Goal: Task Accomplishment & Management: Complete application form

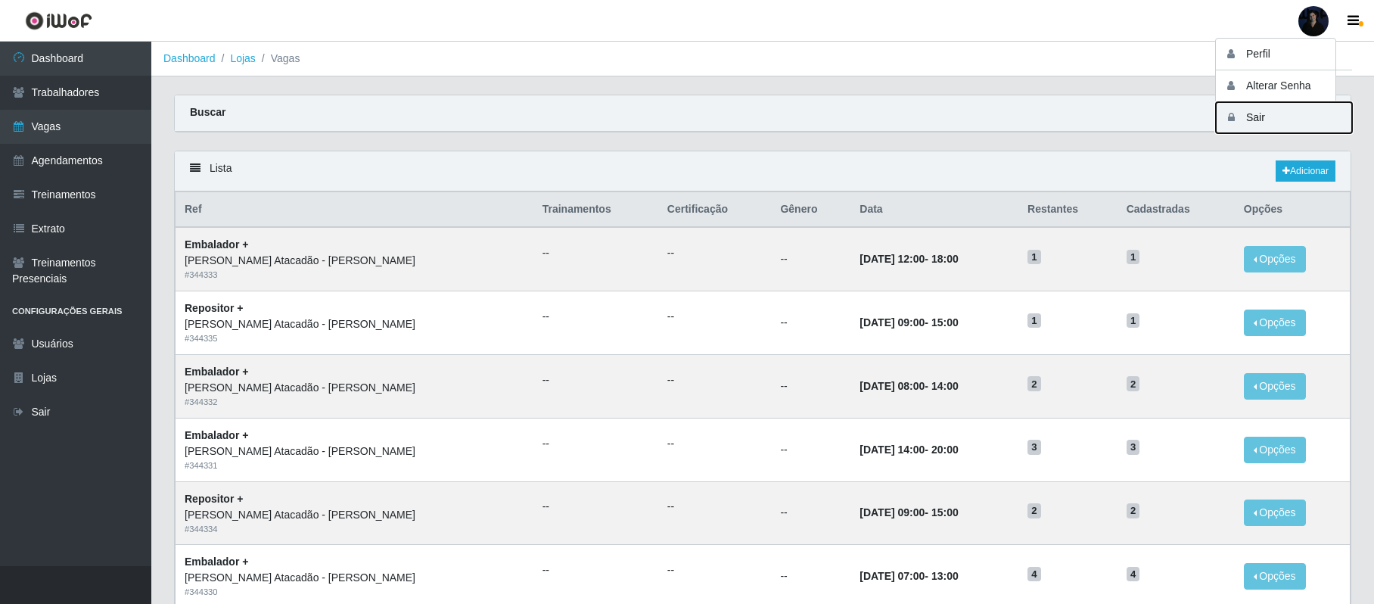
drag, startPoint x: 0, startPoint y: 0, endPoint x: 1260, endPoint y: 116, distance: 1265.4
click at [1260, 116] on button "Sair" at bounding box center [1283, 117] width 136 height 31
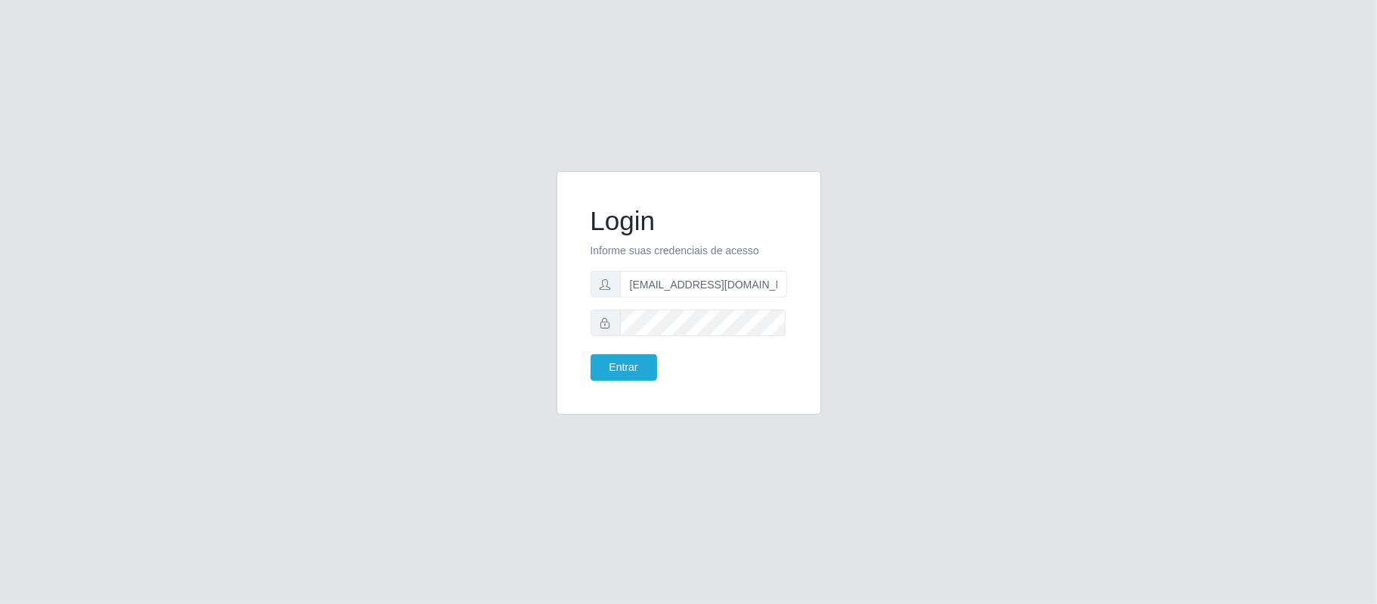
click at [706, 301] on form "Login Informe suas credenciais de acesso [EMAIL_ADDRESS][DOMAIN_NAME] Entrar" at bounding box center [689, 292] width 197 height 175
click at [705, 293] on input "[EMAIL_ADDRESS][DOMAIN_NAME]" at bounding box center [703, 284] width 167 height 26
drag, startPoint x: 763, startPoint y: 283, endPoint x: 703, endPoint y: 283, distance: 59.8
click at [703, 283] on input "[EMAIL_ADDRESS][DOMAIN_NAME]" at bounding box center [703, 284] width 167 height 26
type input "[EMAIL_ADDRESS][DOMAIN_NAME]"
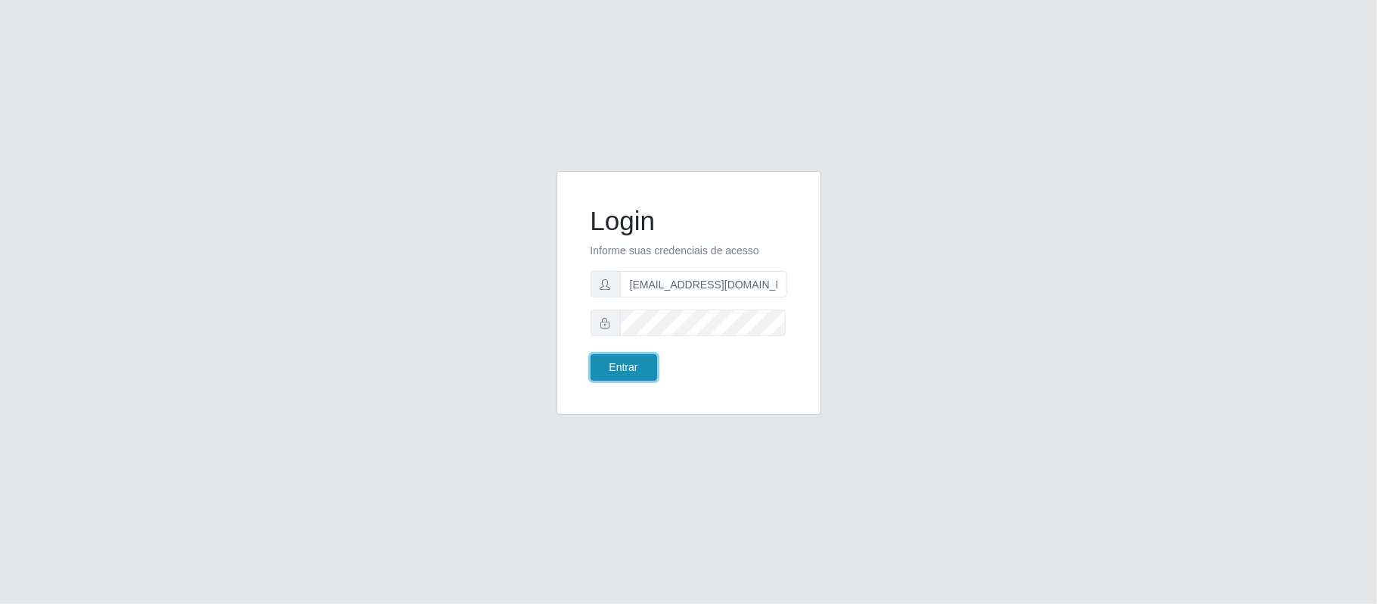
click at [603, 366] on button "Entrar" at bounding box center [624, 367] width 67 height 26
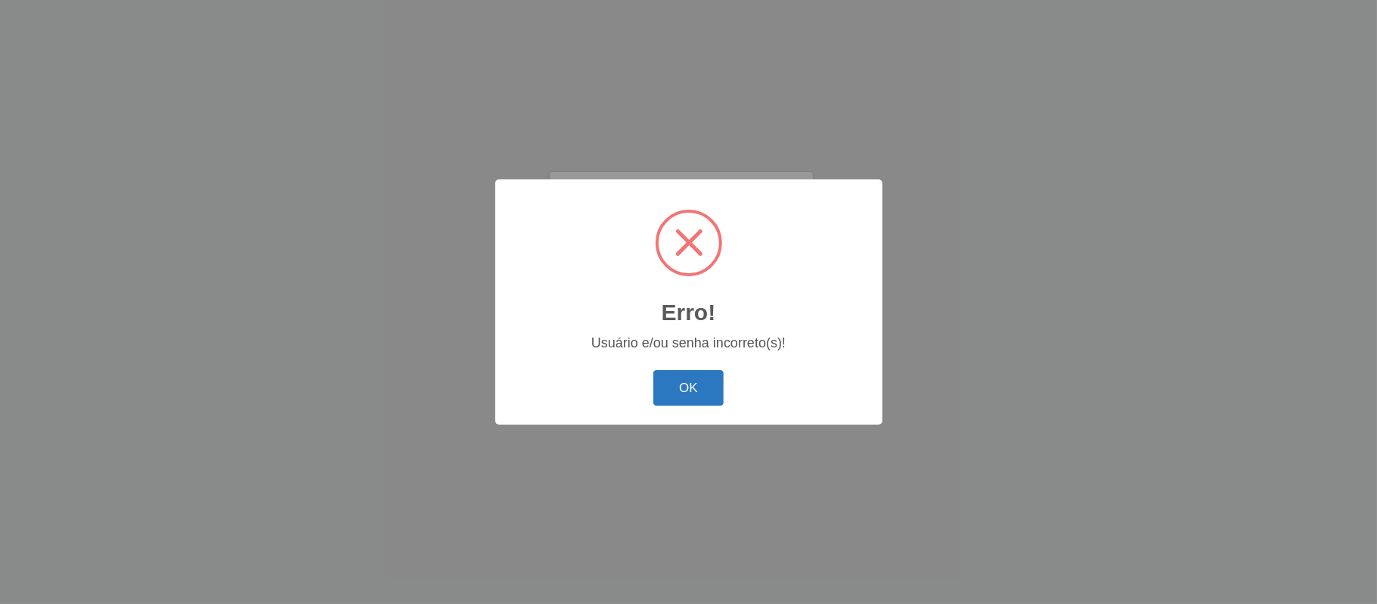
click at [658, 396] on button "OK" at bounding box center [688, 388] width 70 height 36
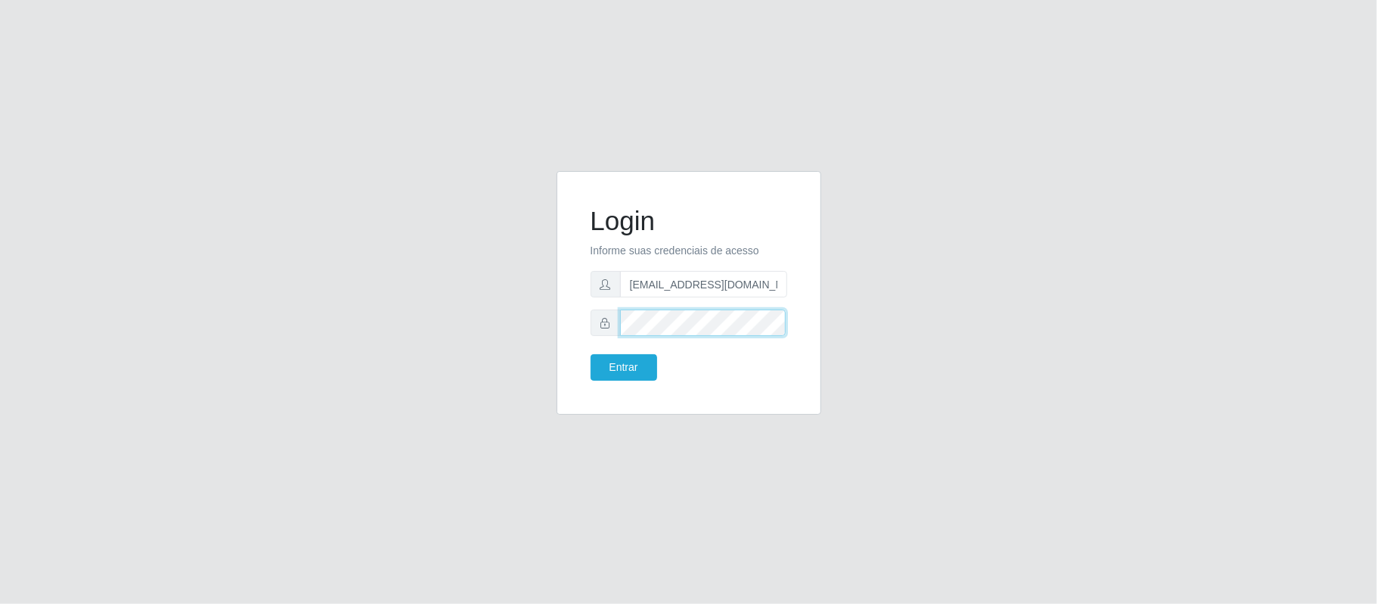
click at [591, 328] on div at bounding box center [689, 322] width 197 height 26
click at [619, 365] on button "Entrar" at bounding box center [624, 367] width 67 height 26
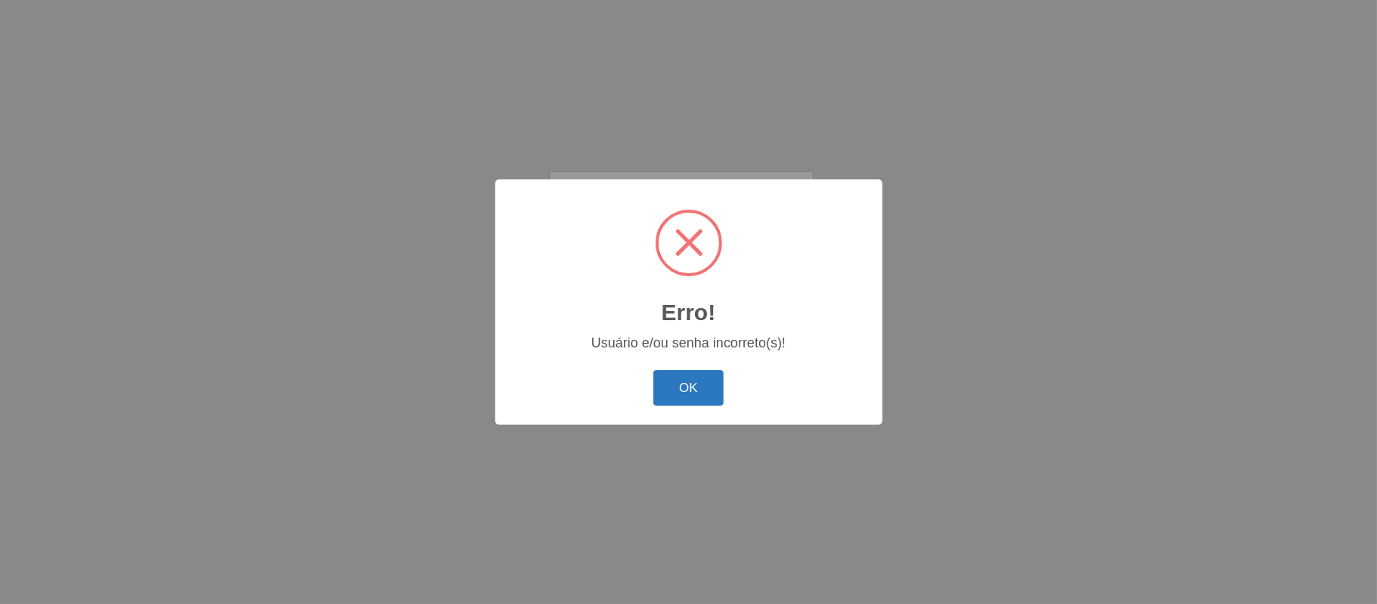
click at [693, 385] on button "OK" at bounding box center [688, 388] width 70 height 36
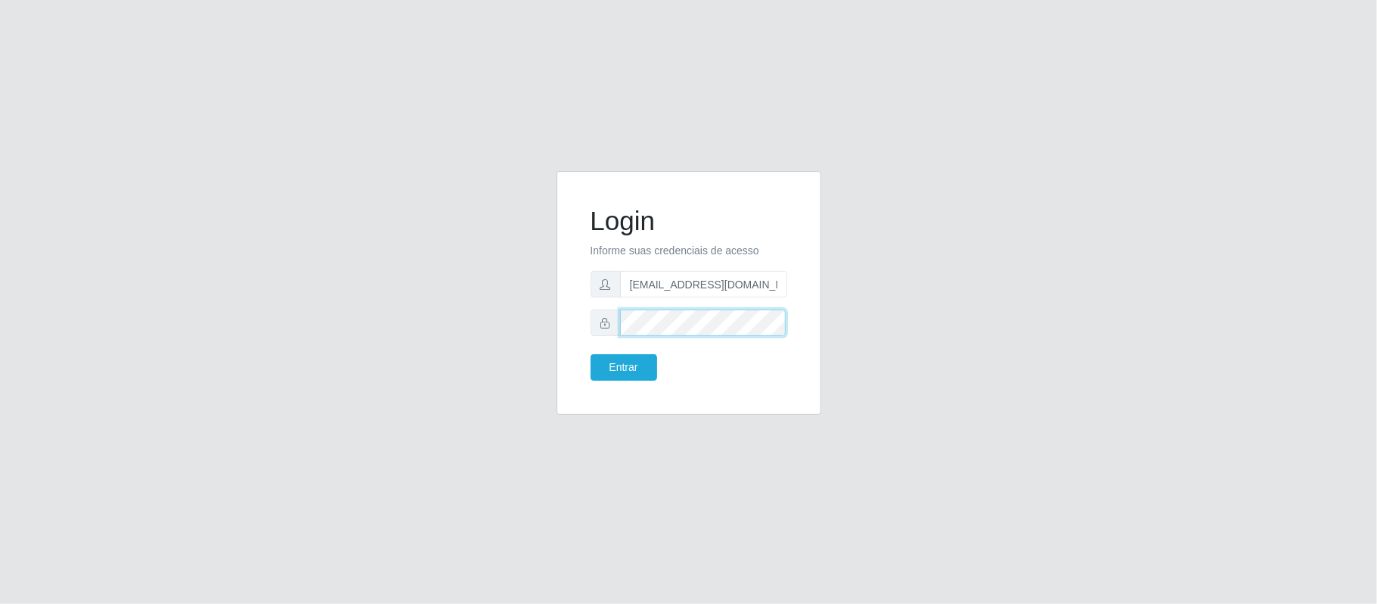
click at [576, 330] on div "Login Informe suas credenciais de acesso anacarina390@redepotiguar.com Entrar" at bounding box center [689, 293] width 227 height 206
click at [611, 379] on button "Entrar" at bounding box center [624, 367] width 67 height 26
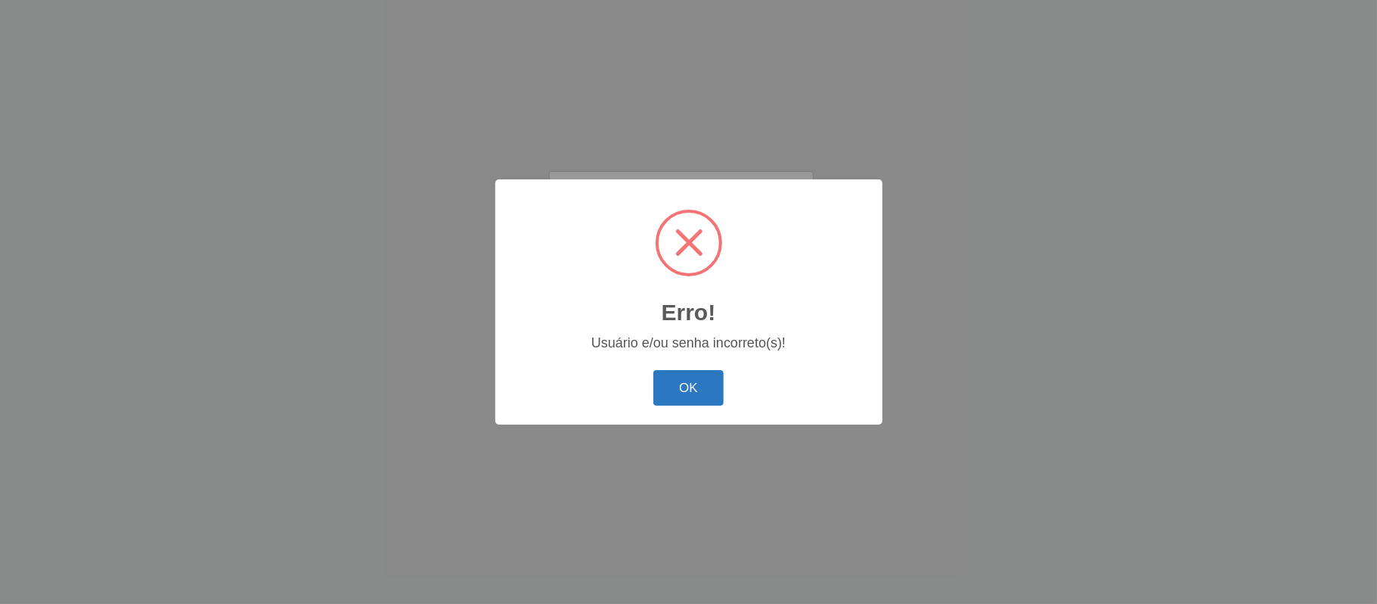
click at [697, 390] on button "OK" at bounding box center [688, 388] width 70 height 36
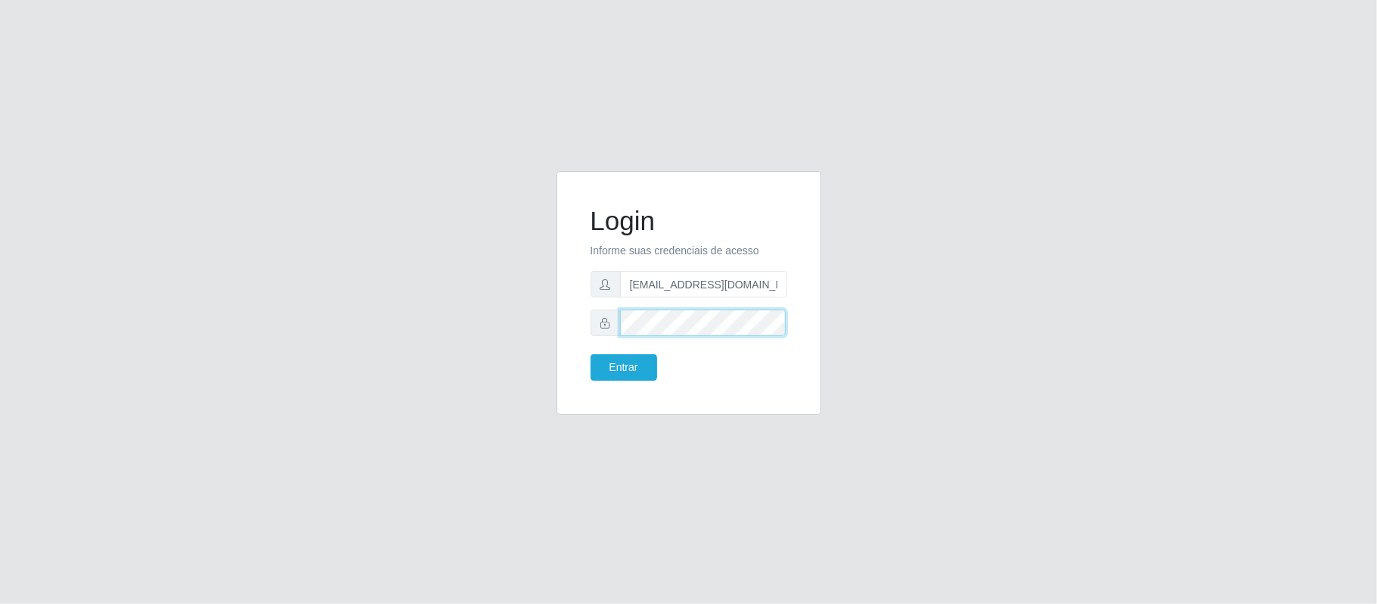
click at [552, 327] on div "Login Informe suas credenciais de acesso anacarina390@redepotiguar.com Entrar" at bounding box center [688, 302] width 287 height 262
click at [612, 367] on button "Entrar" at bounding box center [624, 367] width 67 height 26
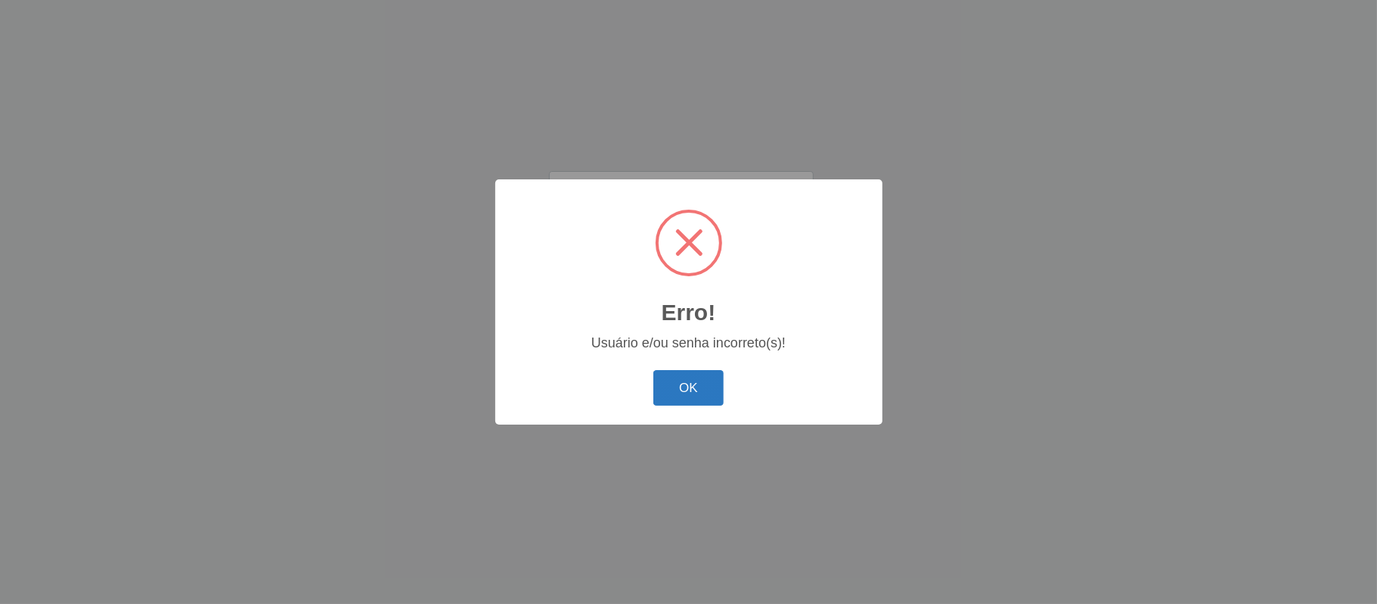
click at [678, 395] on button "OK" at bounding box center [688, 388] width 70 height 36
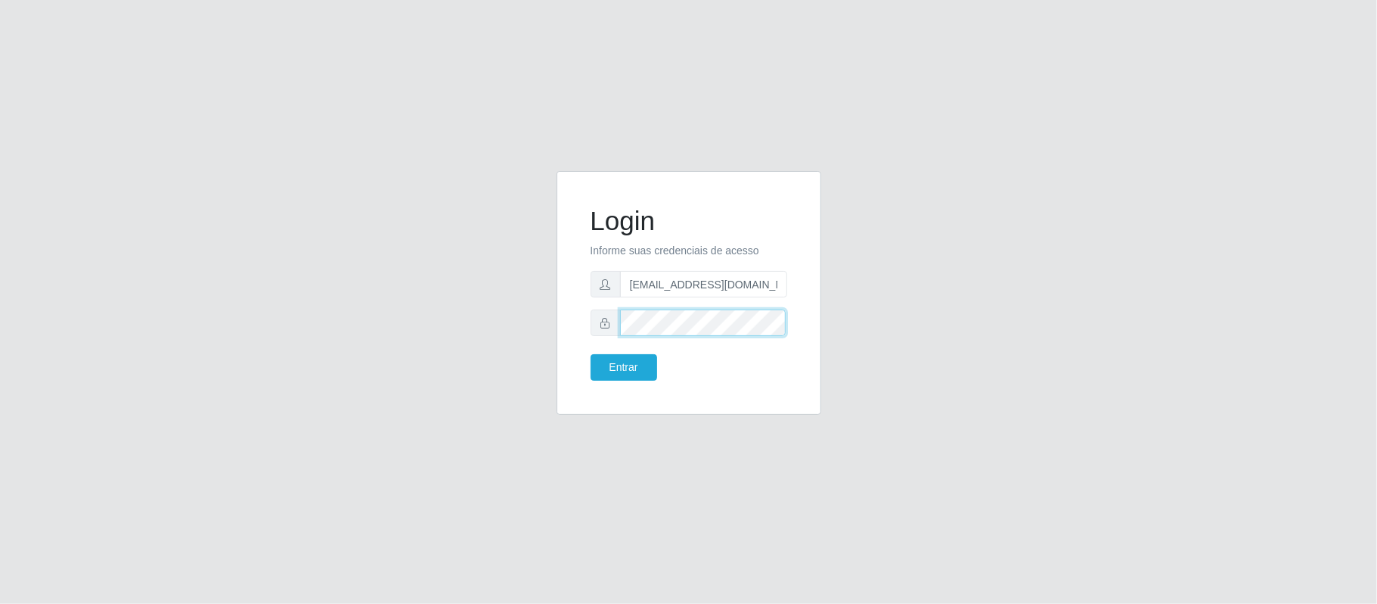
click at [585, 327] on div "Login Informe suas credenciais de acesso anacarina390@redepotiguar.com Entrar" at bounding box center [689, 293] width 227 height 206
click at [622, 371] on button "Entrar" at bounding box center [624, 367] width 67 height 26
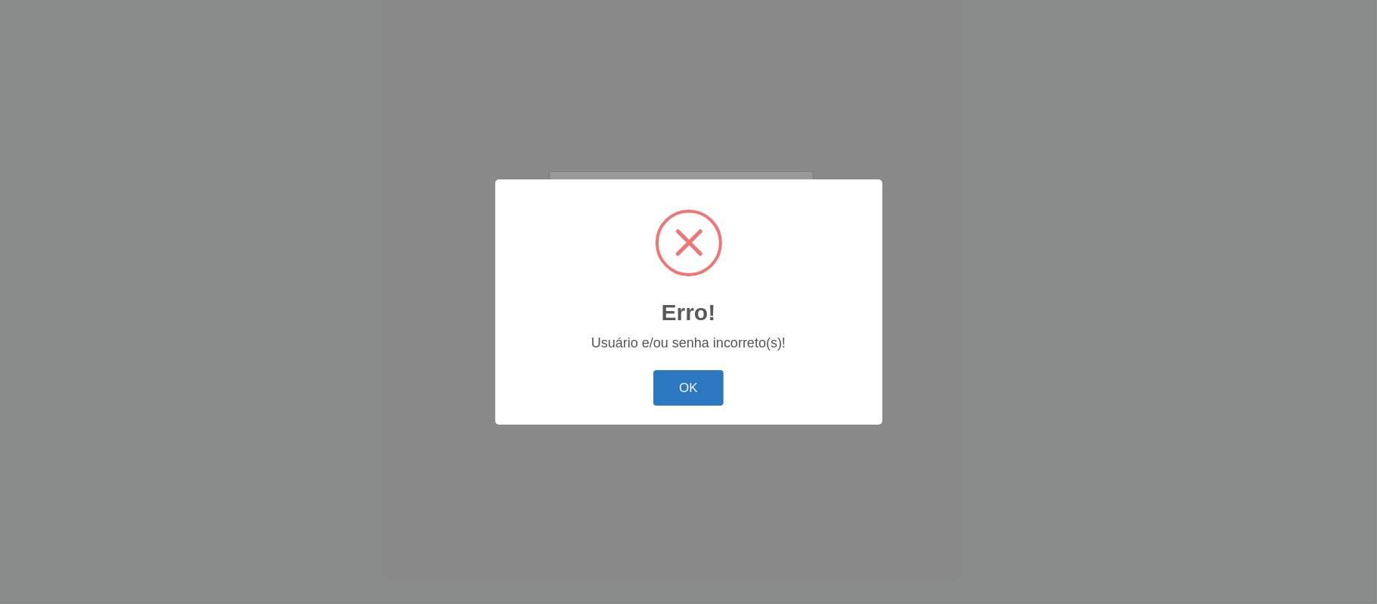
click at [672, 387] on button "OK" at bounding box center [688, 388] width 70 height 36
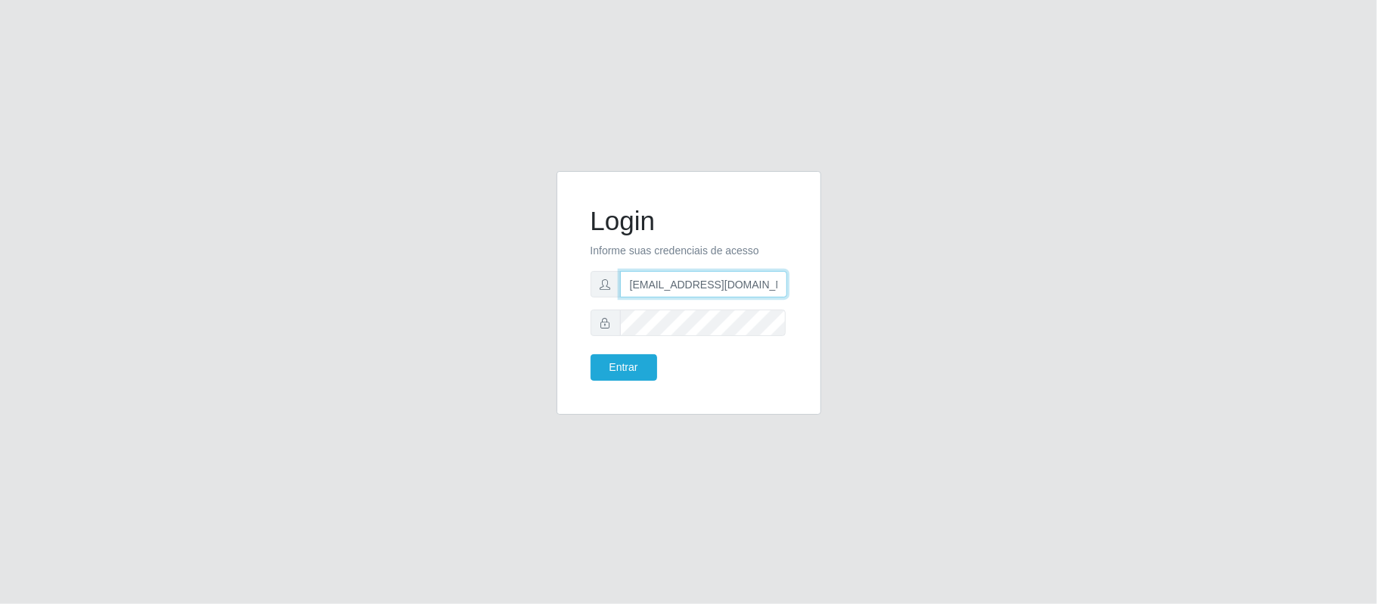
drag, startPoint x: 731, startPoint y: 270, endPoint x: 732, endPoint y: 279, distance: 9.2
click at [732, 277] on input "anacarina390@redepotiguar.com" at bounding box center [703, 284] width 167 height 26
click at [733, 281] on input "anacarina390@redepotiguar.com" at bounding box center [703, 284] width 167 height 26
click at [761, 285] on input "anacarina390@redepotiguar.com" at bounding box center [703, 284] width 167 height 26
click at [763, 284] on input "anacarina390@redepotiguar.com" at bounding box center [703, 284] width 167 height 26
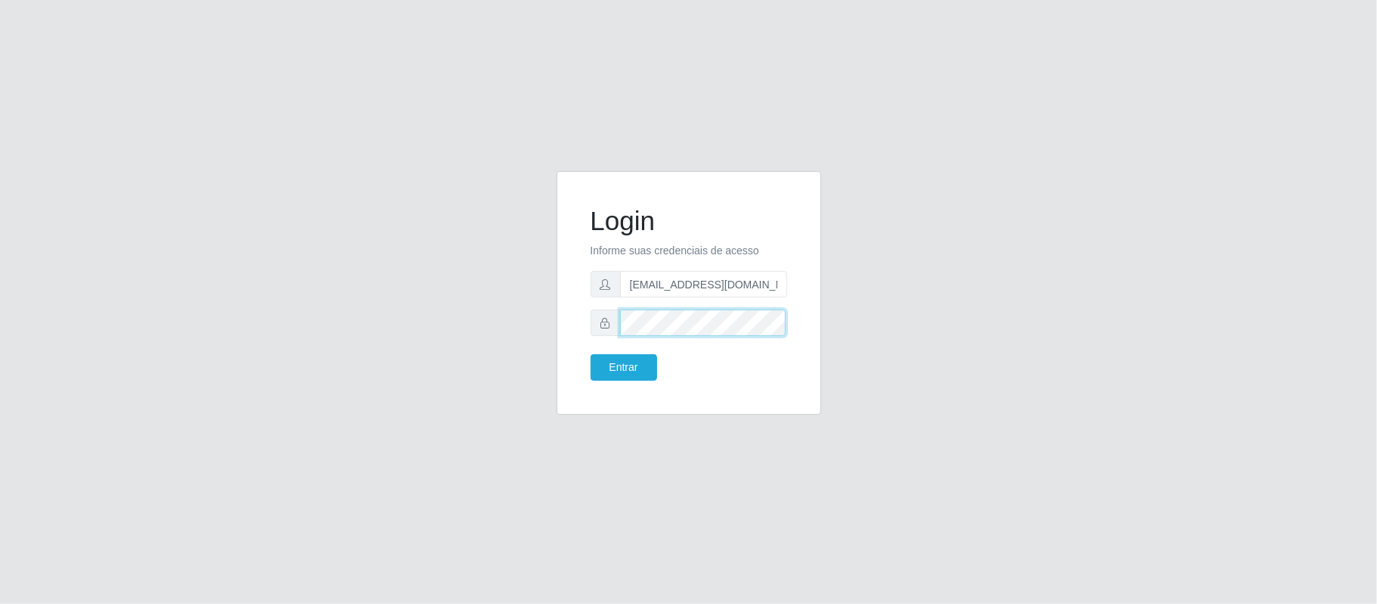
click at [503, 421] on div "Login Informe suas credenciais de acesso anacarina390@redepotiguar.com Entrar" at bounding box center [689, 302] width 862 height 262
click at [613, 374] on button "Entrar" at bounding box center [624, 367] width 67 height 26
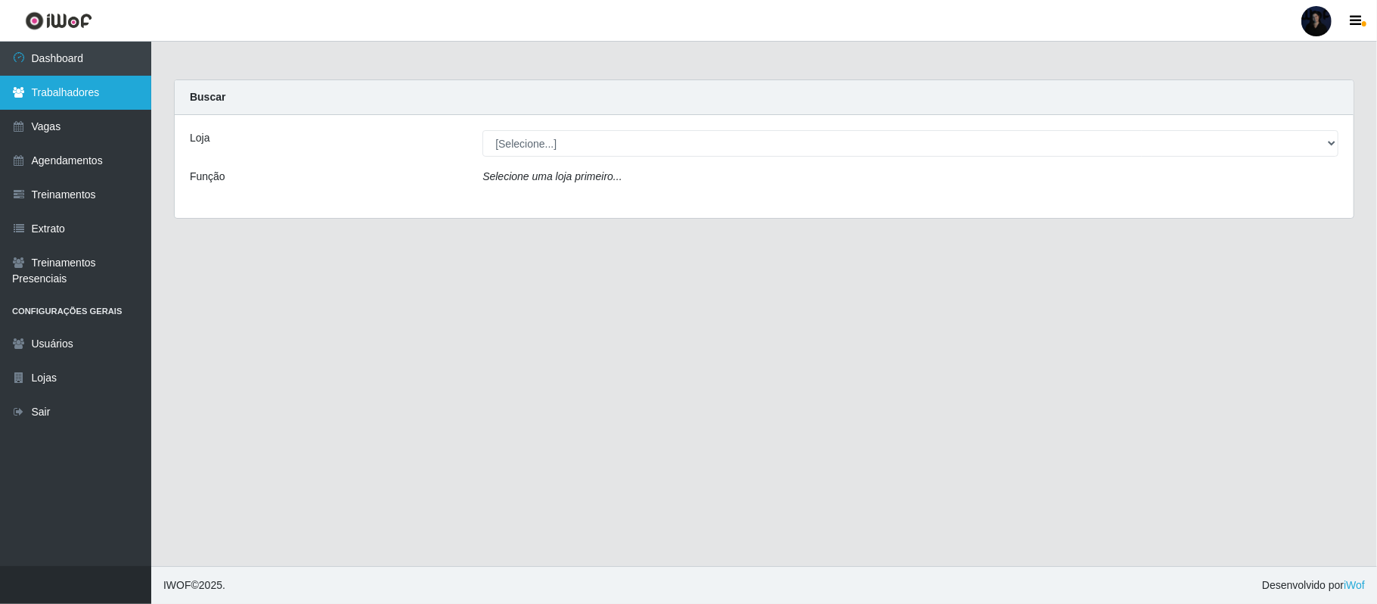
click at [73, 95] on link "Trabalhadores" at bounding box center [75, 93] width 151 height 34
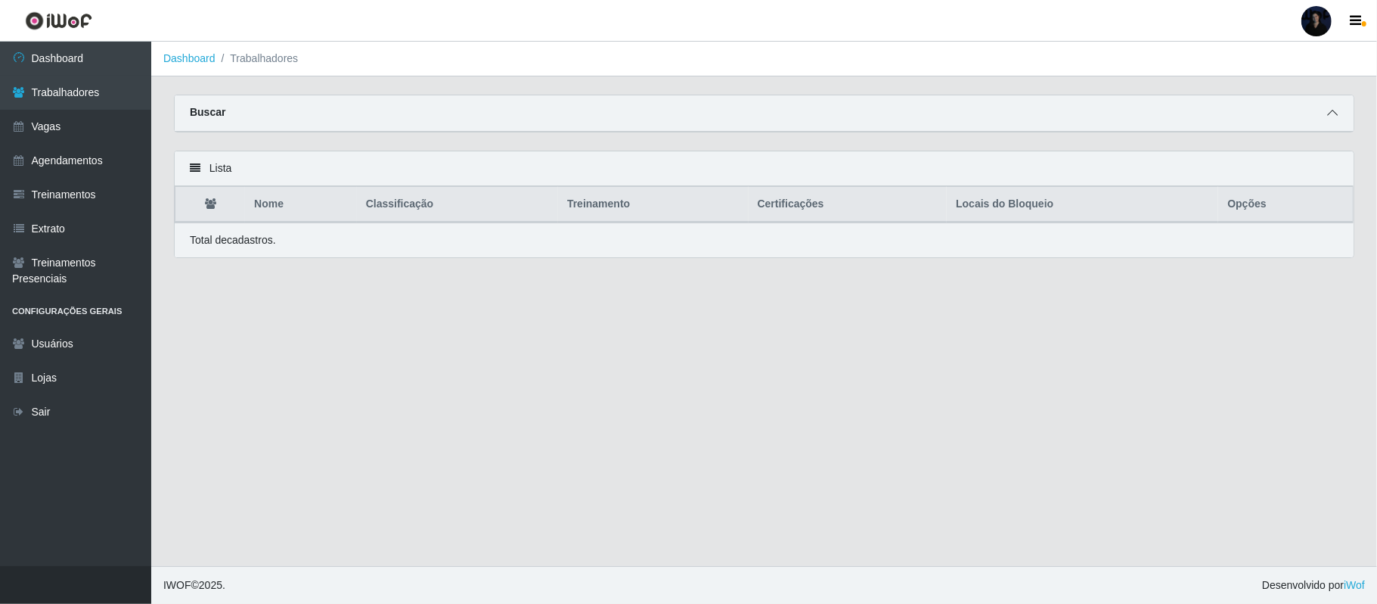
click at [1329, 110] on icon at bounding box center [1332, 112] width 11 height 11
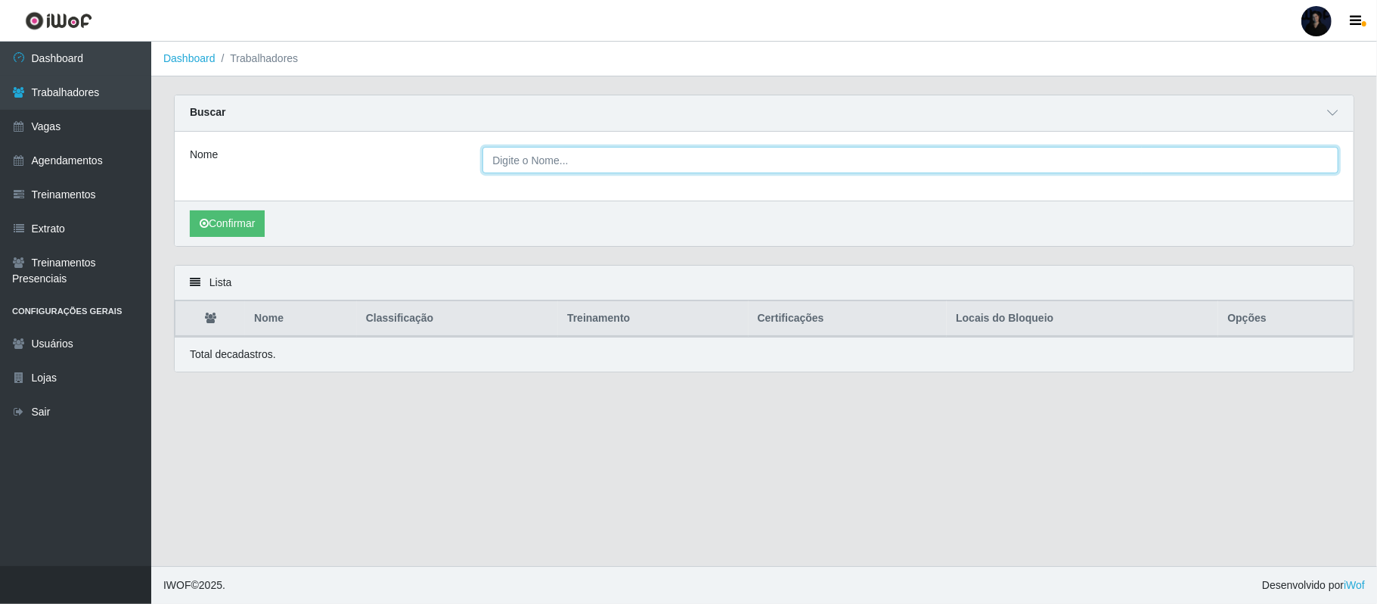
click at [830, 162] on input "Nome" at bounding box center [911, 160] width 856 height 26
paste input "José Mateus da Silva"
type input "José Mateus da Silva"
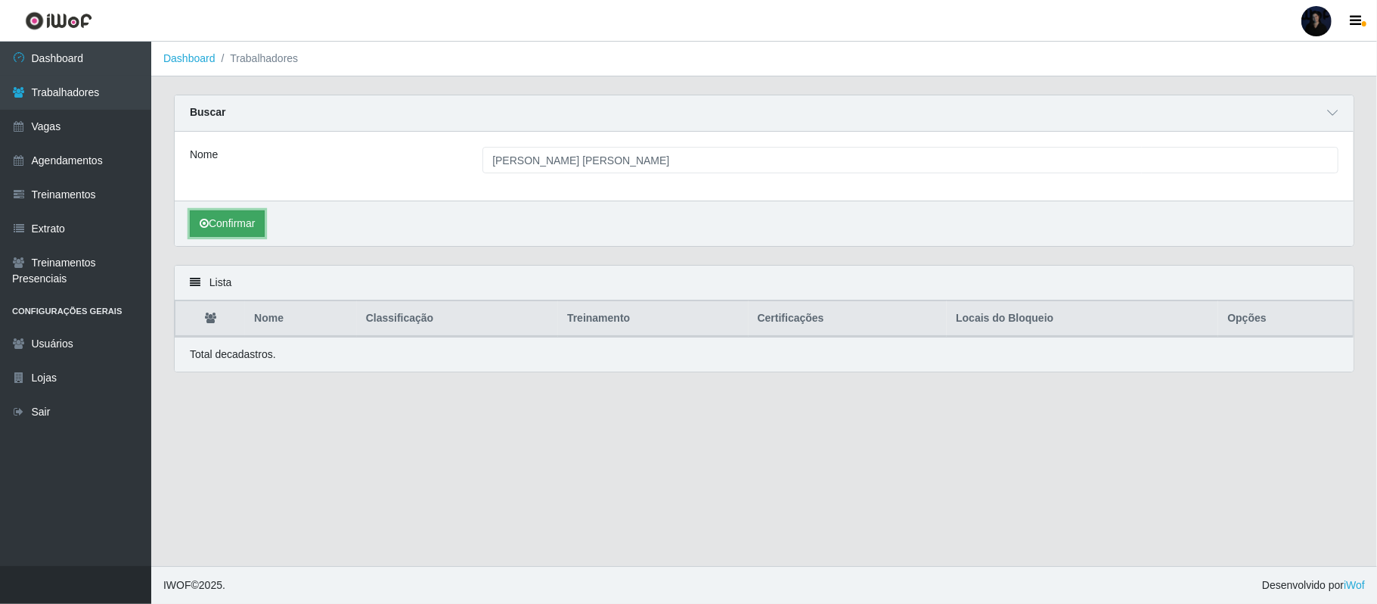
click at [231, 234] on button "Confirmar" at bounding box center [227, 223] width 75 height 26
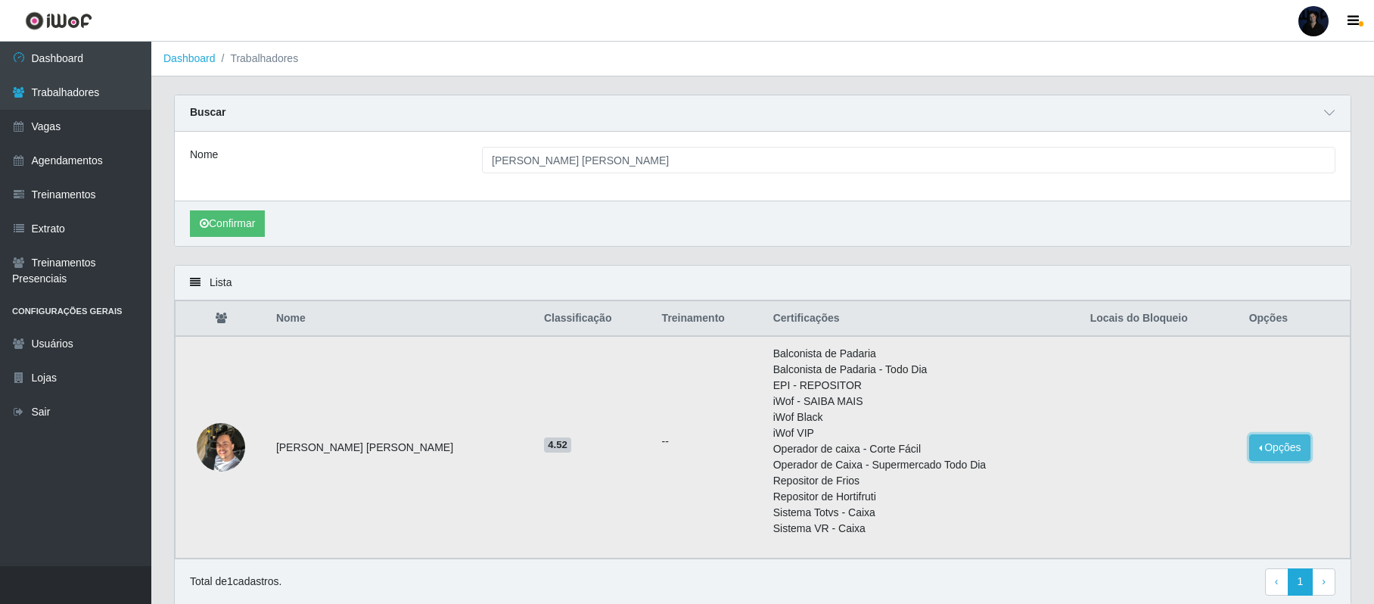
click at [1268, 452] on button "Opções" at bounding box center [1280, 447] width 62 height 26
click at [1172, 483] on button "Bloquear - Loja" at bounding box center [1185, 482] width 122 height 31
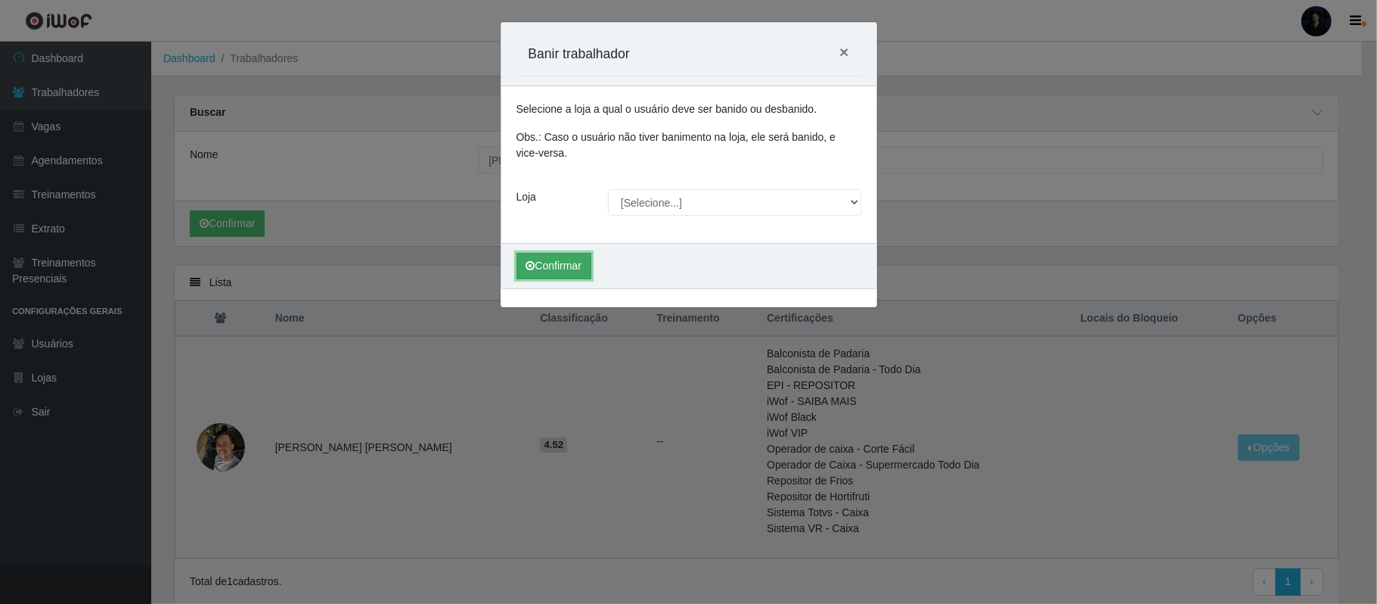
click at [570, 269] on button "Confirmar" at bounding box center [554, 266] width 75 height 26
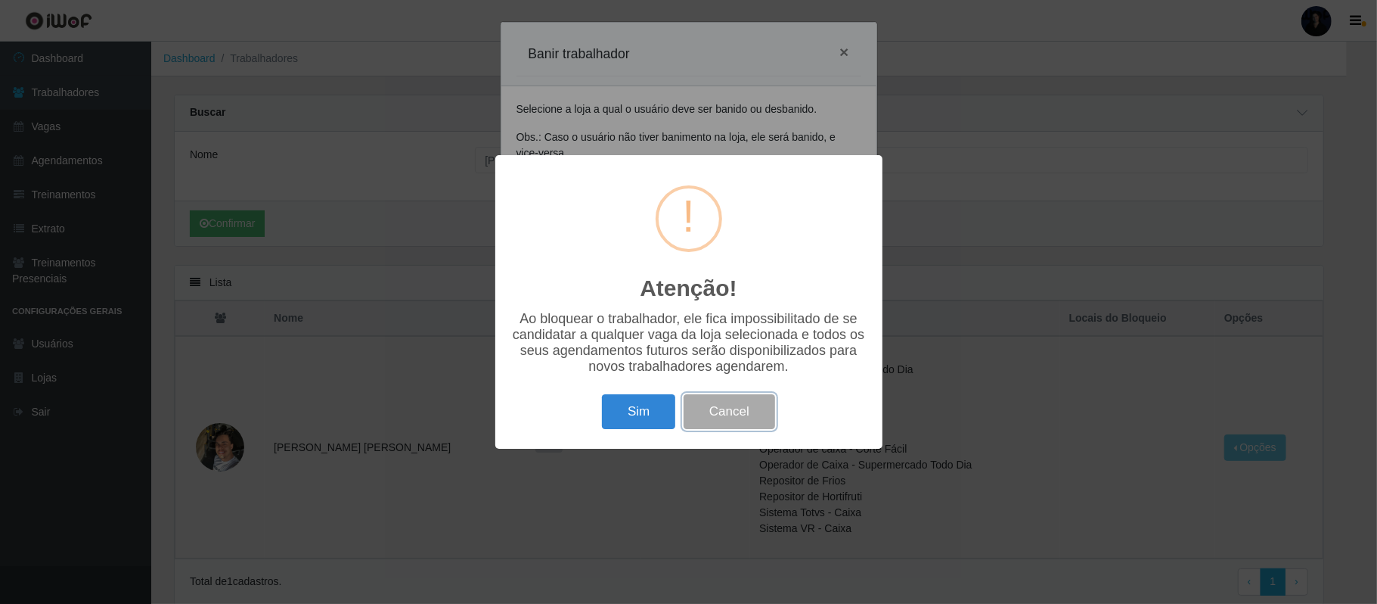
drag, startPoint x: 708, startPoint y: 417, endPoint x: 746, endPoint y: 405, distance: 39.7
click at [709, 417] on button "Cancel" at bounding box center [730, 412] width 92 height 36
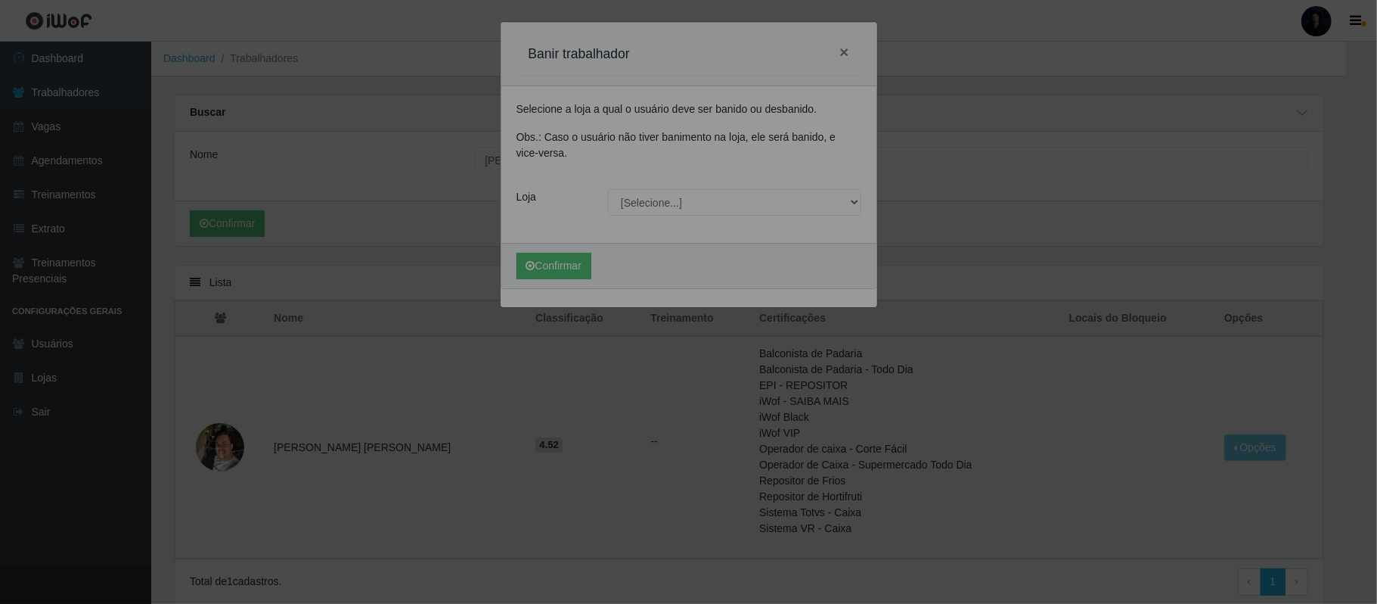
click at [1069, 310] on div "Carregando... Banir trabalhador × Selecione a loja a qual o usuário deve ser ba…" at bounding box center [688, 302] width 1377 height 604
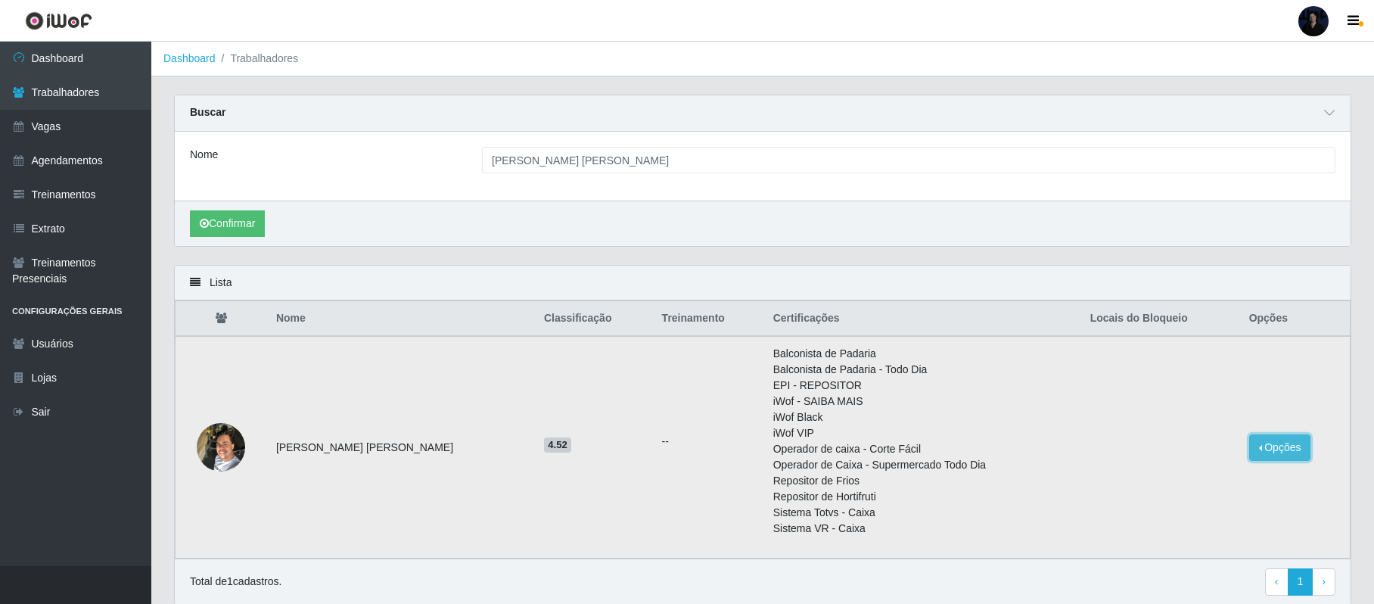
click at [1259, 442] on button "Opções" at bounding box center [1280, 447] width 62 height 26
click at [1187, 455] on button "Bloquear - Empresa" at bounding box center [1185, 451] width 122 height 32
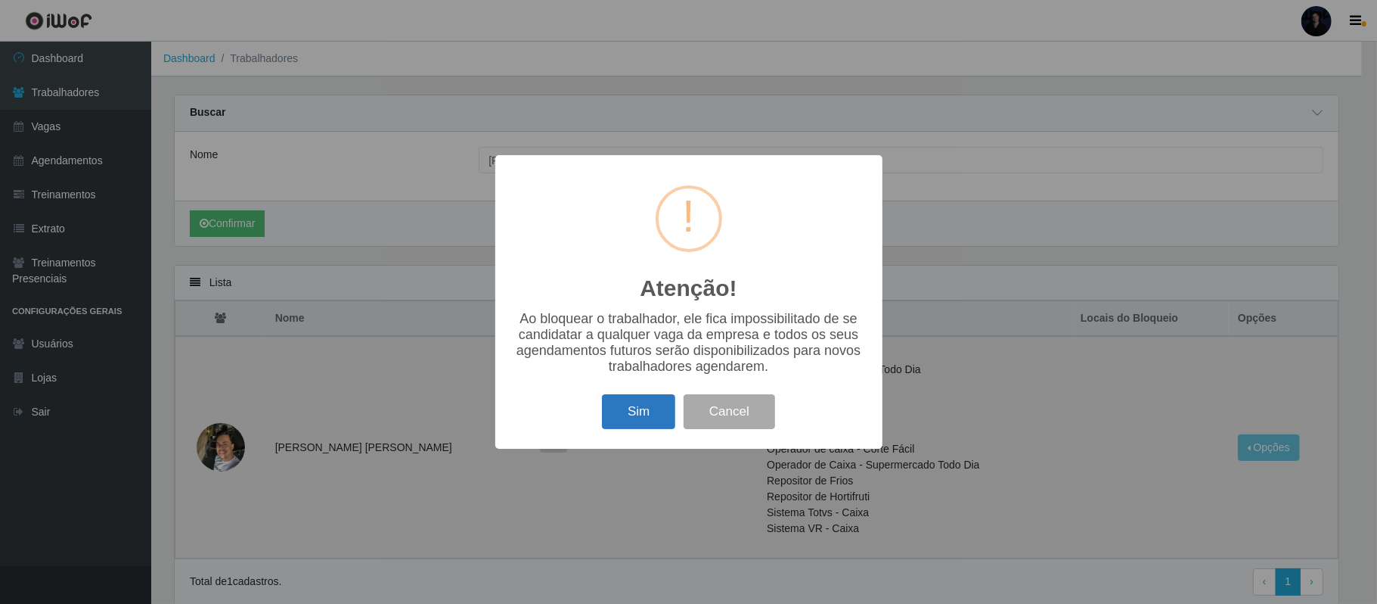
click at [619, 413] on button "Sim" at bounding box center [638, 412] width 73 height 36
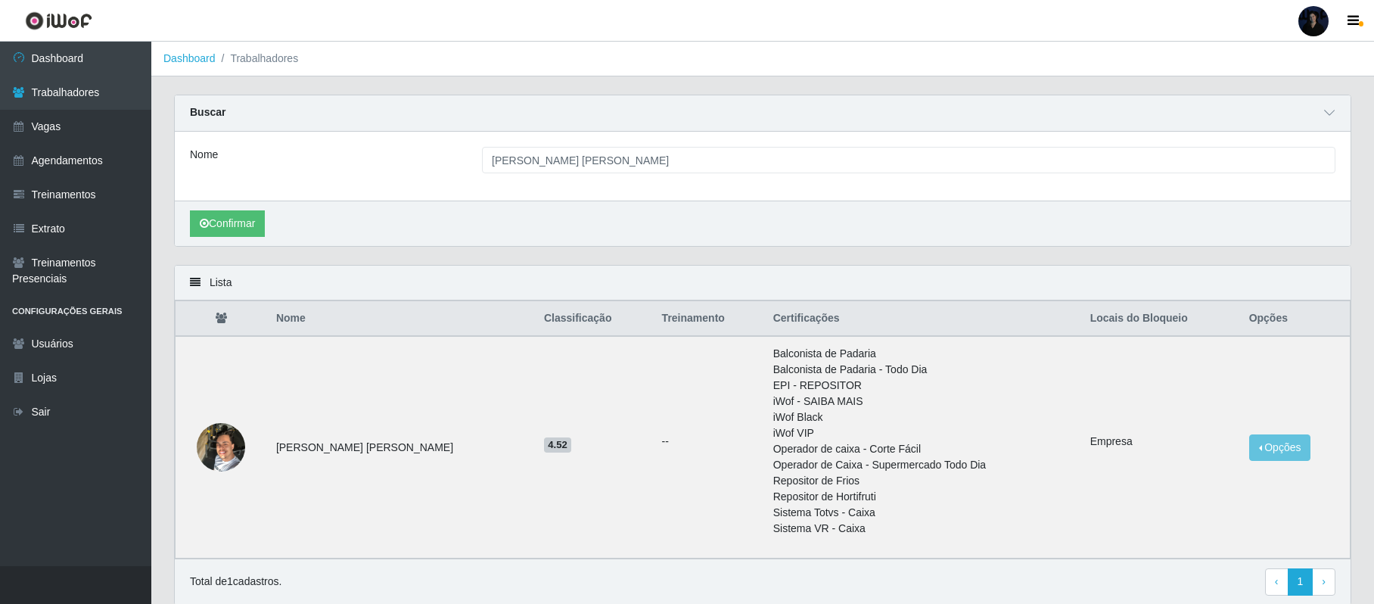
click at [1305, 22] on div at bounding box center [1313, 21] width 30 height 30
click at [1243, 122] on button "Sair" at bounding box center [1283, 117] width 136 height 31
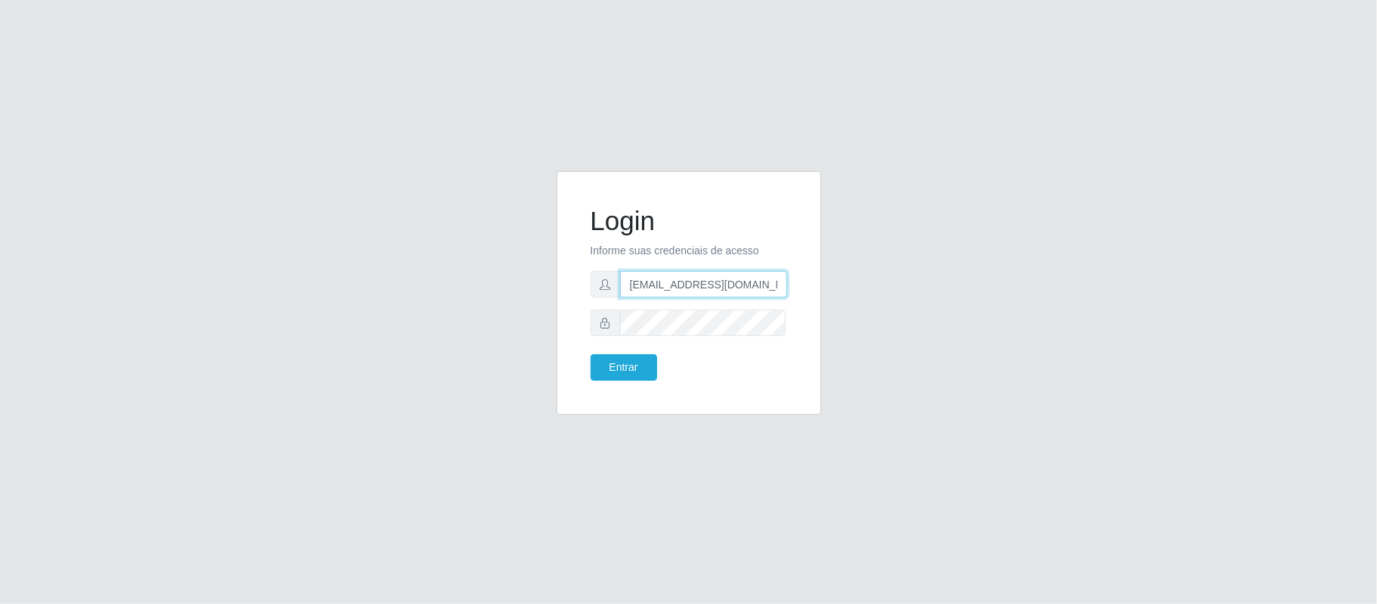
drag, startPoint x: 746, startPoint y: 290, endPoint x: 730, endPoint y: 290, distance: 15.9
click at [746, 290] on input "anacarina390@redepotiguar.com" at bounding box center [703, 284] width 167 height 26
drag, startPoint x: 703, startPoint y: 286, endPoint x: 830, endPoint y: 280, distance: 127.2
click at [830, 280] on div "Login Informe suas credenciais de acesso anacarina390@redepotiguar.com Entrar" at bounding box center [688, 302] width 287 height 262
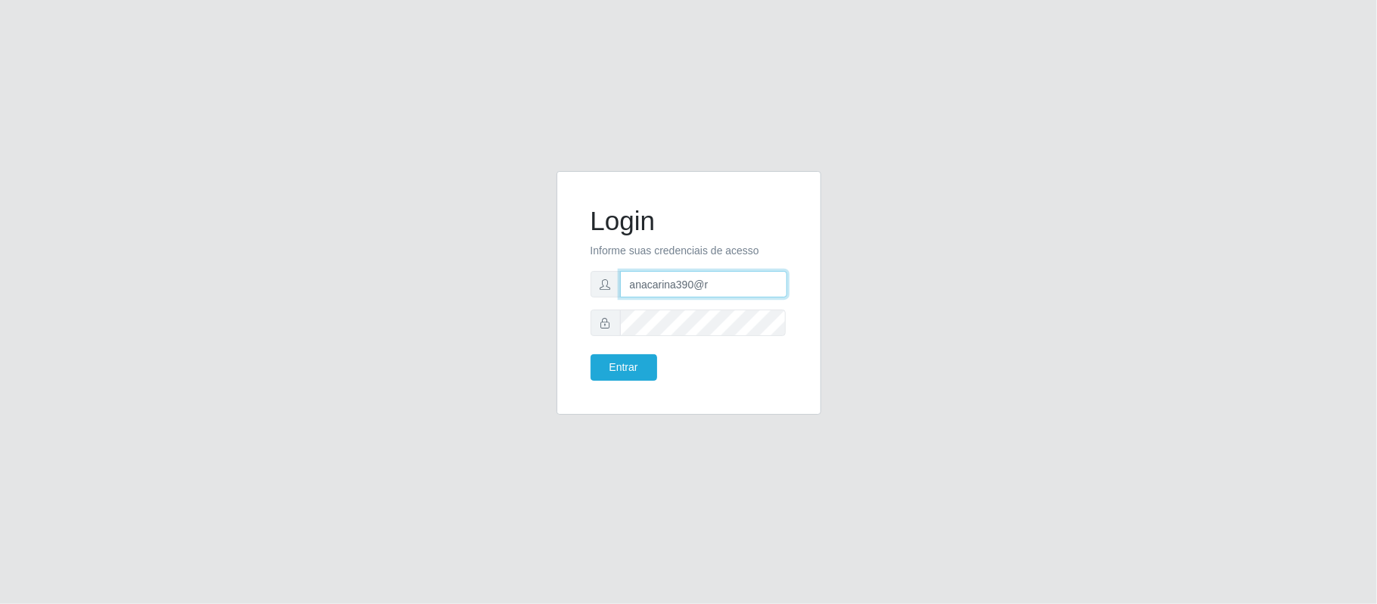
scroll to position [0, 0]
drag, startPoint x: 749, startPoint y: 282, endPoint x: 703, endPoint y: 283, distance: 46.1
click at [703, 283] on input "anacarina390@potiguar" at bounding box center [703, 284] width 167 height 26
type input "anacarina390@supredepotiguar.com"
click at [548, 327] on div "Login Informe suas credenciais de acesso anacarina390@supredepotiguar.com Entrar" at bounding box center [688, 302] width 287 height 262
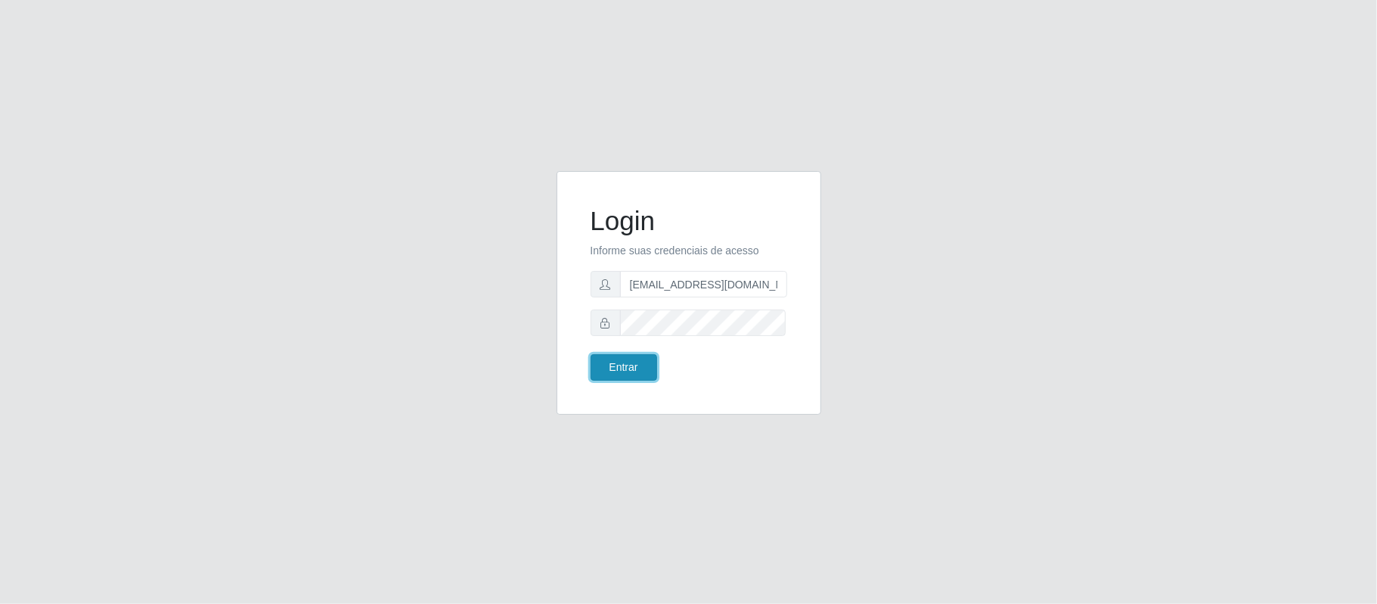
click at [618, 370] on button "Entrar" at bounding box center [624, 367] width 67 height 26
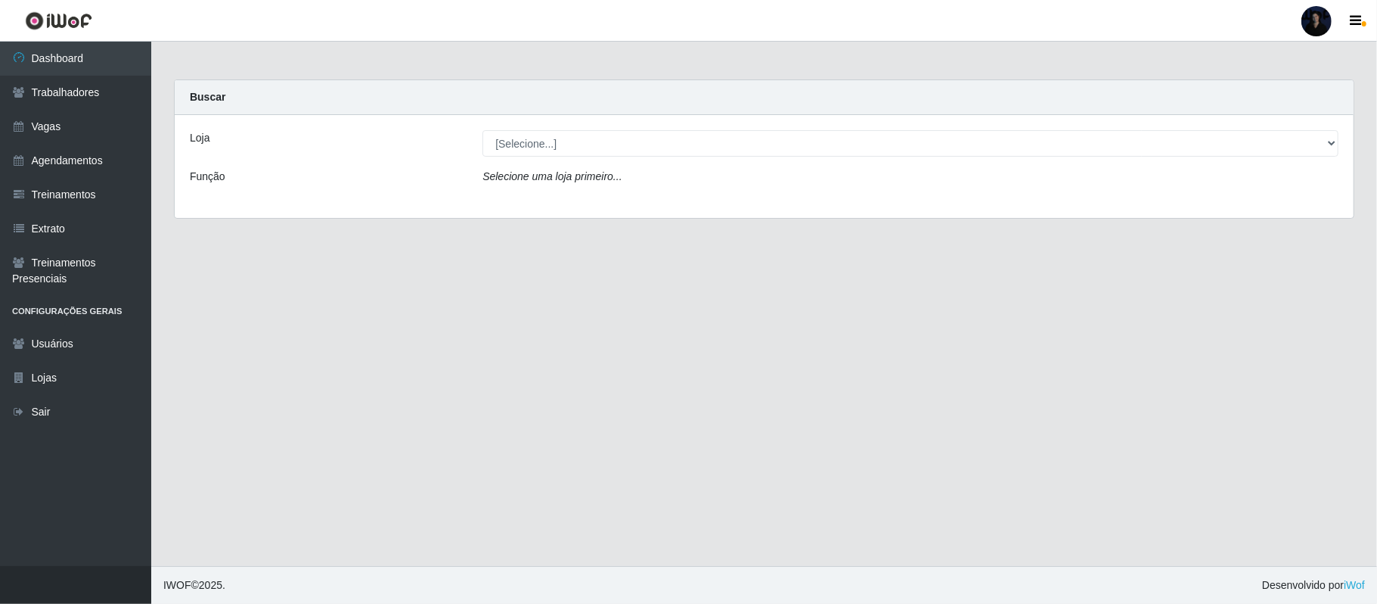
drag, startPoint x: 47, startPoint y: 100, endPoint x: 251, endPoint y: 88, distance: 204.5
click at [47, 98] on link "Trabalhadores" at bounding box center [75, 93] width 151 height 34
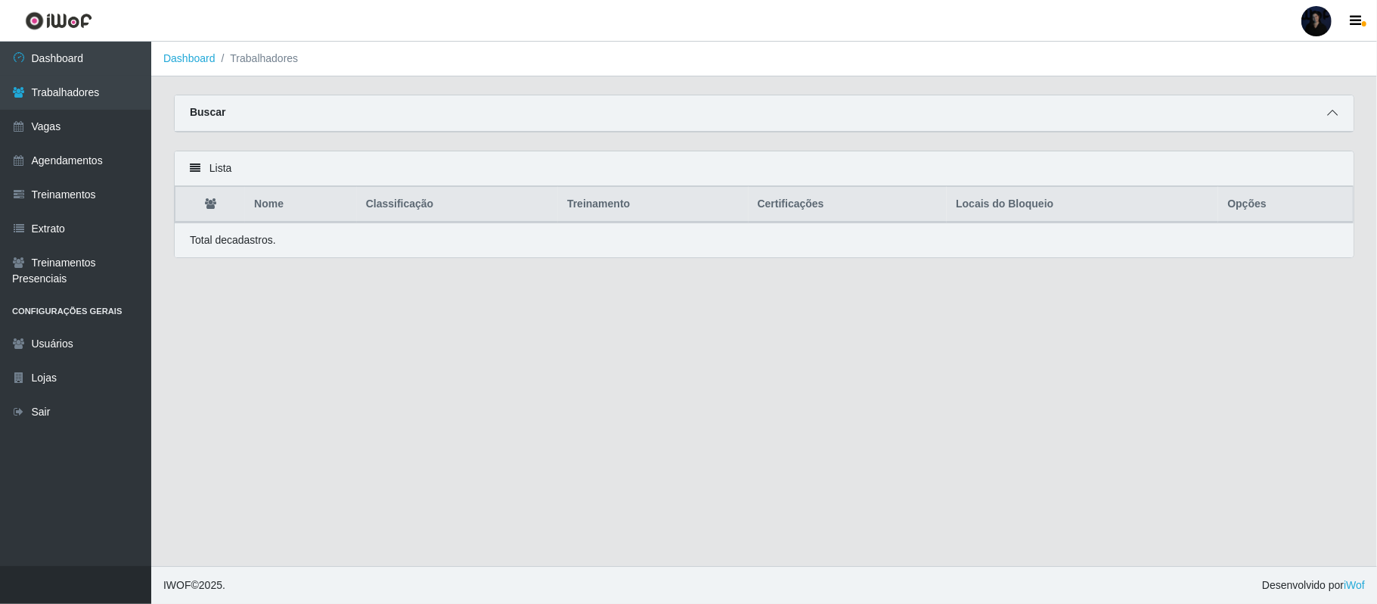
click at [1333, 107] on icon at bounding box center [1332, 112] width 11 height 11
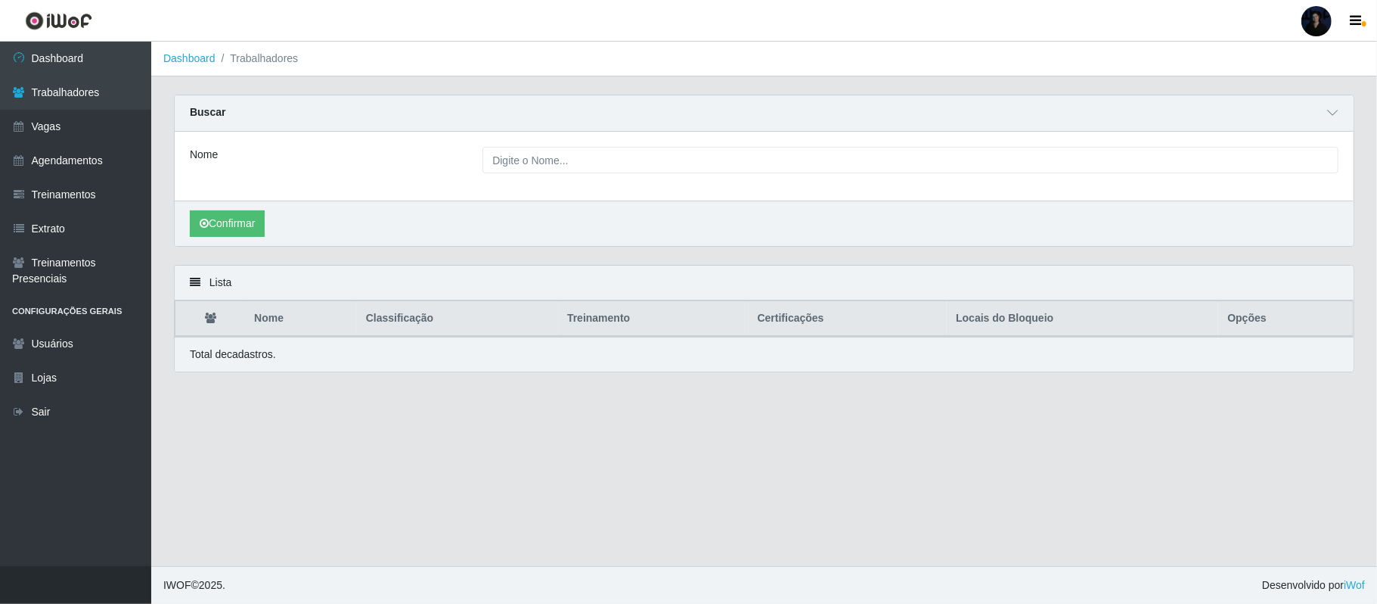
click at [678, 176] on div "Nome" at bounding box center [764, 166] width 1179 height 69
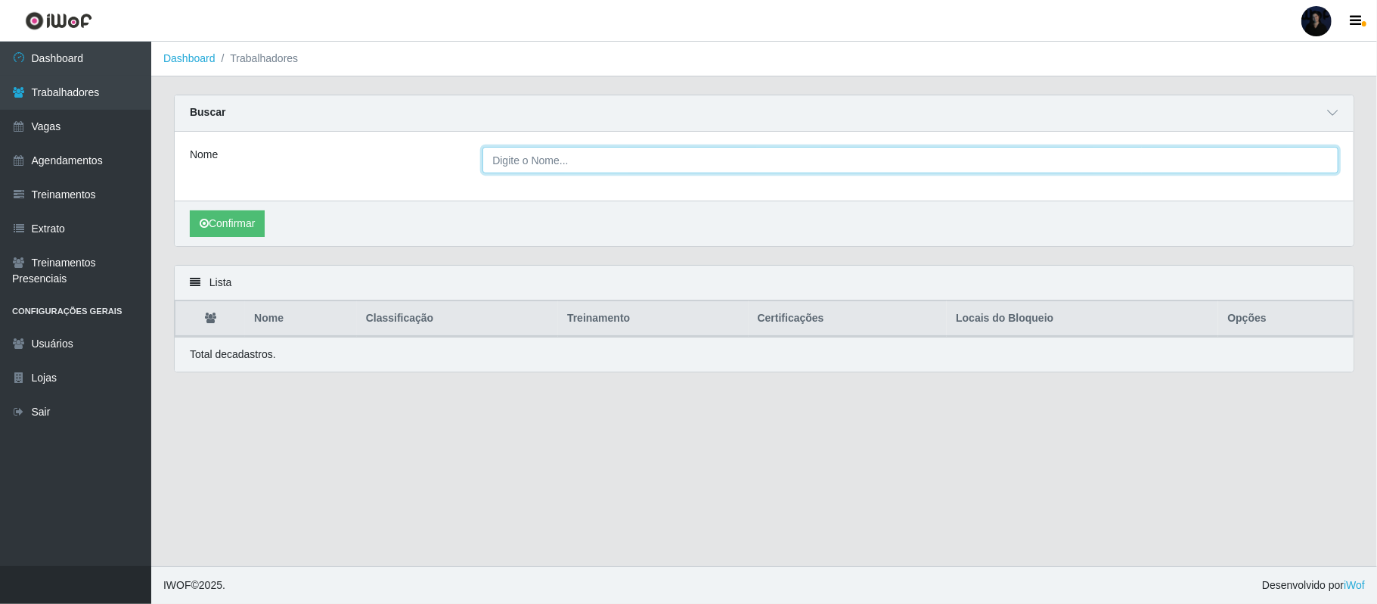
click at [676, 170] on input "Nome" at bounding box center [911, 160] width 856 height 26
paste input "José Mateus da Silva"
type input "José Mateus da Silva"
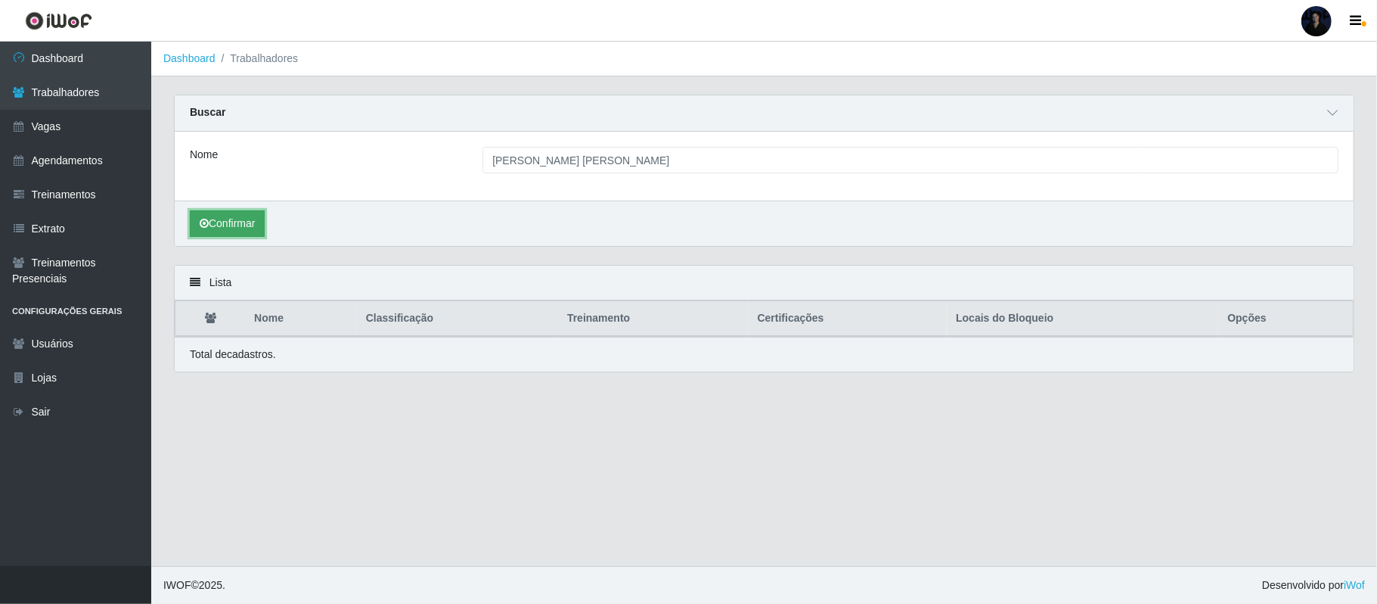
click at [210, 237] on button "Confirmar" at bounding box center [227, 223] width 75 height 26
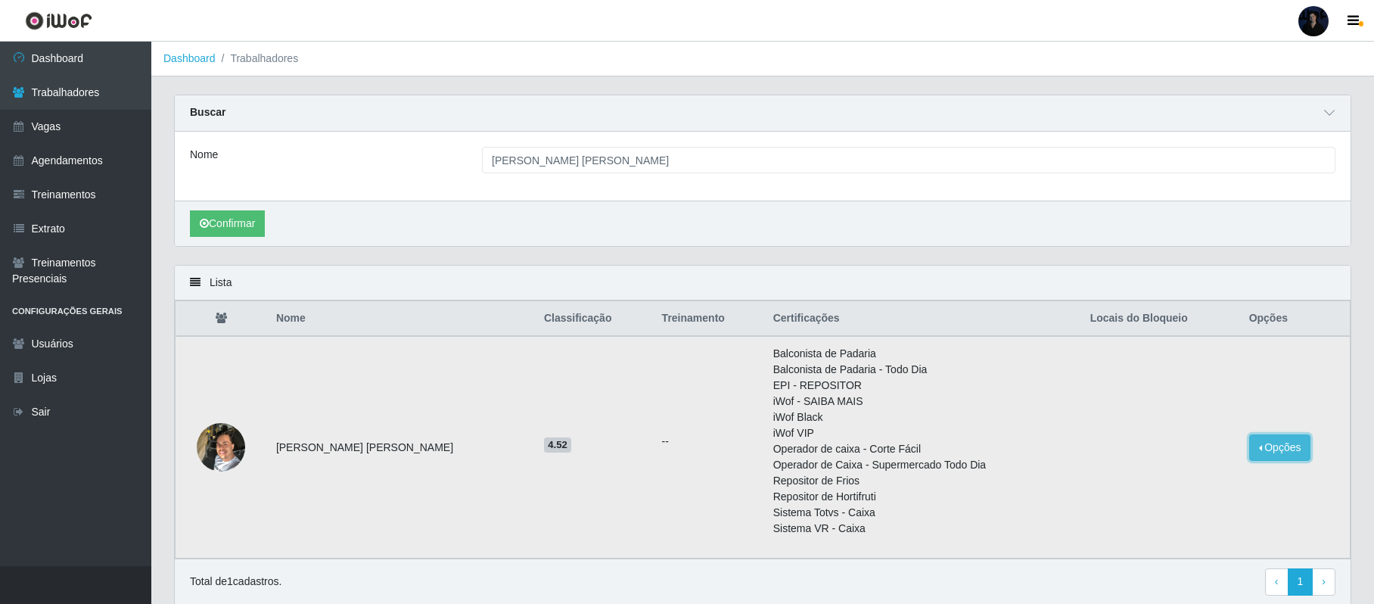
click at [1268, 445] on button "Opções" at bounding box center [1280, 447] width 62 height 26
click at [1168, 455] on button "Bloquear - Empresa" at bounding box center [1185, 451] width 122 height 32
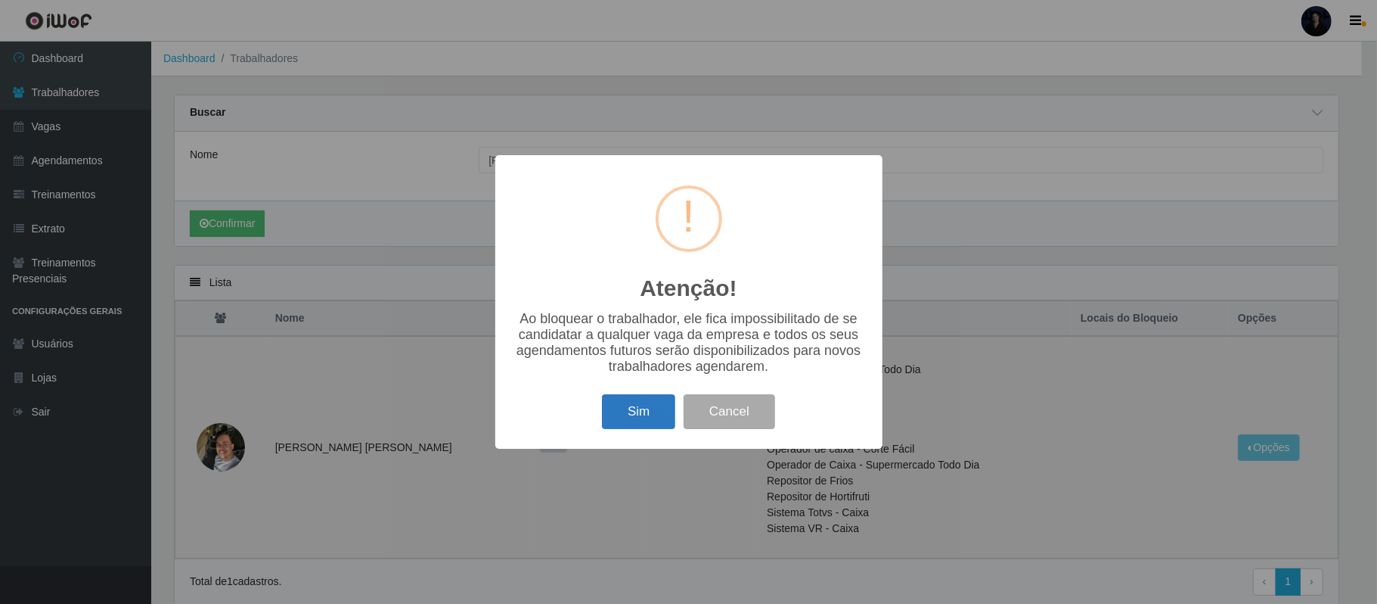
click at [643, 409] on button "Sim" at bounding box center [638, 412] width 73 height 36
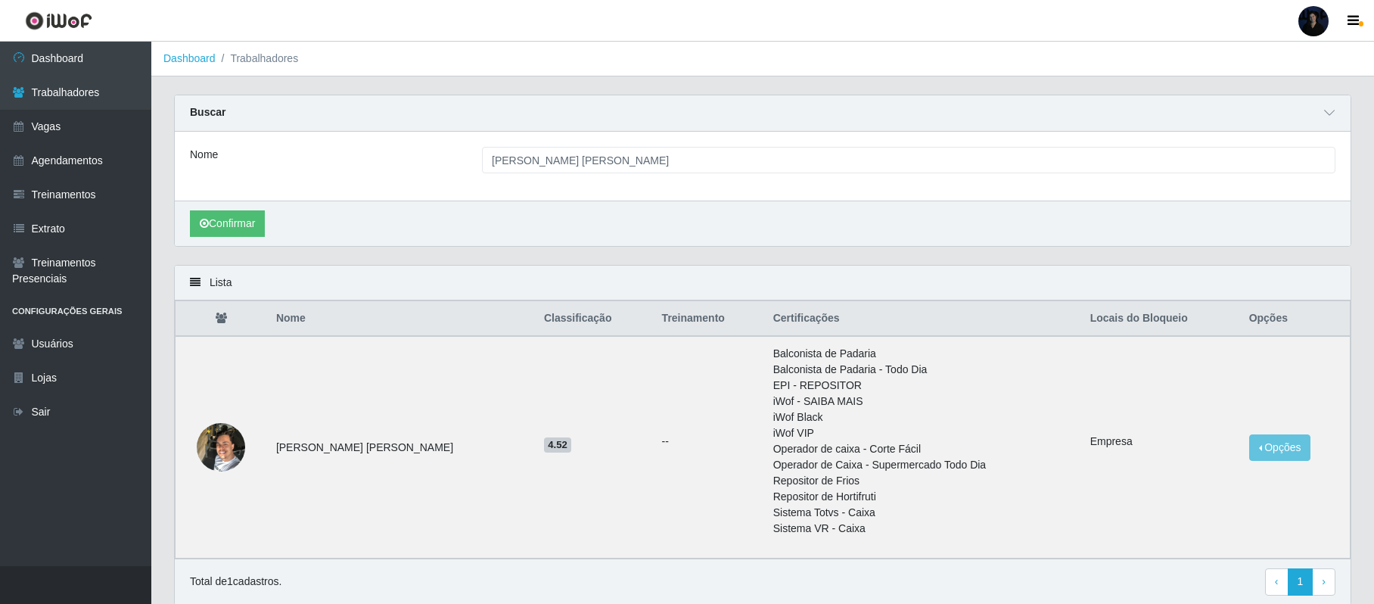
click at [1316, 9] on div at bounding box center [1313, 21] width 30 height 30
click at [1239, 113] on button "Sair" at bounding box center [1283, 117] width 136 height 31
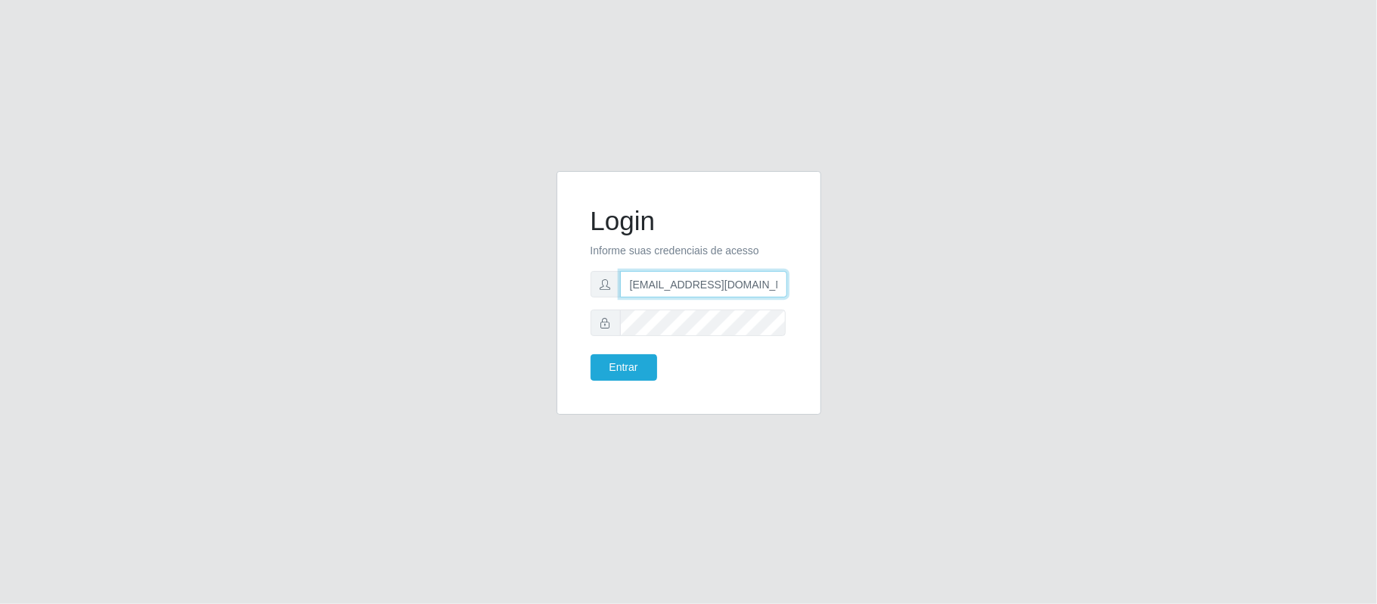
scroll to position [0, 9]
drag, startPoint x: 702, startPoint y: 284, endPoint x: 835, endPoint y: 279, distance: 133.2
click at [835, 279] on div "Login Informe suas credenciais de acesso anacarina390@redepotiguar.com Entrar" at bounding box center [689, 302] width 862 height 262
type input "anacarina390@queiroz.com"
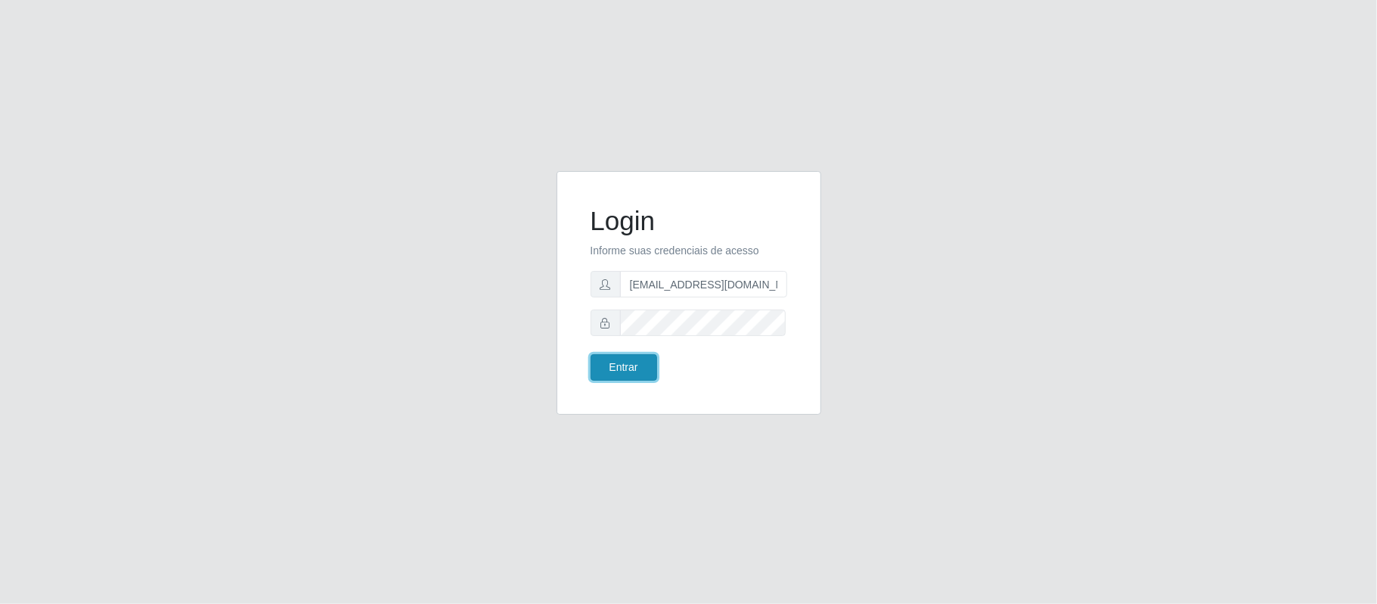
click at [632, 369] on button "Entrar" at bounding box center [624, 367] width 67 height 26
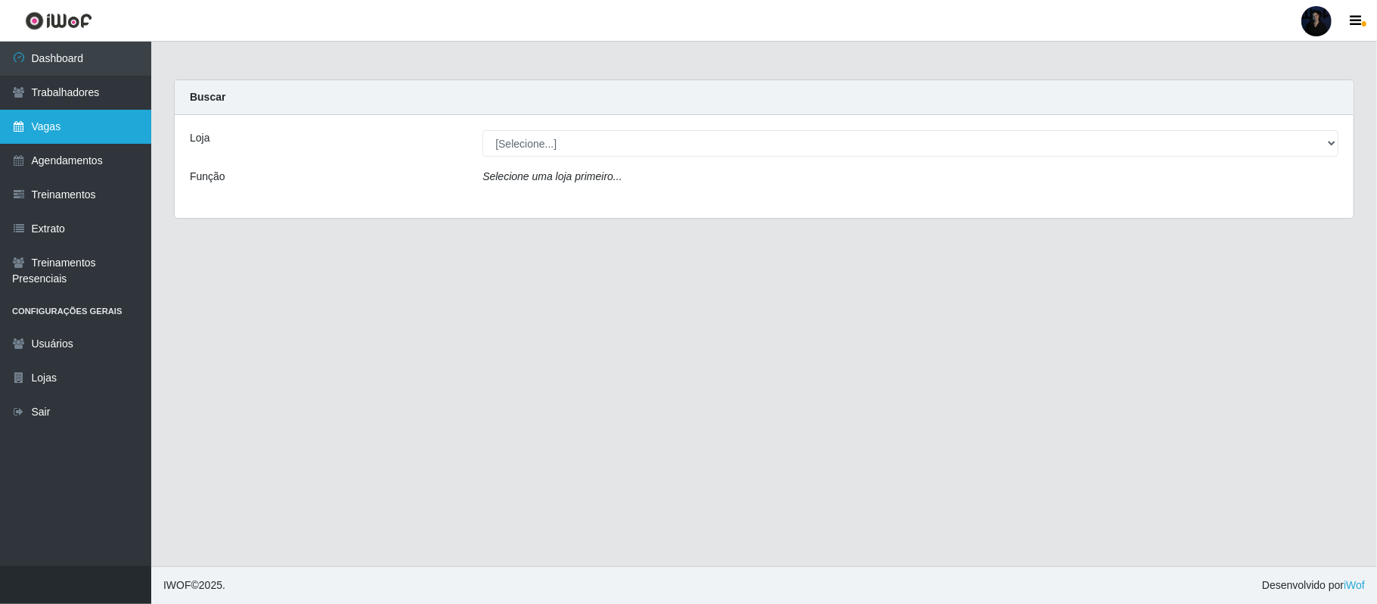
click at [46, 125] on link "Vagas" at bounding box center [75, 127] width 151 height 34
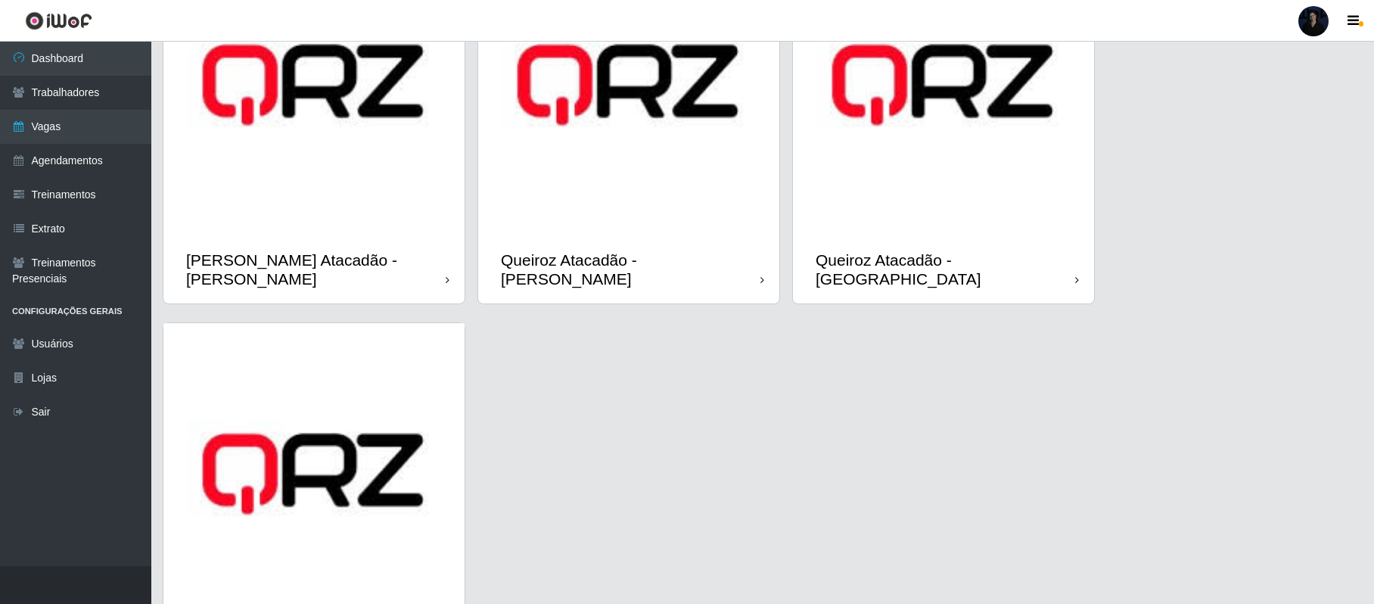
scroll to position [954, 0]
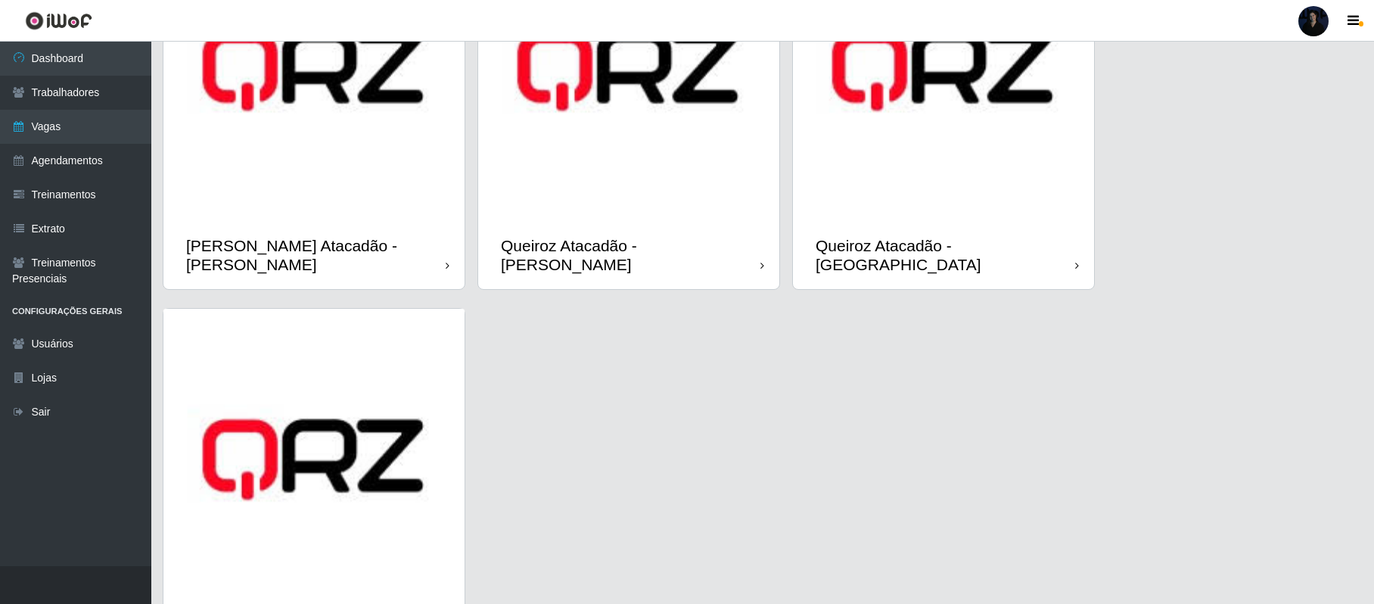
click at [390, 165] on img at bounding box center [313, 70] width 301 height 301
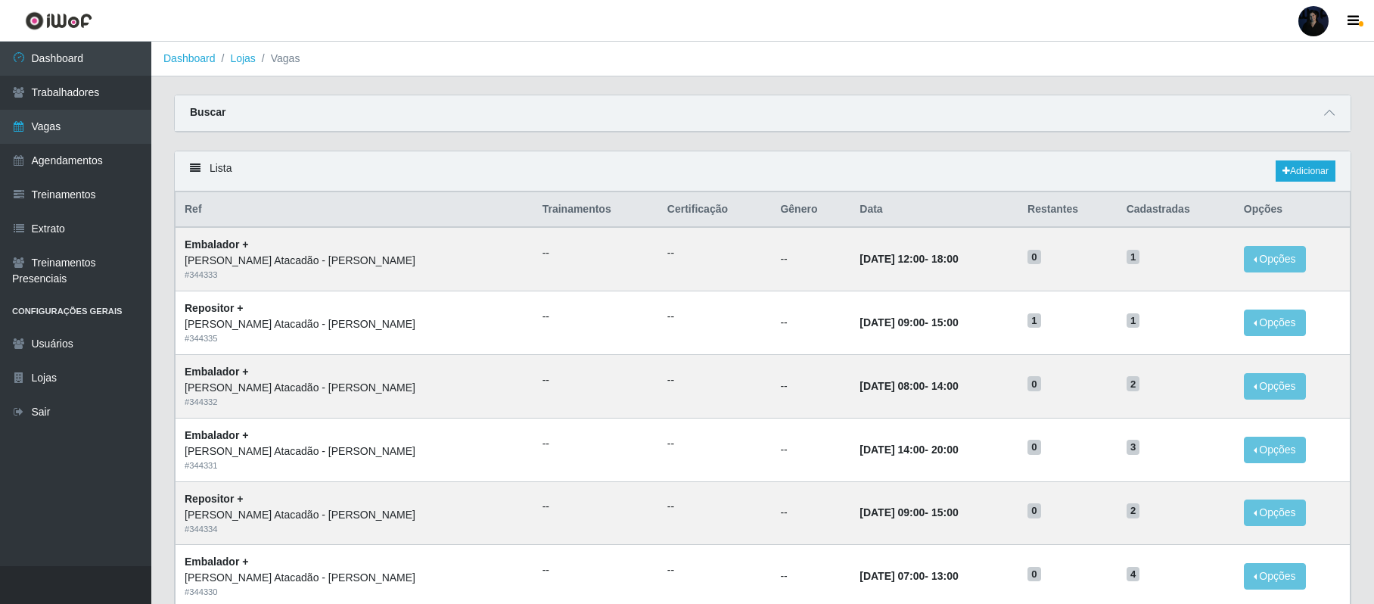
click at [624, 7] on header "Perfil Alterar Senha Sair" at bounding box center [687, 21] width 1374 height 42
click at [1296, 178] on link "Adicionar" at bounding box center [1305, 170] width 60 height 21
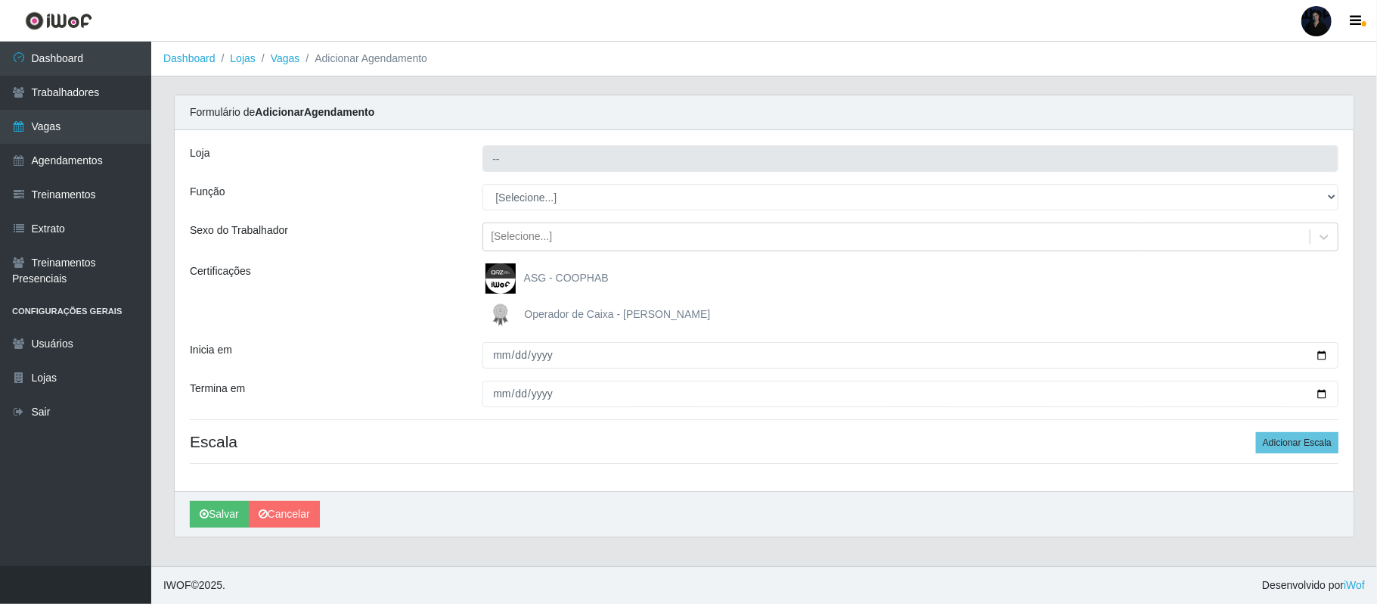
type input "[PERSON_NAME]"
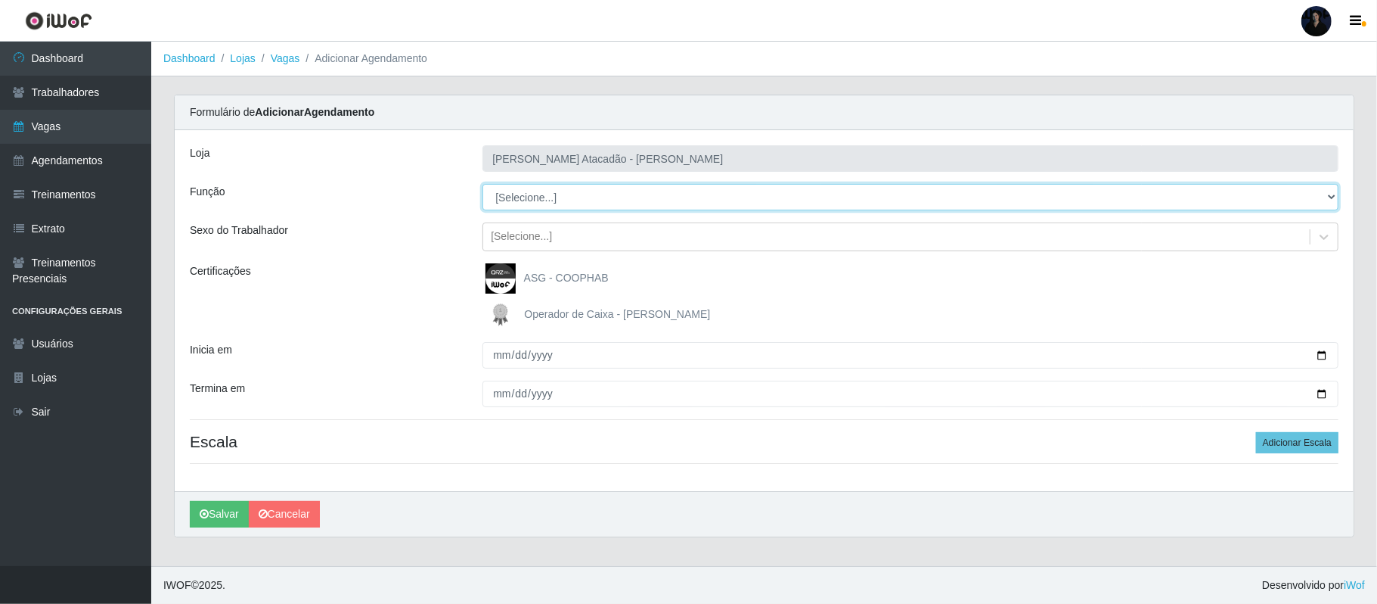
click at [530, 197] on select "[Selecione...] Embalador Embalador + Embalador ++ Repositor Repositor + Reposit…" at bounding box center [911, 197] width 856 height 26
select select "1"
click at [483, 185] on select "[Selecione...] Embalador Embalador + Embalador ++ Repositor Repositor + Reposit…" at bounding box center [911, 197] width 856 height 26
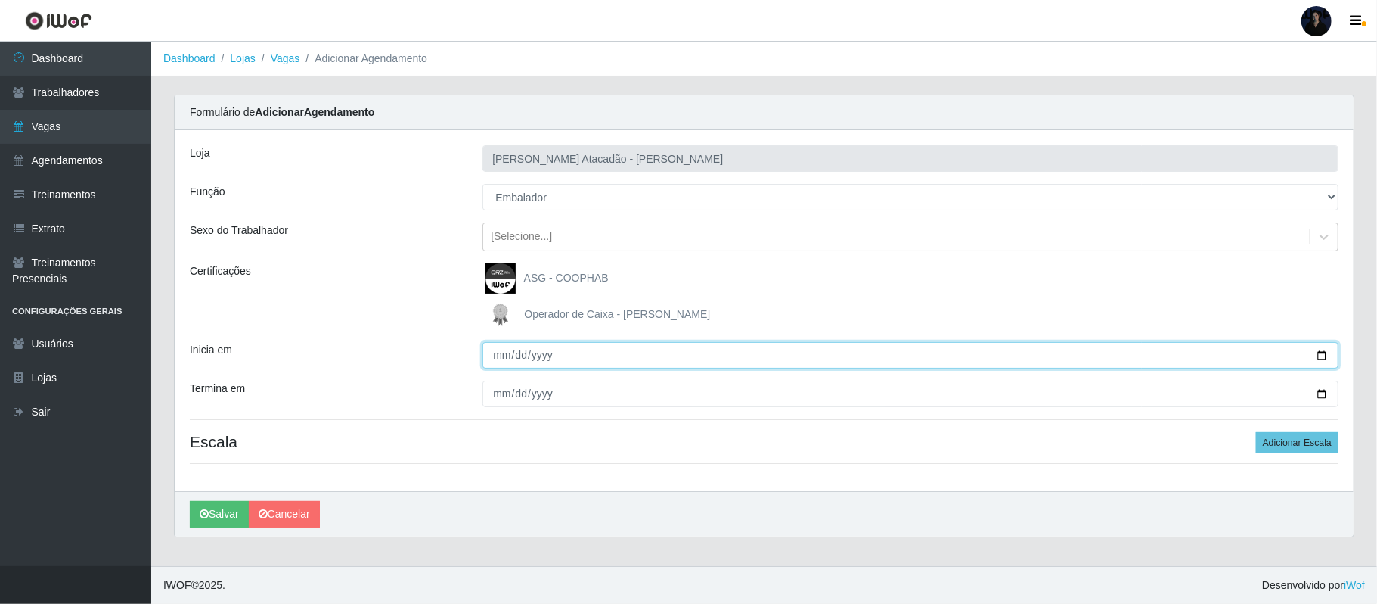
click at [1322, 355] on input "Inicia em" at bounding box center [911, 355] width 856 height 26
type input "2025-09-19"
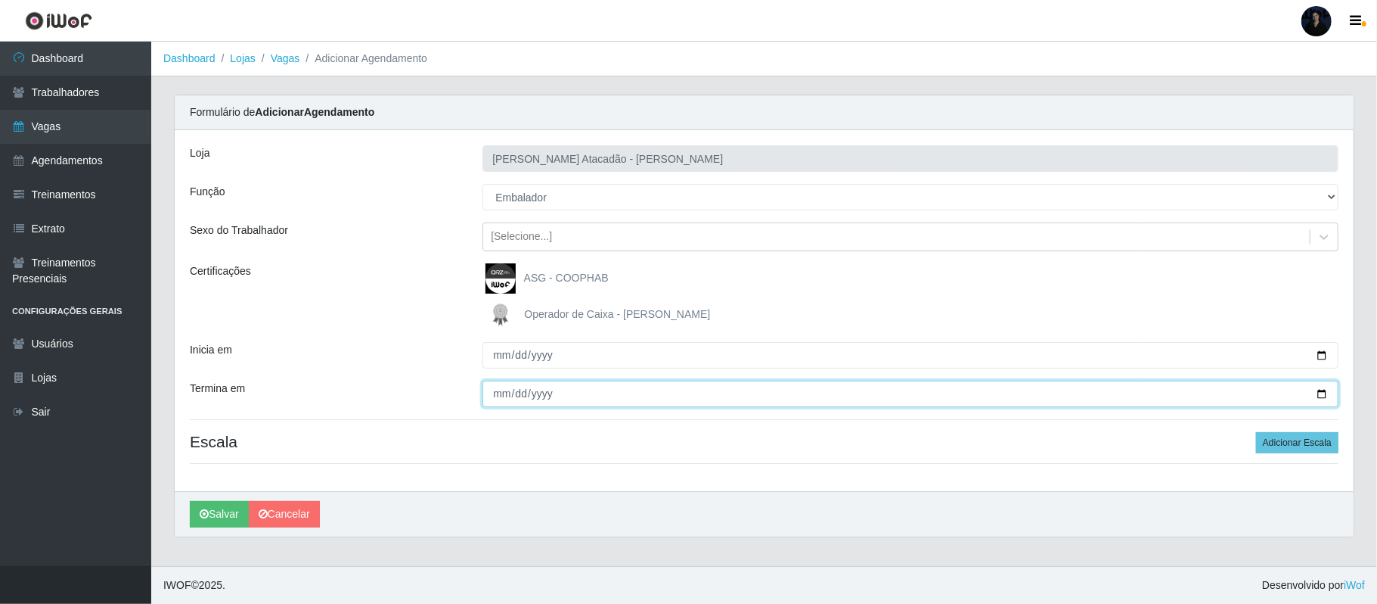
click at [1322, 396] on input "Termina em" at bounding box center [911, 393] width 856 height 26
type input "2025-09-19"
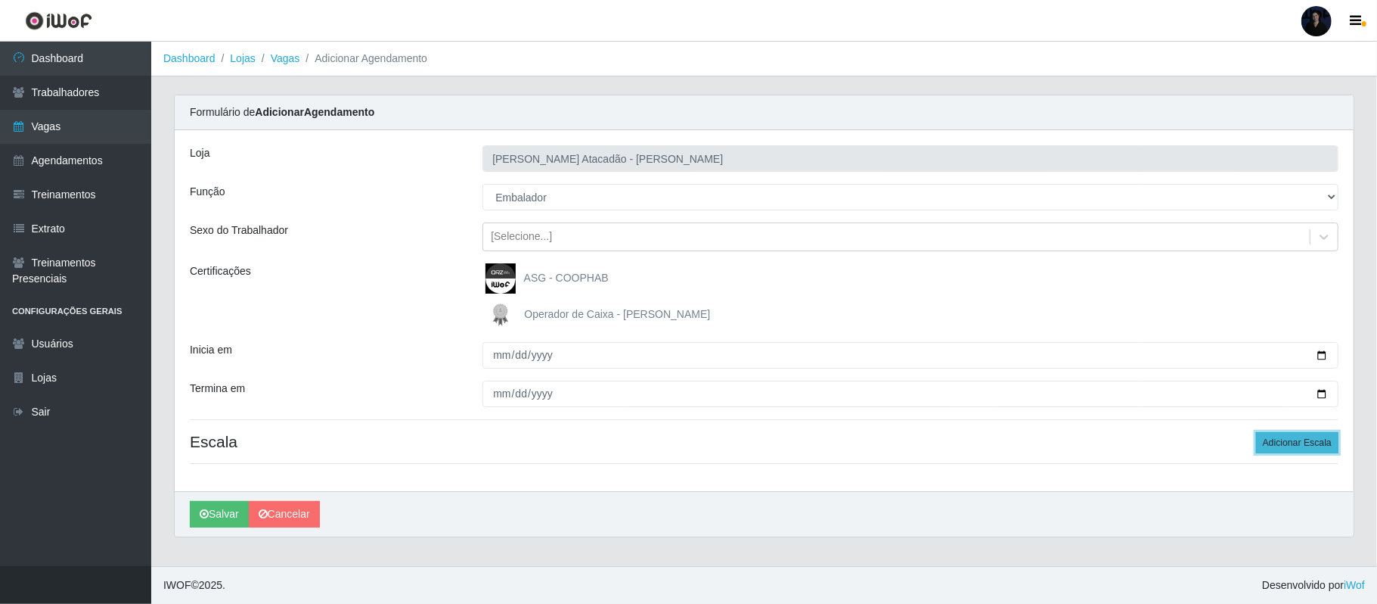
click at [1272, 448] on button "Adicionar Escala" at bounding box center [1297, 442] width 82 height 21
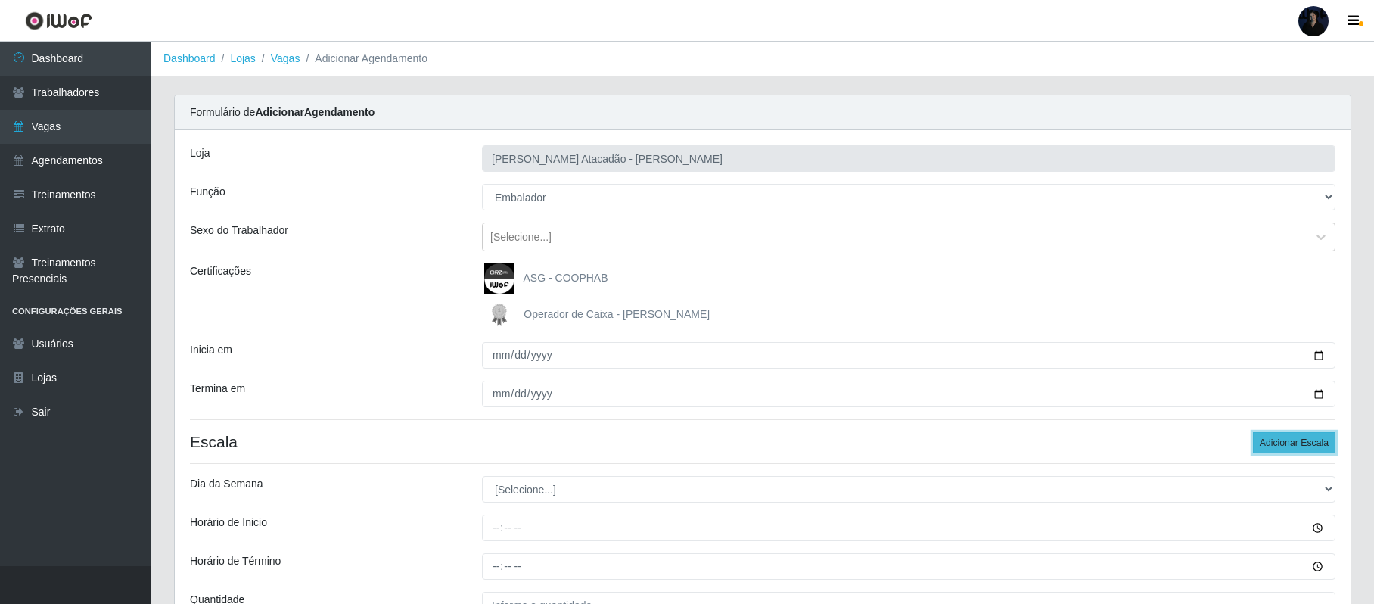
click at [1272, 448] on button "Adicionar Escala" at bounding box center [1293, 442] width 82 height 21
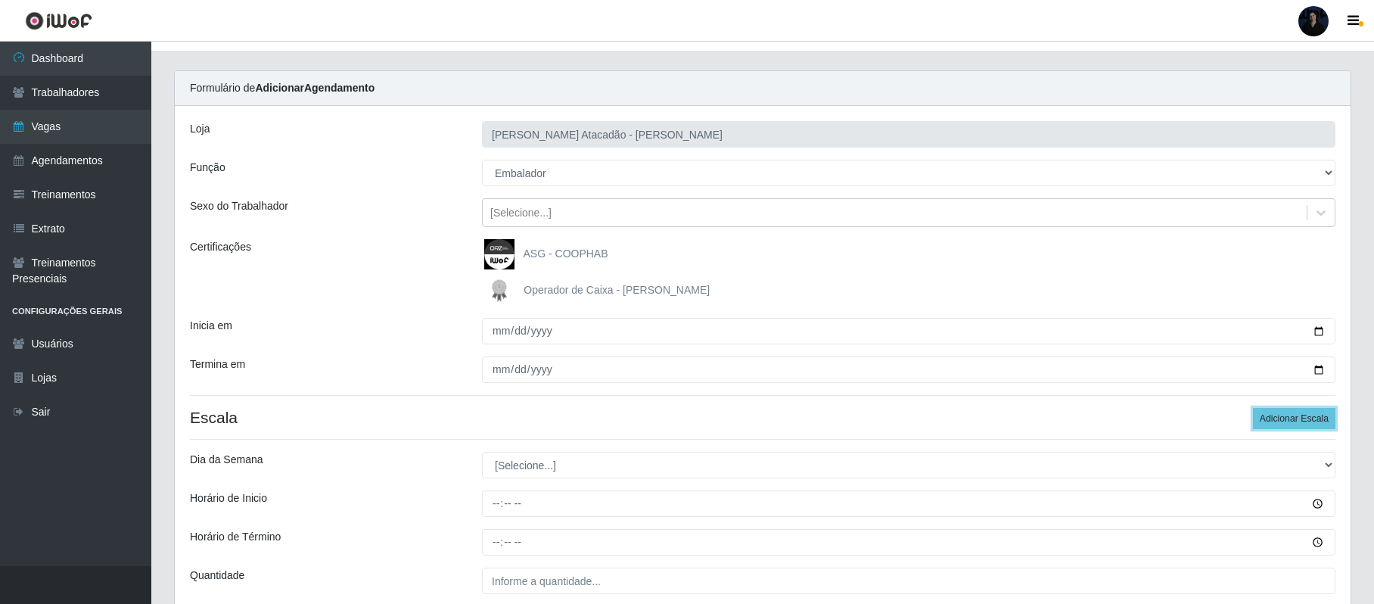
scroll to position [201, 0]
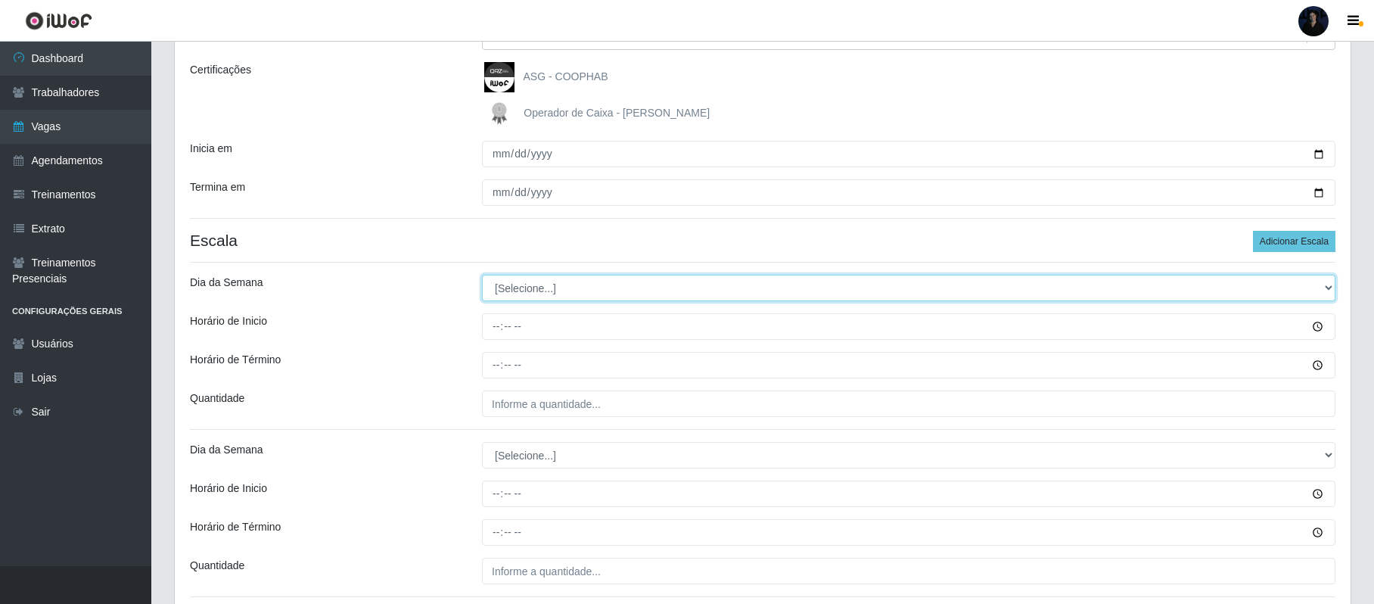
click at [567, 291] on select "[Selecione...] Segunda Terça Quarta Quinta Sexta Sábado Domingo" at bounding box center [908, 288] width 853 height 26
select select "5"
click at [482, 275] on select "[Selecione...] Segunda Terça Quarta Quinta Sexta Sábado Domingo" at bounding box center [908, 288] width 853 height 26
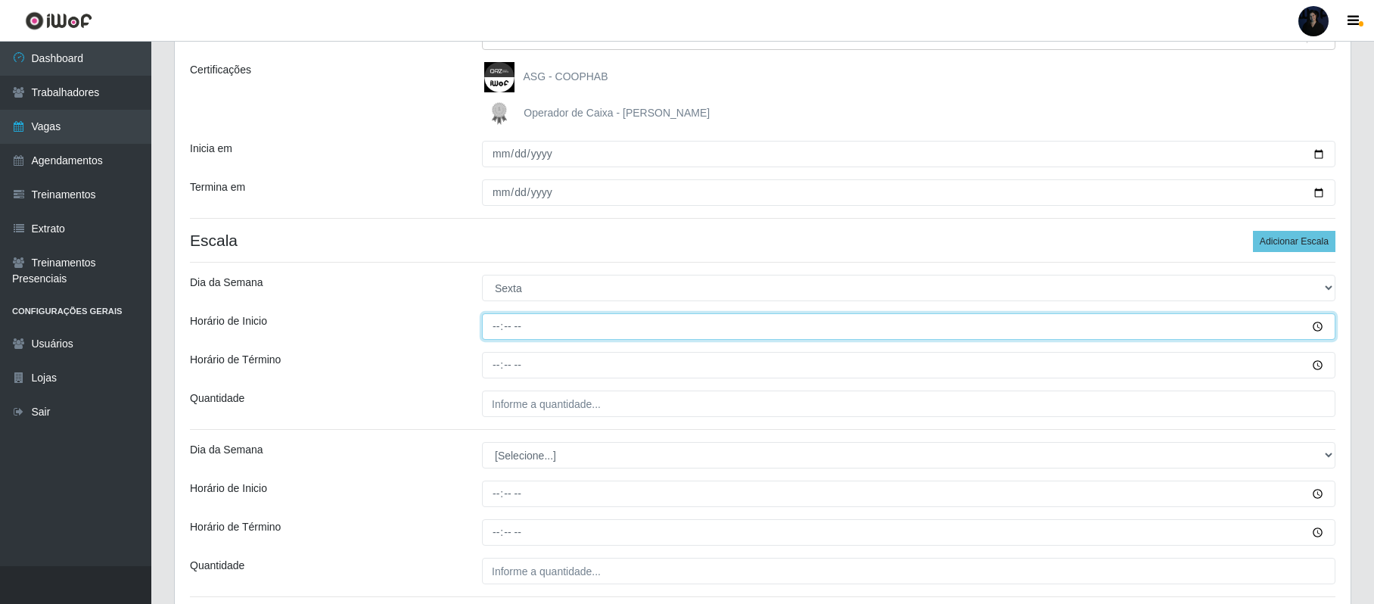
click at [498, 333] on input "Horário de Inicio" at bounding box center [908, 326] width 853 height 26
type input "08:00"
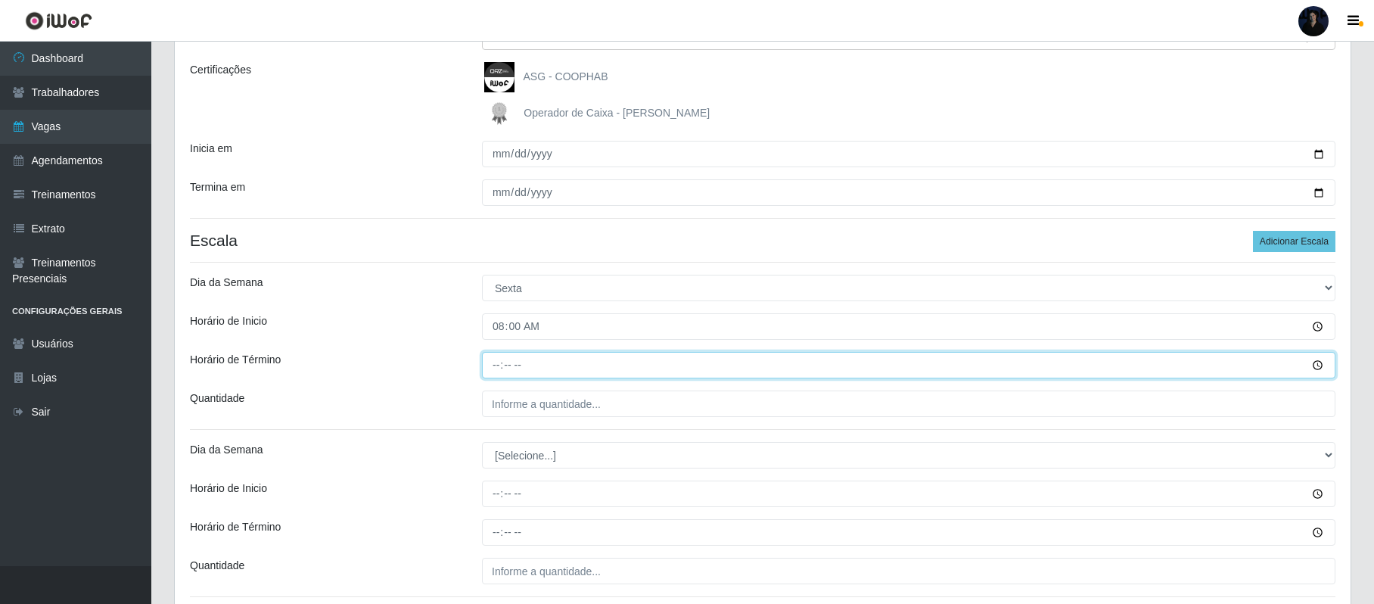
click at [495, 363] on input "Horário de Término" at bounding box center [908, 365] width 853 height 26
type input "14:00"
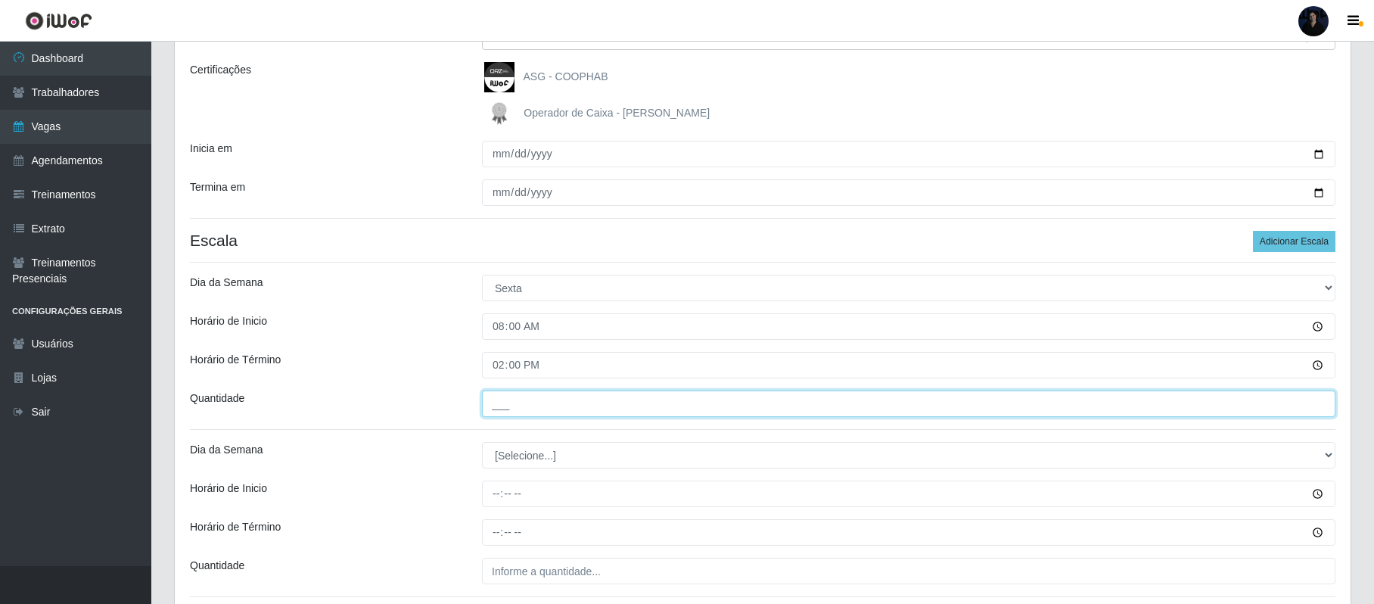
click at [498, 414] on input "___" at bounding box center [908, 403] width 853 height 26
type input "2__"
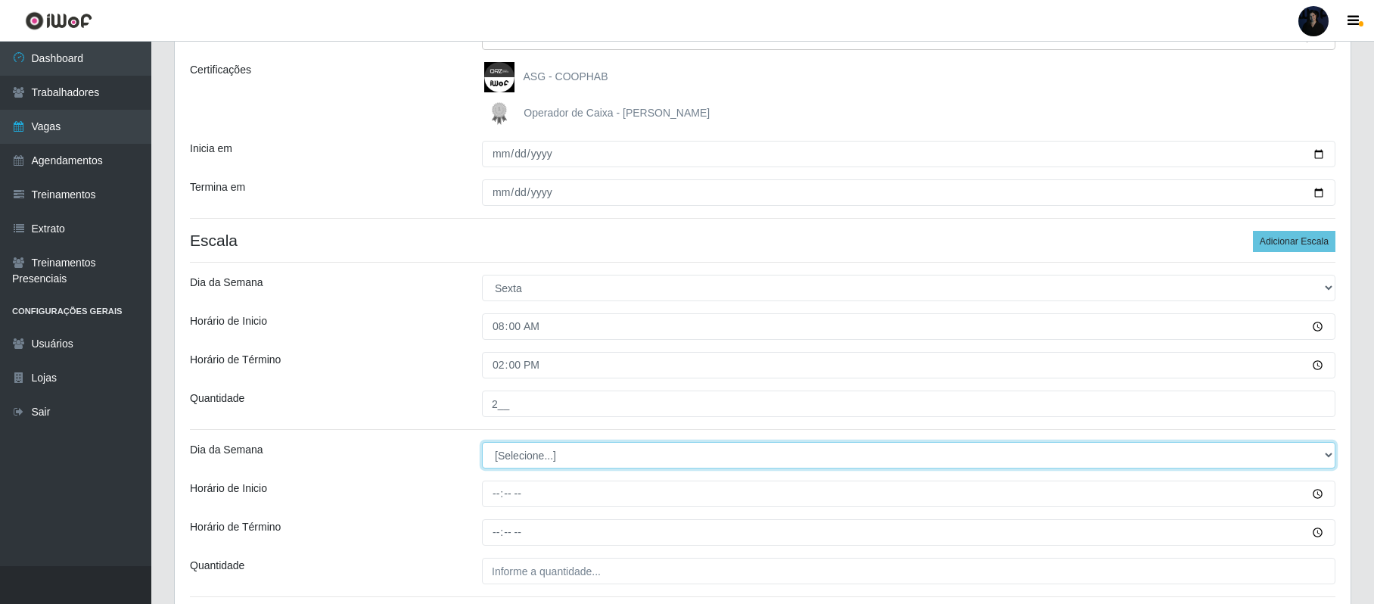
click at [499, 457] on select "[Selecione...] Segunda Terça Quarta Quinta Sexta Sábado Domingo" at bounding box center [908, 455] width 853 height 26
select select "5"
click at [482, 443] on select "[Selecione...] Segunda Terça Quarta Quinta Sexta Sábado Domingo" at bounding box center [908, 455] width 853 height 26
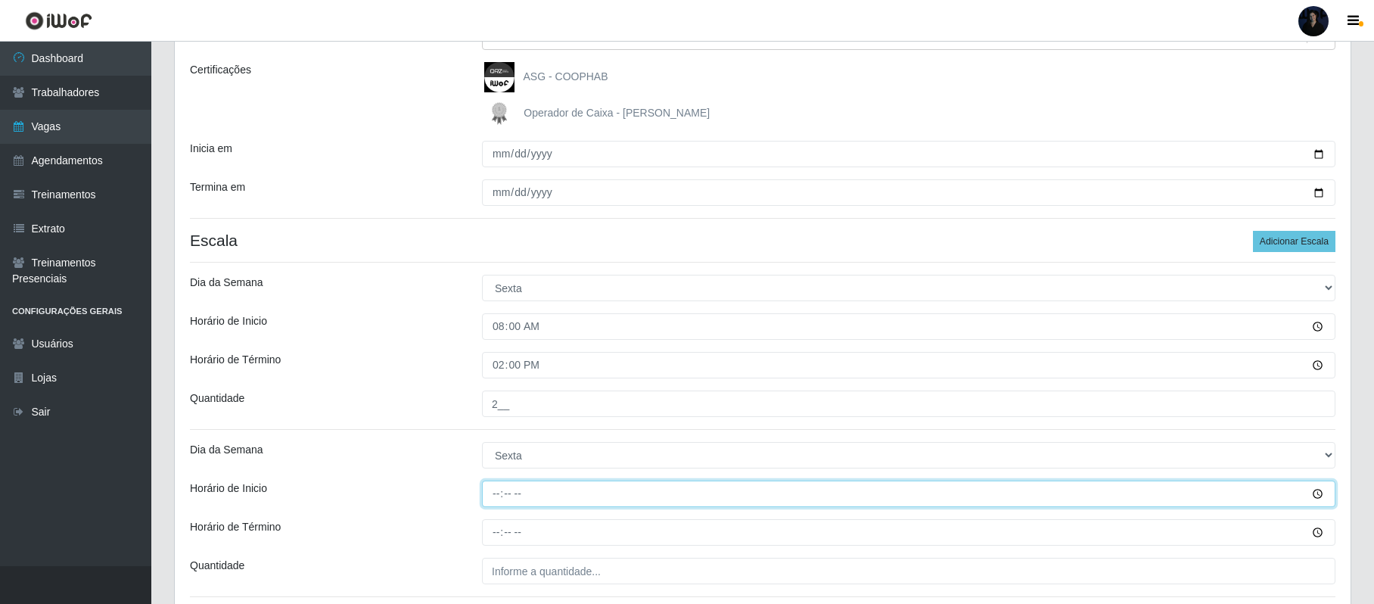
click at [491, 491] on input "Horário de Inicio" at bounding box center [908, 493] width 853 height 26
type input "14:00"
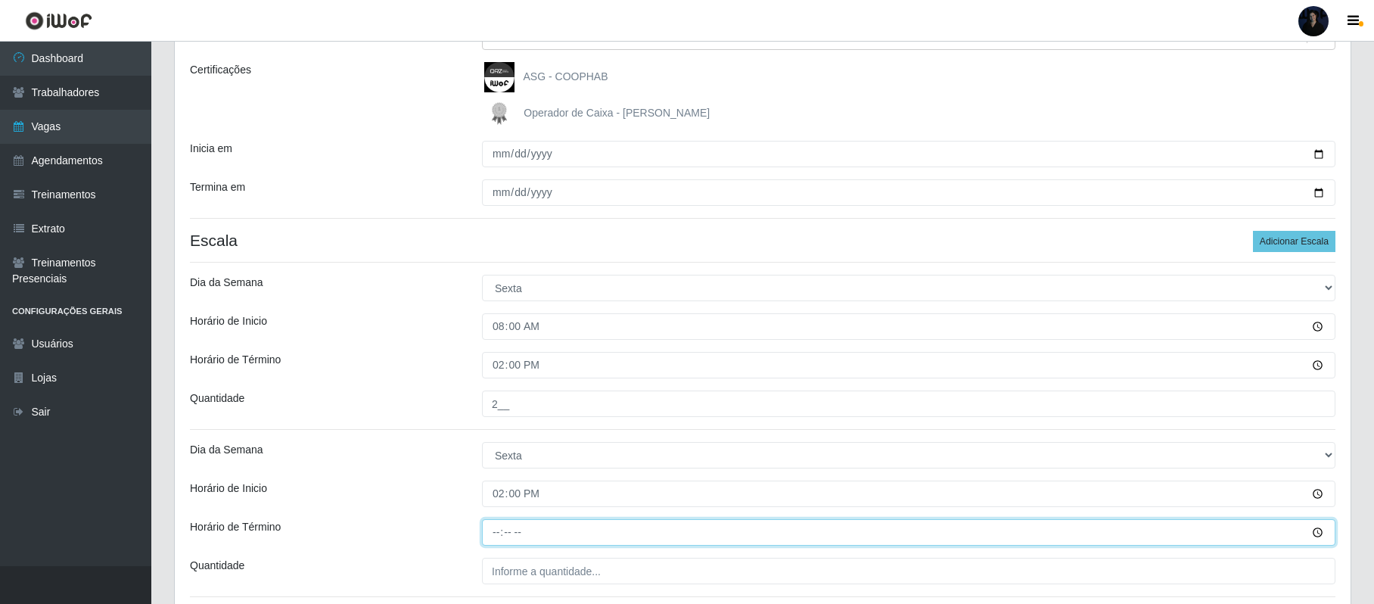
click at [497, 532] on input "Horário de Término" at bounding box center [908, 532] width 853 height 26
type input "20:00"
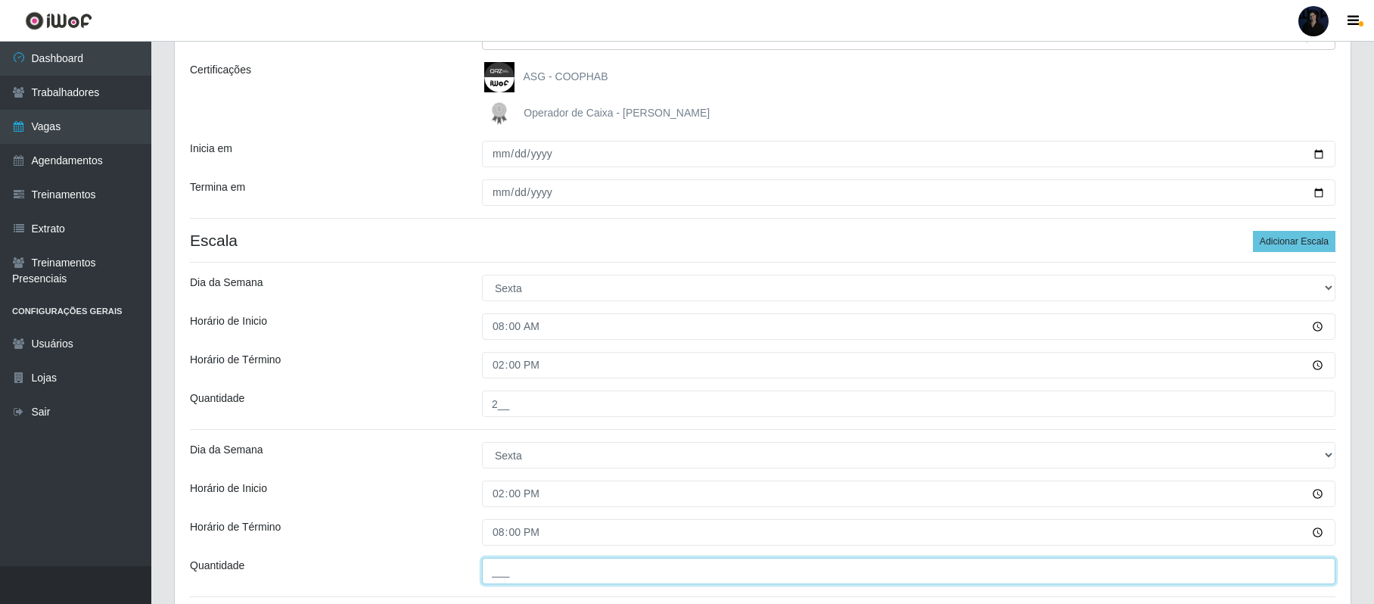
click at [505, 567] on input "___" at bounding box center [908, 570] width 853 height 26
type input "2__"
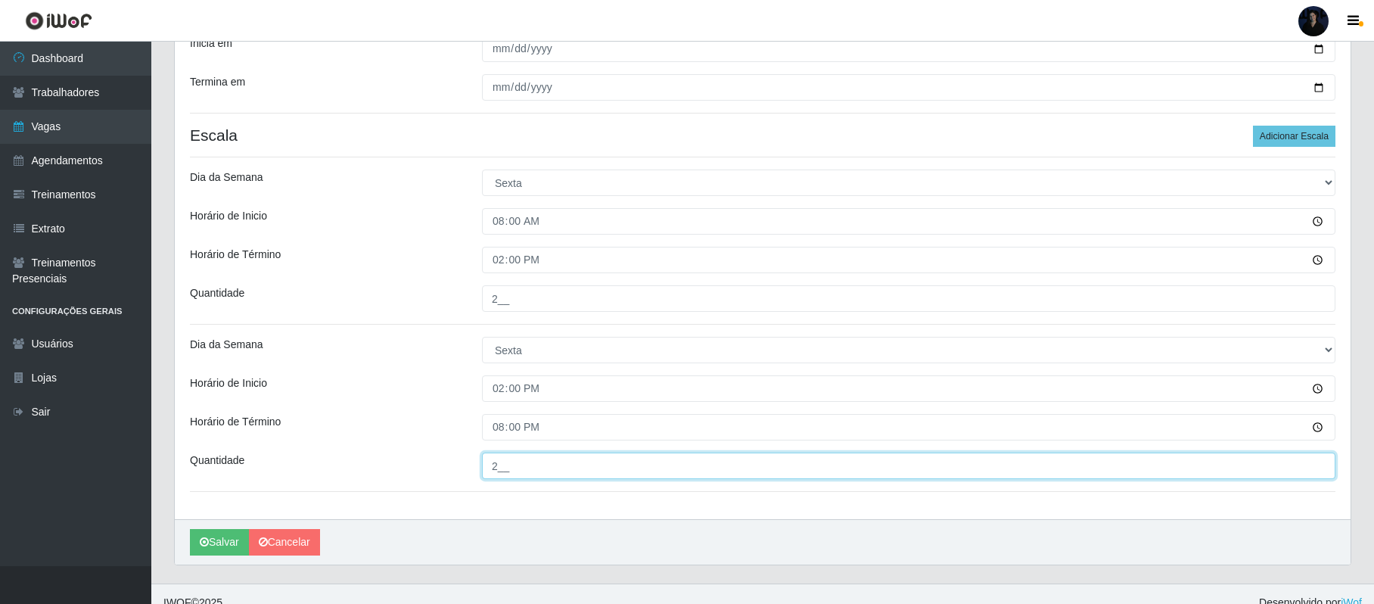
scroll to position [327, 0]
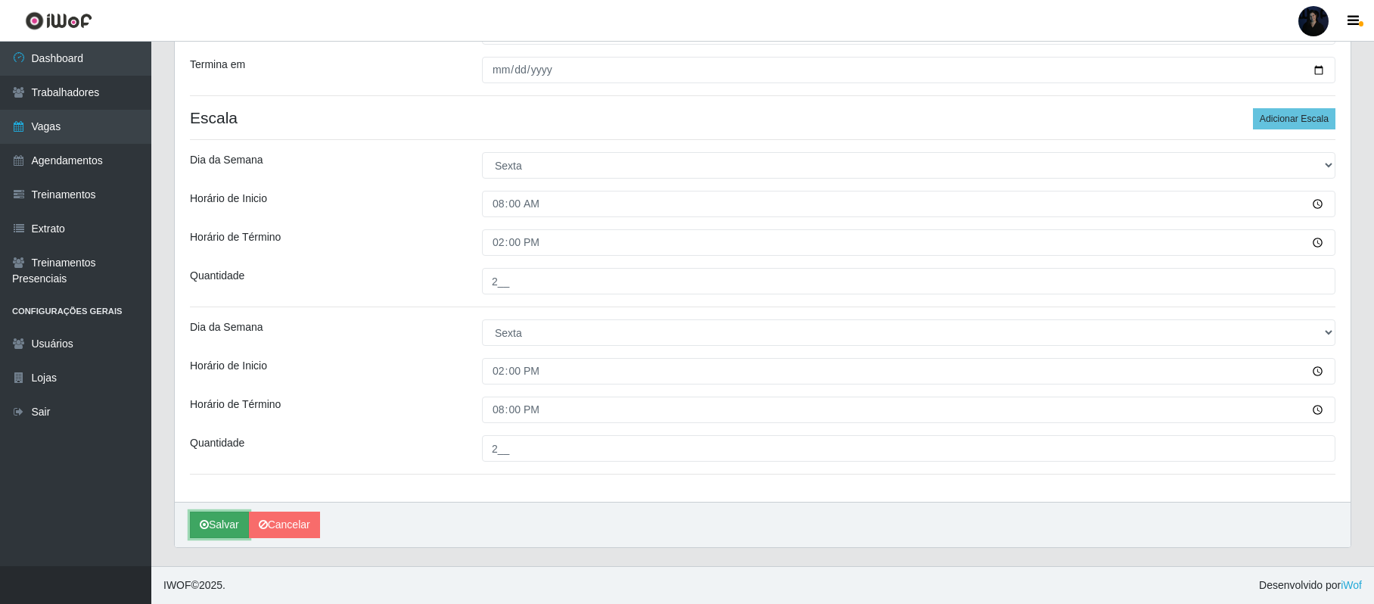
click at [213, 525] on button "Salvar" at bounding box center [219, 524] width 59 height 26
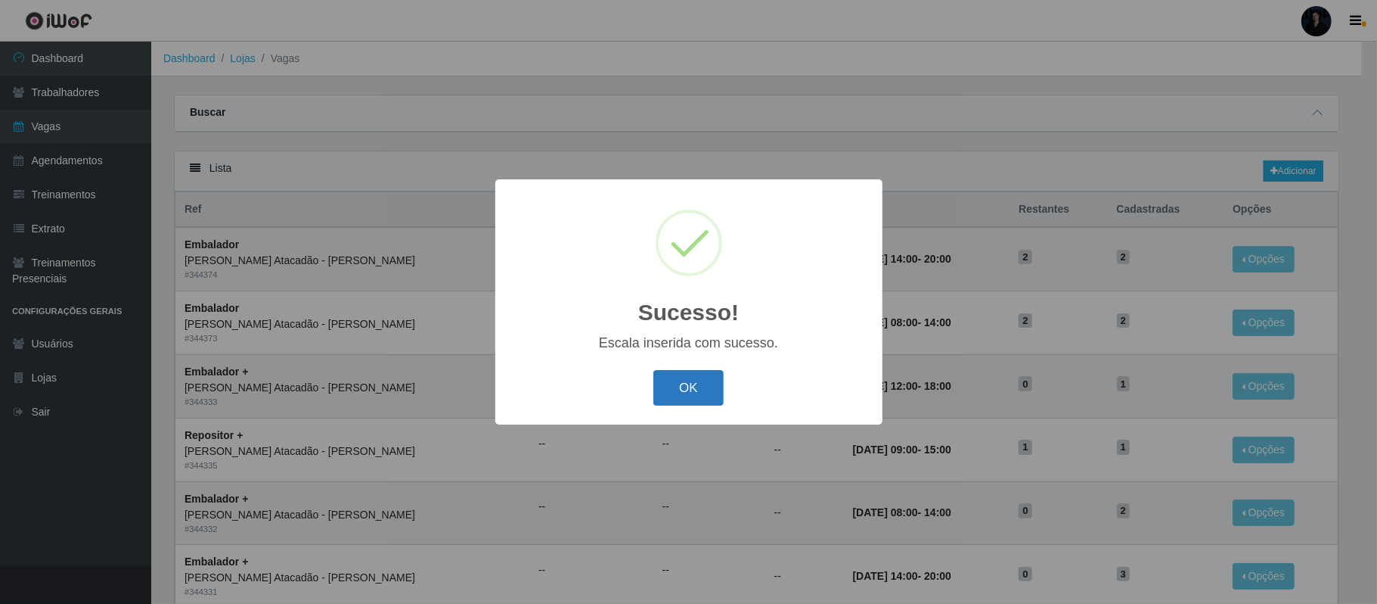
click at [672, 378] on button "OK" at bounding box center [688, 388] width 70 height 36
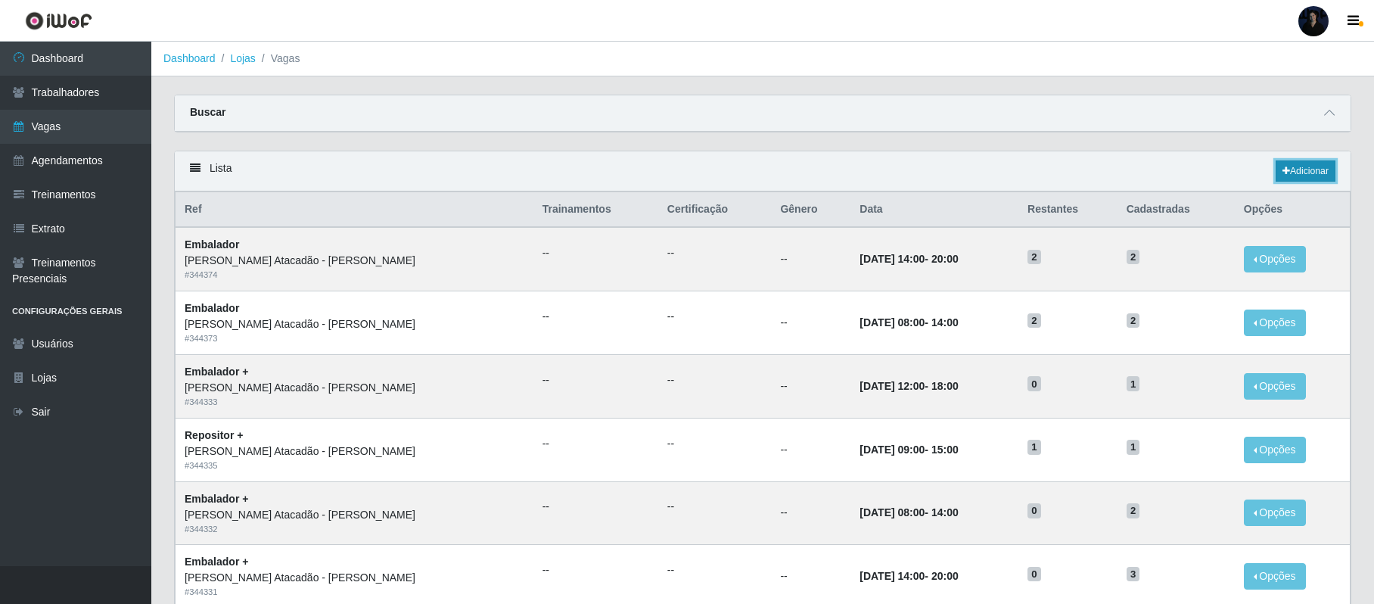
click at [1305, 173] on link "Adicionar" at bounding box center [1305, 170] width 60 height 21
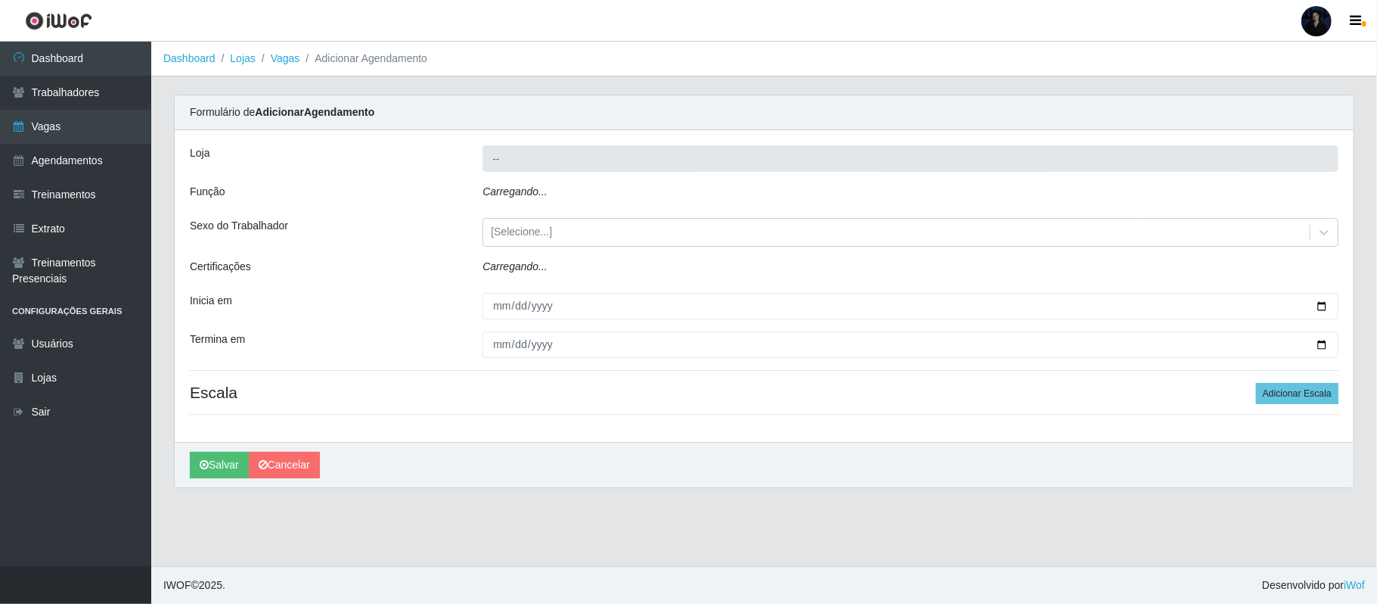
type input "[PERSON_NAME]"
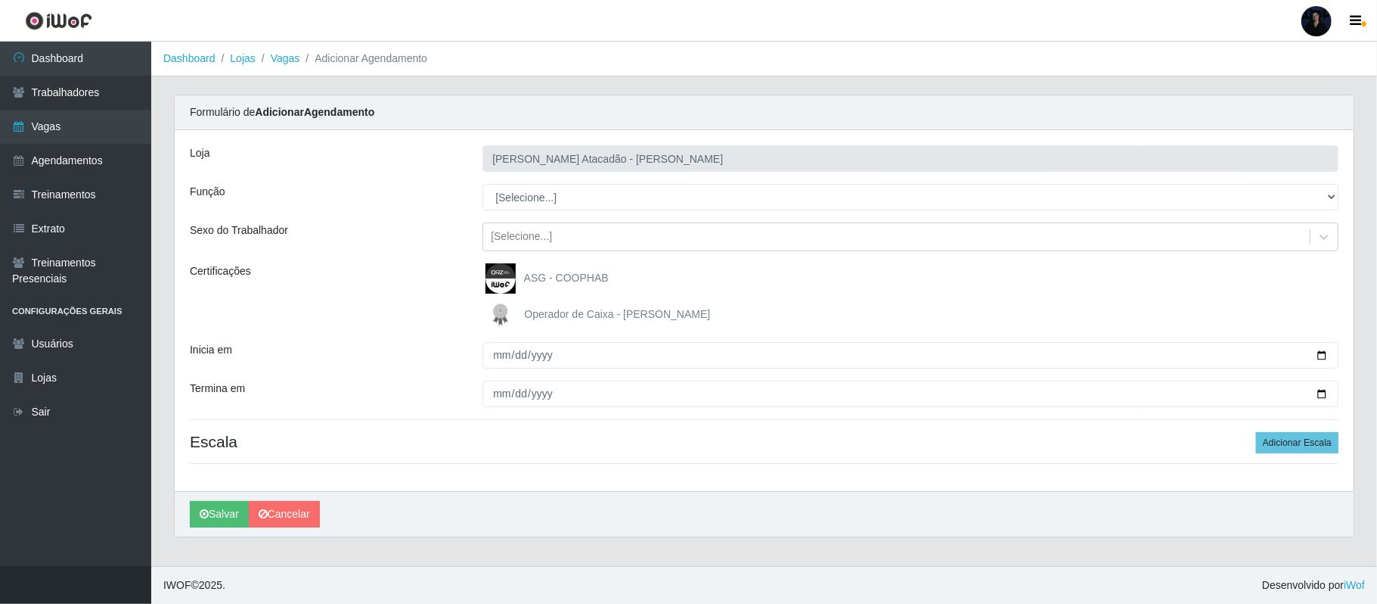
click at [533, 198] on select "[Selecione...] Embalador Embalador + Embalador ++ Repositor Repositor + Reposit…" at bounding box center [911, 197] width 856 height 26
select select "24"
click at [483, 185] on select "[Selecione...] Embalador Embalador + Embalador ++ Repositor Repositor + Reposit…" at bounding box center [911, 197] width 856 height 26
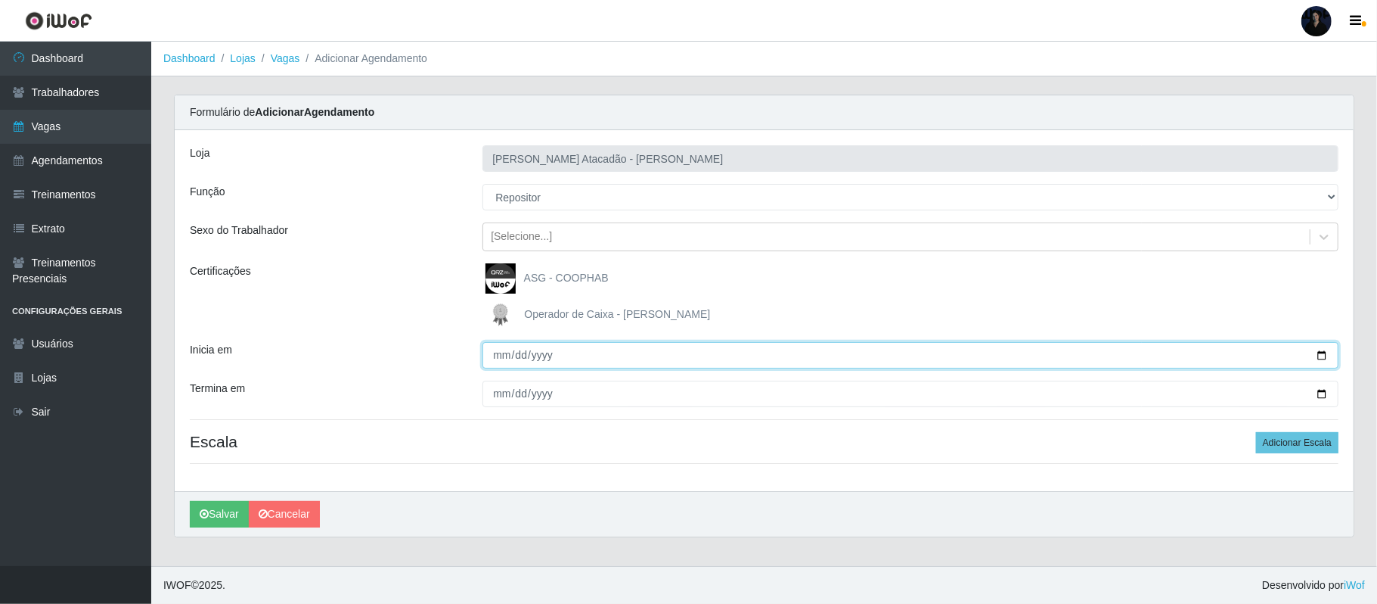
click at [1326, 358] on input "Inicia em" at bounding box center [911, 355] width 856 height 26
type input "2025-09-15"
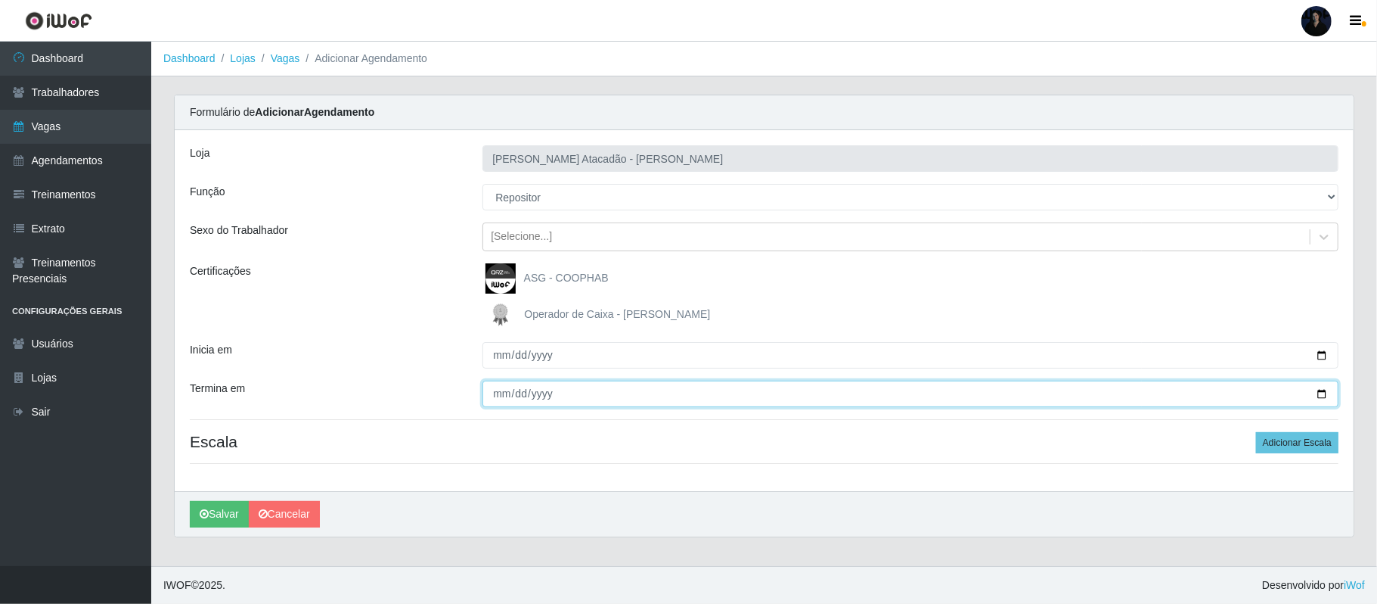
click at [1321, 395] on input "Termina em" at bounding box center [911, 393] width 856 height 26
type input "2025-09-19"
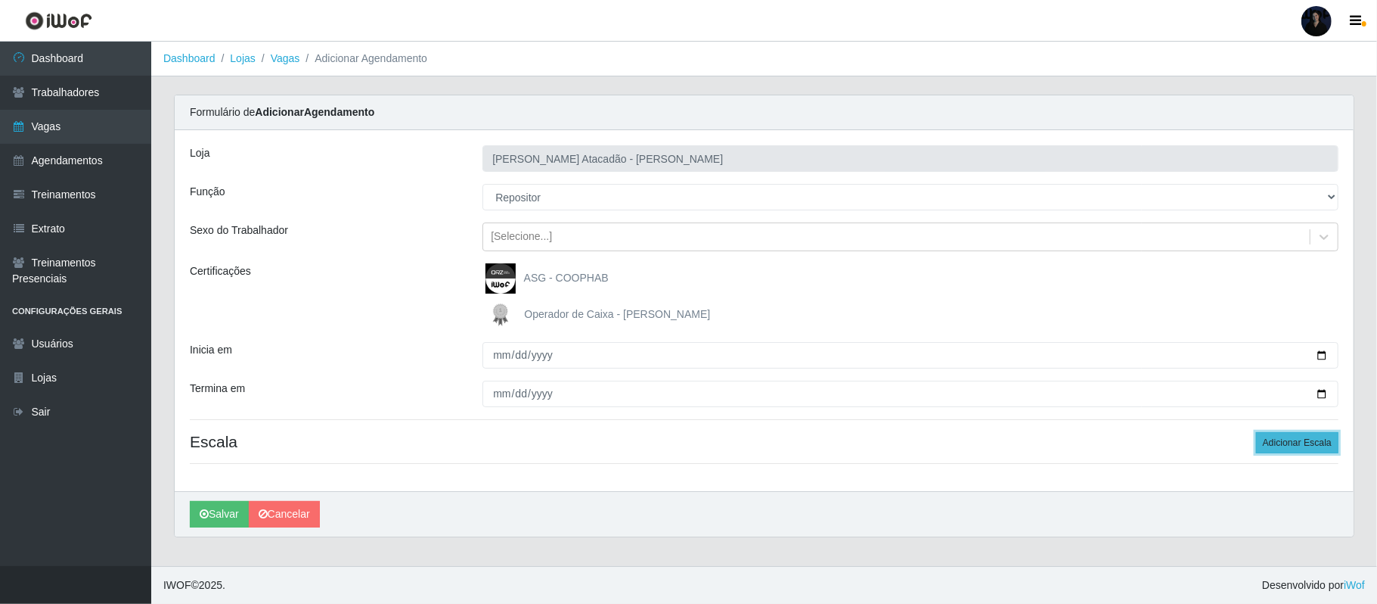
click at [1305, 446] on button "Adicionar Escala" at bounding box center [1297, 442] width 82 height 21
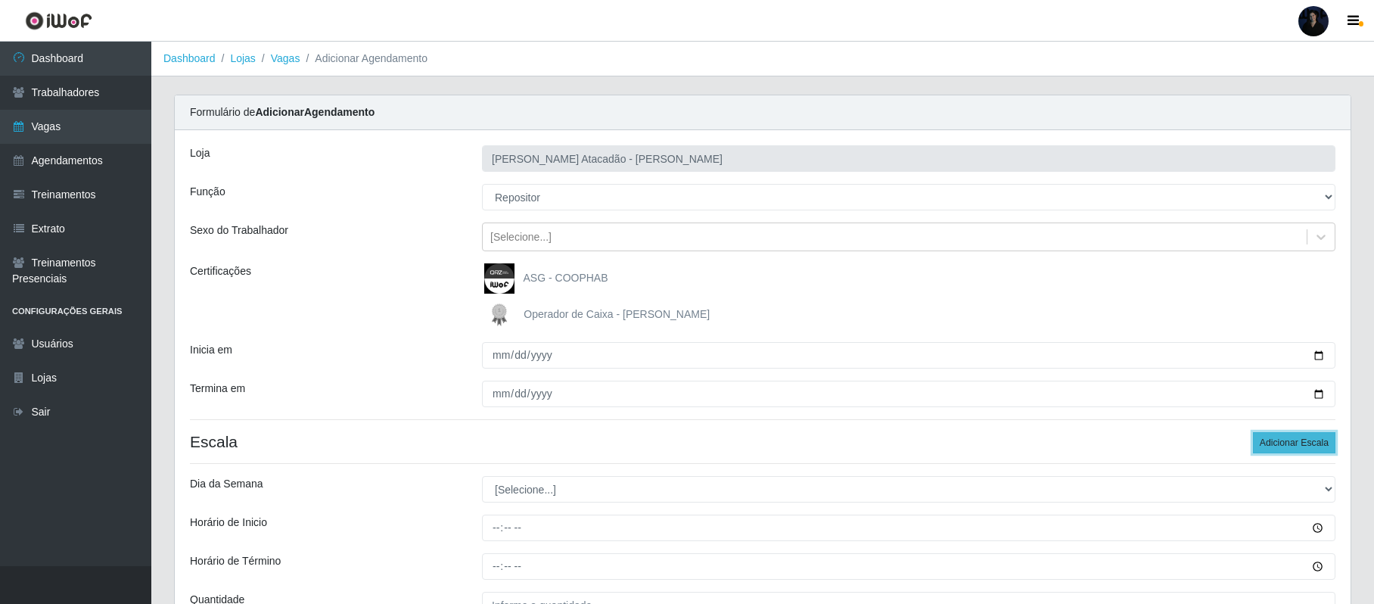
click at [1305, 446] on button "Adicionar Escala" at bounding box center [1293, 442] width 82 height 21
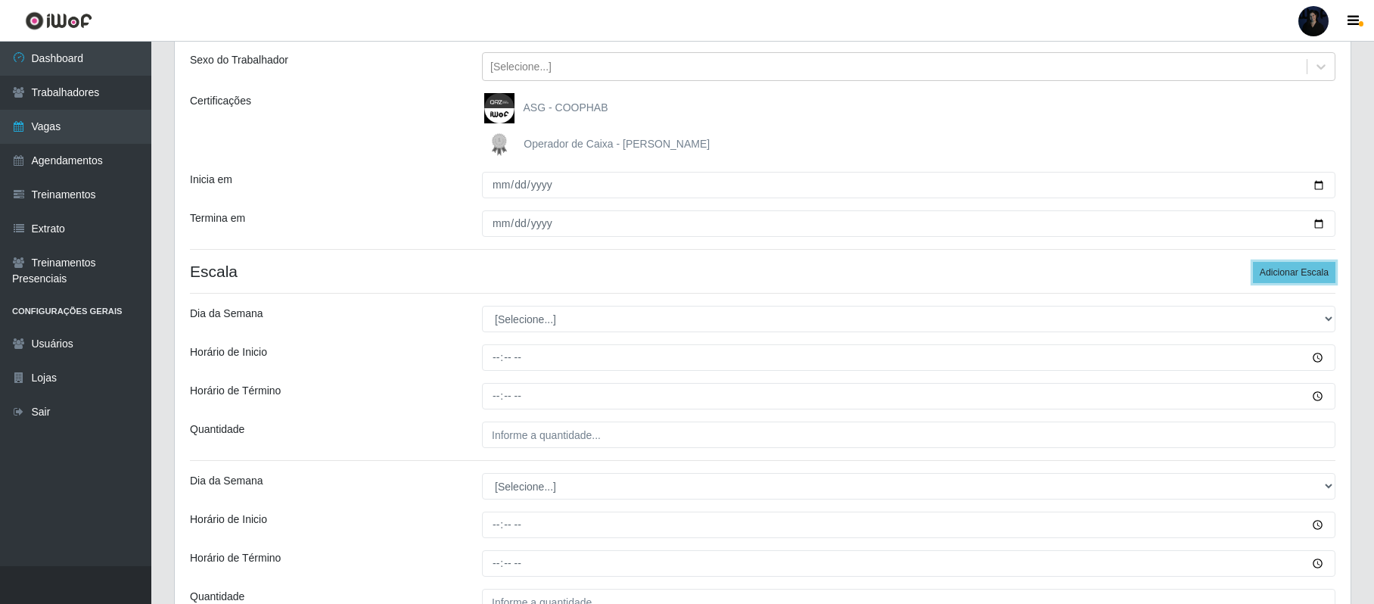
scroll to position [201, 0]
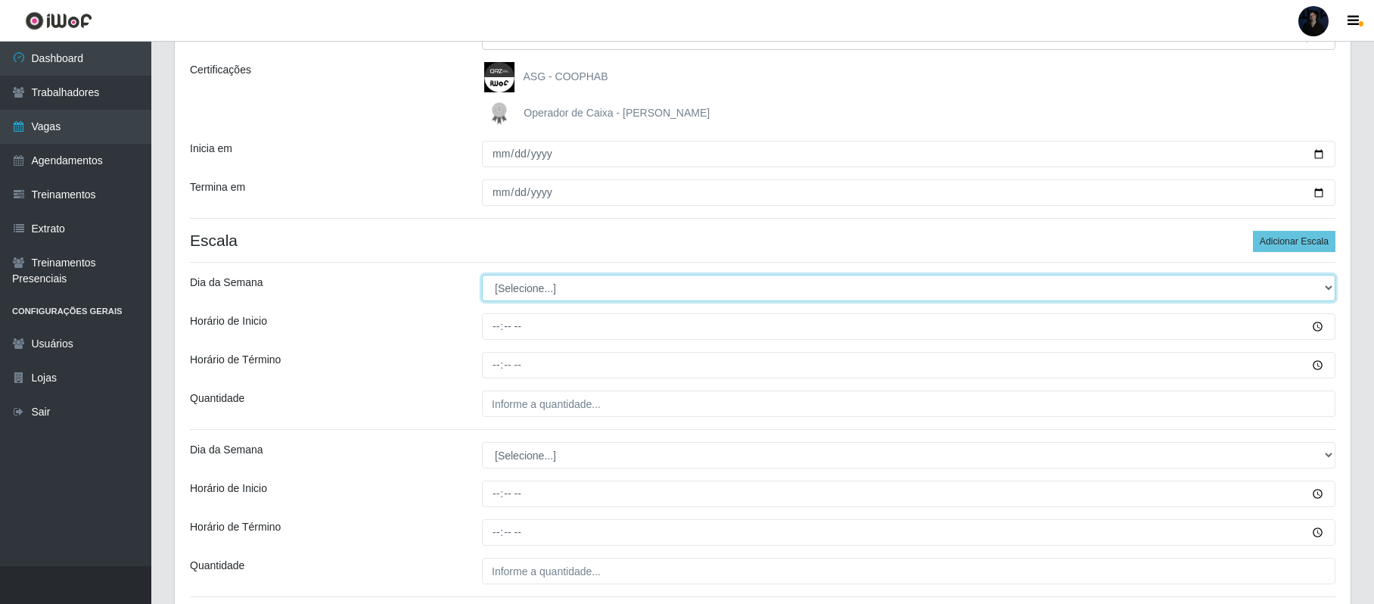
click at [549, 297] on select "[Selecione...] Segunda Terça Quarta Quinta Sexta Sábado Domingo" at bounding box center [908, 288] width 853 height 26
select select "1"
click at [482, 275] on select "[Selecione...] Segunda Terça Quarta Quinta Sexta Sábado Domingo" at bounding box center [908, 288] width 853 height 26
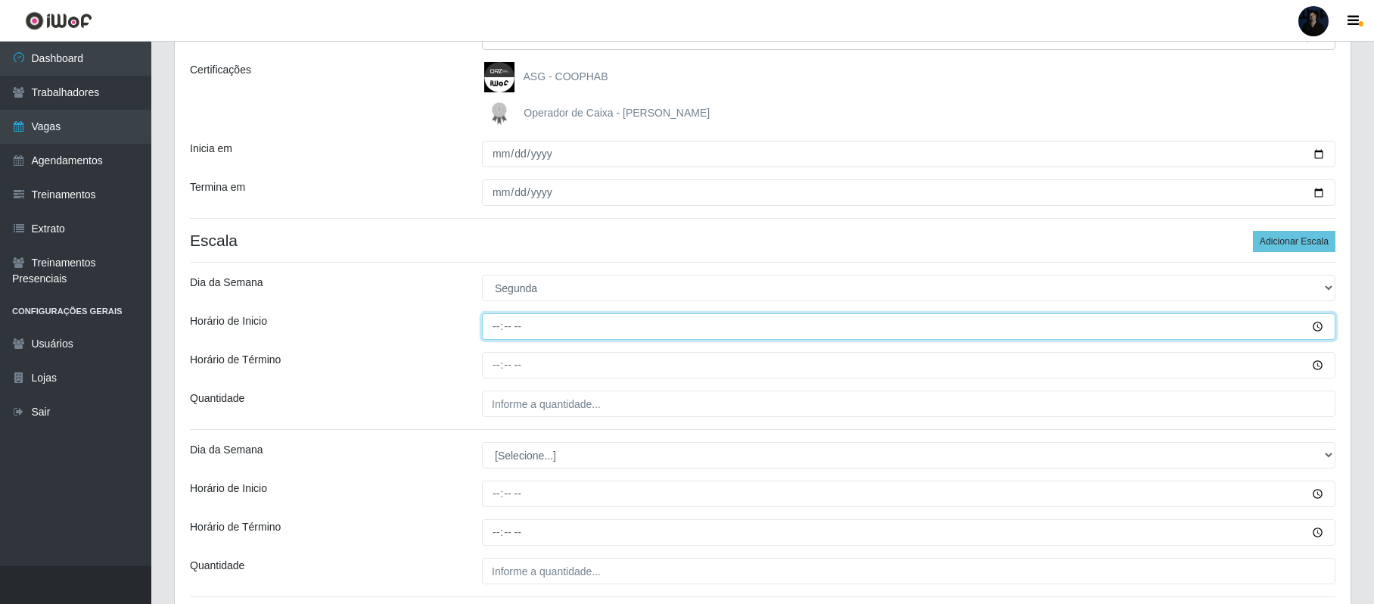
click at [503, 321] on input "Horário de Inicio" at bounding box center [908, 326] width 853 height 26
click at [500, 321] on input "Horário de Inicio" at bounding box center [908, 326] width 853 height 26
type input "09:00"
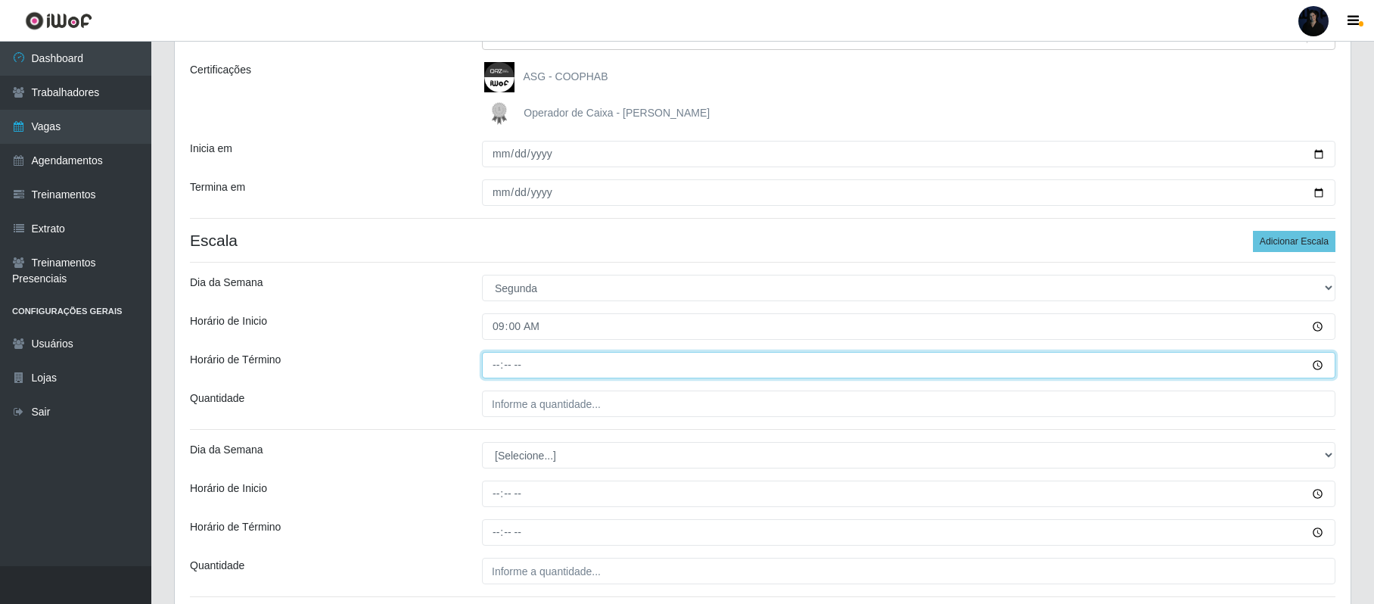
click at [499, 363] on input "Horário de Término" at bounding box center [908, 365] width 853 height 26
type input "15:00"
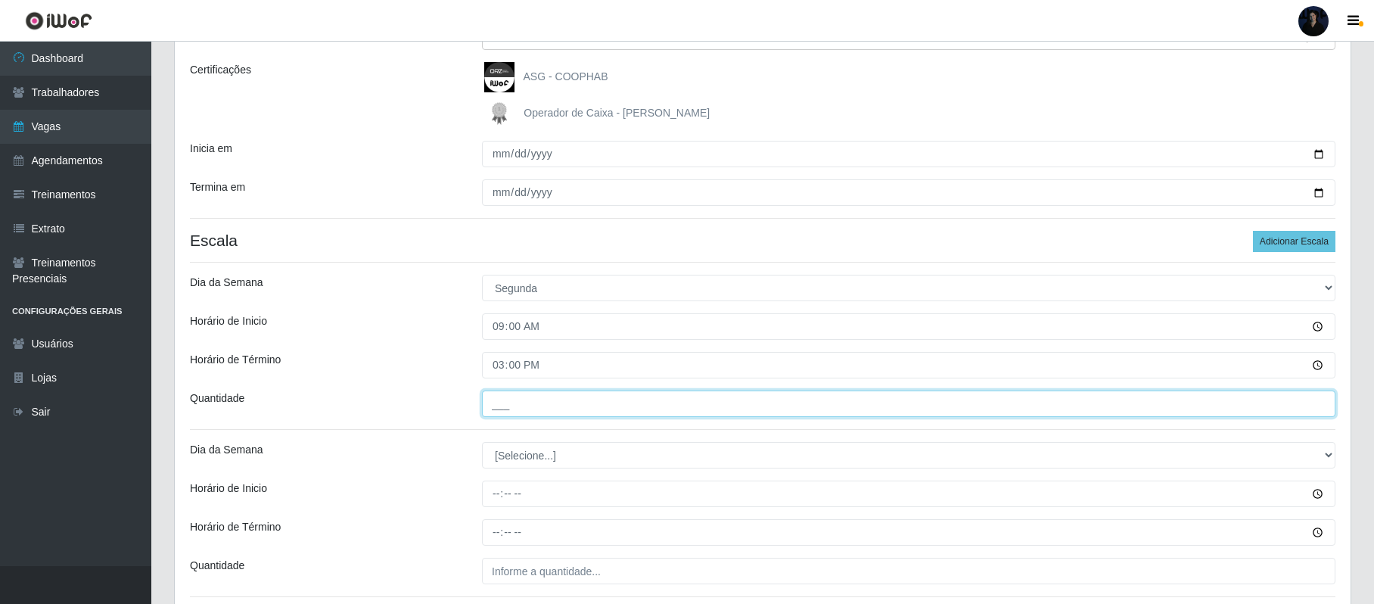
click at [497, 402] on input "___" at bounding box center [908, 403] width 853 height 26
type input "1__"
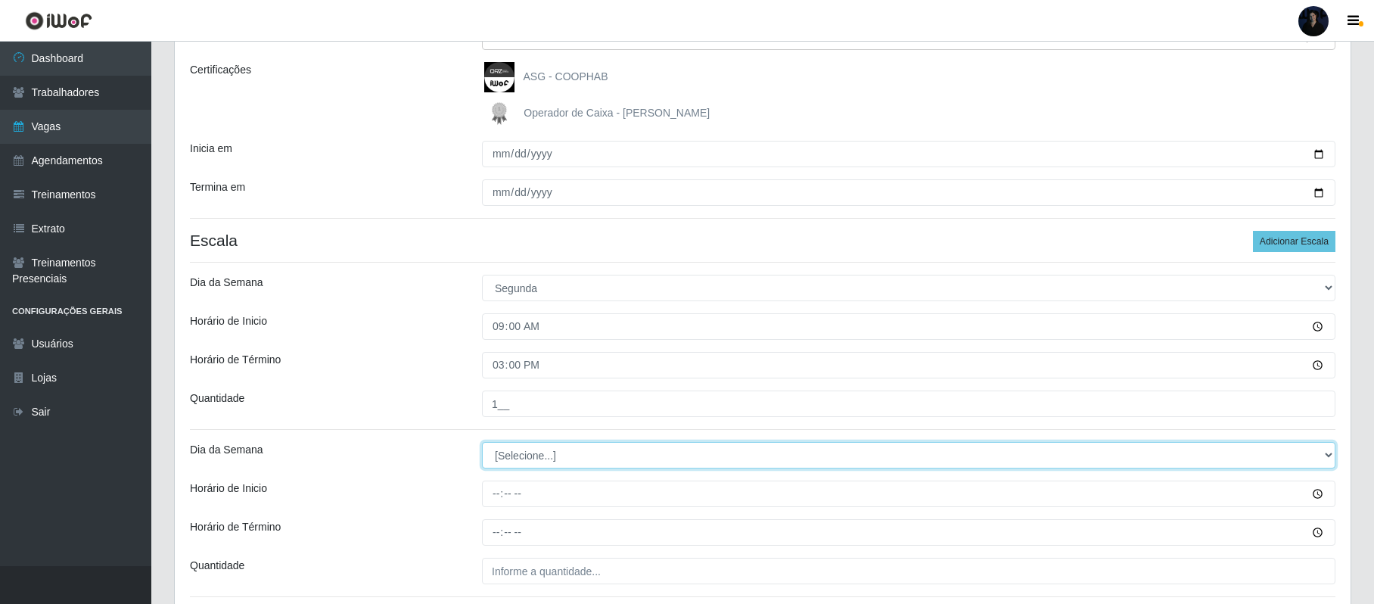
click at [516, 461] on select "[Selecione...] Segunda Terça Quarta Quinta Sexta Sábado Domingo" at bounding box center [908, 455] width 853 height 26
select select "2"
click at [482, 443] on select "[Selecione...] Segunda Terça Quarta Quinta Sexta Sábado Domingo" at bounding box center [908, 455] width 853 height 26
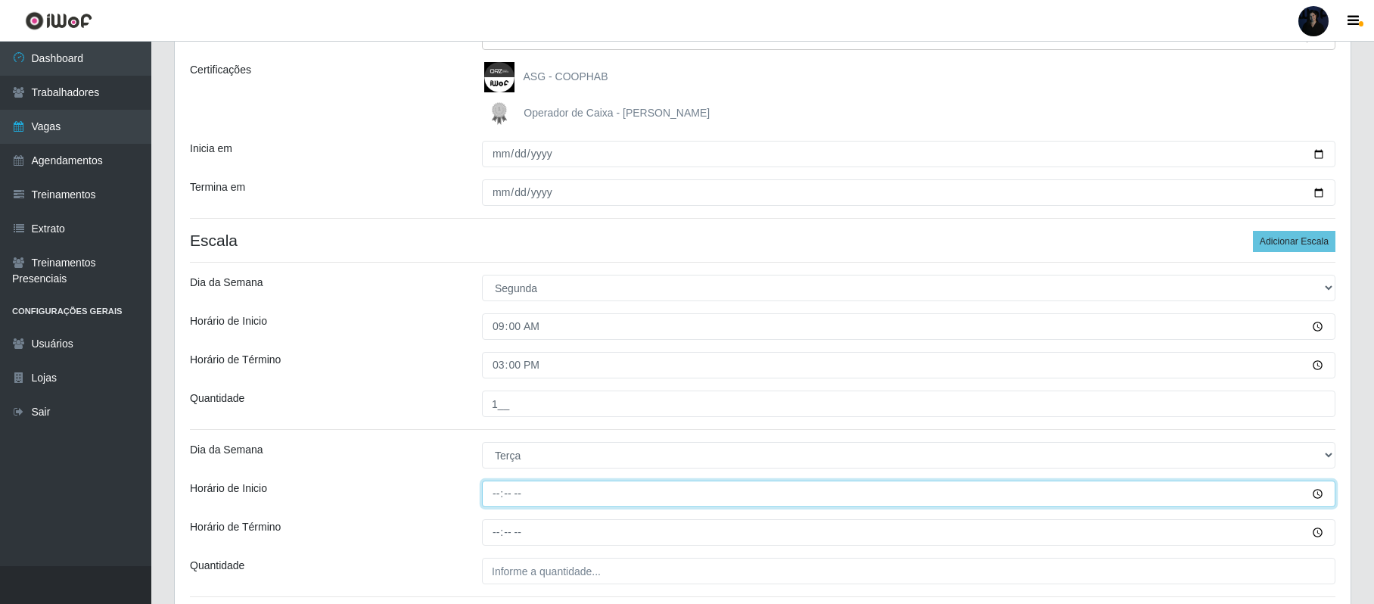
click at [494, 495] on input "Horário de Inicio" at bounding box center [908, 493] width 853 height 26
type input "09:00"
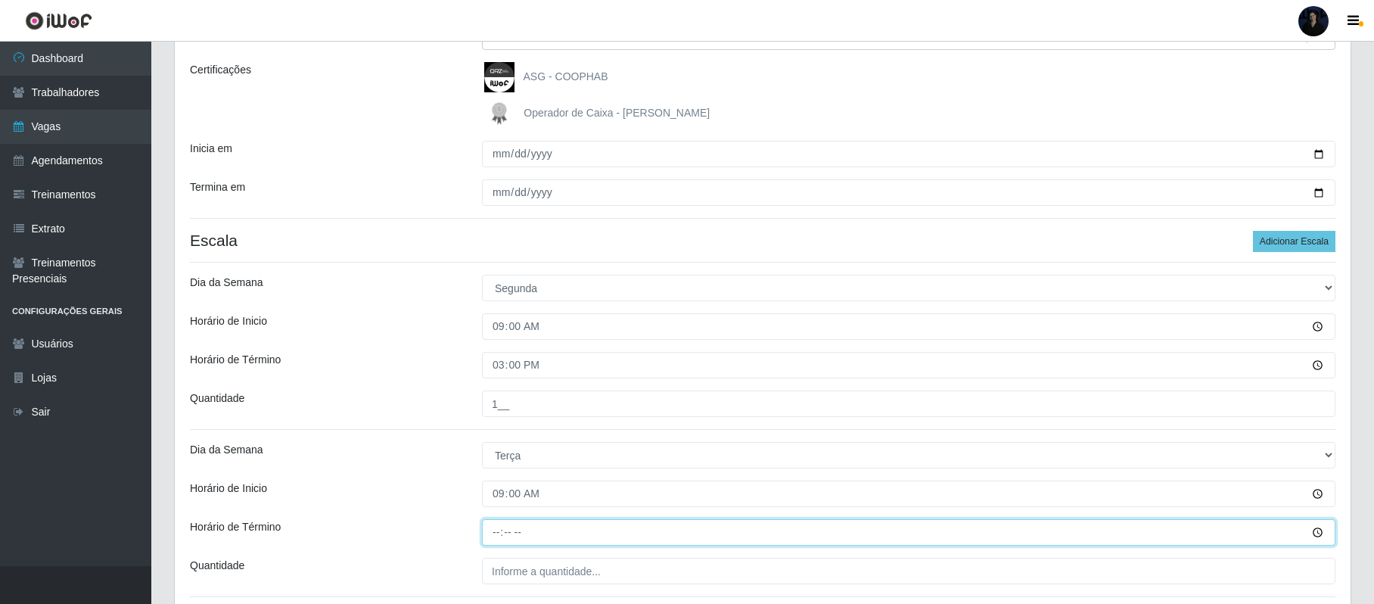
click at [493, 527] on input "Horário de Término" at bounding box center [908, 532] width 853 height 26
type input "15:00"
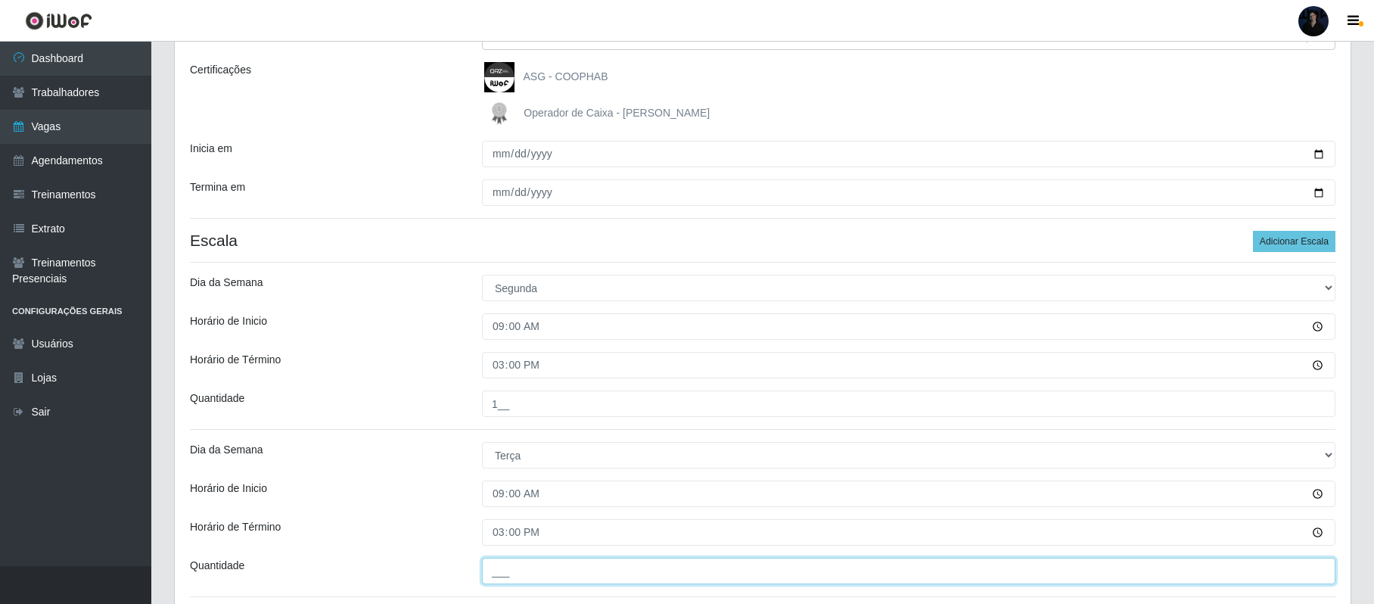
click at [509, 570] on input "___" at bounding box center [908, 570] width 853 height 26
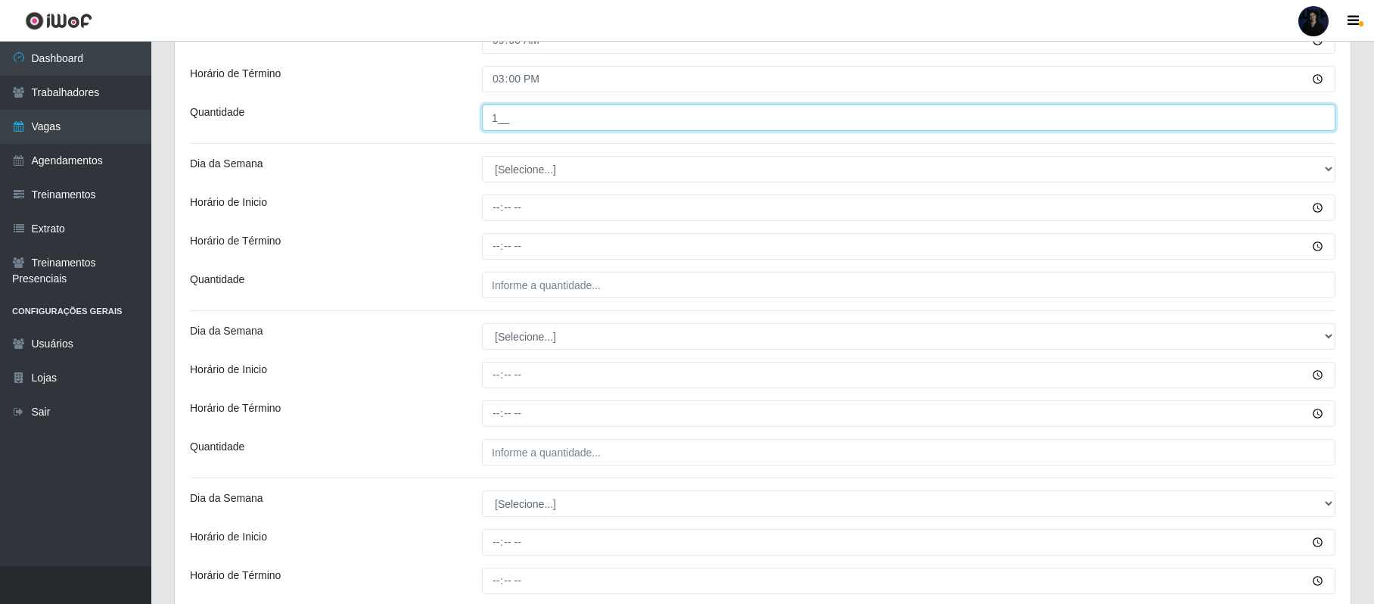
scroll to position [657, 0]
type input "1__"
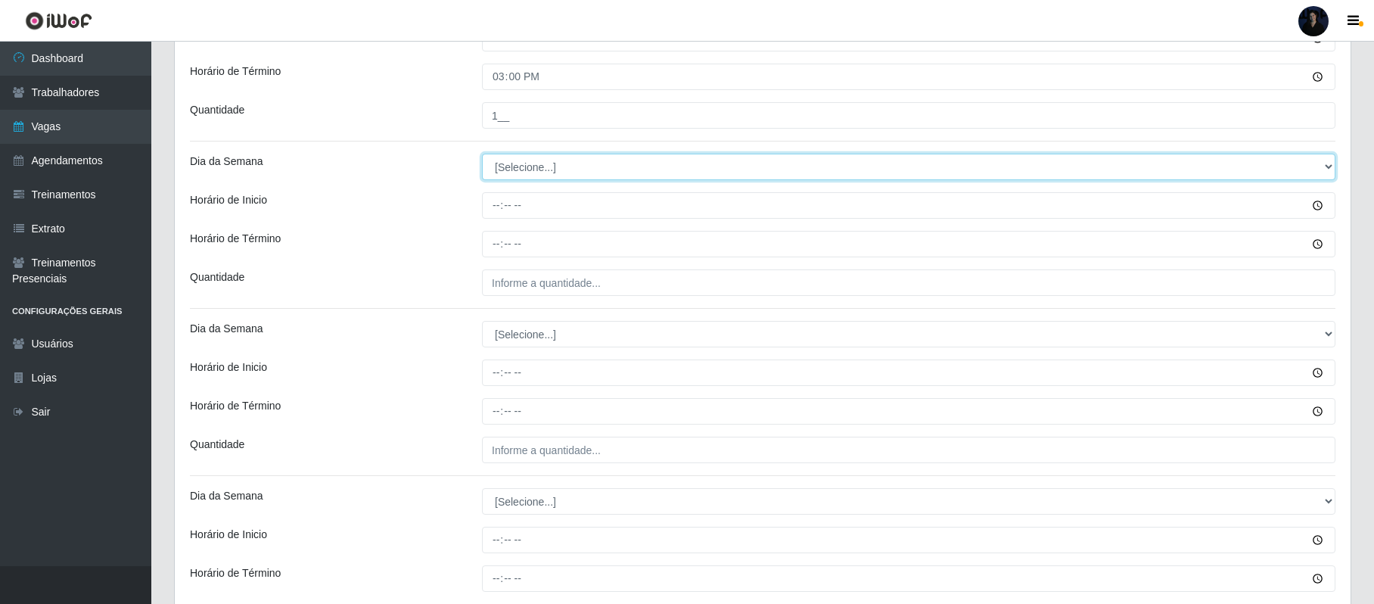
drag, startPoint x: 552, startPoint y: 172, endPoint x: 548, endPoint y: 179, distance: 7.8
click at [552, 172] on select "[Selecione...] Segunda Terça Quarta Quinta Sexta Sábado Domingo" at bounding box center [908, 167] width 853 height 26
select select "3"
click at [482, 156] on select "[Selecione...] Segunda Terça Quarta Quinta Sexta Sábado Domingo" at bounding box center [908, 167] width 853 height 26
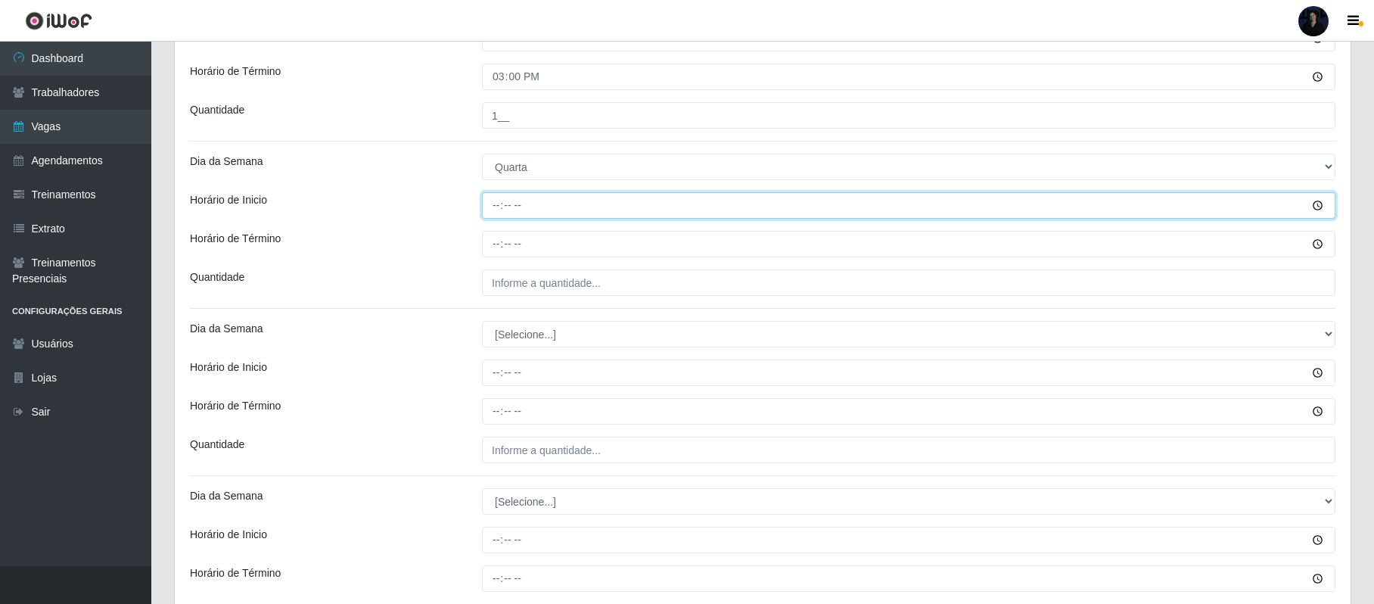
click at [493, 203] on input "Horário de Inicio" at bounding box center [908, 205] width 853 height 26
type input "09:00"
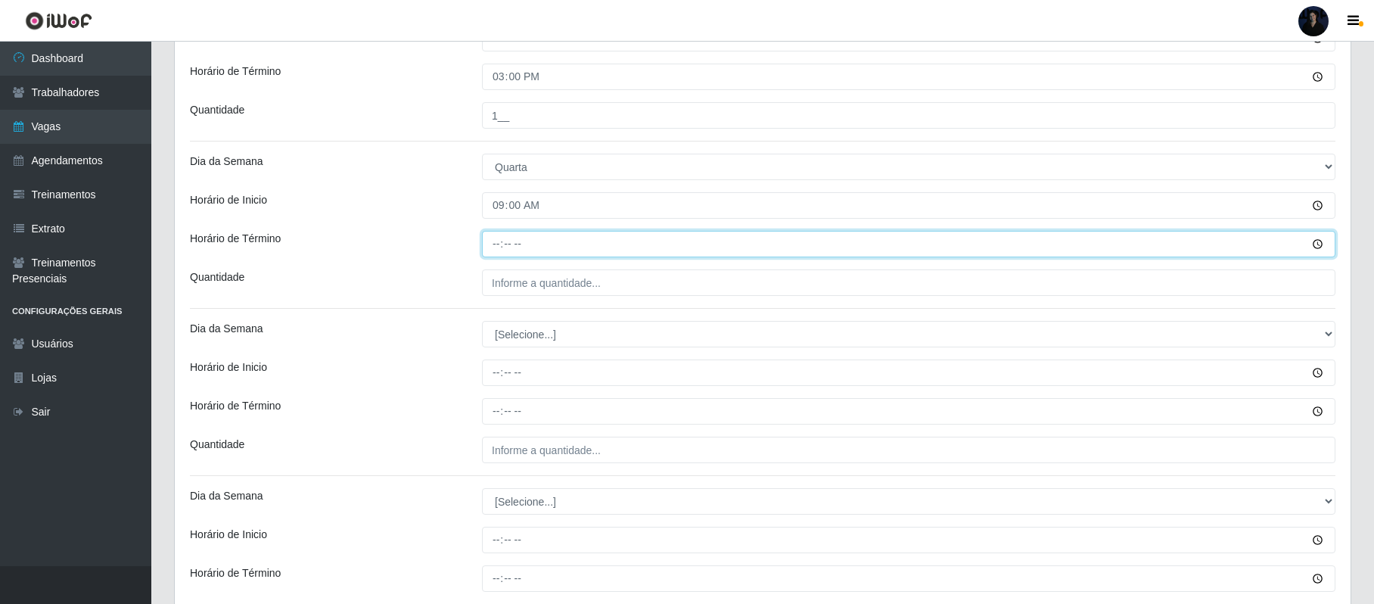
click at [497, 246] on input "Horário de Término" at bounding box center [908, 244] width 853 height 26
type input "15:00"
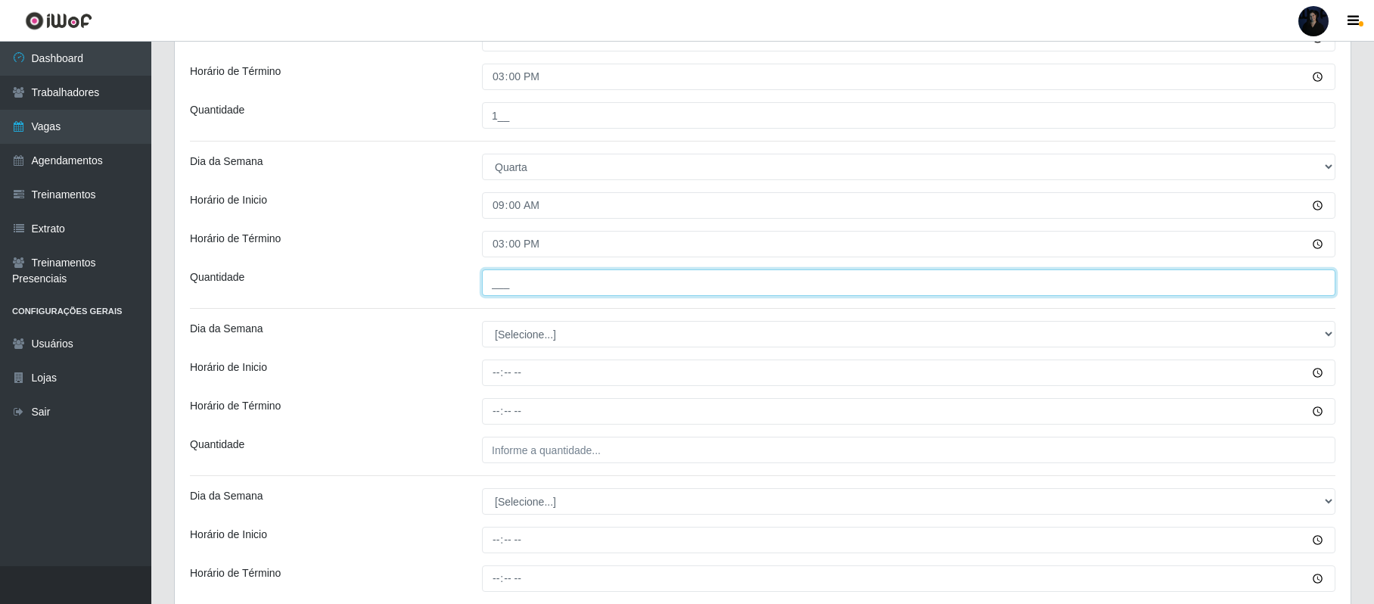
click at [494, 286] on input "___" at bounding box center [908, 282] width 853 height 26
type input "1__"
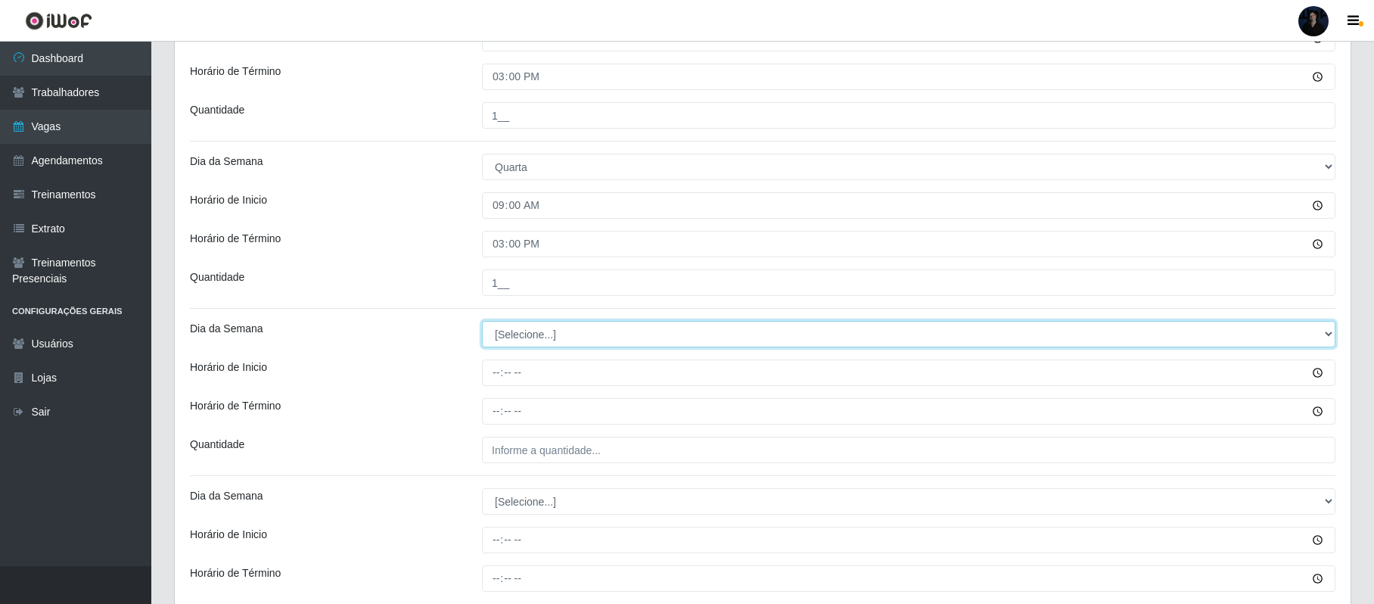
click at [497, 339] on select "[Selecione...] Segunda Terça Quarta Quinta Sexta Sábado Domingo" at bounding box center [908, 334] width 853 height 26
select select "4"
click at [482, 323] on select "[Selecione...] Segunda Terça Quarta Quinta Sexta Sábado Domingo" at bounding box center [908, 334] width 853 height 26
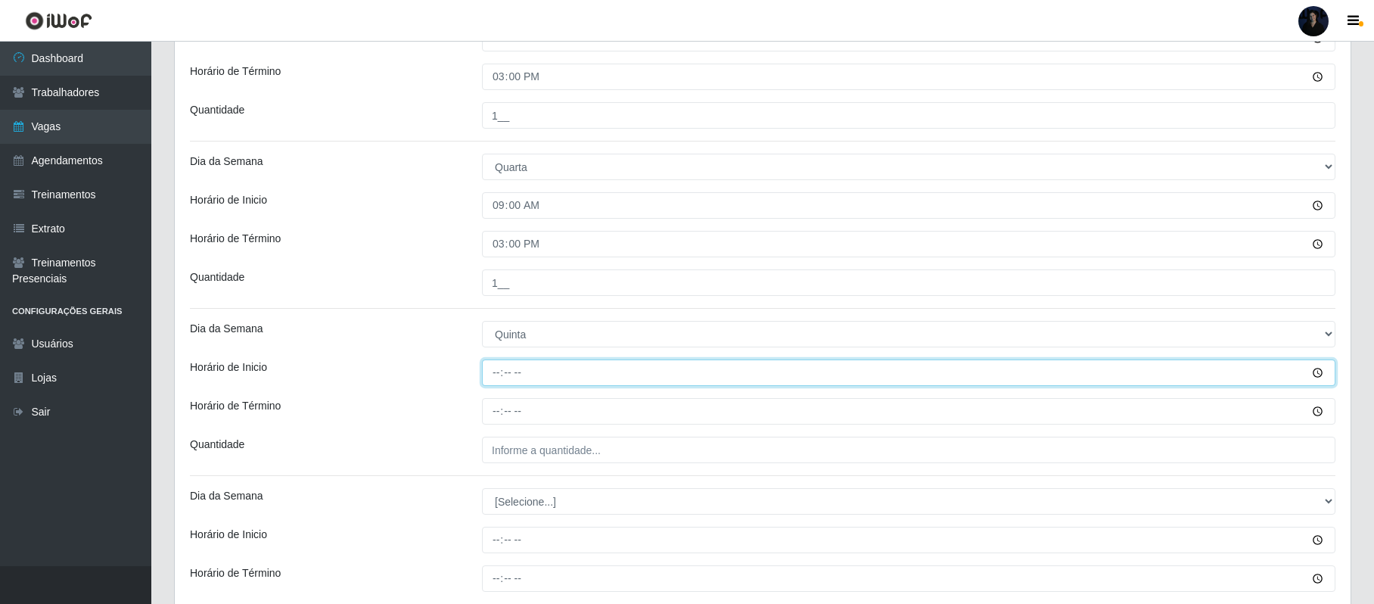
click at [492, 371] on input "Horário de Inicio" at bounding box center [908, 372] width 853 height 26
type input "09:00"
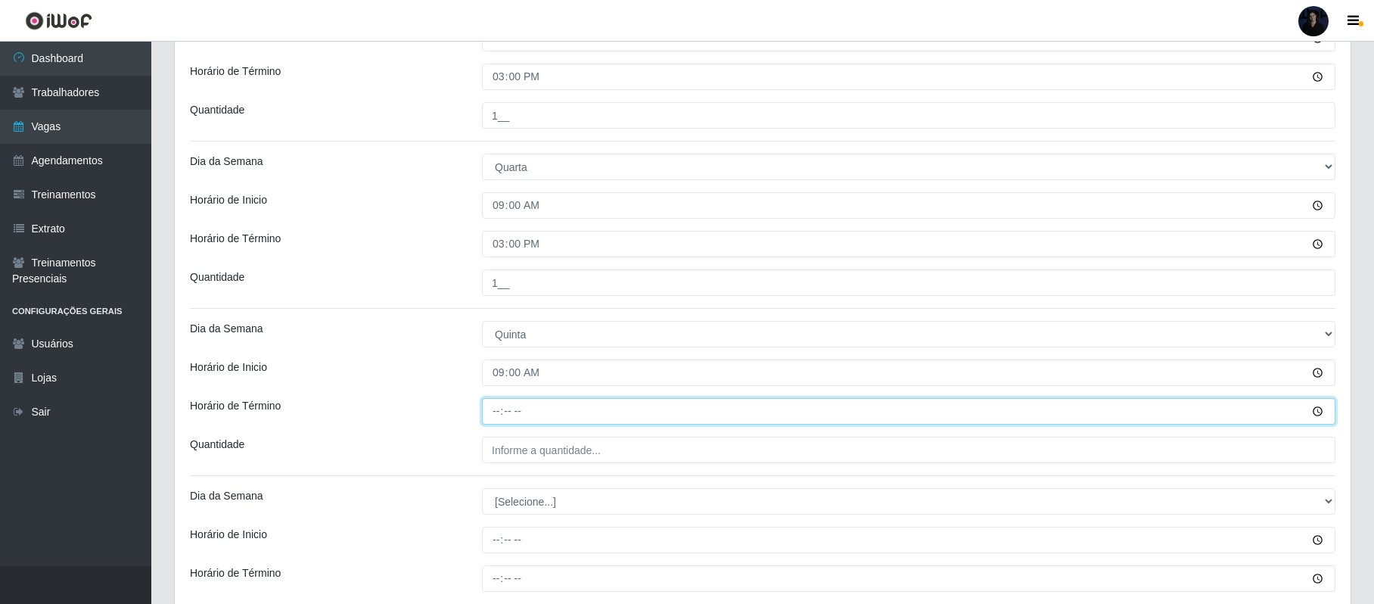
click at [494, 415] on input "Horário de Término" at bounding box center [908, 411] width 853 height 26
type input "15:00"
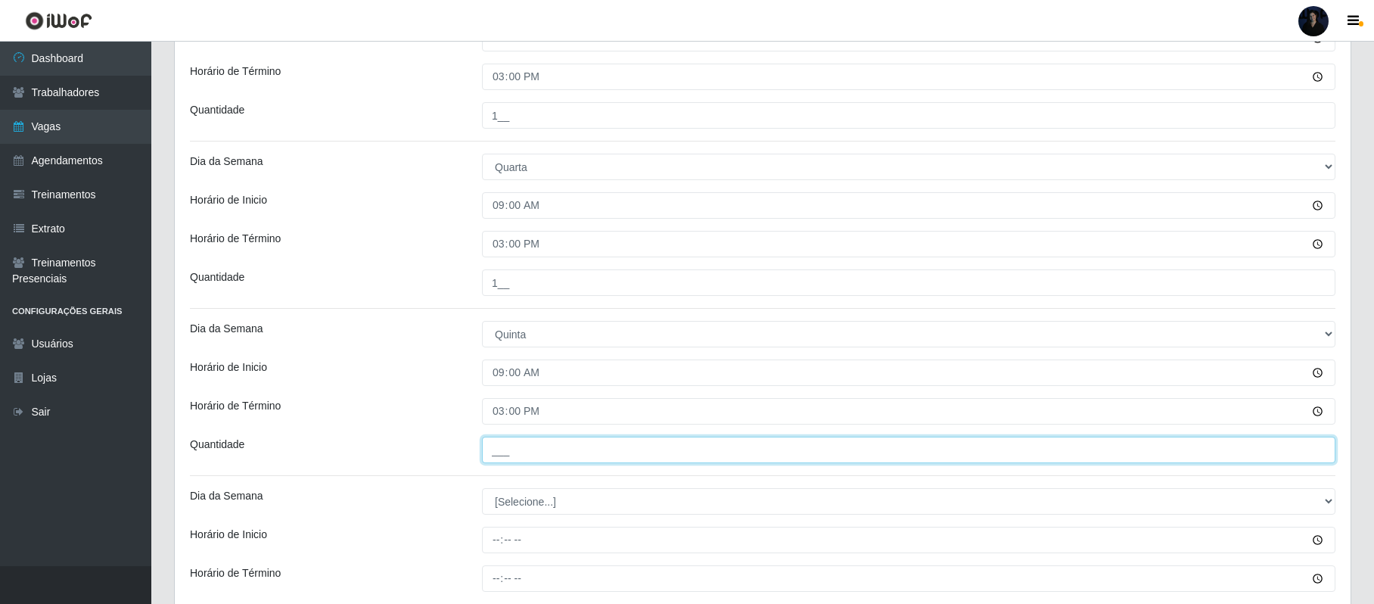
click at [496, 458] on input "___" at bounding box center [908, 449] width 853 height 26
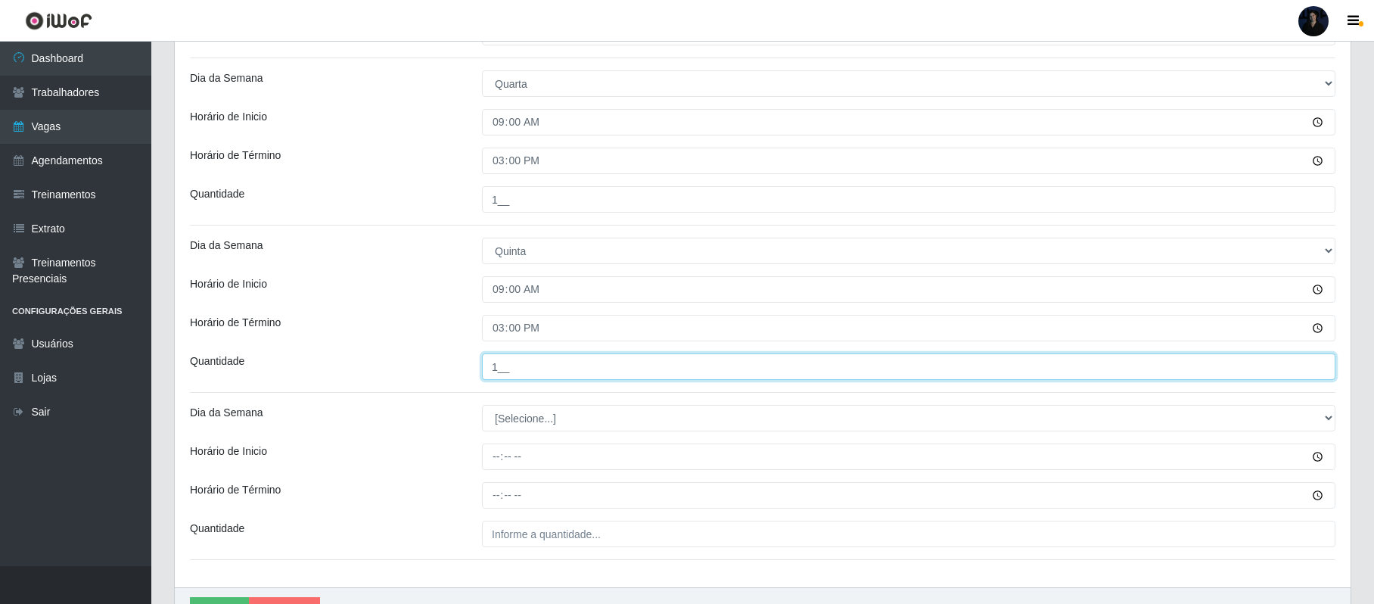
scroll to position [829, 0]
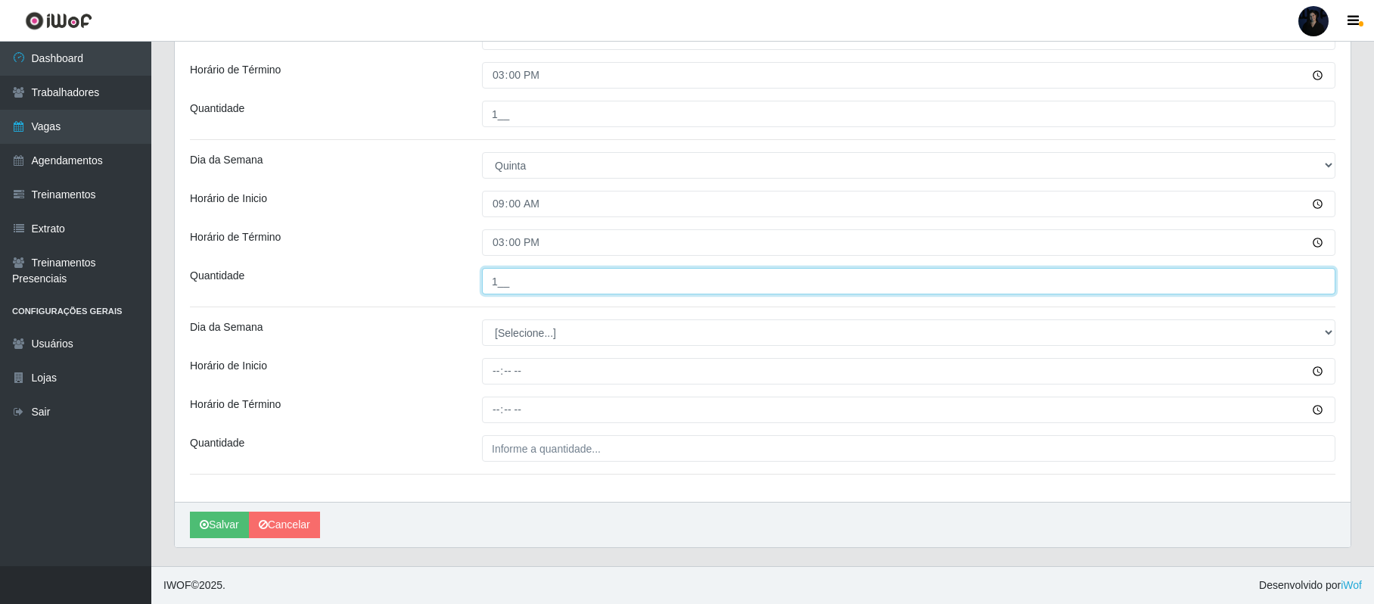
type input "1__"
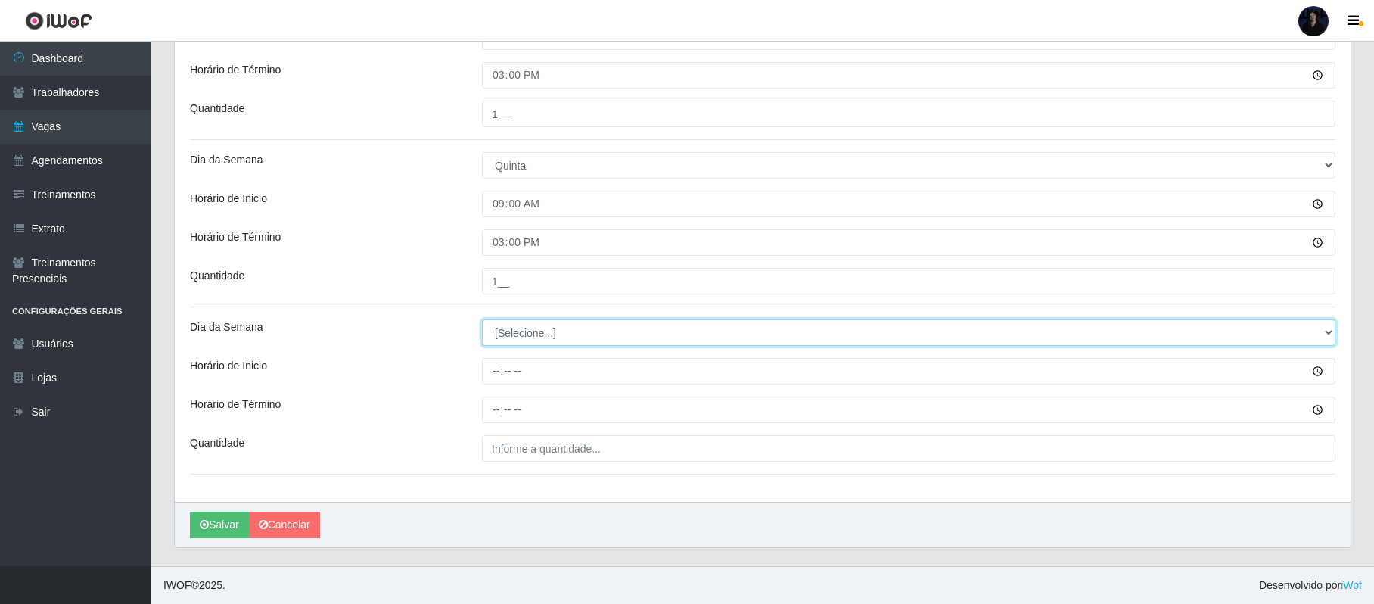
click at [504, 327] on select "[Selecione...] Segunda Terça Quarta Quinta Sexta Sábado Domingo" at bounding box center [908, 332] width 853 height 26
select select "5"
click at [482, 319] on select "[Selecione...] Segunda Terça Quarta Quinta Sexta Sábado Domingo" at bounding box center [908, 332] width 853 height 26
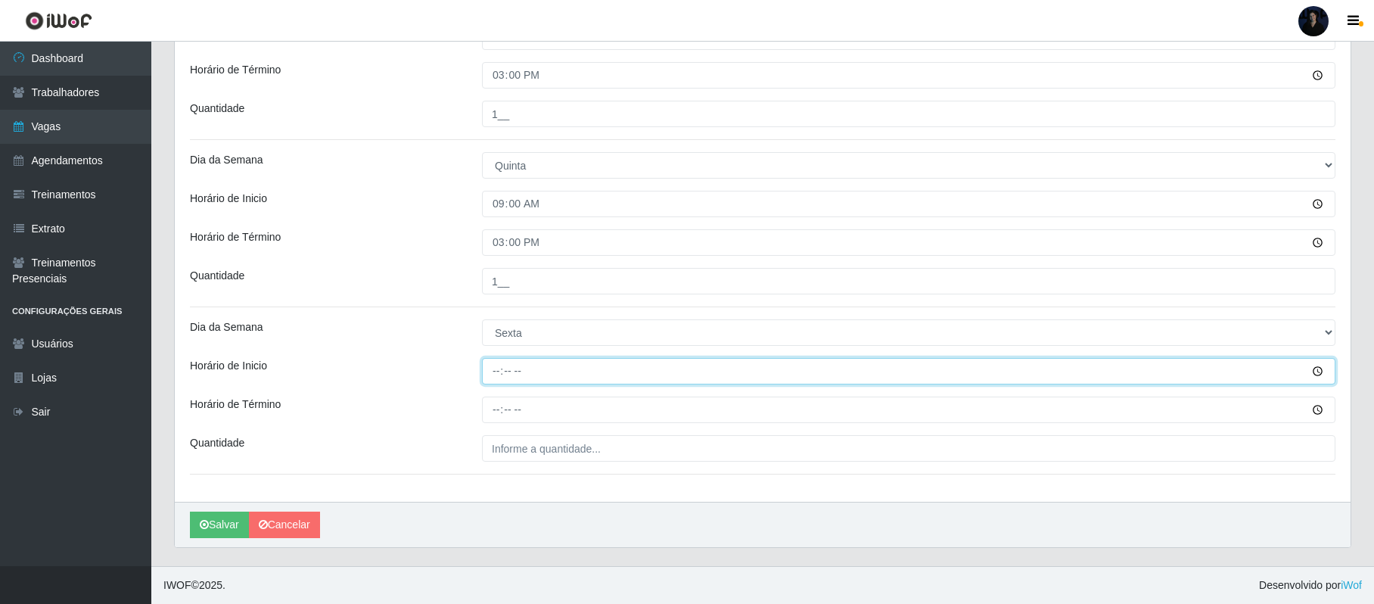
click at [495, 371] on input "Horário de Inicio" at bounding box center [908, 371] width 853 height 26
type input "09:00"
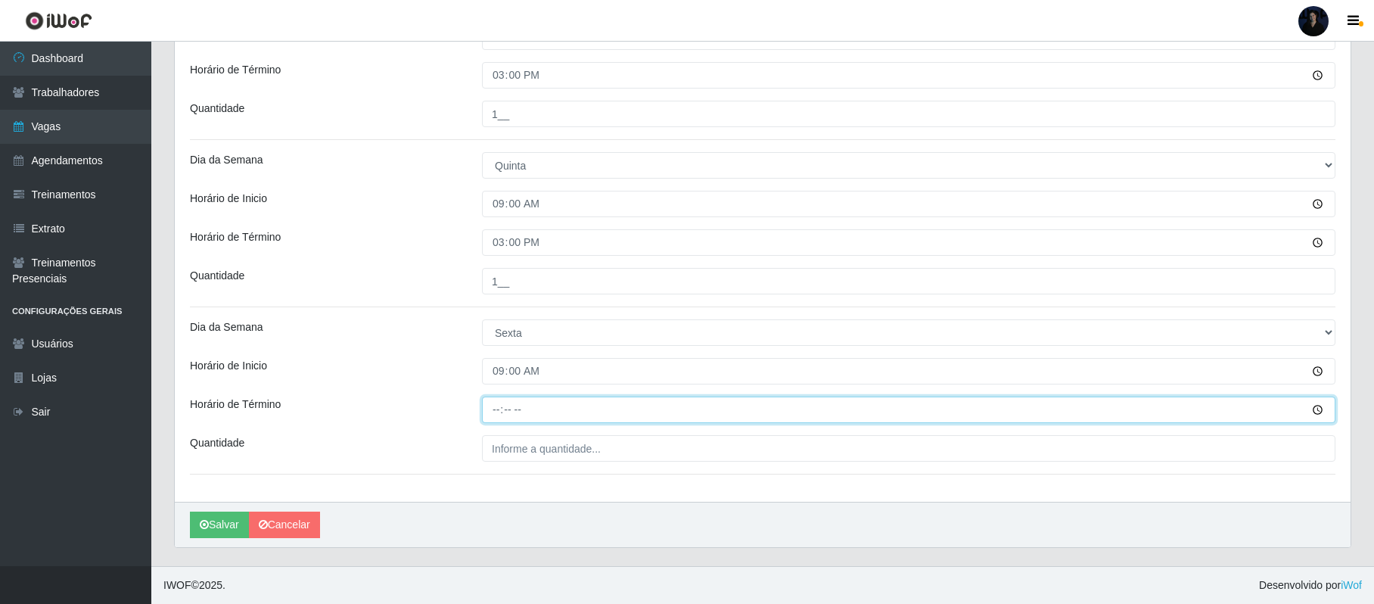
click at [494, 403] on input "Horário de Término" at bounding box center [908, 409] width 853 height 26
type input "15:00"
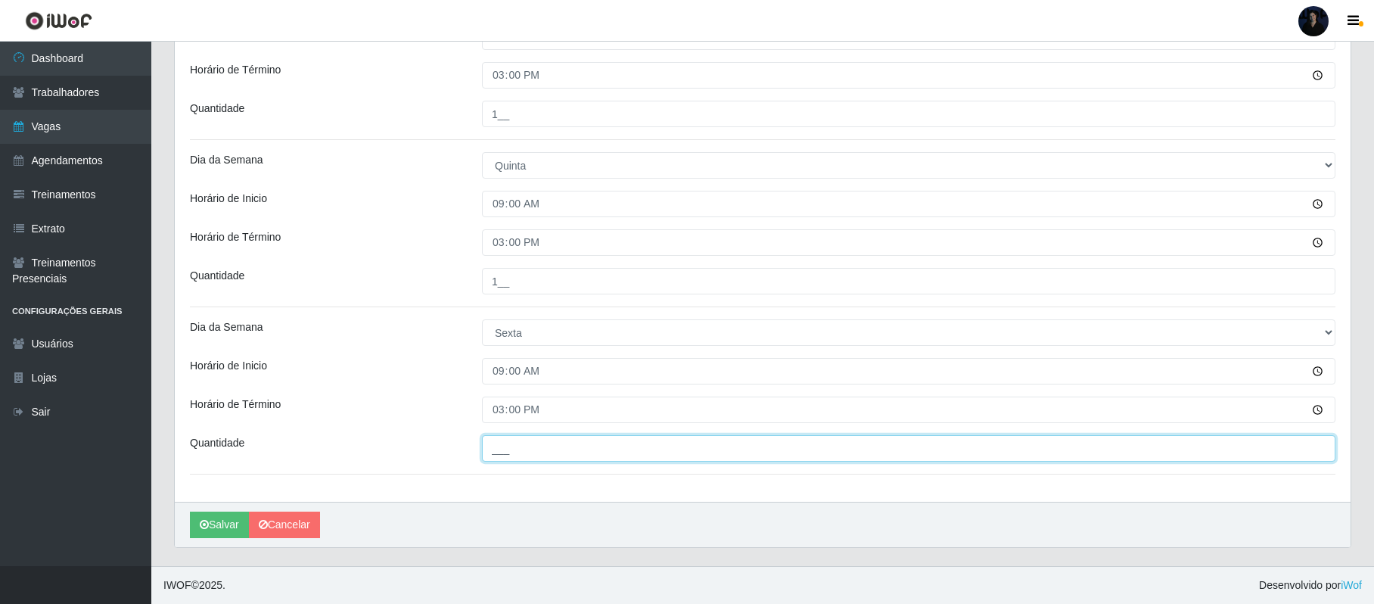
click at [500, 455] on input "___" at bounding box center [908, 448] width 853 height 26
type input "1__"
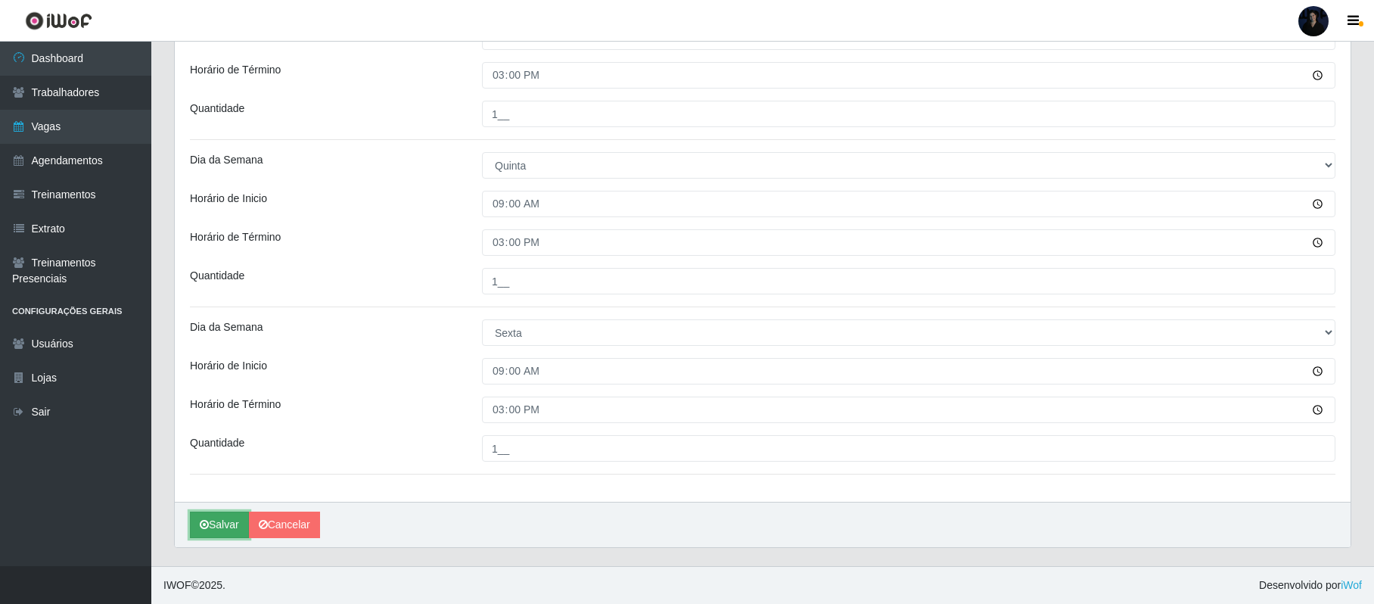
click at [200, 521] on icon "submit" at bounding box center [204, 524] width 9 height 11
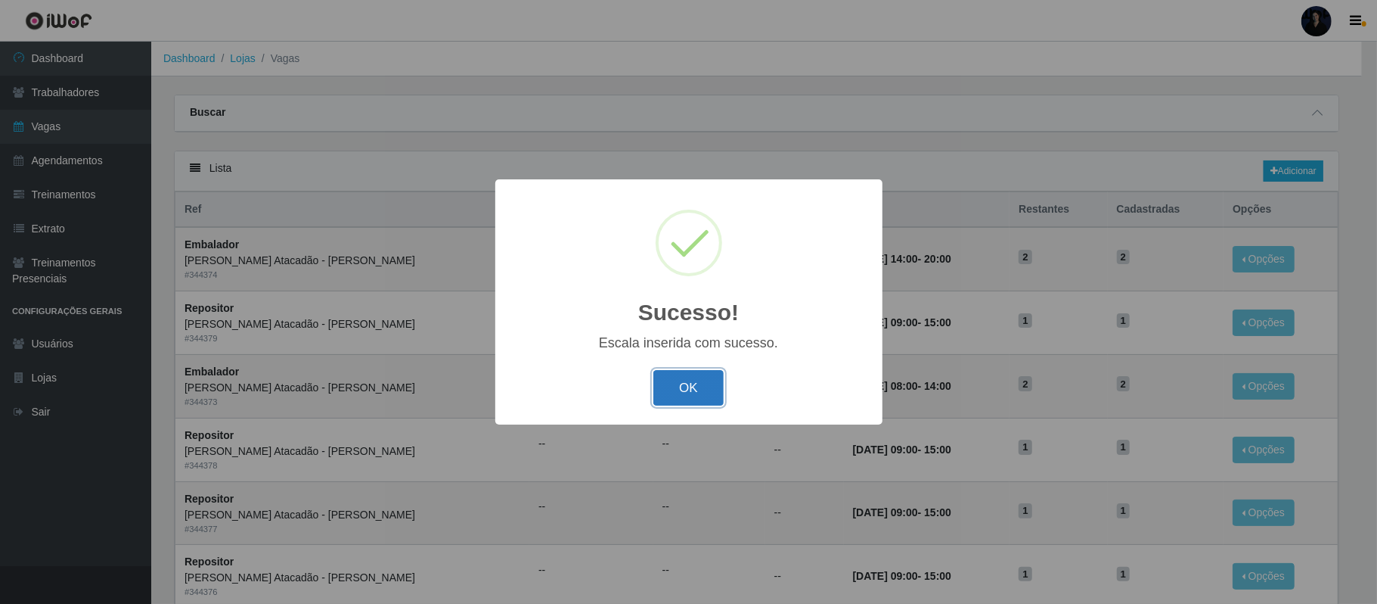
click at [720, 392] on button "OK" at bounding box center [688, 388] width 70 height 36
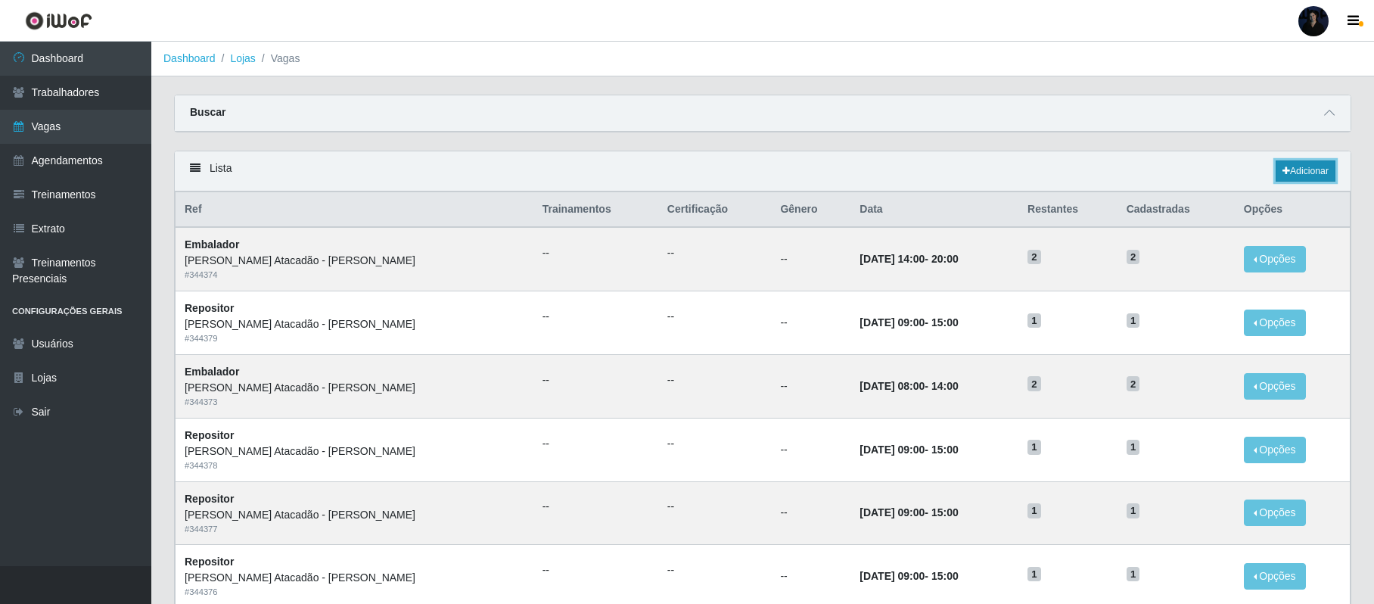
click at [1287, 170] on link "Adicionar" at bounding box center [1305, 170] width 60 height 21
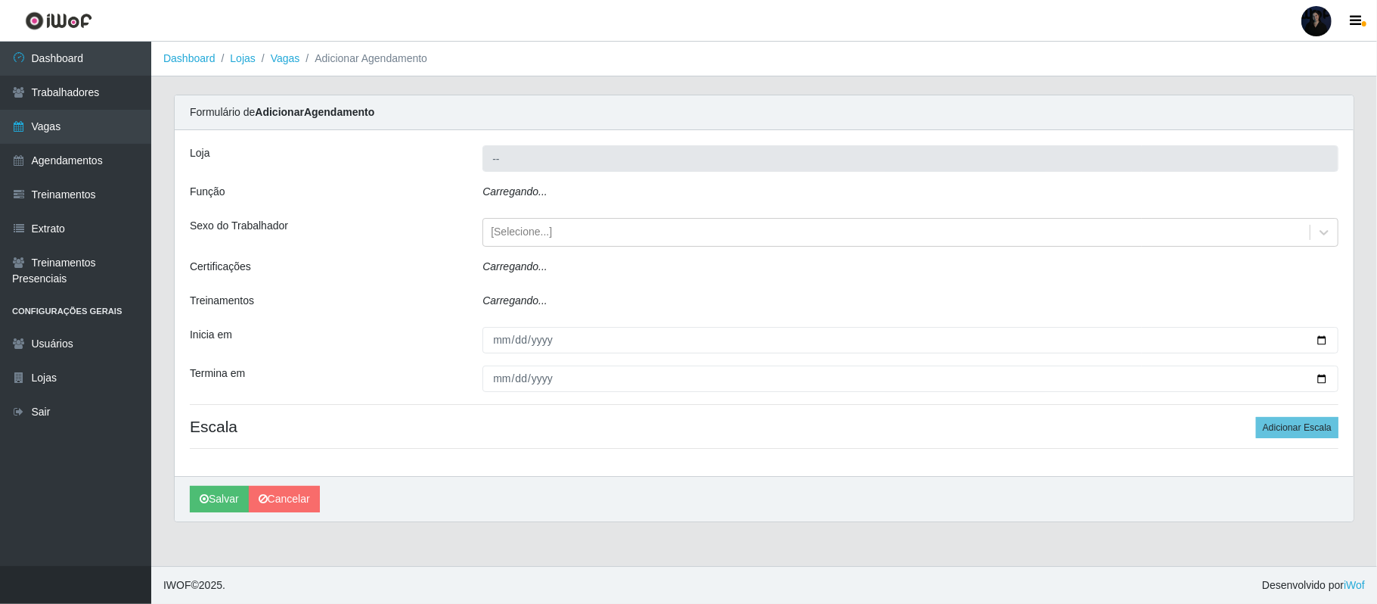
type input "[PERSON_NAME]"
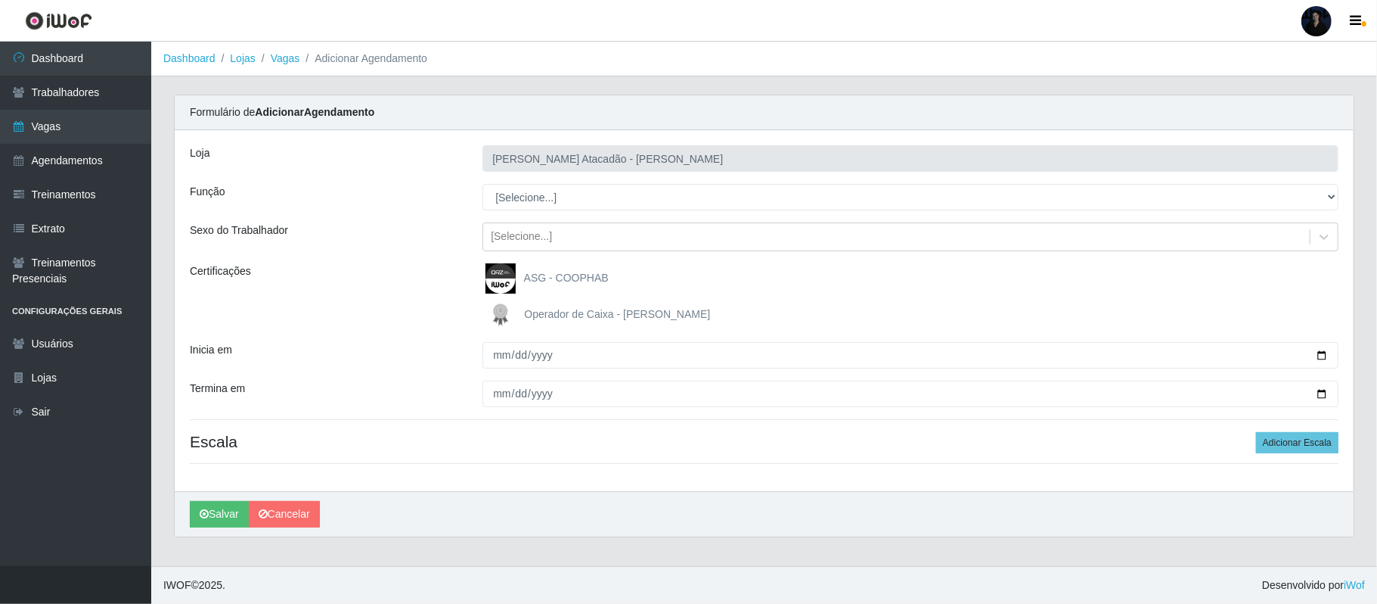
click at [531, 189] on select "[Selecione...] Embalador Embalador + Embalador ++ Repositor Repositor + Reposit…" at bounding box center [911, 197] width 856 height 26
click at [483, 185] on select "[Selecione...] Embalador Embalador + Embalador ++ Repositor Repositor + Reposit…" at bounding box center [911, 197] width 856 height 26
click at [545, 197] on select "[Selecione...] Embalador Embalador + Embalador ++ Repositor Repositor + Reposit…" at bounding box center [911, 197] width 856 height 26
select select "70"
click at [483, 185] on select "[Selecione...] Embalador Embalador + Embalador ++ Repositor Repositor + Reposit…" at bounding box center [911, 197] width 856 height 26
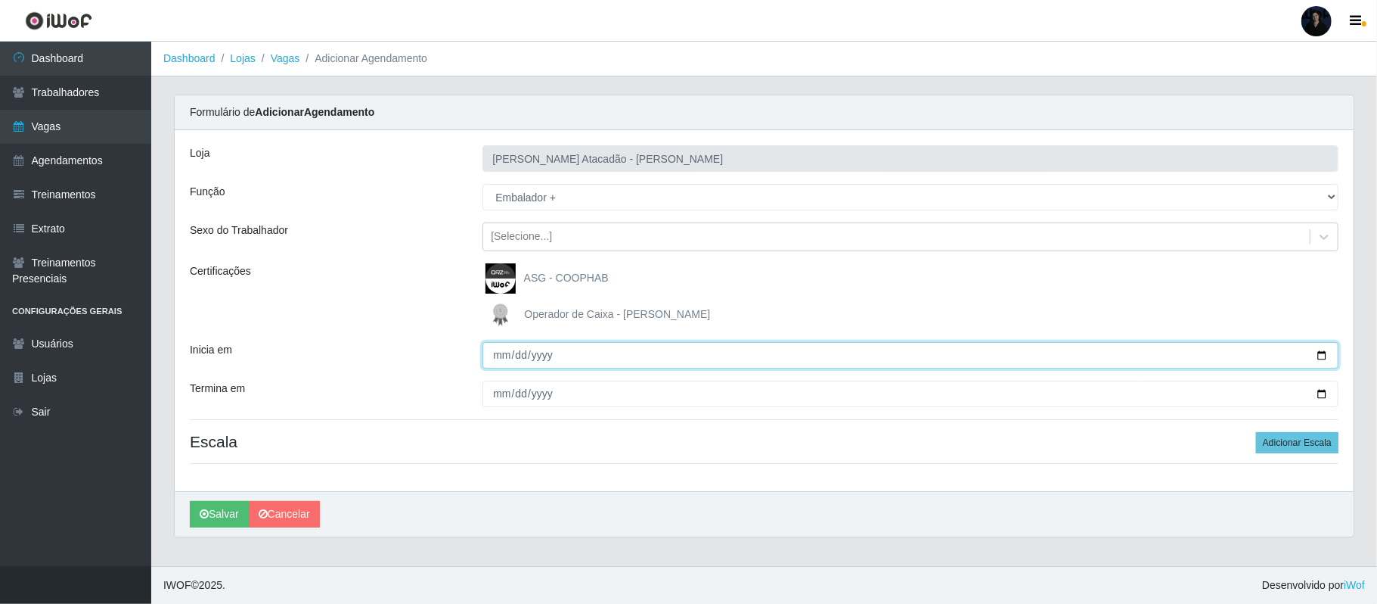
click at [1322, 355] on input "Inicia em" at bounding box center [911, 355] width 856 height 26
type input "2025-09-20"
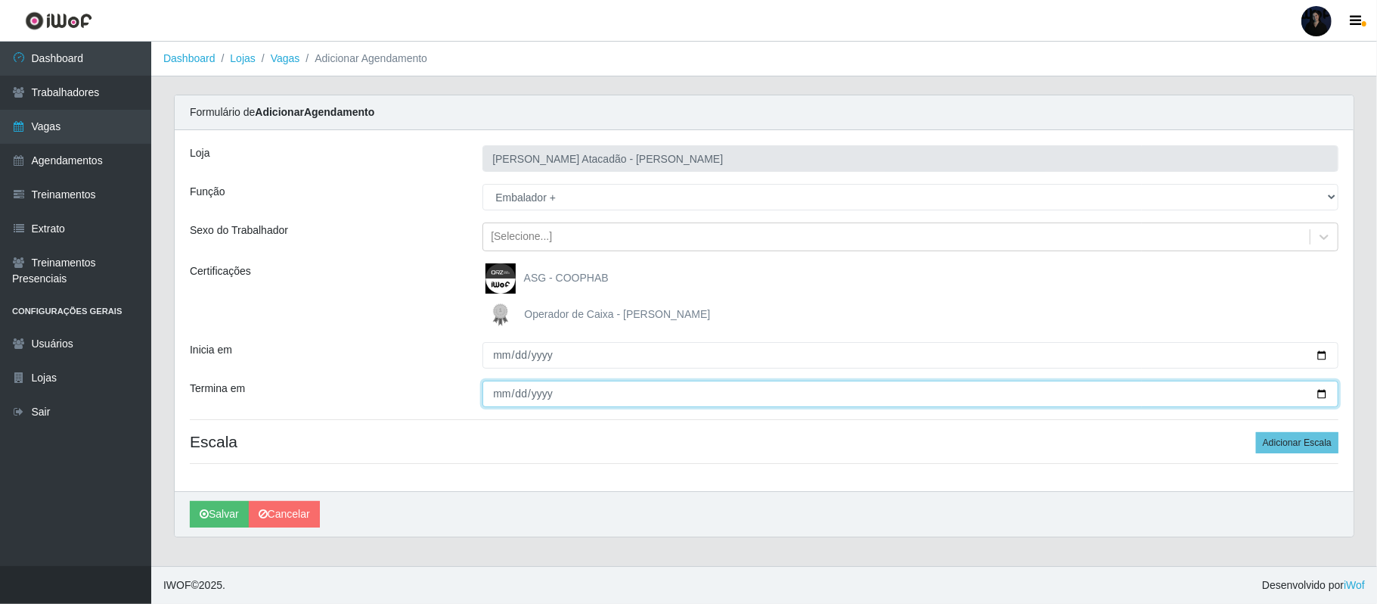
drag, startPoint x: 1326, startPoint y: 390, endPoint x: 1313, endPoint y: 390, distance: 12.9
click at [1325, 390] on input "Termina em" at bounding box center [911, 393] width 856 height 26
type input "2025-09-21"
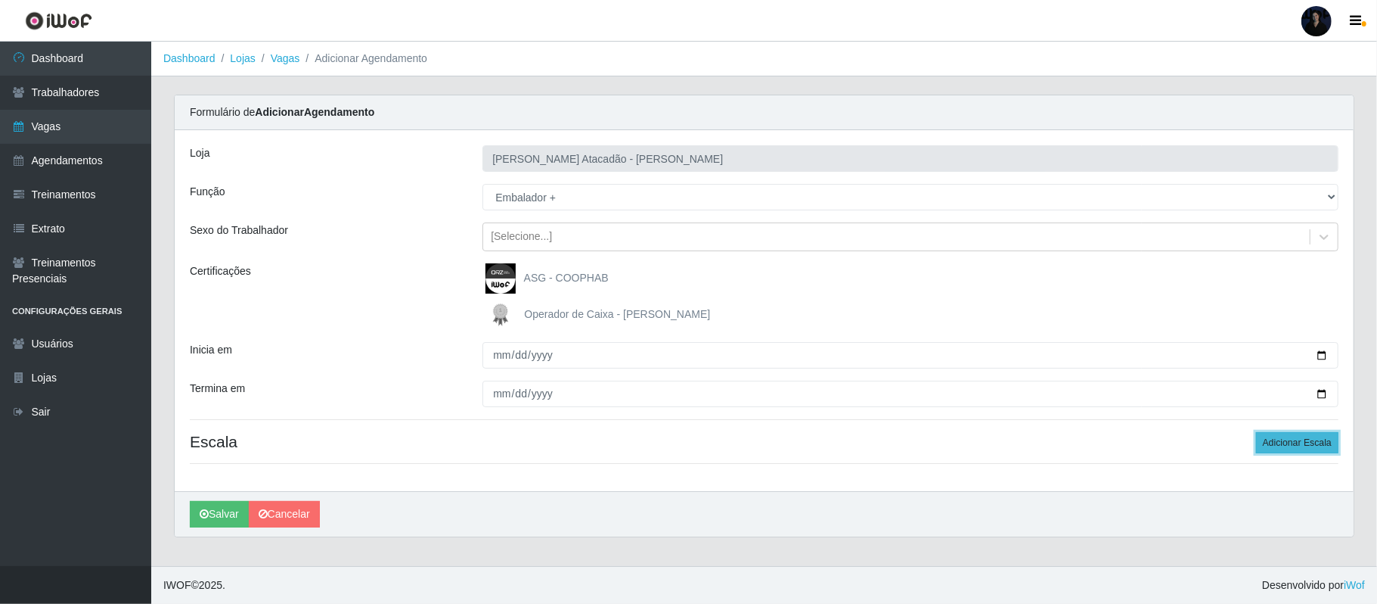
click at [1284, 449] on button "Adicionar Escala" at bounding box center [1297, 442] width 82 height 21
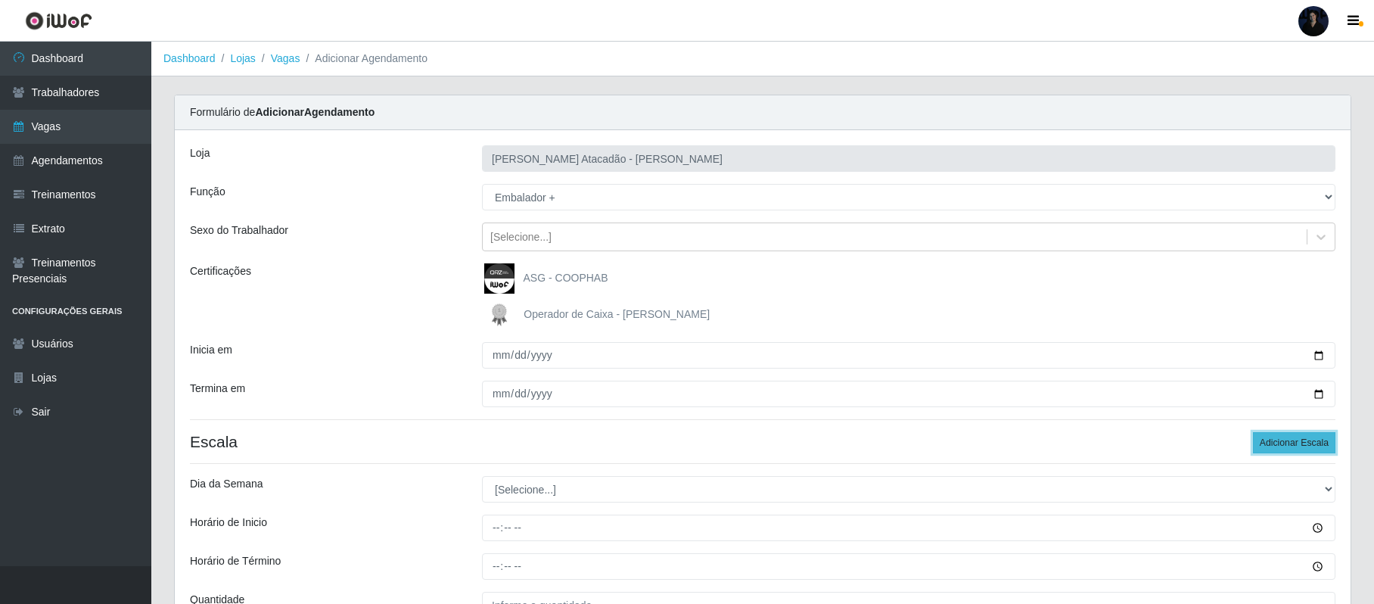
click at [1284, 449] on button "Adicionar Escala" at bounding box center [1293, 442] width 82 height 21
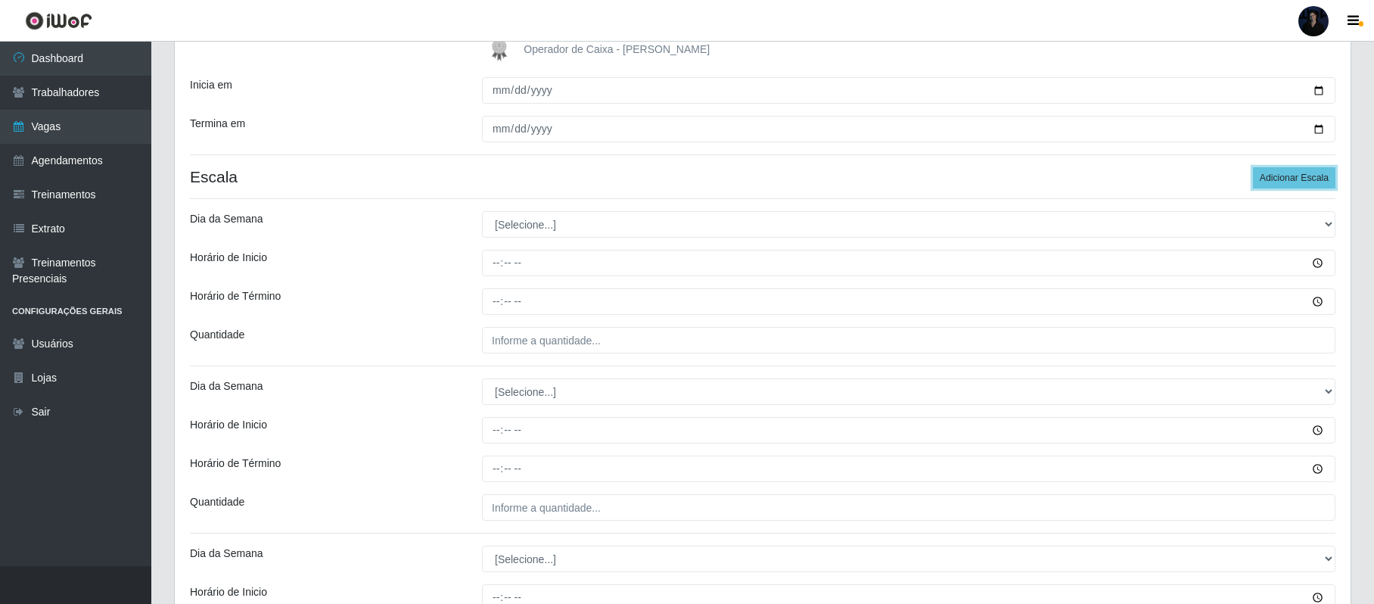
scroll to position [258, 0]
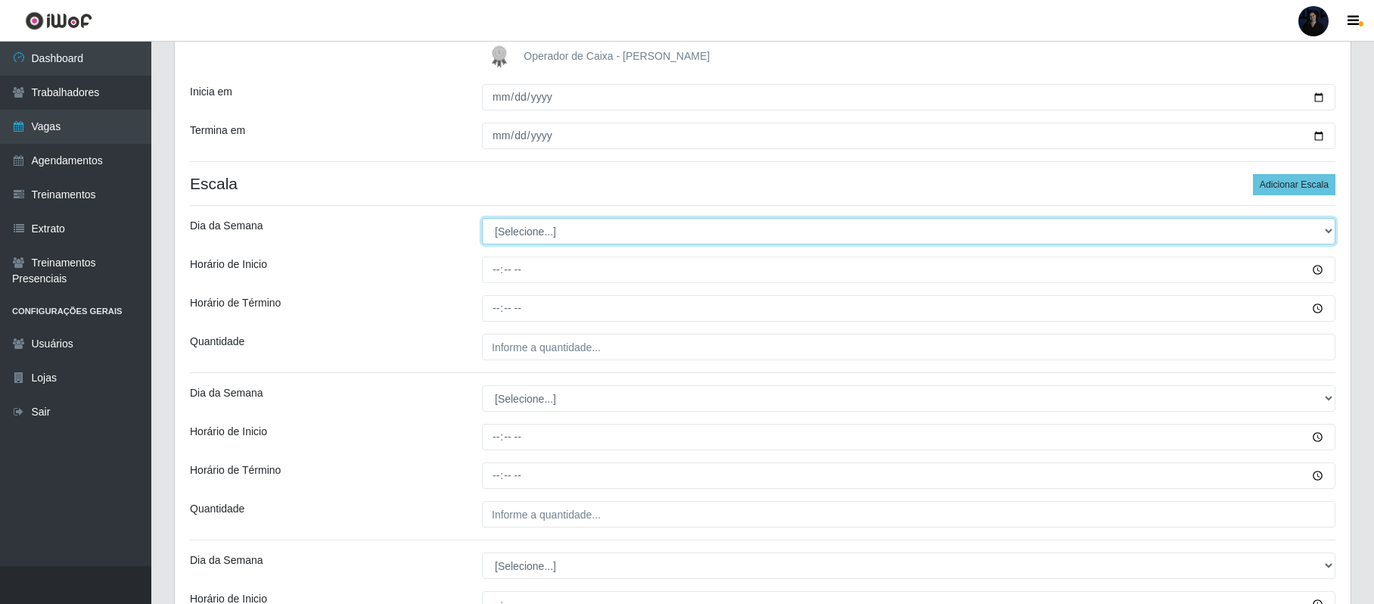
click at [520, 228] on select "[Selecione...] Segunda Terça Quarta Quinta Sexta Sábado Domingo" at bounding box center [908, 231] width 853 height 26
select select "6"
click at [482, 219] on select "[Selecione...] Segunda Terça Quarta Quinta Sexta Sábado Domingo" at bounding box center [908, 231] width 853 height 26
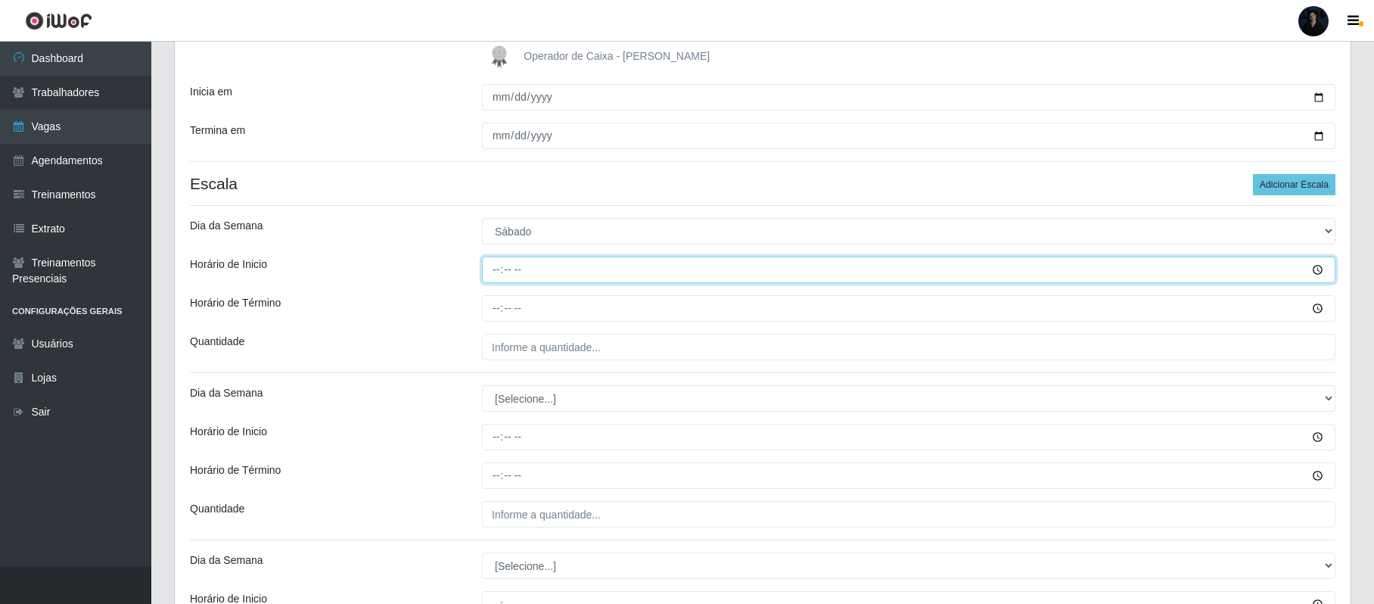
click at [498, 264] on input "Horário de Inicio" at bounding box center [908, 269] width 853 height 26
type input "07:00"
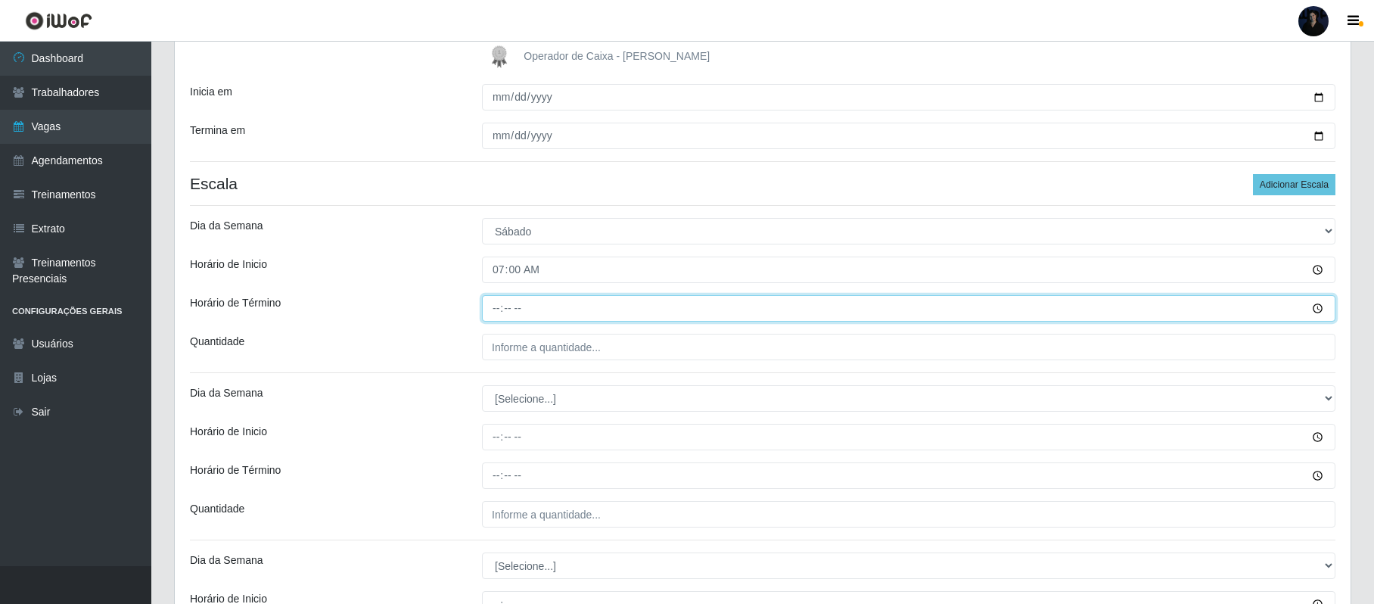
click at [489, 304] on input "Horário de Término" at bounding box center [908, 308] width 853 height 26
type input "13:00"
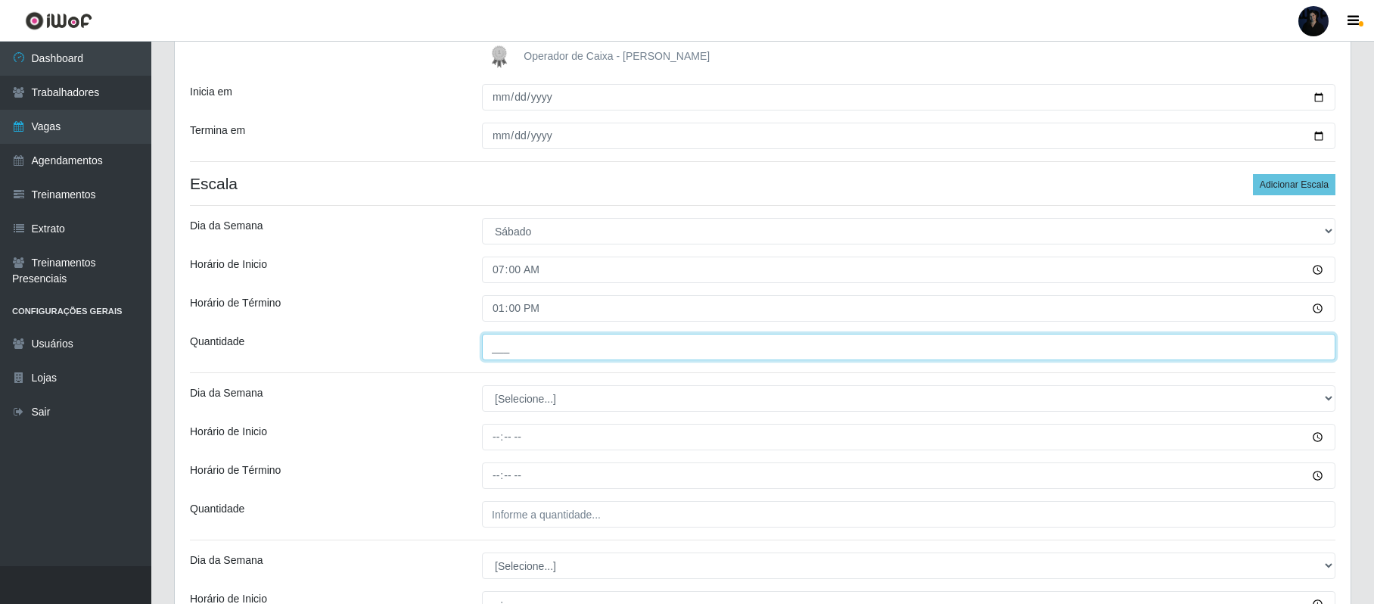
click at [502, 345] on input "___" at bounding box center [908, 347] width 853 height 26
type input "3__"
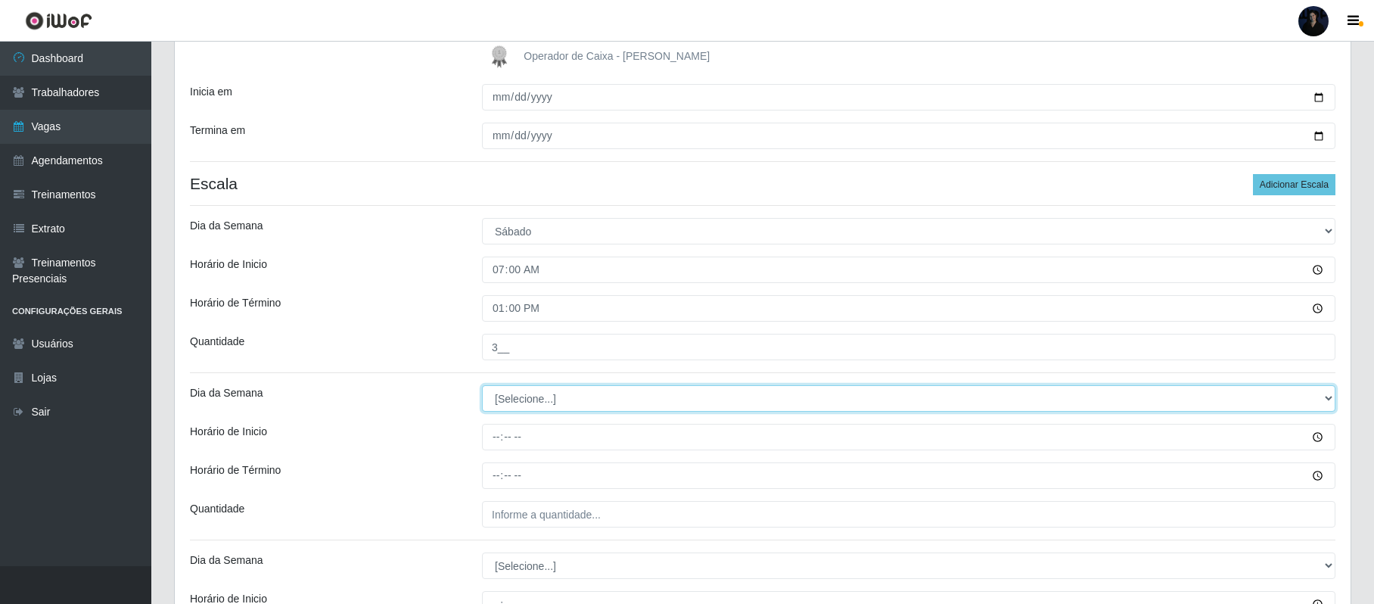
click at [505, 397] on select "[Selecione...] Segunda Terça Quarta Quinta Sexta Sábado Domingo" at bounding box center [908, 398] width 853 height 26
select select "6"
click at [482, 386] on select "[Selecione...] Segunda Terça Quarta Quinta Sexta Sábado Domingo" at bounding box center [908, 398] width 853 height 26
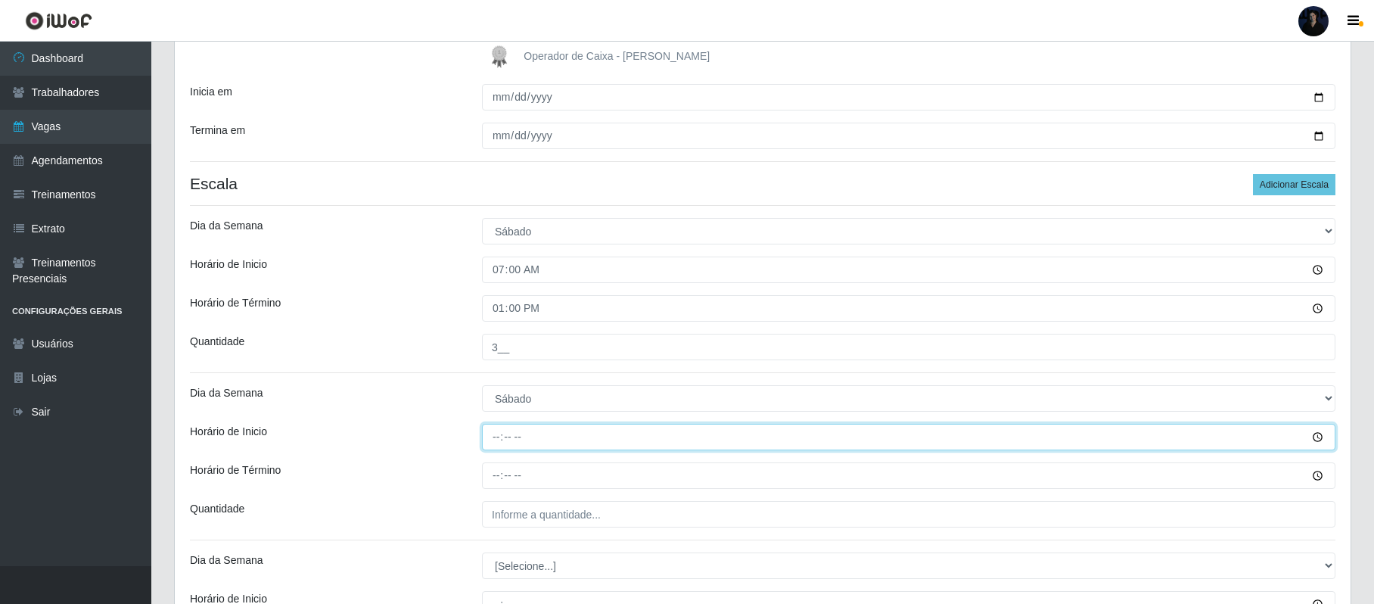
click at [491, 433] on input "Horário de Inicio" at bounding box center [908, 437] width 853 height 26
type input "14:00"
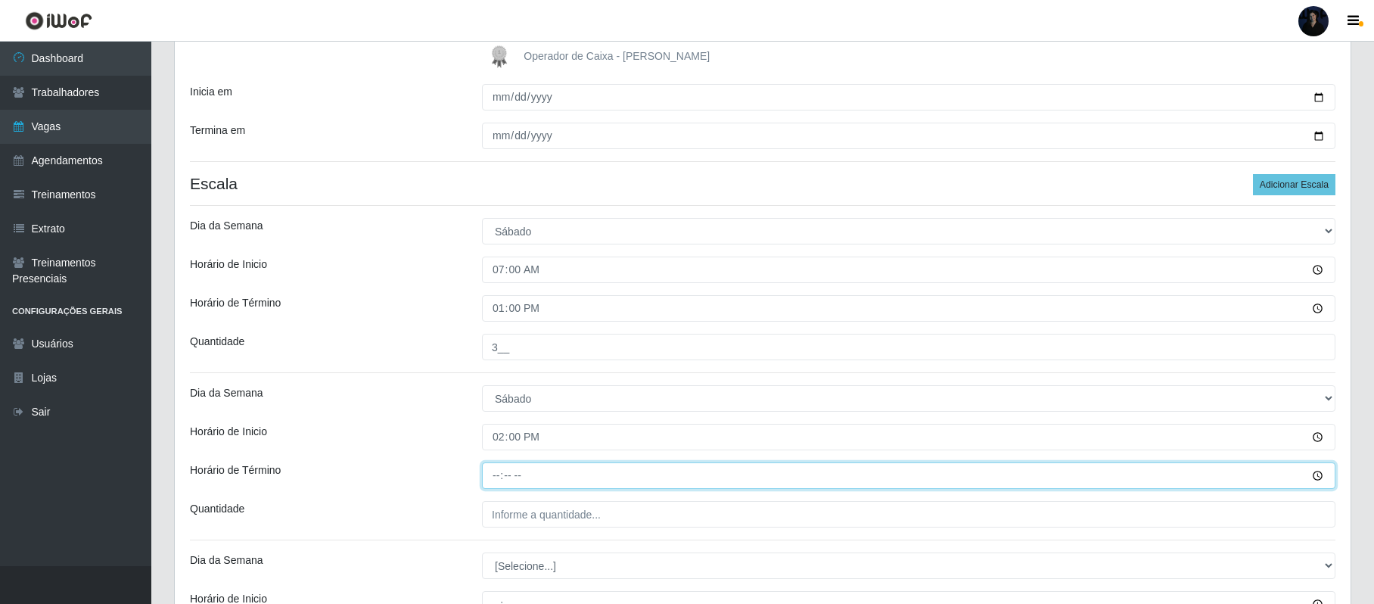
click at [503, 479] on input "Horário de Término" at bounding box center [908, 475] width 853 height 26
type input "20:00"
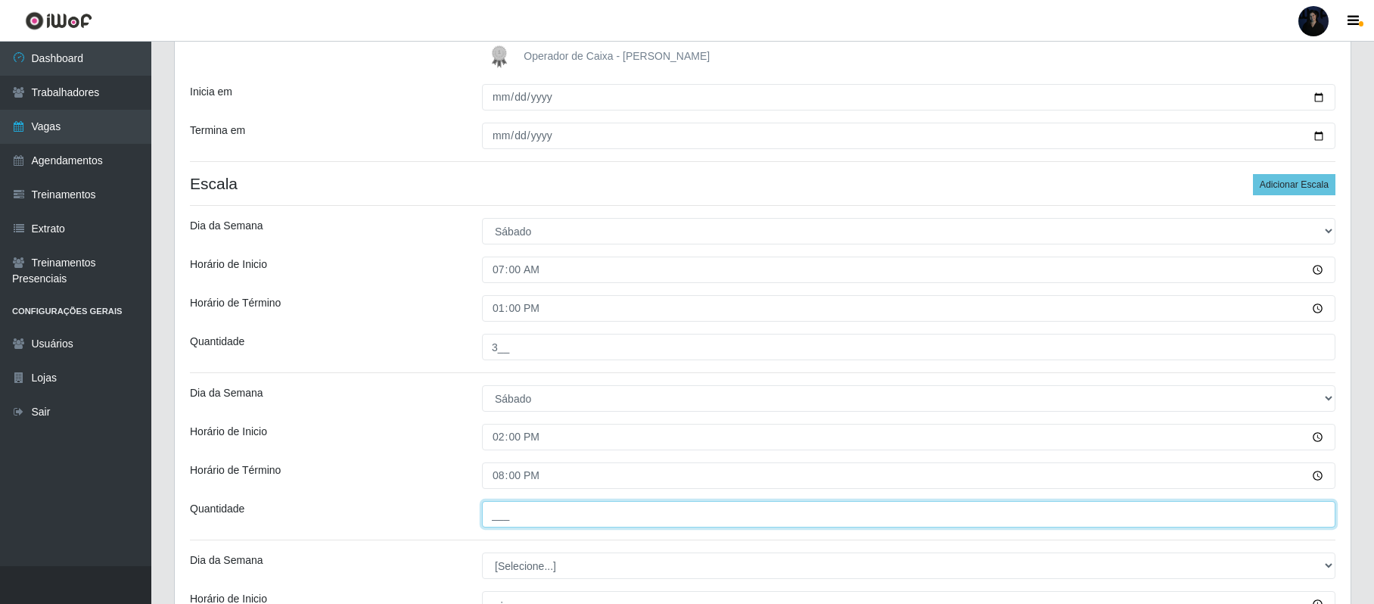
click at [500, 509] on input "___" at bounding box center [908, 514] width 853 height 26
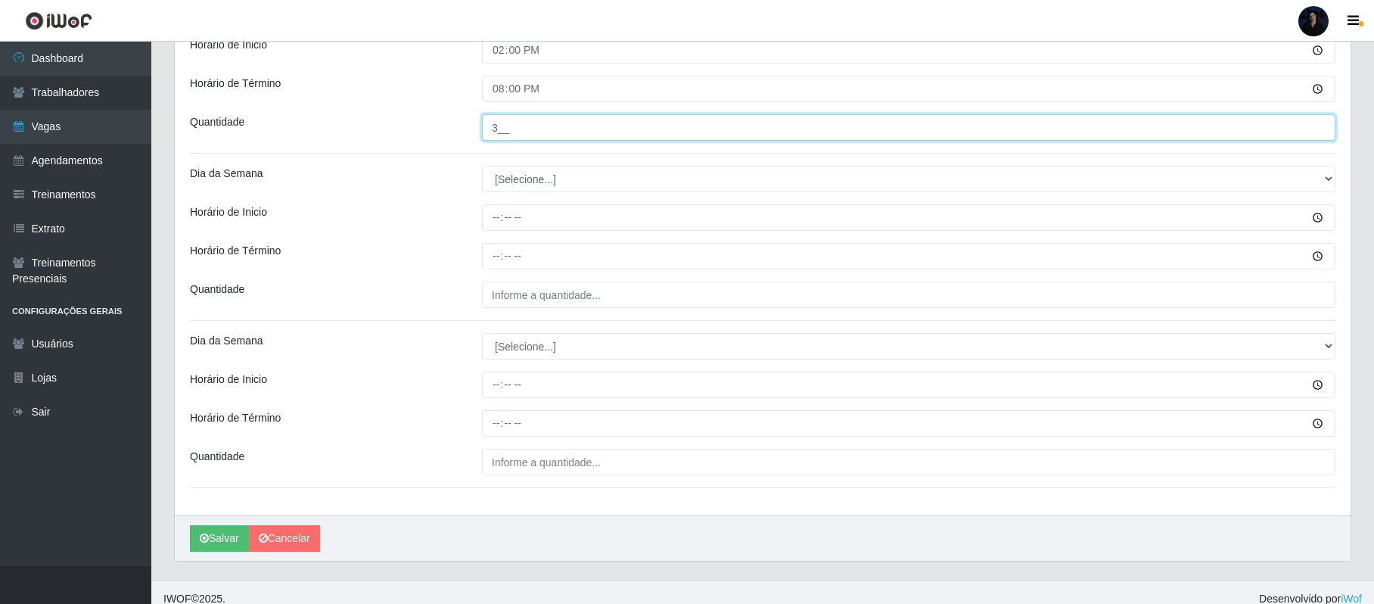
scroll to position [661, 0]
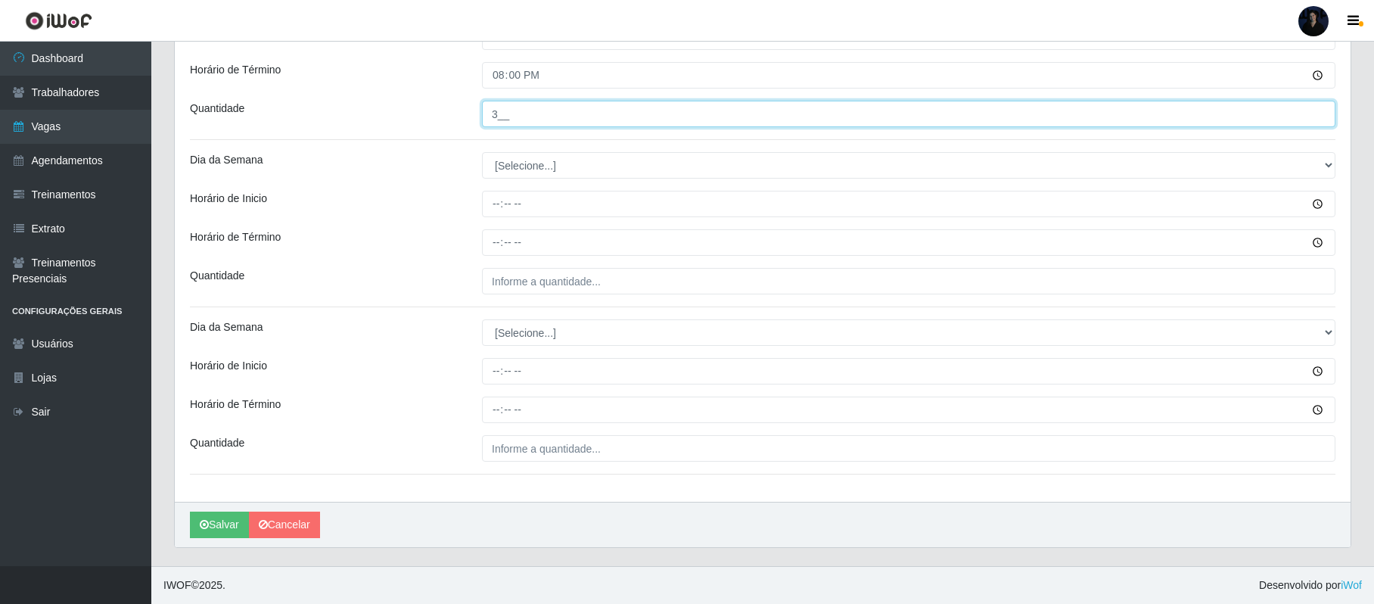
type input "3__"
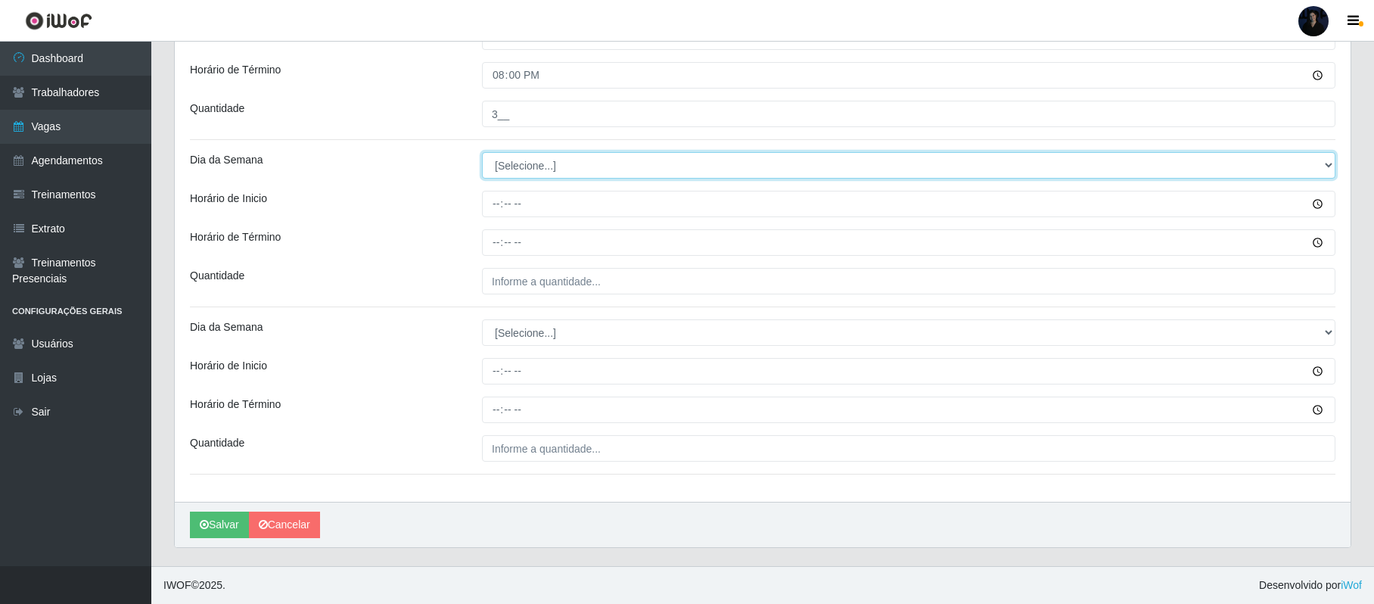
click at [524, 162] on select "[Selecione...] Segunda Terça Quarta Quinta Sexta Sábado Domingo" at bounding box center [908, 165] width 853 height 26
select select "0"
click at [482, 152] on select "[Selecione...] Segunda Terça Quarta Quinta Sexta Sábado Domingo" at bounding box center [908, 165] width 853 height 26
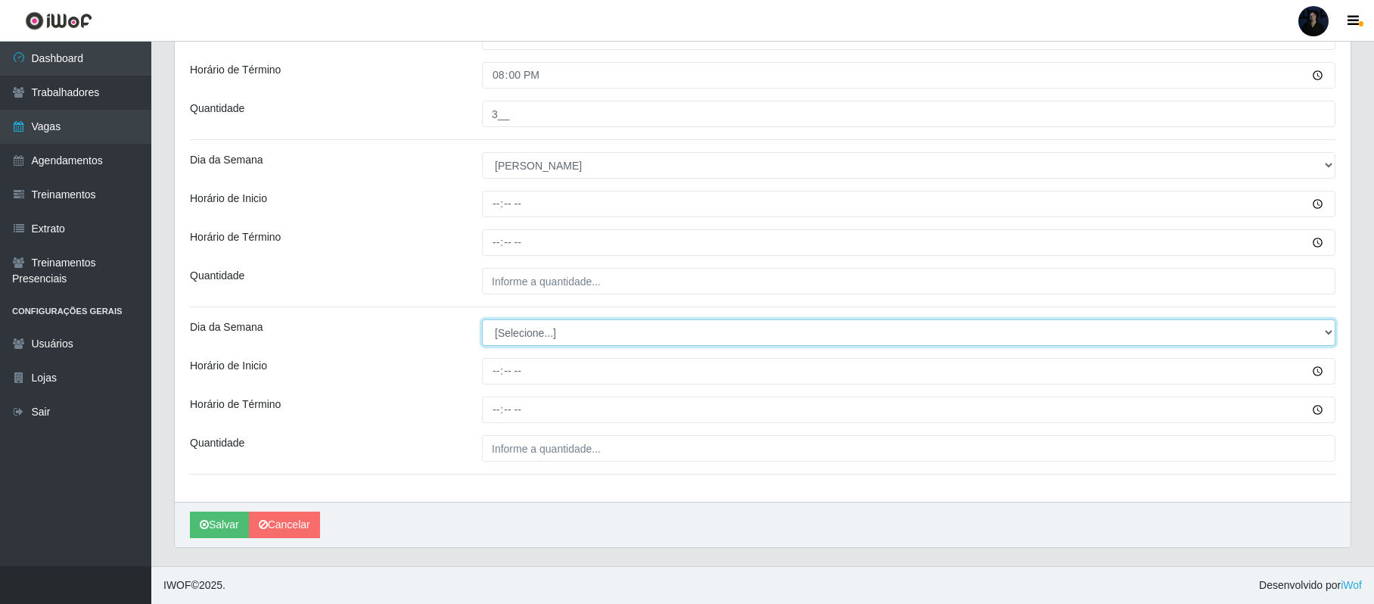
drag, startPoint x: 524, startPoint y: 324, endPoint x: 523, endPoint y: 340, distance: 16.7
click at [523, 324] on select "[Selecione...] Segunda Terça Quarta Quinta Sexta Sábado Domingo" at bounding box center [908, 332] width 853 height 26
select select "0"
click at [482, 319] on select "[Selecione...] Segunda Terça Quarta Quinta Sexta Sábado Domingo" at bounding box center [908, 332] width 853 height 26
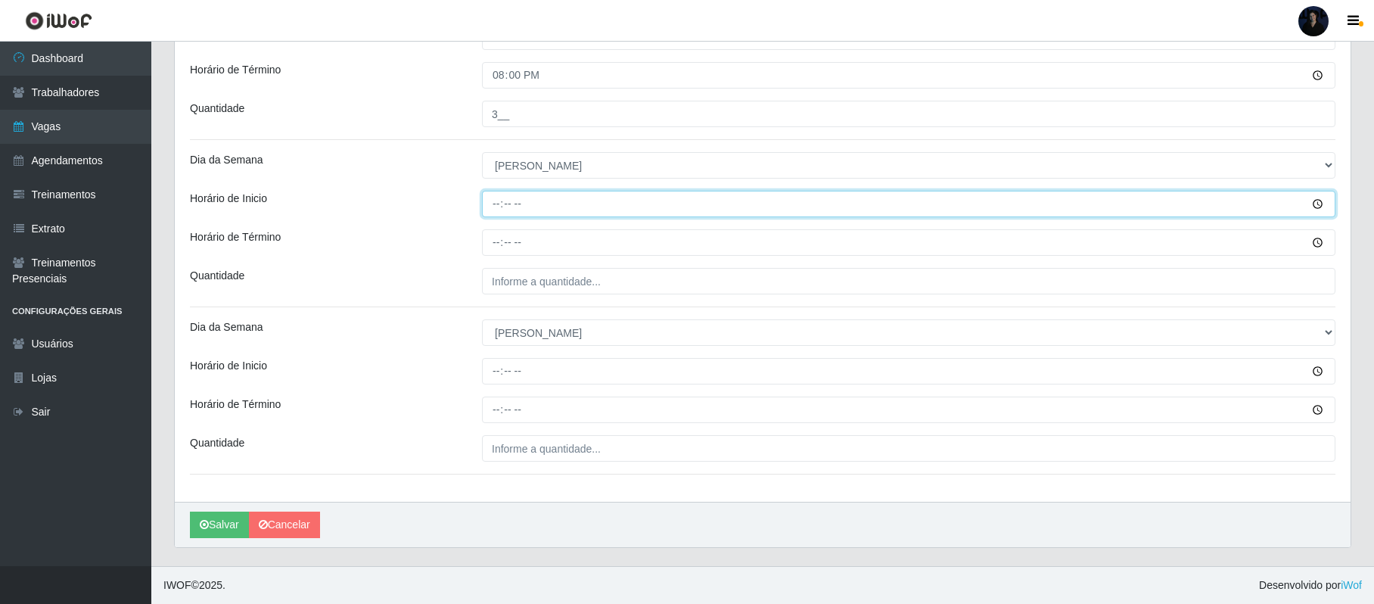
click at [499, 201] on input "Horário de Inicio" at bounding box center [908, 204] width 853 height 26
type input "08:00"
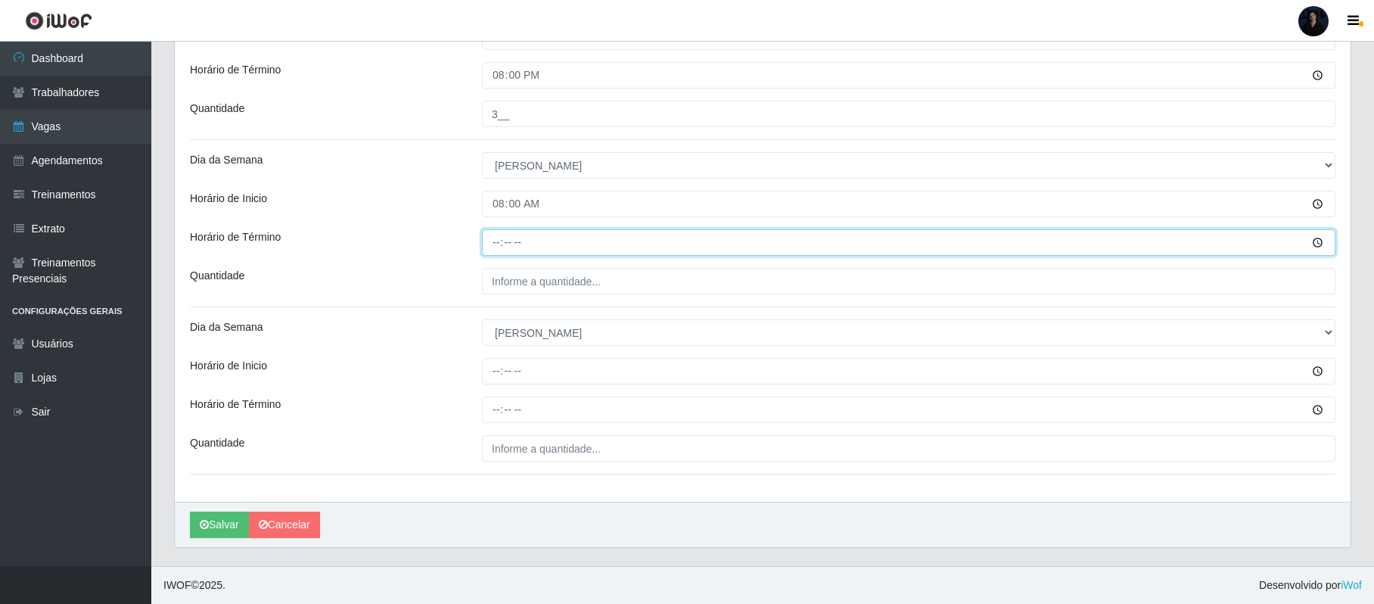
click at [489, 248] on input "Horário de Término" at bounding box center [908, 242] width 853 height 26
type input "14:00"
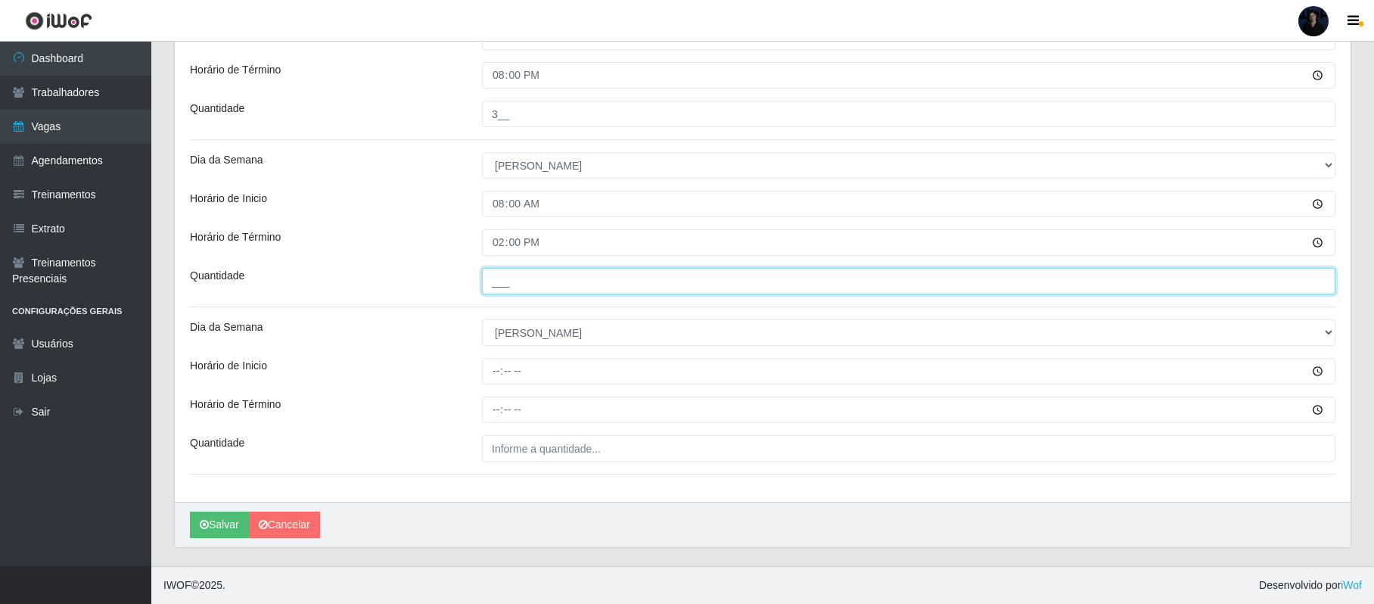
click at [500, 278] on input "___" at bounding box center [908, 281] width 853 height 26
type input "2__"
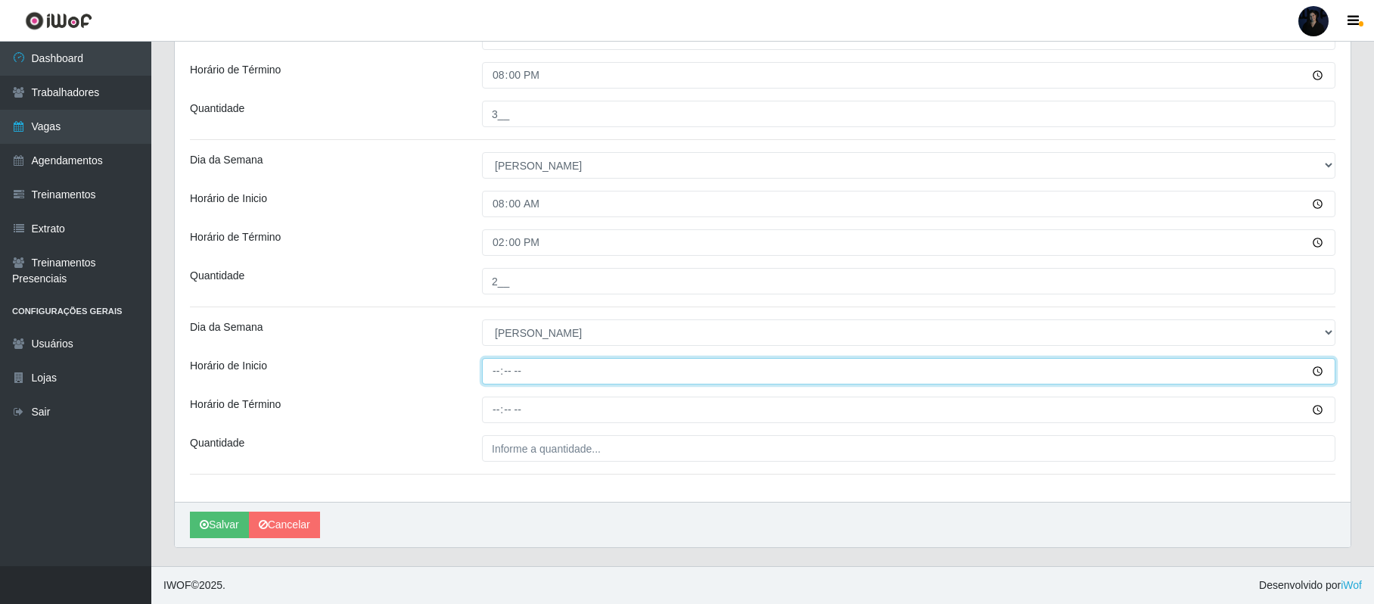
click at [497, 370] on input "Horário de Inicio" at bounding box center [908, 371] width 853 height 26
type input "12:00"
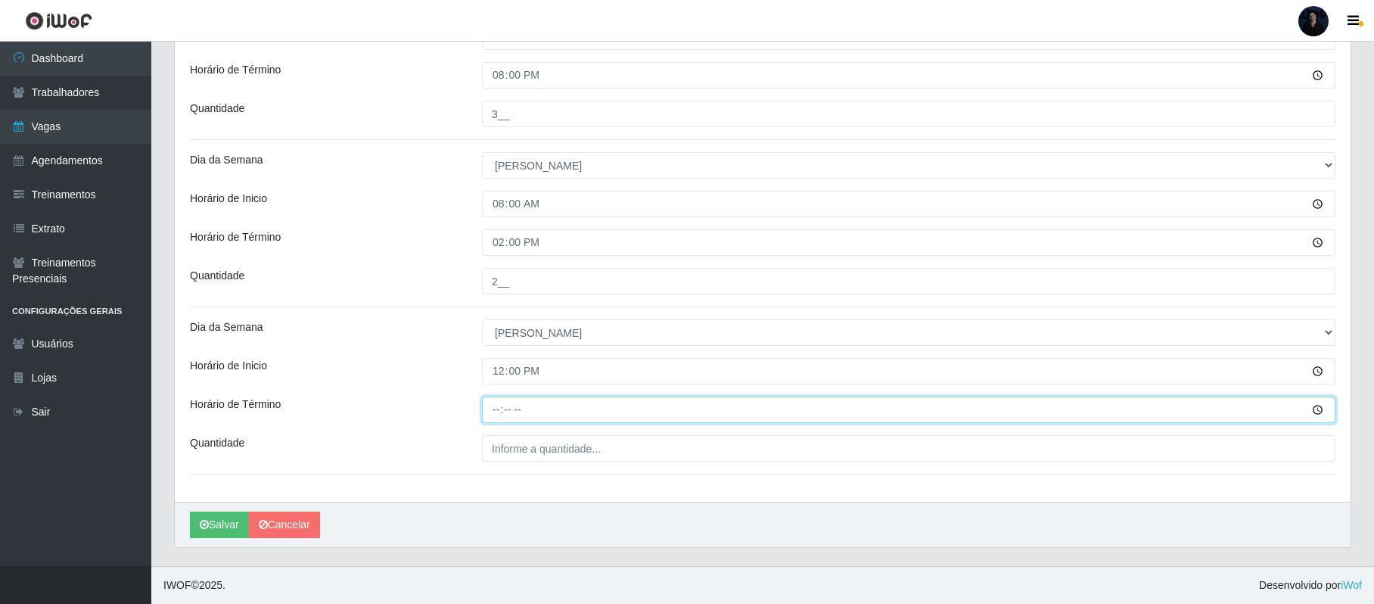
click at [496, 408] on input "Horário de Término" at bounding box center [908, 409] width 853 height 26
type input "18:00"
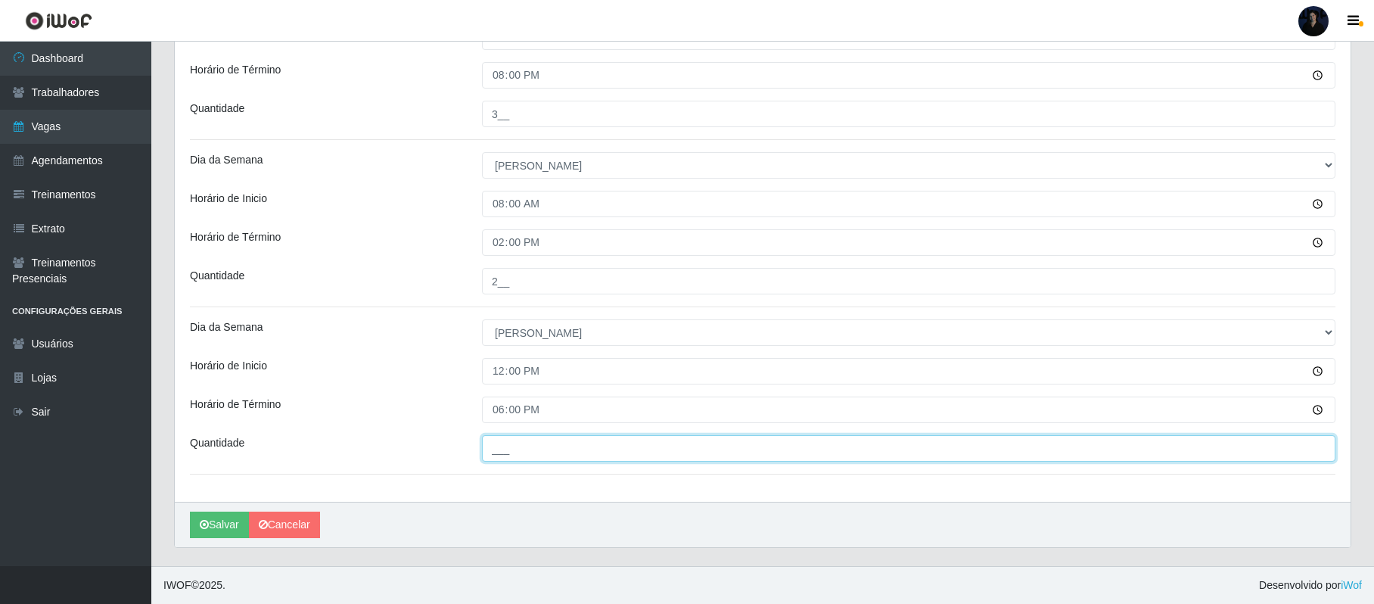
click at [503, 445] on input "___" at bounding box center [908, 448] width 853 height 26
type input "1__"
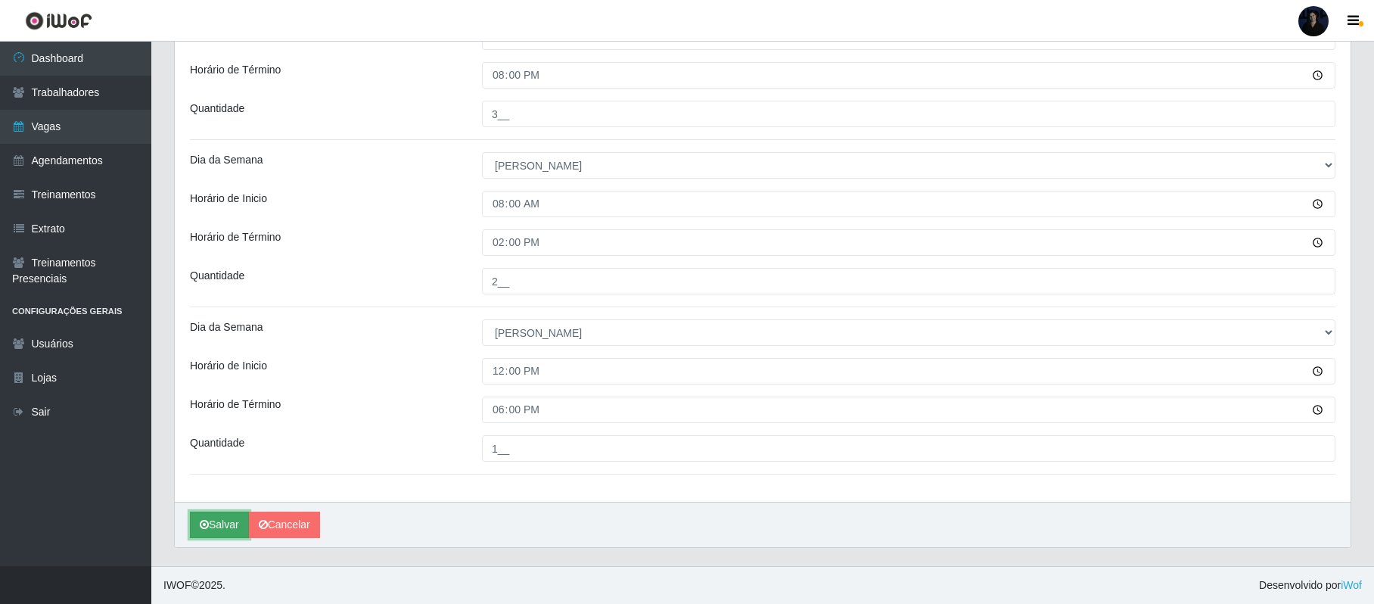
click at [219, 518] on button "Salvar" at bounding box center [219, 524] width 59 height 26
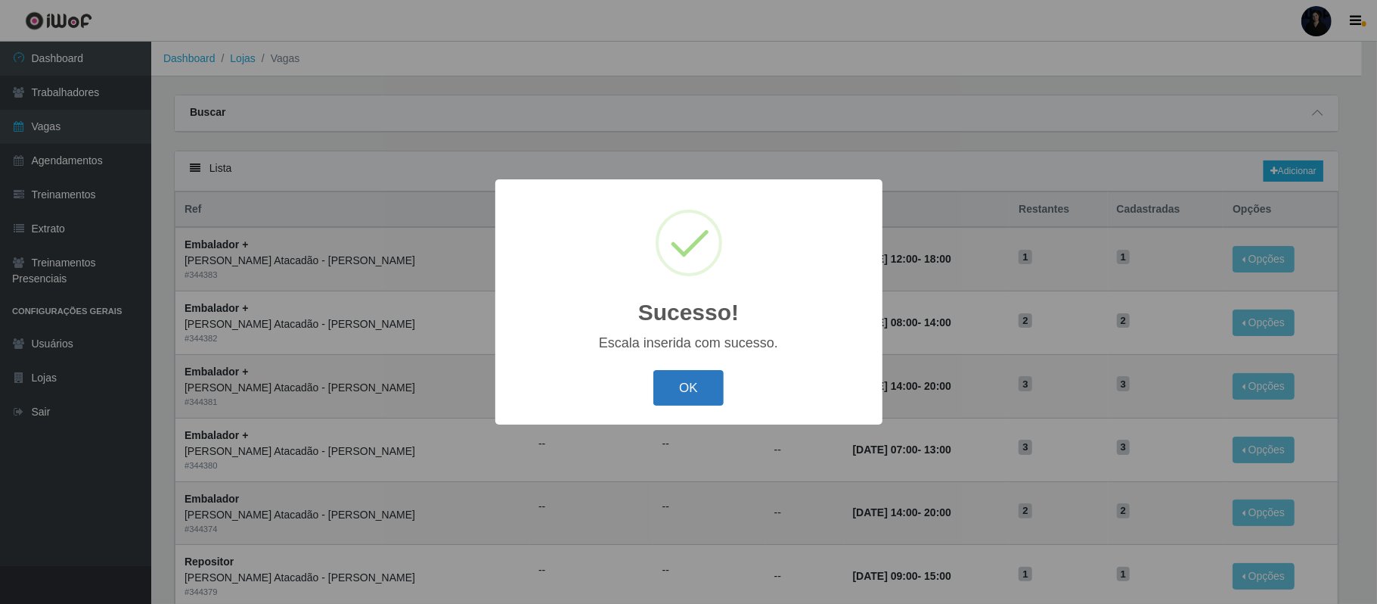
click at [684, 379] on button "OK" at bounding box center [688, 388] width 70 height 36
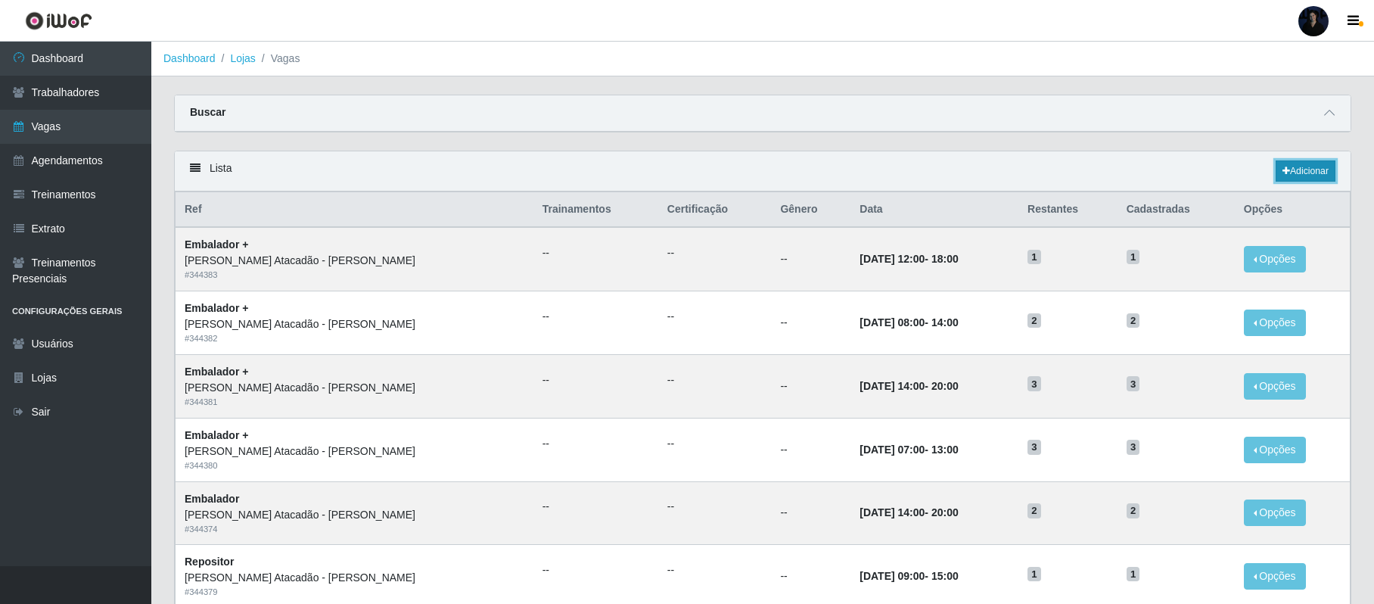
click at [1315, 172] on link "Adicionar" at bounding box center [1305, 170] width 60 height 21
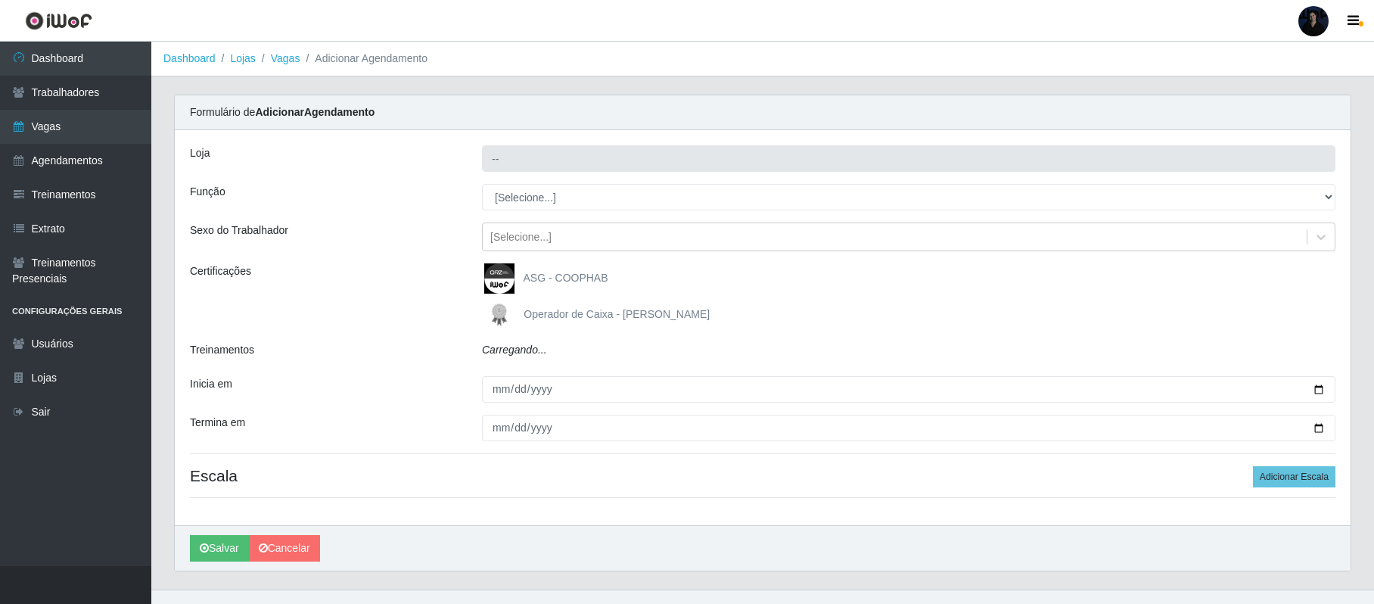
type input "[PERSON_NAME]"
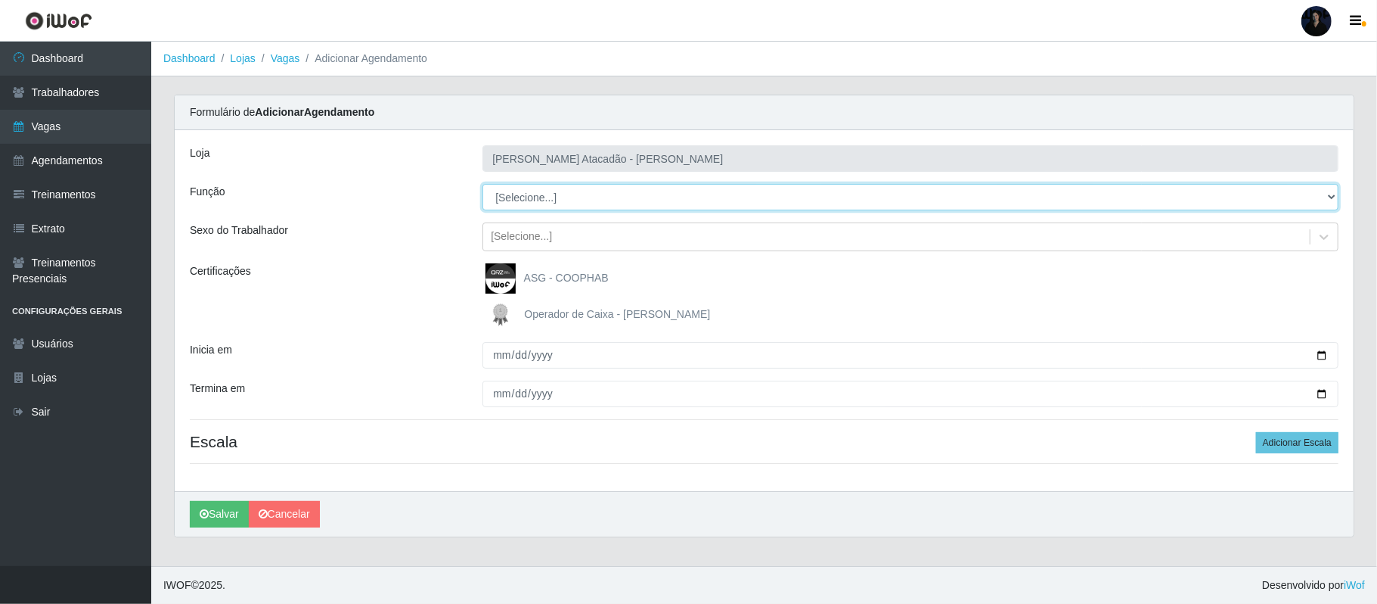
click at [569, 191] on select "[Selecione...] Embalador Embalador + Embalador ++ Repositor Repositor + Reposit…" at bounding box center [911, 197] width 856 height 26
select select "82"
click at [483, 185] on select "[Selecione...] Embalador Embalador + Embalador ++ Repositor Repositor + Reposit…" at bounding box center [911, 197] width 856 height 26
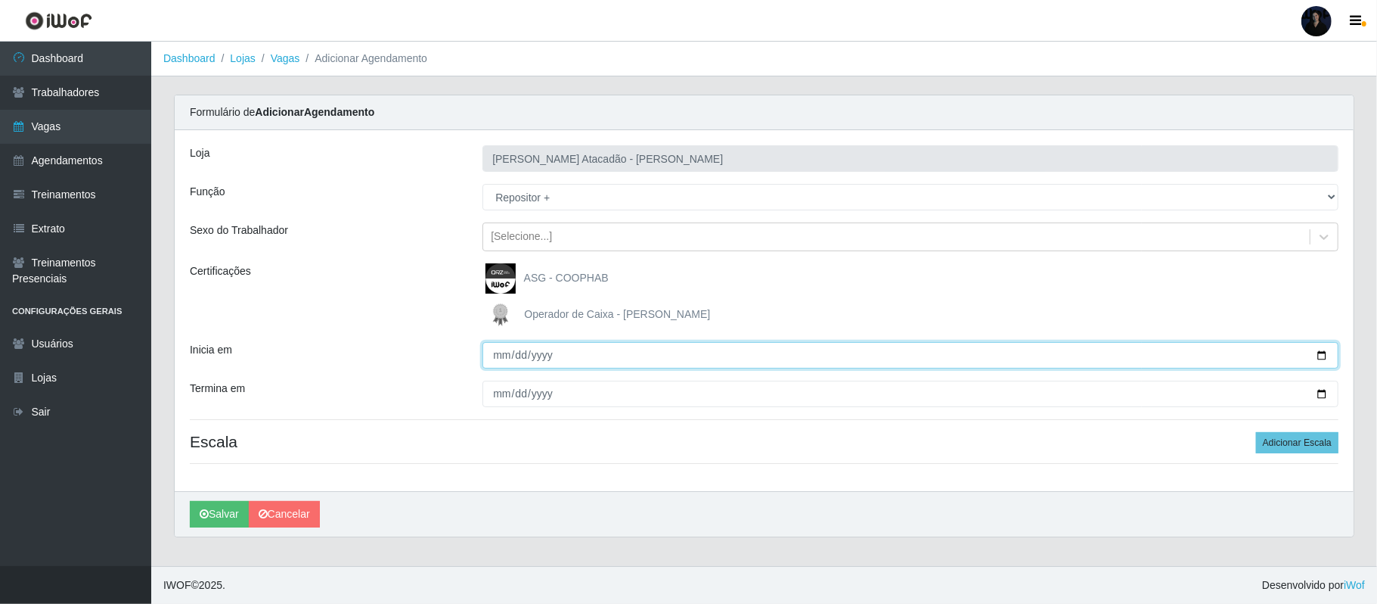
click at [1325, 355] on input "Inicia em" at bounding box center [911, 355] width 856 height 26
type input "2025-09-20"
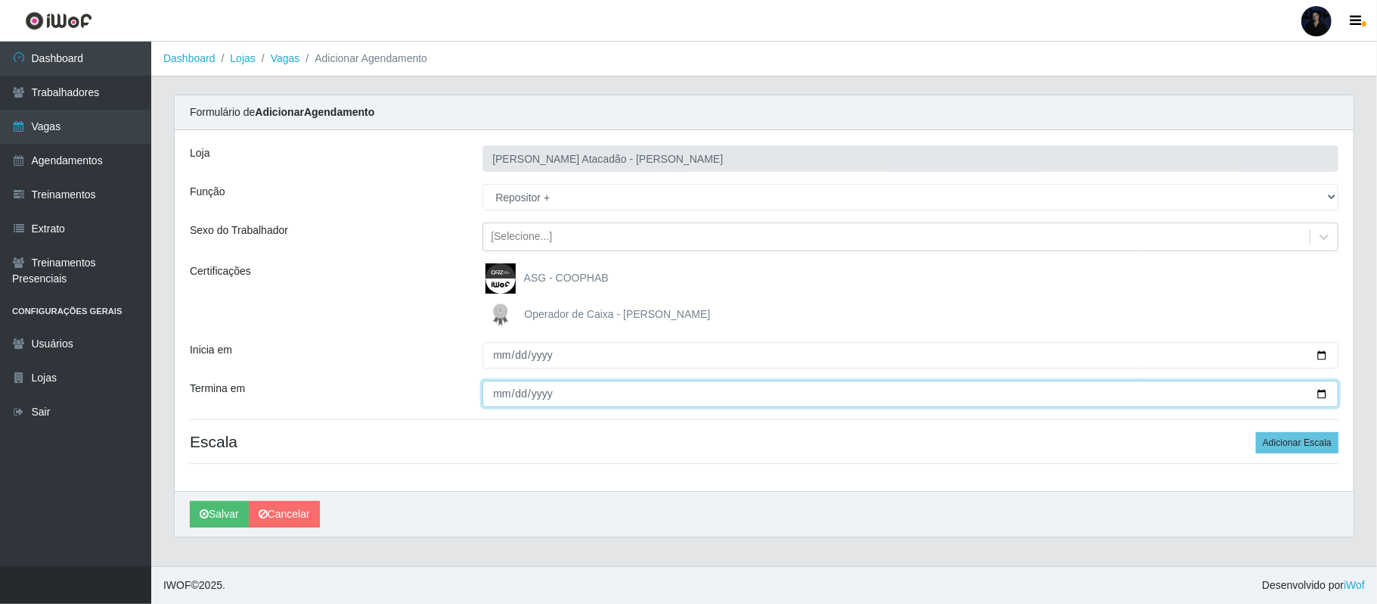
click at [1321, 391] on input "Termina em" at bounding box center [911, 393] width 856 height 26
type input "2025-09-21"
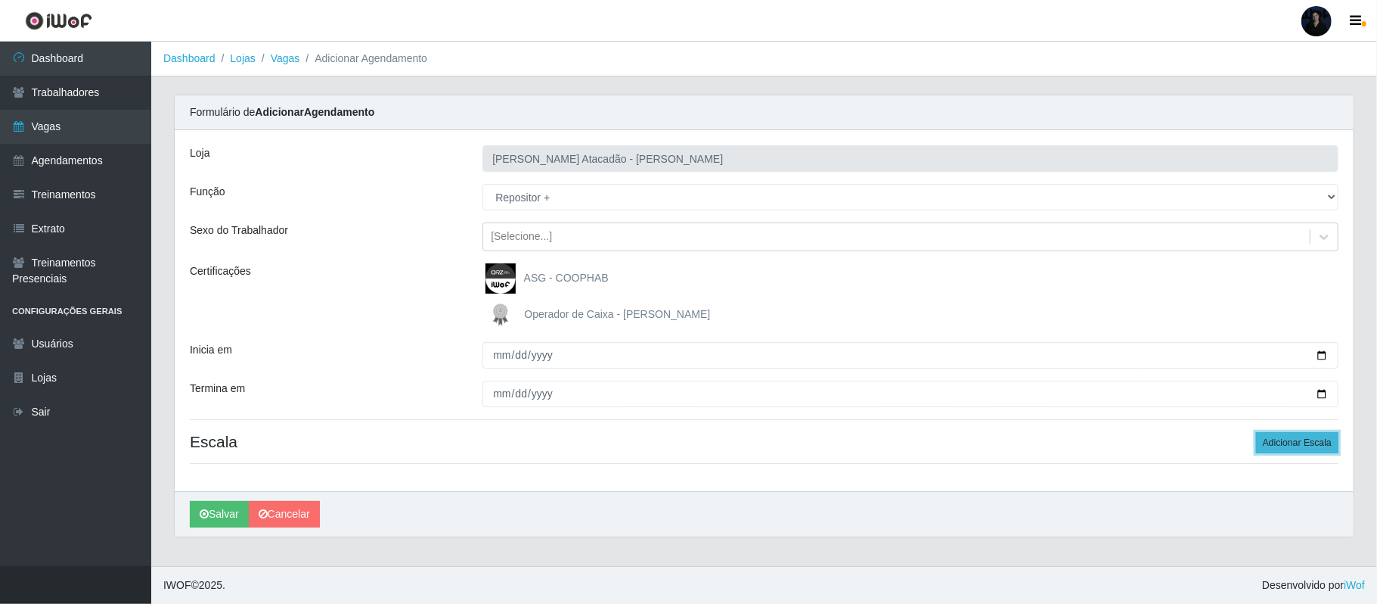
click at [1271, 442] on button "Adicionar Escala" at bounding box center [1297, 442] width 82 height 21
click at [1271, 442] on button "Adicionar Escala" at bounding box center [1293, 442] width 82 height 21
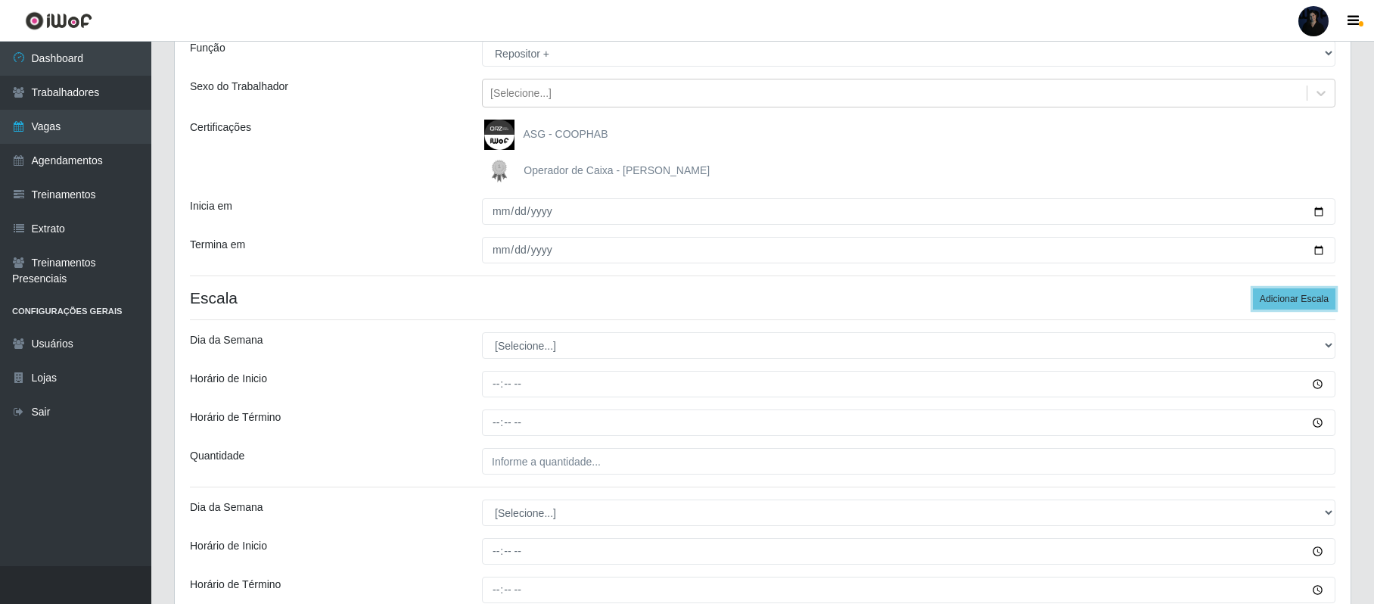
scroll to position [327, 0]
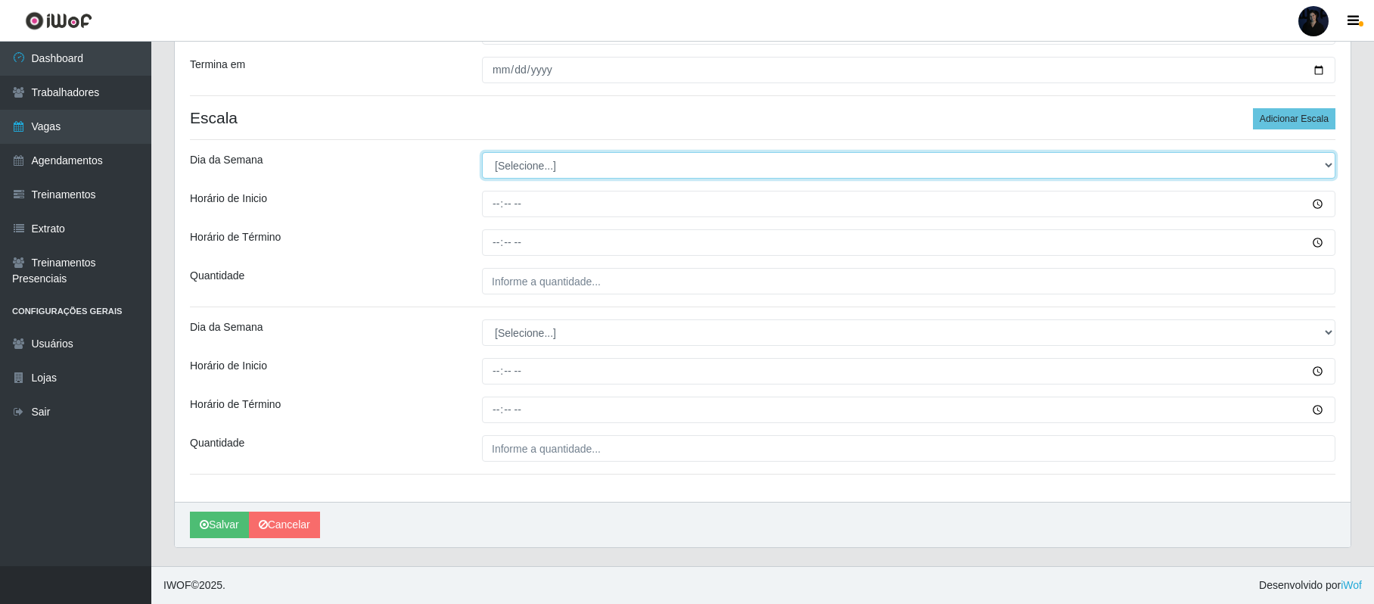
click at [506, 162] on select "[Selecione...] Segunda Terça Quarta Quinta Sexta Sábado Domingo" at bounding box center [908, 165] width 853 height 26
select select "6"
click at [482, 152] on select "[Selecione...] Segunda Terça Quarta Quinta Sexta Sábado Domingo" at bounding box center [908, 165] width 853 height 26
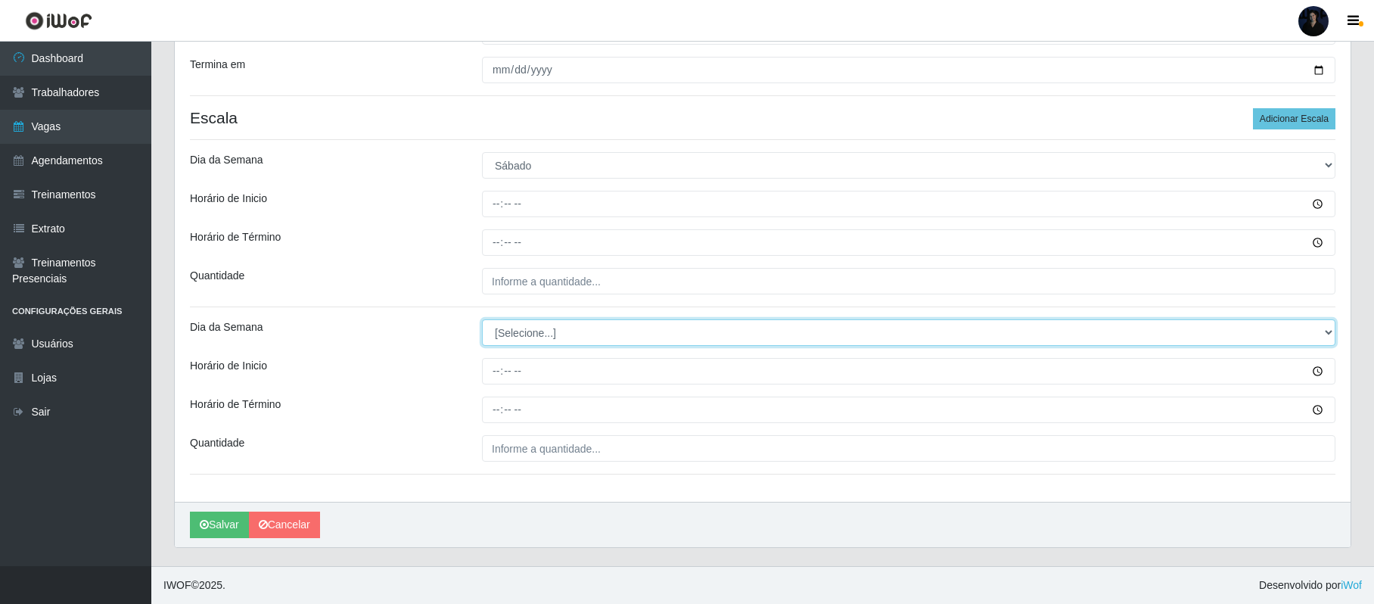
click at [502, 334] on select "[Selecione...] Segunda Terça Quarta Quinta Sexta Sábado Domingo" at bounding box center [908, 332] width 853 height 26
select select "0"
click at [482, 319] on select "[Selecione...] Segunda Terça Quarta Quinta Sexta Sábado Domingo" at bounding box center [908, 332] width 853 height 26
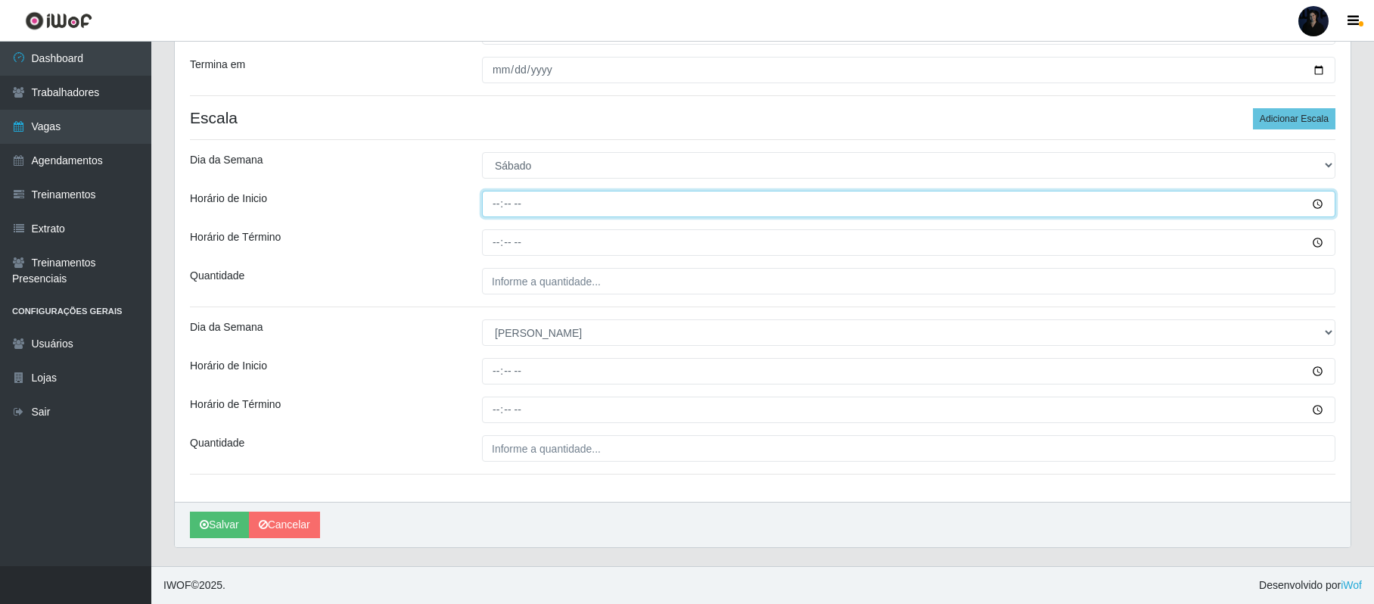
click at [502, 200] on input "Horário de Inicio" at bounding box center [908, 204] width 853 height 26
type input "09:00"
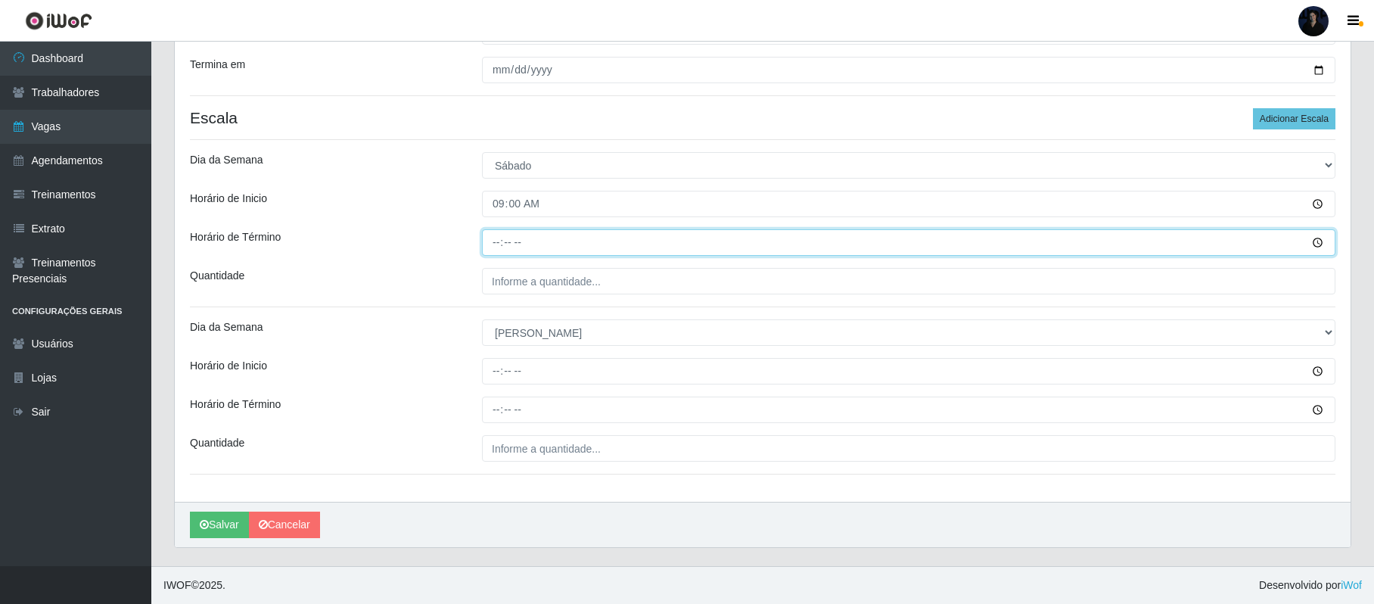
click at [489, 247] on input "Horário de Término" at bounding box center [908, 242] width 853 height 26
type input "15:00"
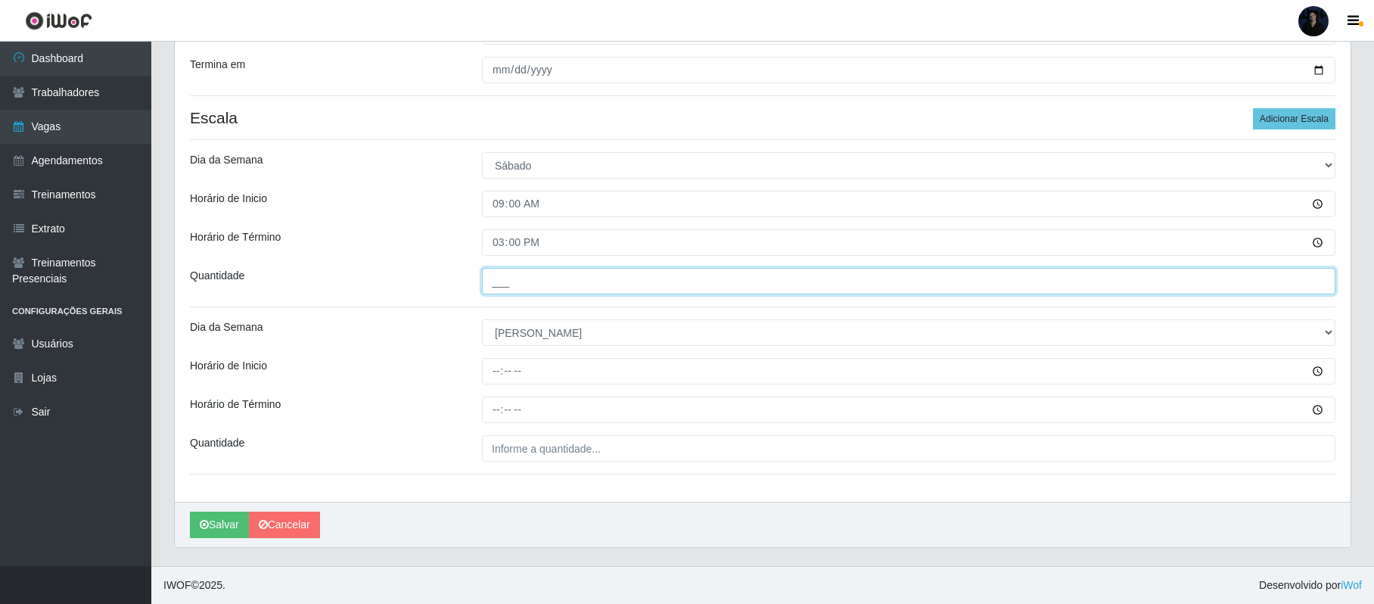
click at [492, 277] on input "___" at bounding box center [908, 281] width 853 height 26
type input "2__"
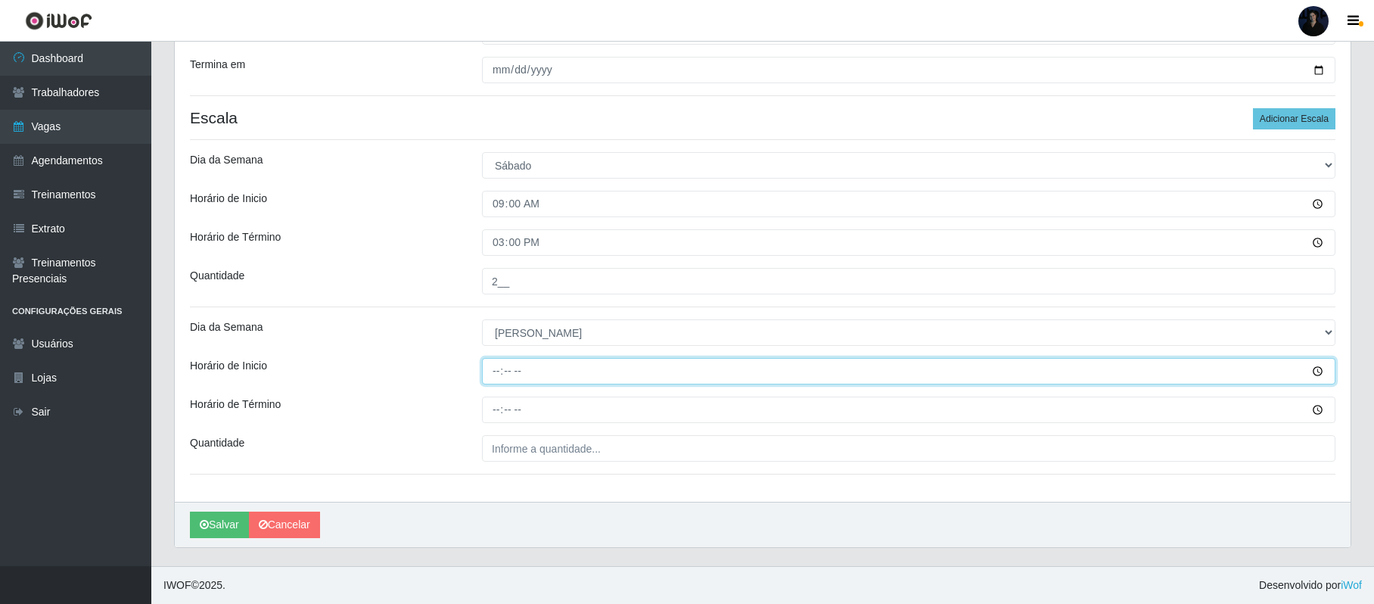
click at [497, 368] on input "Horário de Inicio" at bounding box center [908, 371] width 853 height 26
type input "09:00"
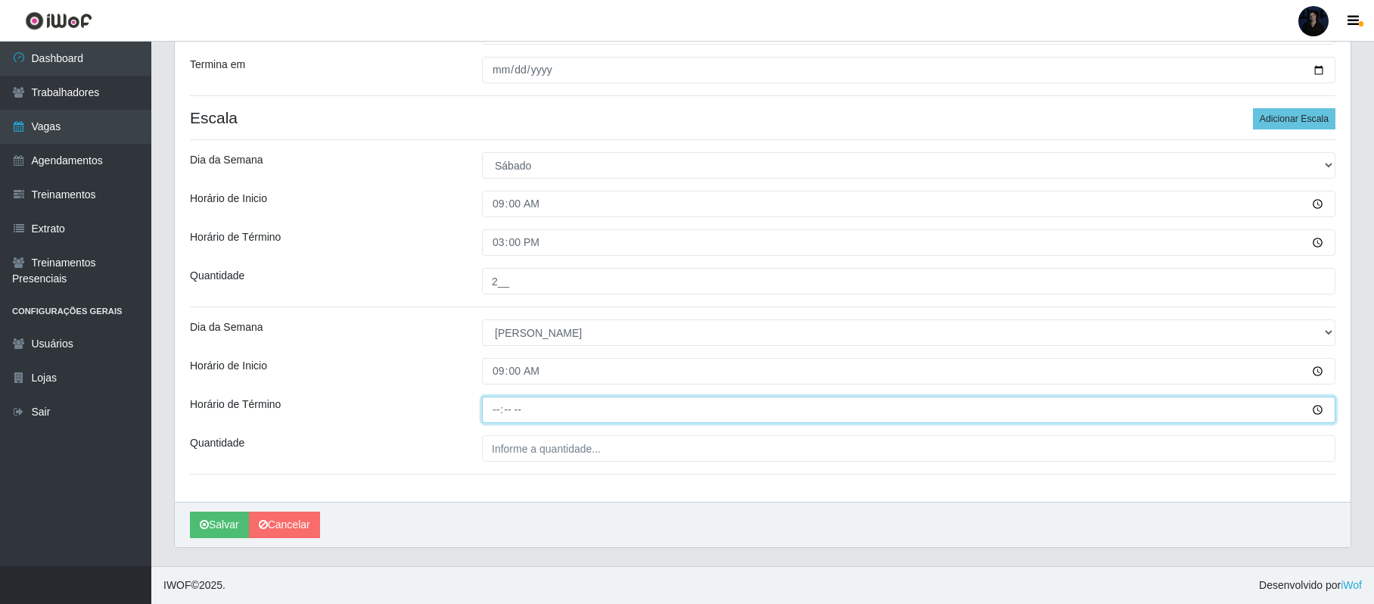
click at [493, 396] on input "Horário de Término" at bounding box center [908, 409] width 853 height 26
type input "15:00"
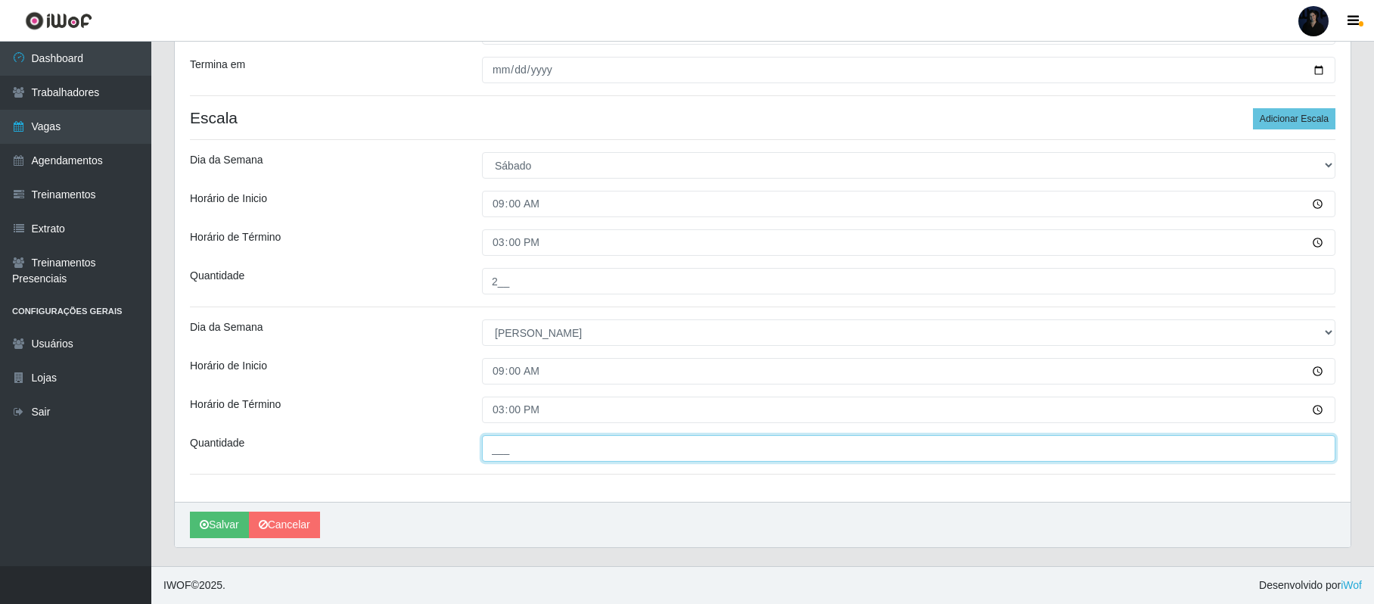
click at [491, 445] on input "___" at bounding box center [908, 448] width 853 height 26
type input "1__"
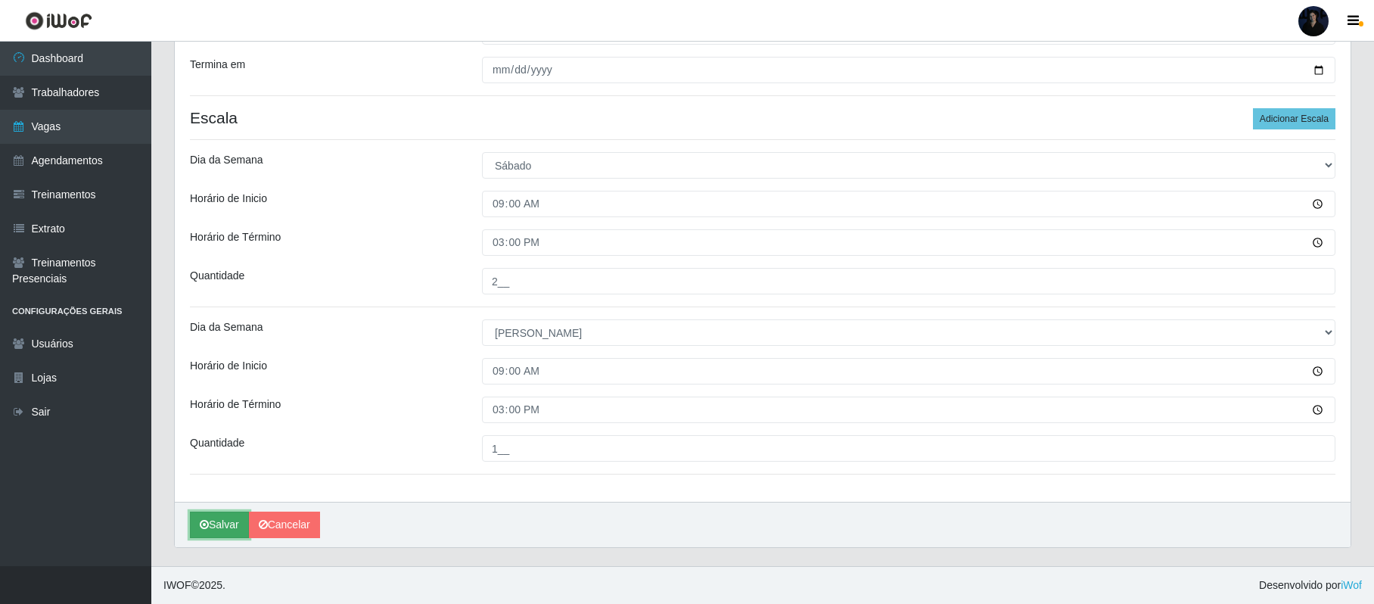
click at [216, 525] on button "Salvar" at bounding box center [219, 524] width 59 height 26
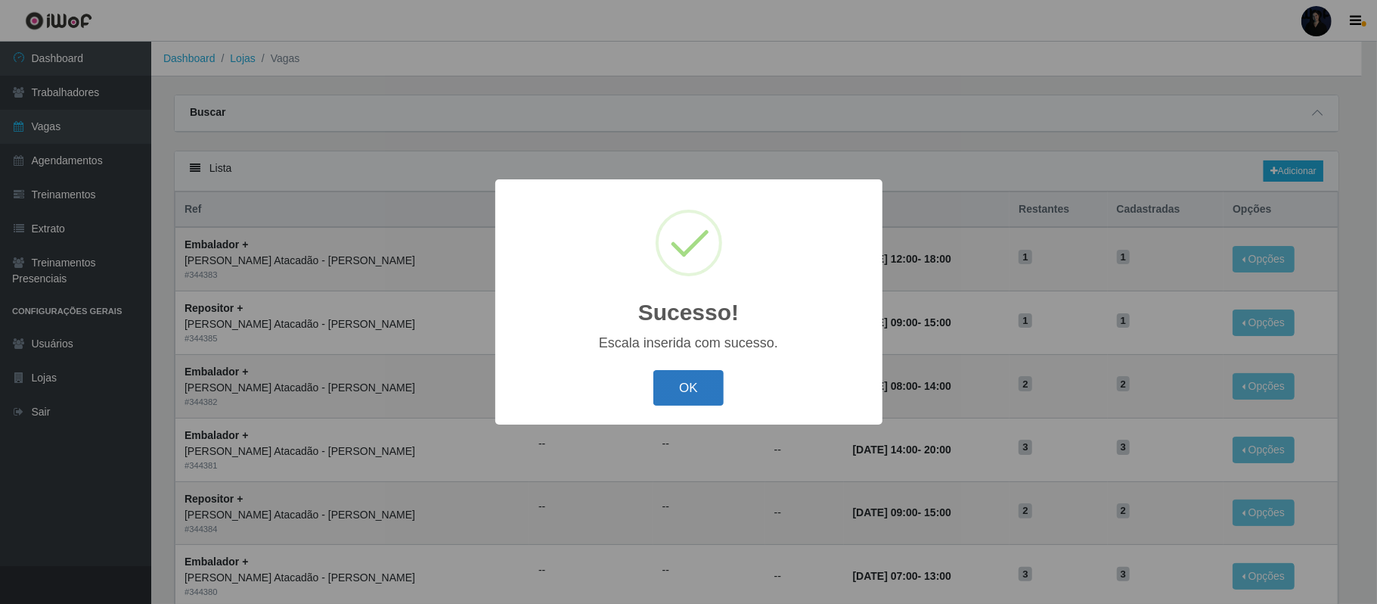
click at [679, 384] on button "OK" at bounding box center [688, 388] width 70 height 36
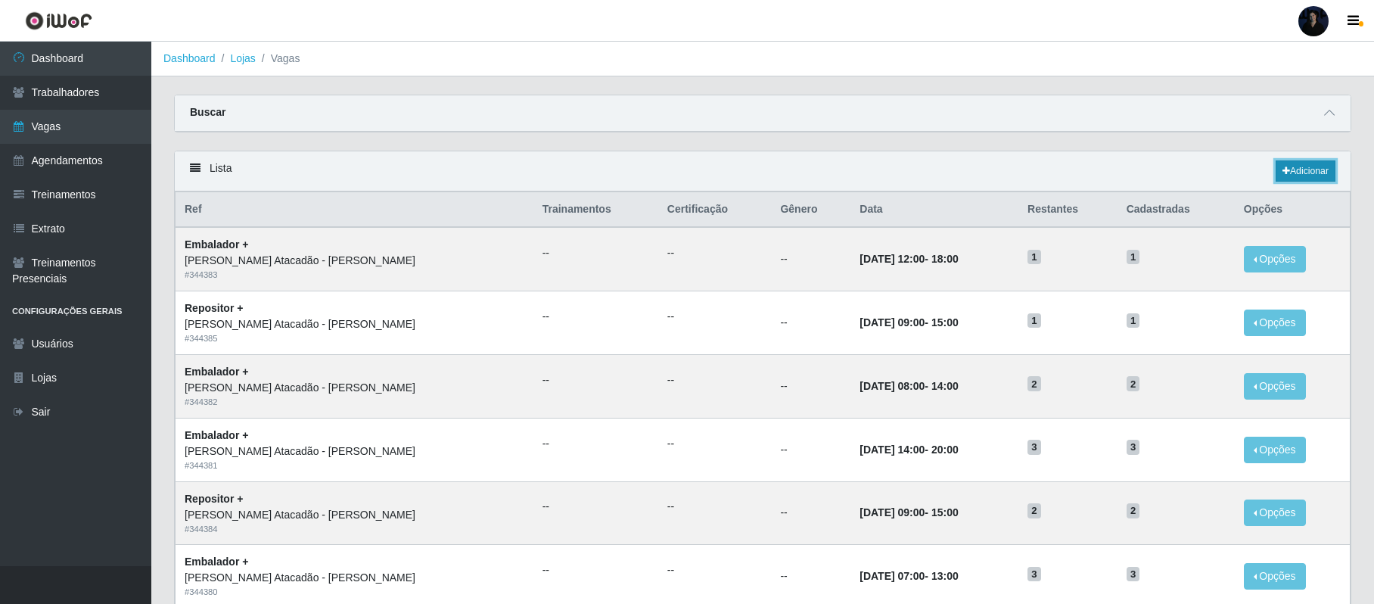
click at [1290, 162] on link "Adicionar" at bounding box center [1305, 170] width 60 height 21
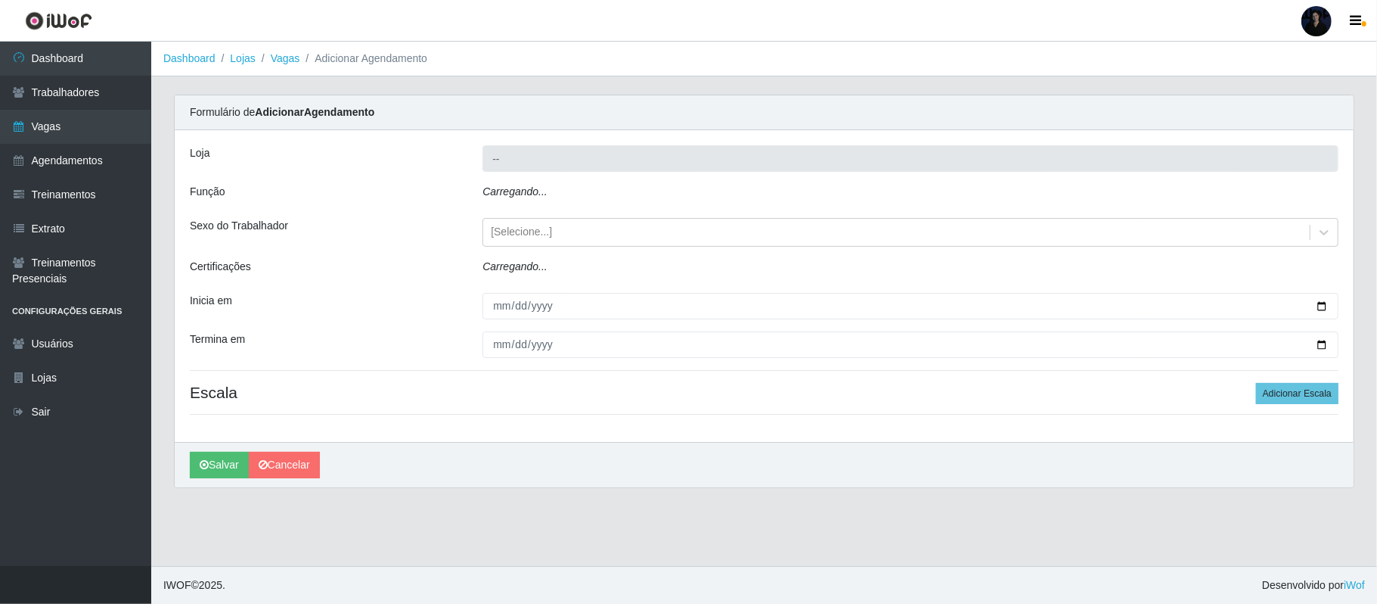
type input "[PERSON_NAME]"
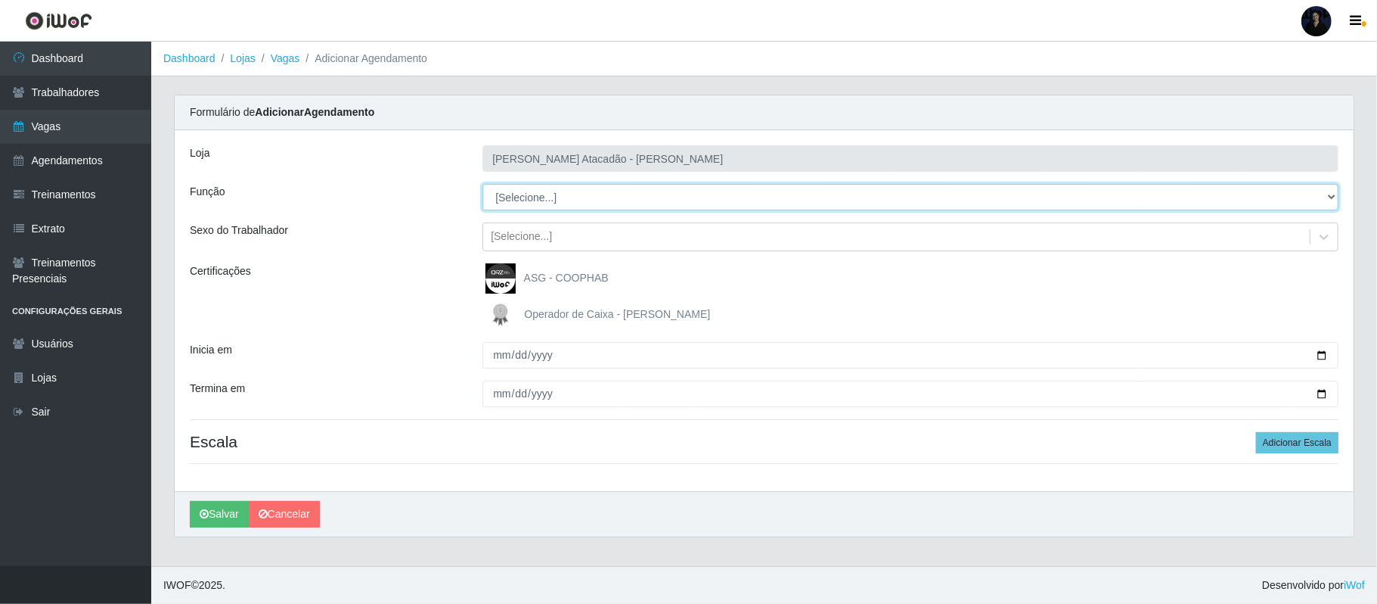
click at [561, 200] on select "[Selecione...] Embalador Embalador + Embalador ++ Repositor Repositor + Reposit…" at bounding box center [911, 197] width 856 height 26
click at [483, 185] on select "[Selecione...] Embalador Embalador + Embalador ++ Repositor Repositor + Reposit…" at bounding box center [911, 197] width 856 height 26
click at [578, 201] on select "[Selecione...] Embalador Embalador + Embalador ++ Repositor Repositor + Reposit…" at bounding box center [911, 197] width 856 height 26
select select "1"
click at [483, 185] on select "[Selecione...] Embalador Embalador + Embalador ++ Repositor Repositor + Reposit…" at bounding box center [911, 197] width 856 height 26
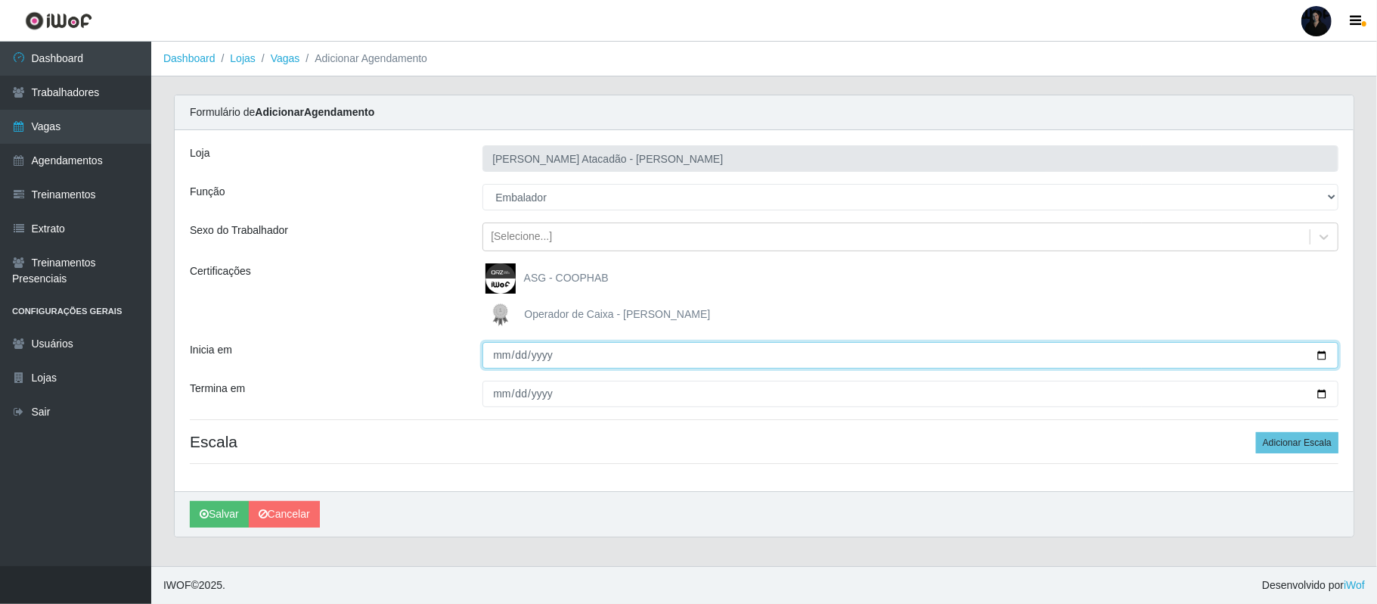
click at [1323, 354] on input "Inicia em" at bounding box center [911, 355] width 856 height 26
type input "2025-09-26"
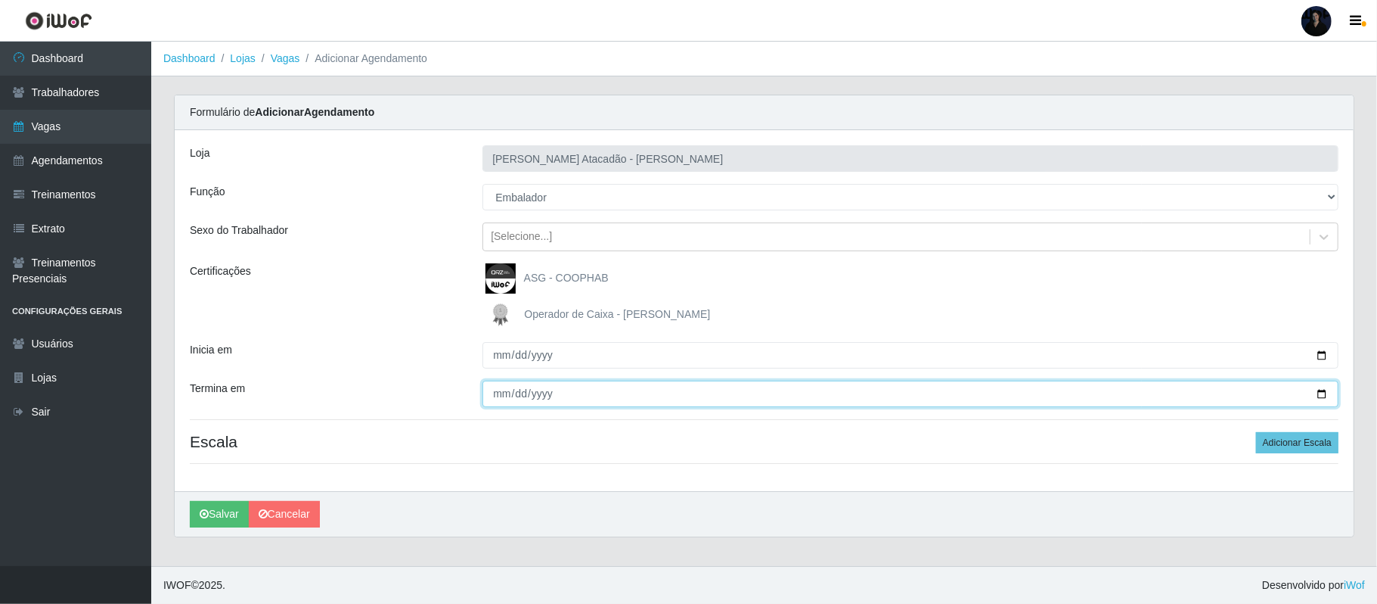
click at [1321, 393] on input "Termina em" at bounding box center [911, 393] width 856 height 26
type input "2025-09-26"
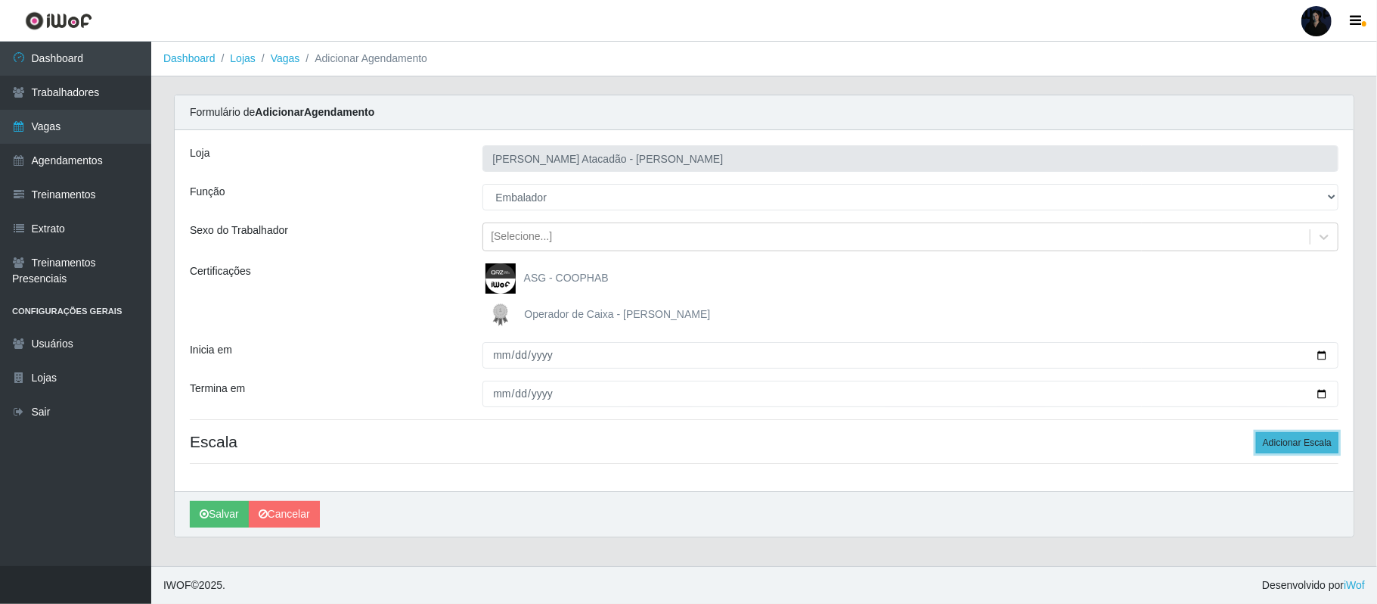
click at [1274, 449] on button "Adicionar Escala" at bounding box center [1297, 442] width 82 height 21
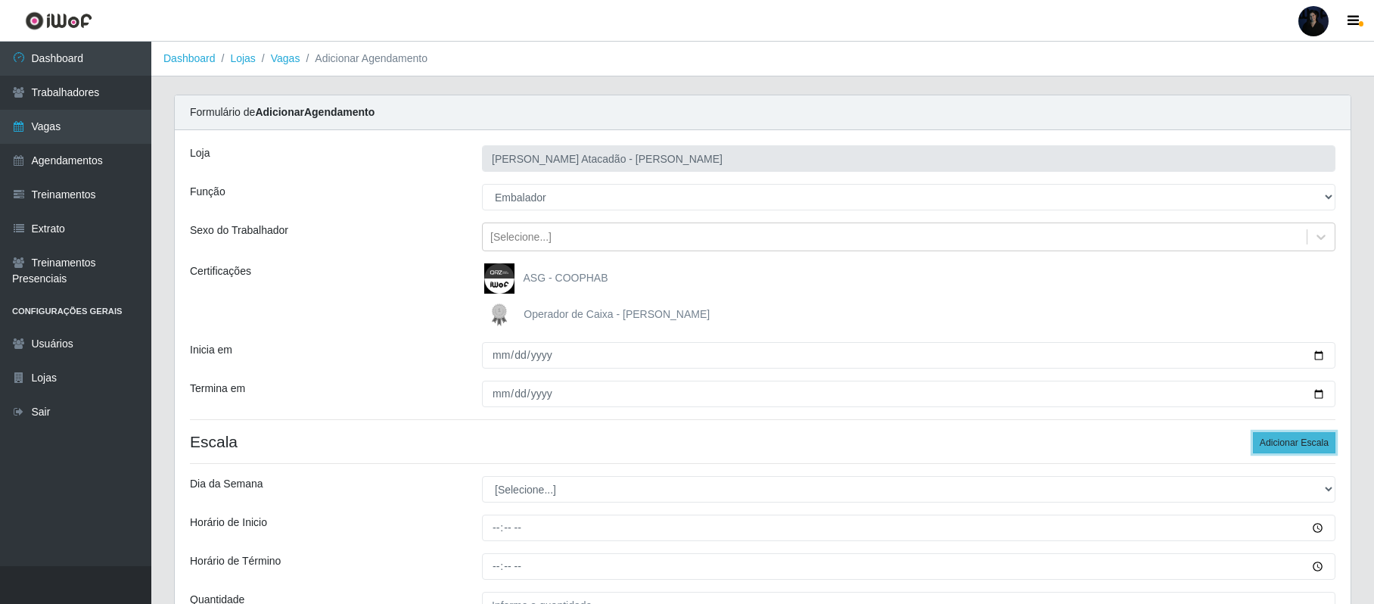
click at [1274, 449] on button "Adicionar Escala" at bounding box center [1293, 442] width 82 height 21
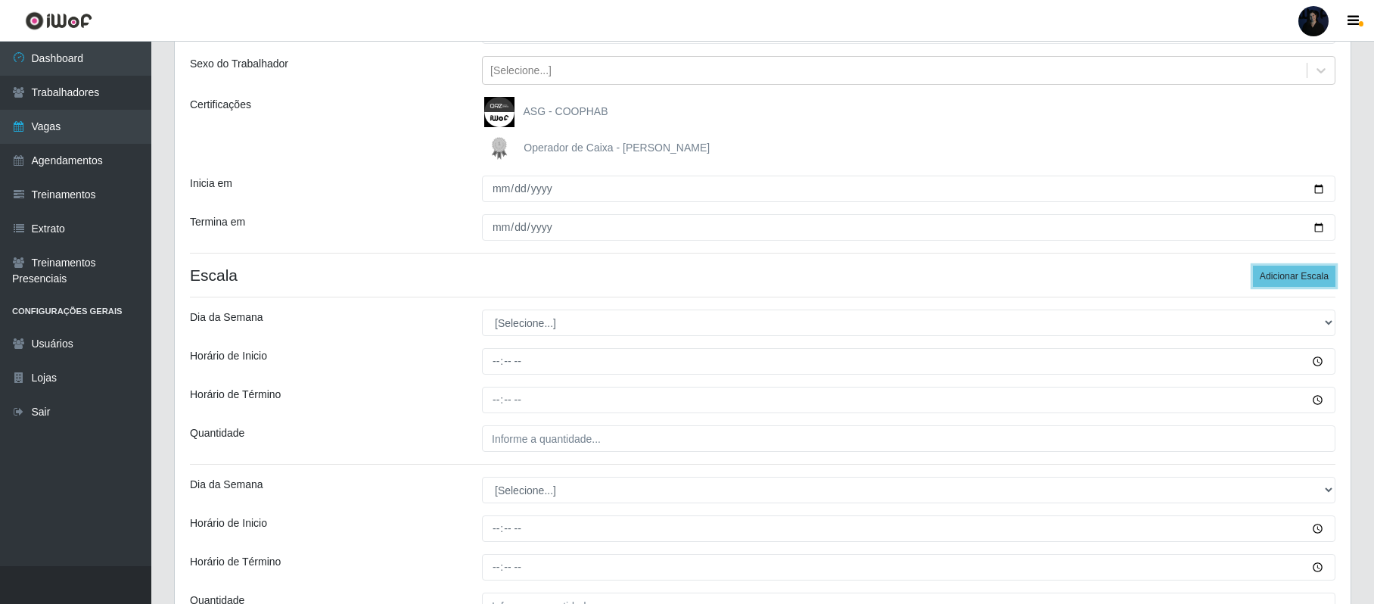
scroll to position [303, 0]
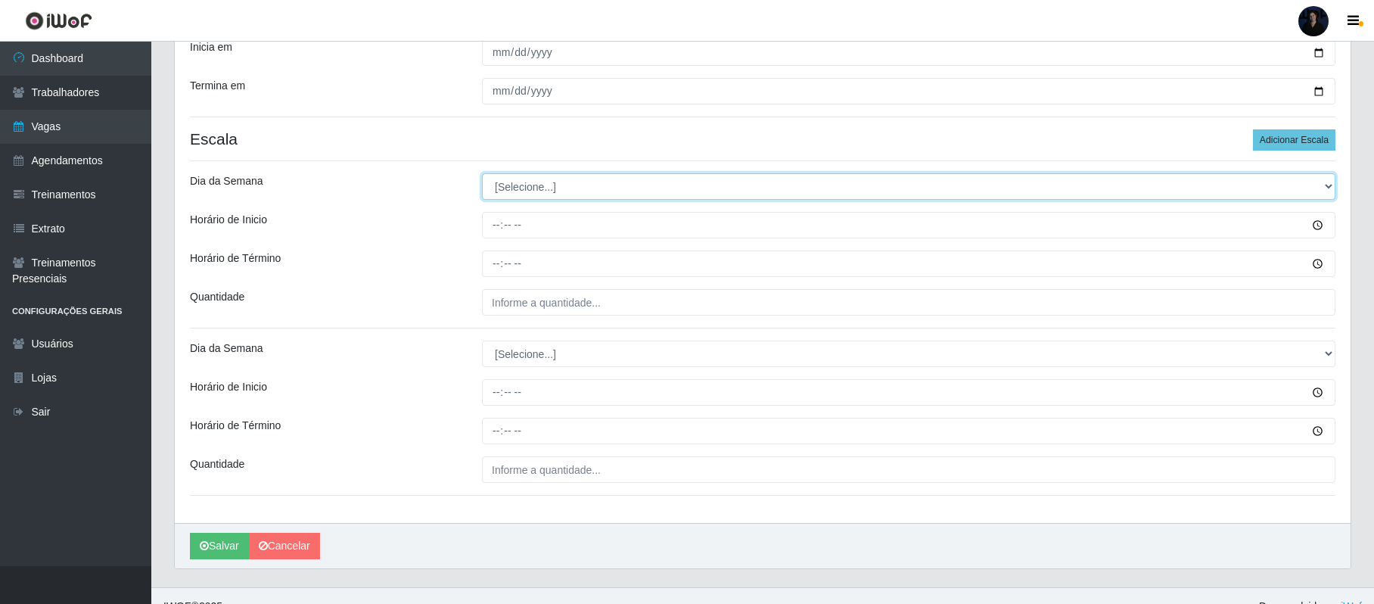
click at [591, 186] on select "[Selecione...] Segunda Terça Quarta Quinta Sexta Sábado Domingo" at bounding box center [908, 186] width 853 height 26
select select "5"
click at [482, 175] on select "[Selecione...] Segunda Terça Quarta Quinta Sexta Sábado Domingo" at bounding box center [908, 186] width 853 height 26
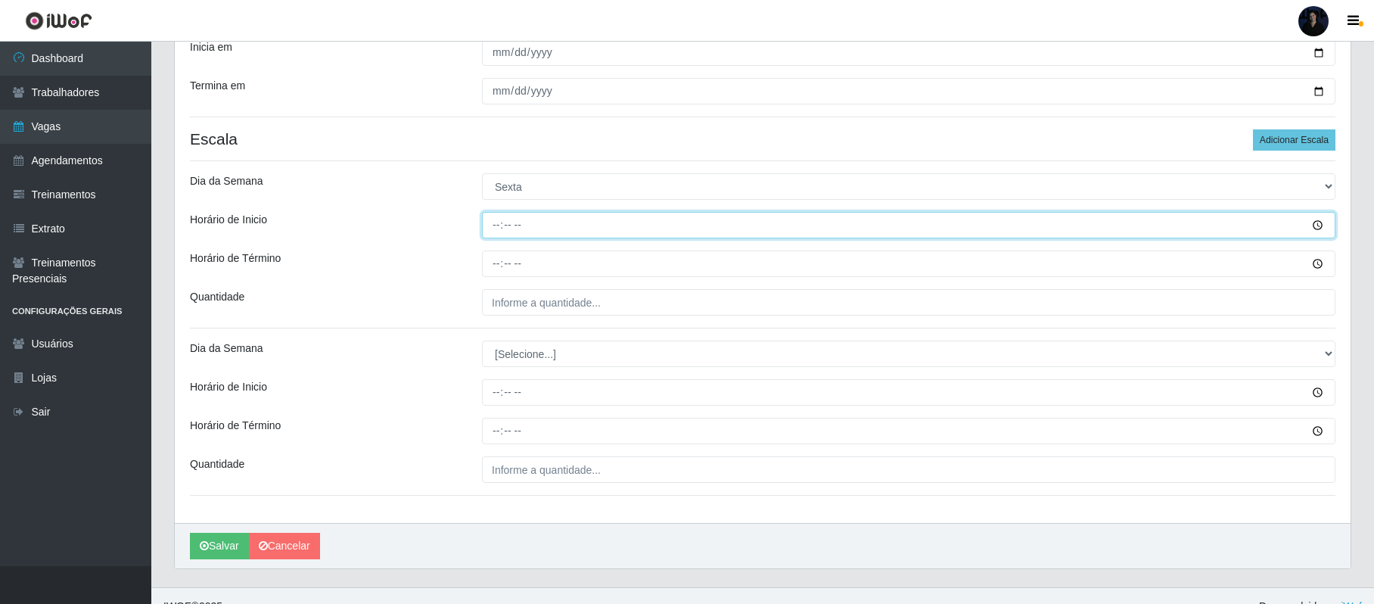
click at [494, 228] on input "Horário de Inicio" at bounding box center [908, 225] width 853 height 26
type input "08:00"
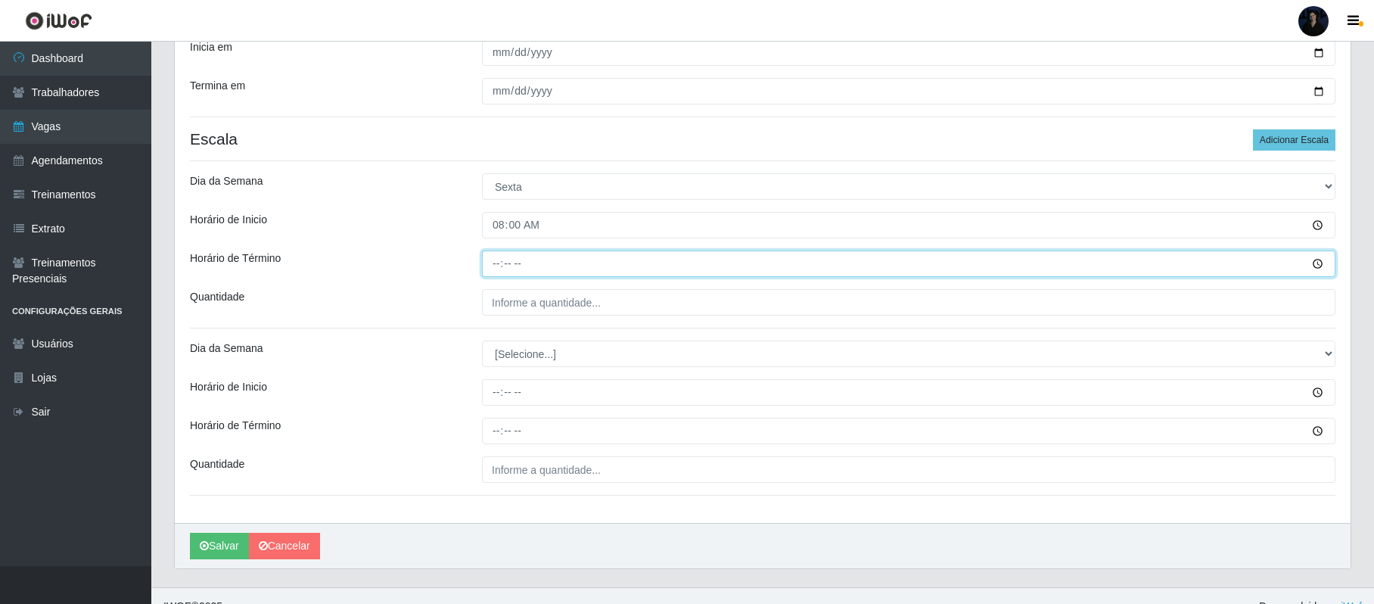
click at [499, 263] on input "Horário de Término" at bounding box center [908, 263] width 853 height 26
type input "14:00"
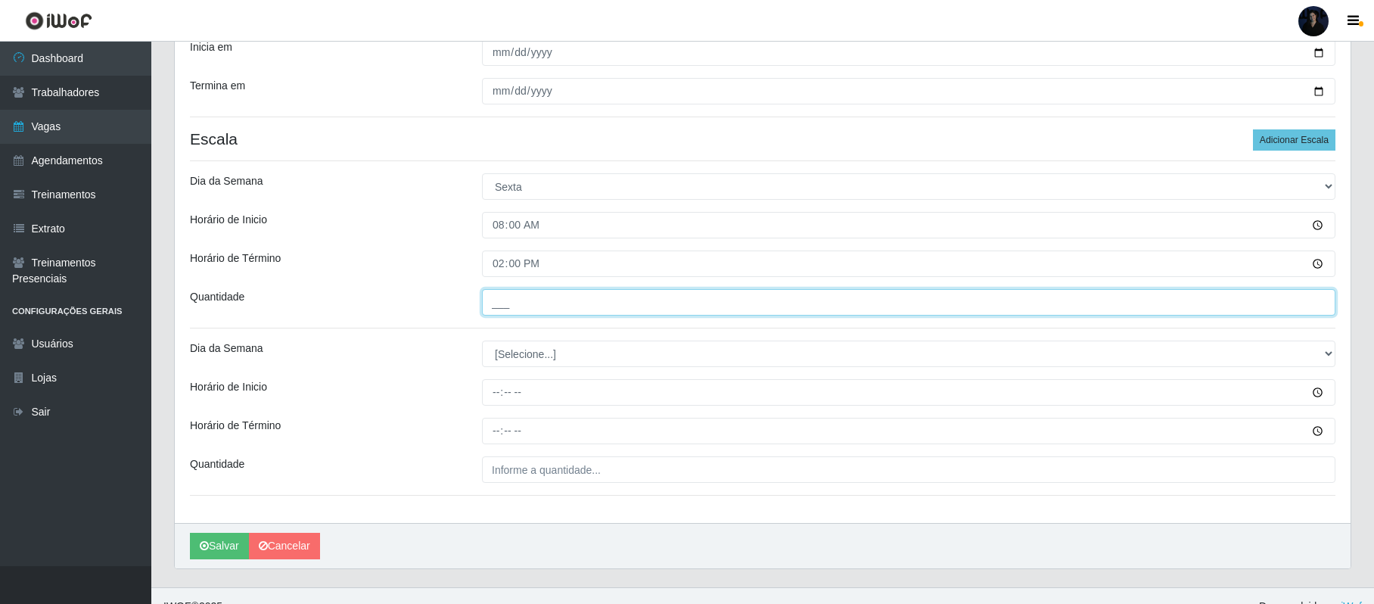
click at [503, 309] on input "___" at bounding box center [908, 302] width 853 height 26
type input "3__"
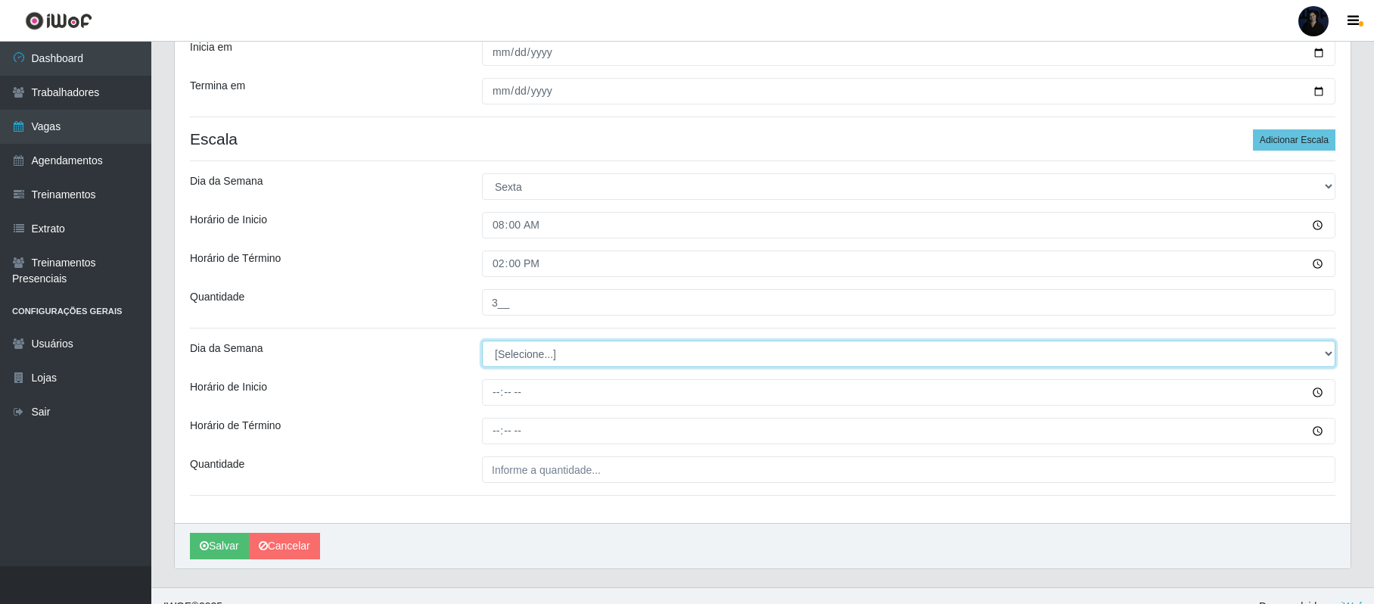
click at [504, 352] on select "[Selecione...] Segunda Terça Quarta Quinta Sexta Sábado Domingo" at bounding box center [908, 353] width 853 height 26
select select "5"
click at [482, 342] on select "[Selecione...] Segunda Terça Quarta Quinta Sexta Sábado Domingo" at bounding box center [908, 353] width 853 height 26
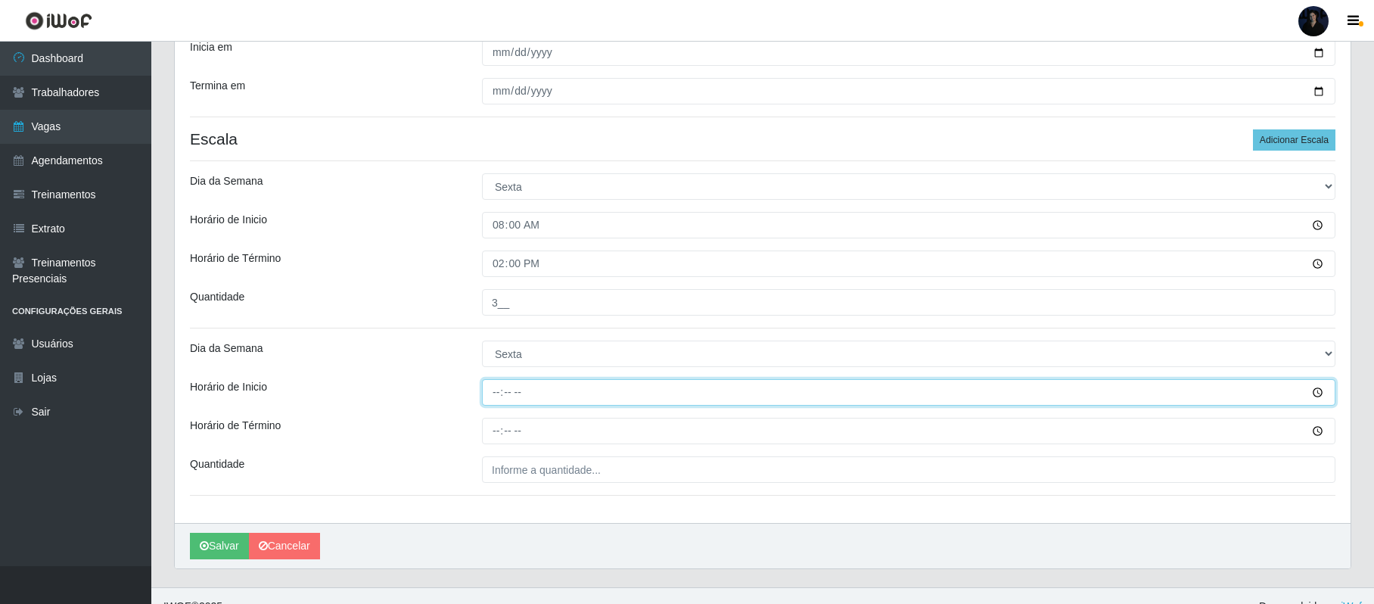
click at [488, 398] on input "Horário de Inicio" at bounding box center [908, 392] width 853 height 26
type input "14:00"
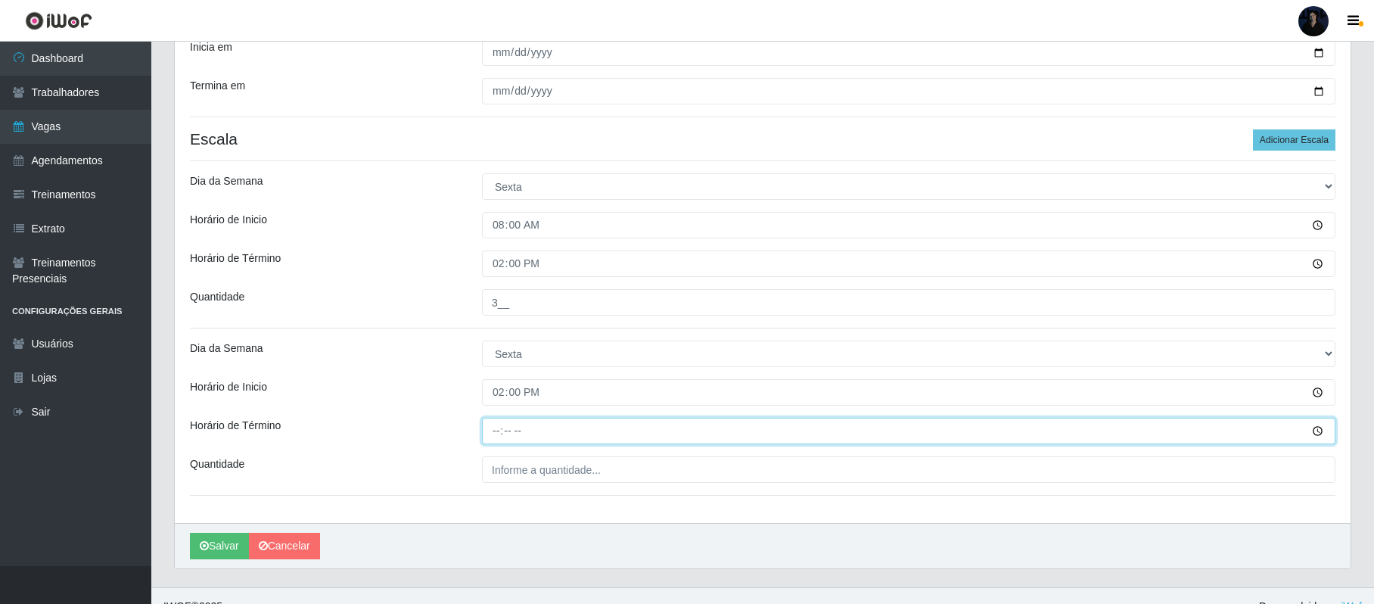
click at [501, 431] on input "Horário de Término" at bounding box center [908, 430] width 853 height 26
click at [501, 433] on input "03:02" at bounding box center [908, 430] width 853 height 26
type input "20:00"
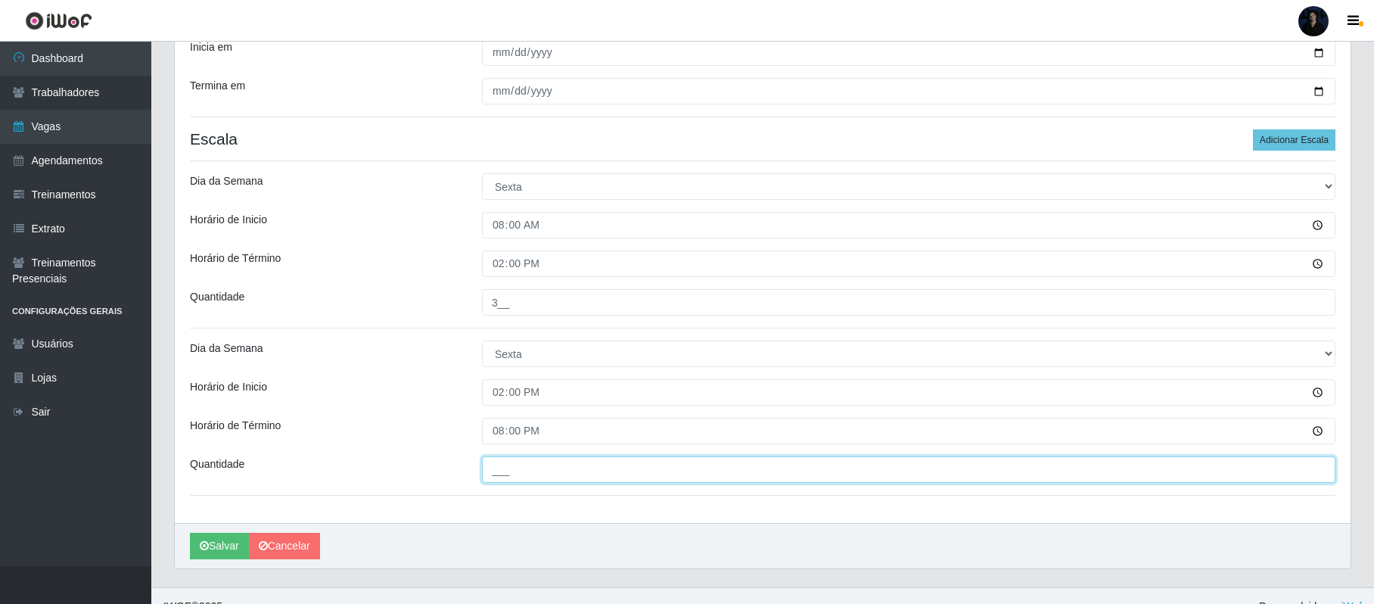
click at [498, 467] on input "___" at bounding box center [908, 469] width 853 height 26
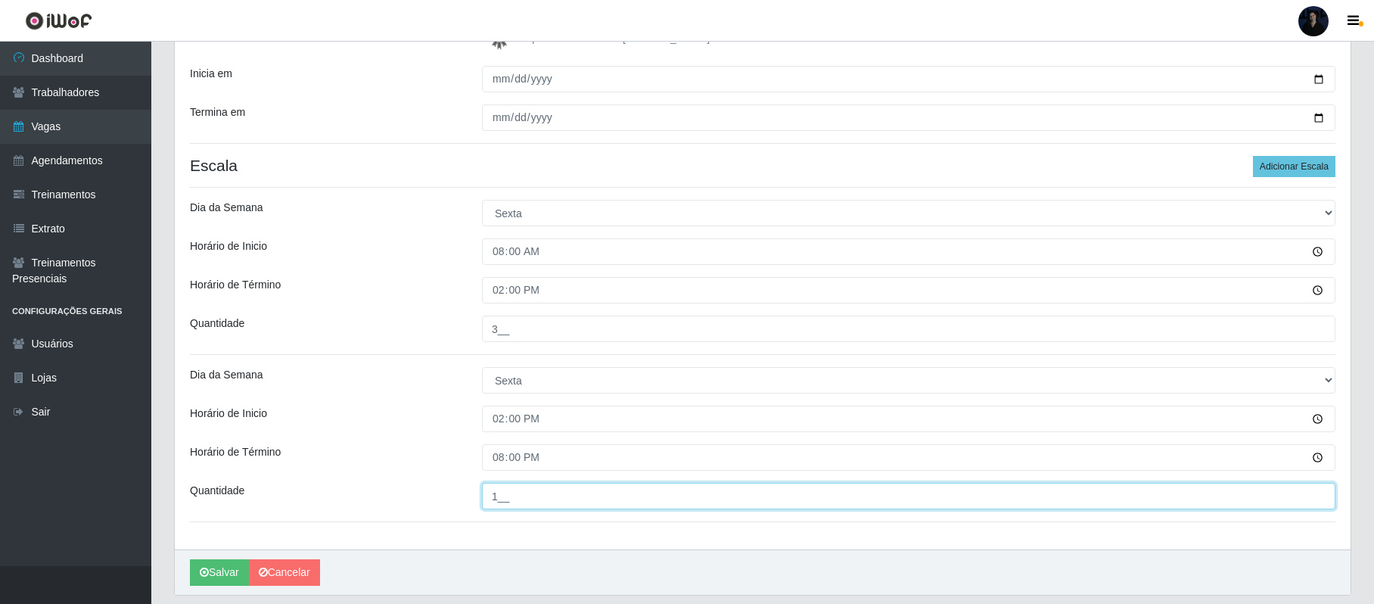
scroll to position [327, 0]
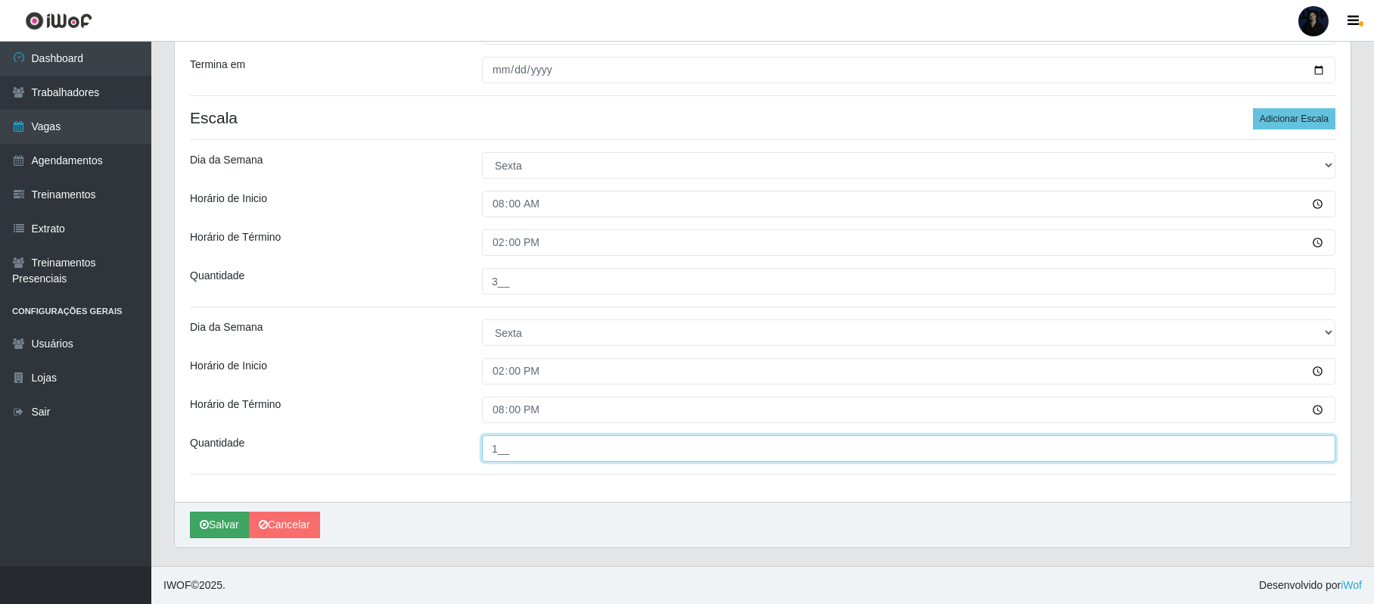
type input "1__"
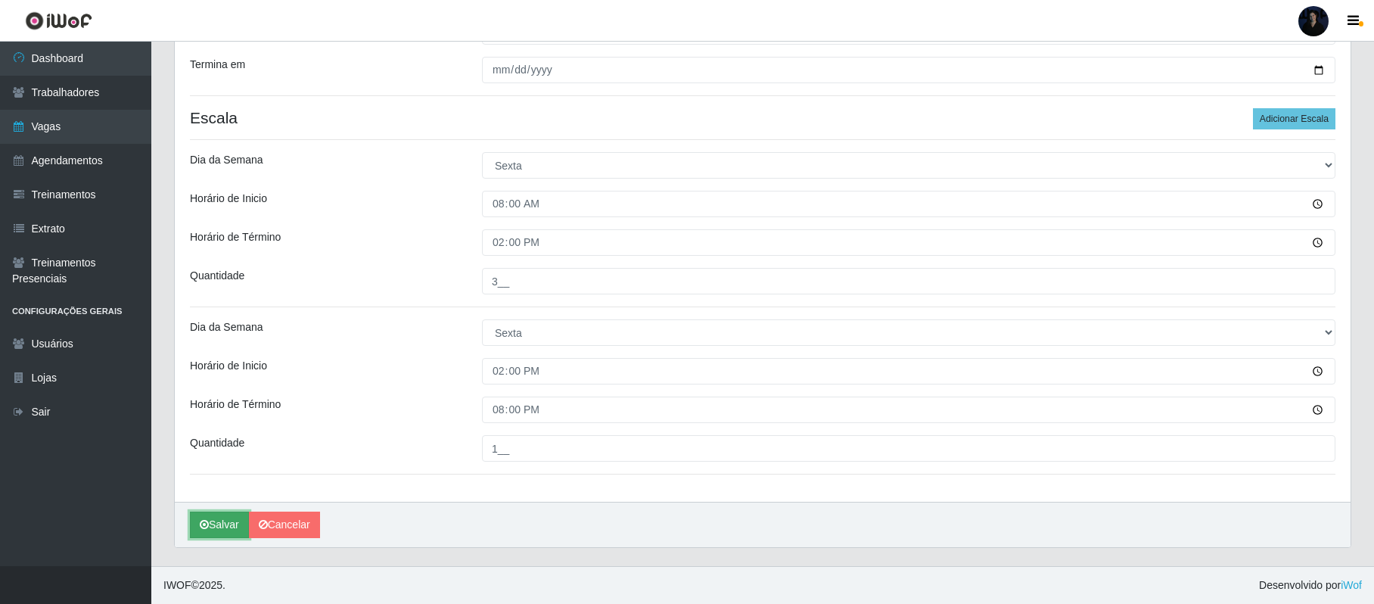
click at [228, 528] on button "Salvar" at bounding box center [219, 524] width 59 height 26
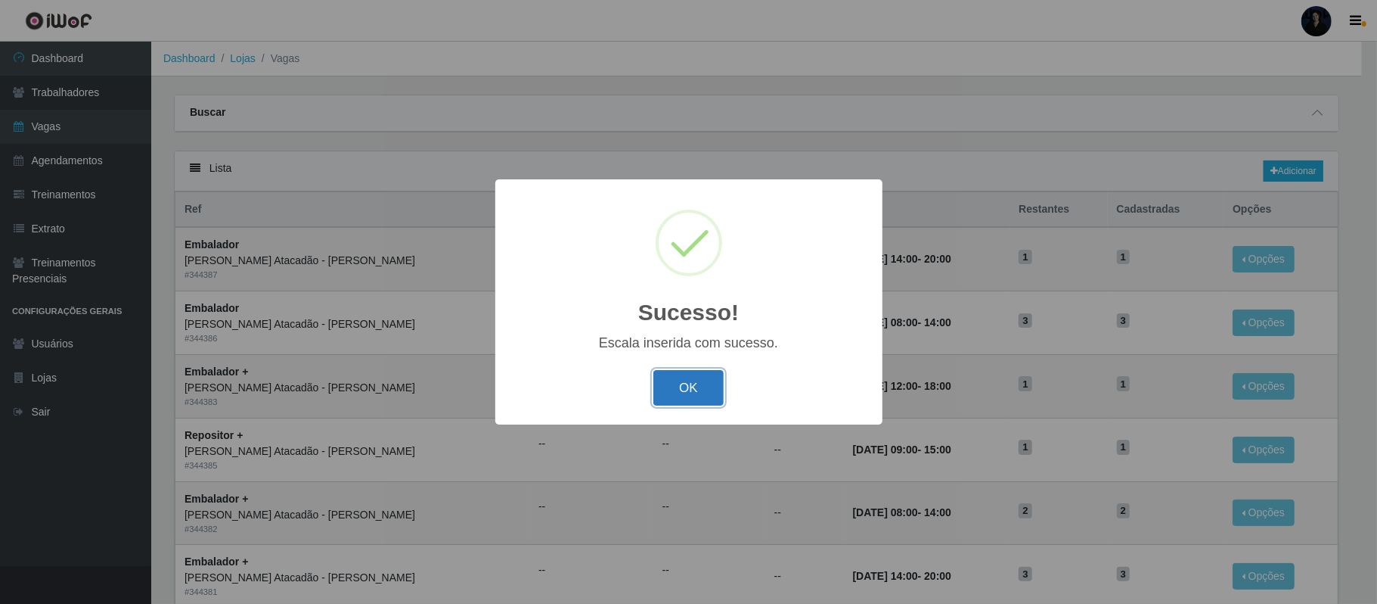
click at [682, 399] on button "OK" at bounding box center [688, 388] width 70 height 36
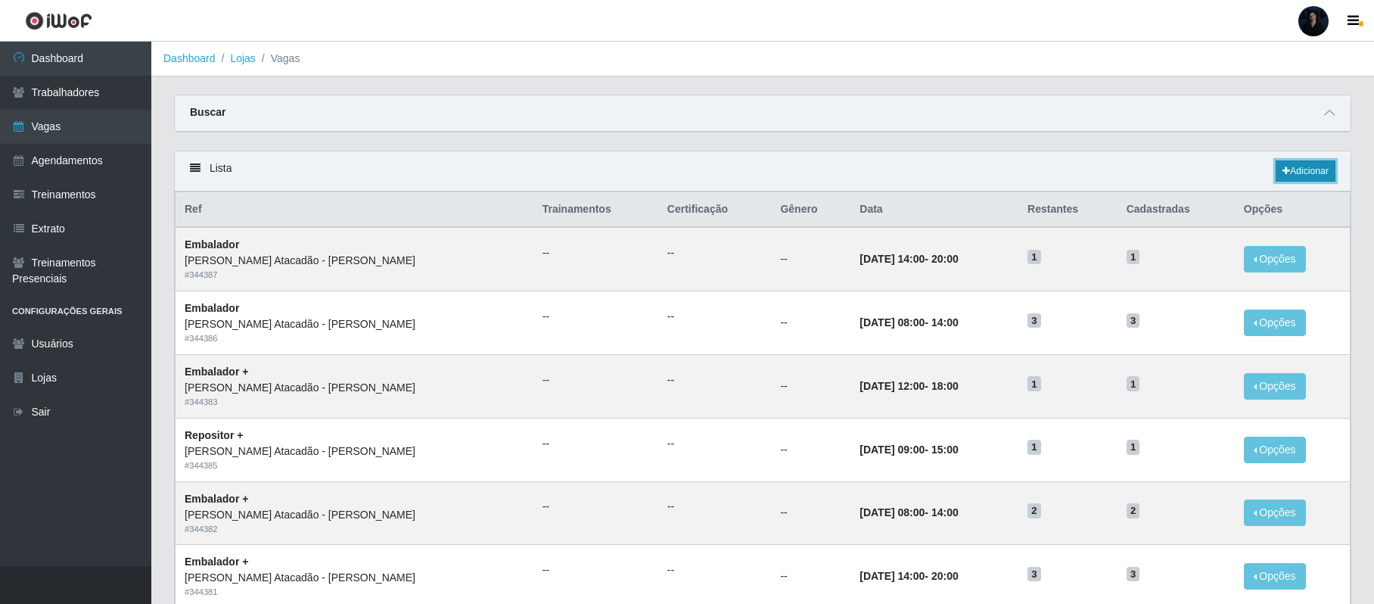
click at [1301, 178] on link "Adicionar" at bounding box center [1305, 170] width 60 height 21
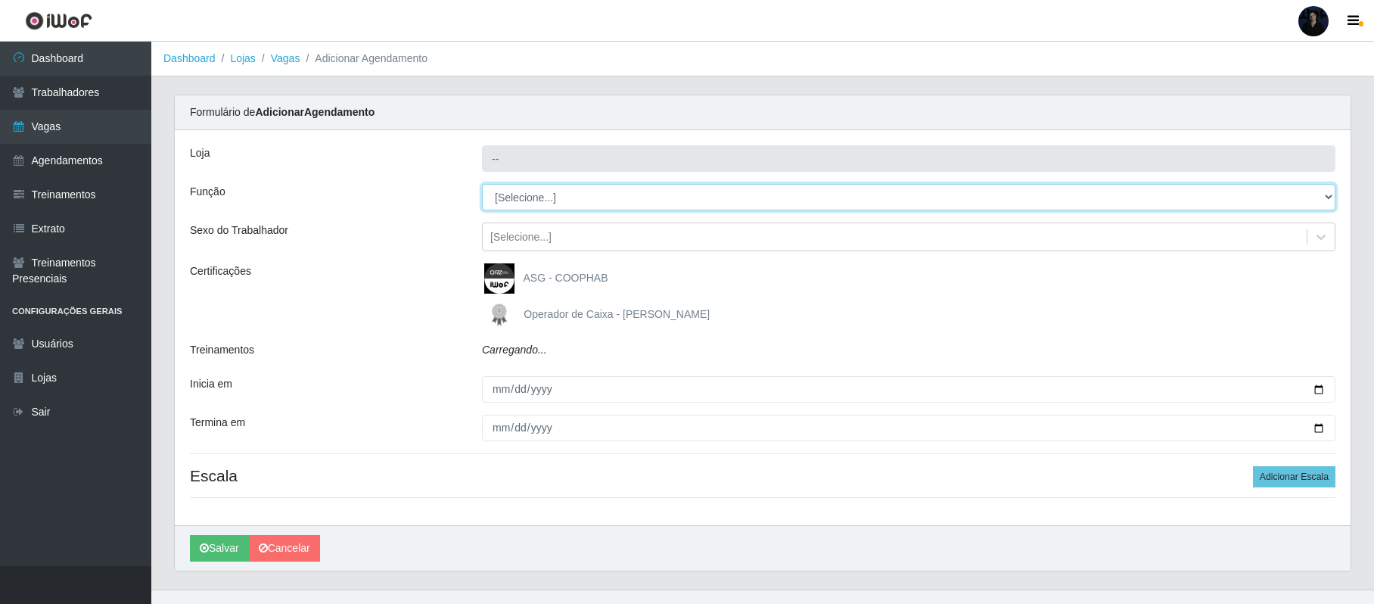
type input "[PERSON_NAME]"
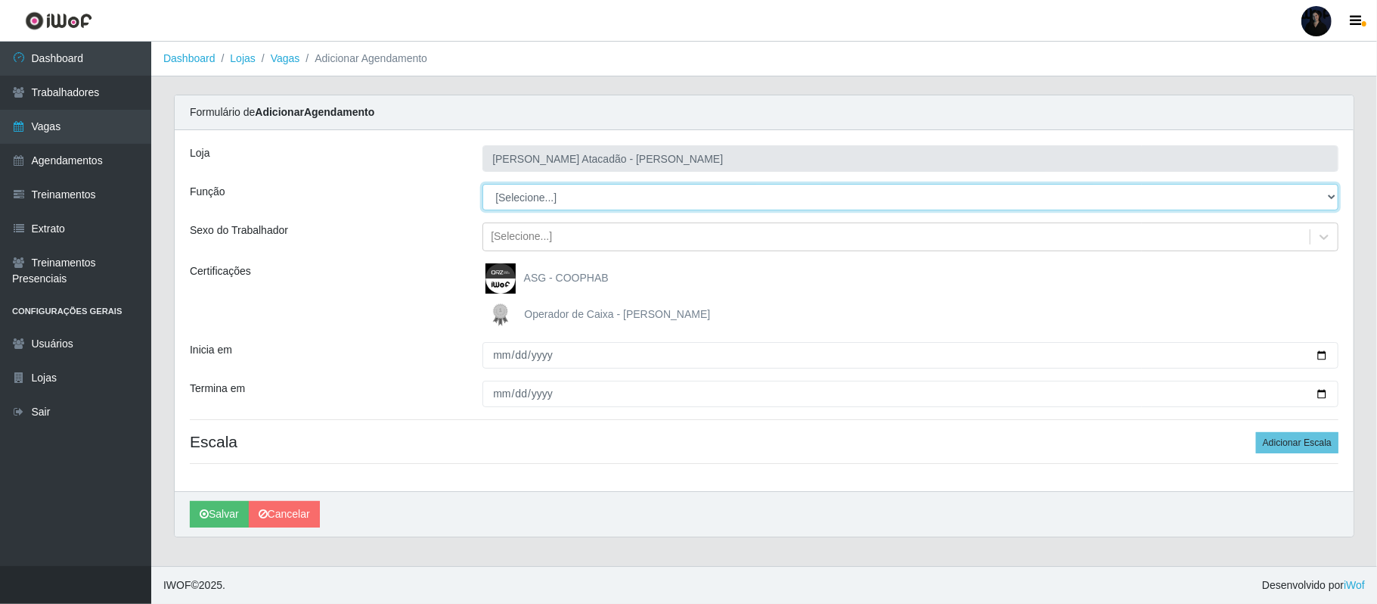
click at [548, 189] on select "[Selecione...] Embalador Embalador + Embalador ++ Repositor Repositor + Reposit…" at bounding box center [911, 197] width 856 height 26
select select "24"
click at [483, 185] on select "[Selecione...] Embalador Embalador + Embalador ++ Repositor Repositor + Reposit…" at bounding box center [911, 197] width 856 height 26
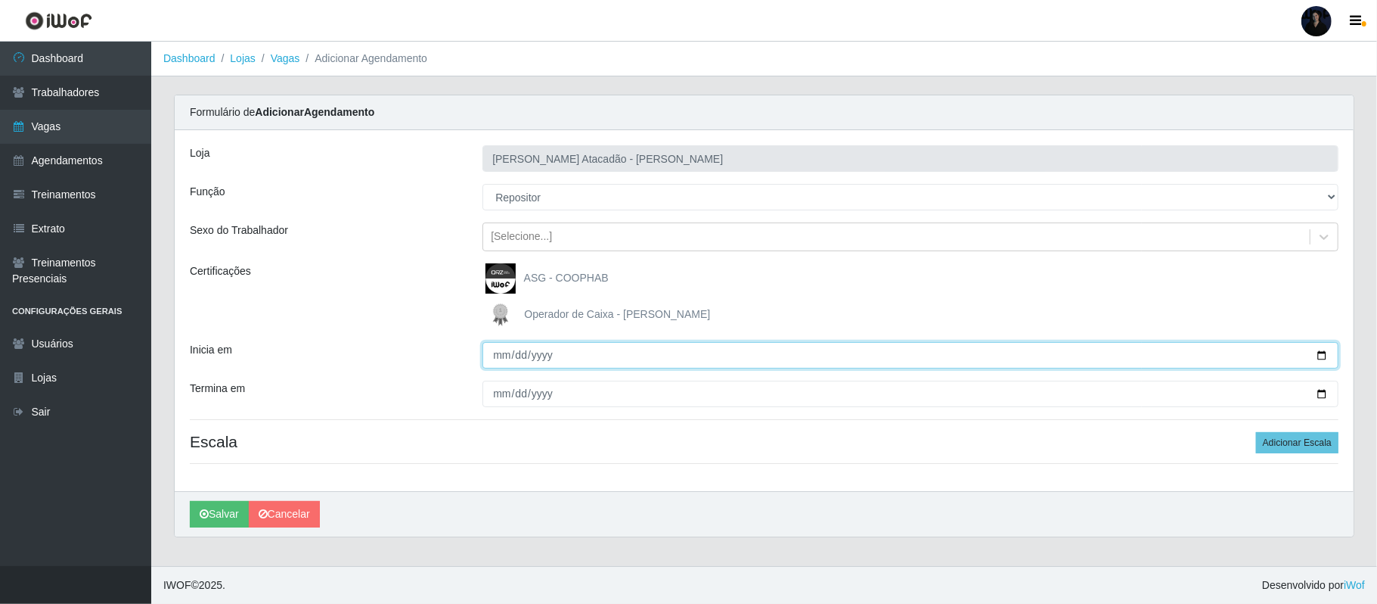
click at [1322, 355] on input "Inicia em" at bounding box center [911, 355] width 856 height 26
type input "2025-09-22"
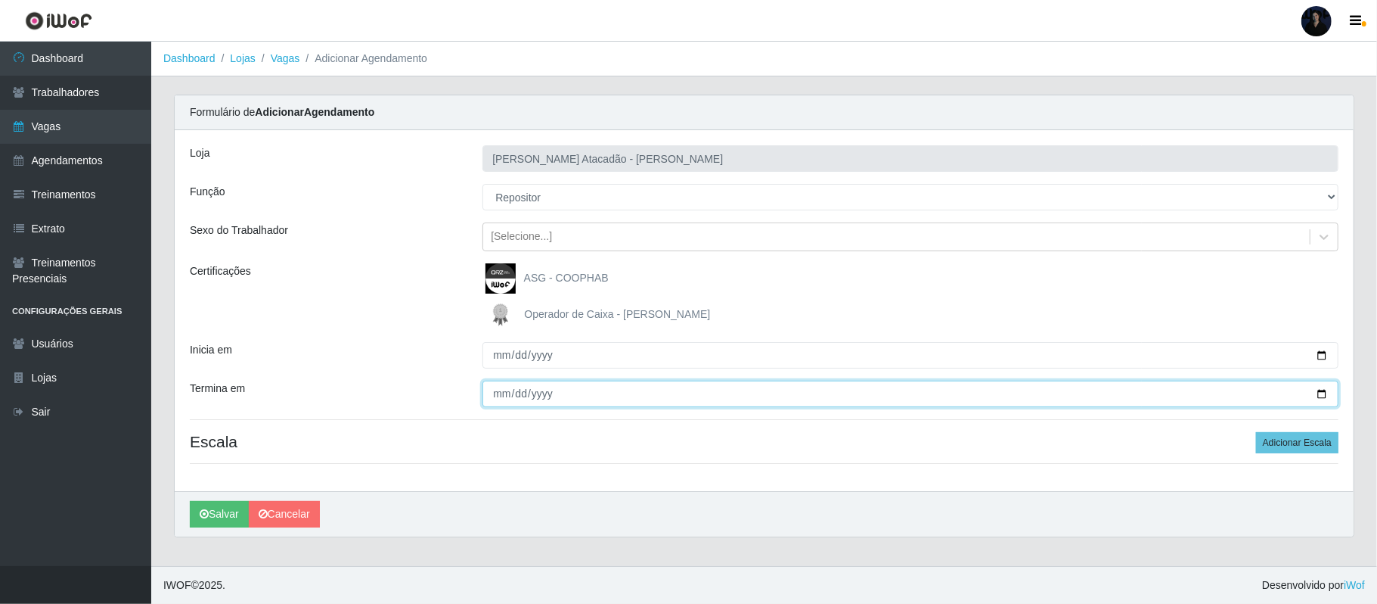
click at [1323, 392] on input "Termina em" at bounding box center [911, 393] width 856 height 26
type input "2025-09-26"
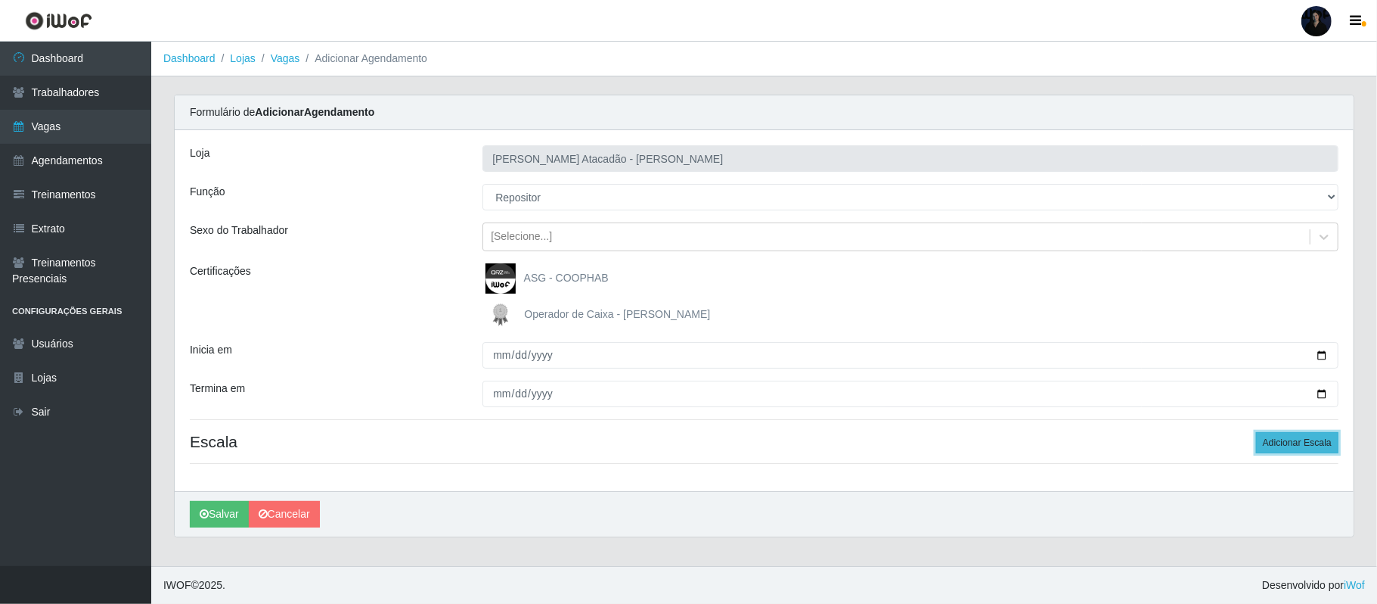
click at [1293, 445] on button "Adicionar Escala" at bounding box center [1297, 442] width 82 height 21
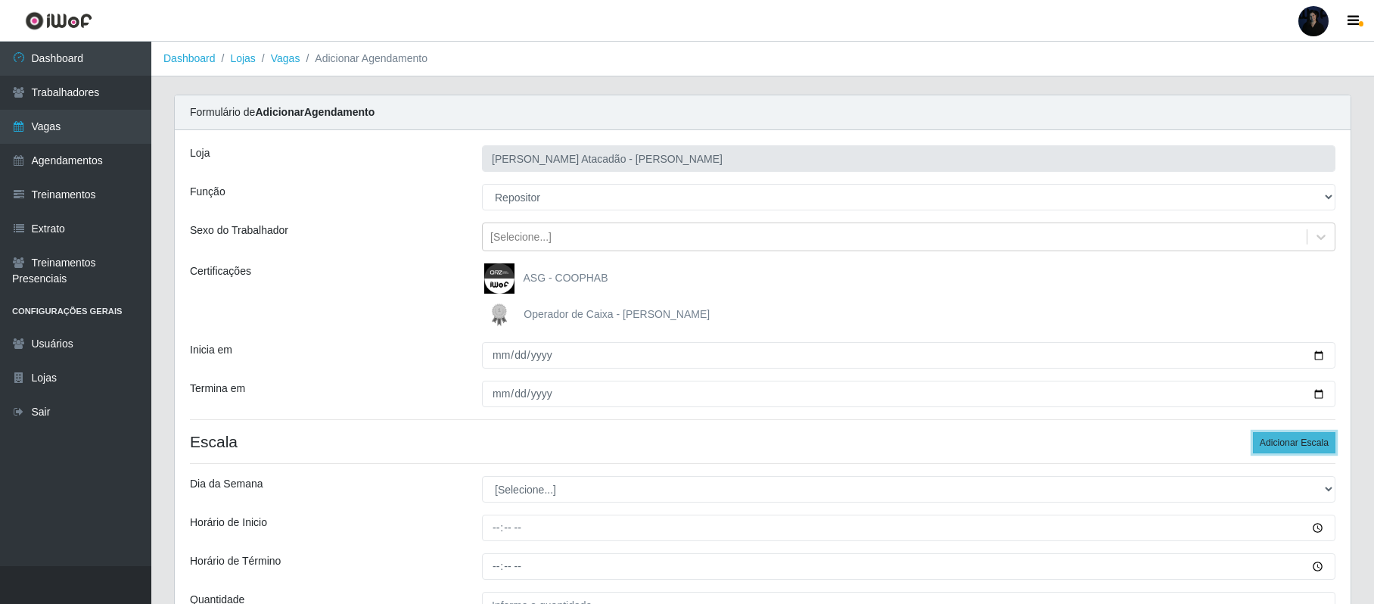
click at [1293, 443] on button "Adicionar Escala" at bounding box center [1293, 442] width 82 height 21
click at [1293, 442] on button "Adicionar Escala" at bounding box center [1293, 442] width 82 height 21
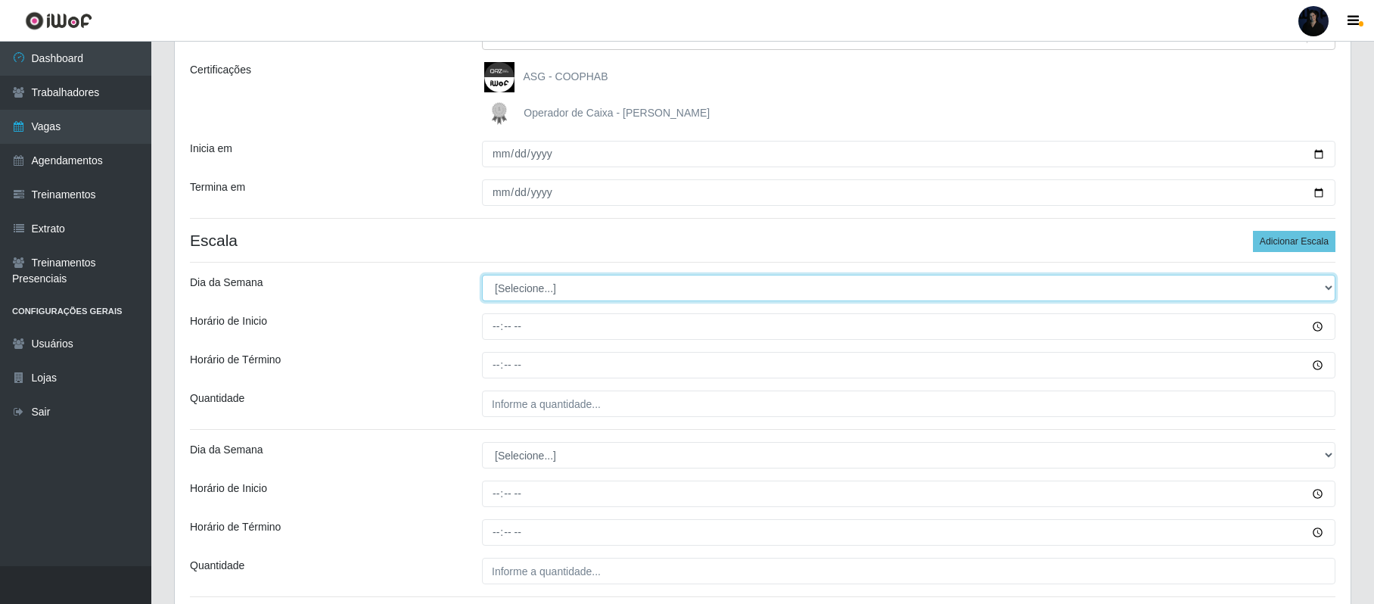
click at [539, 292] on select "[Selecione...] Segunda Terça Quarta Quinta Sexta Sábado Domingo" at bounding box center [908, 288] width 853 height 26
select select "1"
click at [482, 275] on select "[Selecione...] Segunda Terça Quarta Quinta Sexta Sábado Domingo" at bounding box center [908, 288] width 853 height 26
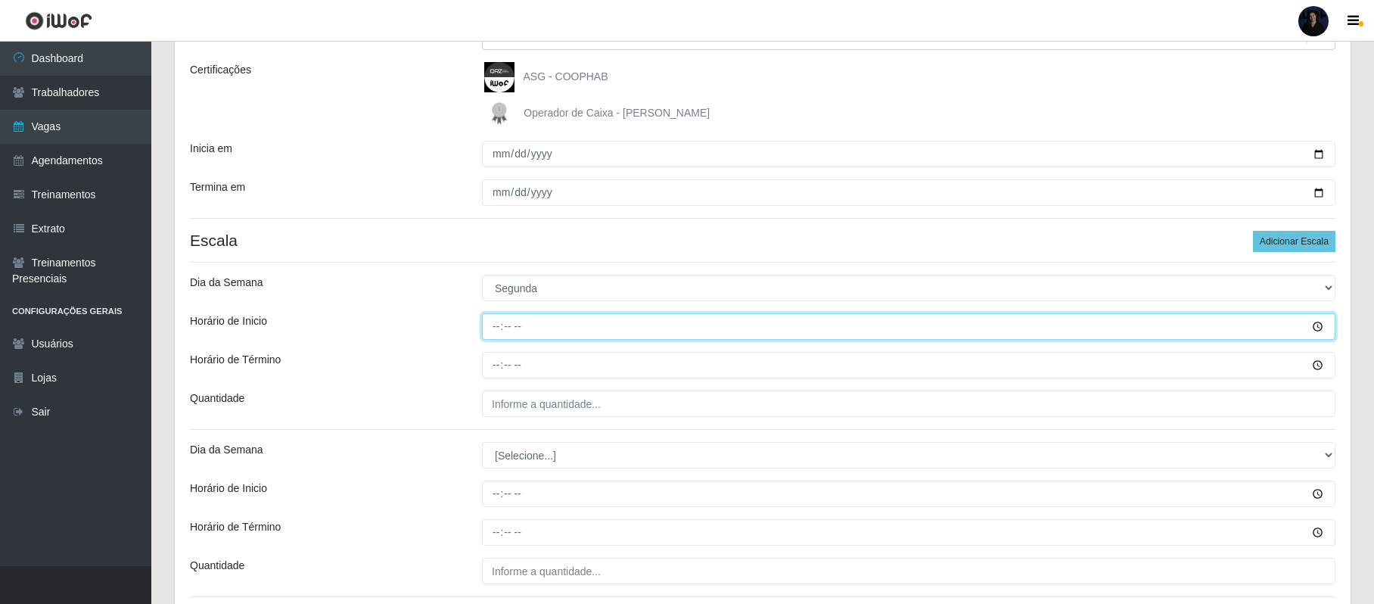
click at [498, 327] on input "Horário de Inicio" at bounding box center [908, 326] width 853 height 26
type input "09:00"
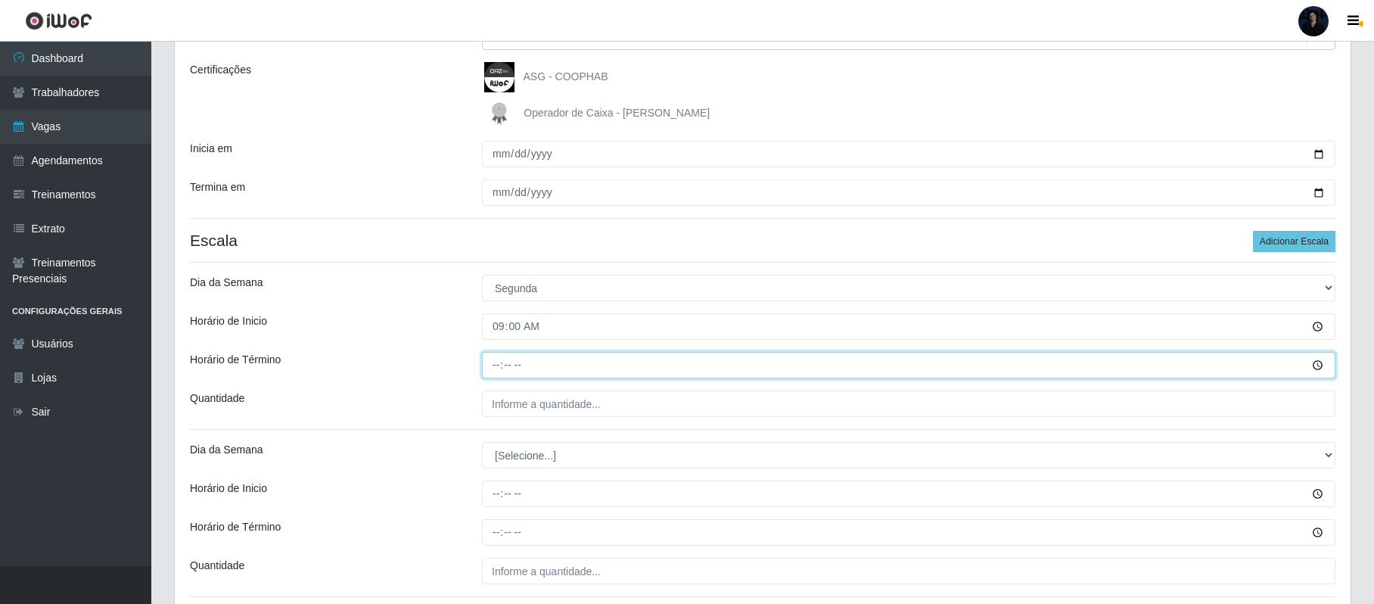
click at [498, 362] on input "Horário de Término" at bounding box center [908, 365] width 853 height 26
click at [495, 355] on input "14:00" at bounding box center [908, 365] width 853 height 26
click at [501, 368] on input "14:00" at bounding box center [908, 365] width 853 height 26
type input "15:00"
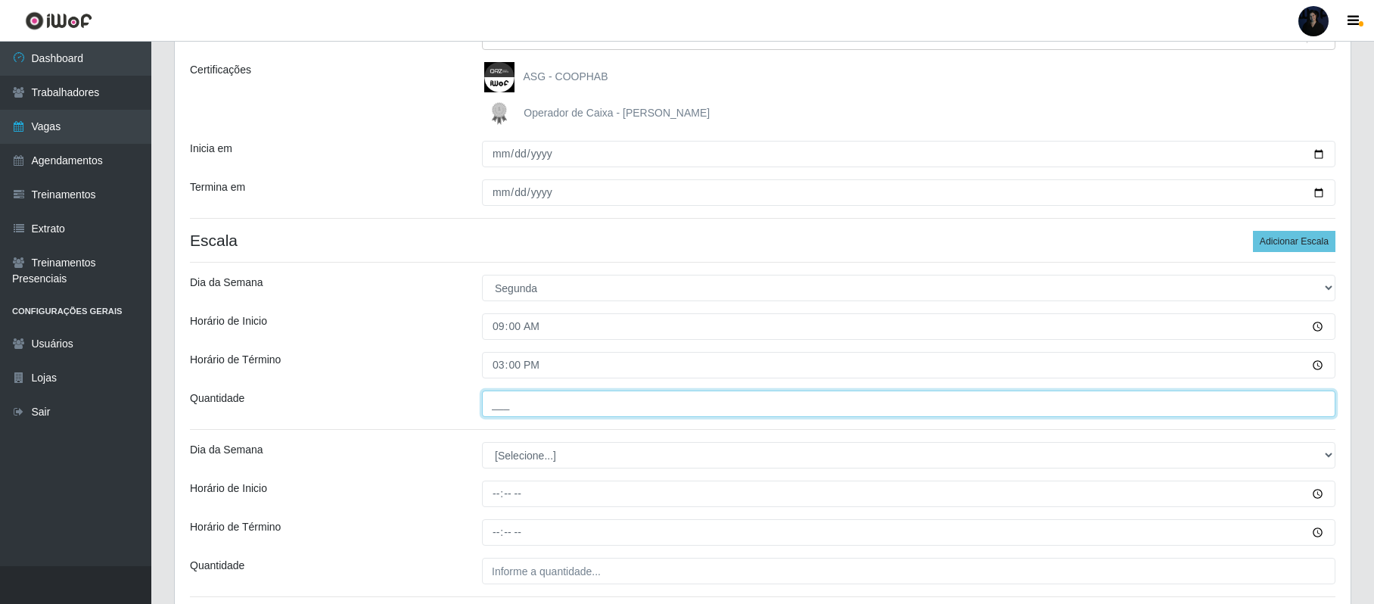
click at [500, 404] on input "___" at bounding box center [908, 403] width 853 height 26
type input "1__"
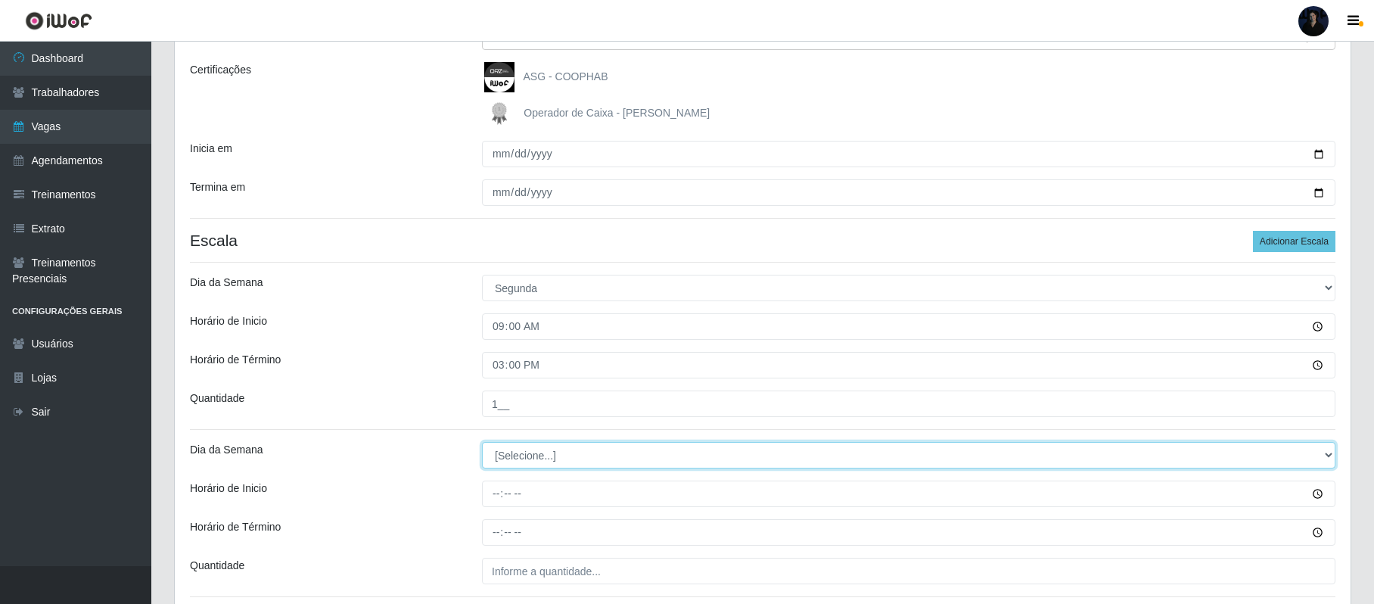
click at [503, 460] on select "[Selecione...] Segunda Terça Quarta Quinta Sexta Sábado Domingo" at bounding box center [908, 455] width 853 height 26
select select "2"
click at [482, 443] on select "[Selecione...] Segunda Terça Quarta Quinta Sexta Sábado Domingo" at bounding box center [908, 455] width 853 height 26
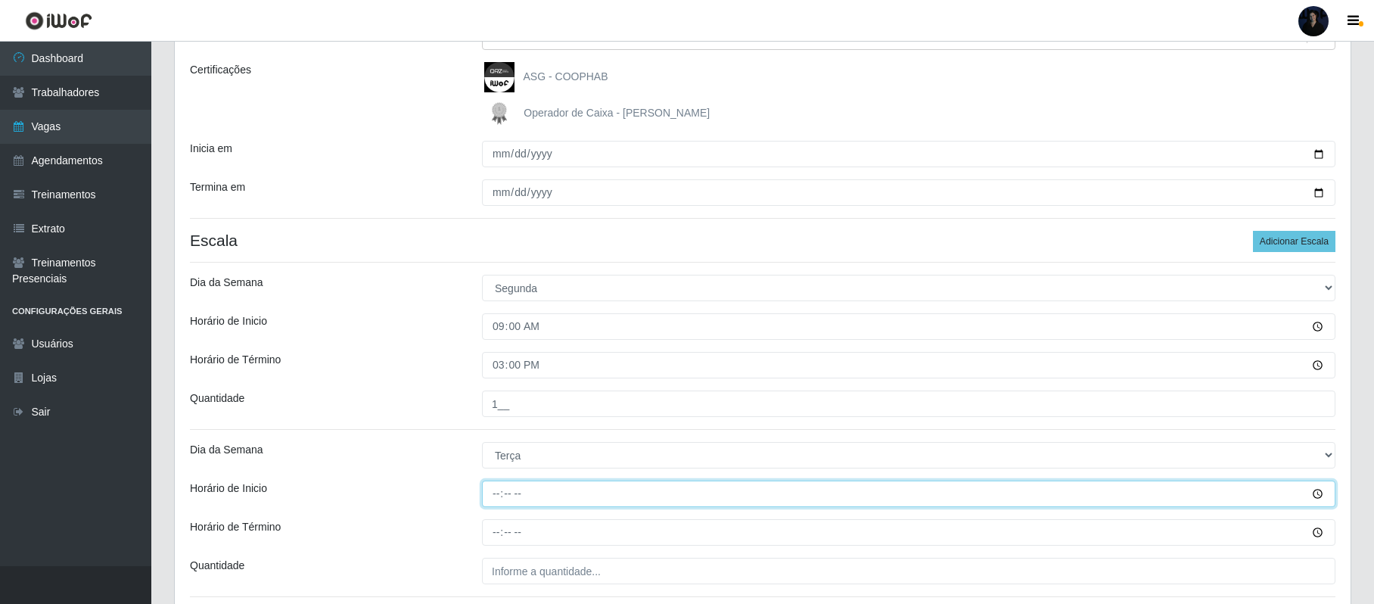
click at [496, 497] on input "Horário de Inicio" at bounding box center [908, 493] width 853 height 26
type input "09:00"
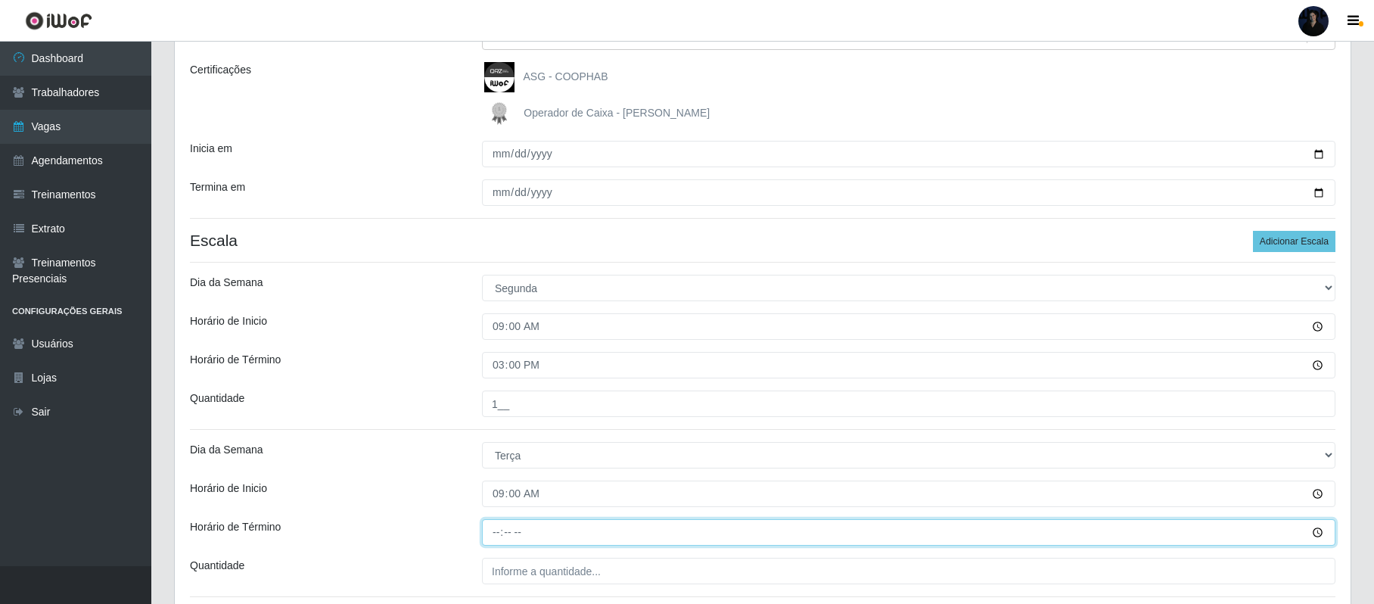
click at [497, 528] on input "Horário de Término" at bounding box center [908, 532] width 853 height 26
type input "15:00"
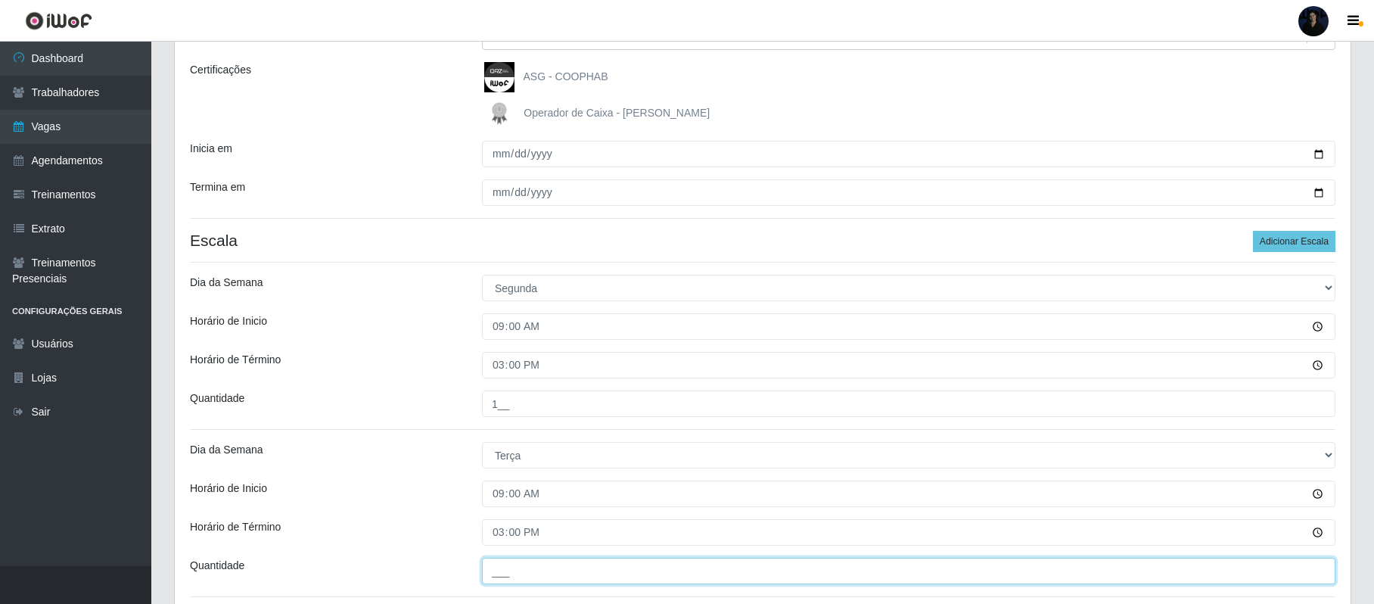
click at [496, 569] on input "___" at bounding box center [908, 570] width 853 height 26
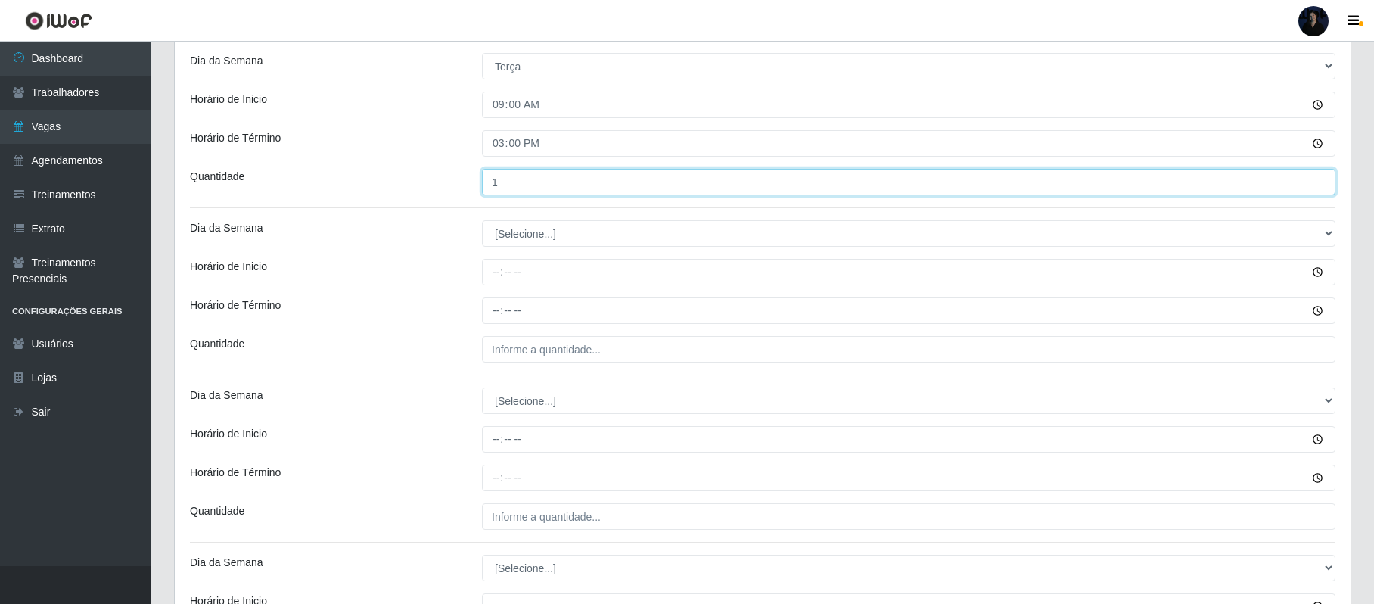
scroll to position [582, 0]
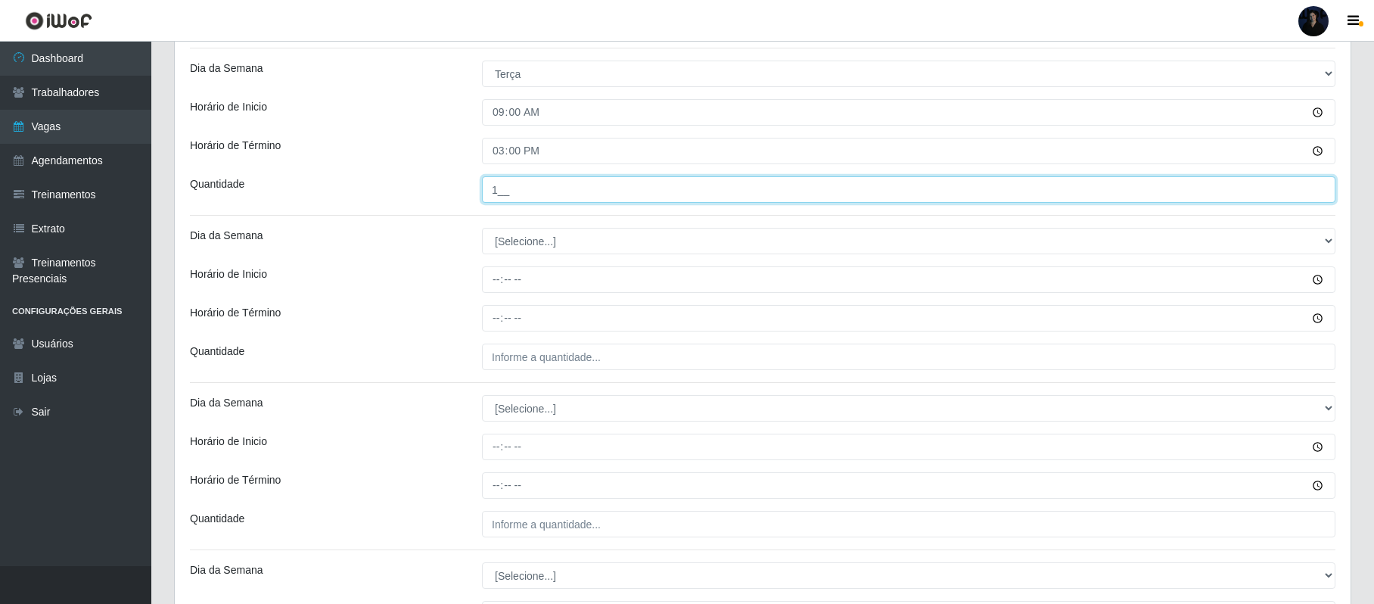
type input "1__"
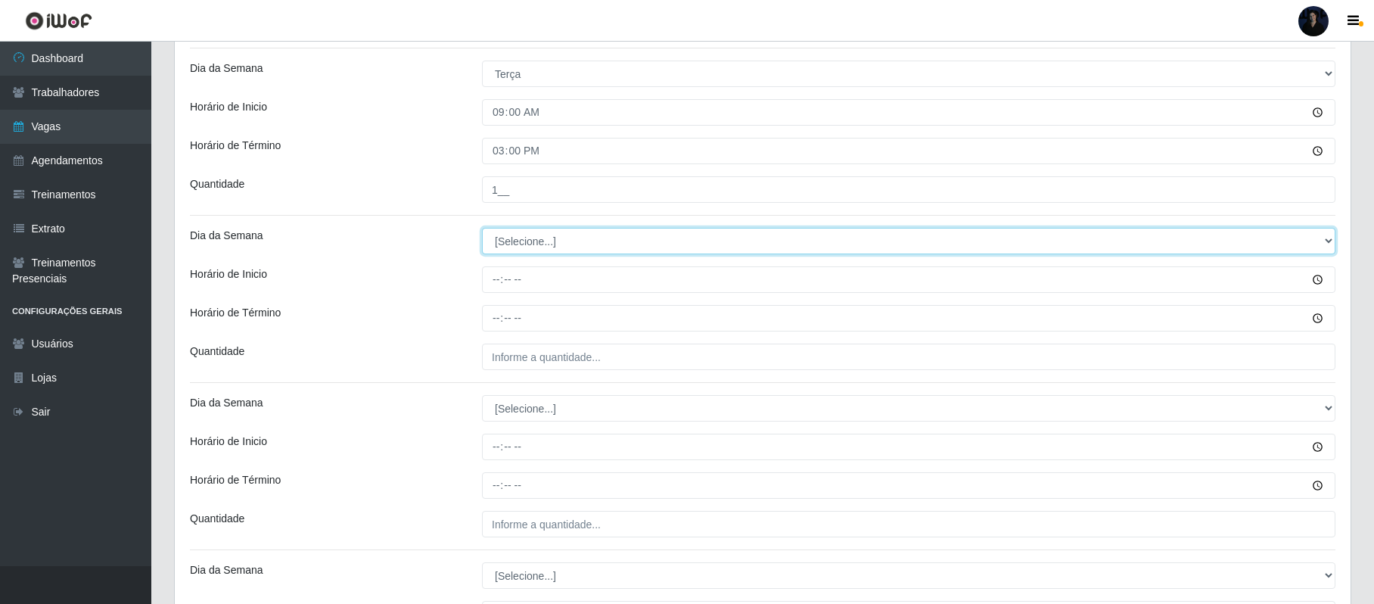
click at [521, 236] on select "[Selecione...] Segunda Terça Quarta Quinta Sexta Sábado Domingo" at bounding box center [908, 241] width 853 height 26
select select "3"
click at [482, 229] on select "[Selecione...] Segunda Terça Quarta Quinta Sexta Sábado Domingo" at bounding box center [908, 241] width 853 height 26
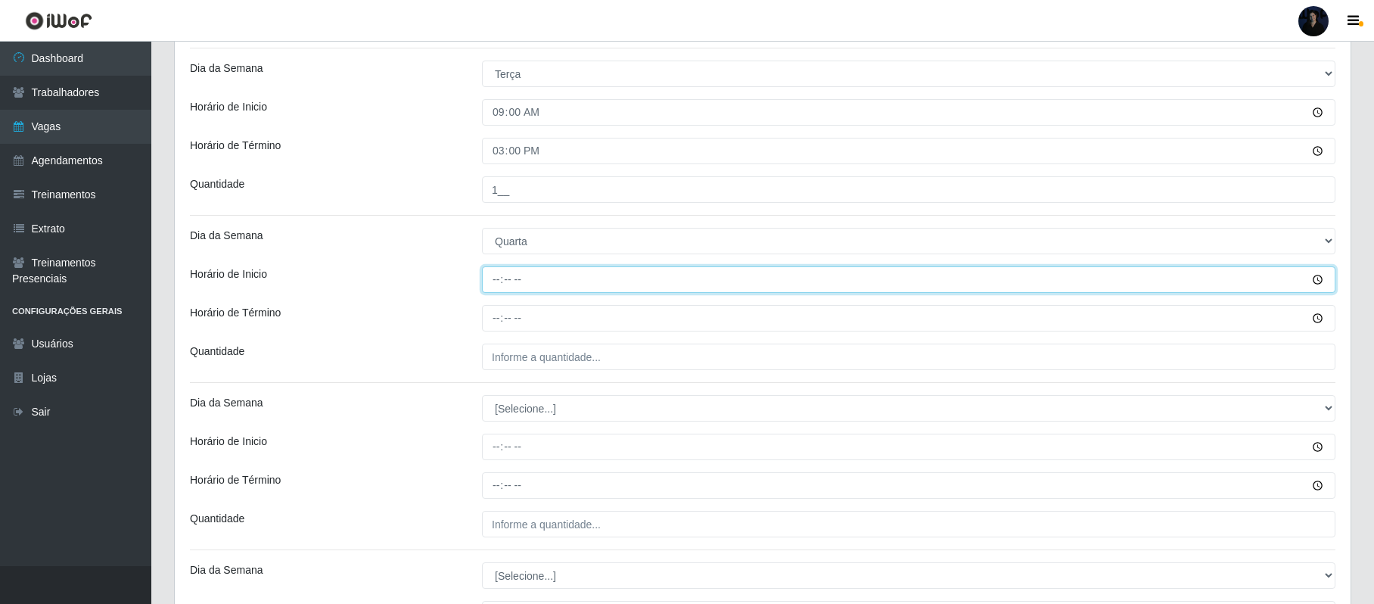
click at [498, 277] on input "Horário de Inicio" at bounding box center [908, 279] width 853 height 26
type input "09:00"
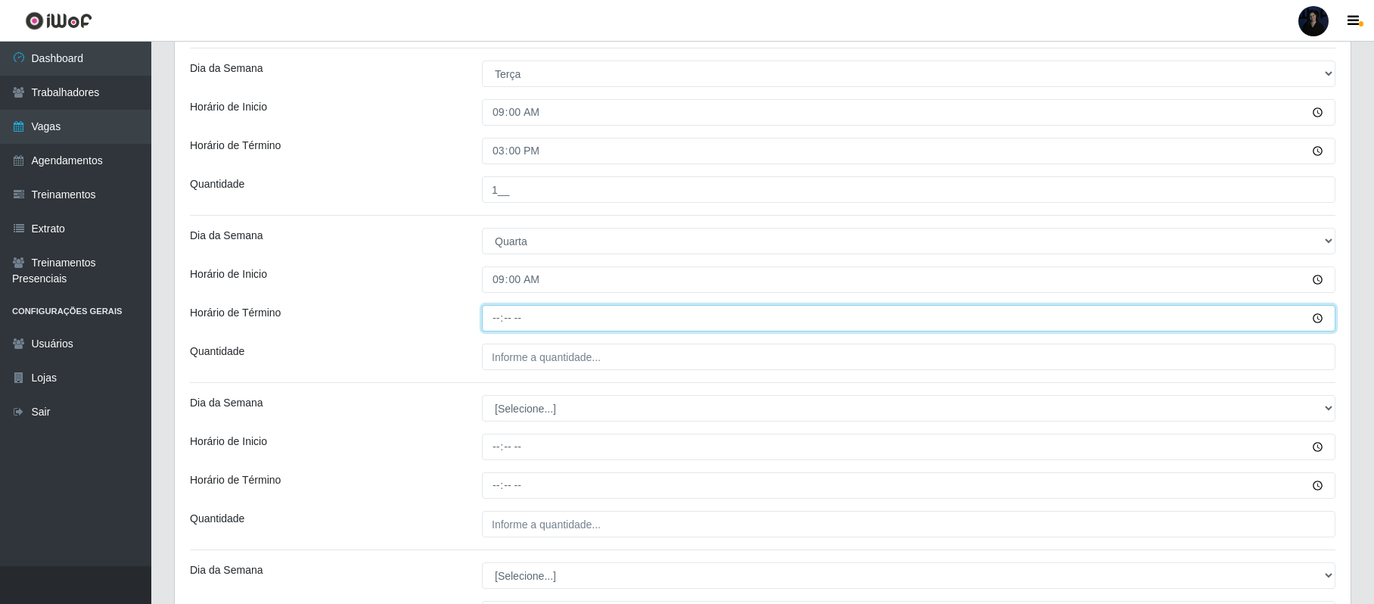
click at [491, 313] on input "Horário de Término" at bounding box center [908, 318] width 853 height 26
type input "15:00"
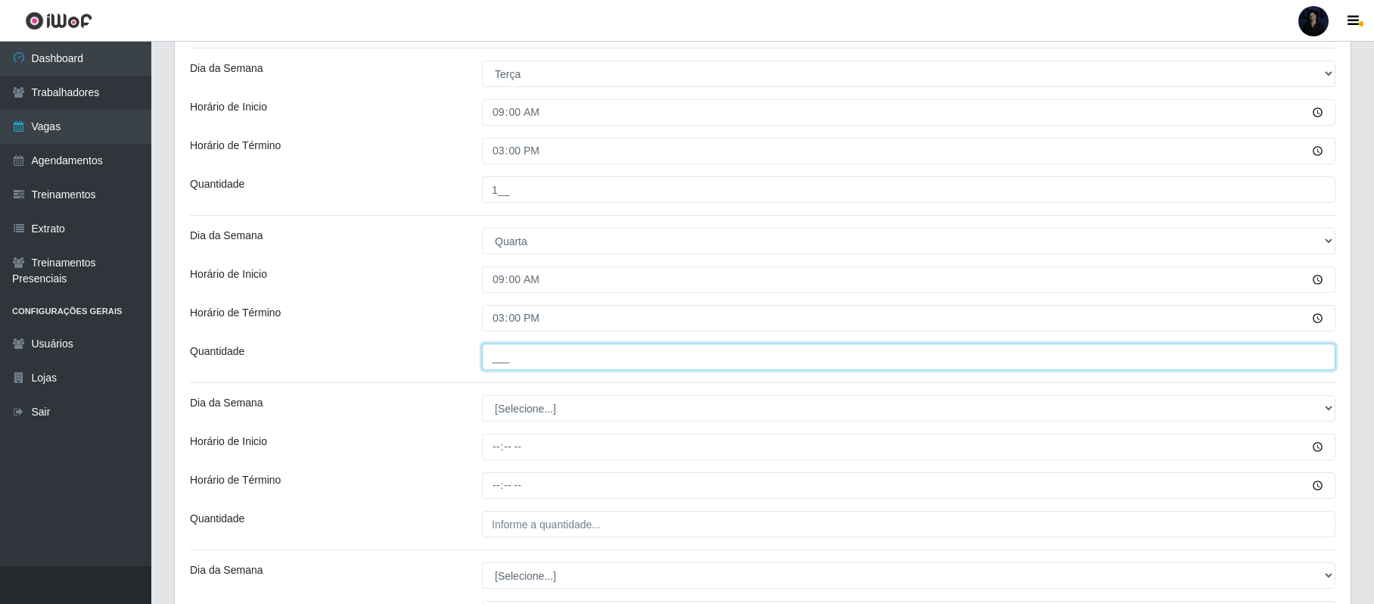
click at [498, 358] on input "___" at bounding box center [908, 356] width 853 height 26
type input "1__"
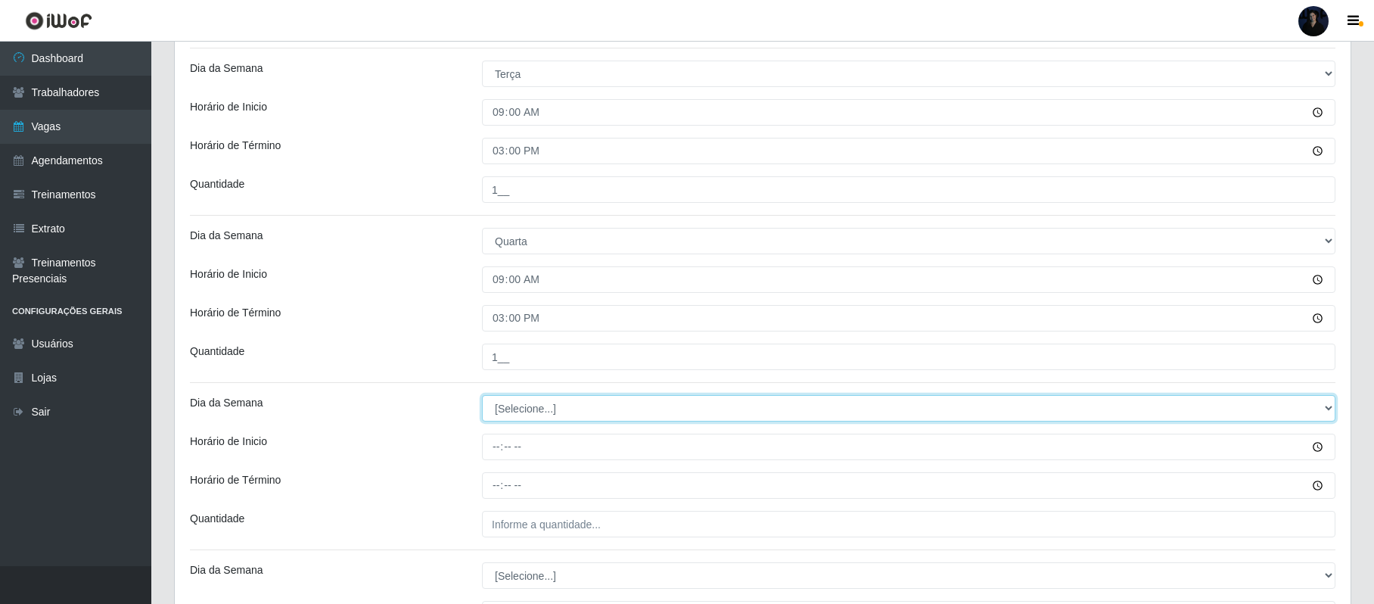
click at [521, 409] on select "[Selecione...] Segunda Terça Quarta Quinta Sexta Sábado Domingo" at bounding box center [908, 408] width 853 height 26
select select "4"
click at [482, 396] on select "[Selecione...] Segunda Terça Quarta Quinta Sexta Sábado Domingo" at bounding box center [908, 408] width 853 height 26
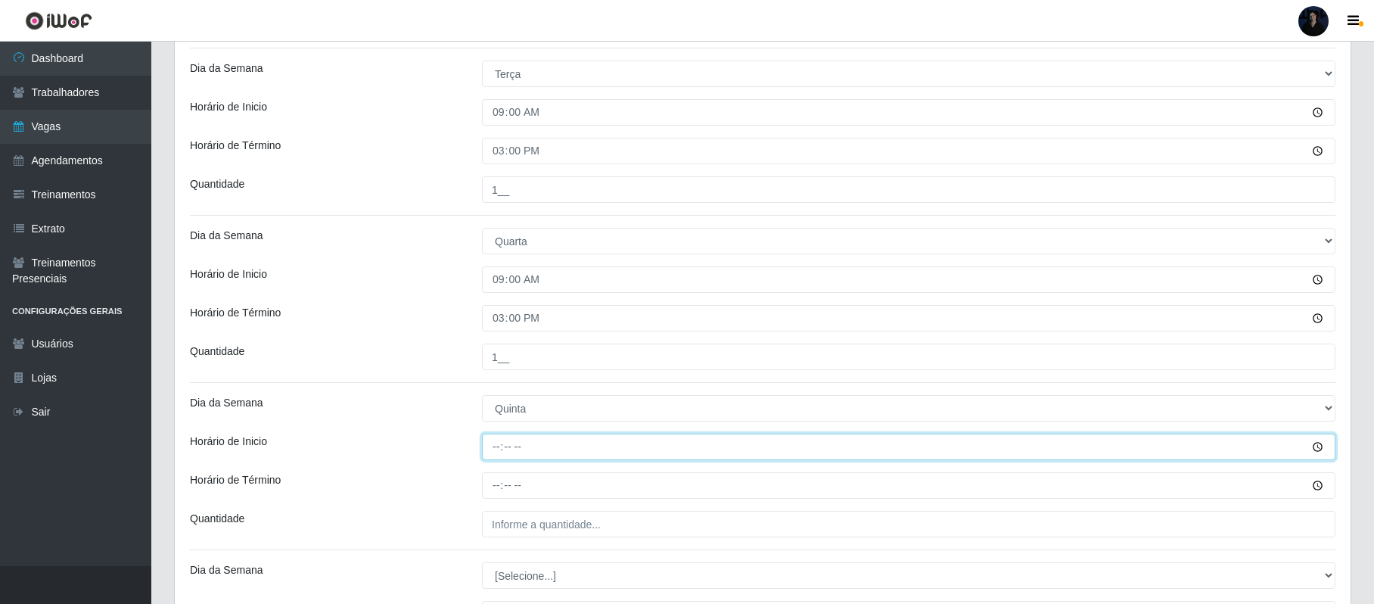
click at [493, 449] on input "Horário de Inicio" at bounding box center [908, 446] width 853 height 26
type input "09:00"
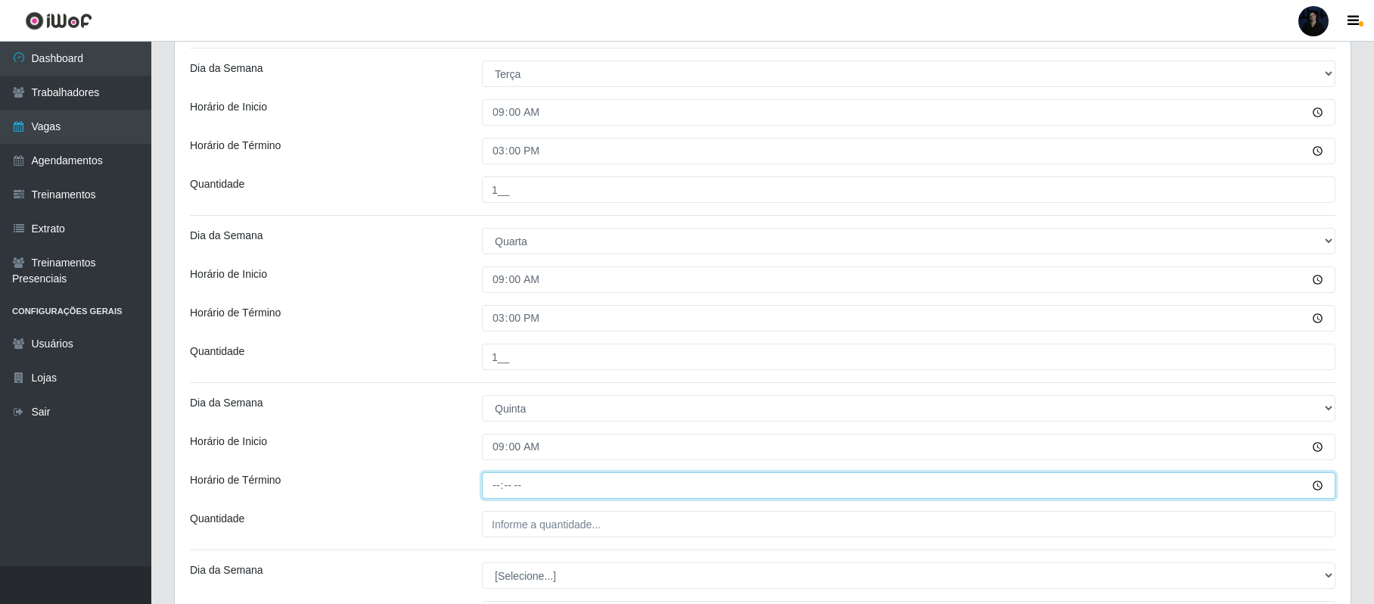
click at [498, 489] on input "Horário de Término" at bounding box center [908, 485] width 853 height 26
type input "15:00"
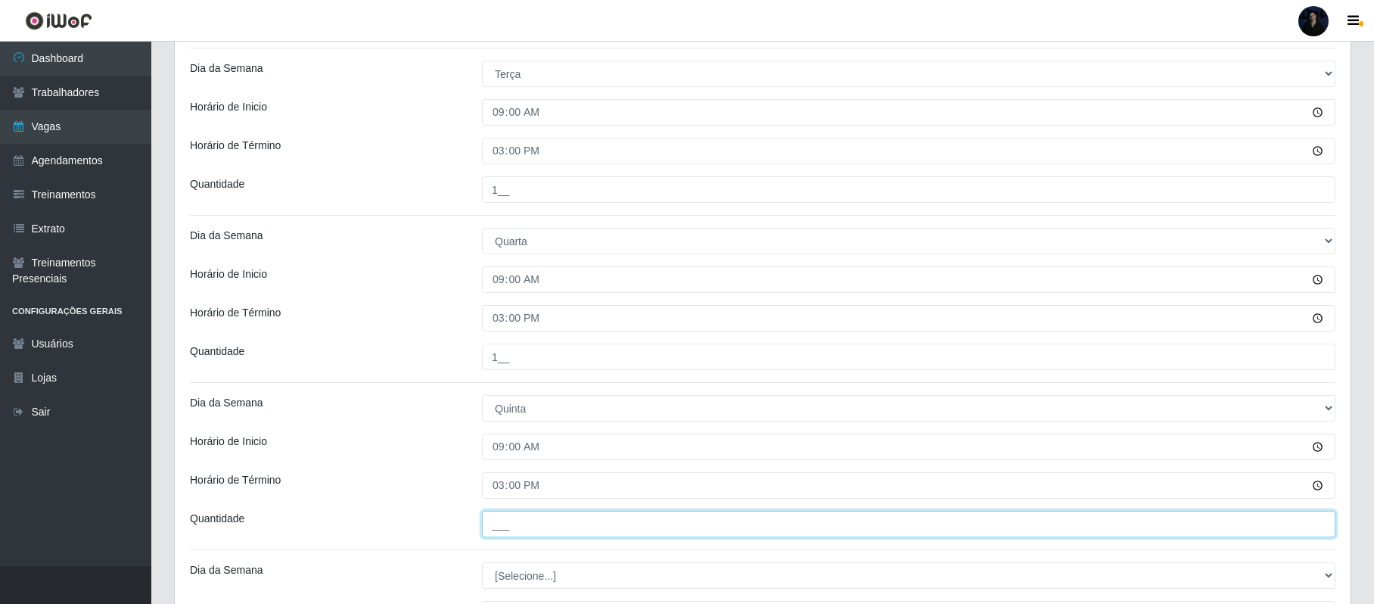
click at [496, 518] on input "___" at bounding box center [908, 524] width 853 height 26
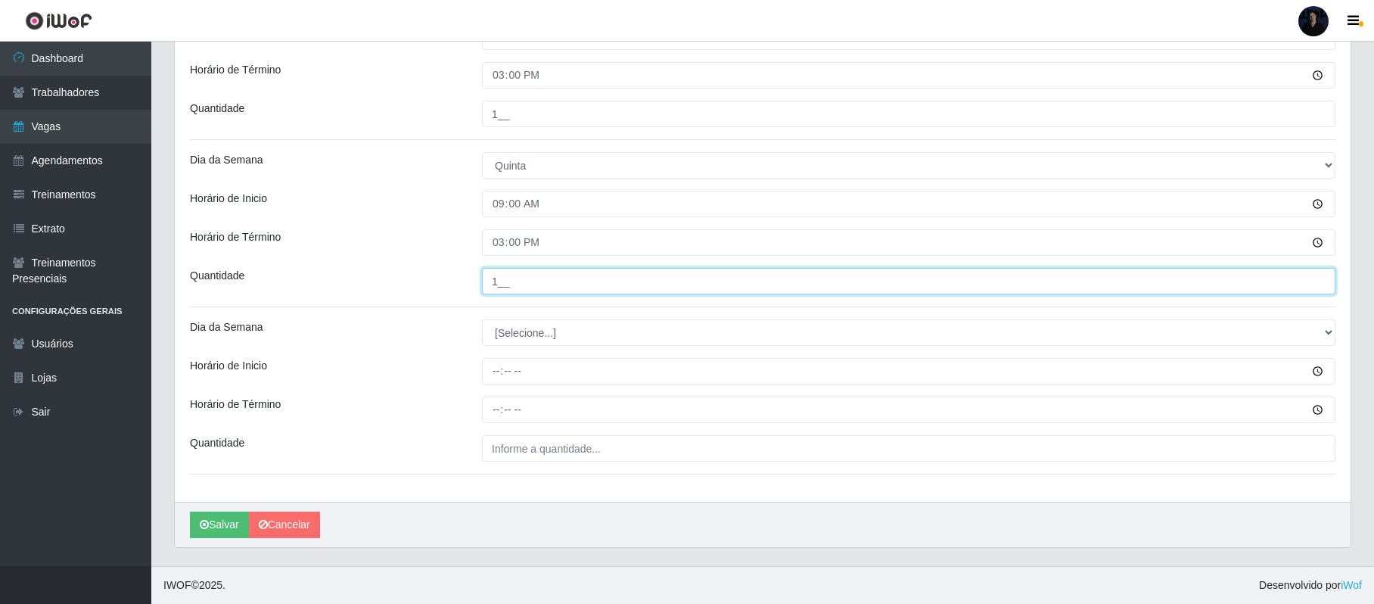
type input "1__"
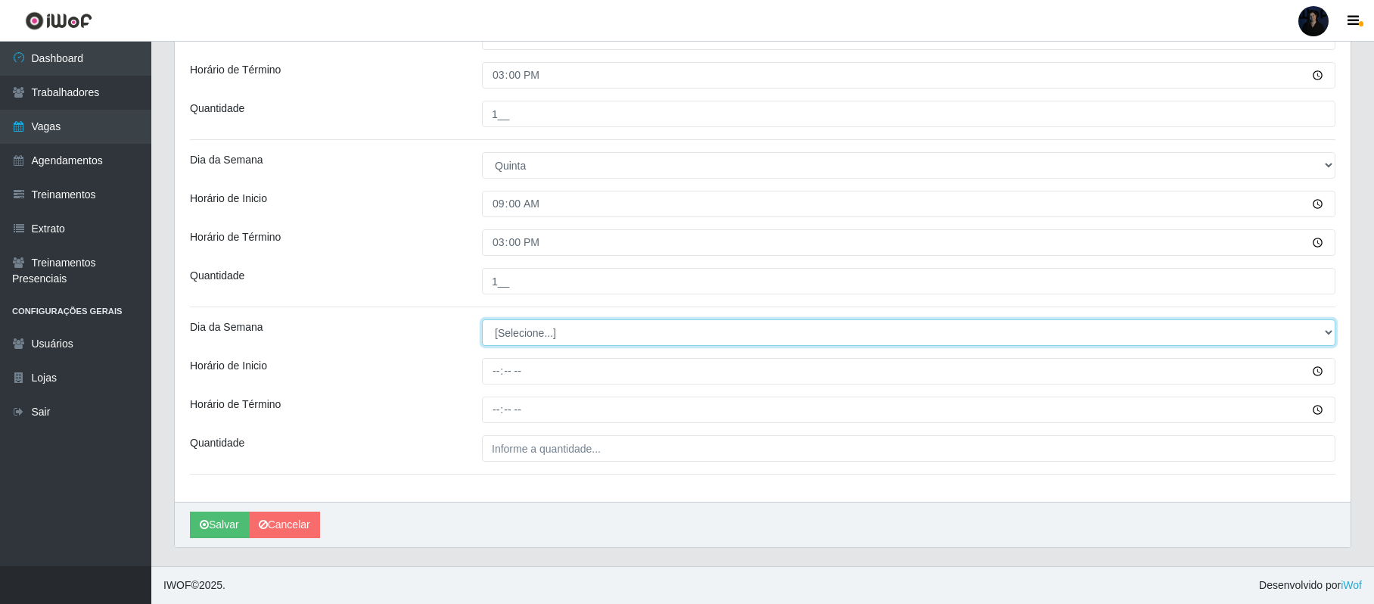
click at [517, 331] on select "[Selecione...] Segunda Terça Quarta Quinta Sexta Sábado Domingo" at bounding box center [908, 332] width 853 height 26
select select "5"
click at [482, 319] on select "[Selecione...] Segunda Terça Quarta Quinta Sexta Sábado Domingo" at bounding box center [908, 332] width 853 height 26
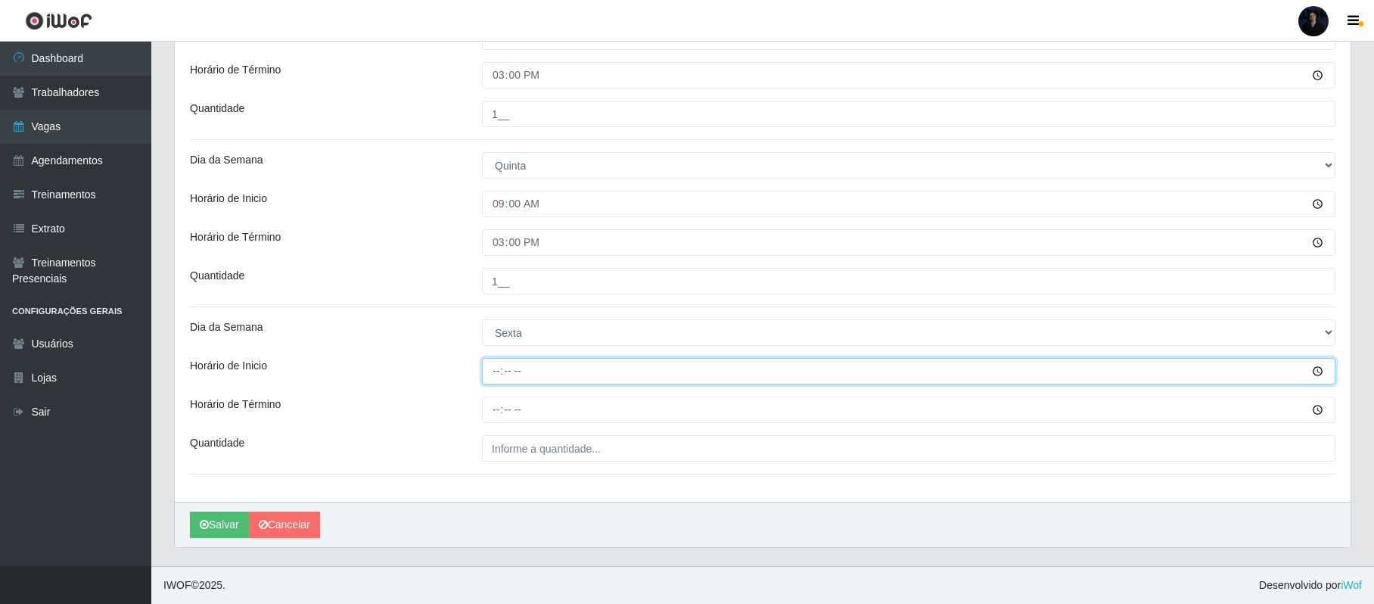
click at [490, 370] on input "Horário de Inicio" at bounding box center [908, 371] width 853 height 26
type input "09:00"
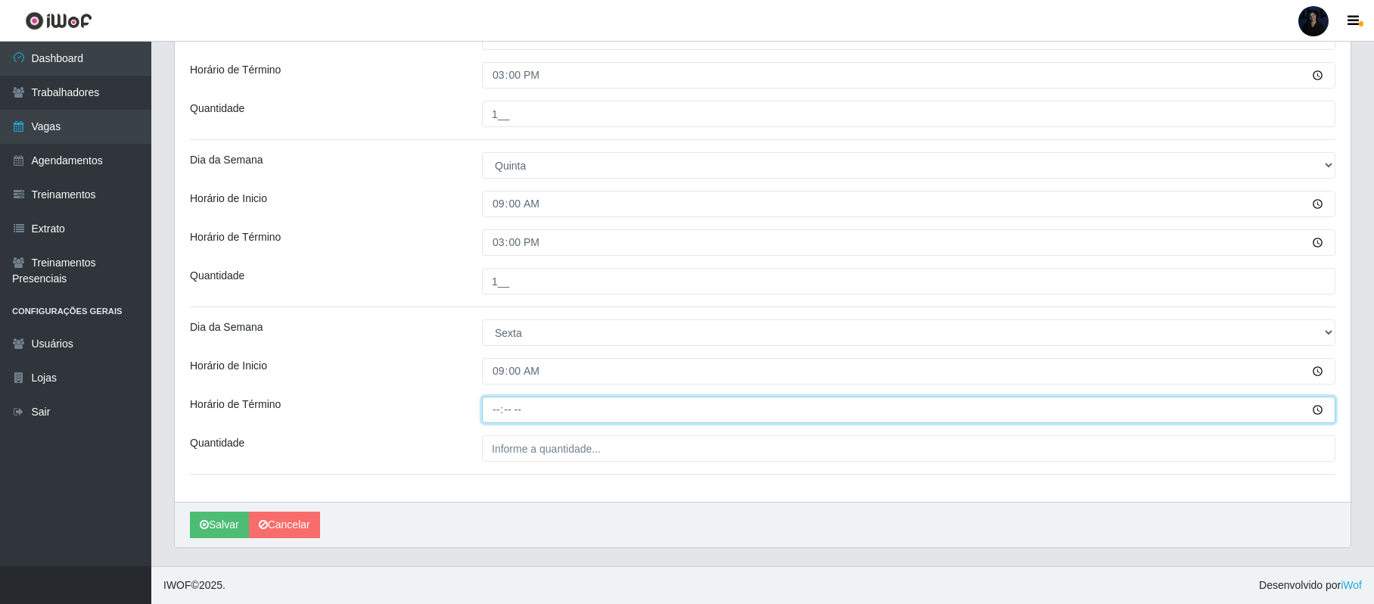
click at [495, 414] on input "Horário de Término" at bounding box center [908, 409] width 853 height 26
type input "15:00"
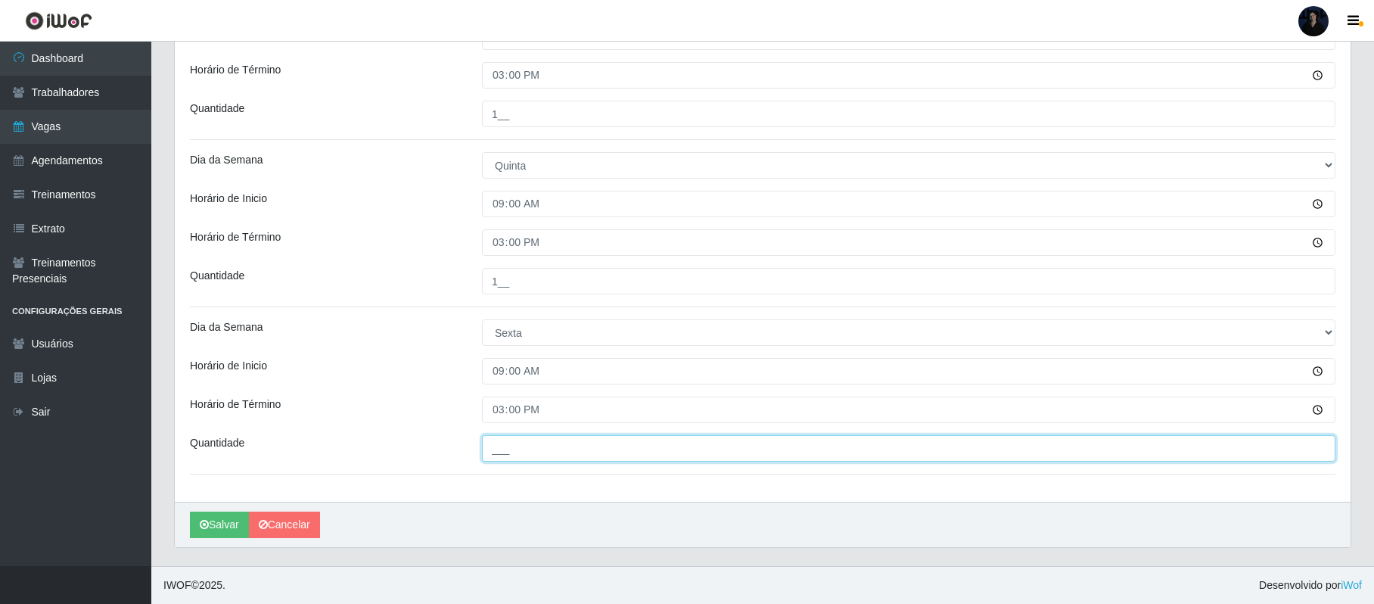
click at [495, 442] on input "___" at bounding box center [908, 448] width 853 height 26
type input "1__"
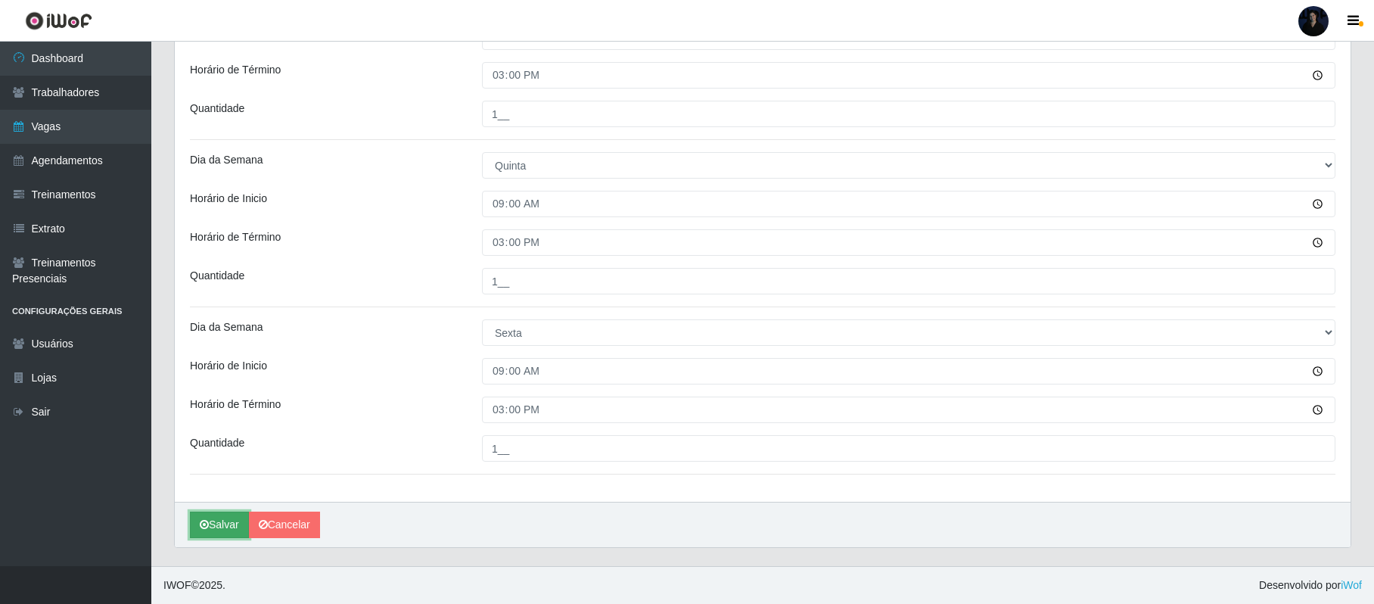
click at [228, 523] on button "Salvar" at bounding box center [219, 524] width 59 height 26
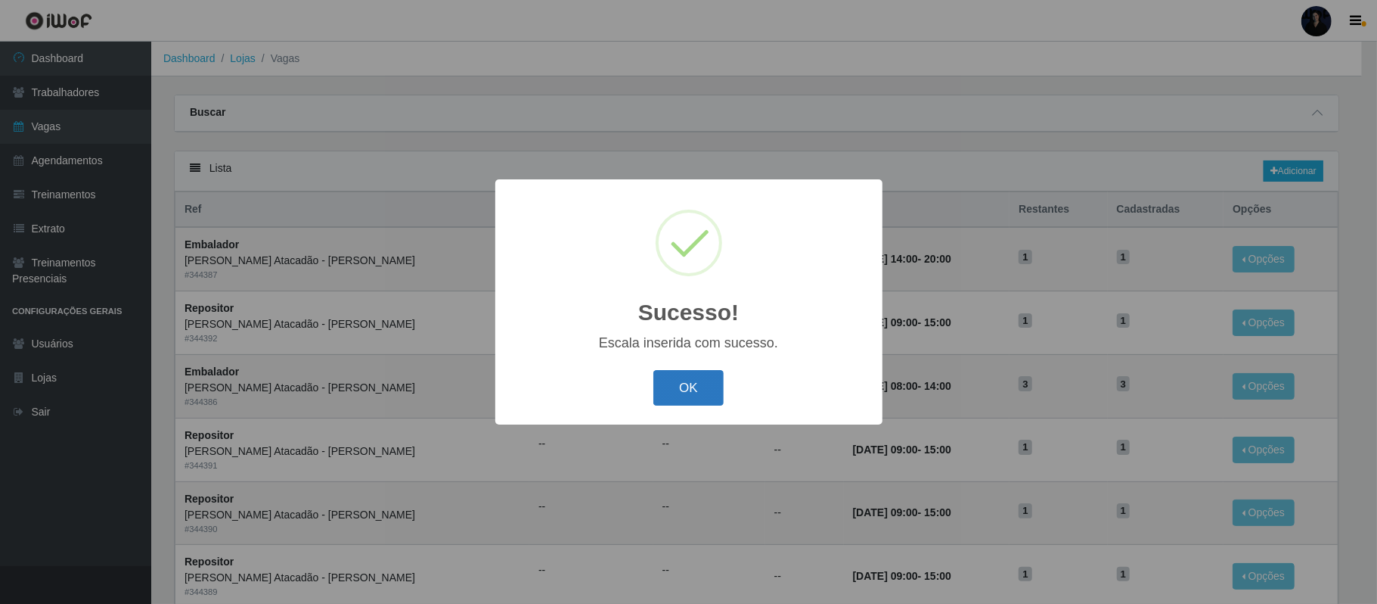
click at [678, 379] on button "OK" at bounding box center [688, 388] width 70 height 36
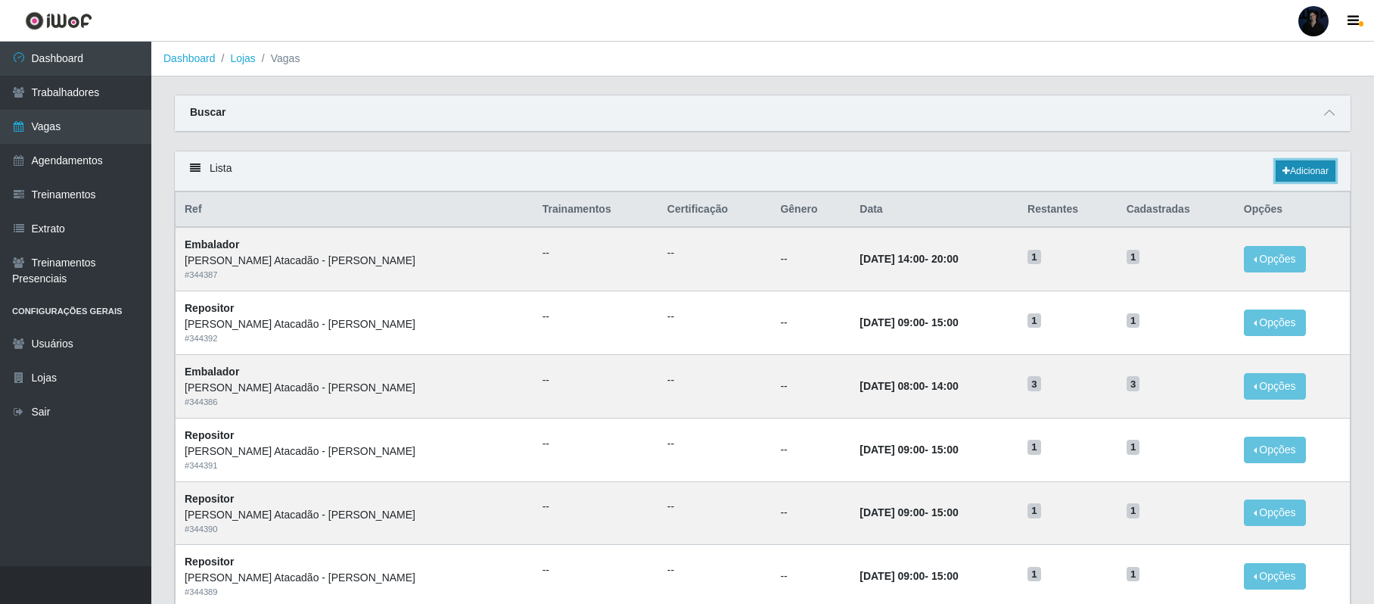
click at [1292, 170] on link "Adicionar" at bounding box center [1305, 170] width 60 height 21
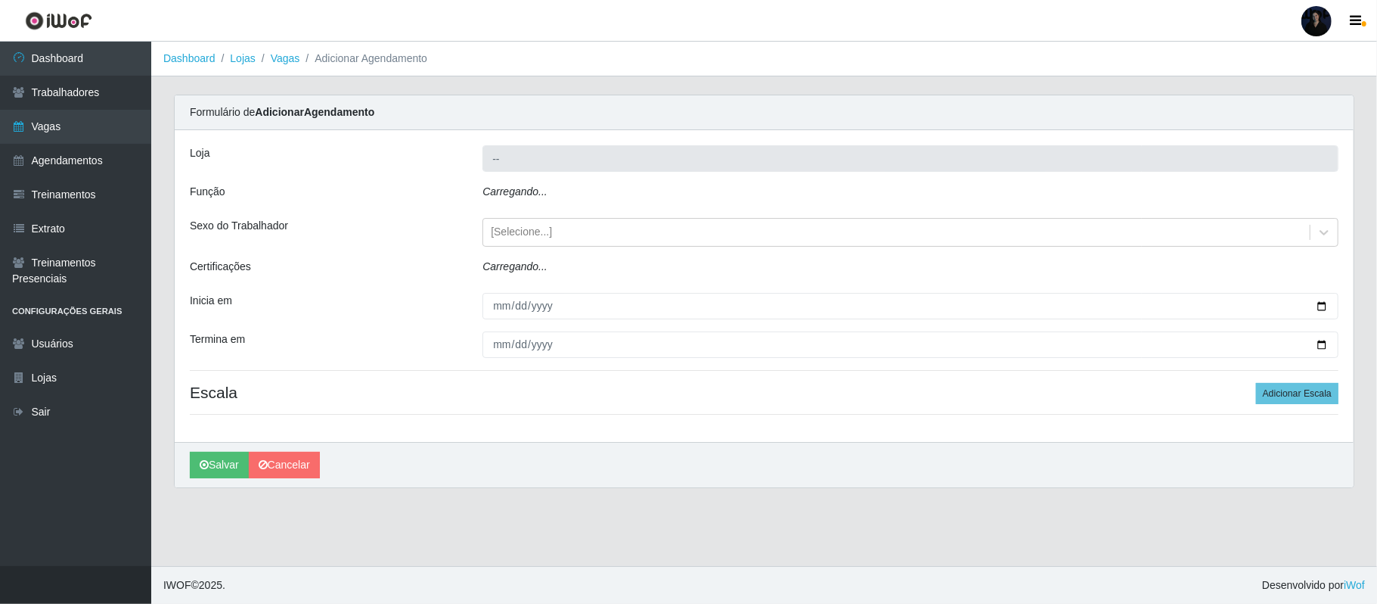
type input "[PERSON_NAME]"
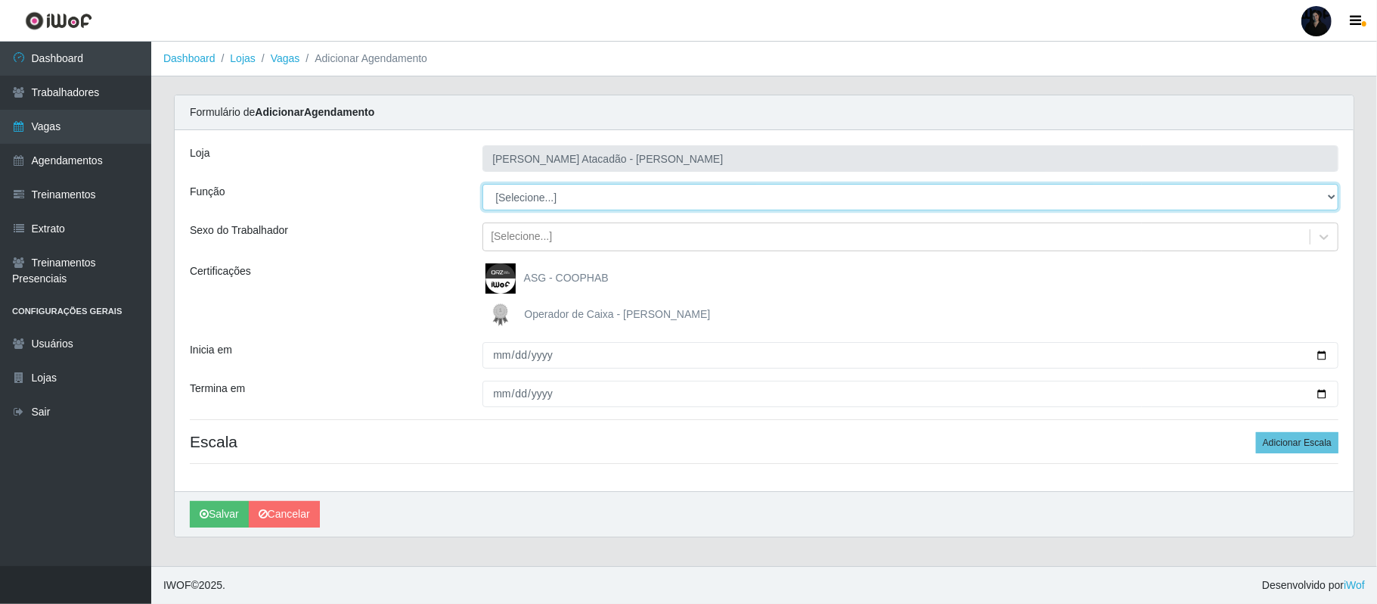
click at [576, 197] on select "[Selecione...] Embalador Embalador + Embalador ++ Repositor Repositor + Reposit…" at bounding box center [911, 197] width 856 height 26
select select "70"
click at [483, 185] on select "[Selecione...] Embalador Embalador + Embalador ++ Repositor Repositor + Reposit…" at bounding box center [911, 197] width 856 height 26
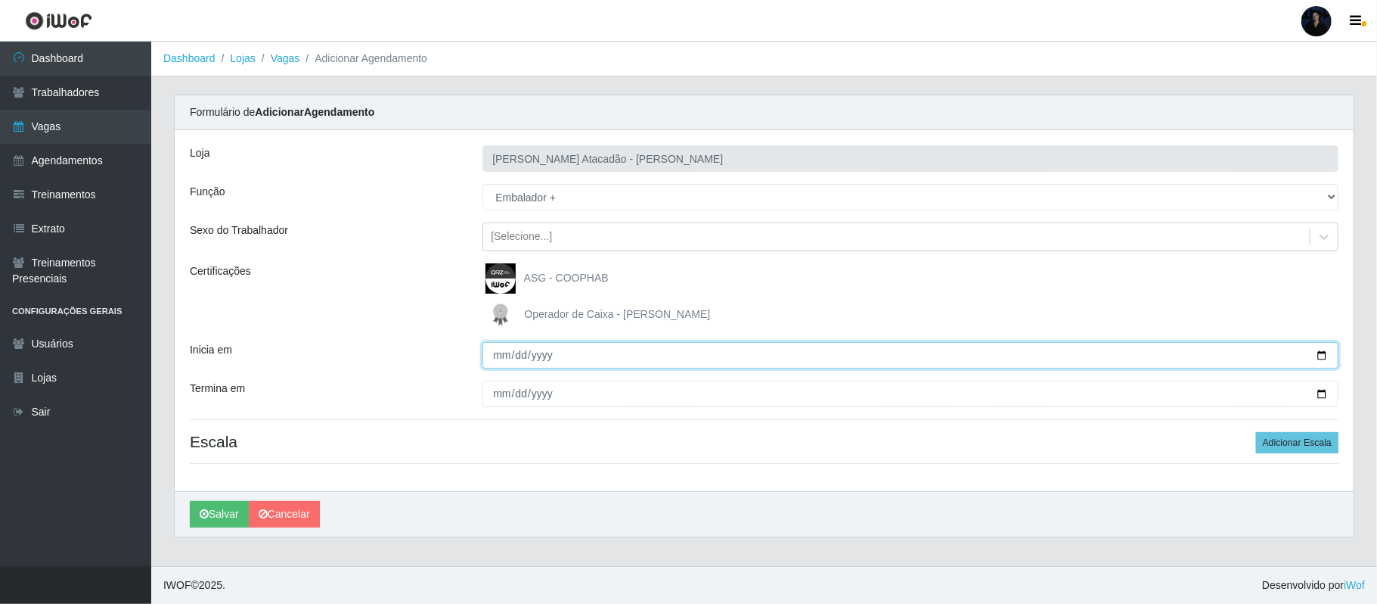
click at [1321, 355] on input "Inicia em" at bounding box center [911, 355] width 856 height 26
type input "2025-09-27"
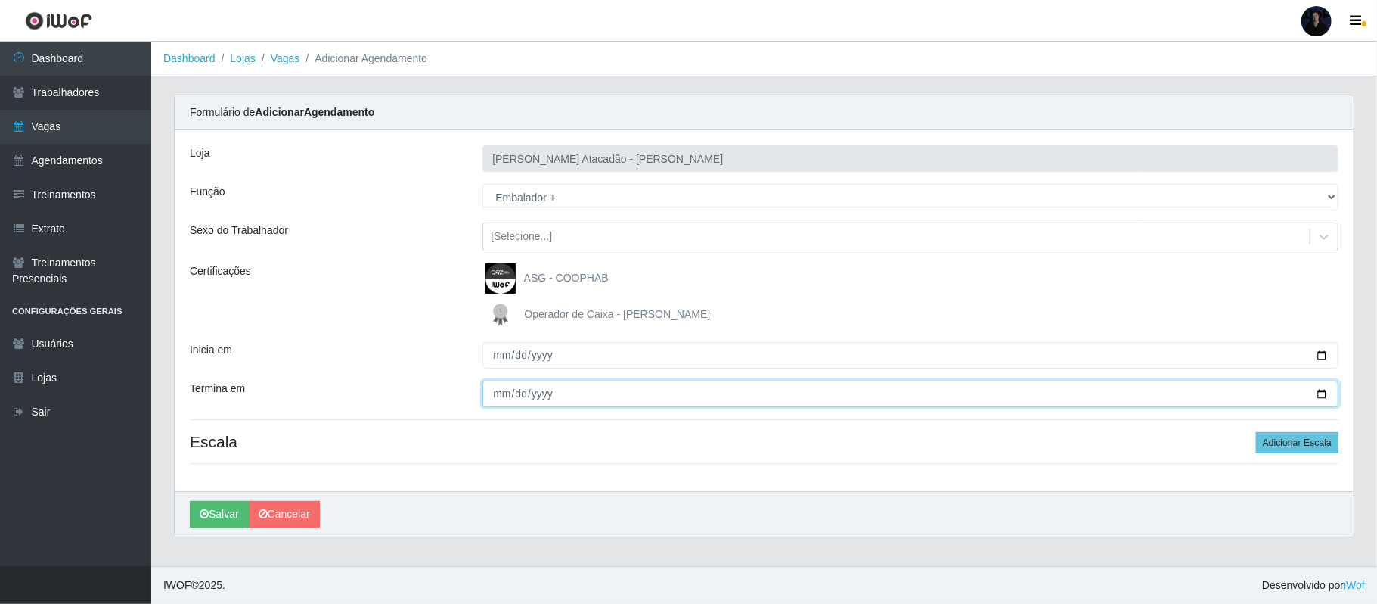
click at [1324, 392] on input "Termina em" at bounding box center [911, 393] width 856 height 26
type input "2025-09-28"
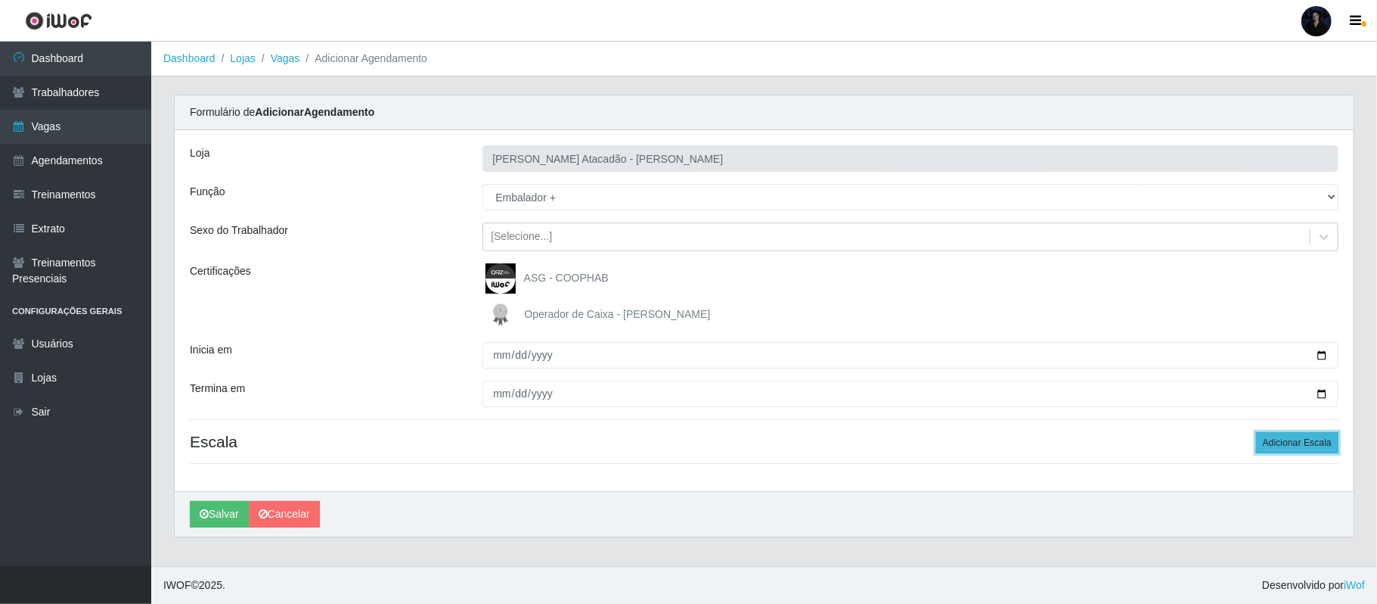
click at [1275, 436] on button "Adicionar Escala" at bounding box center [1297, 442] width 82 height 21
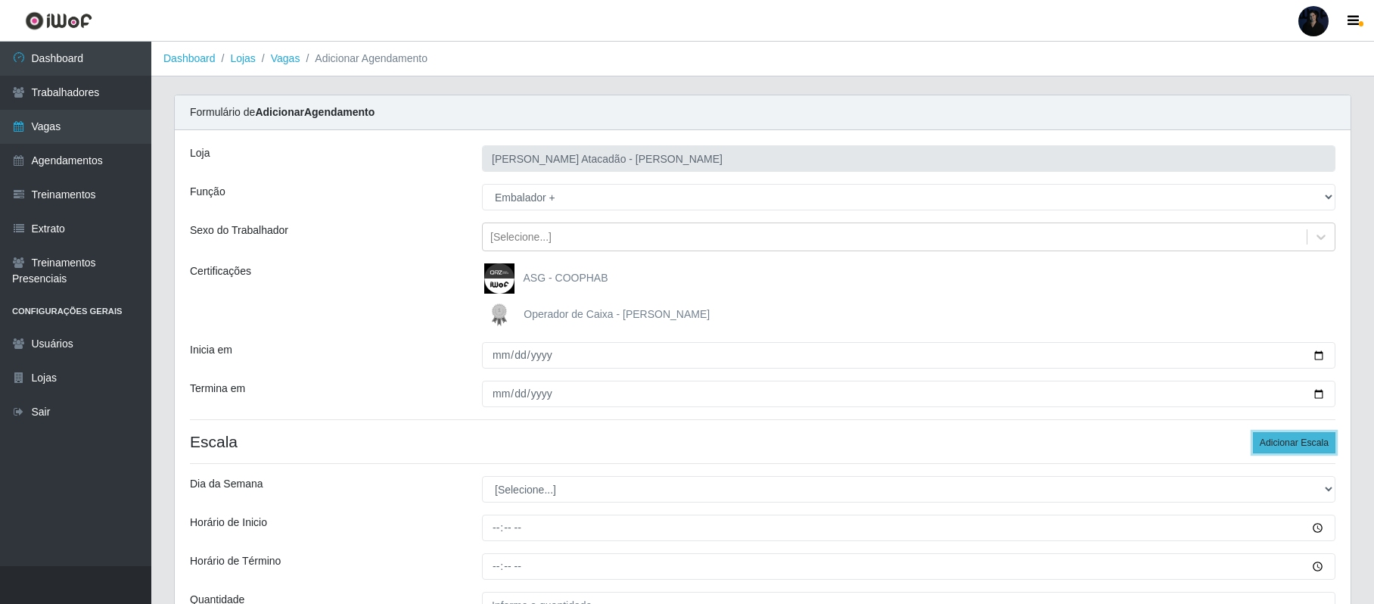
click at [1275, 436] on button "Adicionar Escala" at bounding box center [1293, 442] width 82 height 21
click at [1275, 437] on button "Adicionar Escala" at bounding box center [1293, 442] width 82 height 21
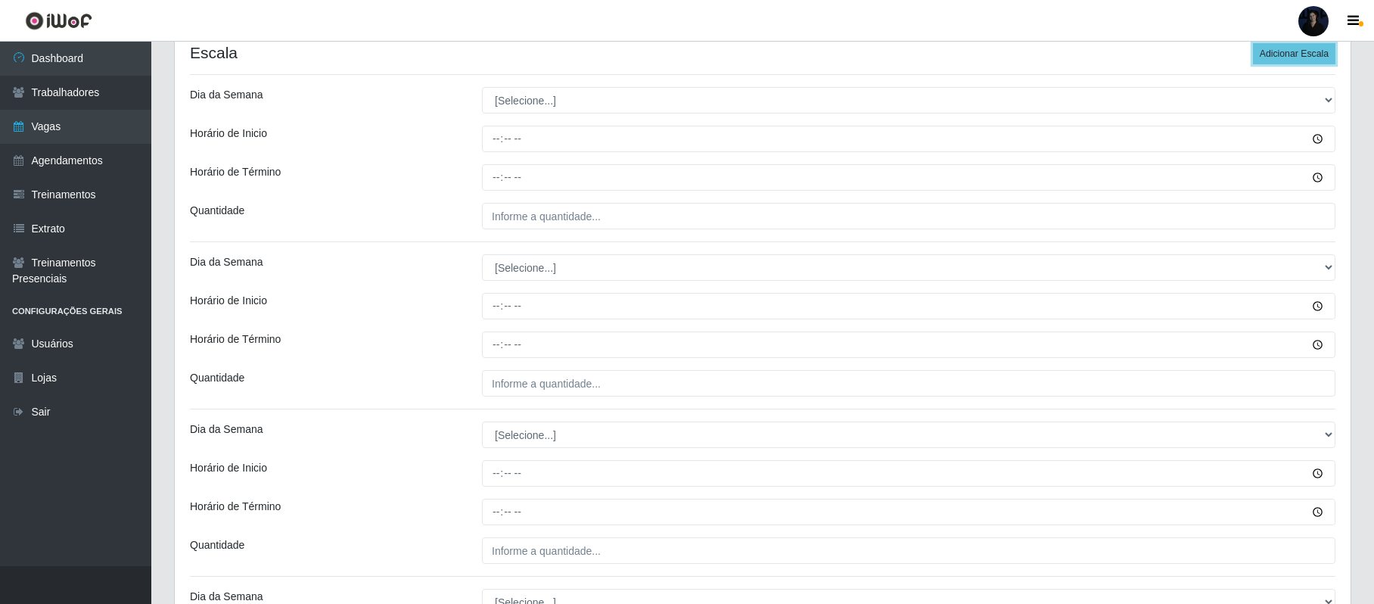
scroll to position [390, 0]
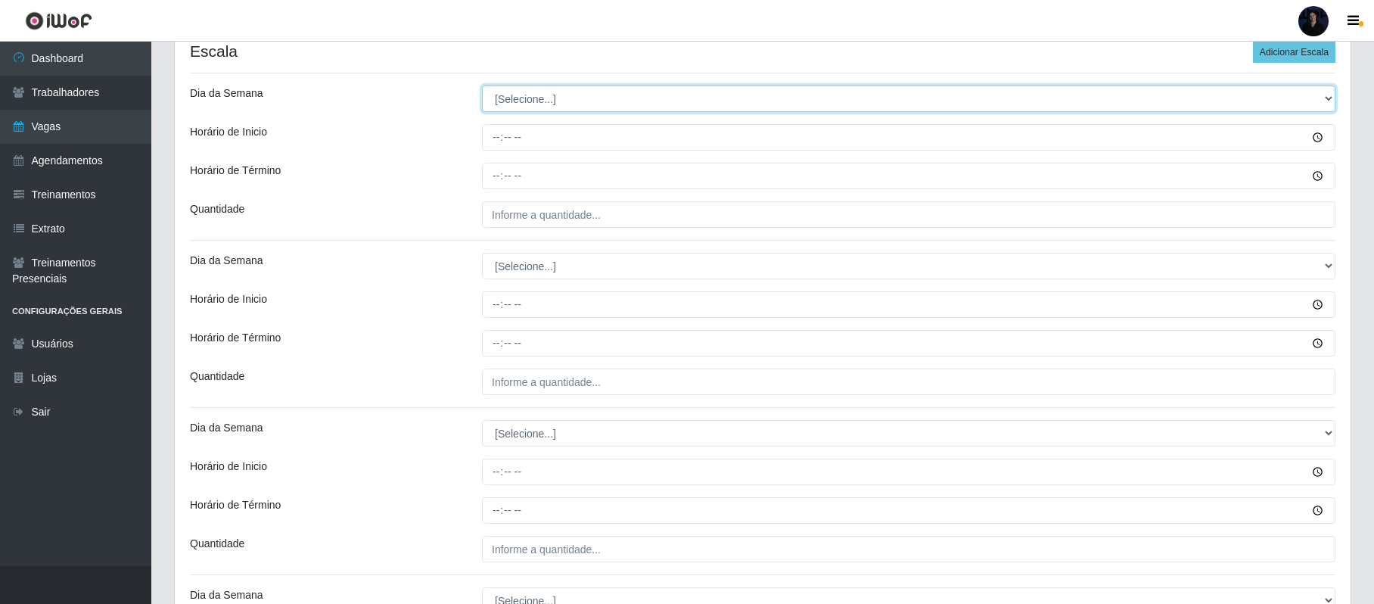
click at [510, 88] on select "[Selecione...] Segunda Terça Quarta Quinta Sexta Sábado Domingo" at bounding box center [908, 98] width 853 height 26
select select "6"
click at [482, 87] on select "[Selecione...] Segunda Terça Quarta Quinta Sexta Sábado Domingo" at bounding box center [908, 98] width 853 height 26
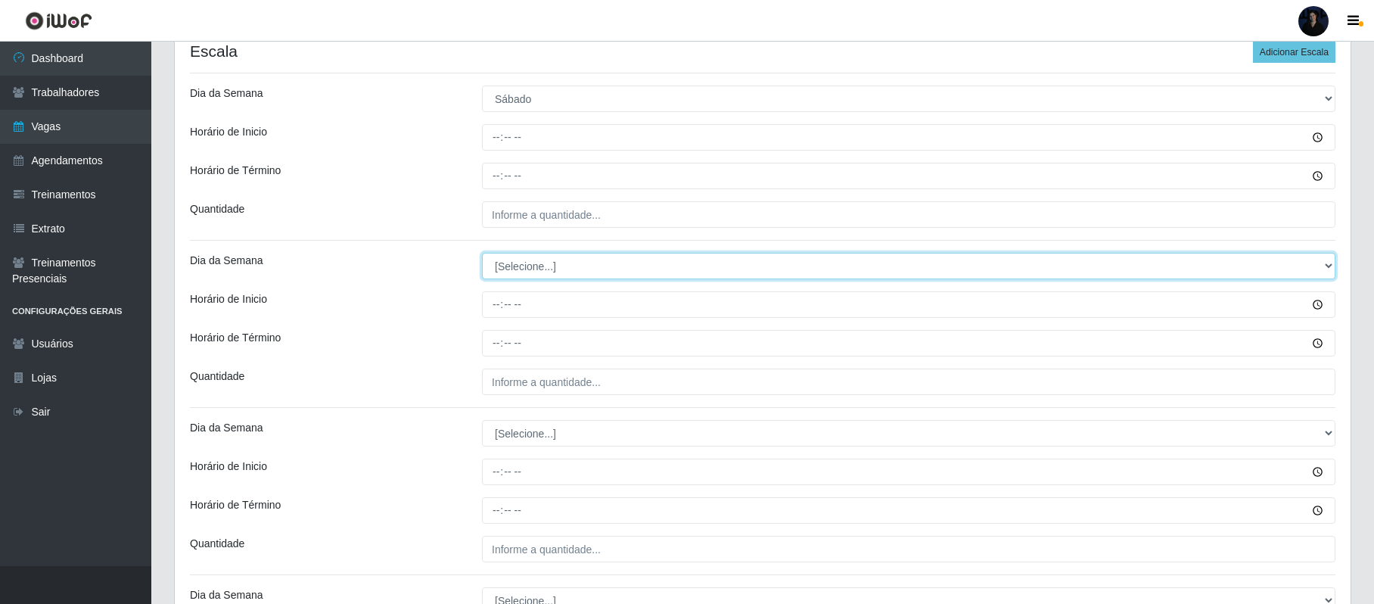
click at [512, 271] on select "[Selecione...] Segunda Terça Quarta Quinta Sexta Sábado Domingo" at bounding box center [908, 266] width 853 height 26
select select "6"
click at [482, 254] on select "[Selecione...] Segunda Terça Quarta Quinta Sexta Sábado Domingo" at bounding box center [908, 266] width 853 height 26
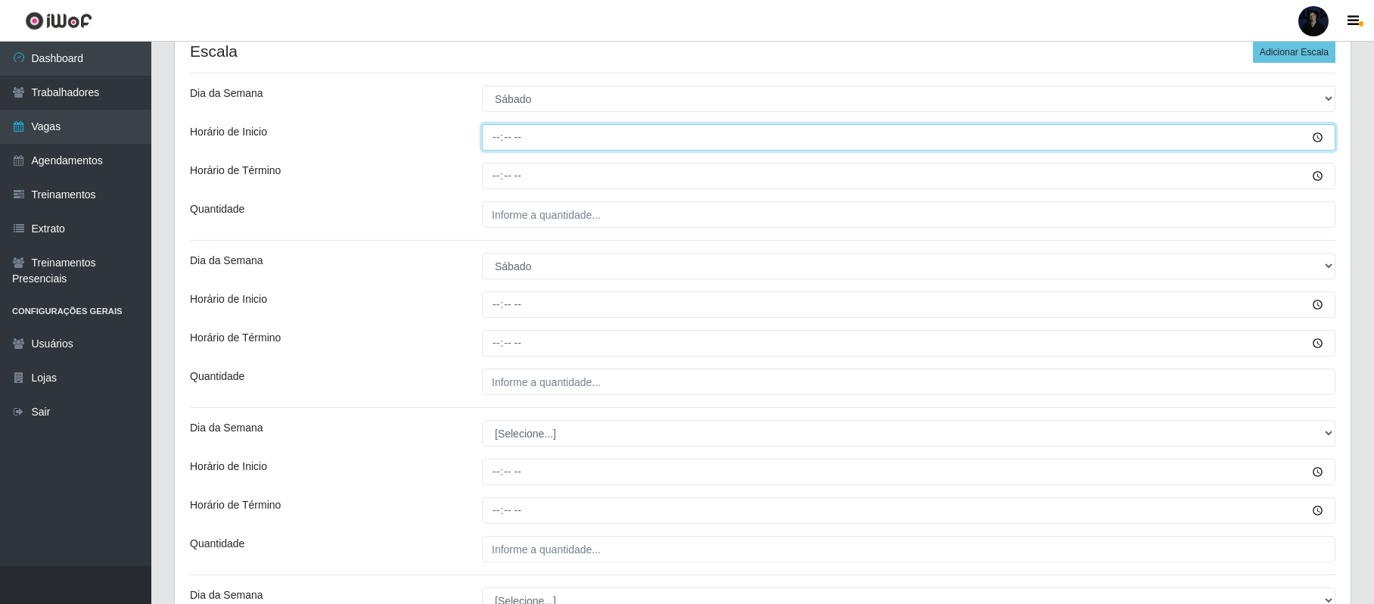
click at [496, 143] on input "Horário de Inicio" at bounding box center [908, 137] width 853 height 26
type input "07:00"
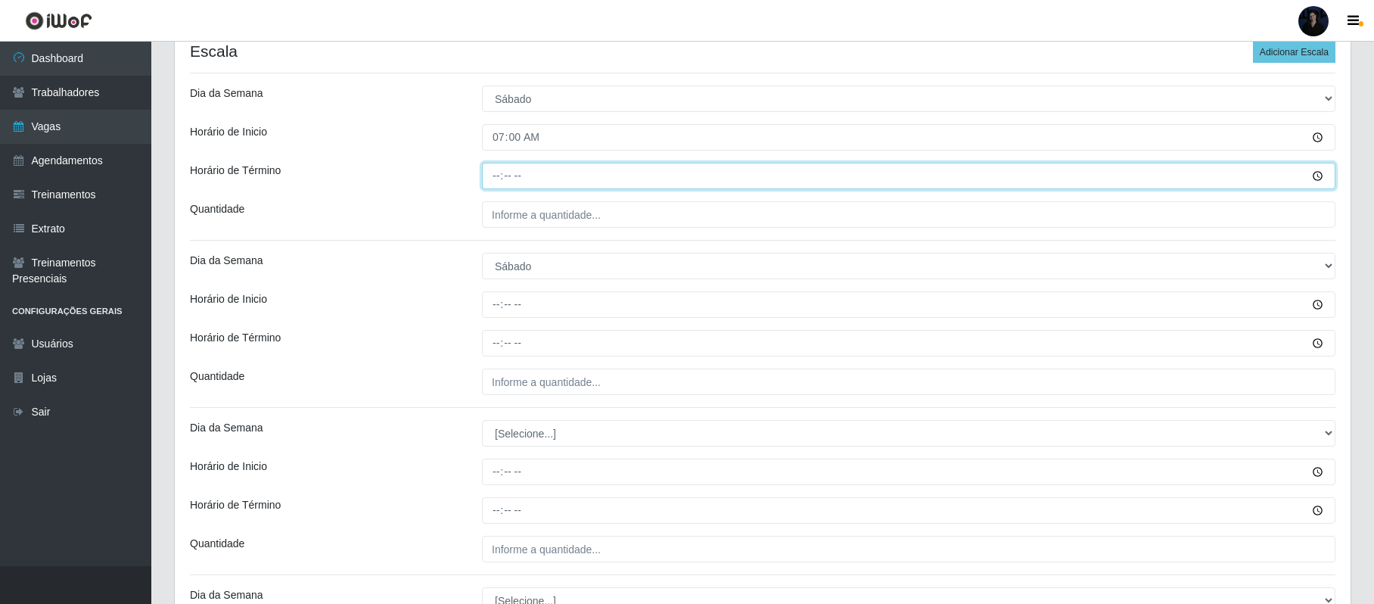
click at [492, 171] on input "Horário de Término" at bounding box center [908, 176] width 853 height 26
type input "13:00"
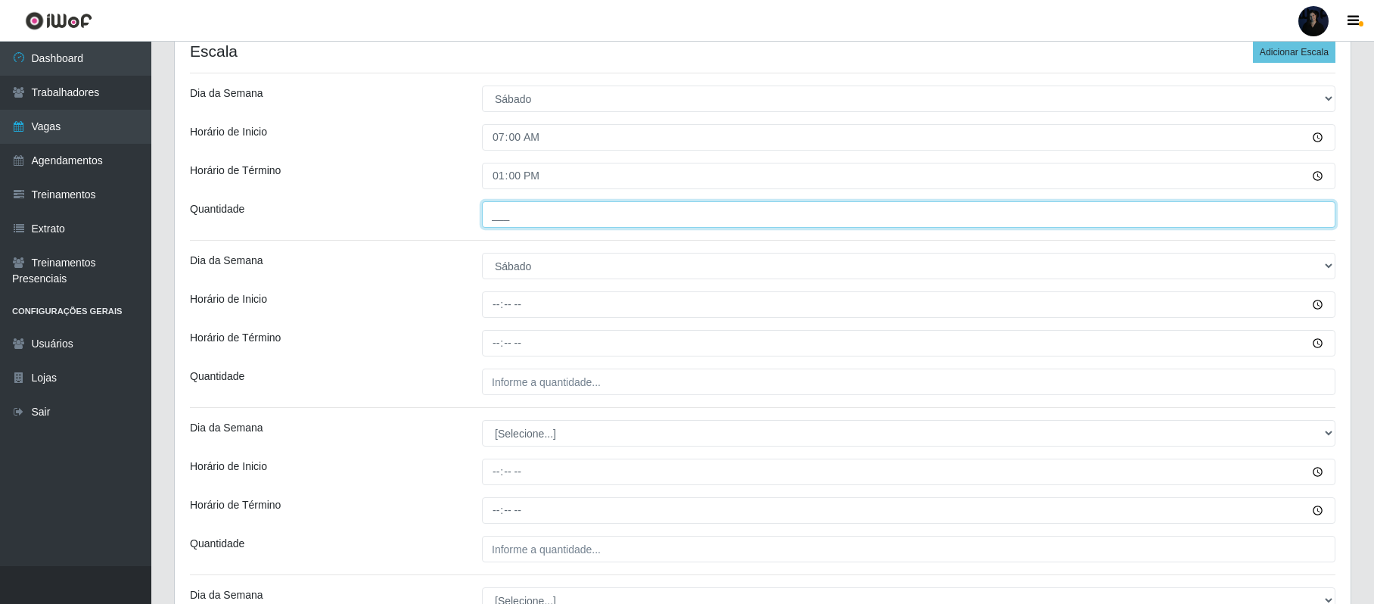
click at [501, 212] on input "___" at bounding box center [908, 214] width 853 height 26
type input "4__"
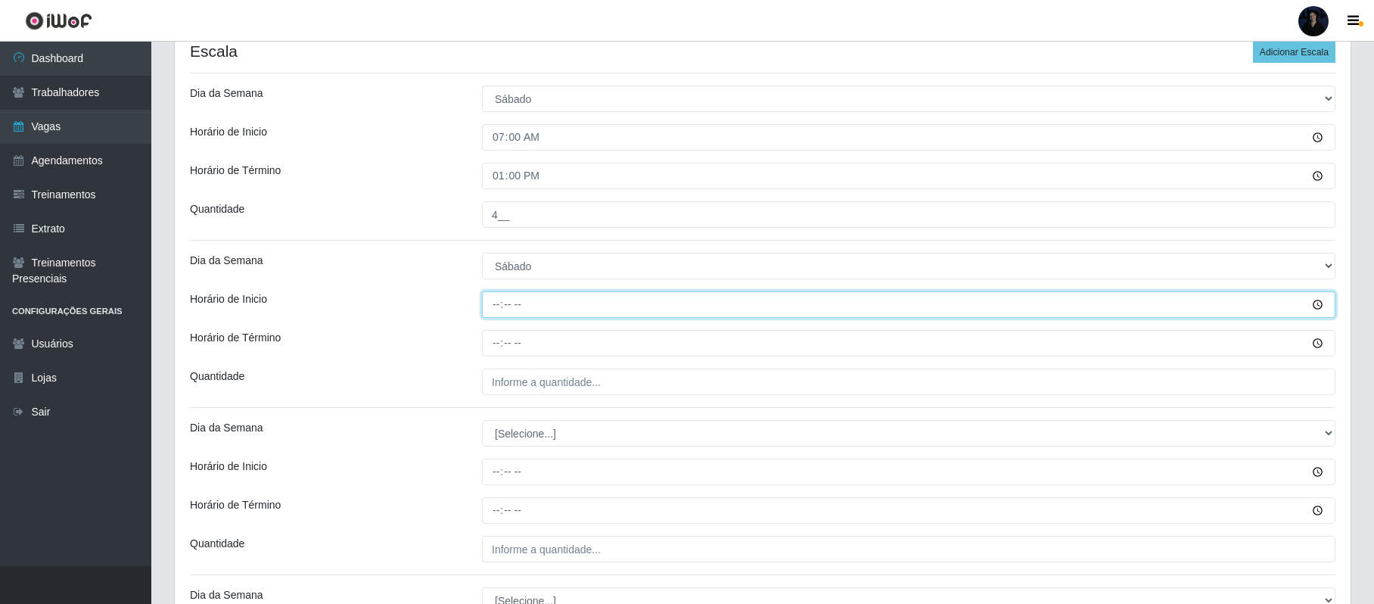
click at [501, 304] on input "Horário de Inicio" at bounding box center [908, 304] width 853 height 26
type input "14:00"
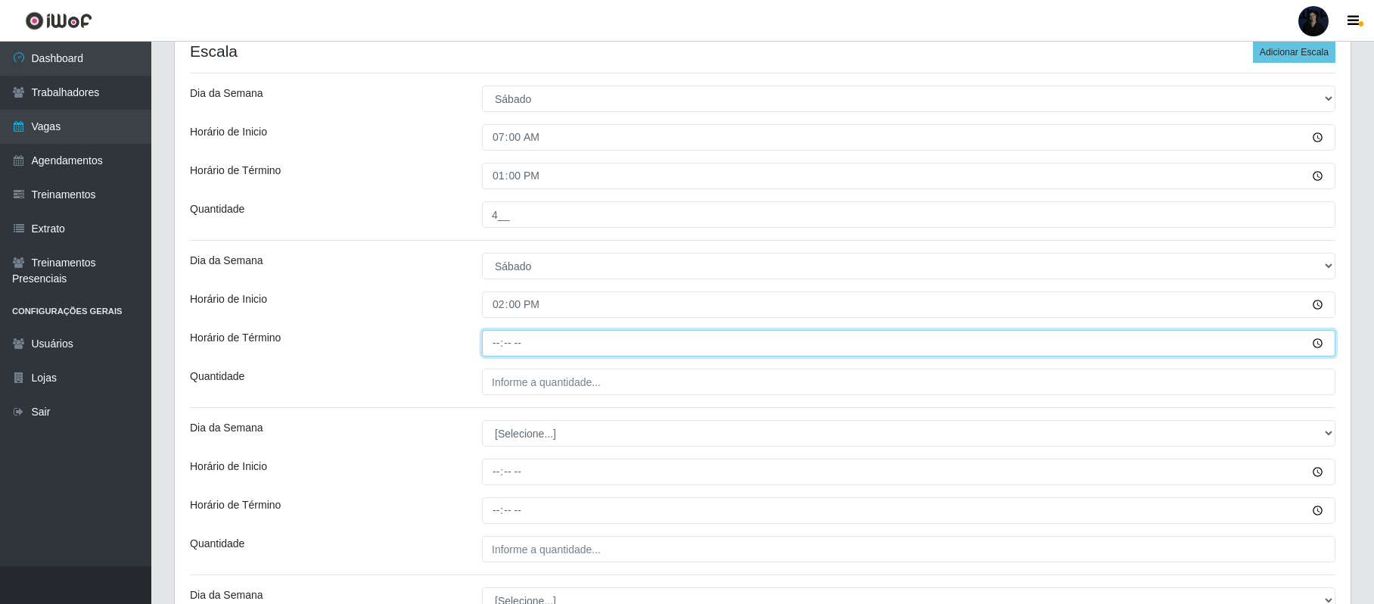
click at [494, 349] on input "Horário de Término" at bounding box center [908, 343] width 853 height 26
type input "20:00"
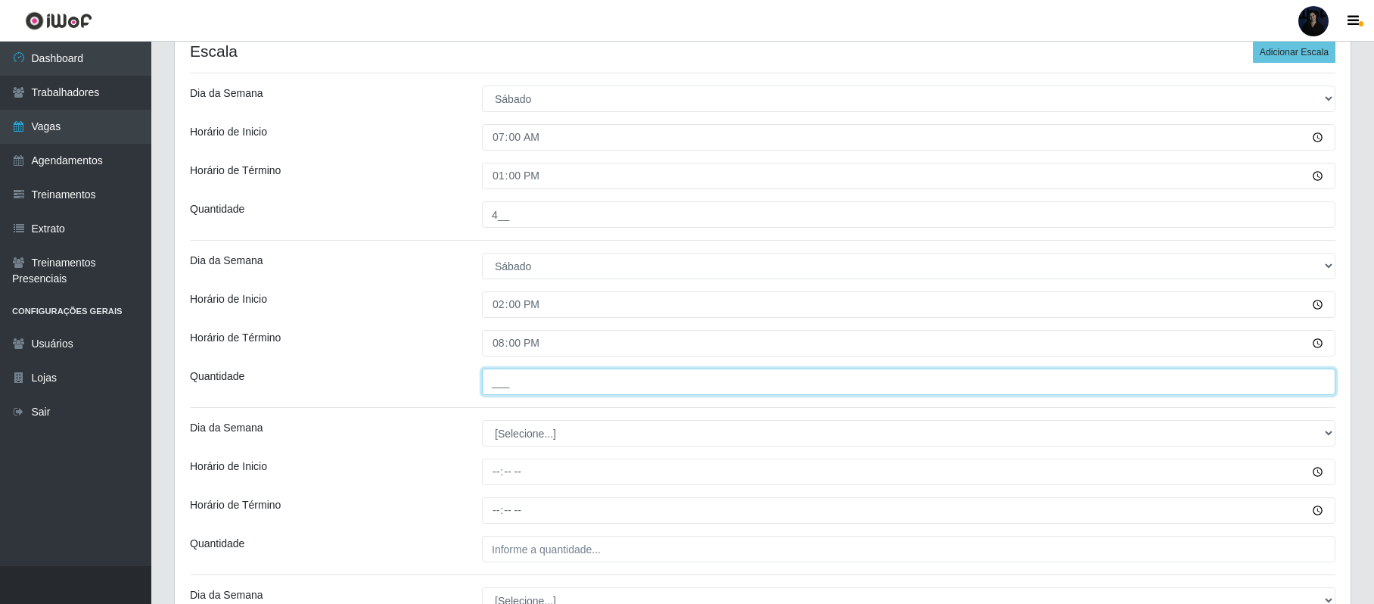
click at [501, 386] on input "___" at bounding box center [908, 381] width 853 height 26
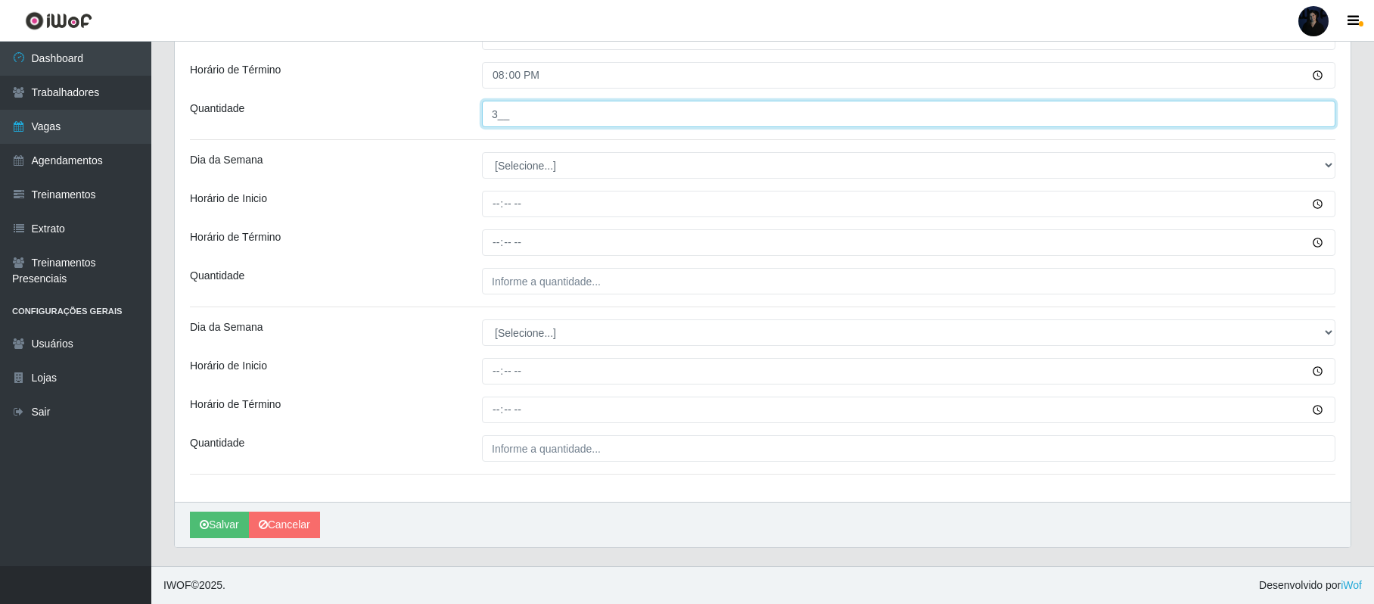
type input "3__"
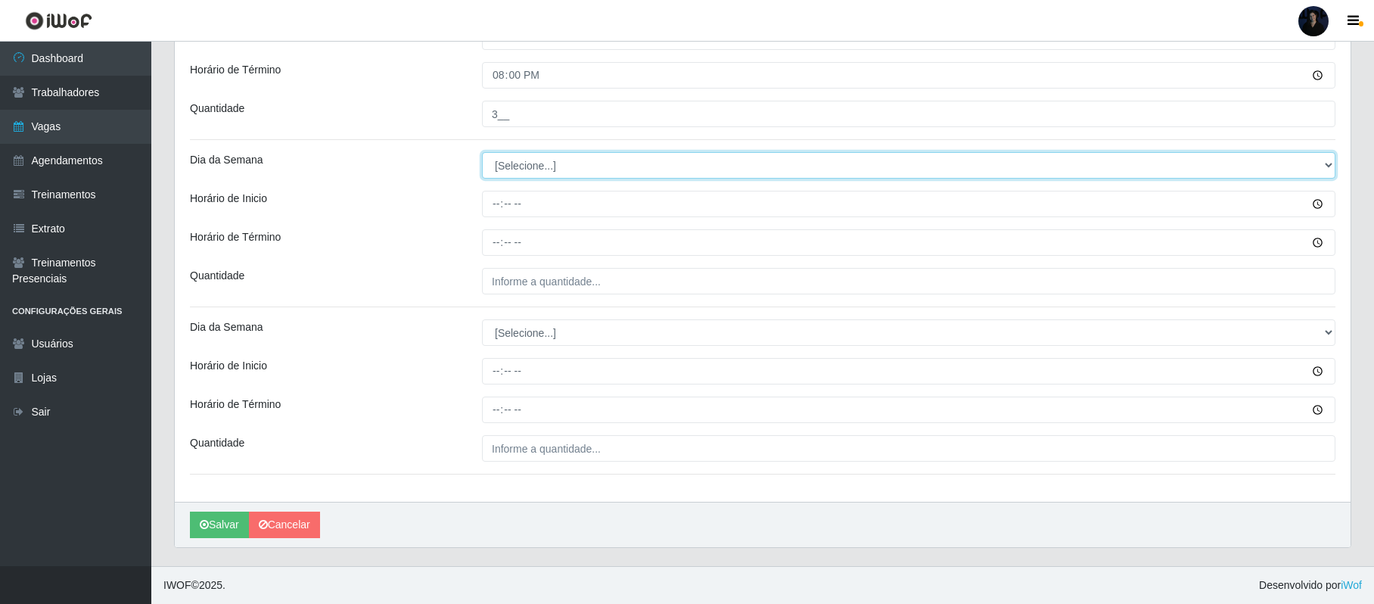
drag, startPoint x: 498, startPoint y: 164, endPoint x: 503, endPoint y: 175, distance: 12.5
click at [498, 164] on select "[Selecione...] Segunda Terça Quarta Quinta Sexta Sábado Domingo" at bounding box center [908, 165] width 853 height 26
select select "0"
click at [482, 152] on select "[Selecione...] Segunda Terça Quarta Quinta Sexta Sábado Domingo" at bounding box center [908, 165] width 853 height 26
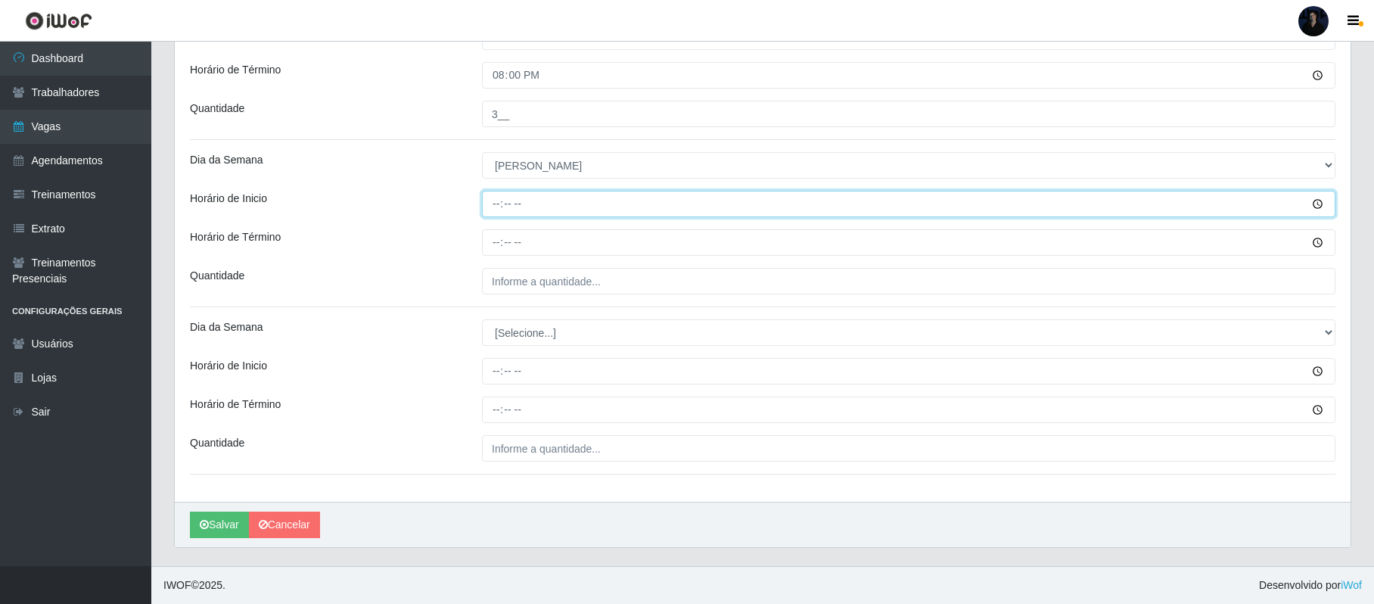
click at [496, 212] on input "Horário de Inicio" at bounding box center [908, 204] width 853 height 26
type input "08:00"
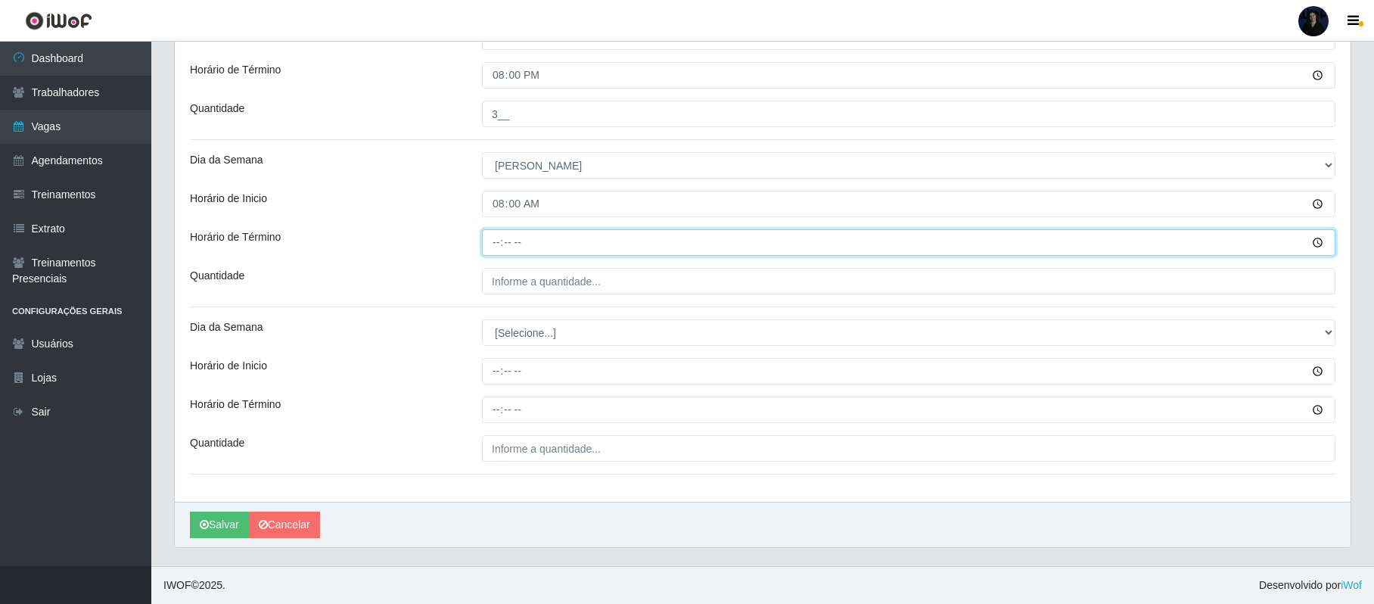
click at [494, 236] on input "Horário de Término" at bounding box center [908, 242] width 853 height 26
type input "14:00"
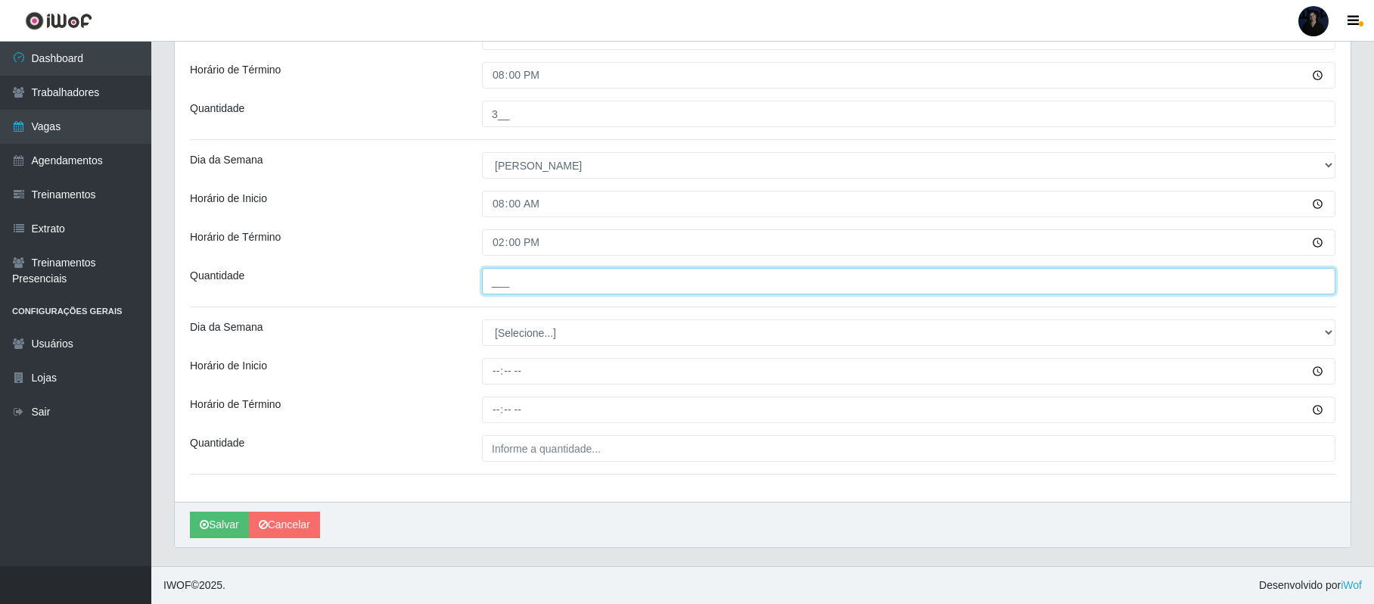
click at [499, 276] on input "___" at bounding box center [908, 281] width 853 height 26
type input "2__"
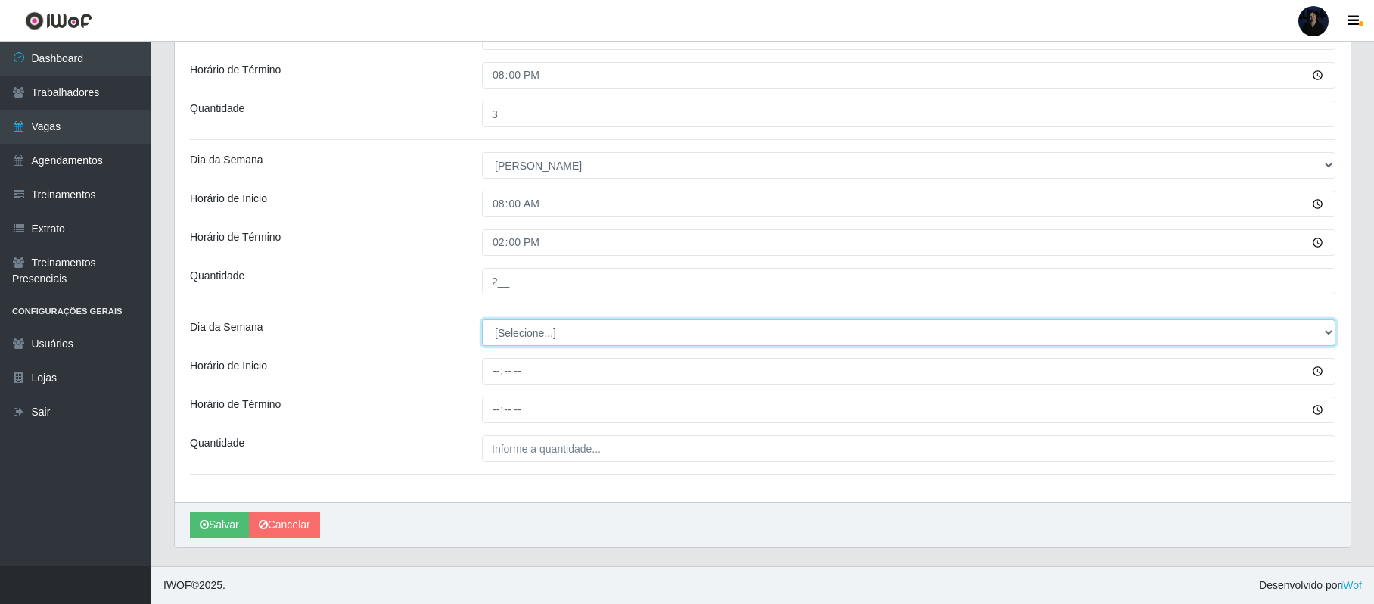
click at [507, 330] on select "[Selecione...] Segunda Terça Quarta Quinta Sexta Sábado Domingo" at bounding box center [908, 332] width 853 height 26
select select "0"
click at [482, 319] on select "[Selecione...] Segunda Terça Quarta Quinta Sexta Sábado Domingo" at bounding box center [908, 332] width 853 height 26
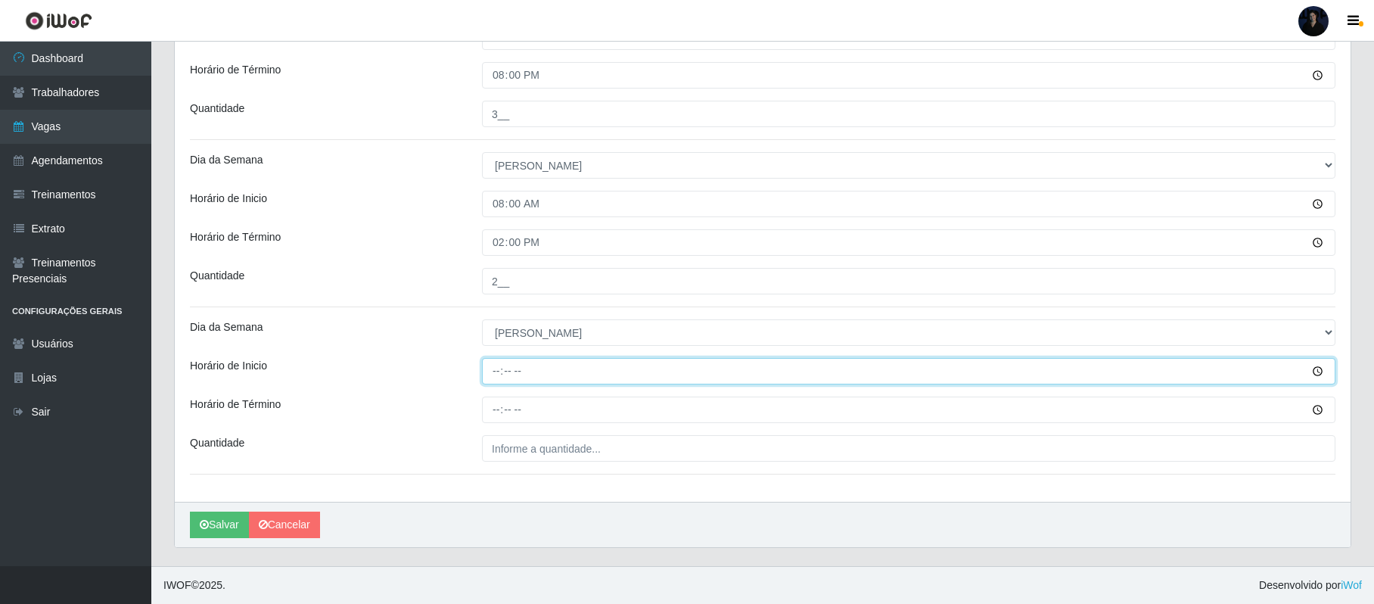
click at [498, 365] on input "Horário de Inicio" at bounding box center [908, 371] width 853 height 26
type input "12:00"
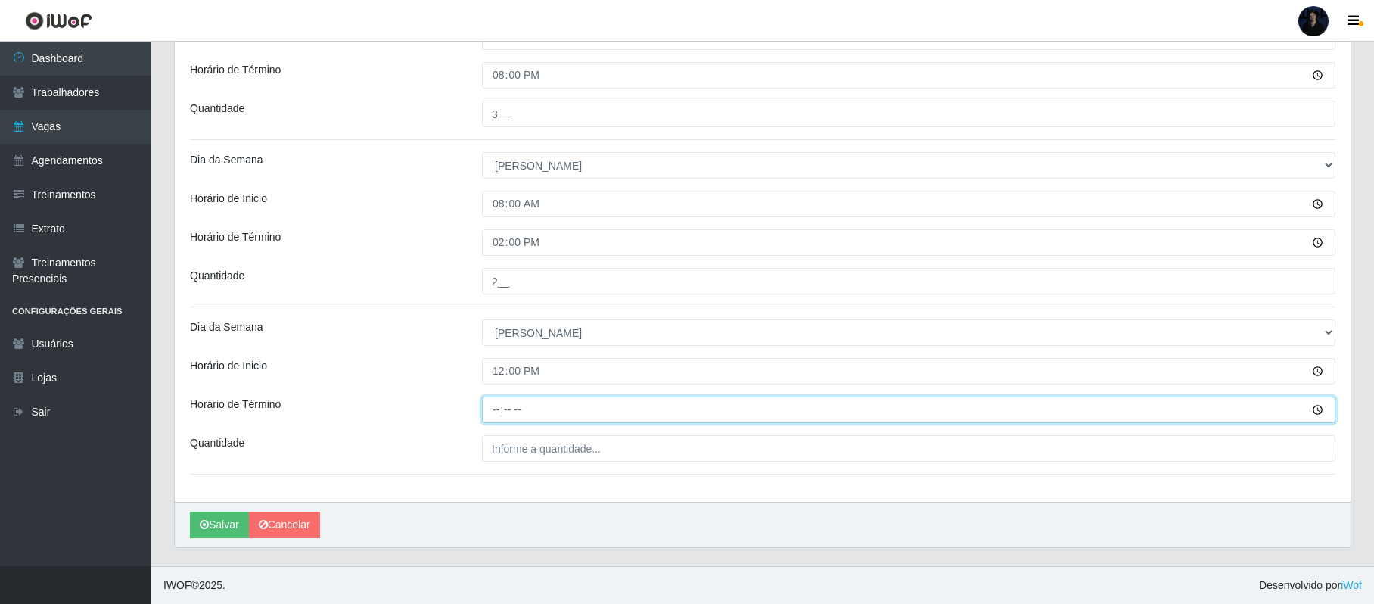
click at [497, 411] on input "Horário de Término" at bounding box center [908, 409] width 853 height 26
type input "18:00"
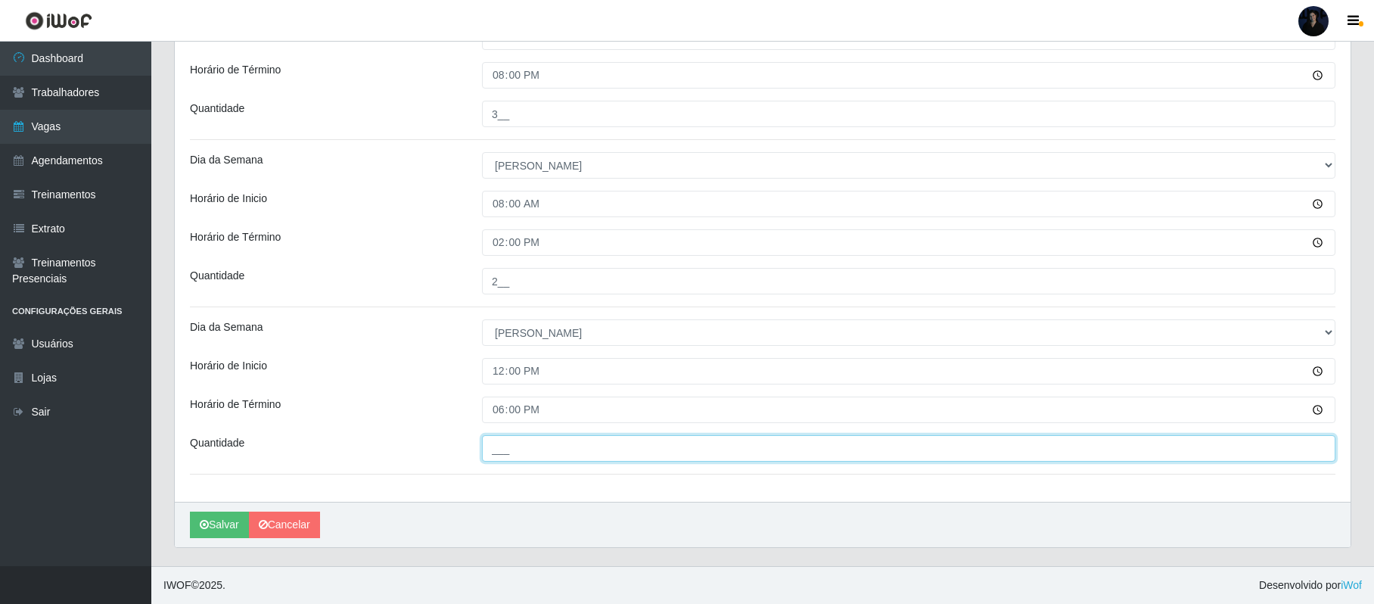
click at [492, 442] on input "___" at bounding box center [908, 448] width 853 height 26
type input "1__"
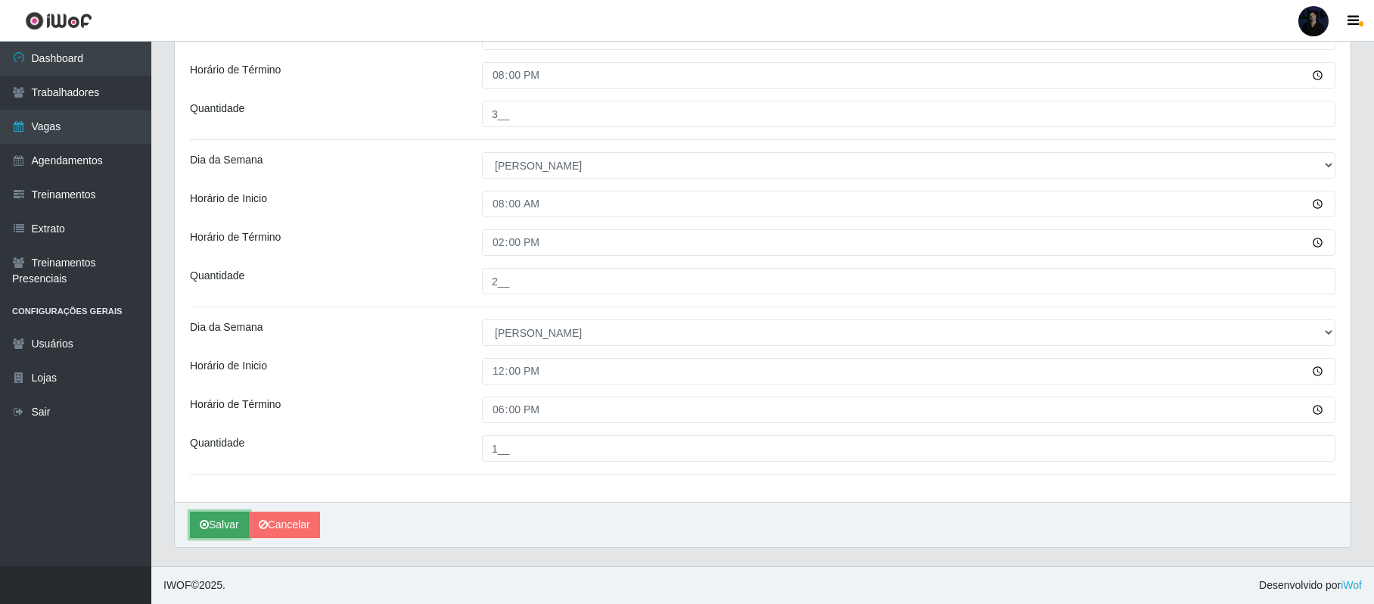
click at [213, 523] on button "Salvar" at bounding box center [219, 524] width 59 height 26
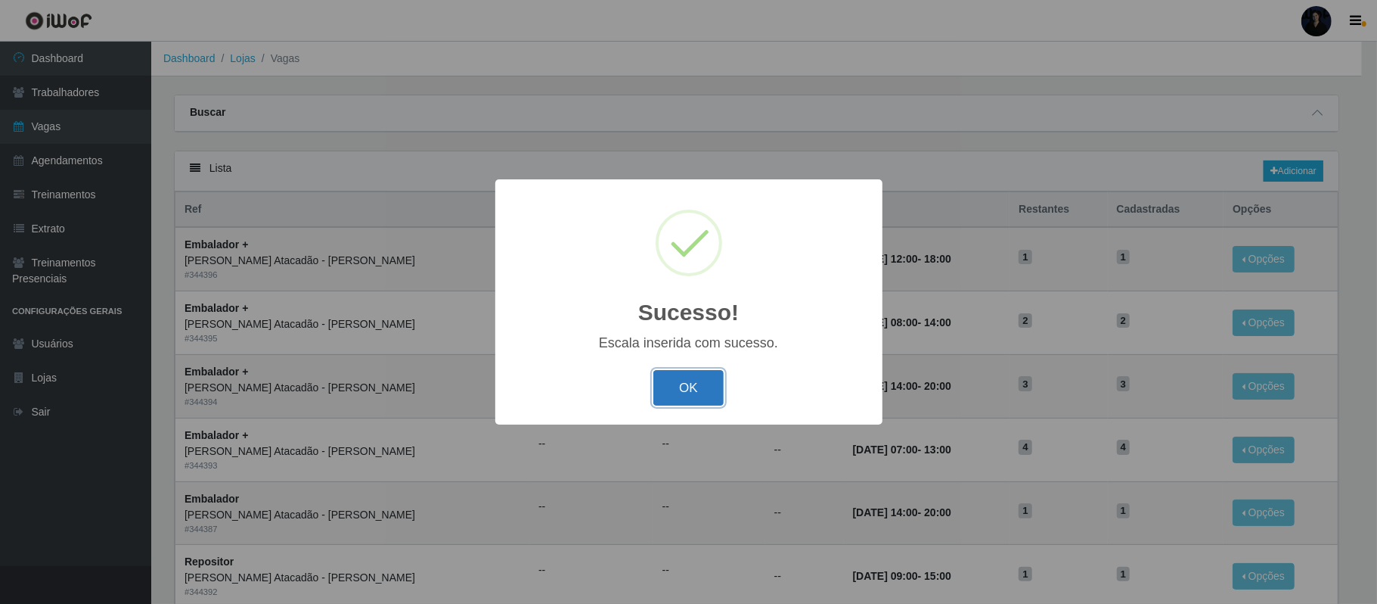
click at [681, 379] on button "OK" at bounding box center [688, 388] width 70 height 36
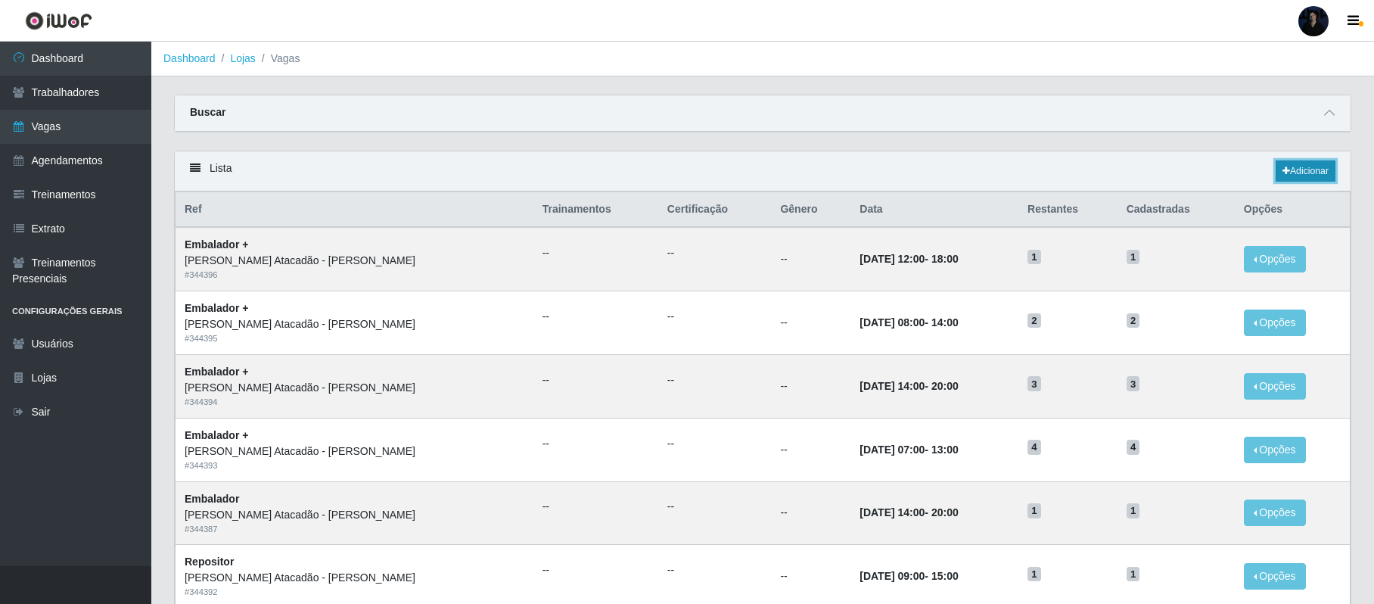
click at [1299, 173] on link "Adicionar" at bounding box center [1305, 170] width 60 height 21
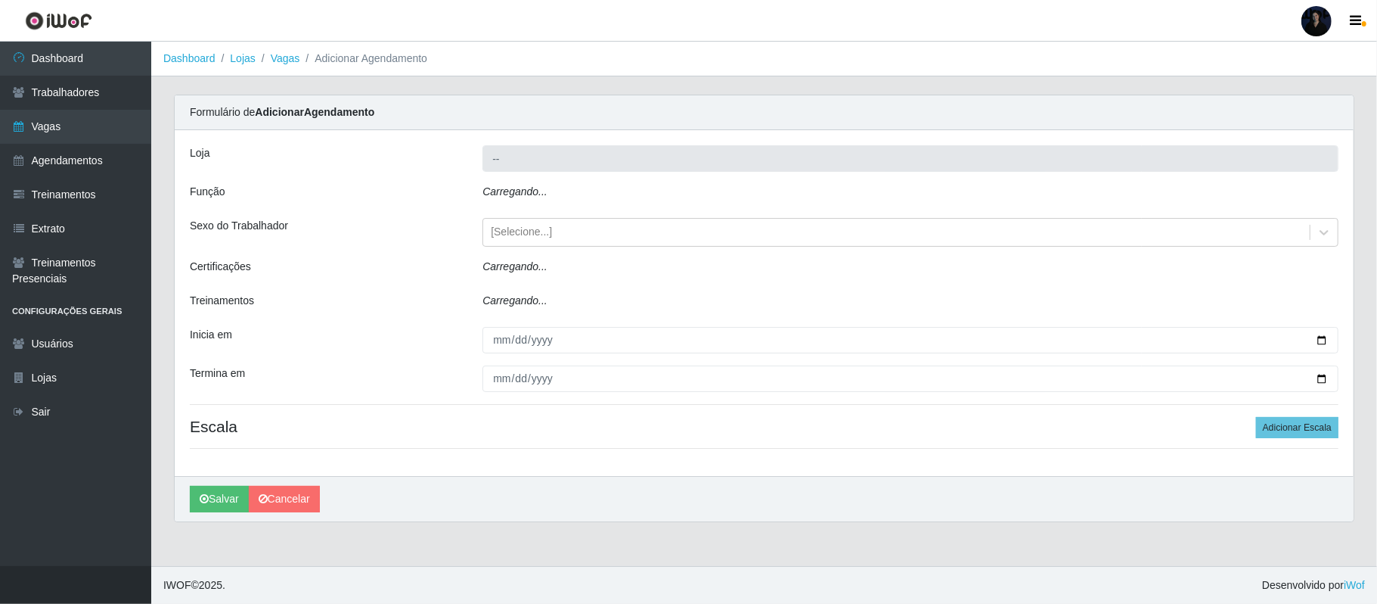
type input "[PERSON_NAME]"
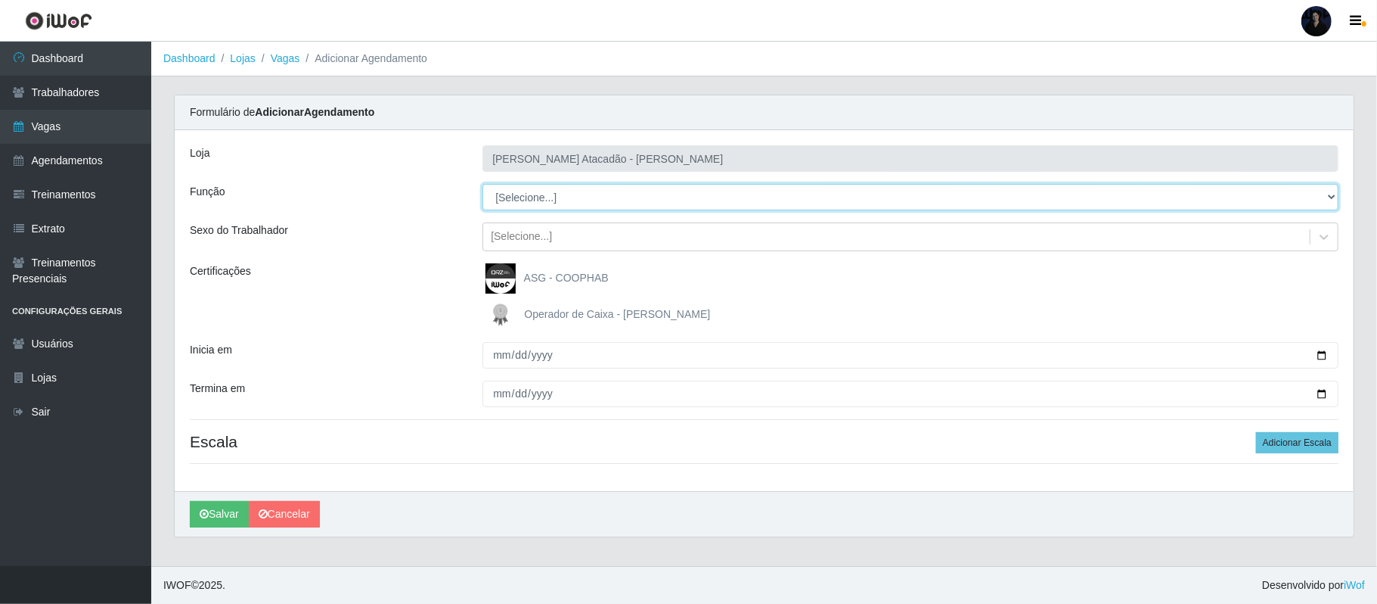
click at [594, 200] on select "[Selecione...] Embalador Embalador + Embalador ++ Repositor Repositor + Reposit…" at bounding box center [911, 197] width 856 height 26
select select "82"
click at [483, 185] on select "[Selecione...] Embalador Embalador + Embalador ++ Repositor Repositor + Reposit…" at bounding box center [911, 197] width 856 height 26
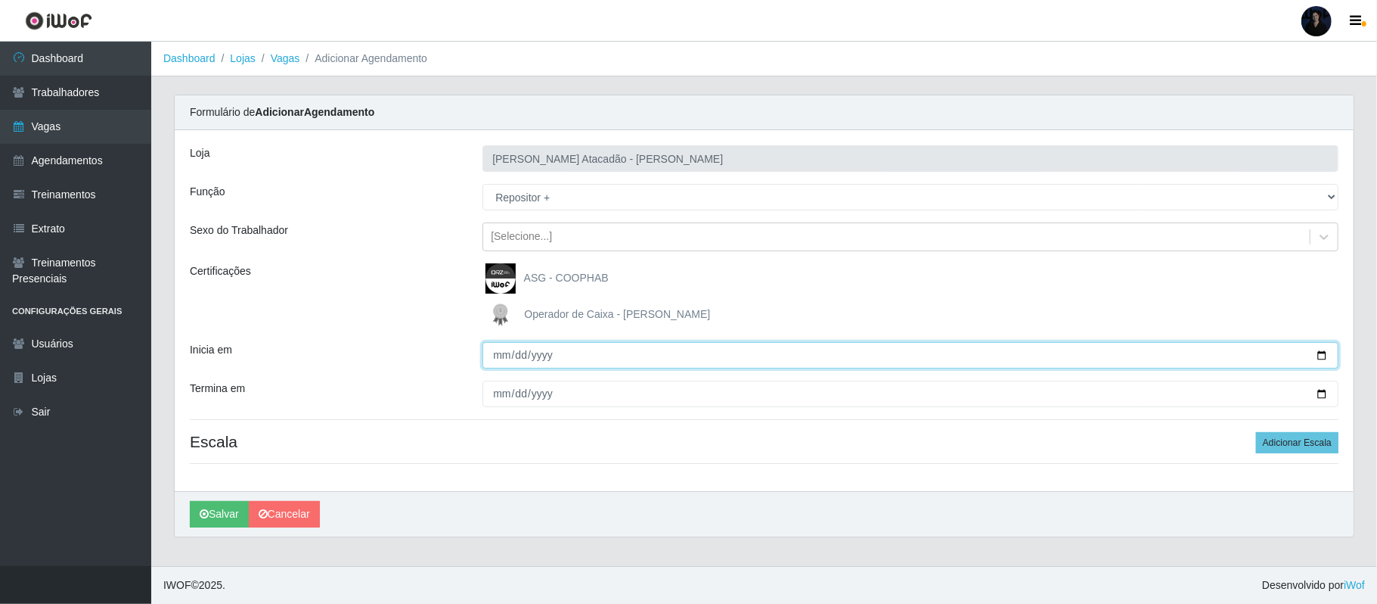
click at [1324, 359] on input "Inicia em" at bounding box center [911, 355] width 856 height 26
type input "2025-09-27"
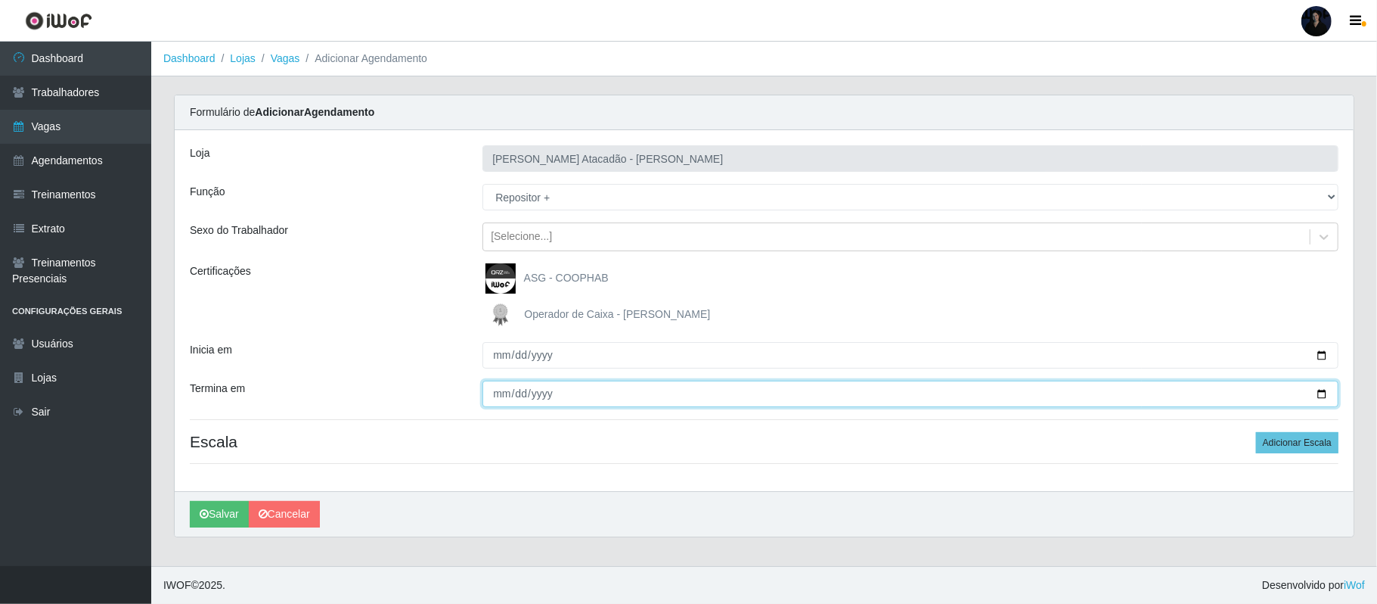
click at [1316, 390] on input "Termina em" at bounding box center [911, 393] width 856 height 26
type input "2025-09-28"
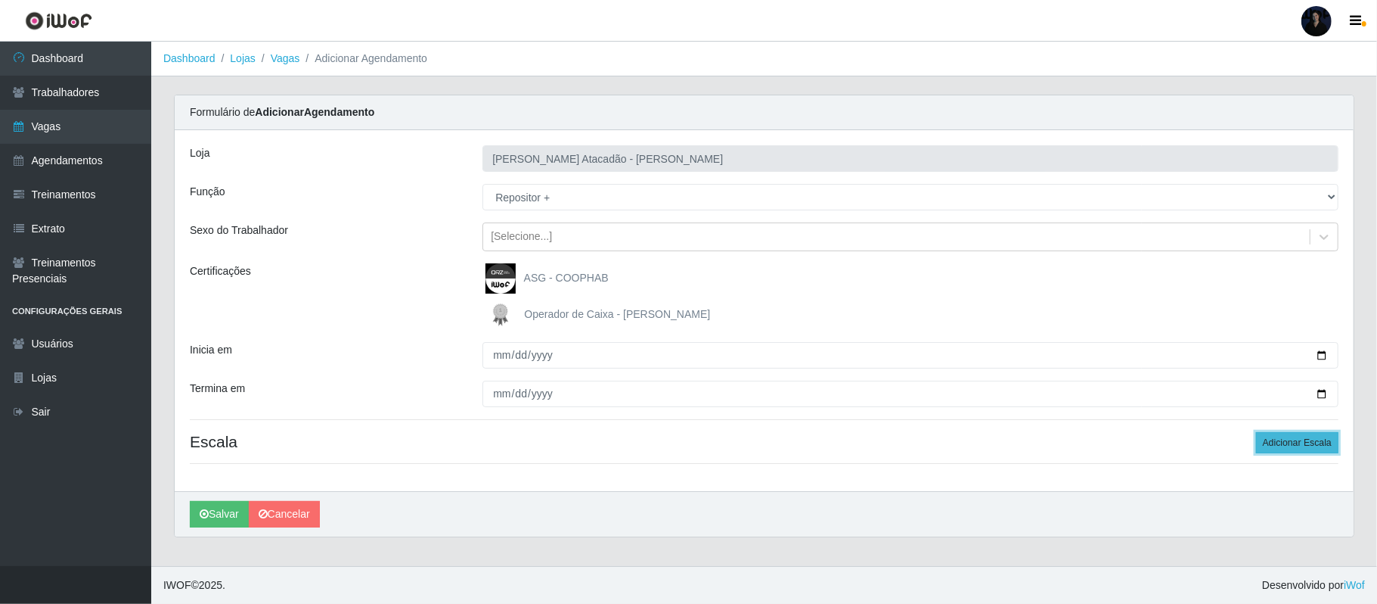
click at [1278, 442] on button "Adicionar Escala" at bounding box center [1297, 442] width 82 height 21
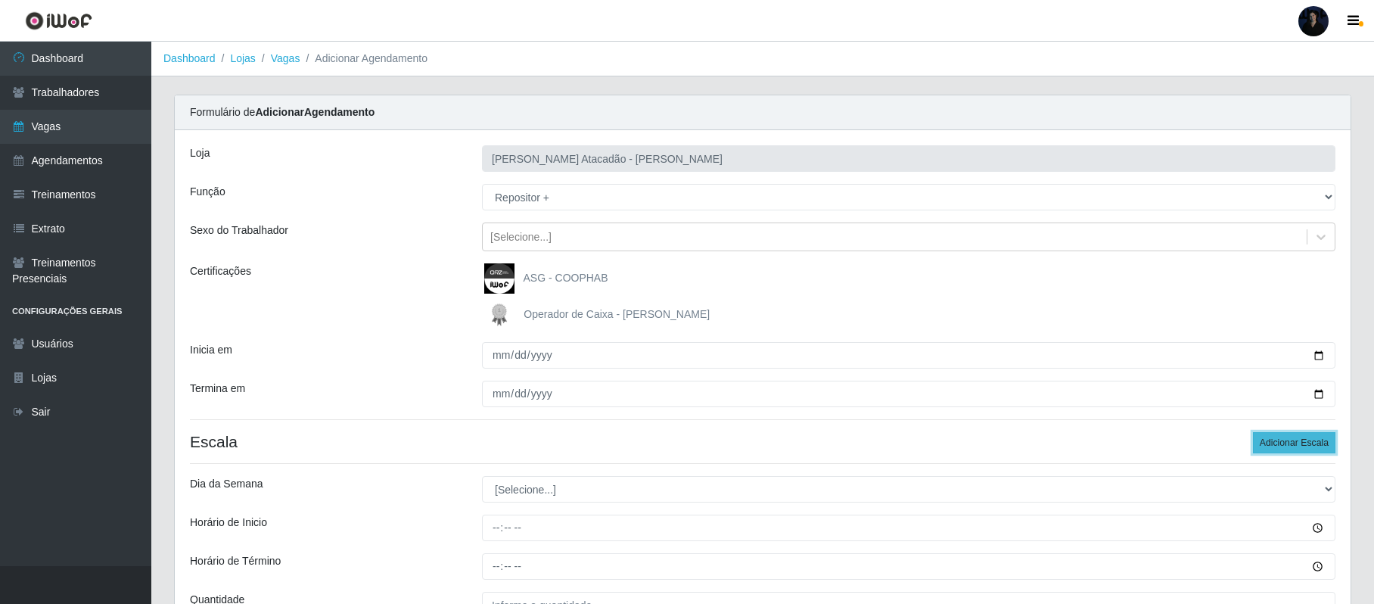
click at [1278, 442] on button "Adicionar Escala" at bounding box center [1293, 442] width 82 height 21
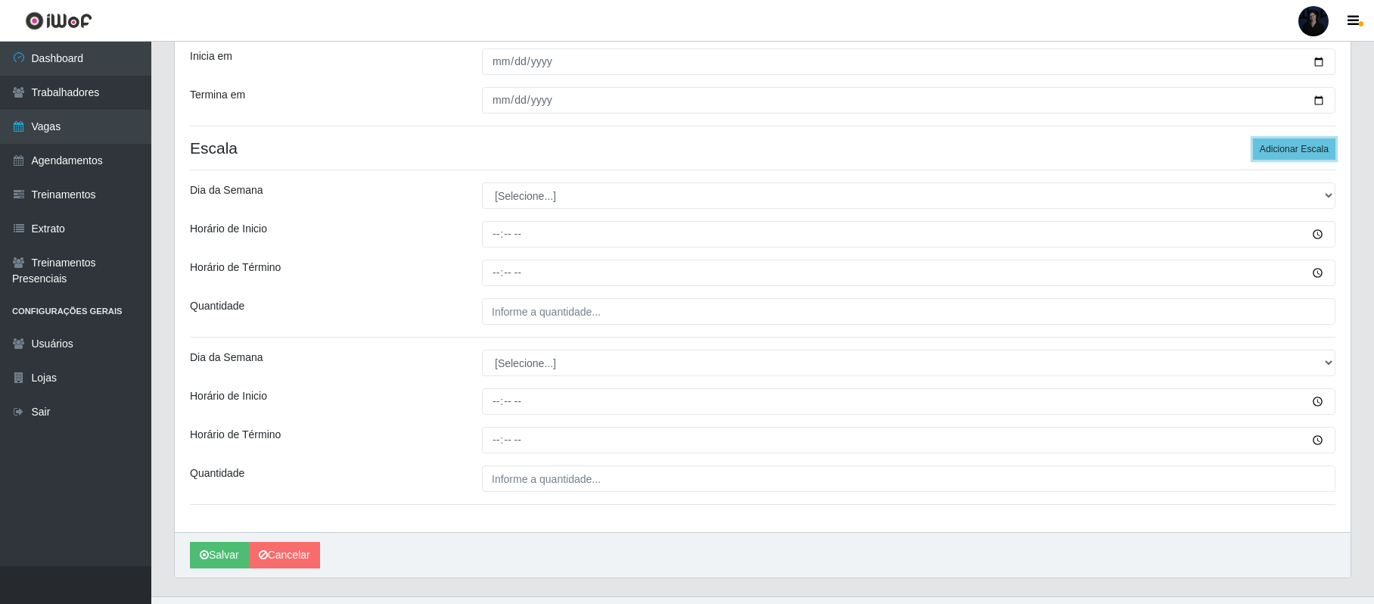
scroll to position [327, 0]
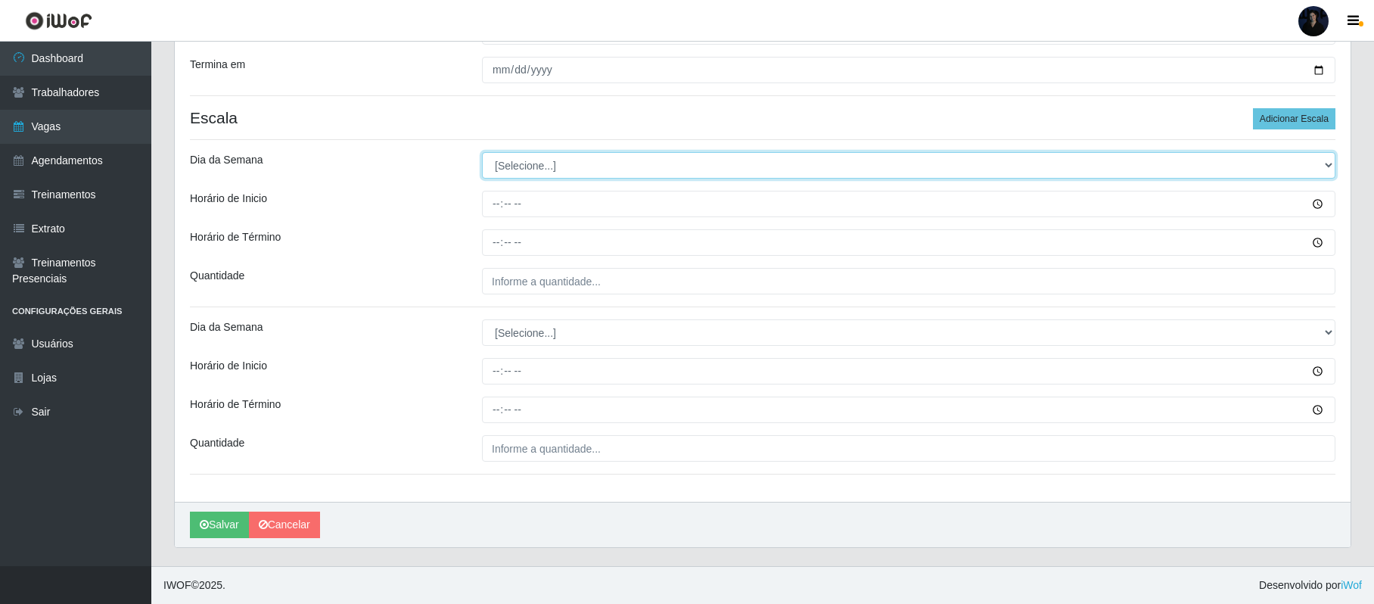
click at [534, 173] on select "[Selecione...] Segunda Terça Quarta Quinta Sexta Sábado Domingo" at bounding box center [908, 165] width 853 height 26
select select "6"
click at [482, 152] on select "[Selecione...] Segunda Terça Quarta Quinta Sexta Sábado Domingo" at bounding box center [908, 165] width 853 height 26
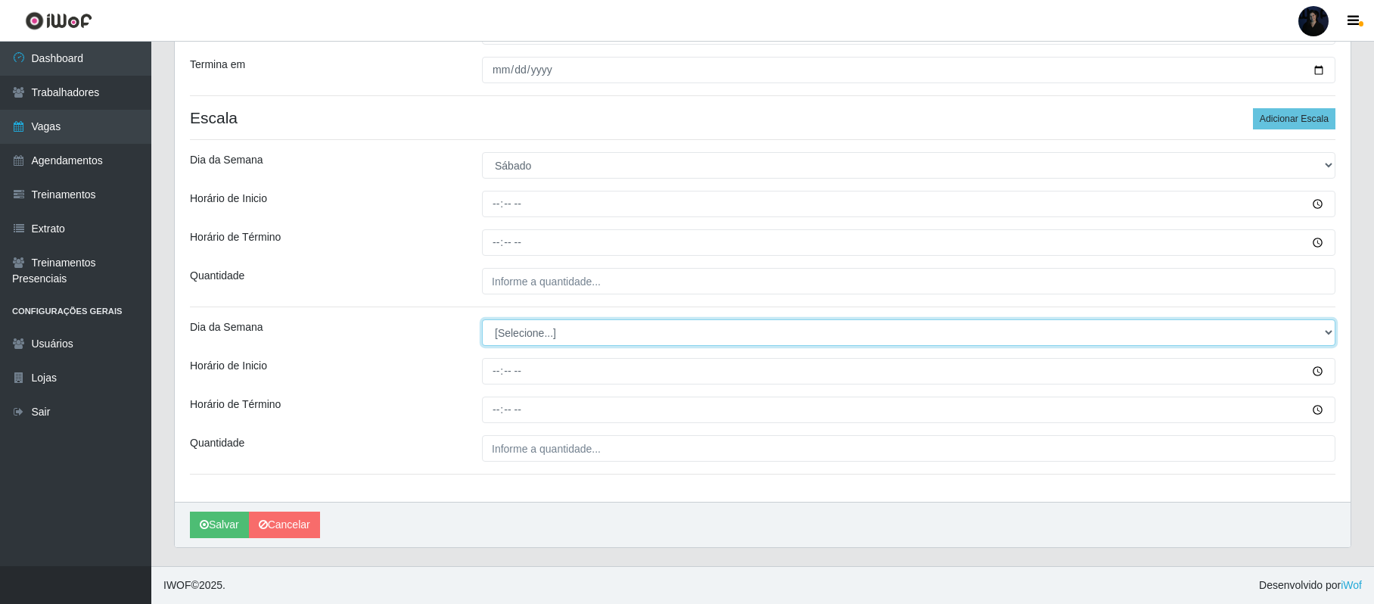
click at [520, 327] on select "[Selecione...] Segunda Terça Quarta Quinta Sexta Sábado Domingo" at bounding box center [908, 332] width 853 height 26
select select "0"
click at [482, 319] on select "[Selecione...] Segunda Terça Quarta Quinta Sexta Sábado Domingo" at bounding box center [908, 332] width 853 height 26
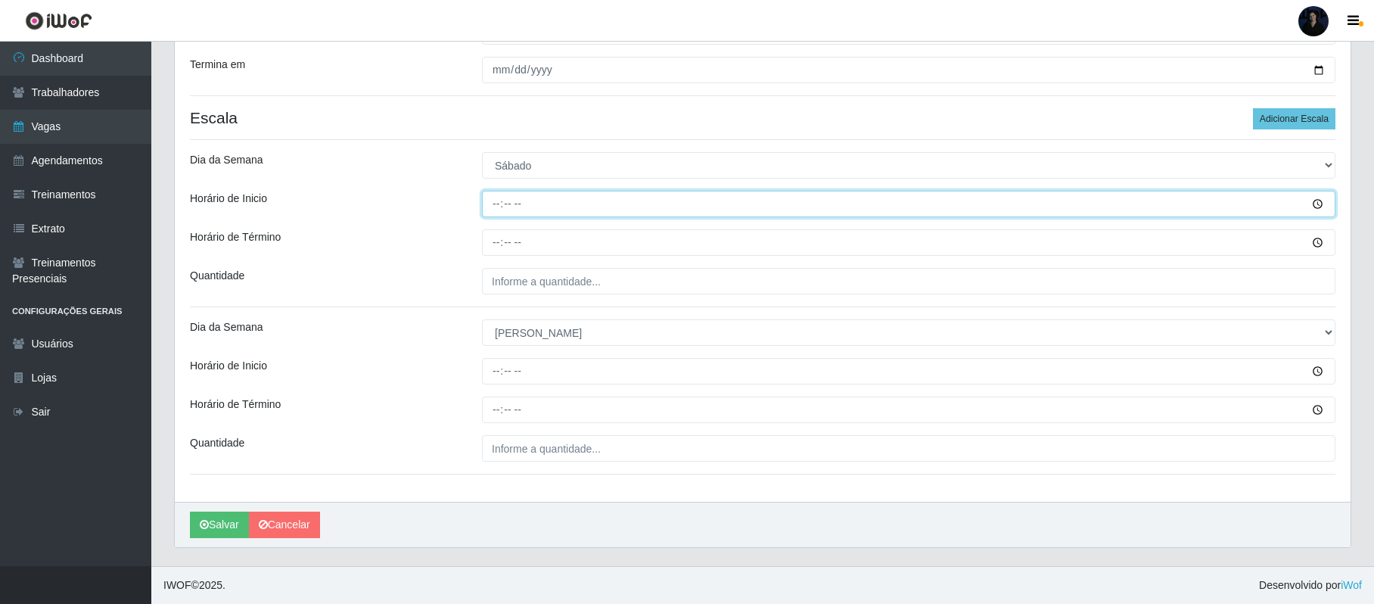
click at [490, 209] on input "Horário de Inicio" at bounding box center [908, 204] width 853 height 26
type input "09:00"
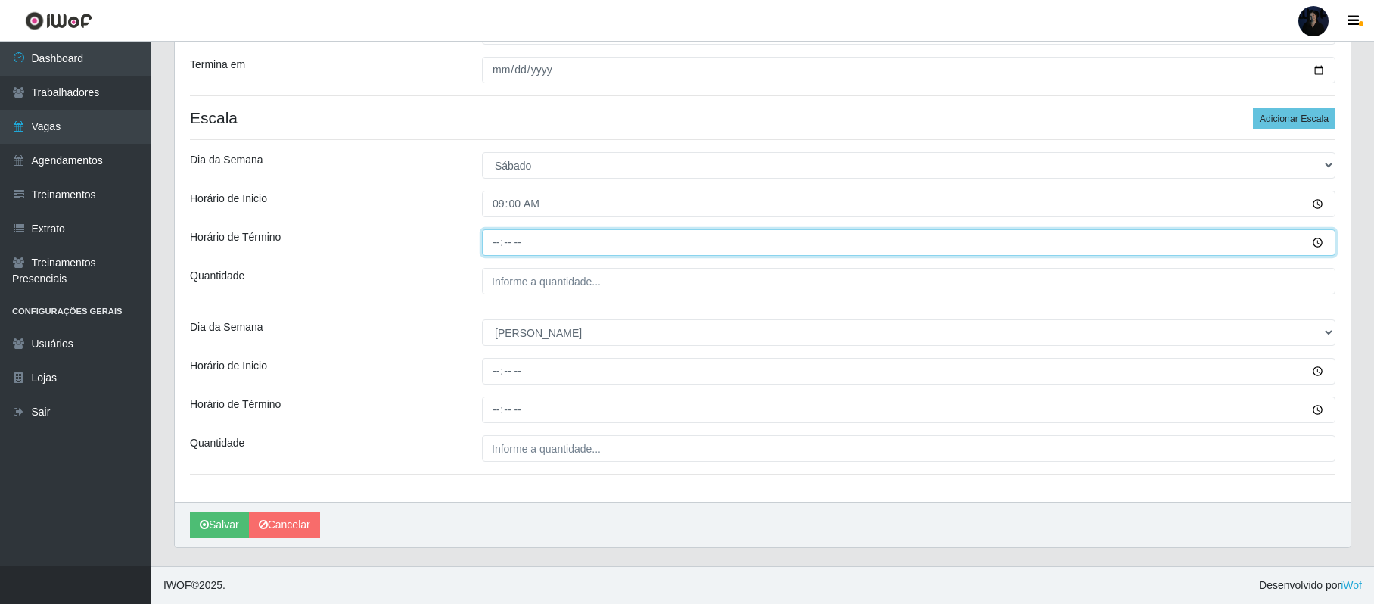
click at [492, 242] on input "Horário de Término" at bounding box center [908, 242] width 853 height 26
type input "15:00"
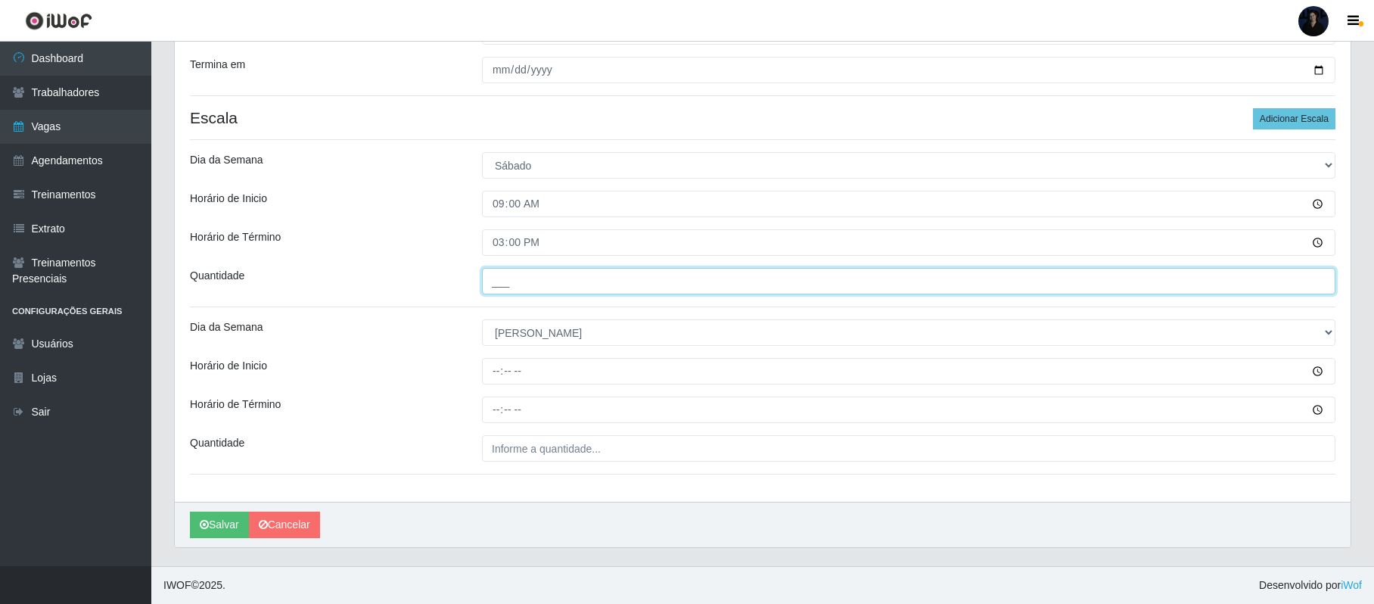
click at [490, 284] on input "___" at bounding box center [908, 281] width 853 height 26
type input "2__"
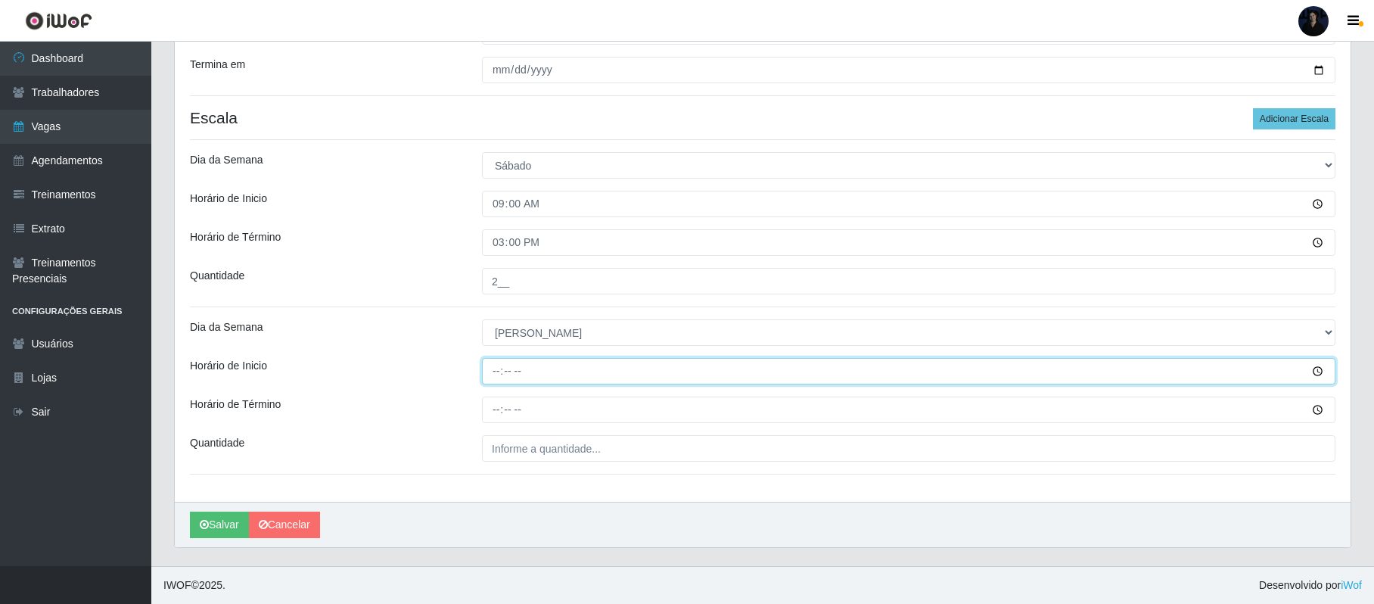
click at [498, 368] on input "Horário de Inicio" at bounding box center [908, 371] width 853 height 26
type input "09:00"
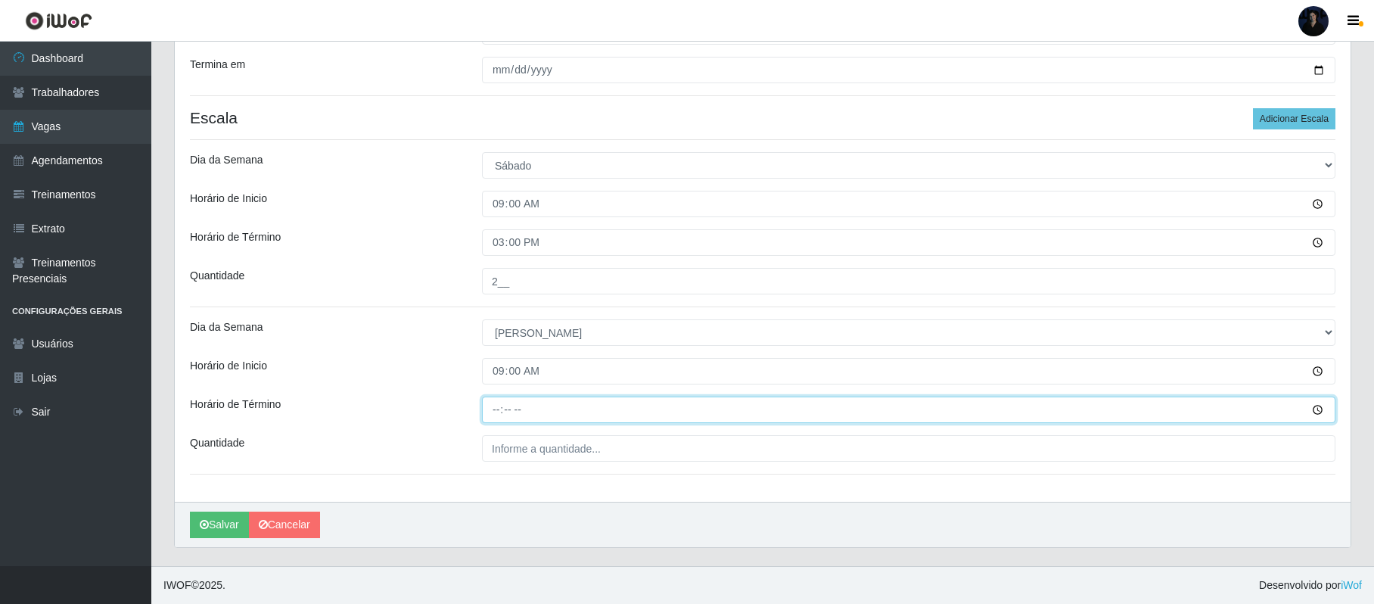
click at [492, 409] on input "Horário de Término" at bounding box center [908, 409] width 853 height 26
type input "15:00"
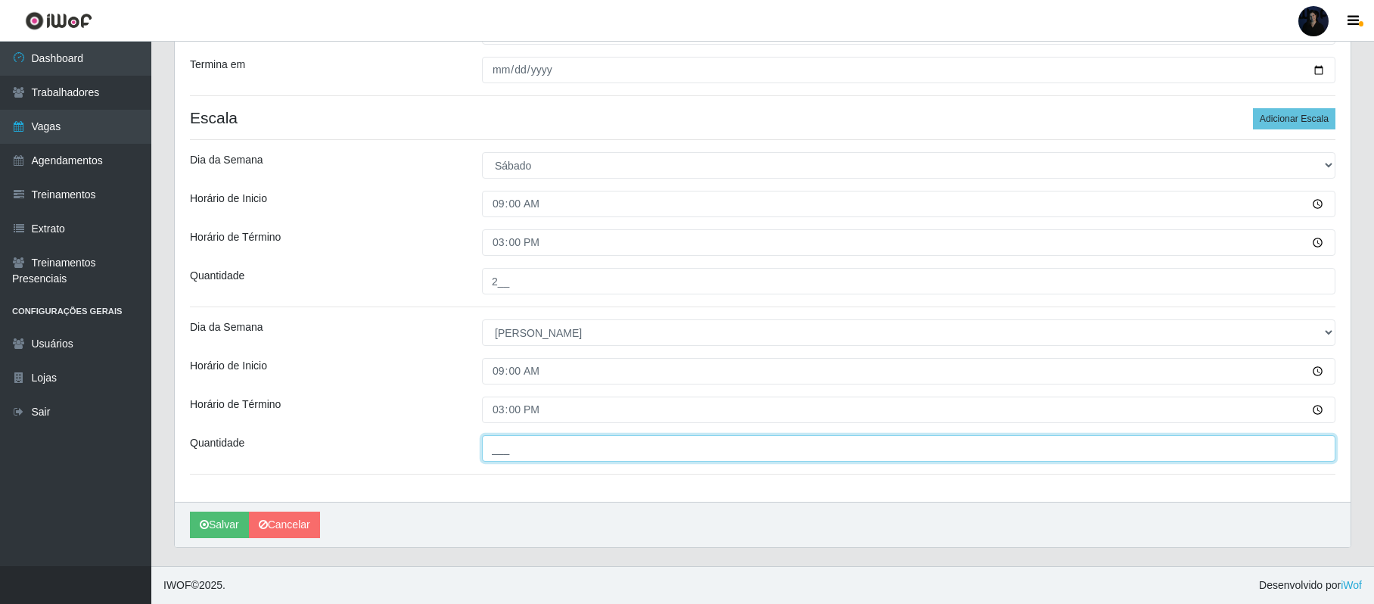
click at [500, 436] on input "___" at bounding box center [908, 448] width 853 height 26
type input "1__"
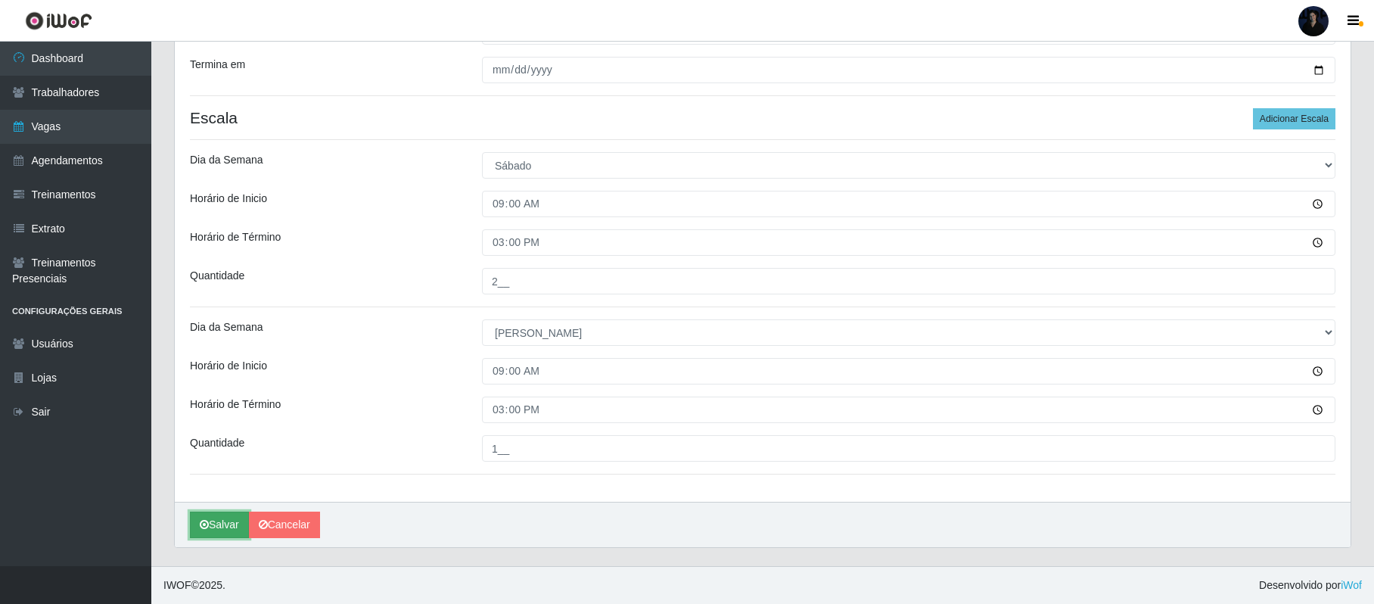
click at [204, 527] on icon "submit" at bounding box center [204, 524] width 9 height 11
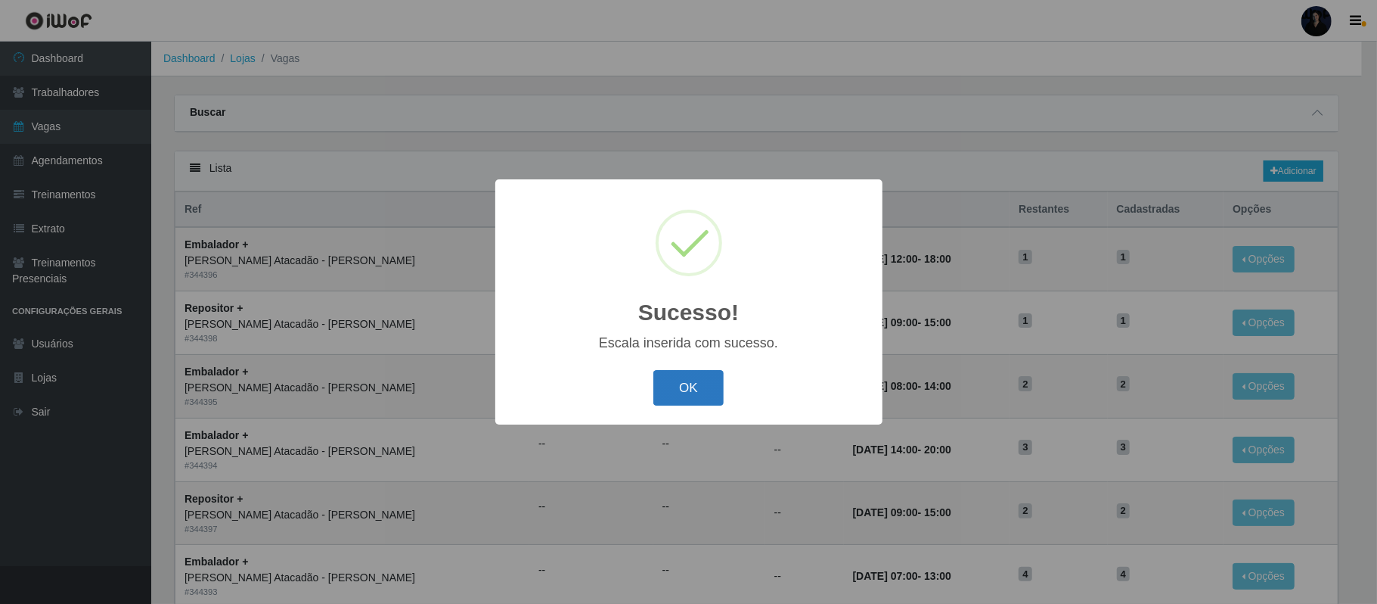
click at [673, 399] on button "OK" at bounding box center [688, 388] width 70 height 36
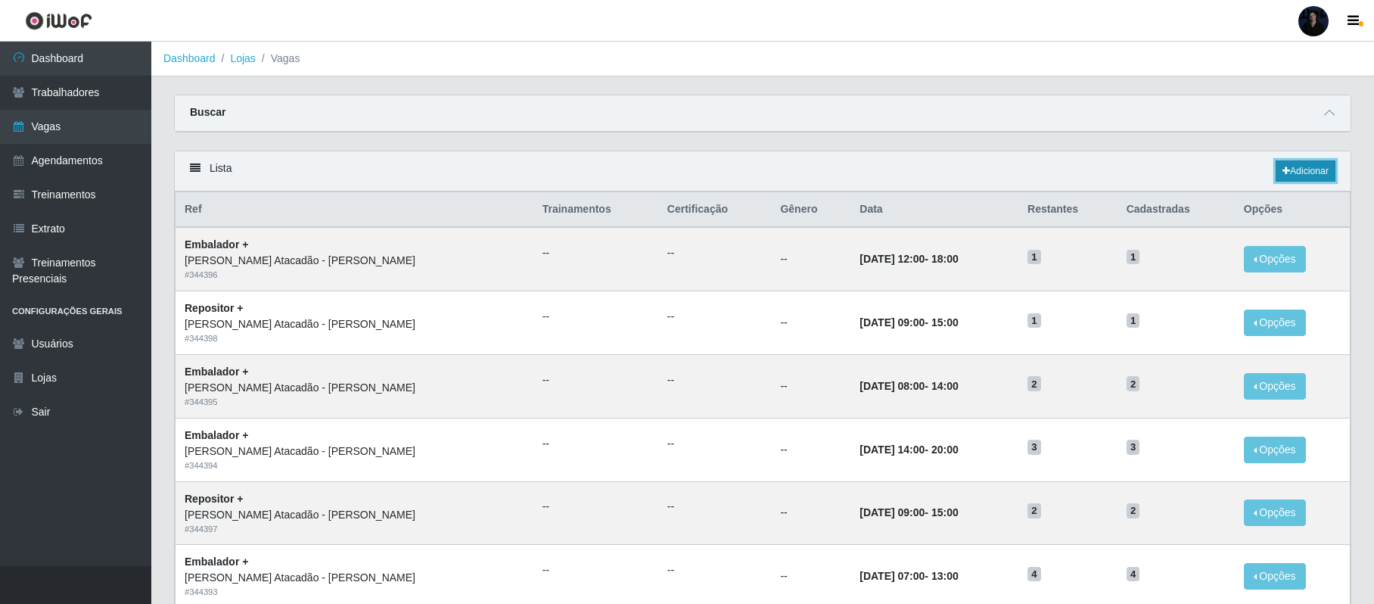
click at [1298, 177] on link "Adicionar" at bounding box center [1305, 170] width 60 height 21
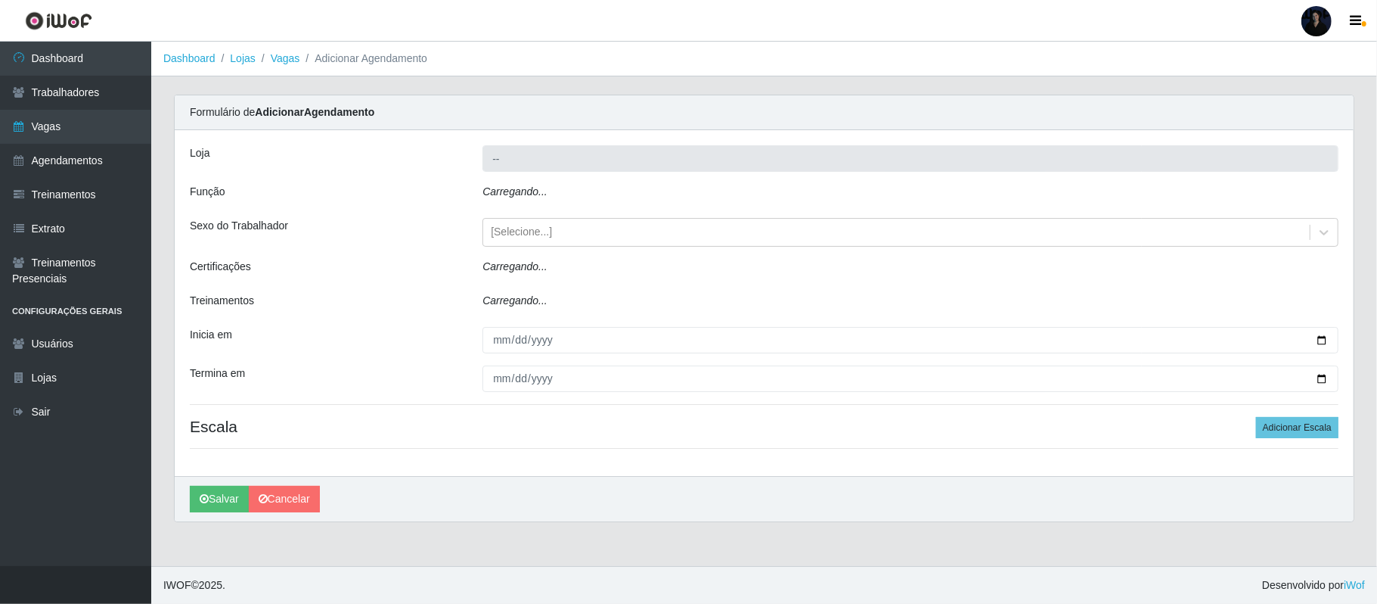
type input "[PERSON_NAME]"
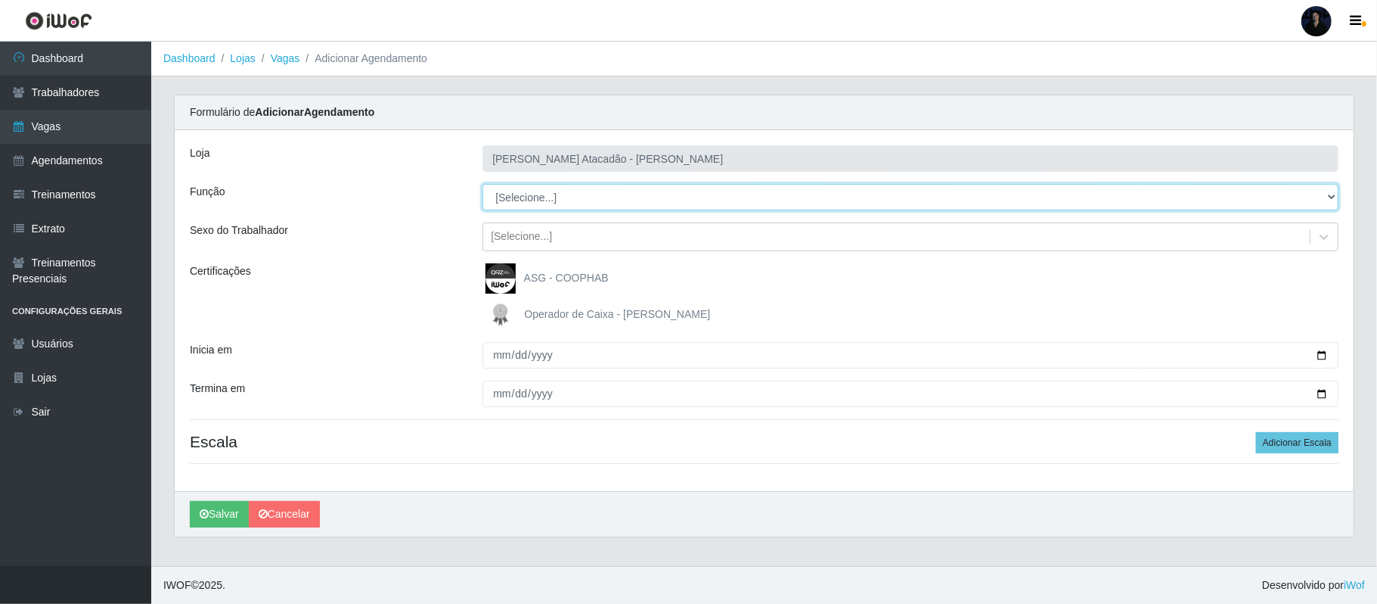
click at [658, 194] on select "[Selecione...] Embalador Embalador + Embalador ++ Repositor Repositor + Reposit…" at bounding box center [911, 197] width 856 height 26
select select "1"
click at [483, 185] on select "[Selecione...] Embalador Embalador + Embalador ++ Repositor Repositor + Reposit…" at bounding box center [911, 197] width 856 height 26
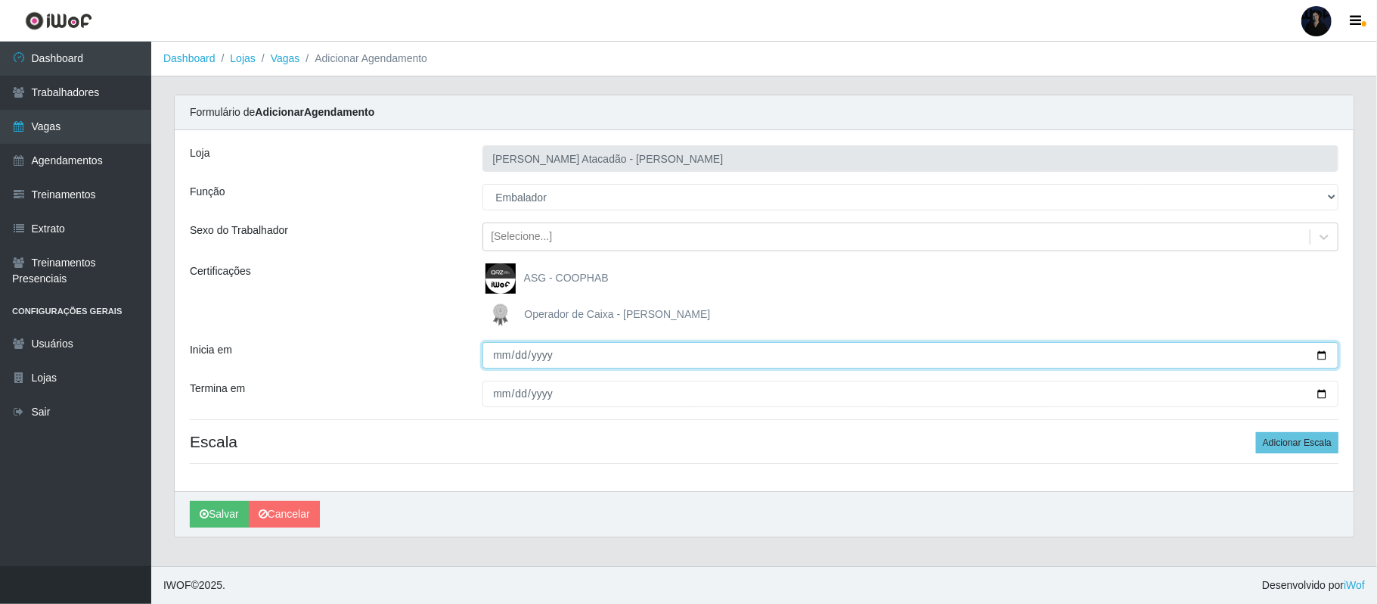
click at [1320, 355] on input "Inicia em" at bounding box center [911, 355] width 856 height 26
type input "2025-09-29"
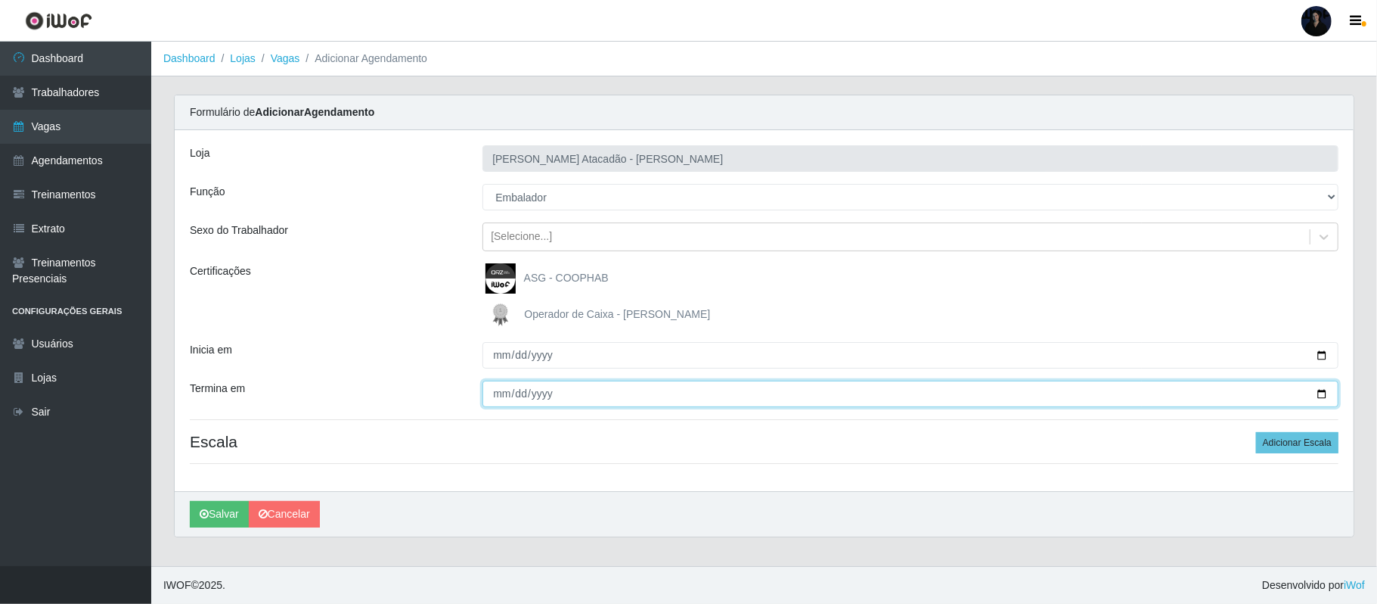
click at [1324, 390] on input "Termina em" at bounding box center [911, 393] width 856 height 26
type input "2025-09-30"
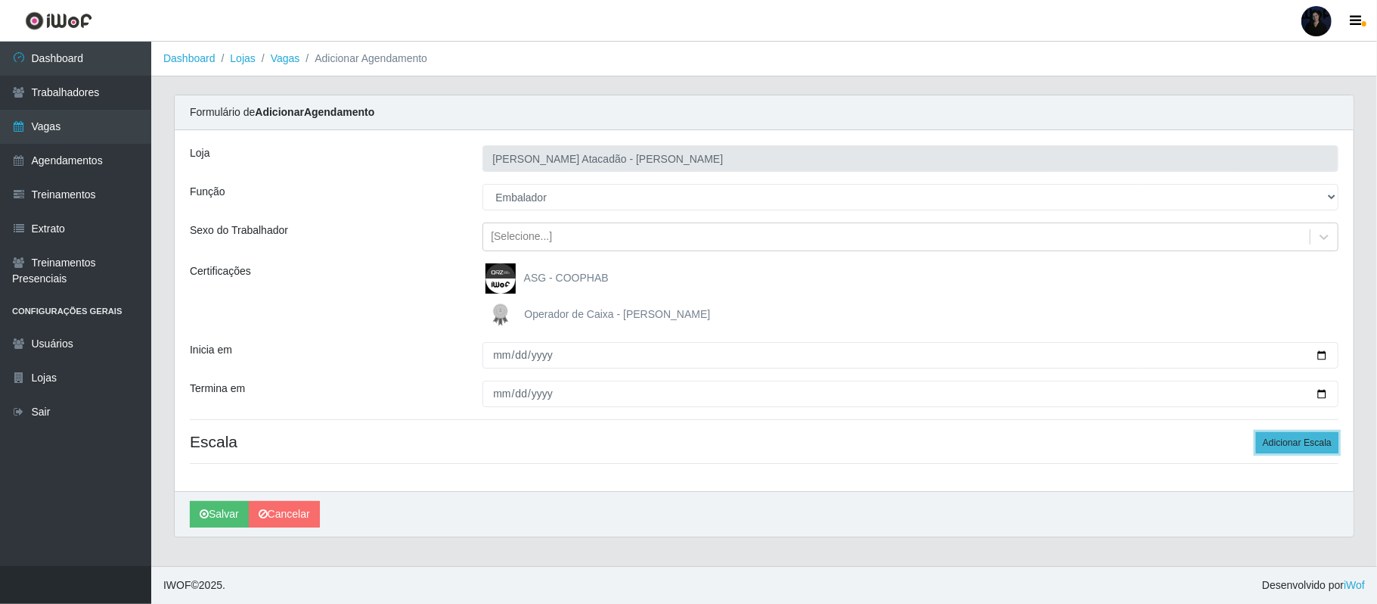
click at [1280, 442] on button "Adicionar Escala" at bounding box center [1297, 442] width 82 height 21
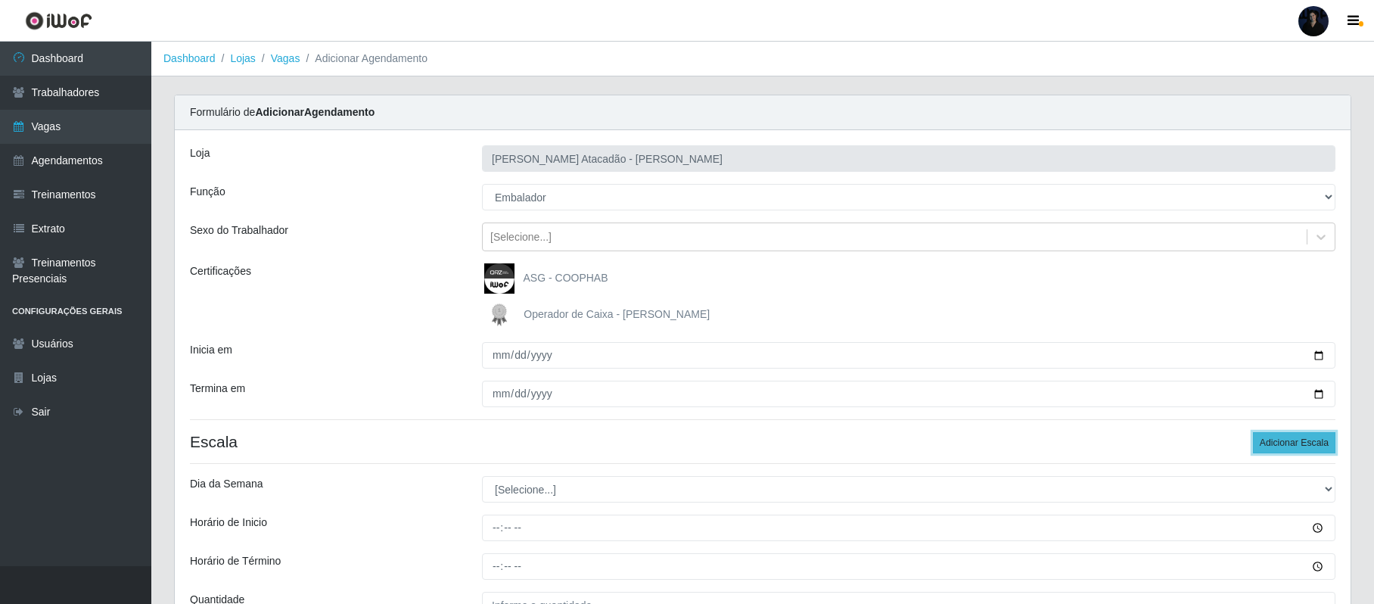
click at [1280, 442] on button "Adicionar Escala" at bounding box center [1293, 442] width 82 height 21
click at [1278, 442] on button "Adicionar Escala" at bounding box center [1293, 442] width 82 height 21
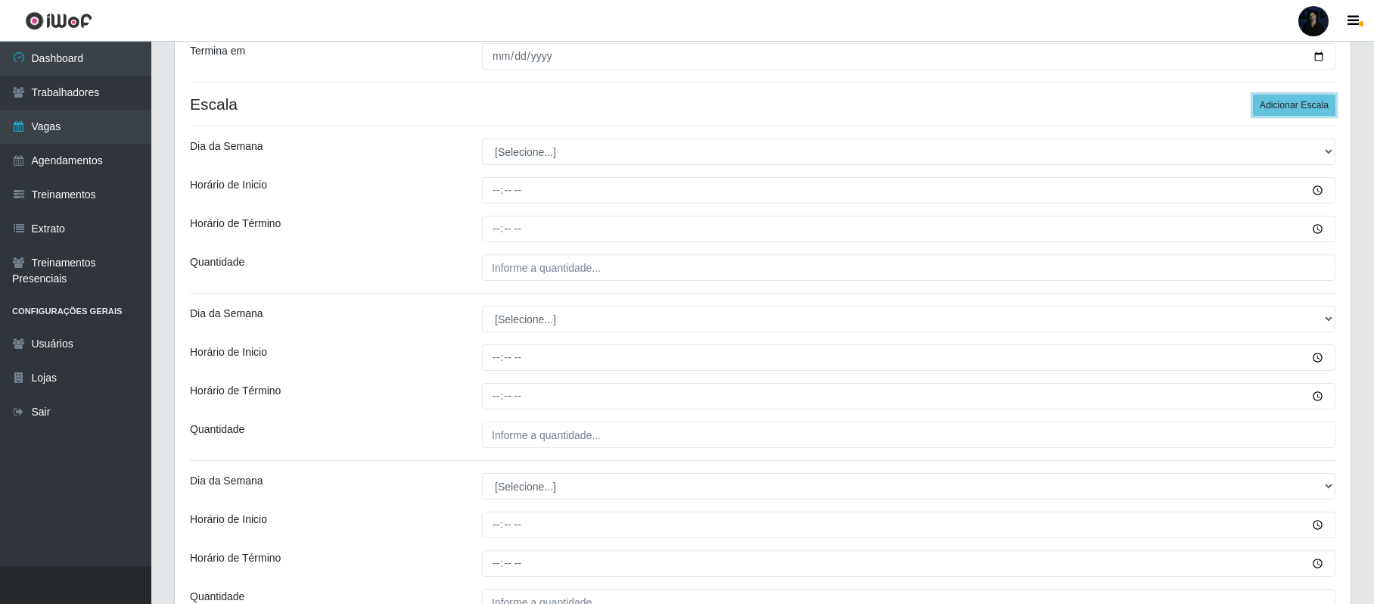
scroll to position [352, 0]
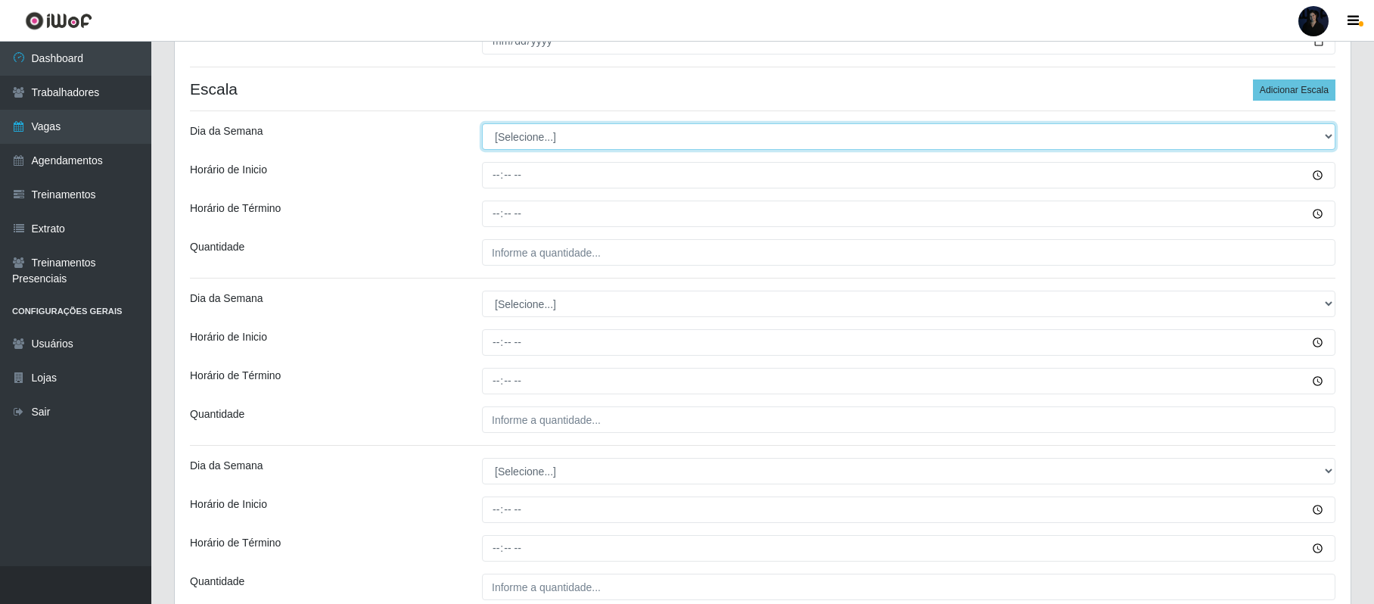
click at [497, 138] on select "[Selecione...] Segunda Terça Quarta Quinta Sexta Sábado Domingo" at bounding box center [908, 136] width 853 height 26
select select "1"
click at [482, 124] on select "[Selecione...] Segunda Terça Quarta Quinta Sexta Sábado Domingo" at bounding box center [908, 136] width 853 height 26
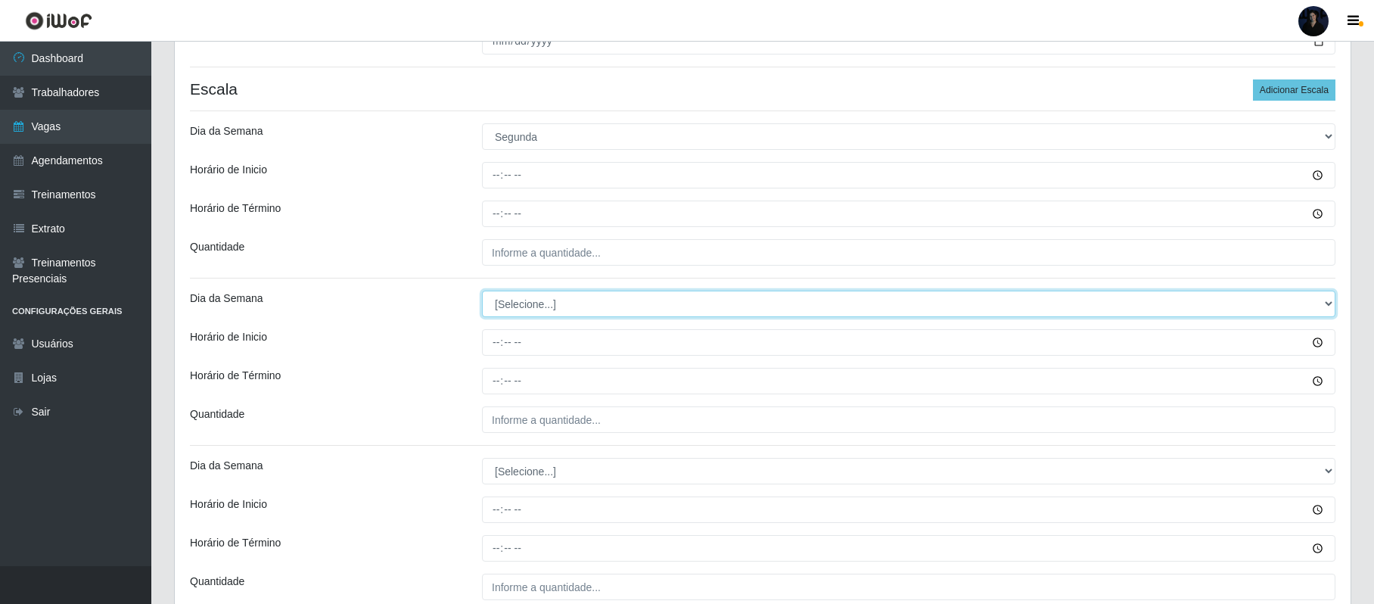
click at [510, 303] on select "[Selecione...] Segunda Terça Quarta Quinta Sexta Sábado Domingo" at bounding box center [908, 303] width 853 height 26
select select "1"
click at [482, 292] on select "[Selecione...] Segunda Terça Quarta Quinta Sexta Sábado Domingo" at bounding box center [908, 303] width 853 height 26
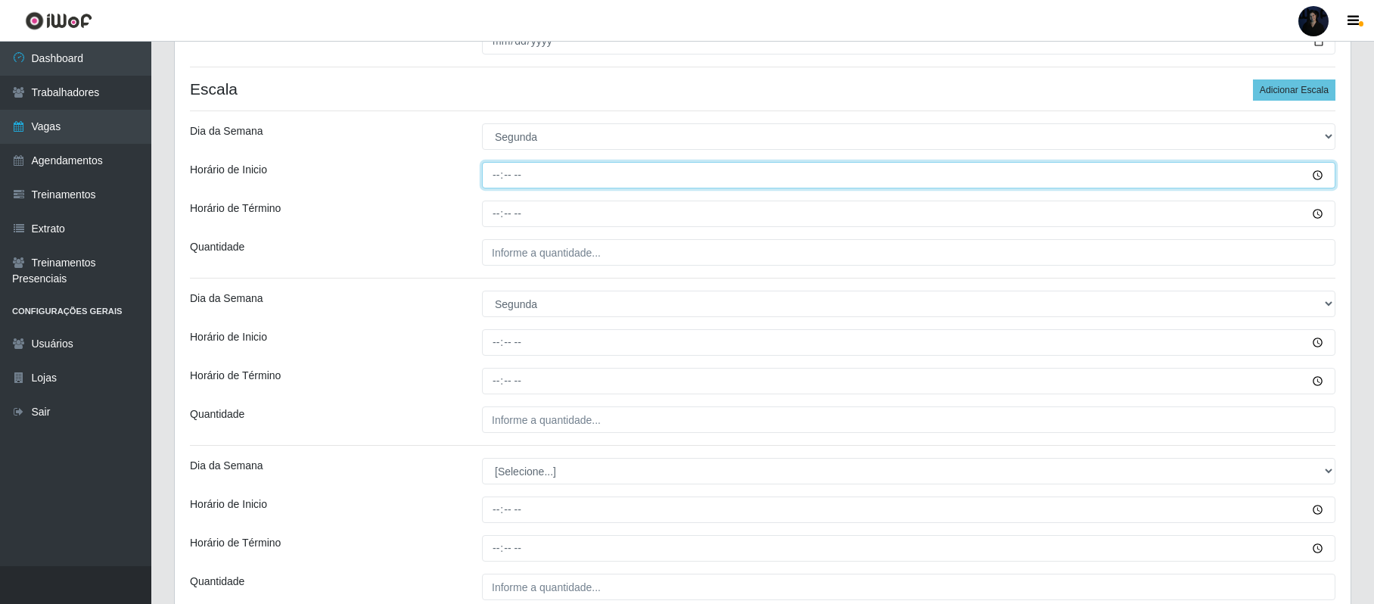
click at [493, 173] on input "Horário de Inicio" at bounding box center [908, 175] width 853 height 26
type input "08:00"
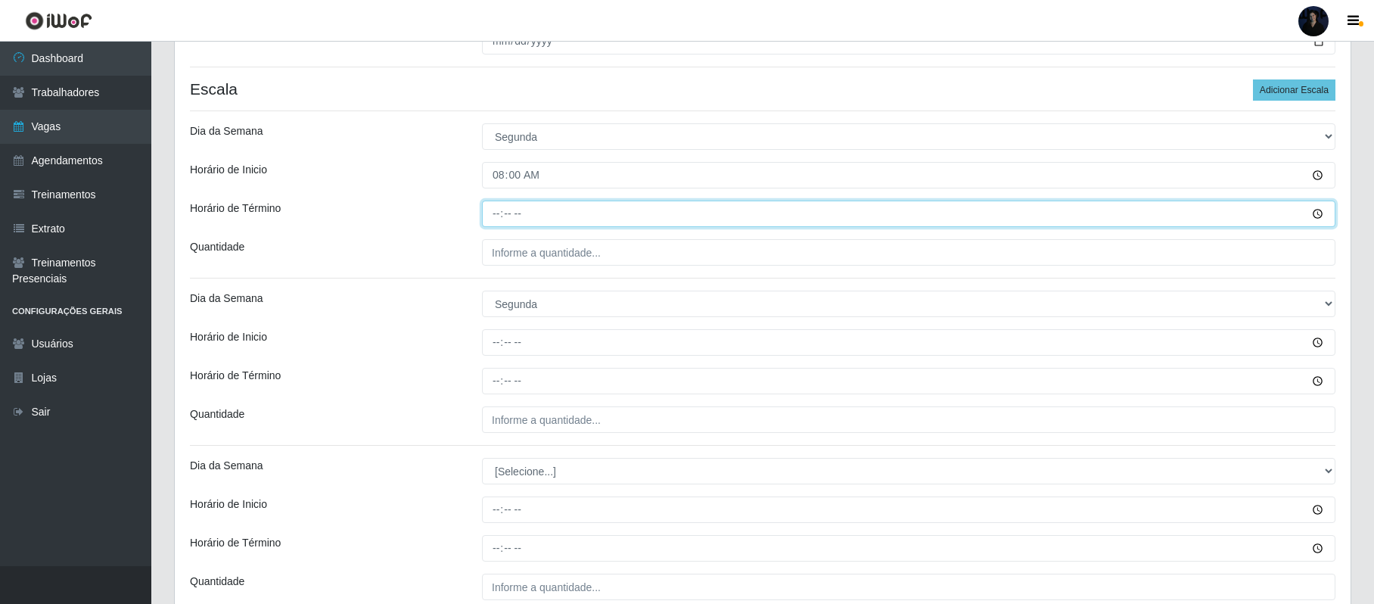
click at [494, 207] on input "Horário de Término" at bounding box center [908, 213] width 853 height 26
type input "14:00"
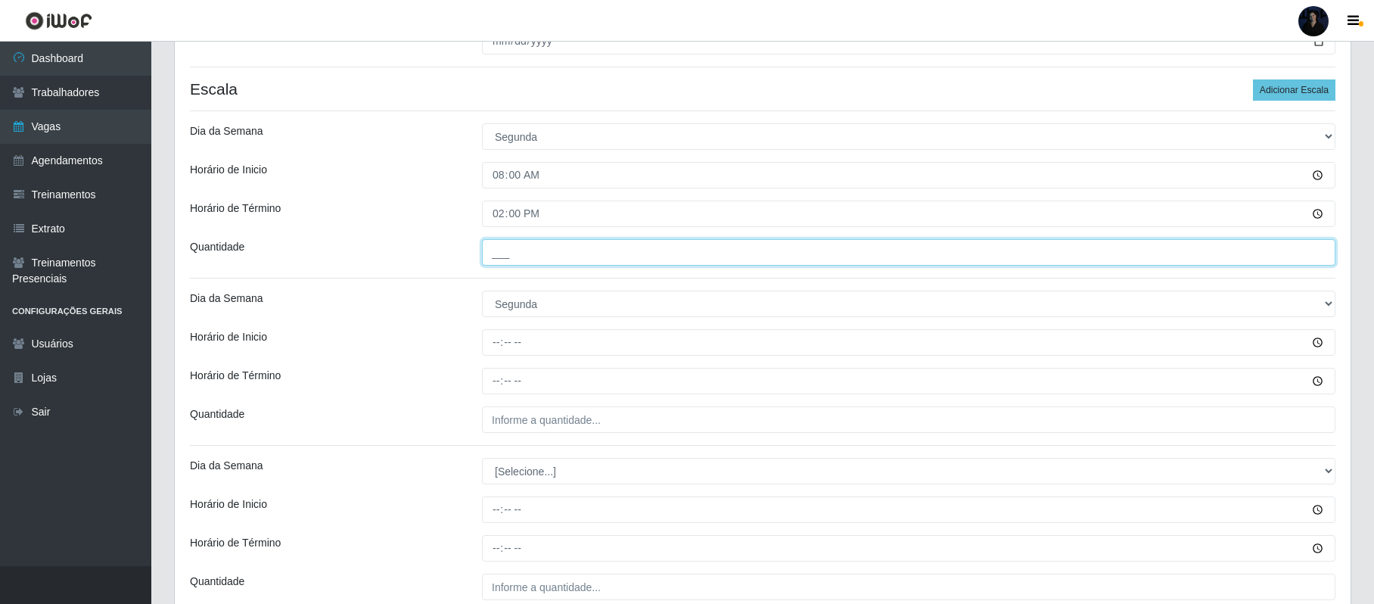
click at [498, 253] on input "___" at bounding box center [908, 252] width 853 height 26
type input "3__"
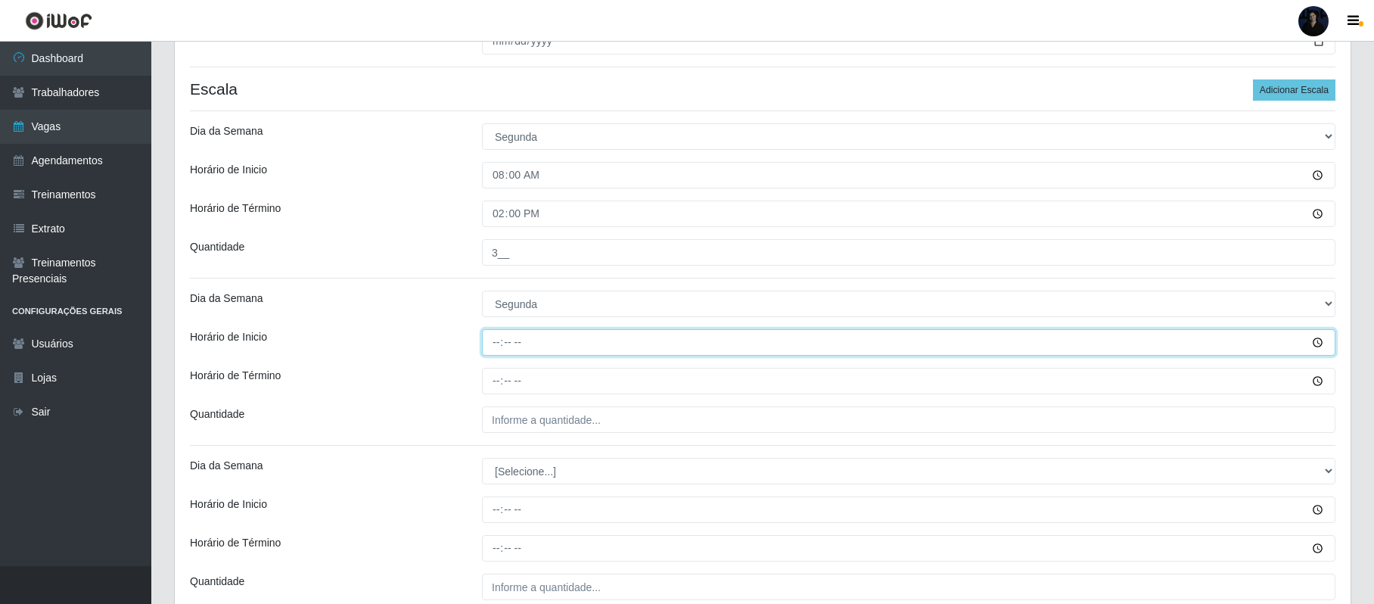
click at [492, 337] on input "Horário de Inicio" at bounding box center [908, 342] width 853 height 26
type input "14:00"
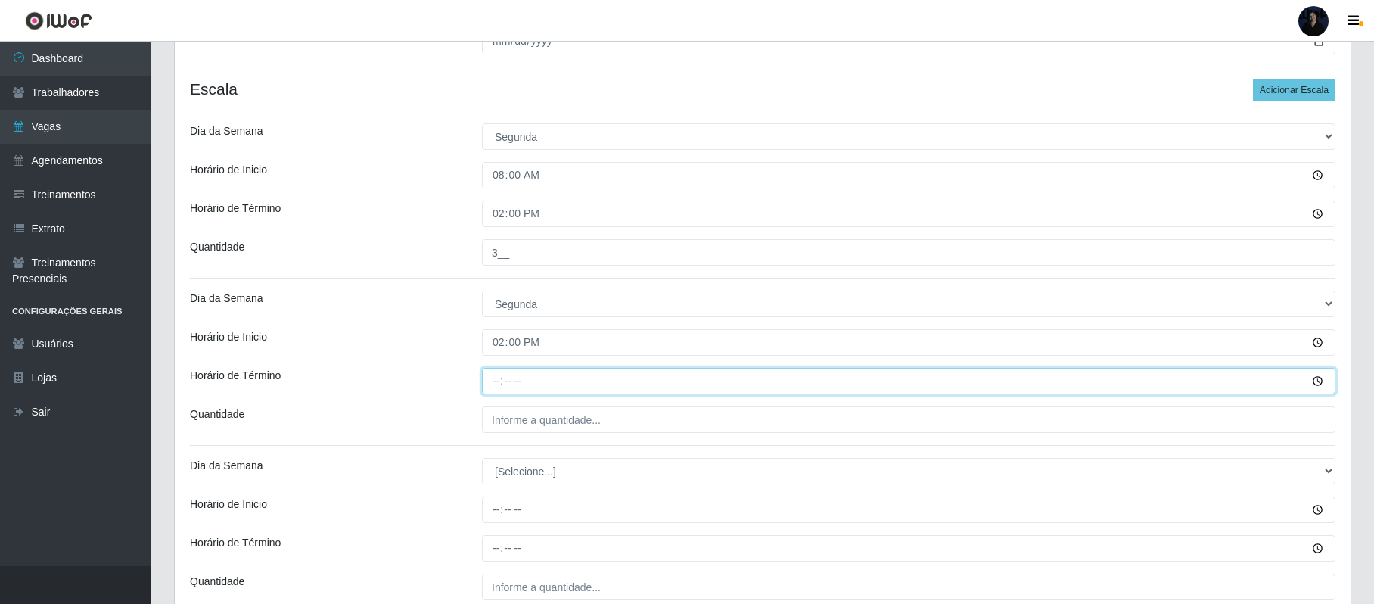
click at [499, 387] on input "Horário de Término" at bounding box center [908, 381] width 853 height 26
type input "20:00"
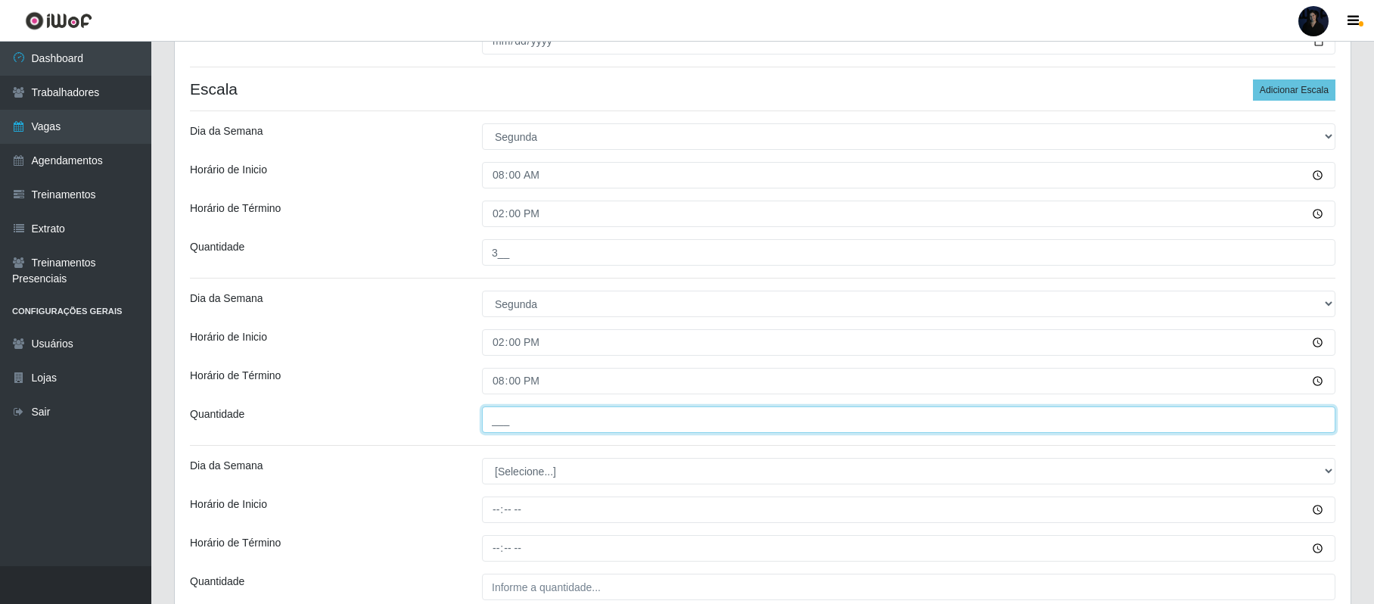
click at [498, 413] on input "___" at bounding box center [908, 419] width 853 height 26
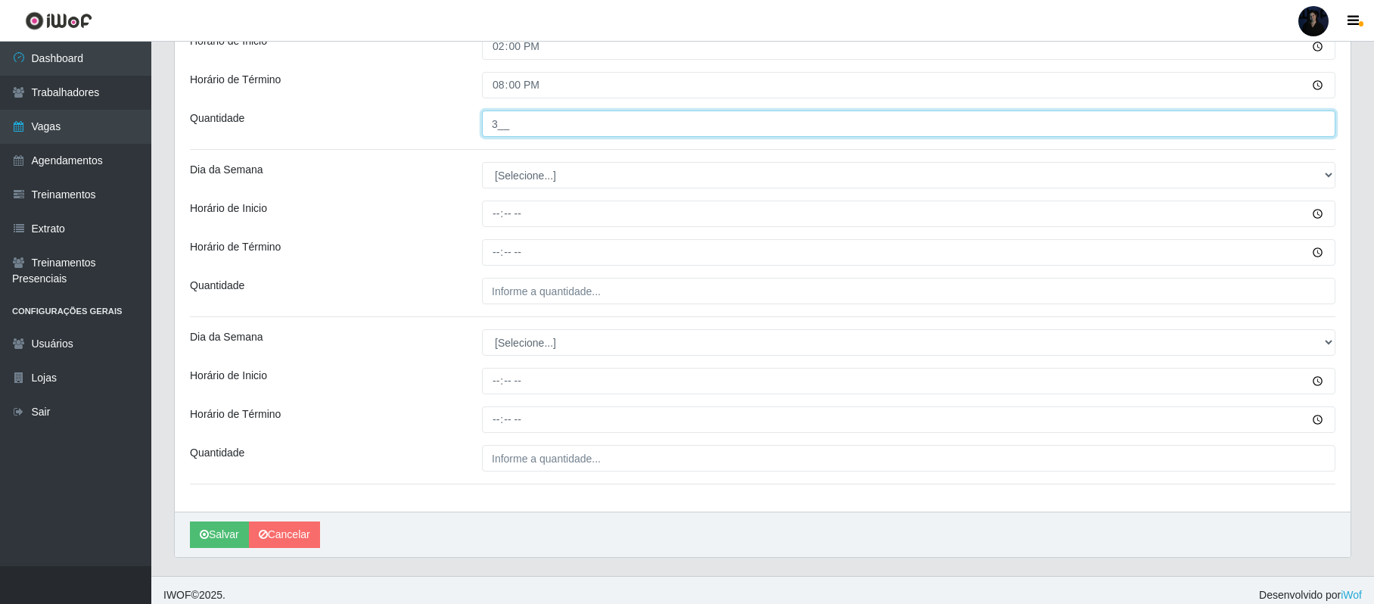
scroll to position [661, 0]
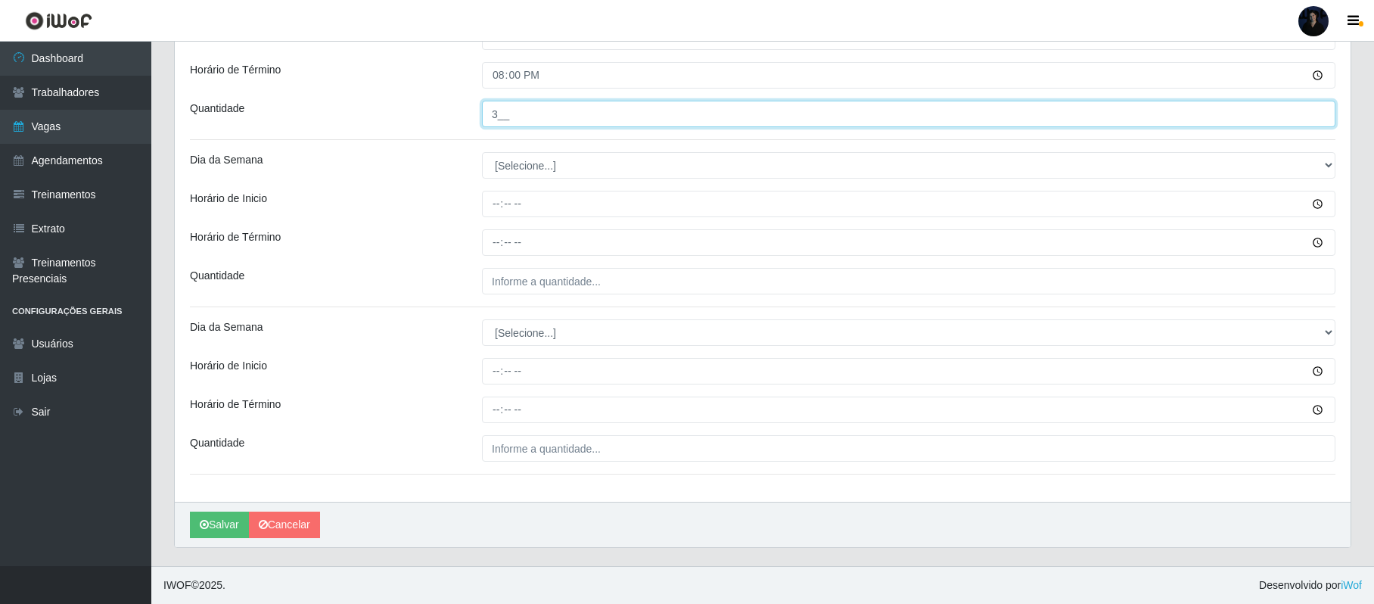
type input "3__"
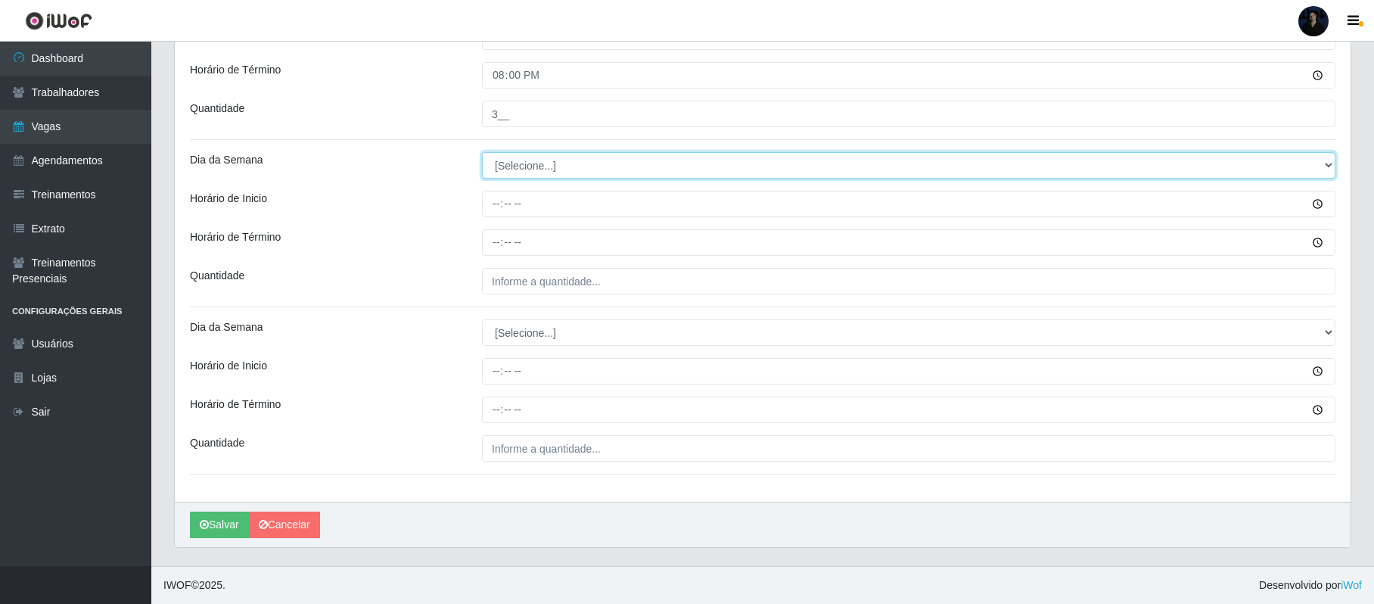
click at [517, 160] on select "[Selecione...] Segunda Terça Quarta Quinta Sexta Sábado Domingo" at bounding box center [908, 165] width 853 height 26
select select "2"
click at [482, 152] on select "[Selecione...] Segunda Terça Quarta Quinta Sexta Sábado Domingo" at bounding box center [908, 165] width 853 height 26
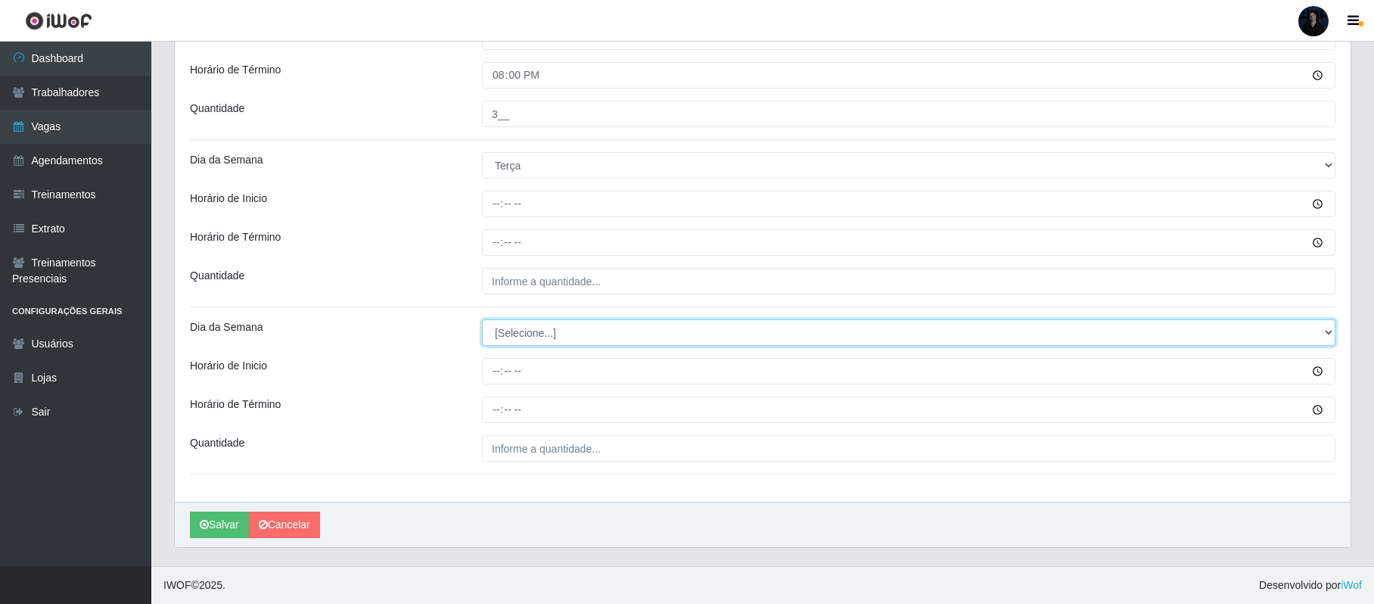
click at [530, 334] on select "[Selecione...] Segunda Terça Quarta Quinta Sexta Sábado Domingo" at bounding box center [908, 332] width 853 height 26
select select "2"
click at [482, 319] on select "[Selecione...] Segunda Terça Quarta Quinta Sexta Sábado Domingo" at bounding box center [908, 332] width 853 height 26
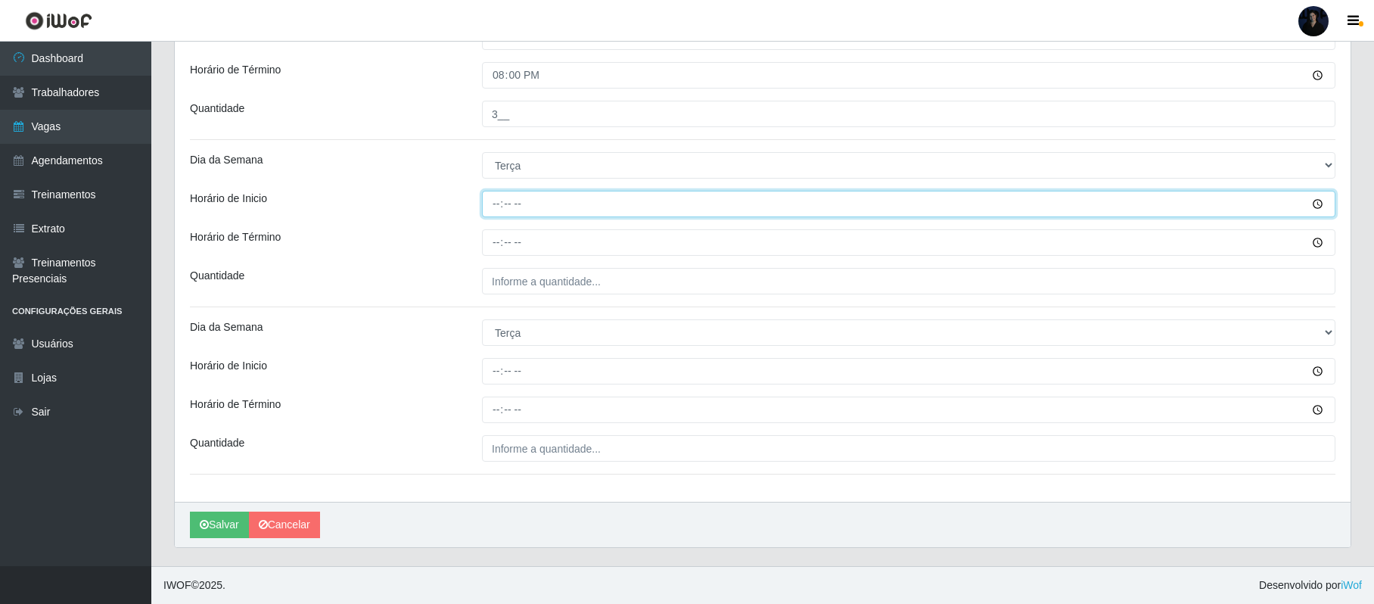
click at [494, 206] on input "Horário de Inicio" at bounding box center [908, 204] width 853 height 26
type input "08:00"
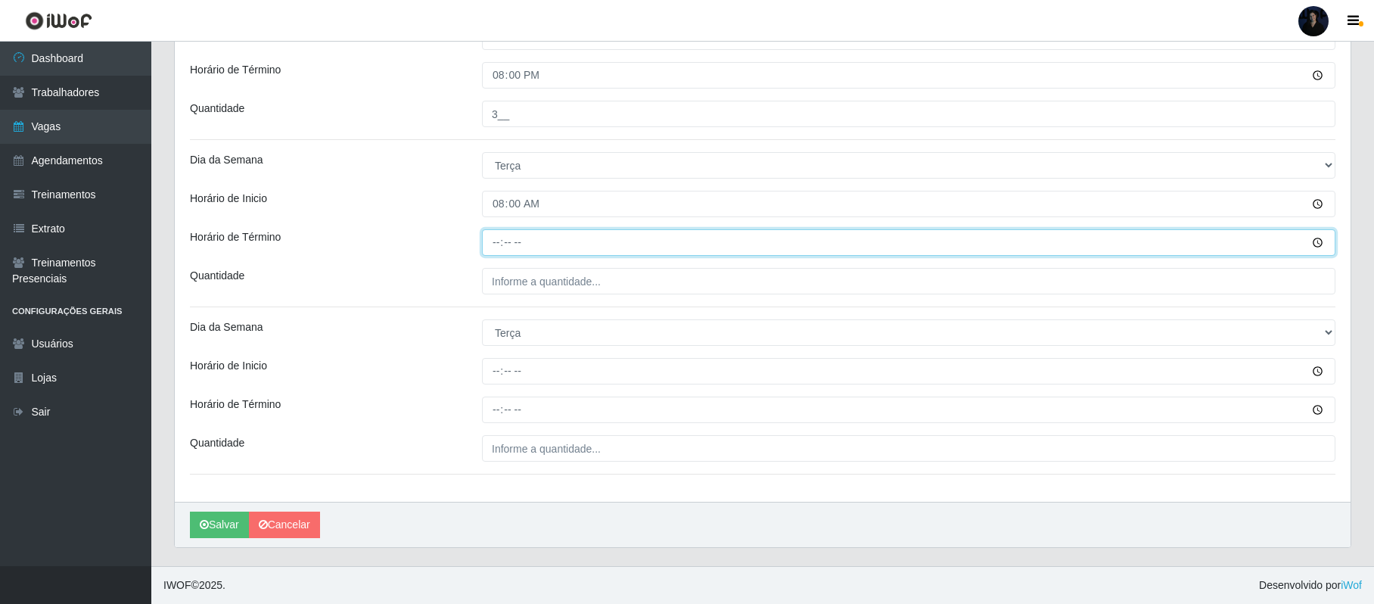
click at [493, 237] on input "Horário de Término" at bounding box center [908, 242] width 853 height 26
type input "14:00"
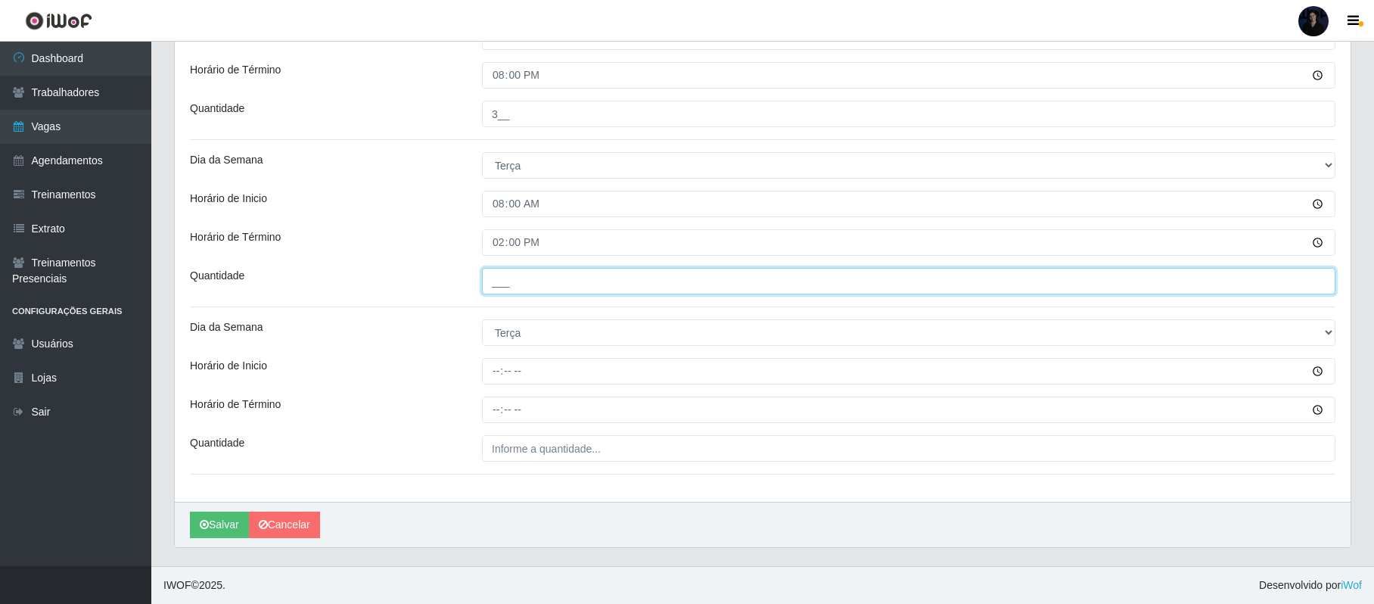
click at [502, 280] on input "___" at bounding box center [908, 281] width 853 height 26
type input "4__"
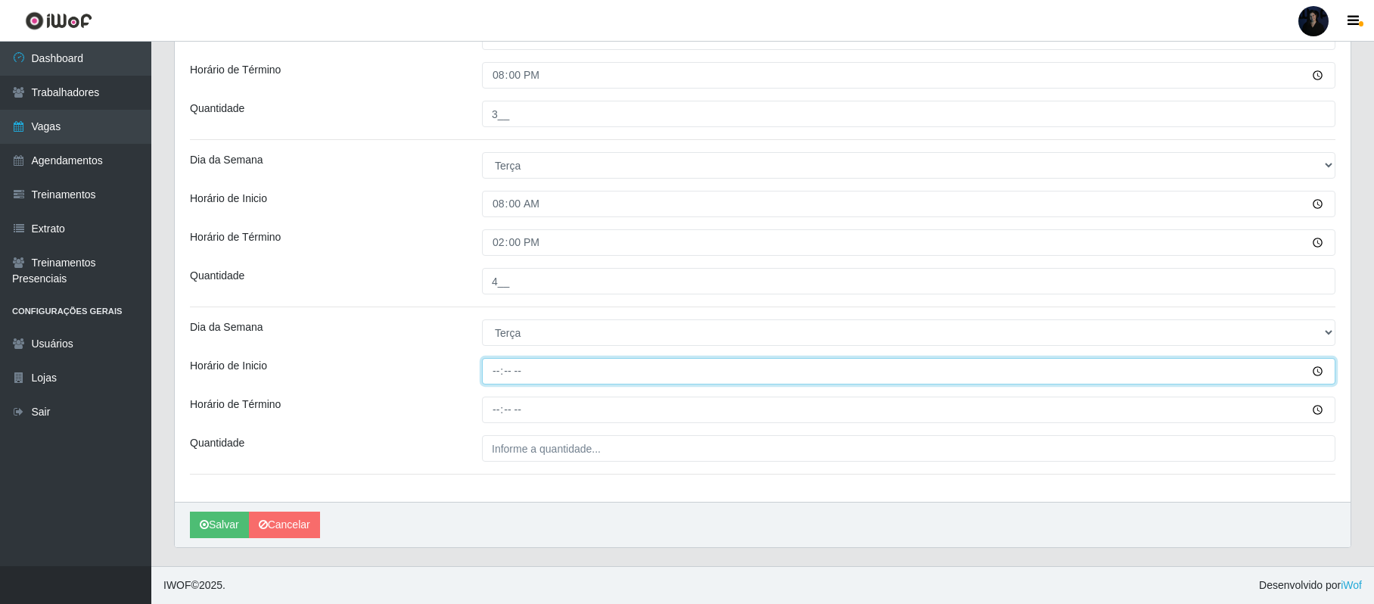
click at [501, 371] on input "Horário de Inicio" at bounding box center [908, 371] width 853 height 26
type input "14:00"
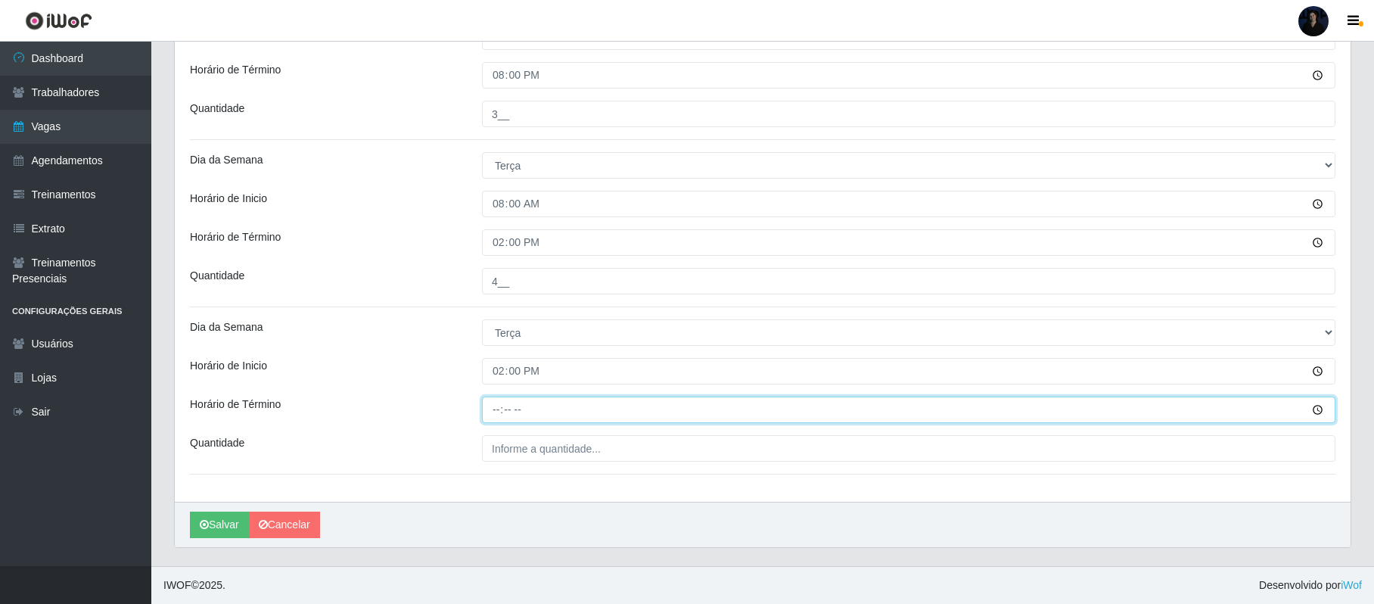
click at [491, 403] on input "Horário de Término" at bounding box center [908, 409] width 853 height 26
type input "20:00"
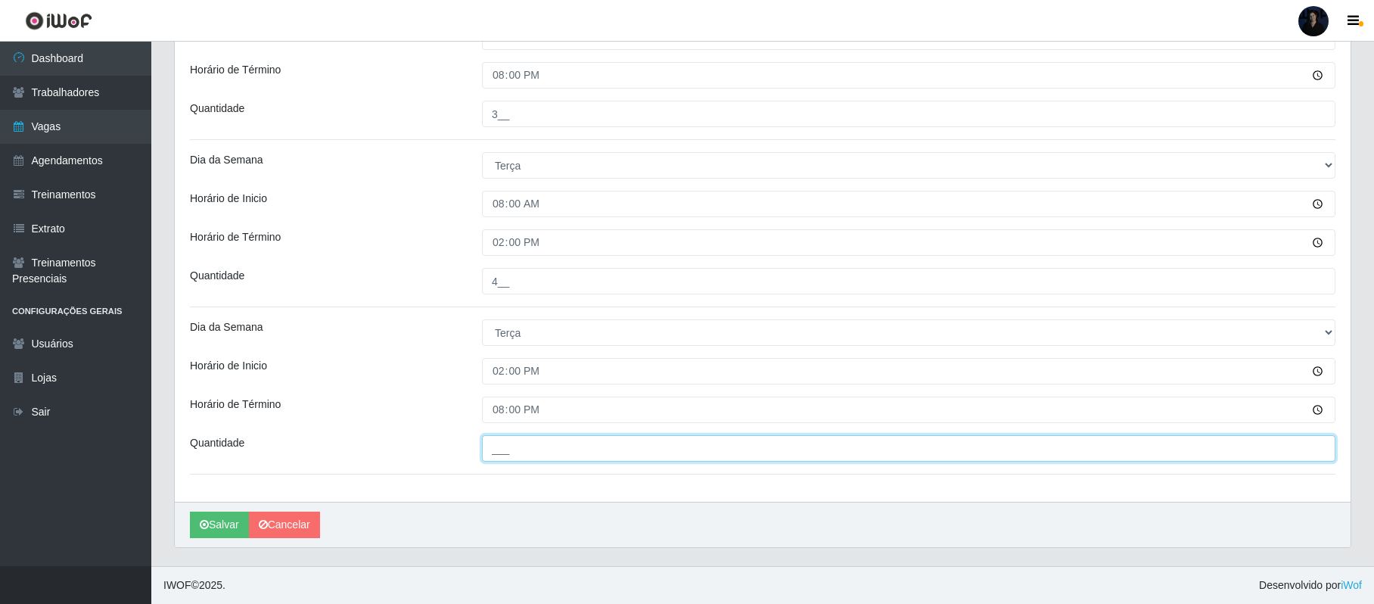
click at [504, 439] on input "___" at bounding box center [908, 448] width 853 height 26
type input "4__"
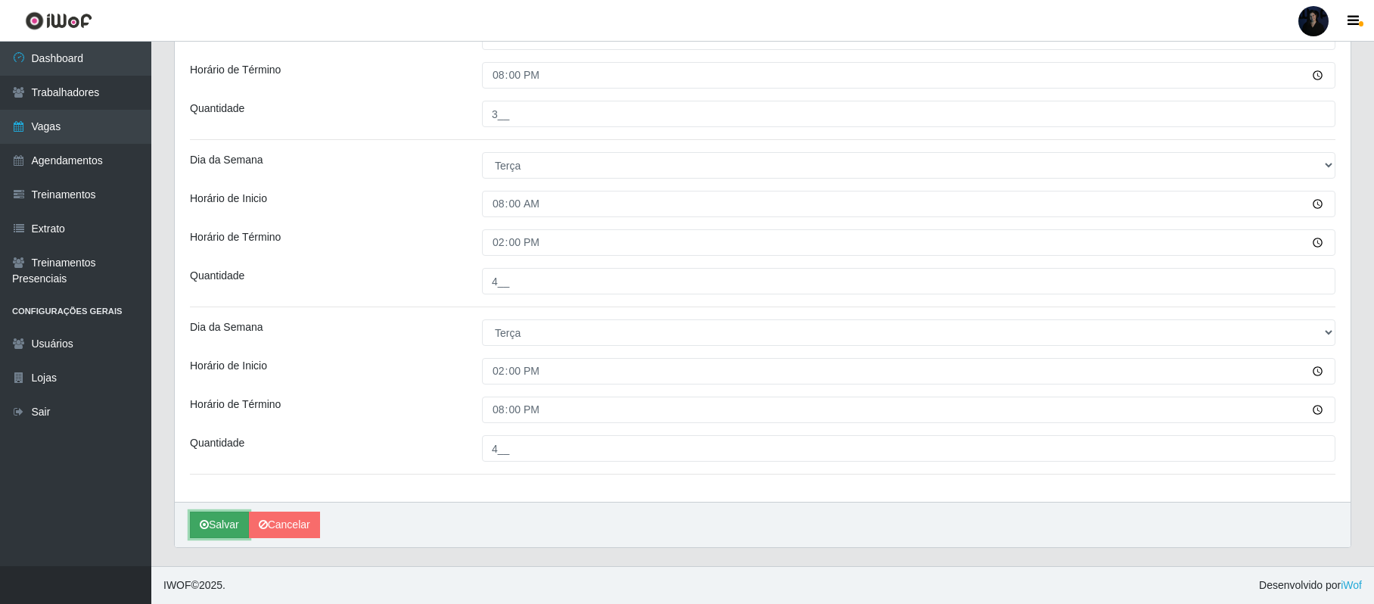
click at [216, 521] on button "Salvar" at bounding box center [219, 524] width 59 height 26
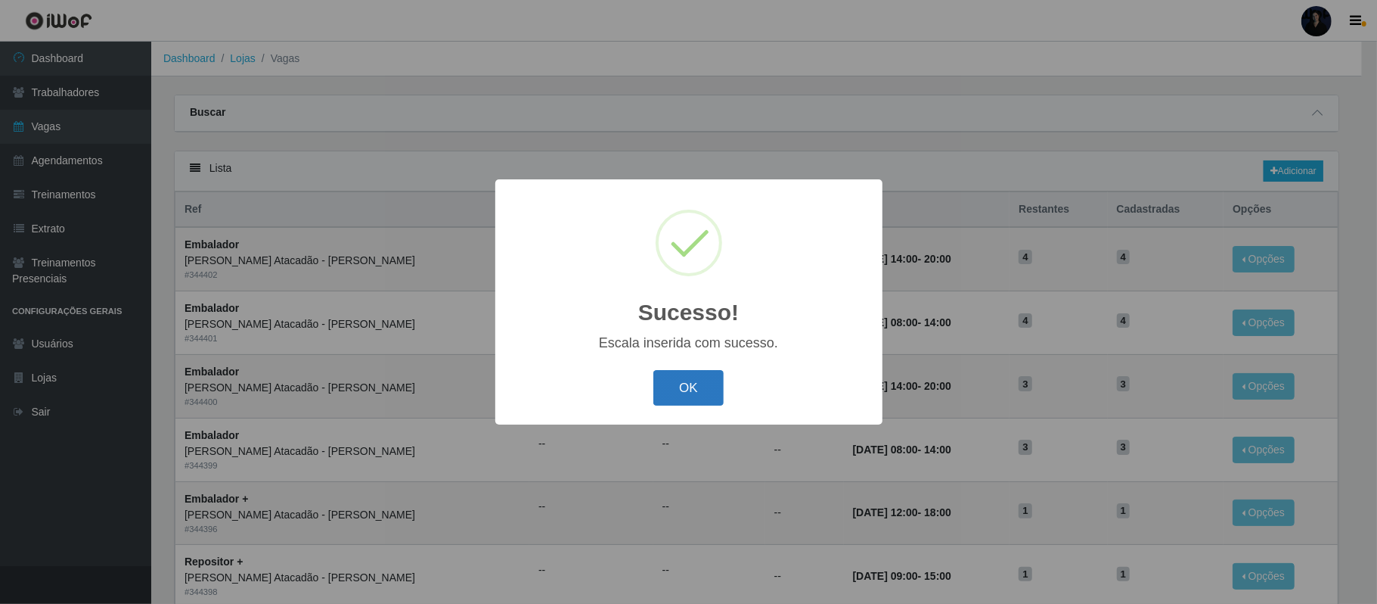
click at [694, 377] on button "OK" at bounding box center [688, 388] width 70 height 36
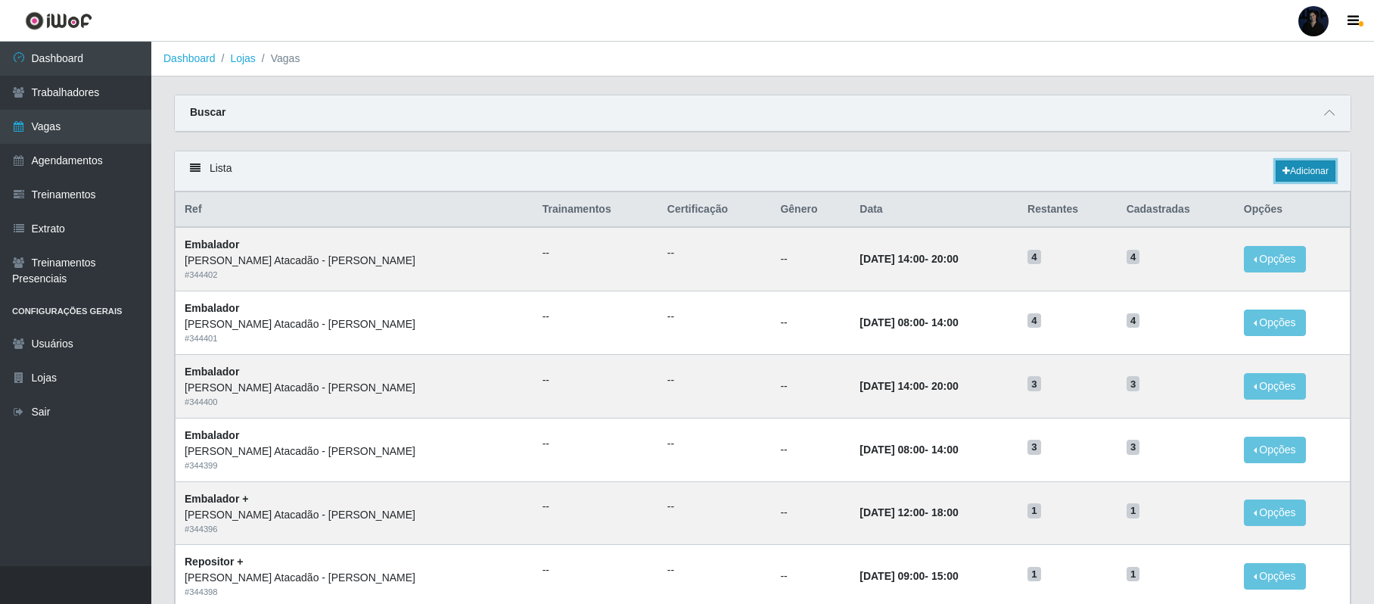
click at [1299, 175] on link "Adicionar" at bounding box center [1305, 170] width 60 height 21
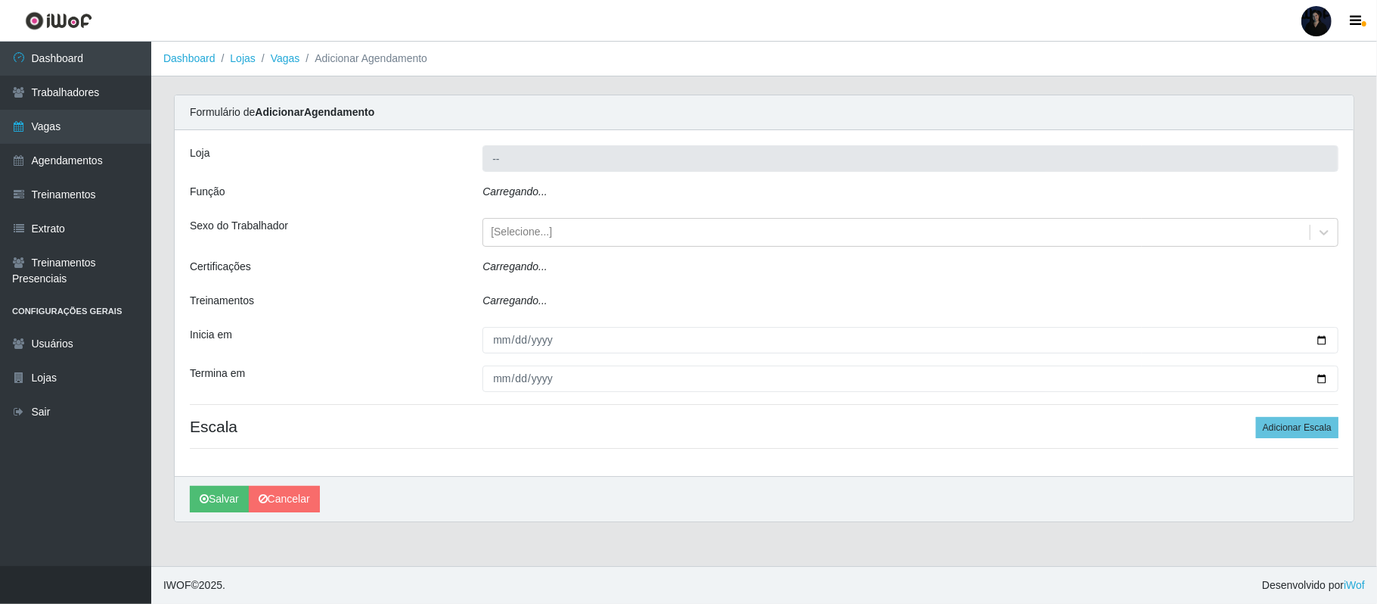
type input "[PERSON_NAME]"
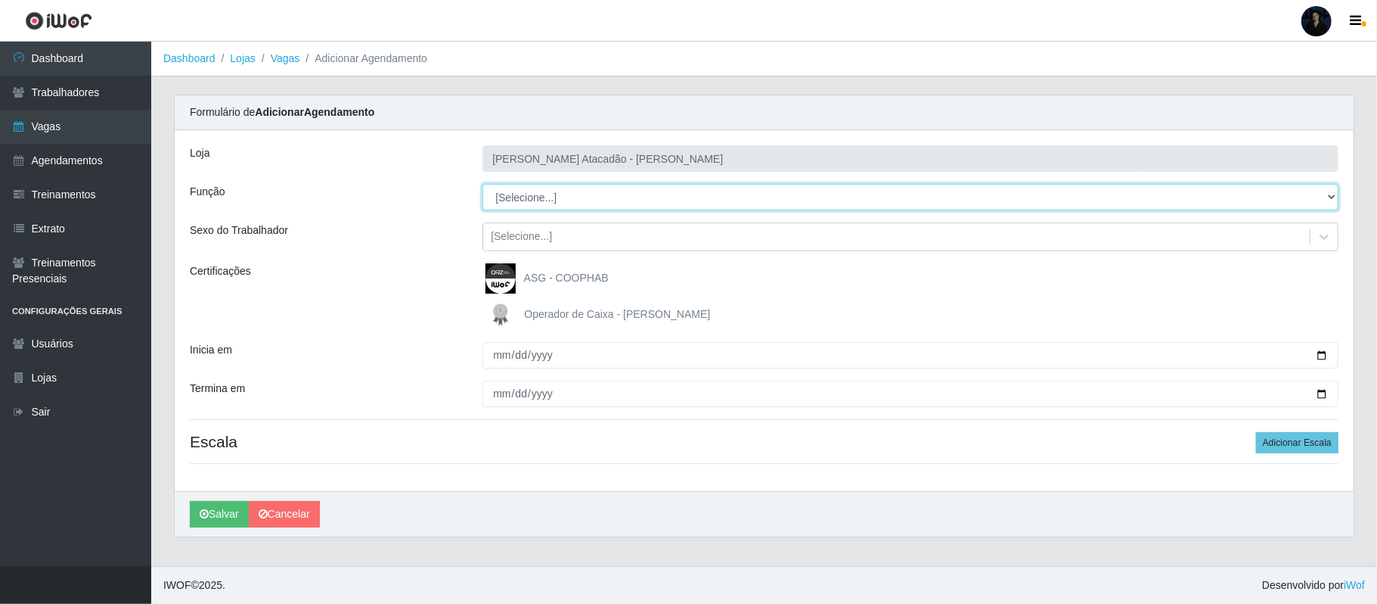
click at [515, 194] on select "[Selecione...] Embalador Embalador + Embalador ++ Repositor Repositor + Reposit…" at bounding box center [911, 197] width 856 height 26
select select "24"
click at [483, 185] on select "[Selecione...] Embalador Embalador + Embalador ++ Repositor Repositor + Reposit…" at bounding box center [911, 197] width 856 height 26
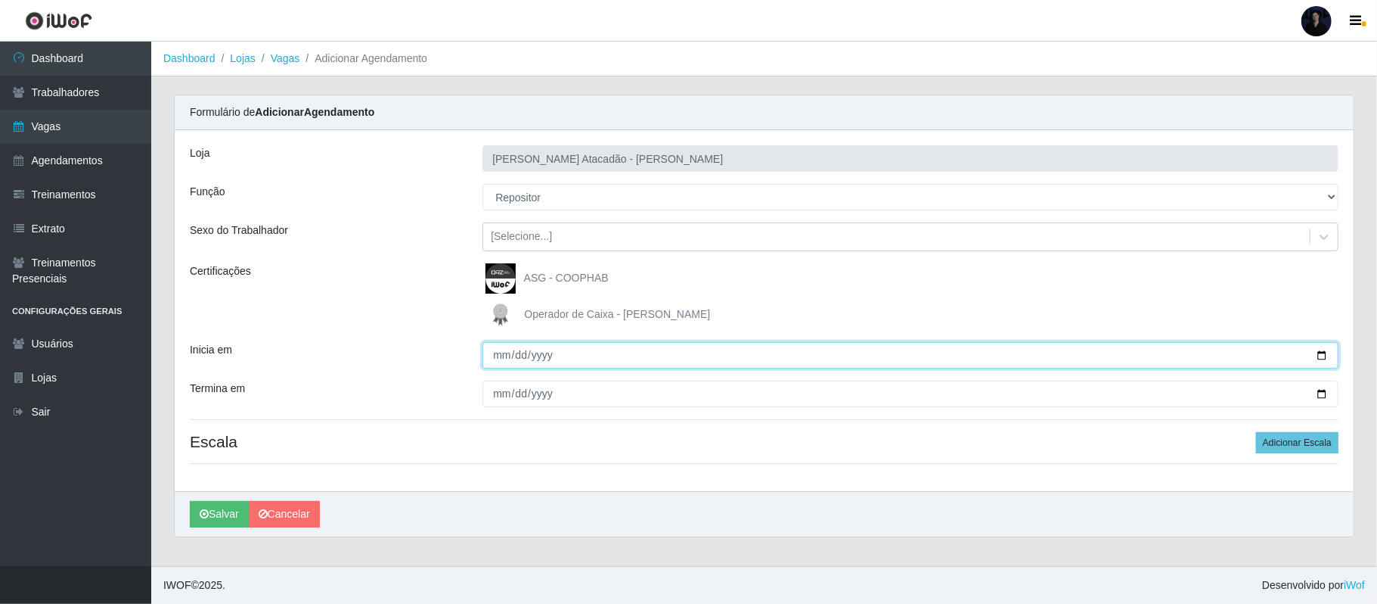
click at [1323, 355] on input "Inicia em" at bounding box center [911, 355] width 856 height 26
type input "2025-09-29"
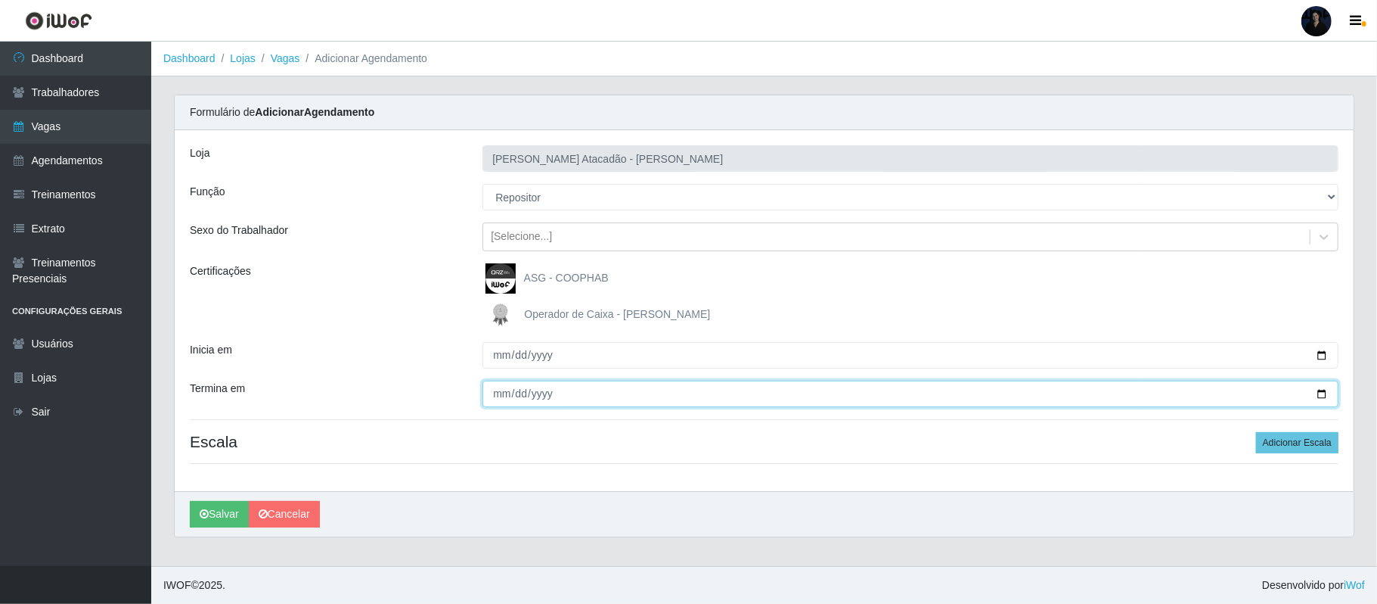
click at [1319, 394] on input "Termina em" at bounding box center [911, 393] width 856 height 26
type input "2025-09-30"
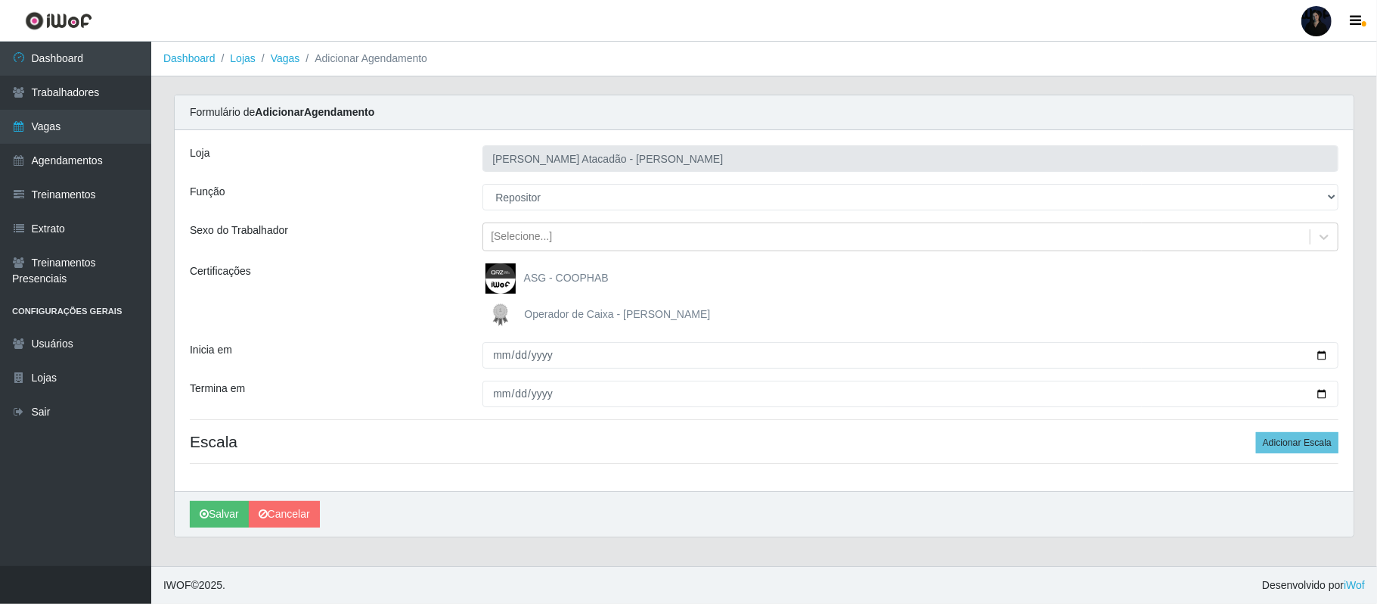
click at [1257, 439] on h4 "Escala Adicionar Escala" at bounding box center [764, 441] width 1149 height 19
click at [1268, 440] on button "Adicionar Escala" at bounding box center [1297, 442] width 82 height 21
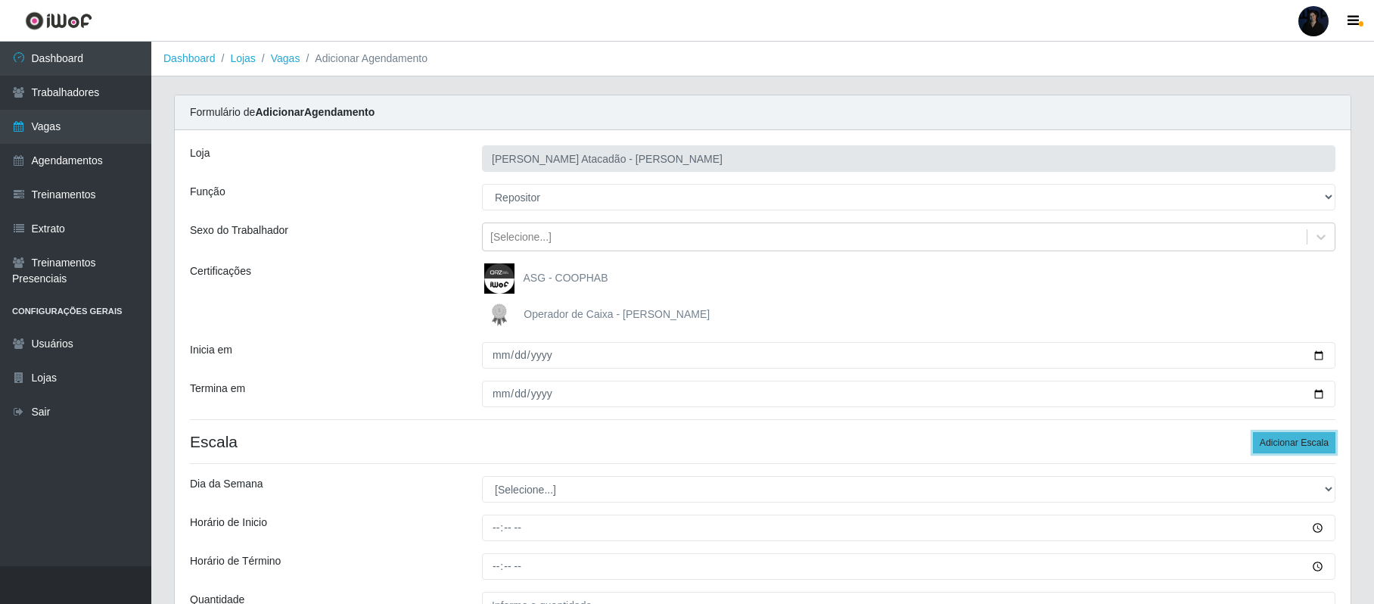
click at [1268, 440] on button "Adicionar Escala" at bounding box center [1293, 442] width 82 height 21
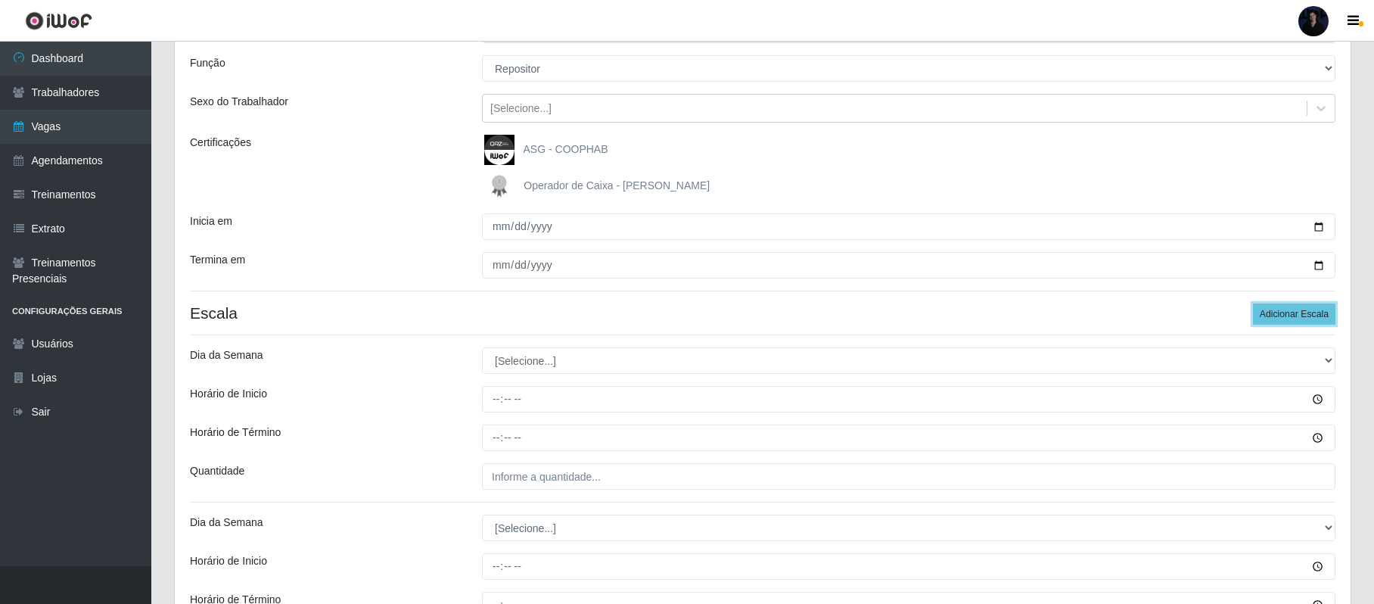
scroll to position [201, 0]
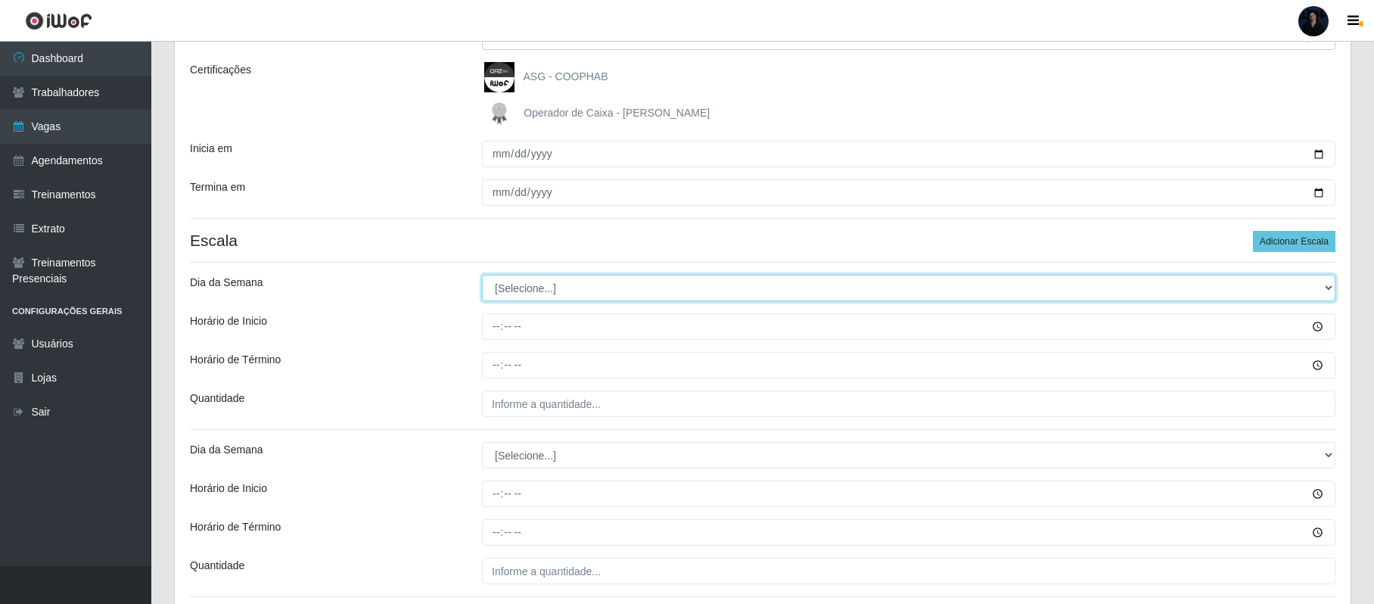
click at [515, 283] on select "[Selecione...] Segunda Terça Quarta Quinta Sexta Sábado Domingo" at bounding box center [908, 288] width 853 height 26
select select "1"
click at [482, 275] on select "[Selecione...] Segunda Terça Quarta Quinta Sexta Sábado Domingo" at bounding box center [908, 288] width 853 height 26
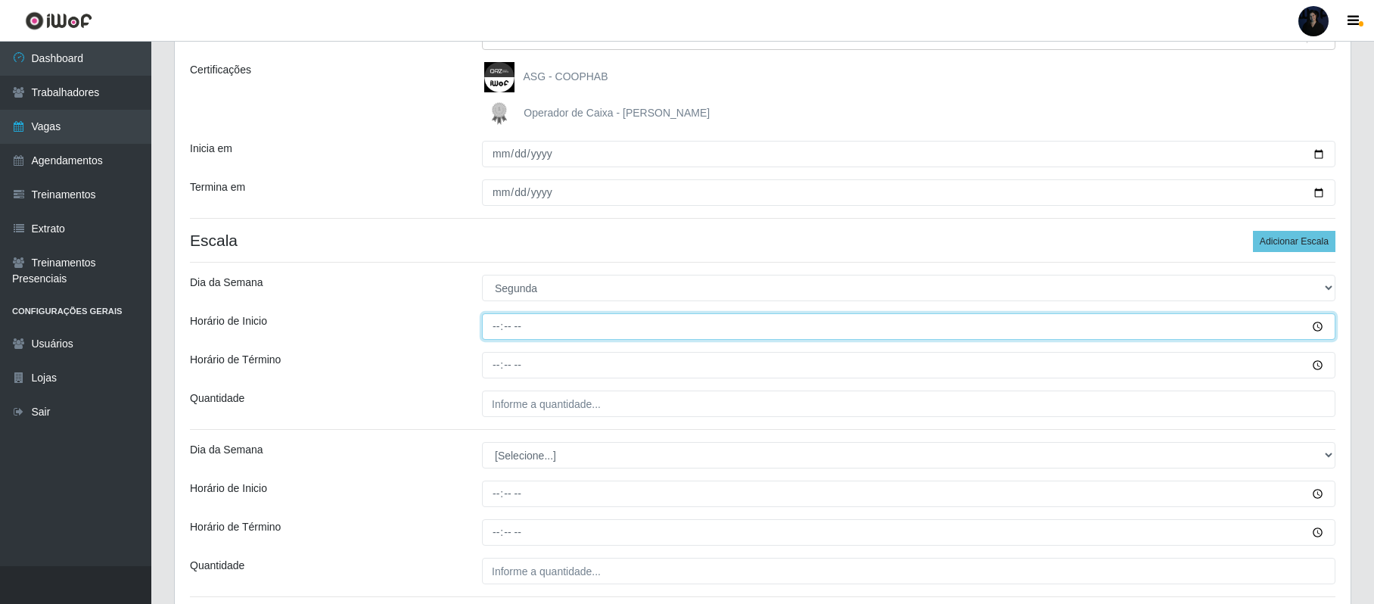
click at [494, 325] on input "Horário de Inicio" at bounding box center [908, 326] width 853 height 26
type input "09:00"
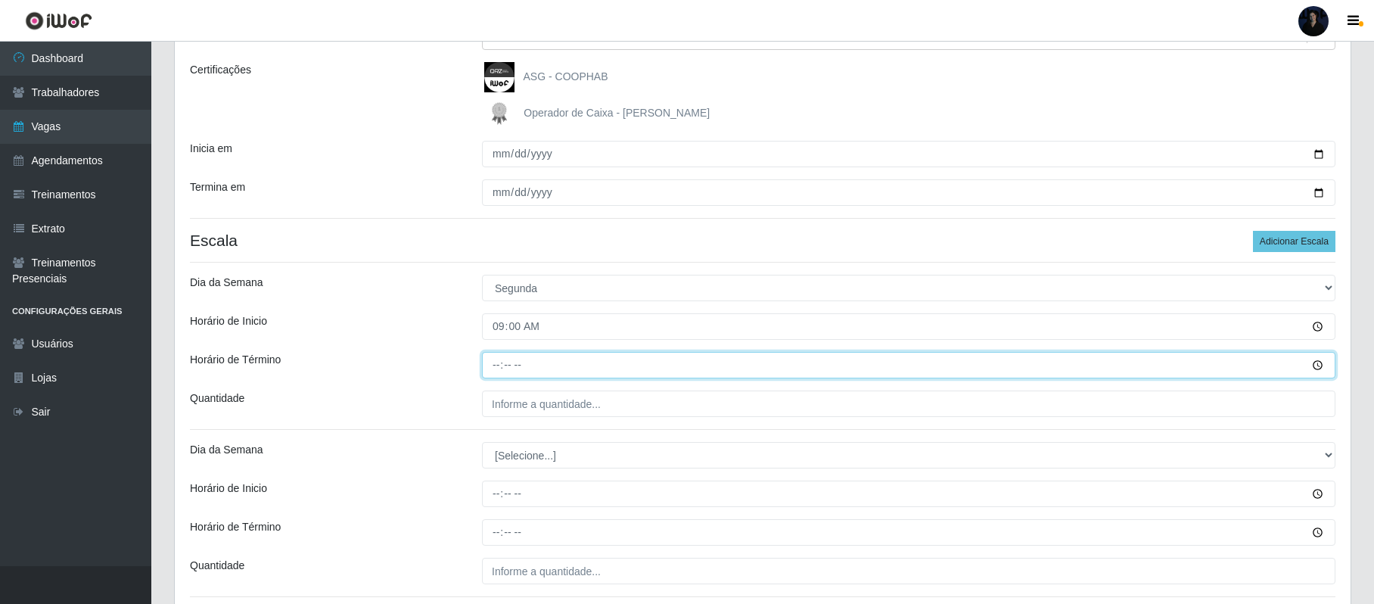
click at [496, 360] on input "Horário de Término" at bounding box center [908, 365] width 853 height 26
type input "15:00"
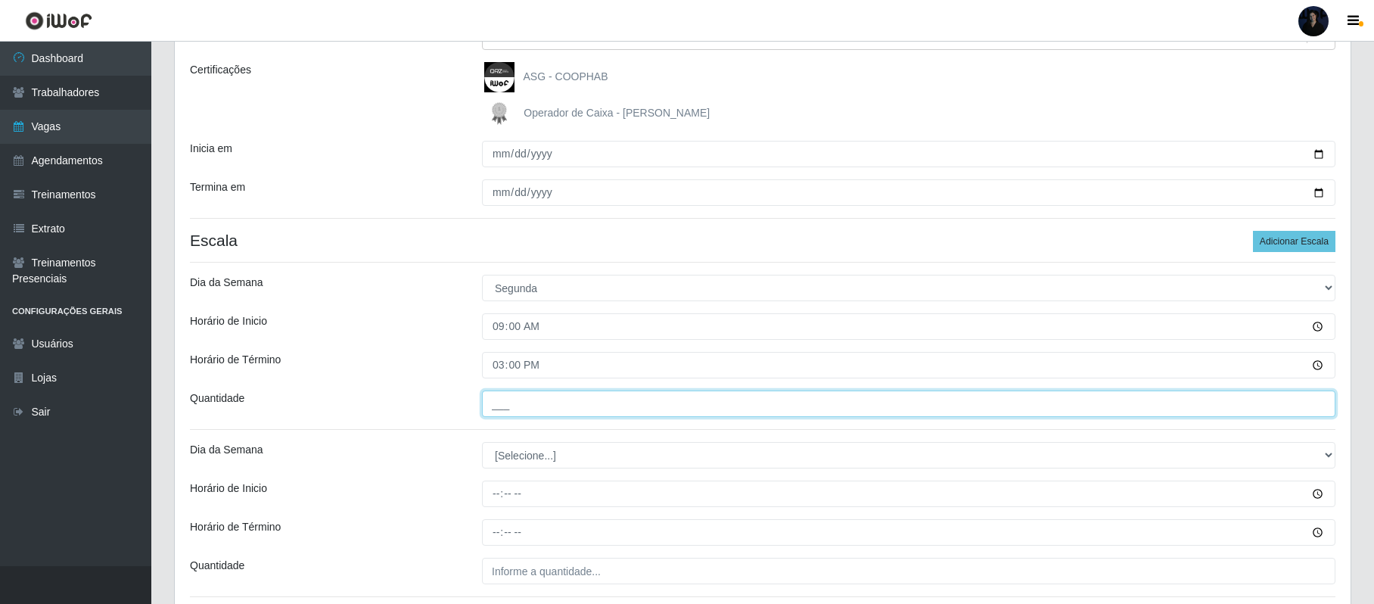
click at [498, 406] on input "___" at bounding box center [908, 403] width 853 height 26
type input "1__"
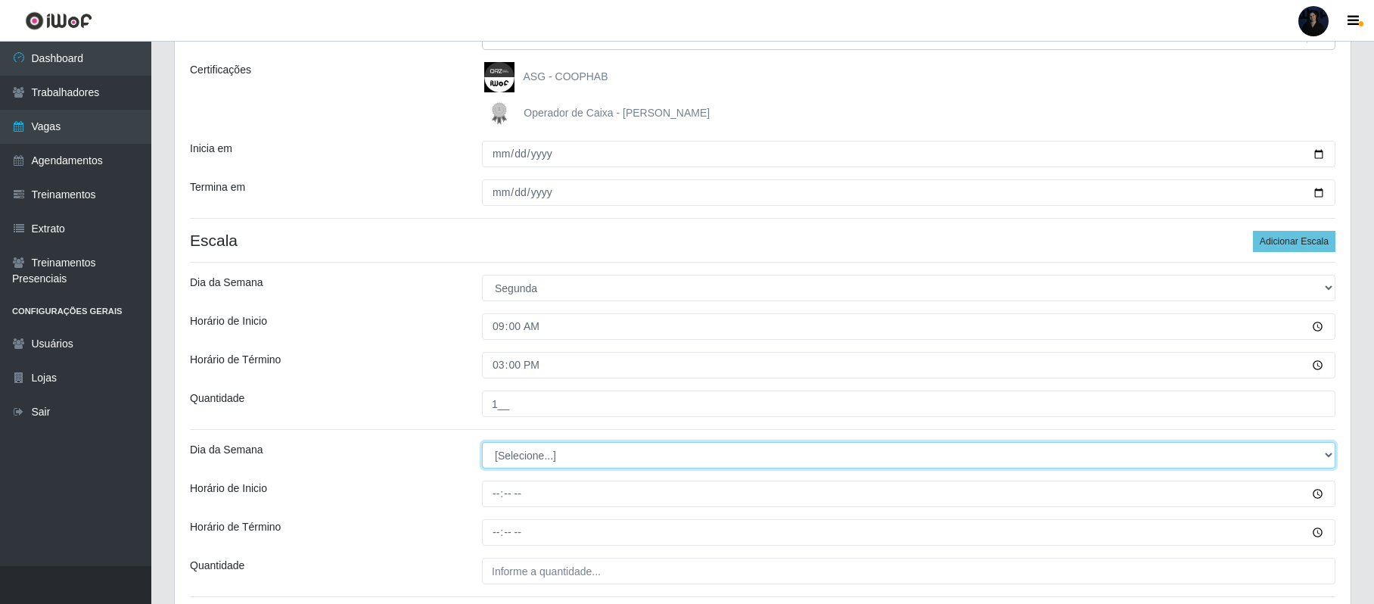
click at [505, 461] on select "[Selecione...] Segunda Terça Quarta Quinta Sexta Sábado Domingo" at bounding box center [908, 455] width 853 height 26
select select "2"
click at [482, 443] on select "[Selecione...] Segunda Terça Quarta Quinta Sexta Sábado Domingo" at bounding box center [908, 455] width 853 height 26
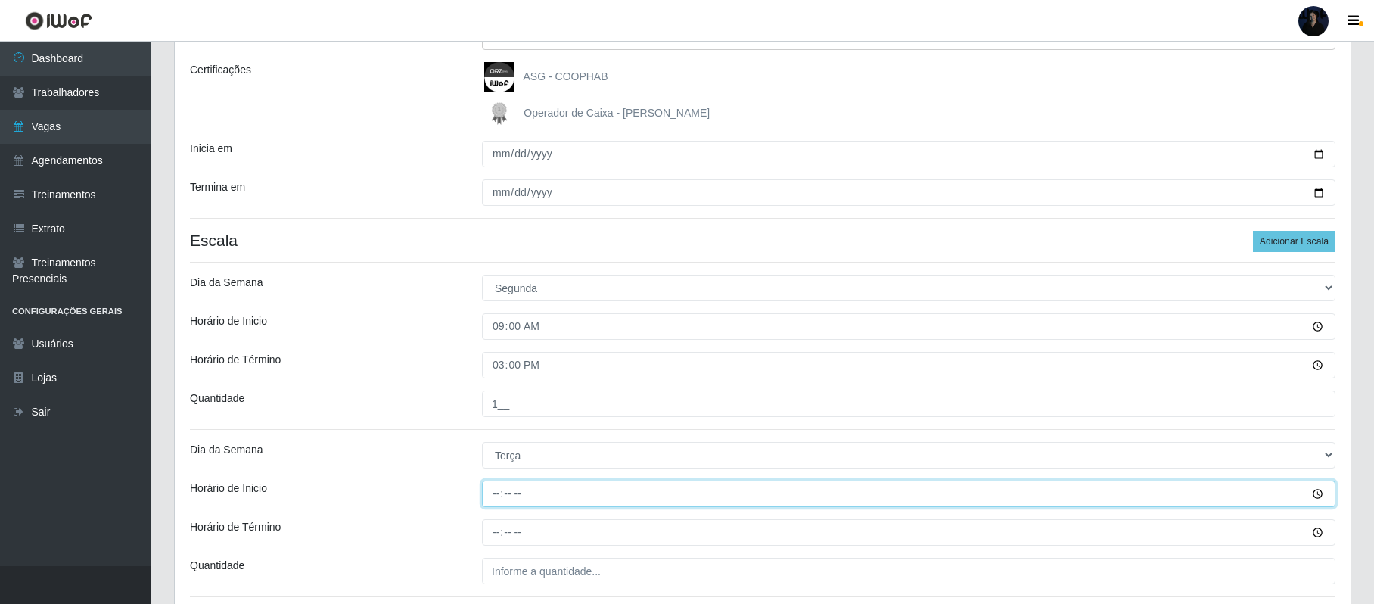
click at [493, 494] on input "Horário de Inicio" at bounding box center [908, 493] width 853 height 26
type input "09:00"
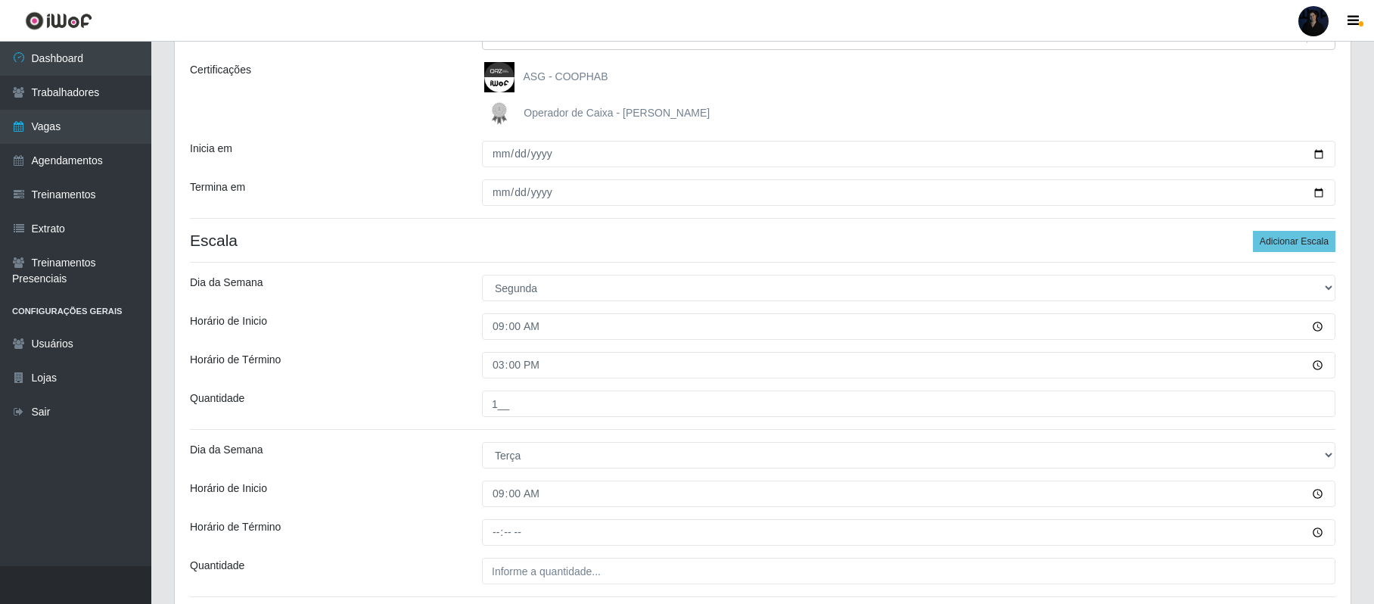
click at [498, 518] on div "Loja Queiroz Atacadão - João Câmara Função [Selecione...] Embalador Embalador +…" at bounding box center [762, 276] width 1175 height 695
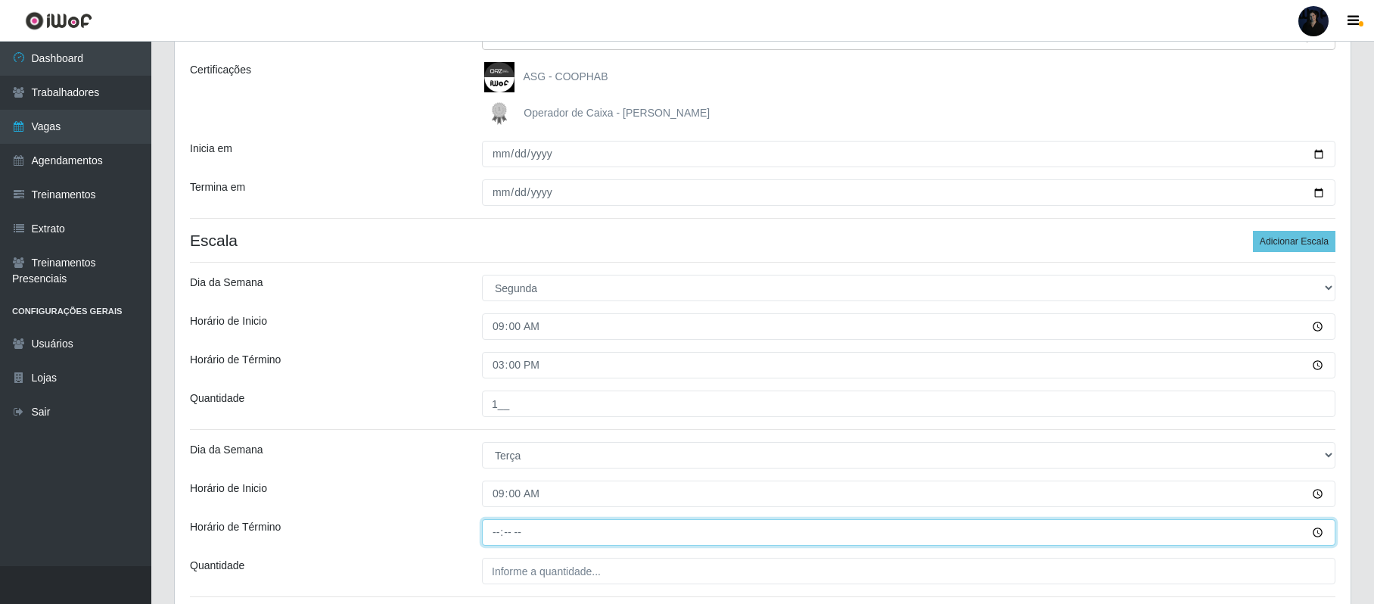
click at [501, 531] on input "Horário de Término" at bounding box center [908, 532] width 853 height 26
type input "15:00"
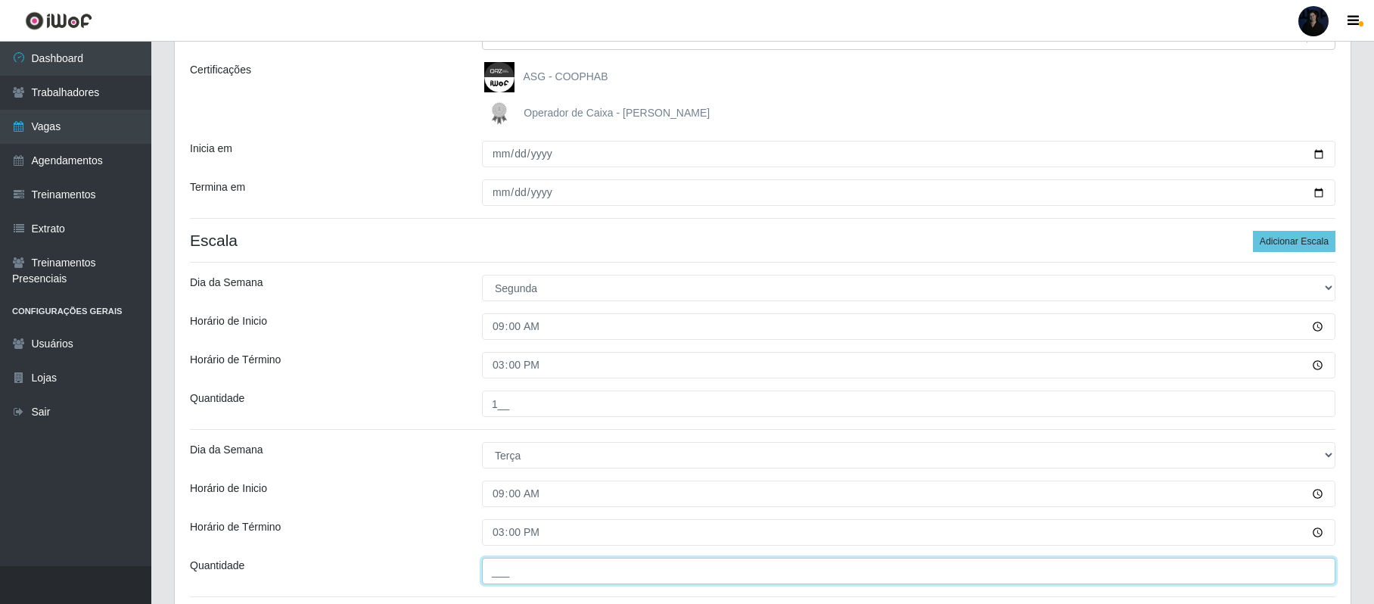
click at [505, 570] on input "___" at bounding box center [908, 570] width 853 height 26
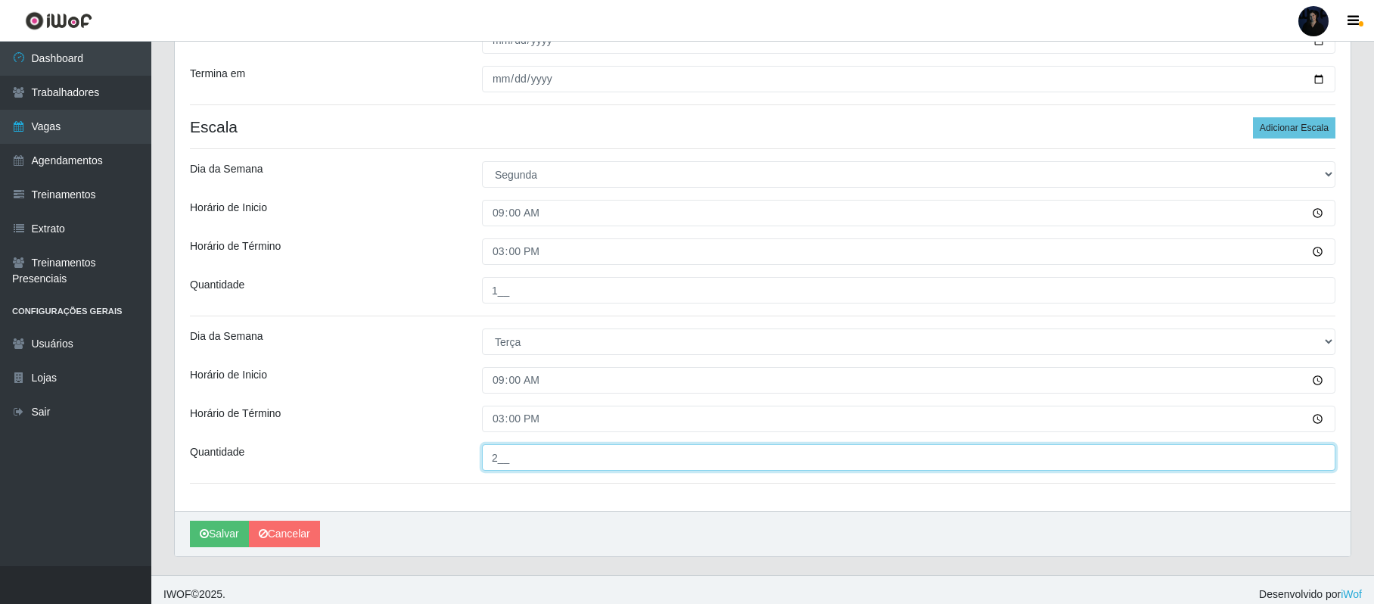
scroll to position [327, 0]
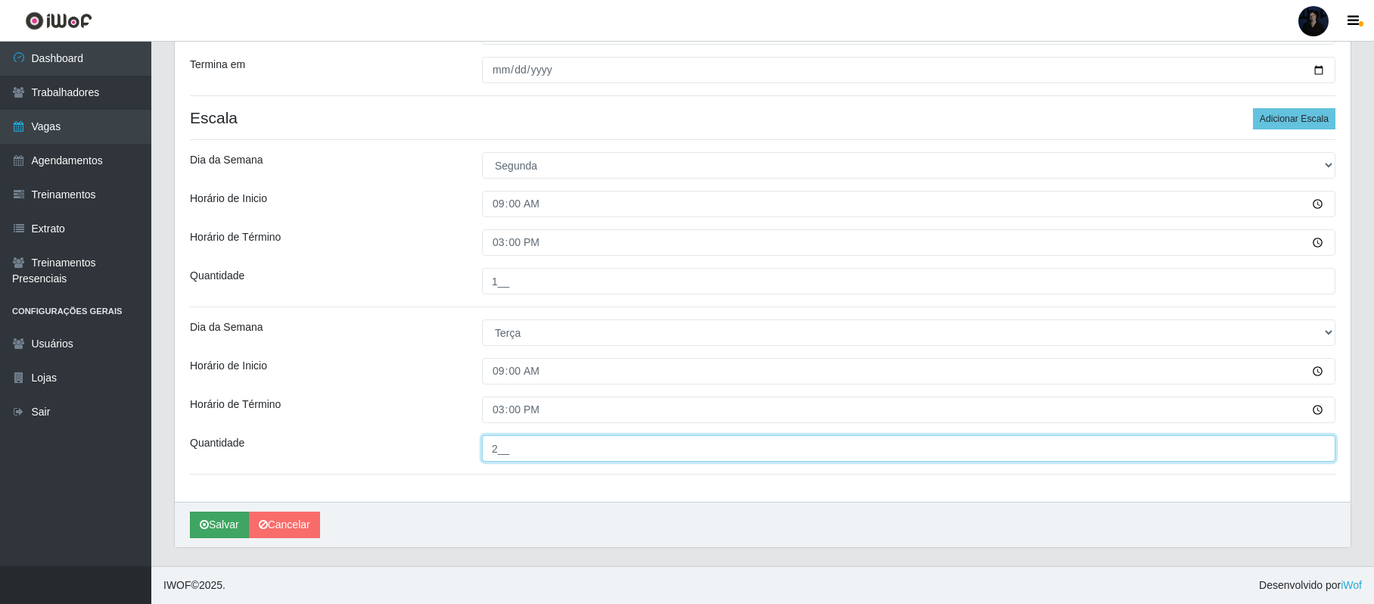
type input "2__"
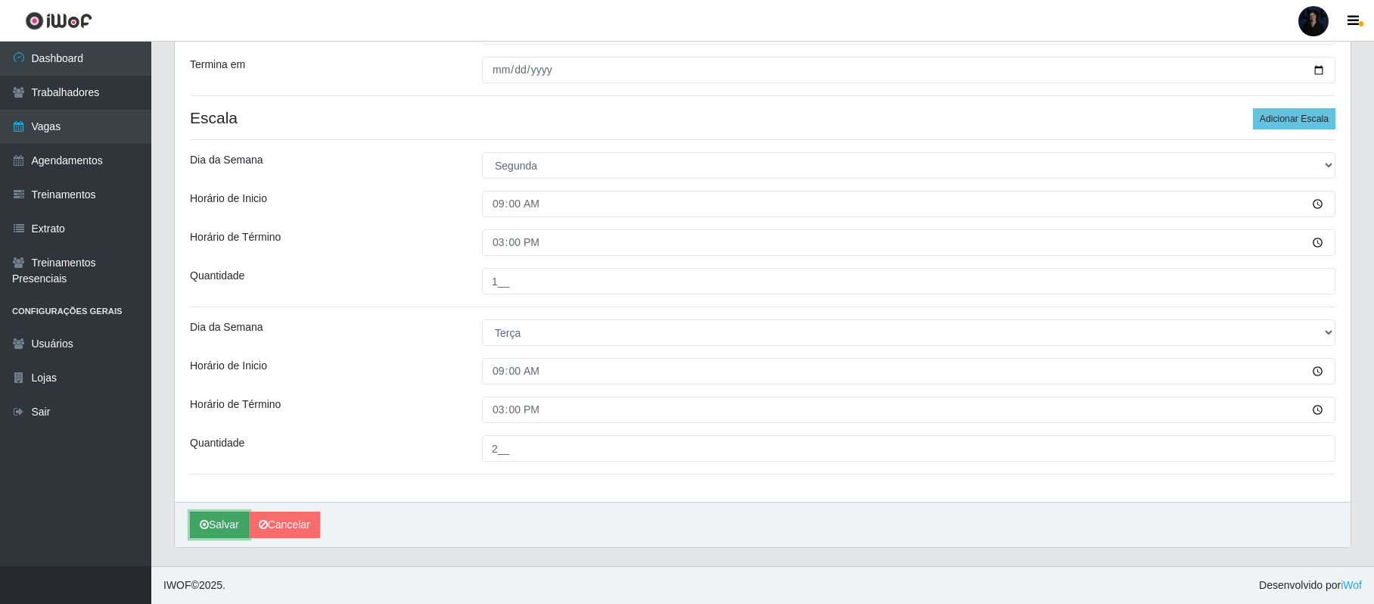
click at [218, 523] on button "Salvar" at bounding box center [219, 524] width 59 height 26
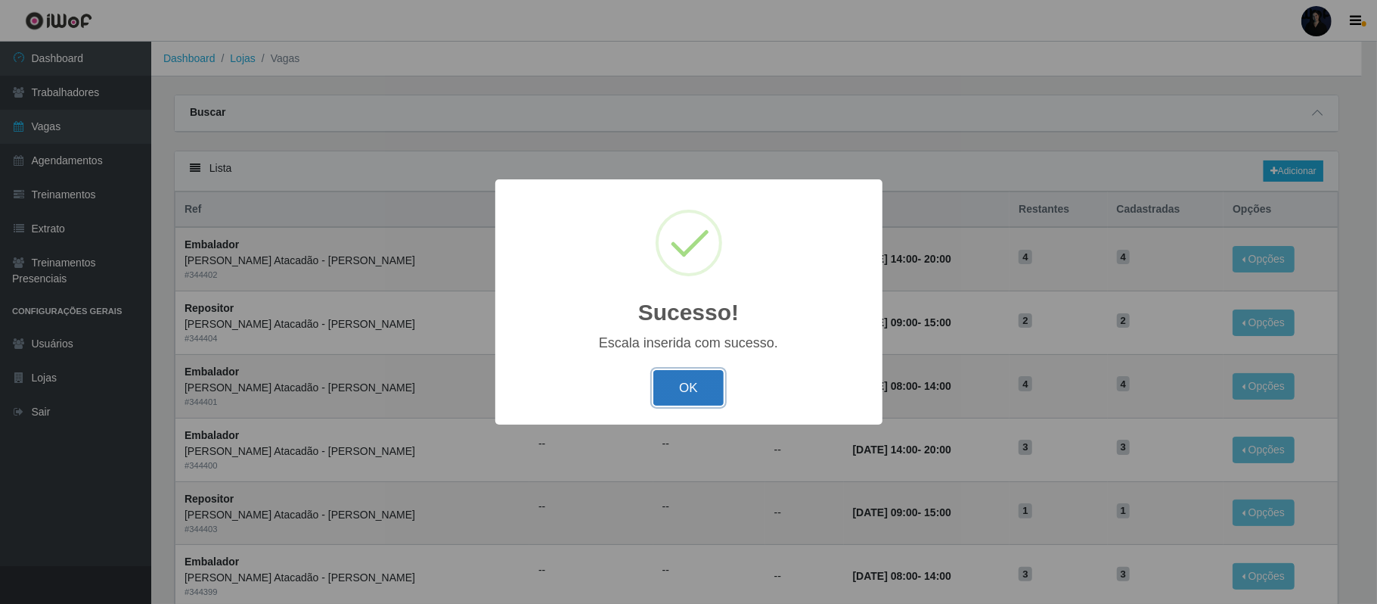
click at [681, 386] on button "OK" at bounding box center [688, 388] width 70 height 36
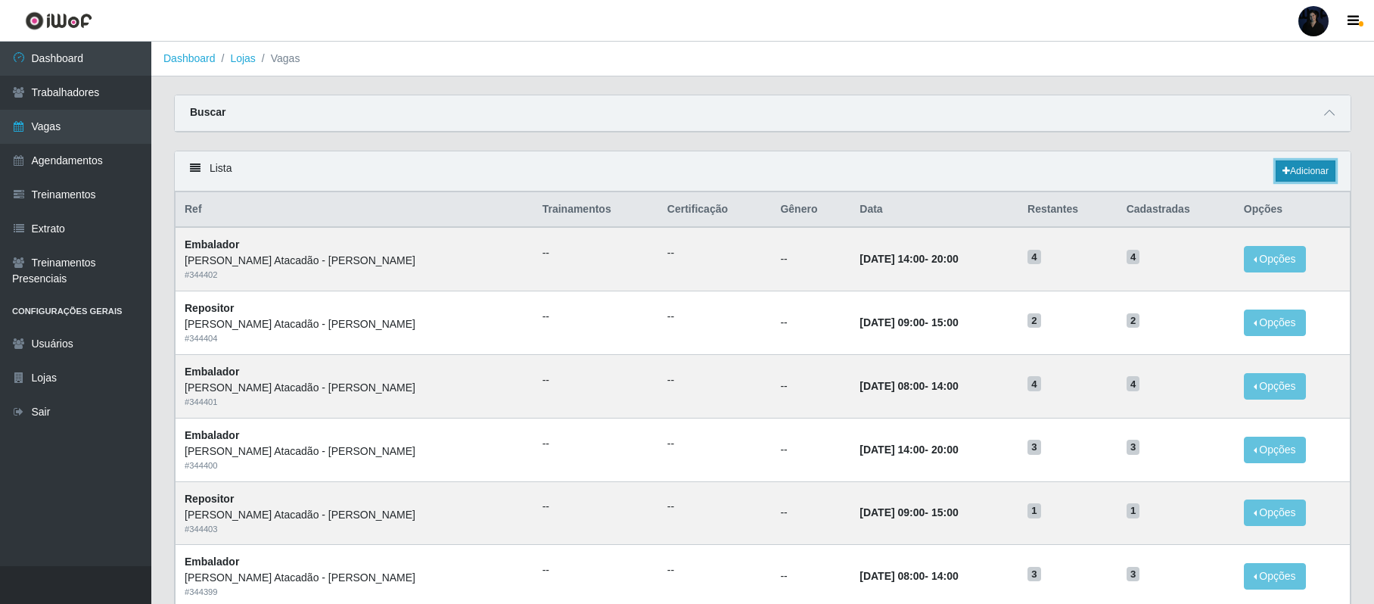
click at [1293, 175] on link "Adicionar" at bounding box center [1305, 170] width 60 height 21
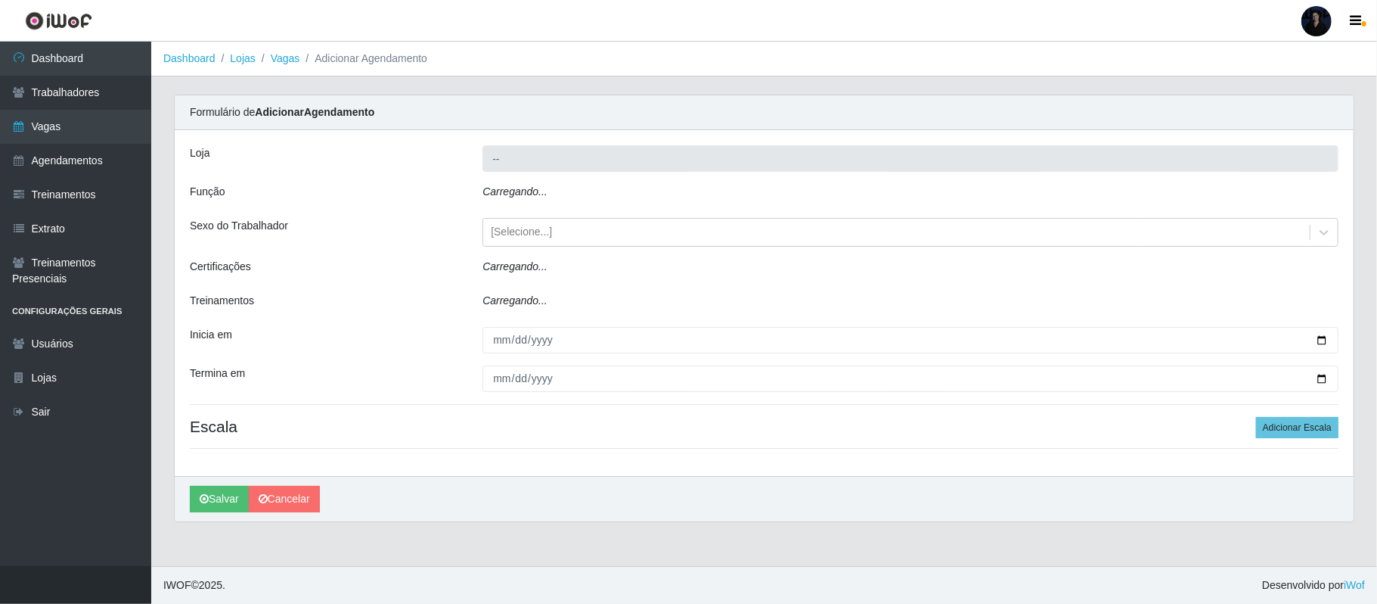
type input "[PERSON_NAME]"
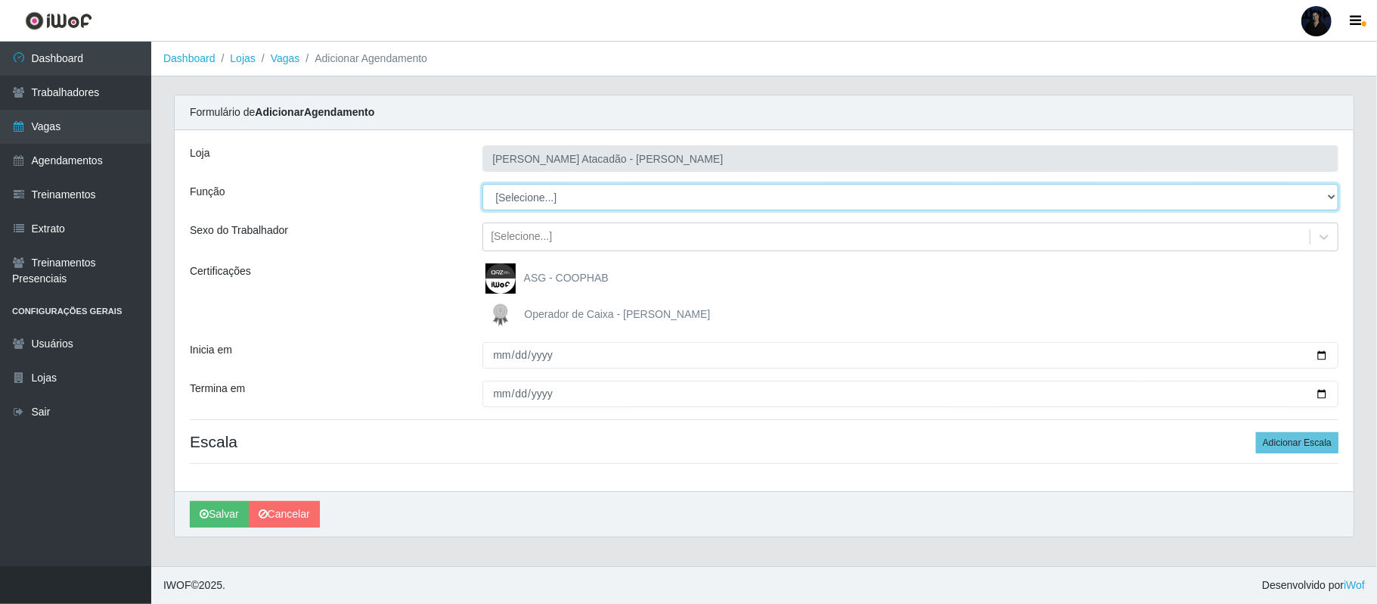
click at [530, 203] on select "[Selecione...] Embalador Embalador + Embalador ++ Repositor Repositor + Reposit…" at bounding box center [911, 197] width 856 height 26
click at [545, 194] on select "[Selecione...] Embalador Embalador + Embalador ++ Repositor Repositor + Reposit…" at bounding box center [911, 197] width 856 height 26
select select "24"
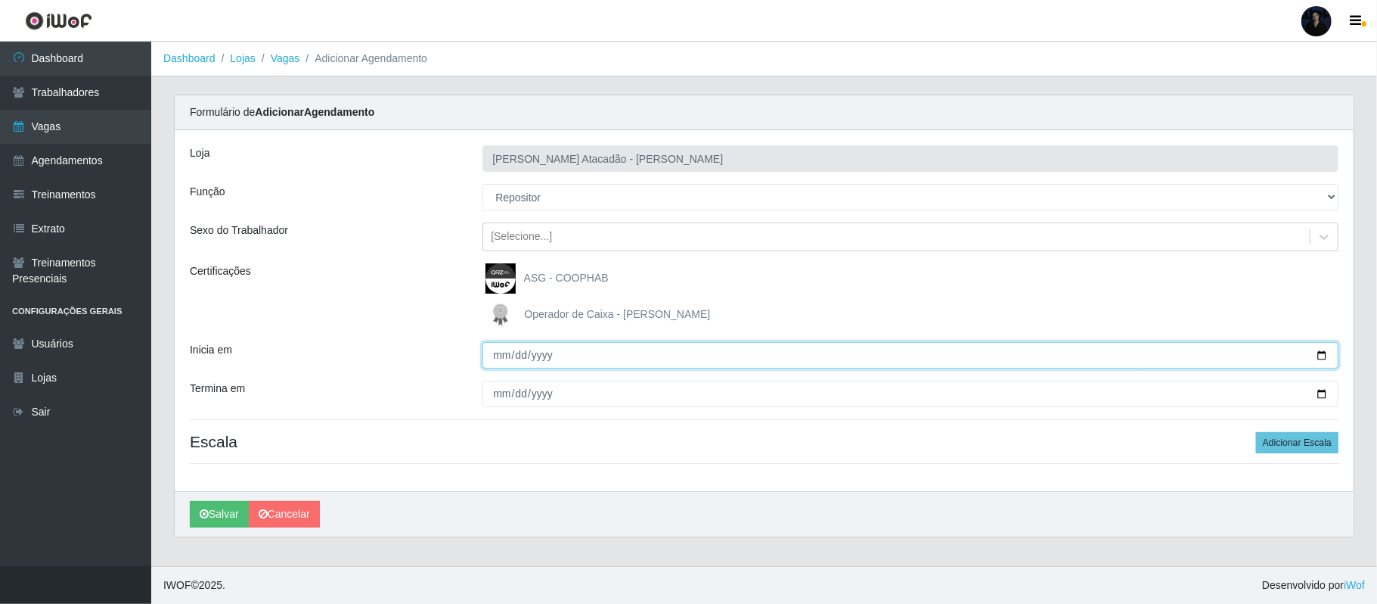
click at [1326, 359] on input "Inicia em" at bounding box center [911, 355] width 856 height 26
type input "2025-10-01"
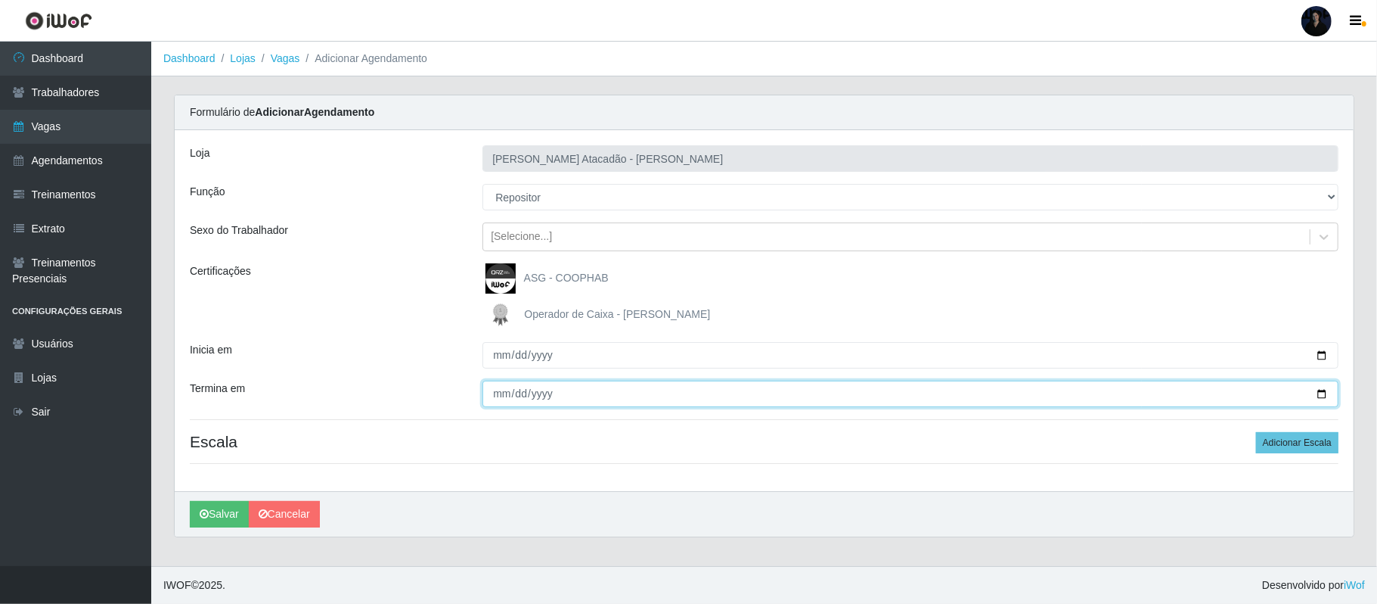
click at [1323, 394] on input "Termina em" at bounding box center [911, 393] width 856 height 26
type input "[DATE]"
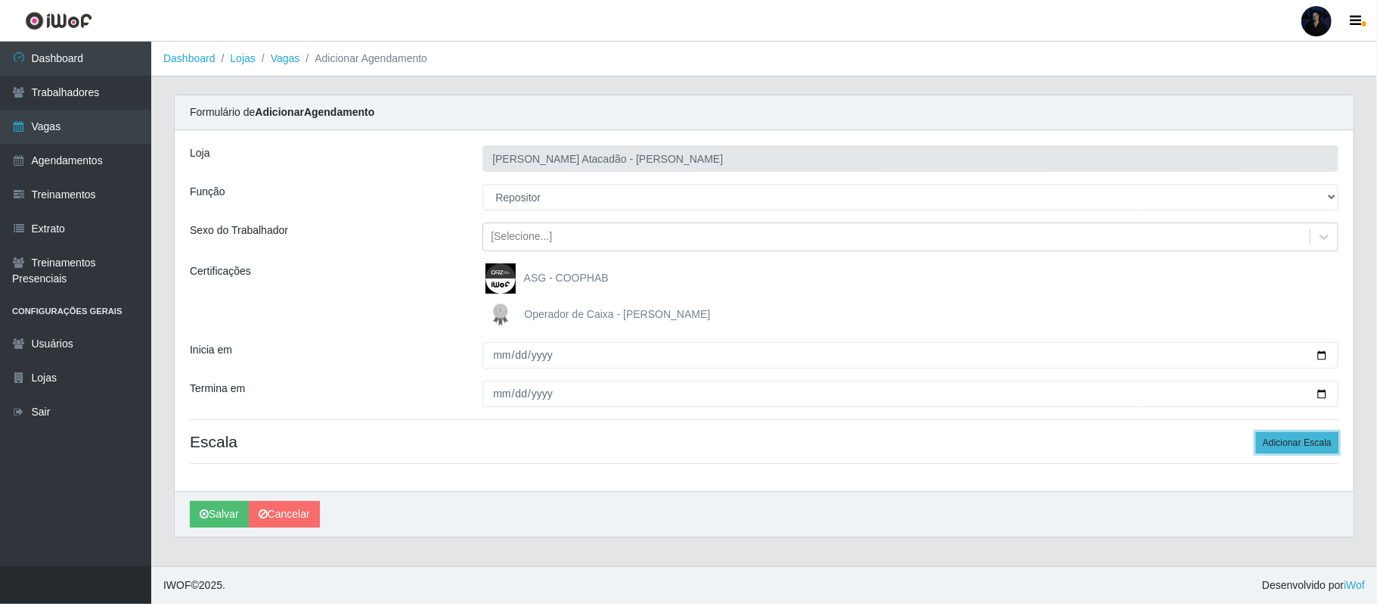
click at [1286, 437] on button "Adicionar Escala" at bounding box center [1297, 442] width 82 height 21
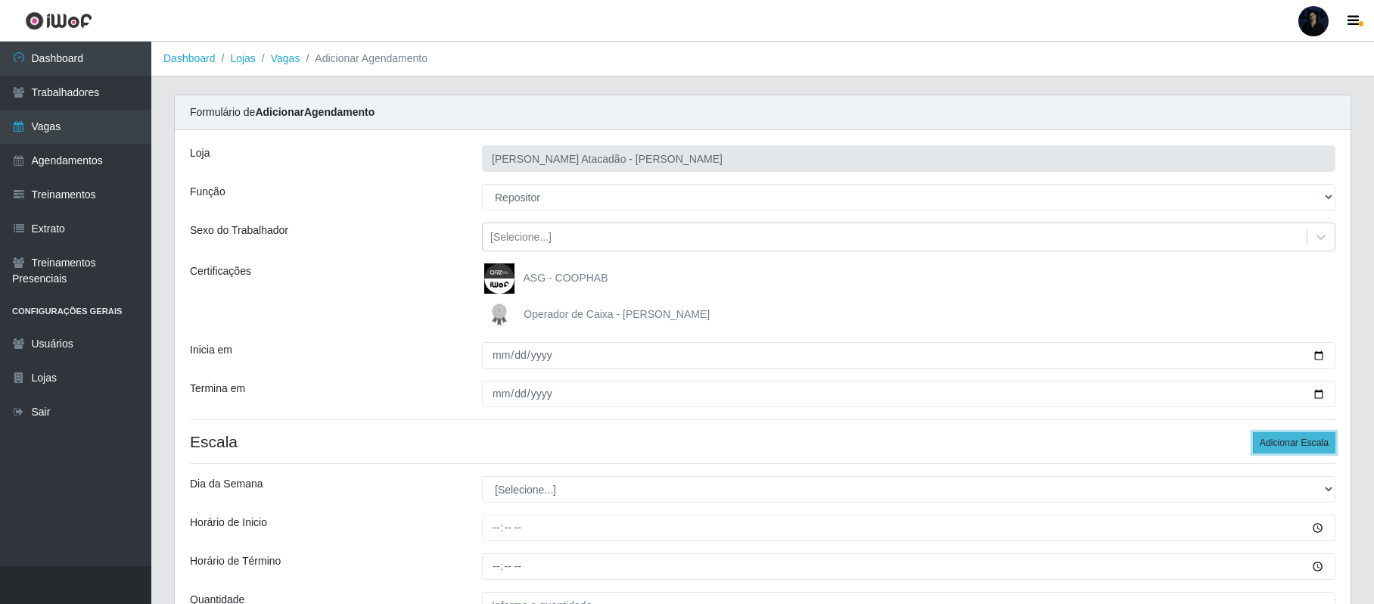
click at [1286, 437] on button "Adicionar Escala" at bounding box center [1293, 442] width 82 height 21
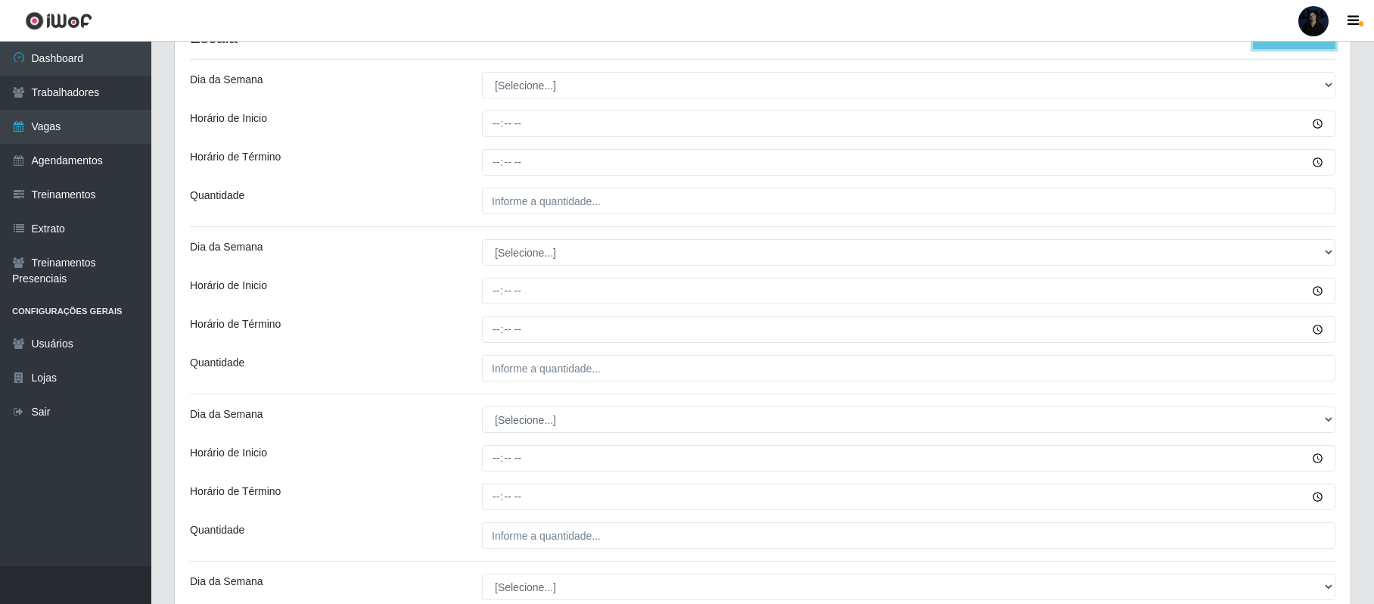
scroll to position [410, 0]
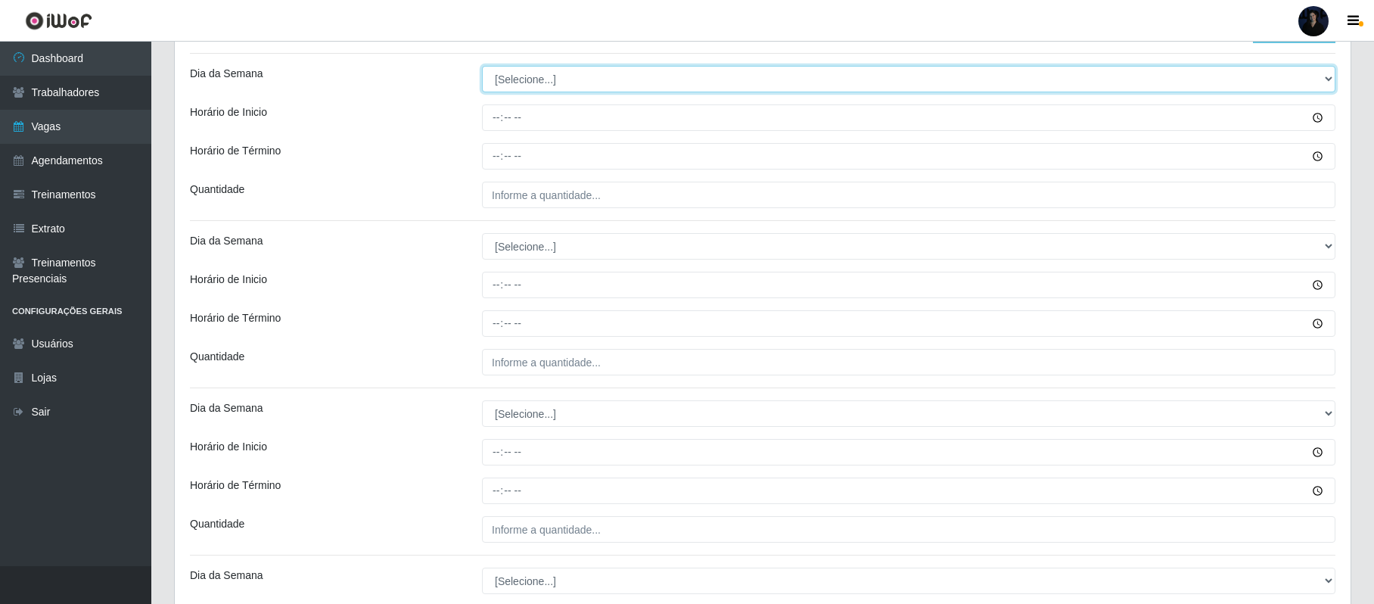
click at [516, 88] on select "[Selecione...] Segunda Terça Quarta Quinta Sexta Sábado Domingo" at bounding box center [908, 79] width 853 height 26
select select "1"
click at [482, 67] on select "[Selecione...] Segunda Terça Quarta Quinta Sexta Sábado Domingo" at bounding box center [908, 79] width 853 height 26
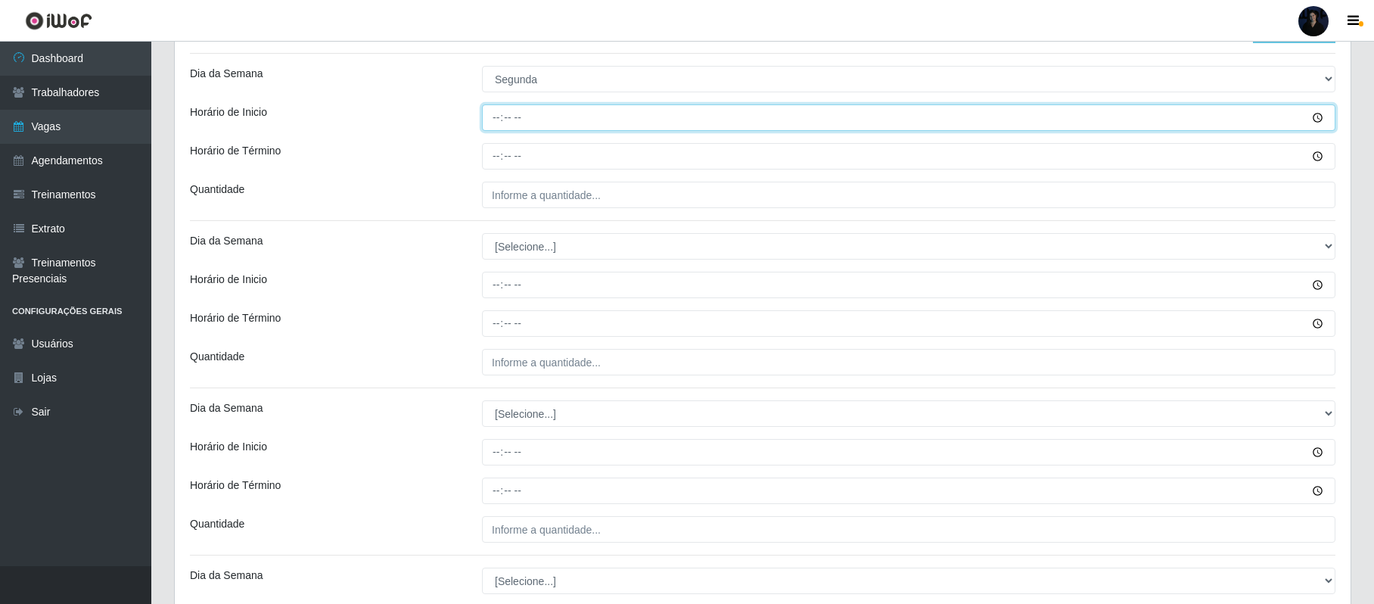
click at [495, 116] on input "Horário de Inicio" at bounding box center [908, 117] width 853 height 26
type input "09:00"
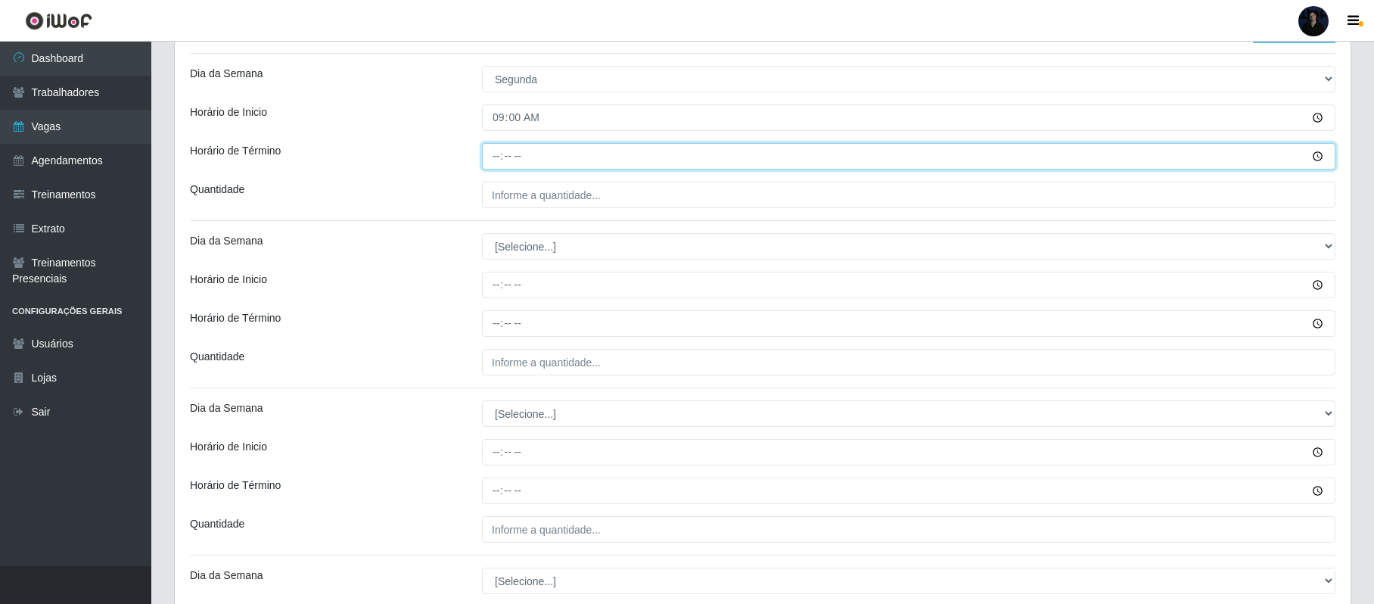
click at [497, 152] on input "Horário de Término" at bounding box center [908, 156] width 853 height 26
type input "15:00"
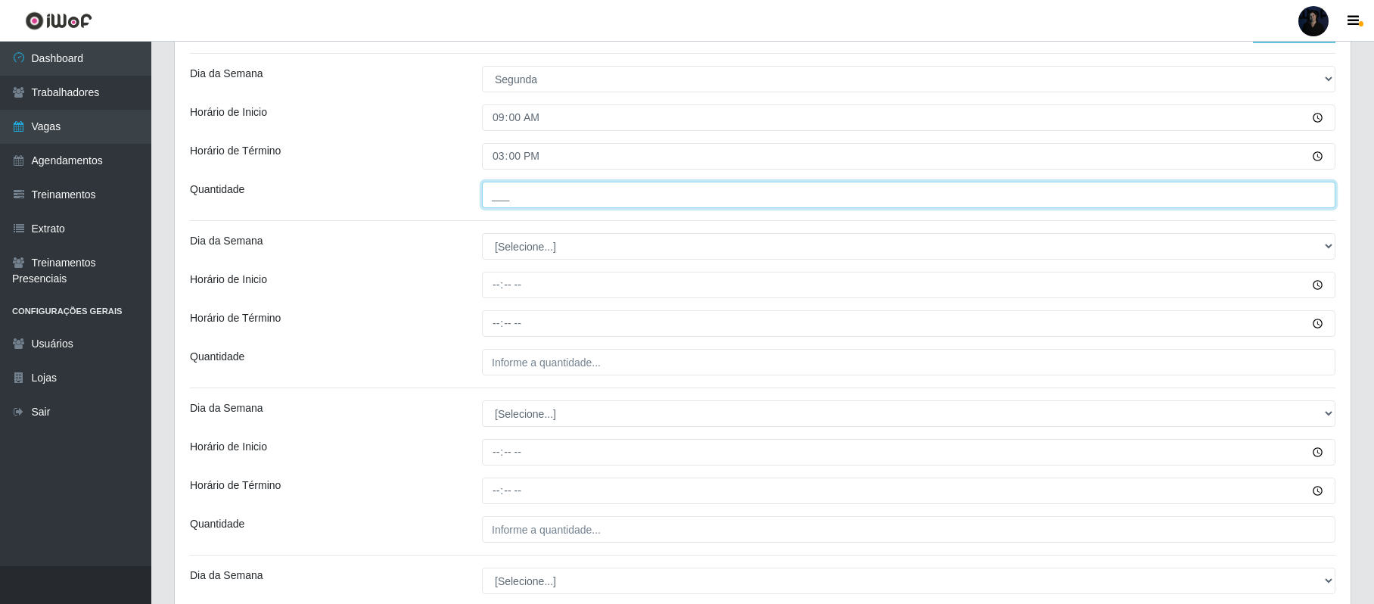
click at [497, 204] on input "___" at bounding box center [908, 195] width 853 height 26
type input "1__"
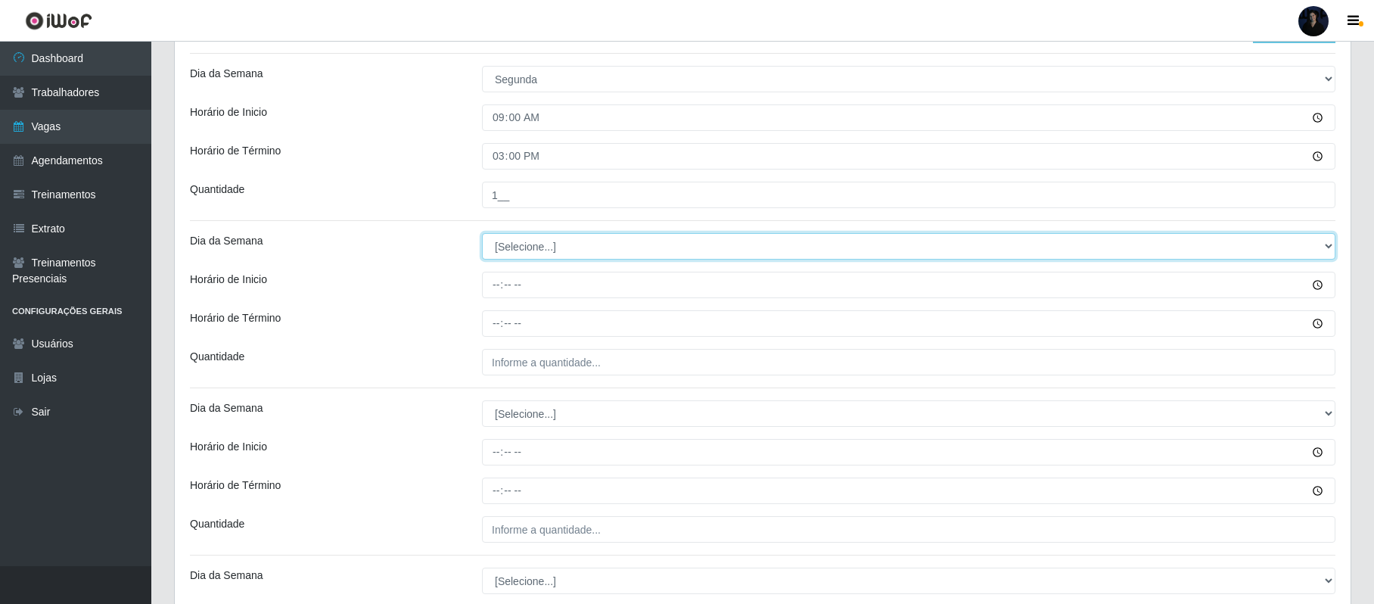
click at [502, 250] on select "[Selecione...] Segunda Terça Quarta Quinta Sexta Sábado Domingo" at bounding box center [908, 246] width 853 height 26
select select "2"
click at [482, 234] on select "[Selecione...] Segunda Terça Quarta Quinta Sexta Sábado Domingo" at bounding box center [908, 246] width 853 height 26
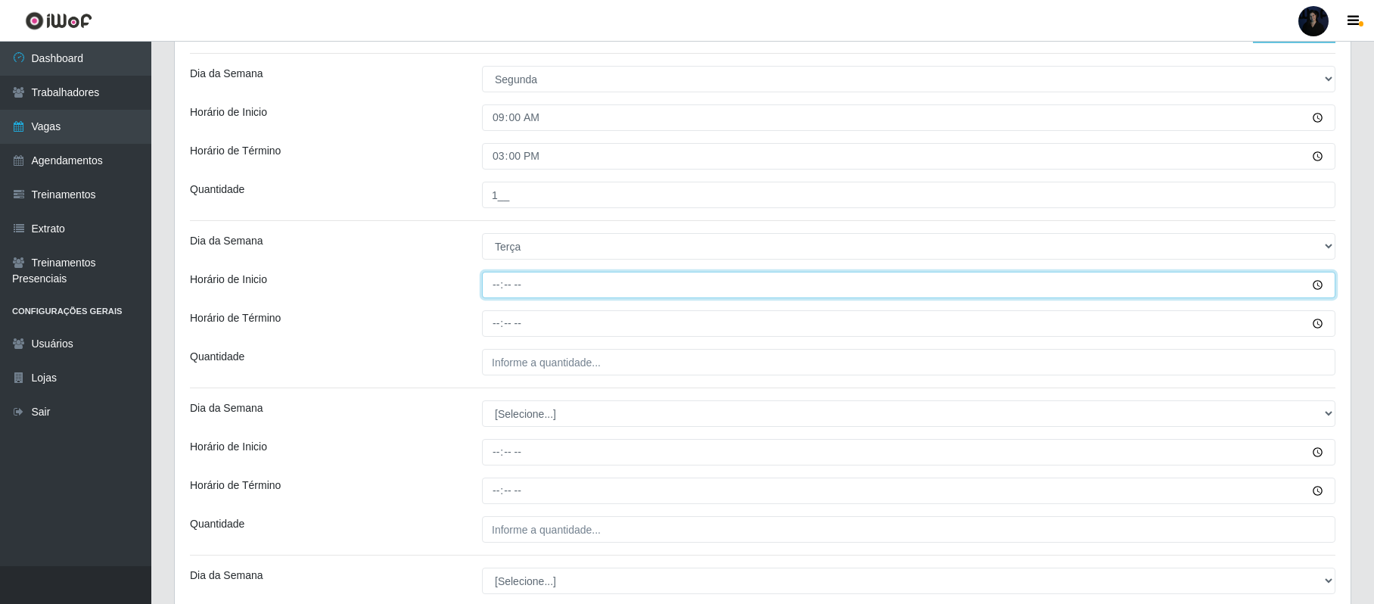
click at [497, 292] on input "Horário de Inicio" at bounding box center [908, 285] width 853 height 26
type input "09:00"
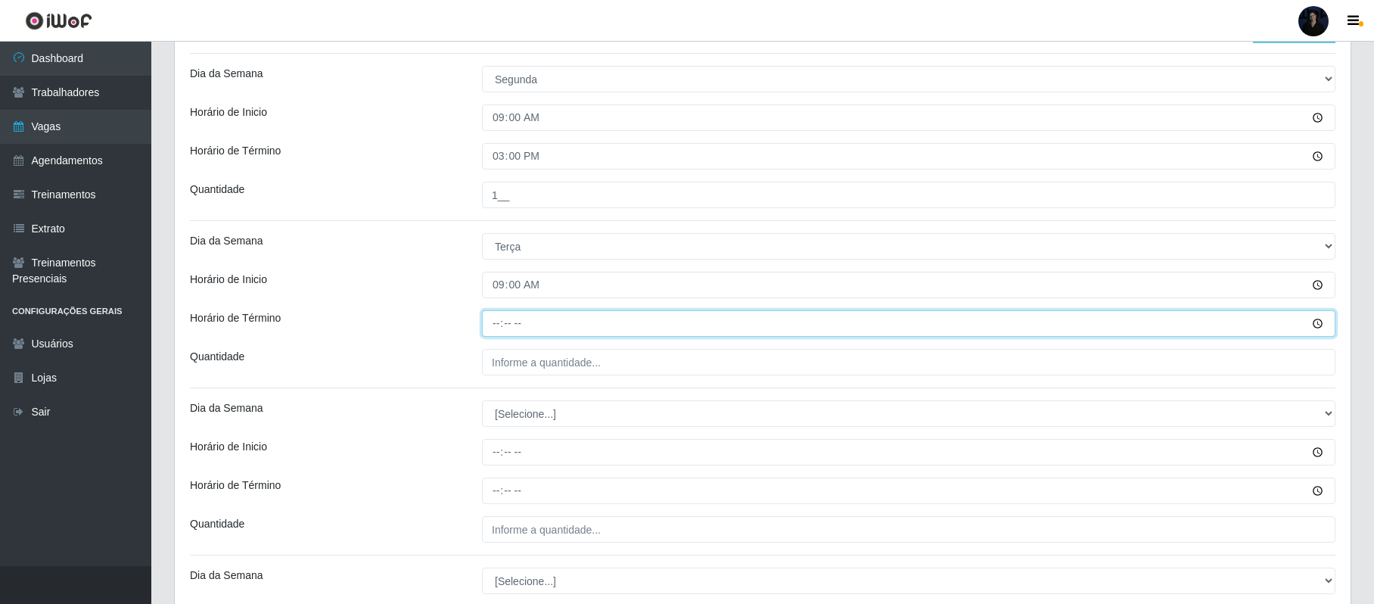
click at [496, 312] on input "Horário de Término" at bounding box center [908, 323] width 853 height 26
type input "15:00"
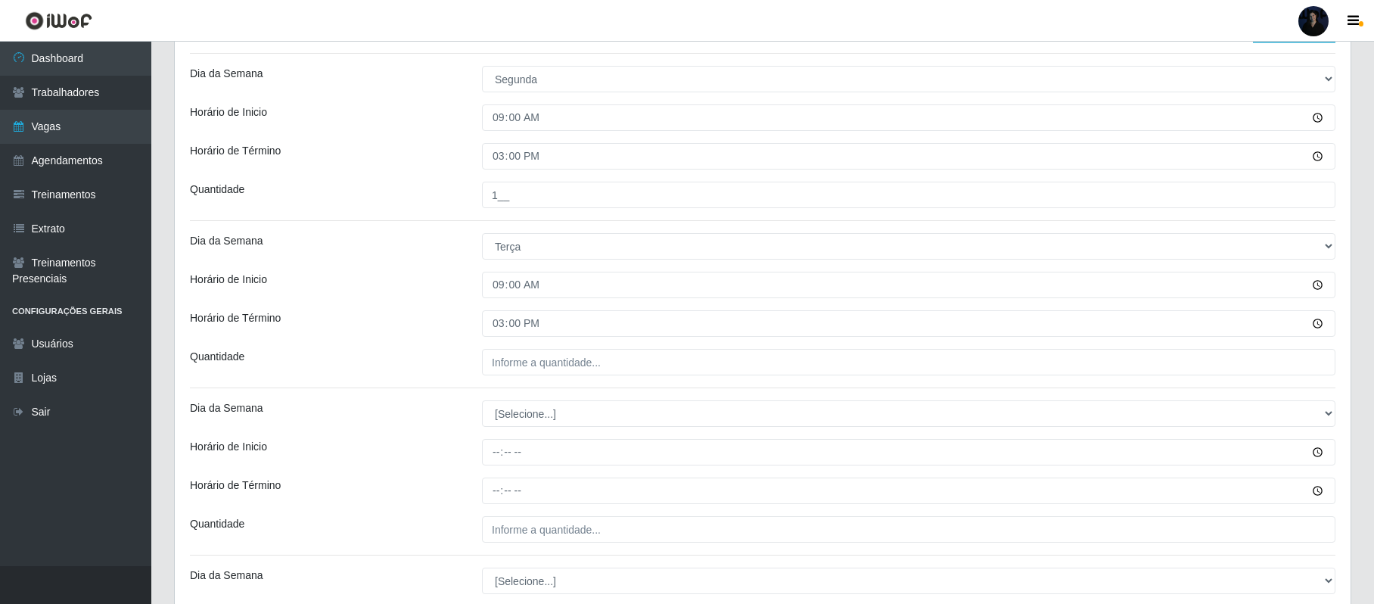
click at [496, 346] on div "Loja Queiroz Atacadão - João Câmara Função [Selecione...] Embalador Embalador +…" at bounding box center [762, 318] width 1175 height 1197
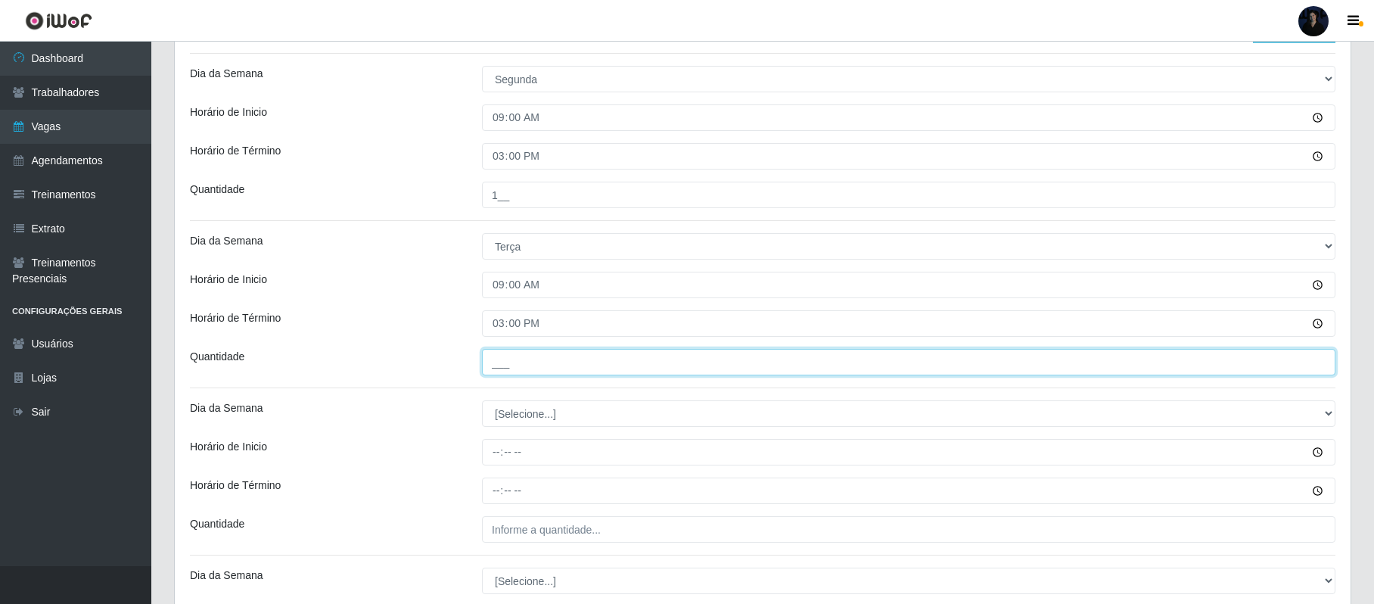
click at [501, 360] on input "___" at bounding box center [908, 362] width 853 height 26
type input "1__"
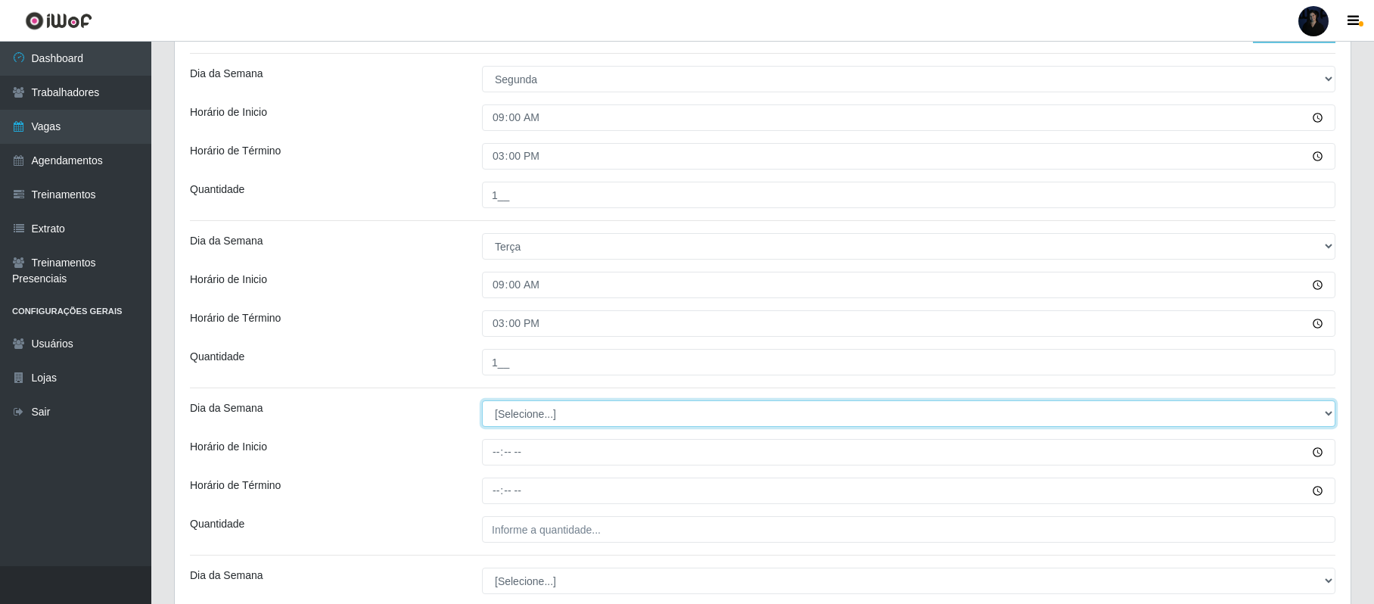
click at [504, 419] on select "[Selecione...] Segunda Terça Quarta Quinta Sexta Sábado Domingo" at bounding box center [908, 413] width 853 height 26
select select "3"
click at [482, 402] on select "[Selecione...] Segunda Terça Quarta Quinta Sexta Sábado Domingo" at bounding box center [908, 413] width 853 height 26
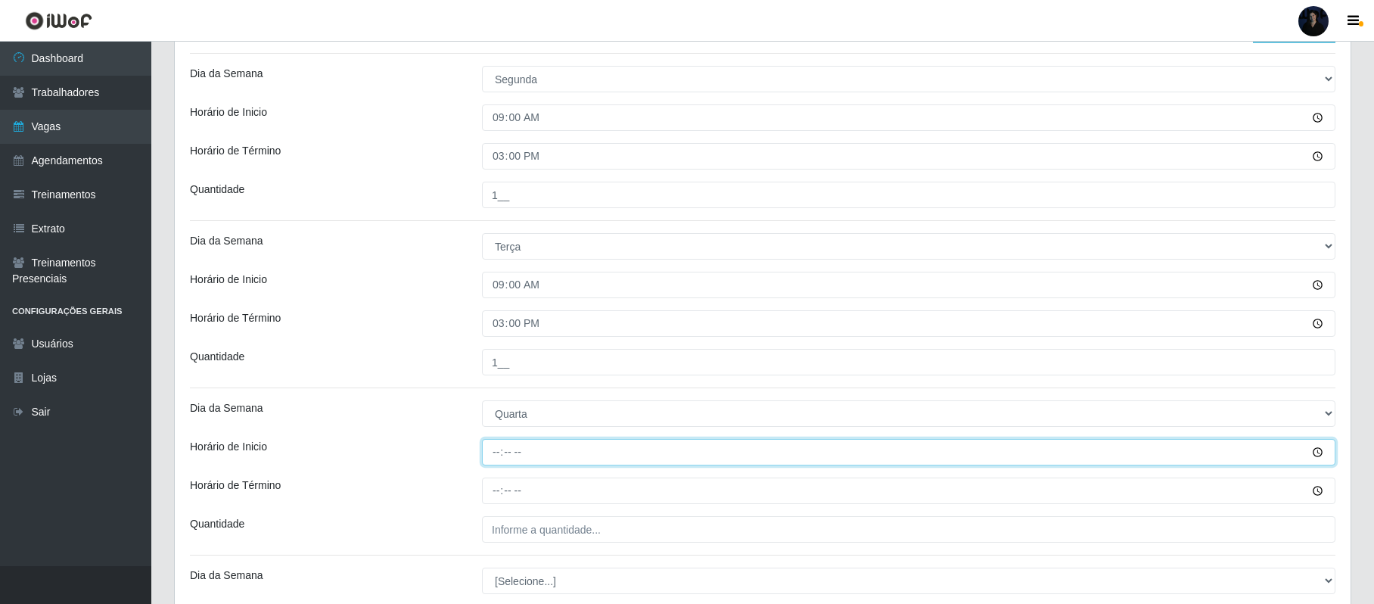
click at [494, 452] on input "Horário de Inicio" at bounding box center [908, 452] width 853 height 26
type input "09:00"
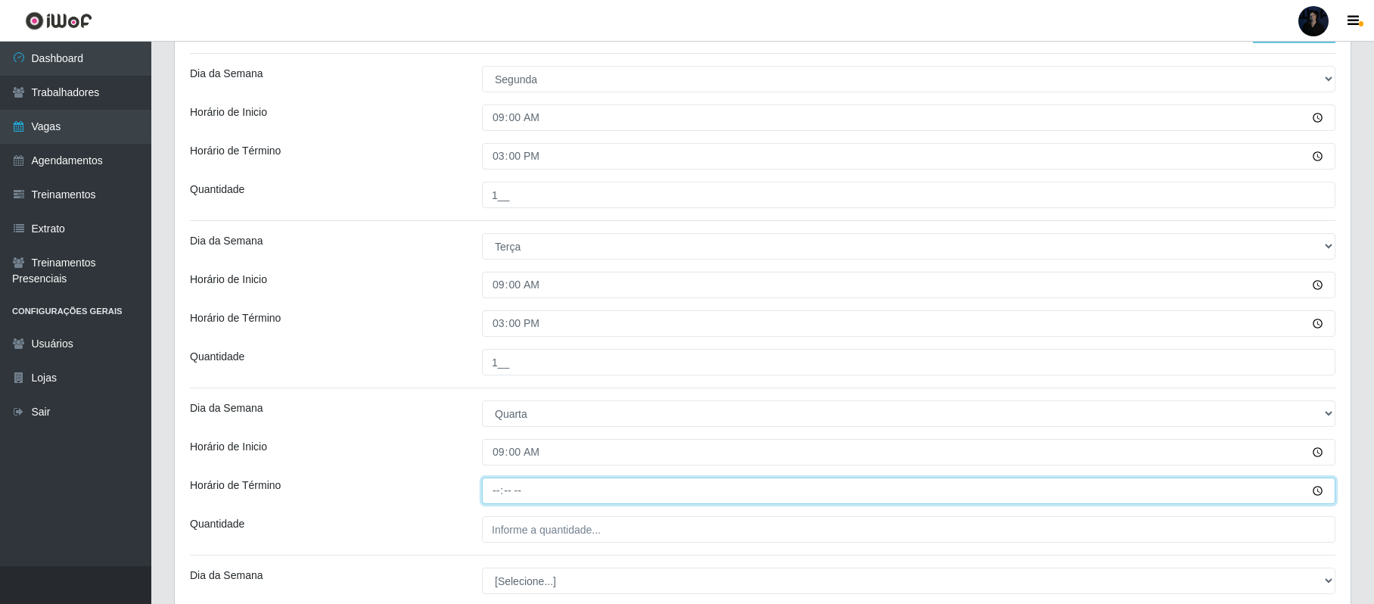
click at [502, 487] on input "Horário de Término" at bounding box center [908, 490] width 853 height 26
type input "15:00"
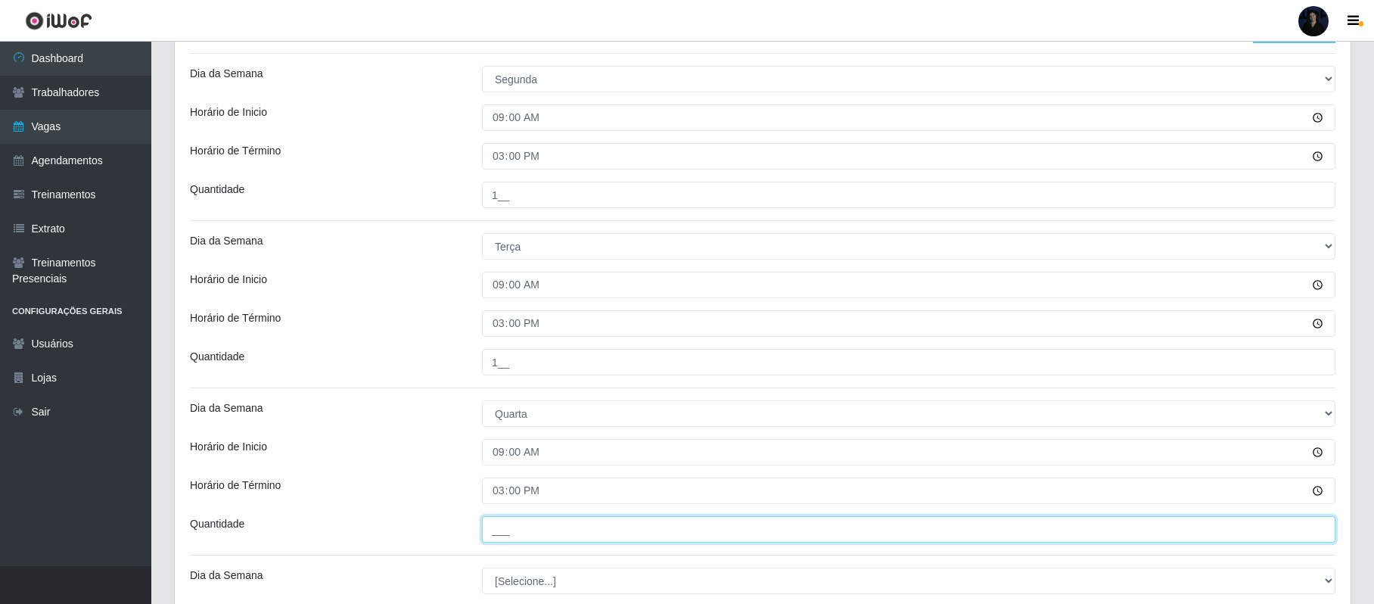
click at [493, 529] on input "___" at bounding box center [908, 529] width 853 height 26
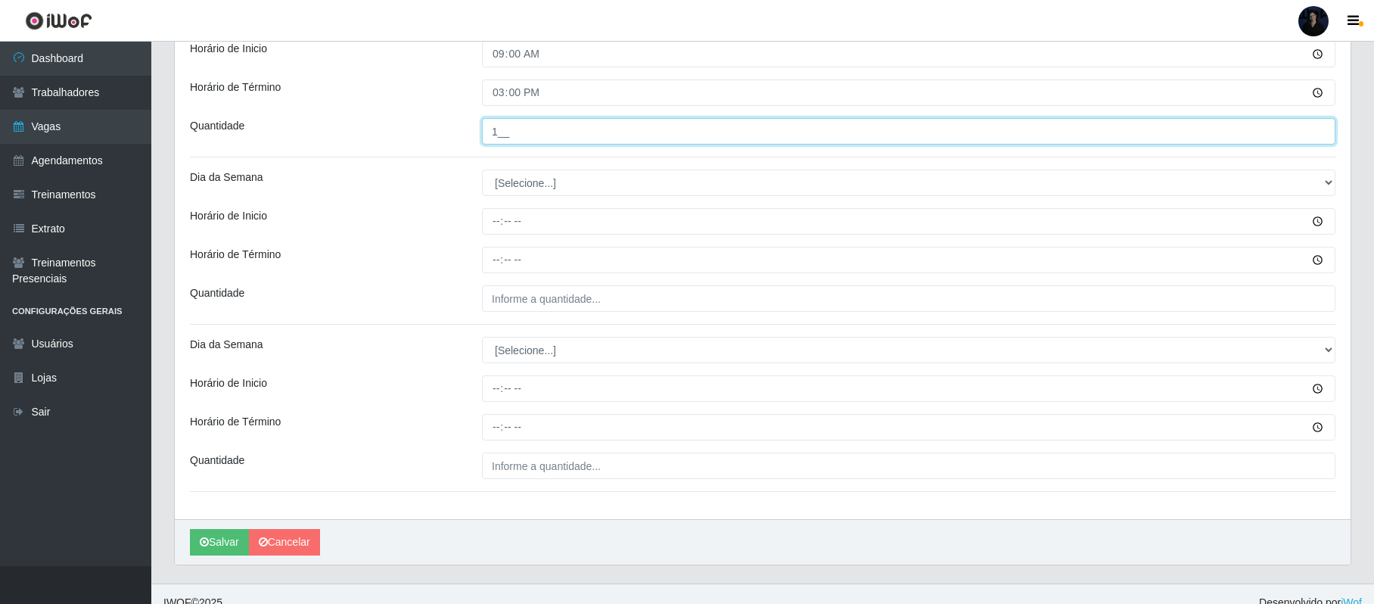
scroll to position [829, 0]
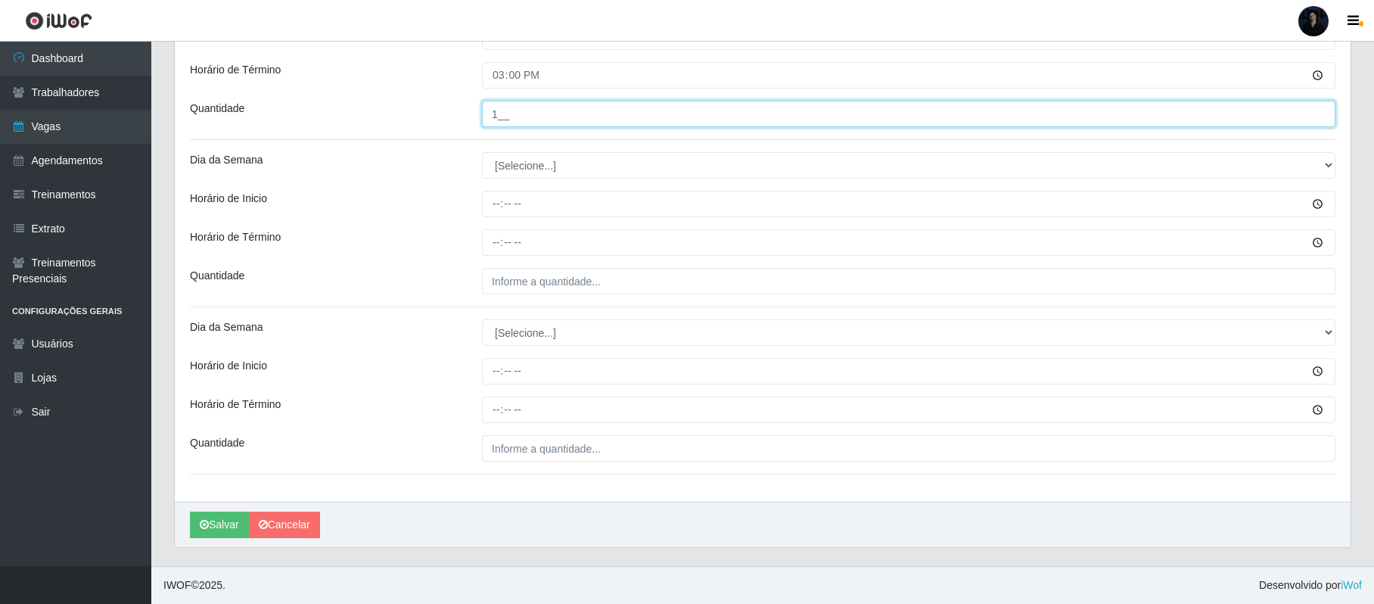
type input "1__"
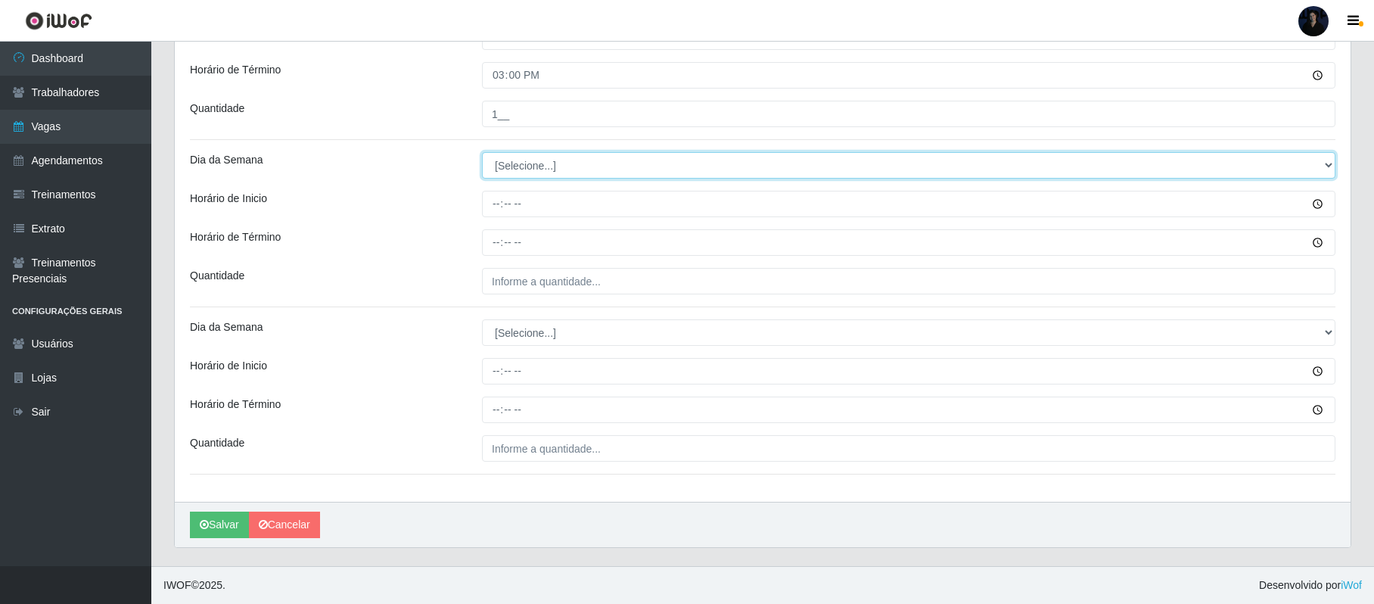
click at [548, 163] on select "[Selecione...] Segunda Terça Quarta Quinta Sexta Sábado Domingo" at bounding box center [908, 165] width 853 height 26
select select "4"
click at [482, 152] on select "[Selecione...] Segunda Terça Quarta Quinta Sexta Sábado Domingo" at bounding box center [908, 165] width 853 height 26
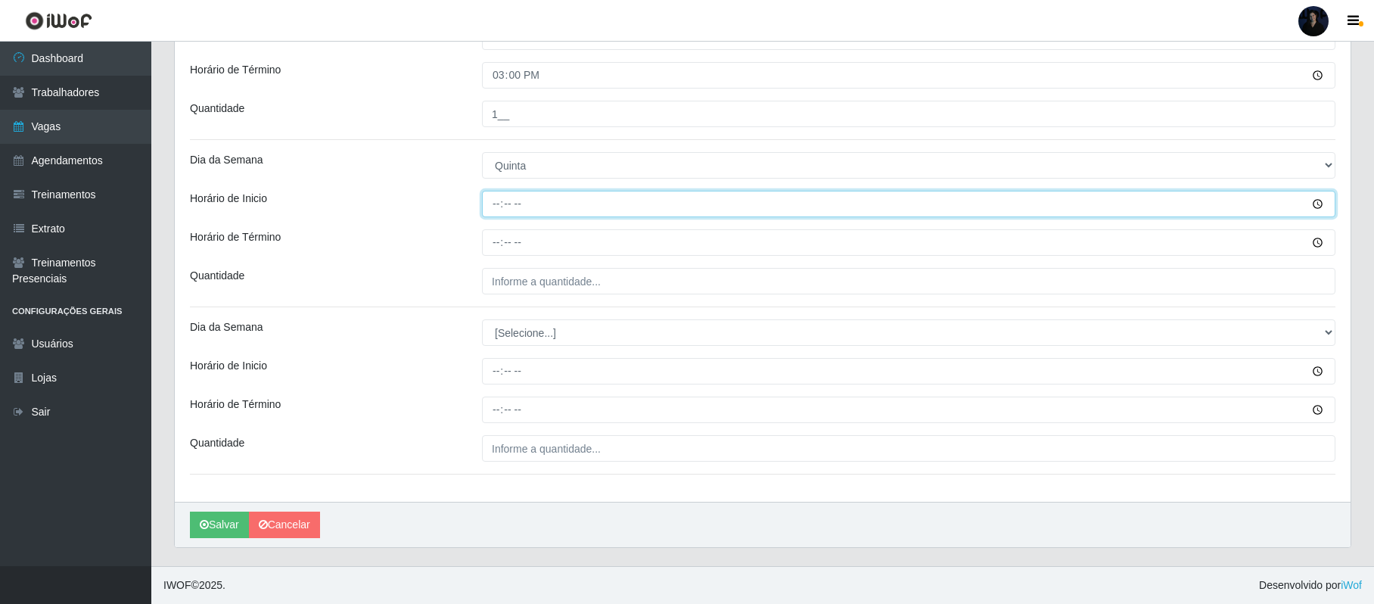
click at [495, 194] on input "Horário de Inicio" at bounding box center [908, 204] width 853 height 26
type input "09:00"
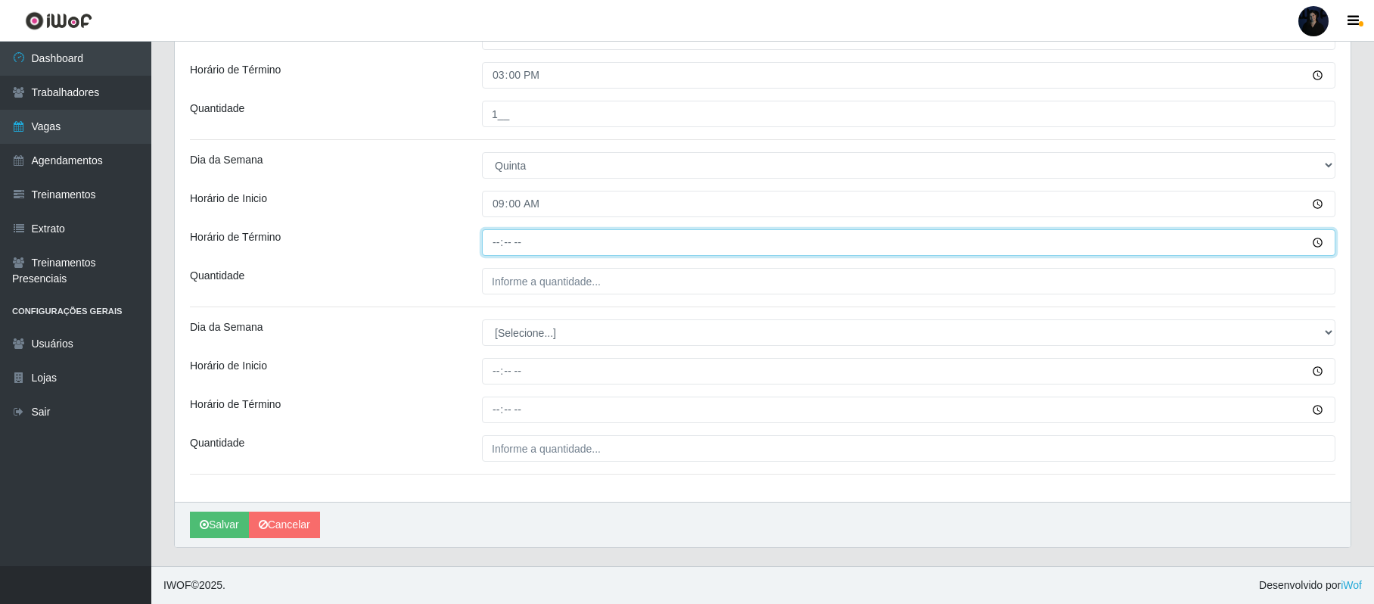
click at [497, 245] on input "Horário de Término" at bounding box center [908, 242] width 853 height 26
type input "15:00"
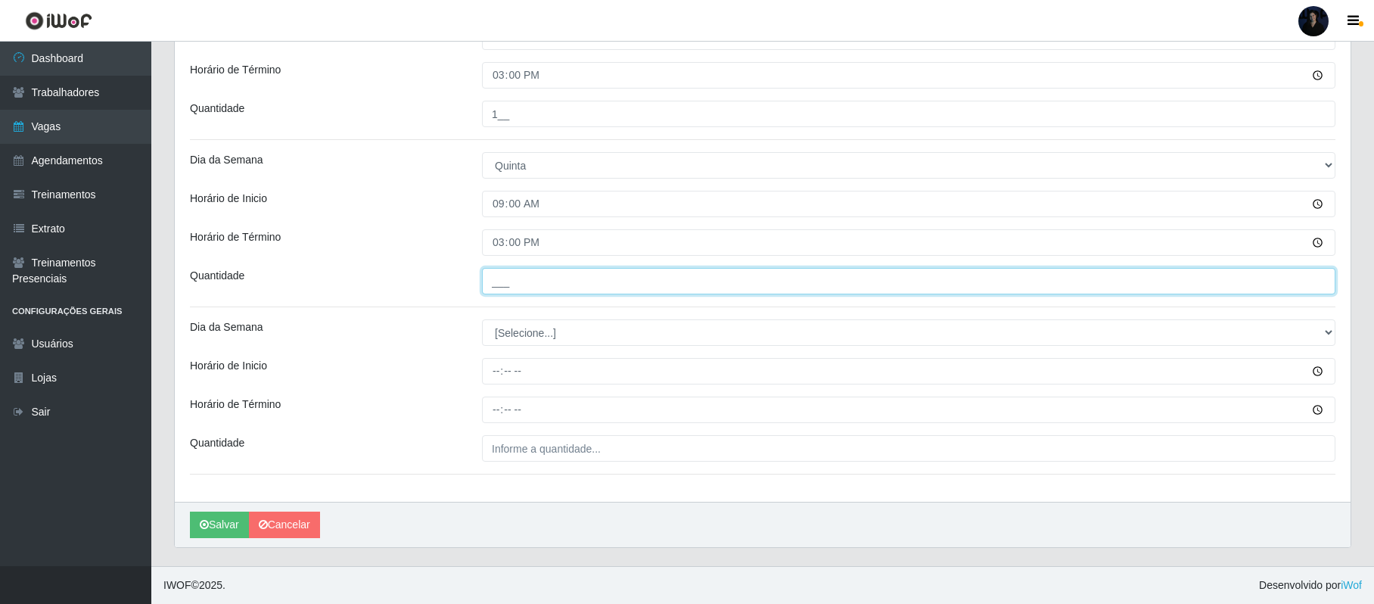
click at [486, 286] on input "___" at bounding box center [908, 281] width 853 height 26
type input "1__"
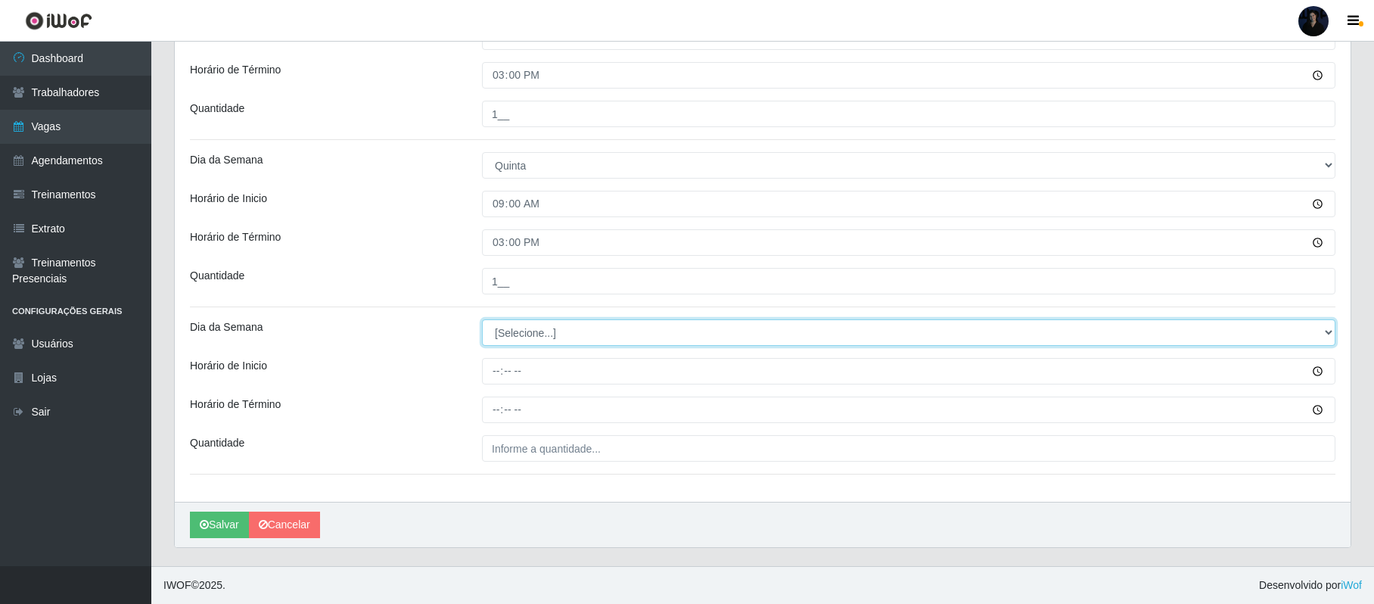
click at [503, 330] on select "[Selecione...] Segunda Terça Quarta Quinta Sexta Sábado Domingo" at bounding box center [908, 332] width 853 height 26
select select "5"
click at [482, 319] on select "[Selecione...] Segunda Terça Quarta Quinta Sexta Sábado Domingo" at bounding box center [908, 332] width 853 height 26
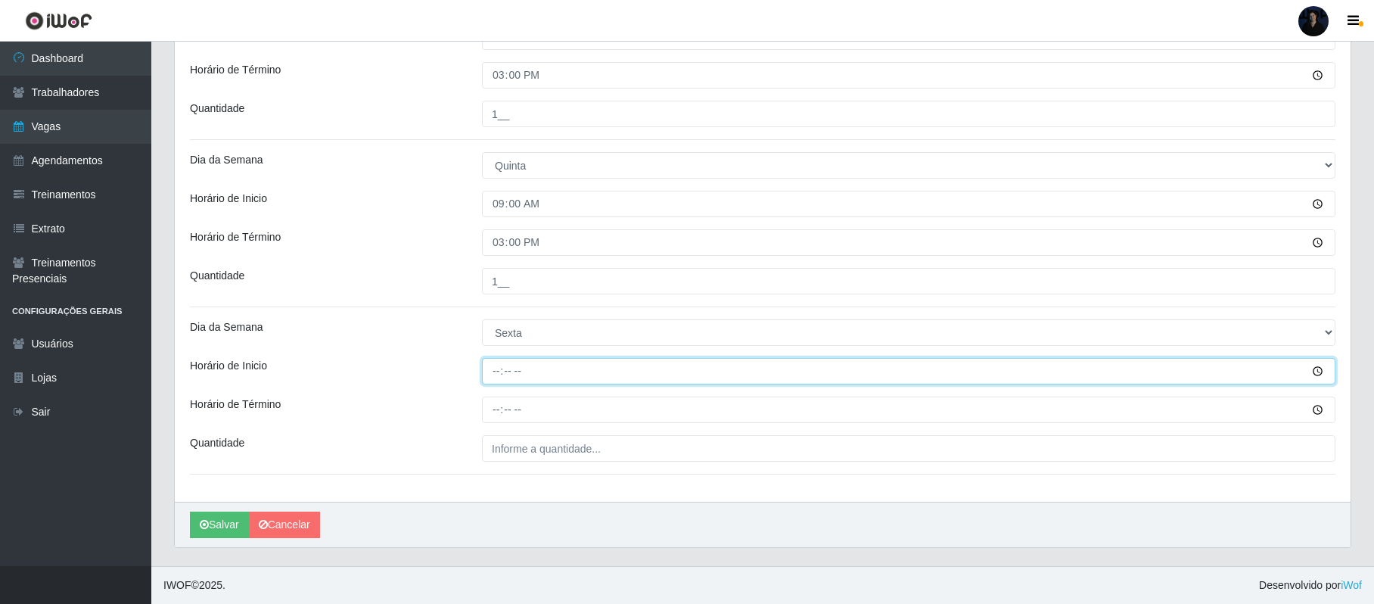
click at [495, 369] on input "Horário de Inicio" at bounding box center [908, 371] width 853 height 26
type input "09:00"
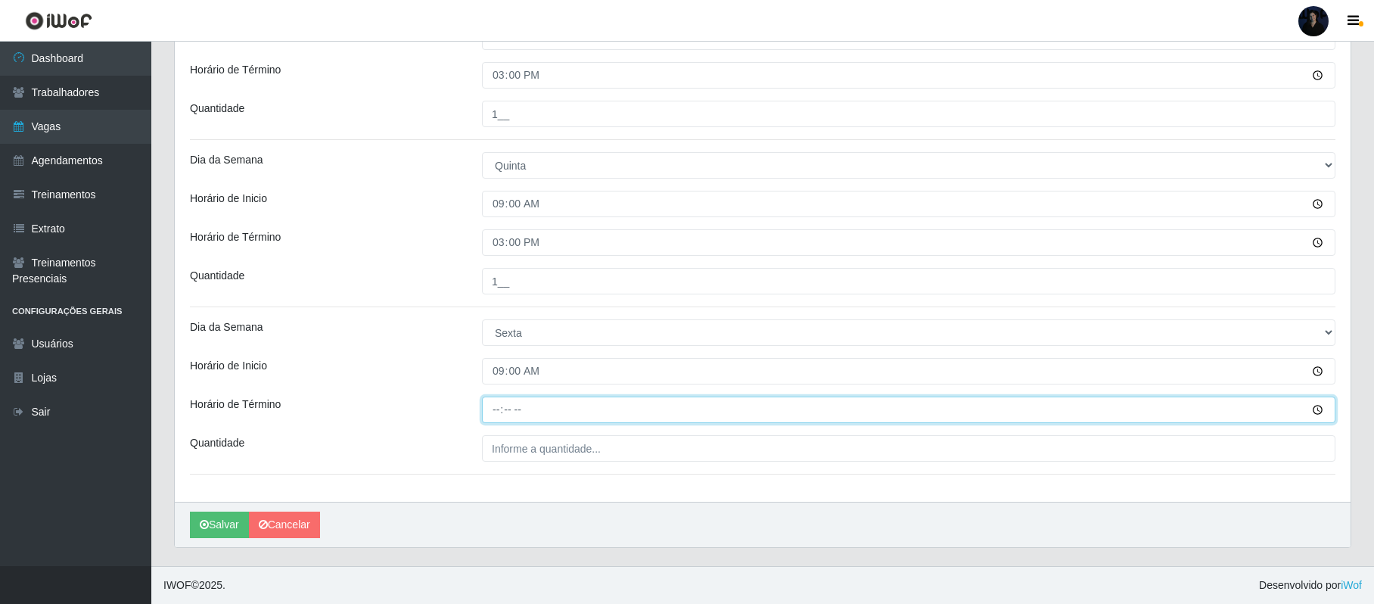
click at [491, 407] on input "Horário de Término" at bounding box center [908, 409] width 853 height 26
type input "15:00"
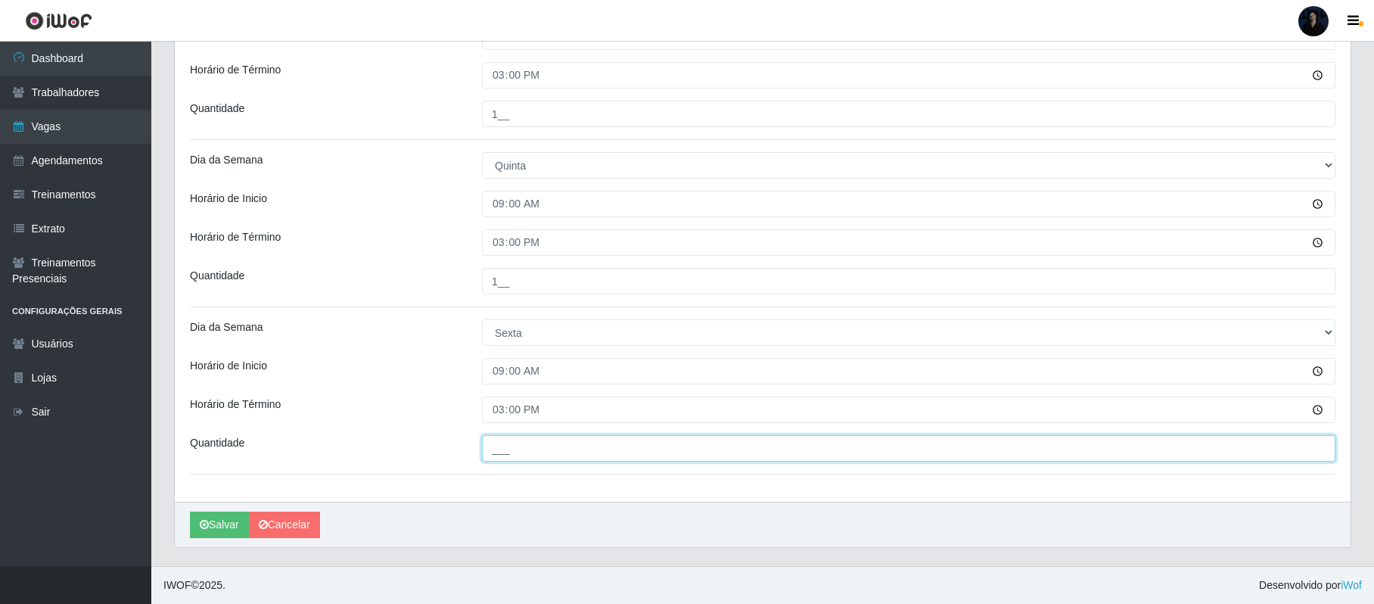
click at [495, 442] on input "___" at bounding box center [908, 448] width 853 height 26
type input "1__"
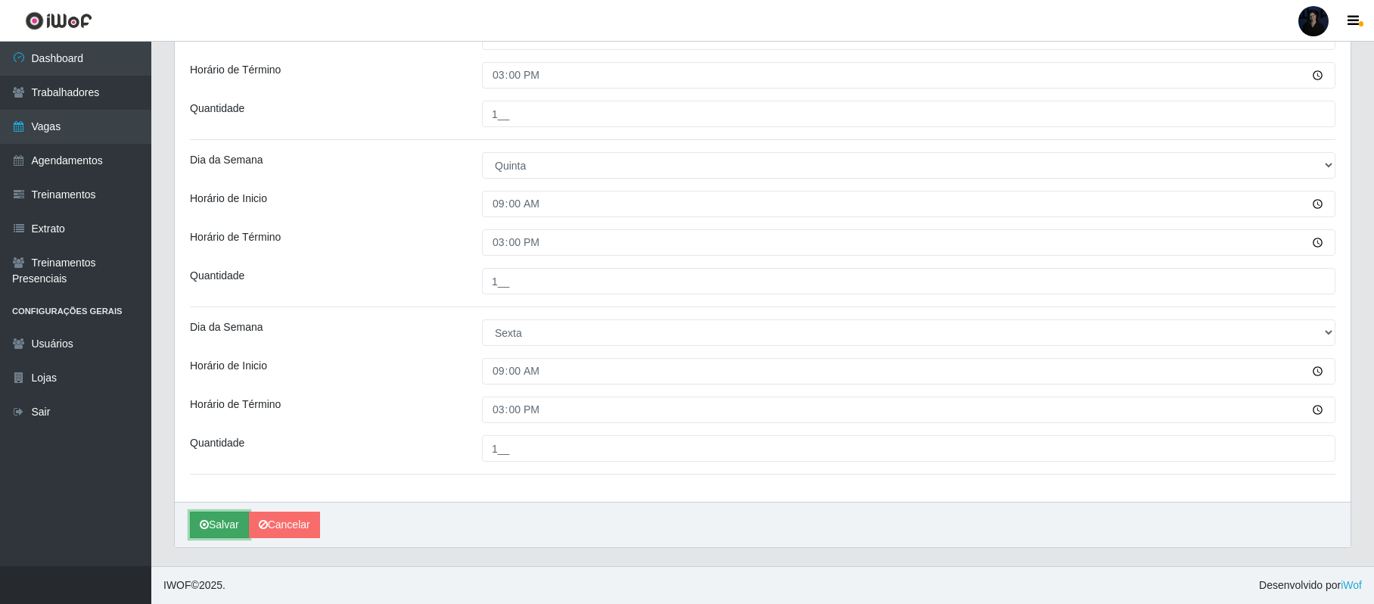
click at [219, 524] on button "Salvar" at bounding box center [219, 524] width 59 height 26
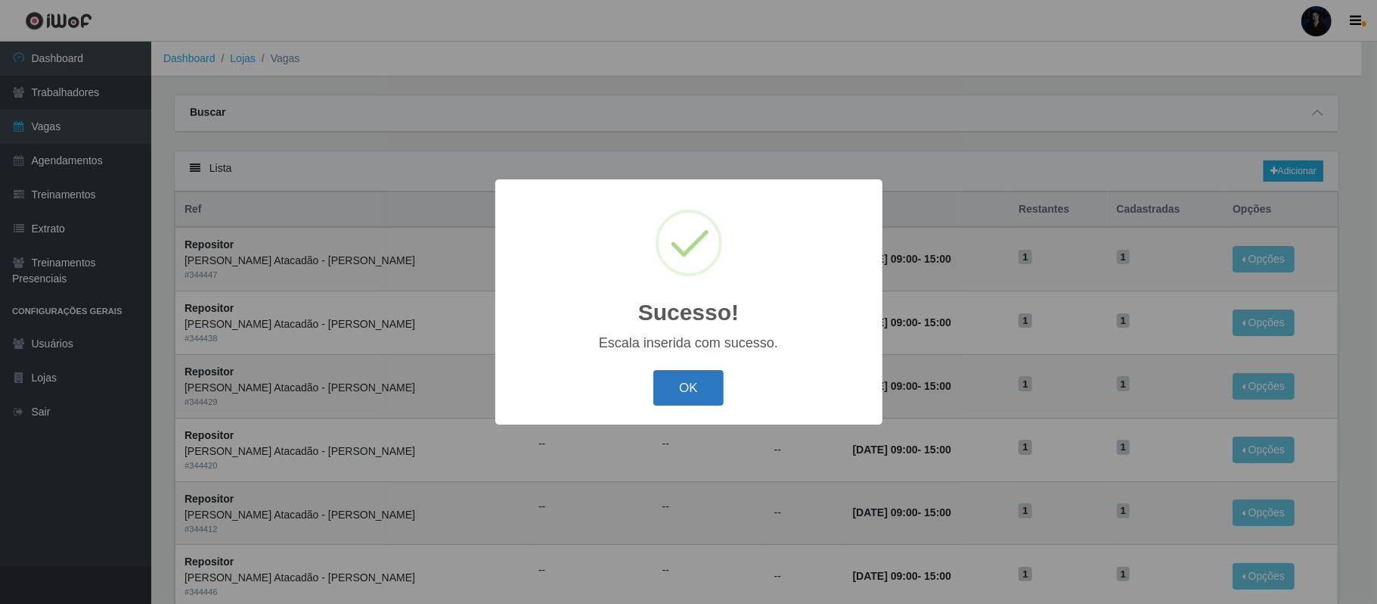
click at [672, 390] on button "OK" at bounding box center [688, 388] width 70 height 36
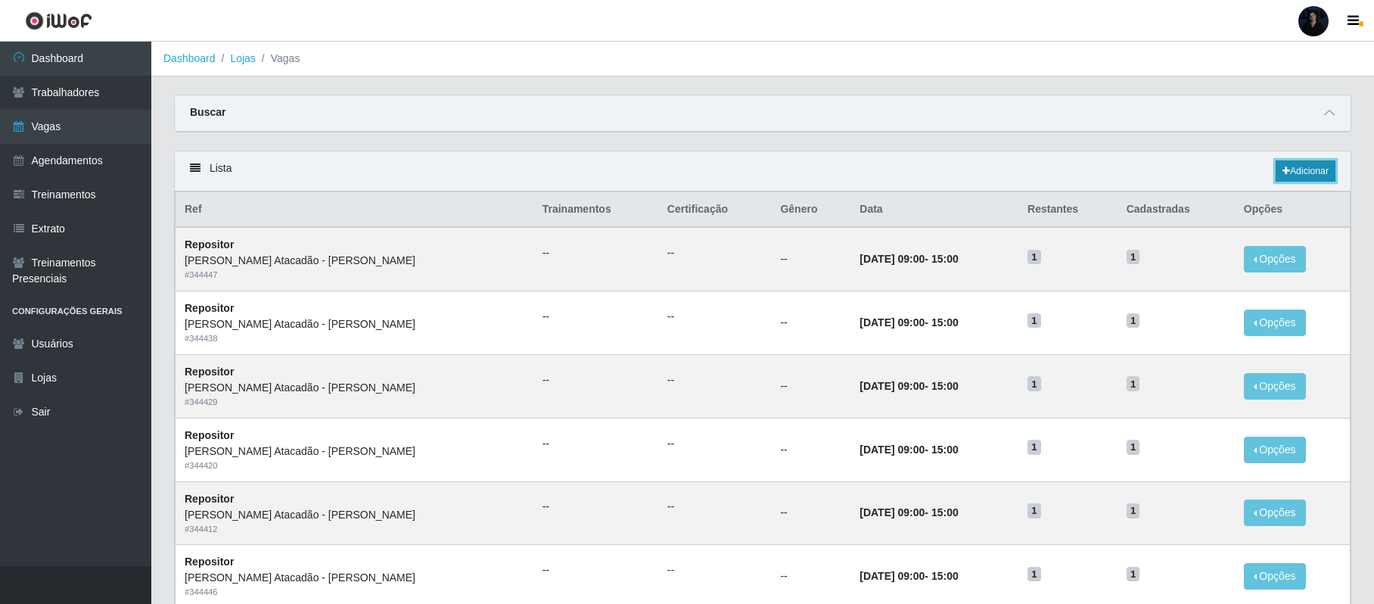
click at [1286, 166] on link "Adicionar" at bounding box center [1305, 170] width 60 height 21
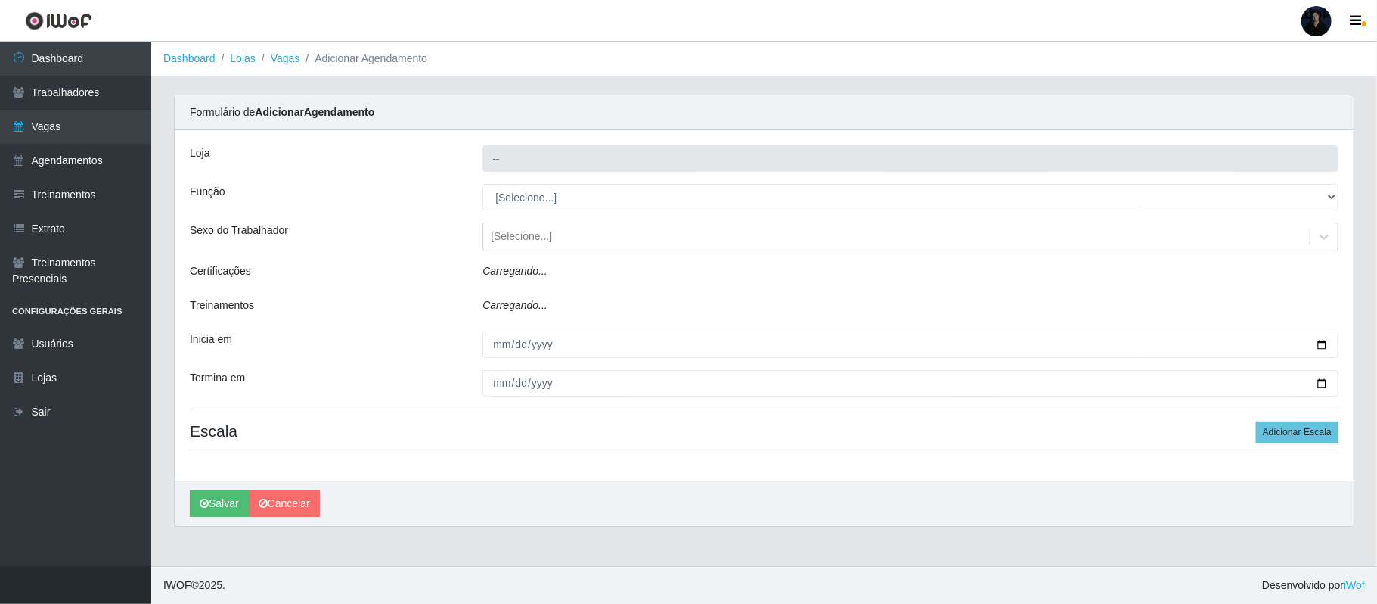
type input "[PERSON_NAME]"
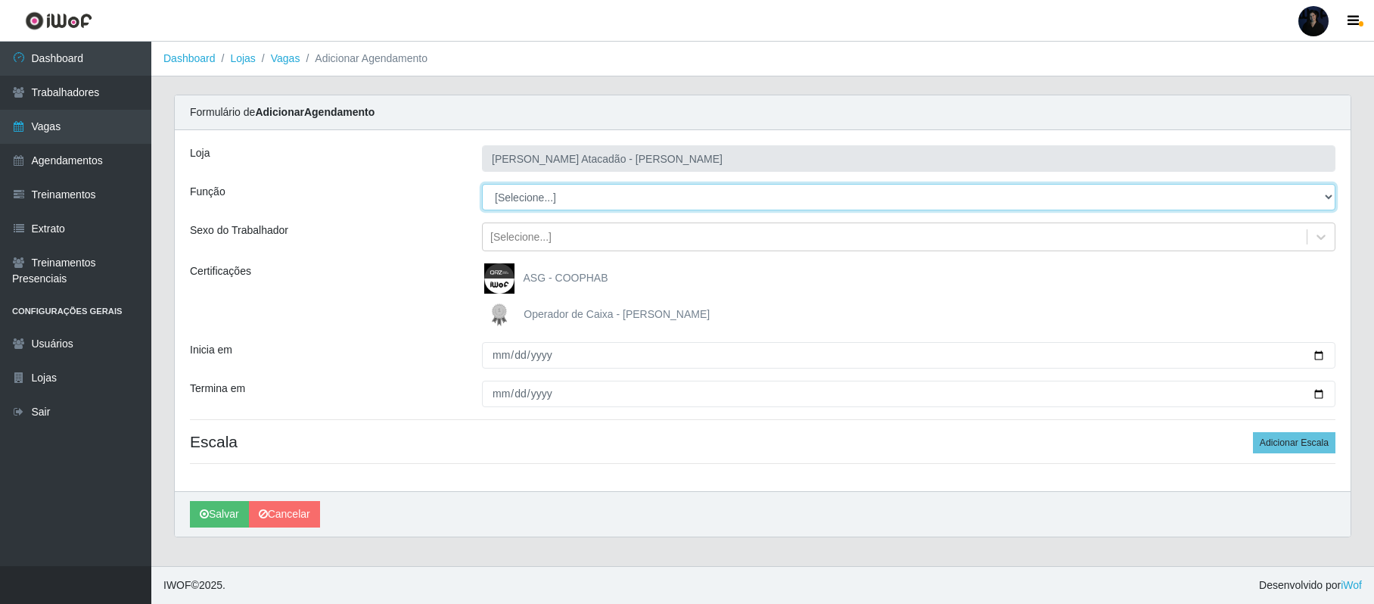
click at [528, 197] on select "[Selecione...] Embalador Embalador + Embalador ++ Repositor Repositor + Reposit…" at bounding box center [908, 197] width 853 height 26
select select "82"
click at [483, 185] on select "[Selecione...] Embalador Embalador + Embalador ++ Repositor Repositor + Reposit…" at bounding box center [911, 197] width 856 height 26
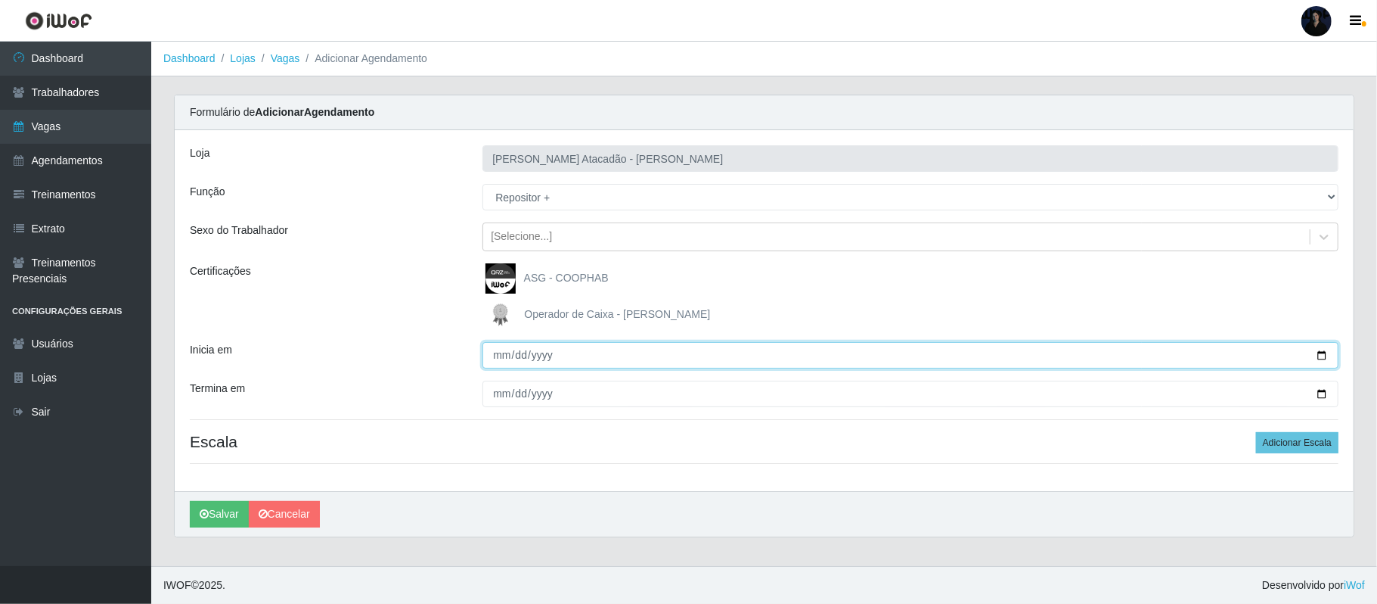
click at [1322, 359] on input "Inicia em" at bounding box center [911, 355] width 856 height 26
type input "2025-10-01"
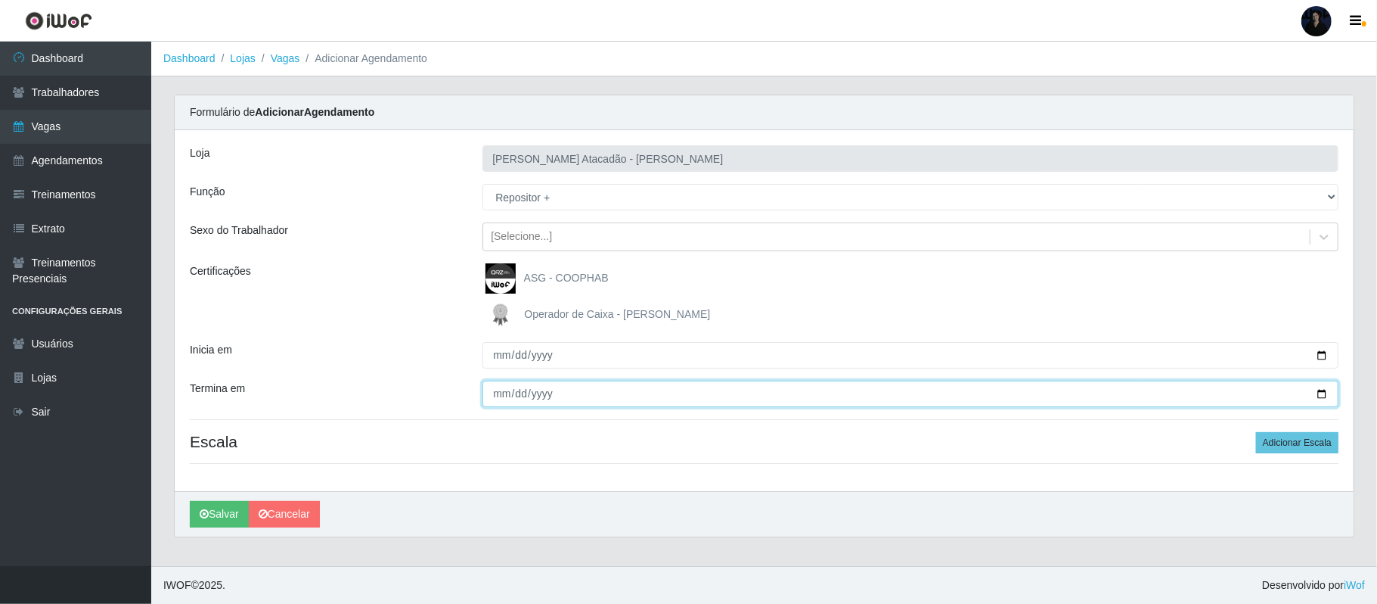
click at [1323, 392] on input "Termina em" at bounding box center [911, 393] width 856 height 26
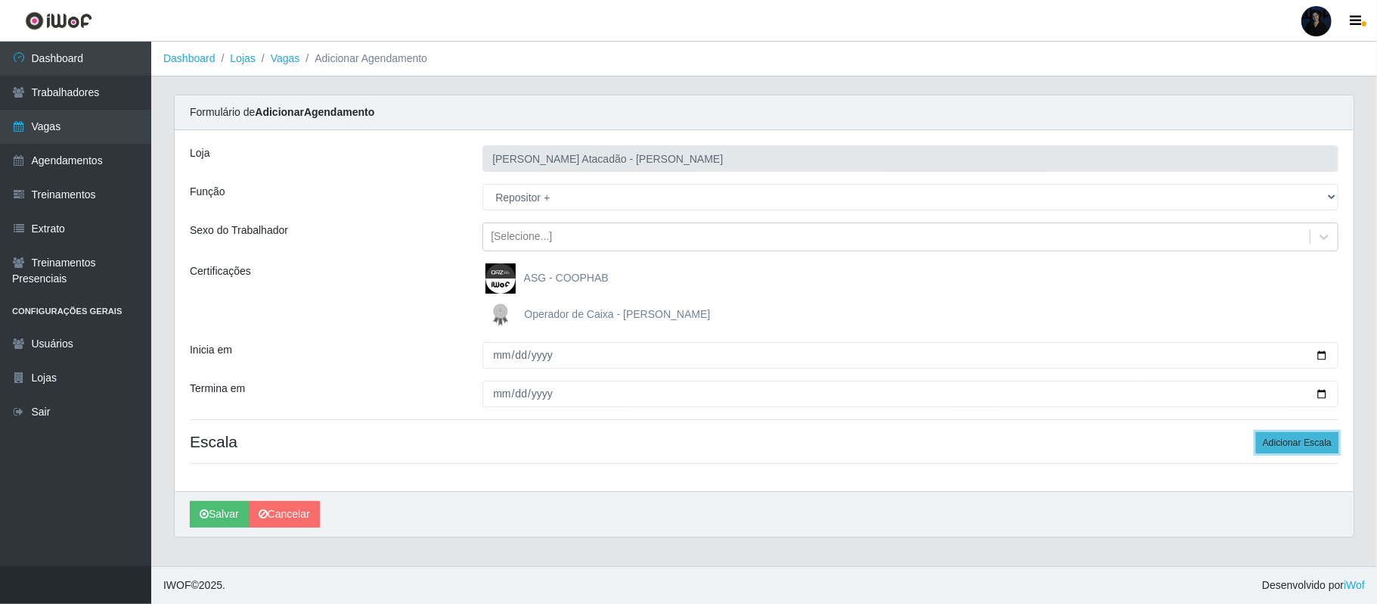
click at [1287, 440] on button "Adicionar Escala" at bounding box center [1297, 442] width 82 height 21
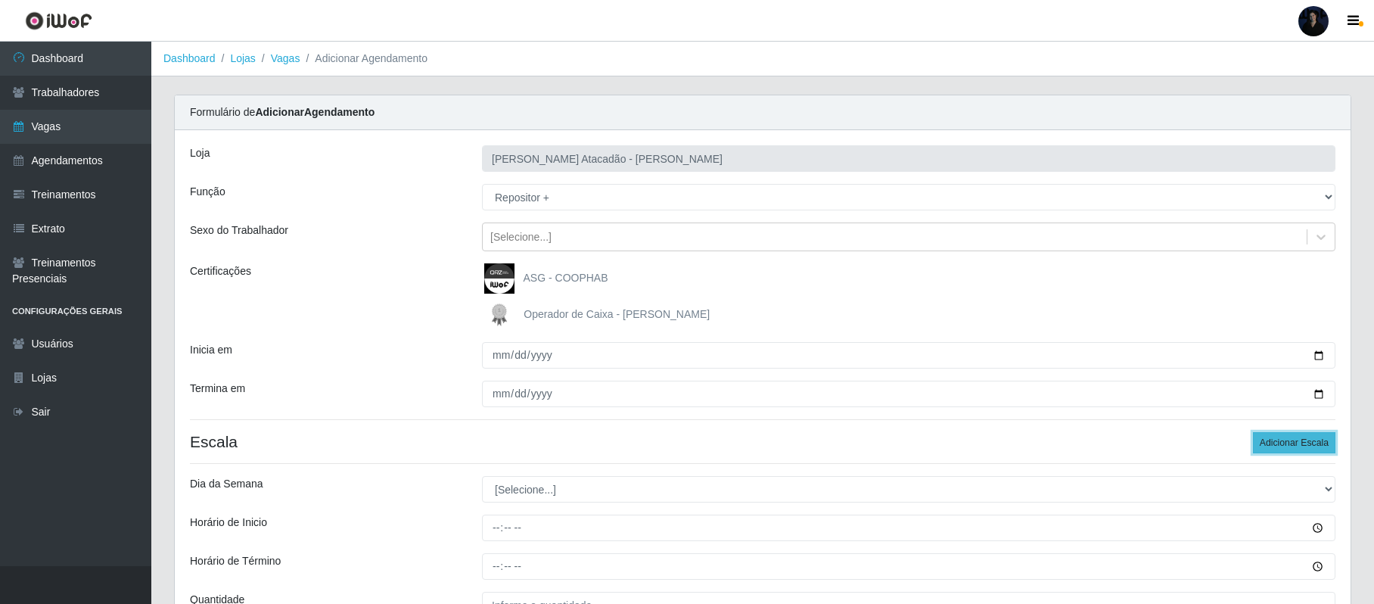
click at [1287, 440] on button "Adicionar Escala" at bounding box center [1293, 442] width 82 height 21
click at [523, 487] on select "[Selecione...] Segunda Terça Quarta Quinta Sexta Sábado Domingo" at bounding box center [908, 489] width 853 height 26
click at [482, 477] on select "[Selecione...] Segunda Terça Quarta Quinta Sexta Sábado Domingo" at bounding box center [908, 489] width 853 height 26
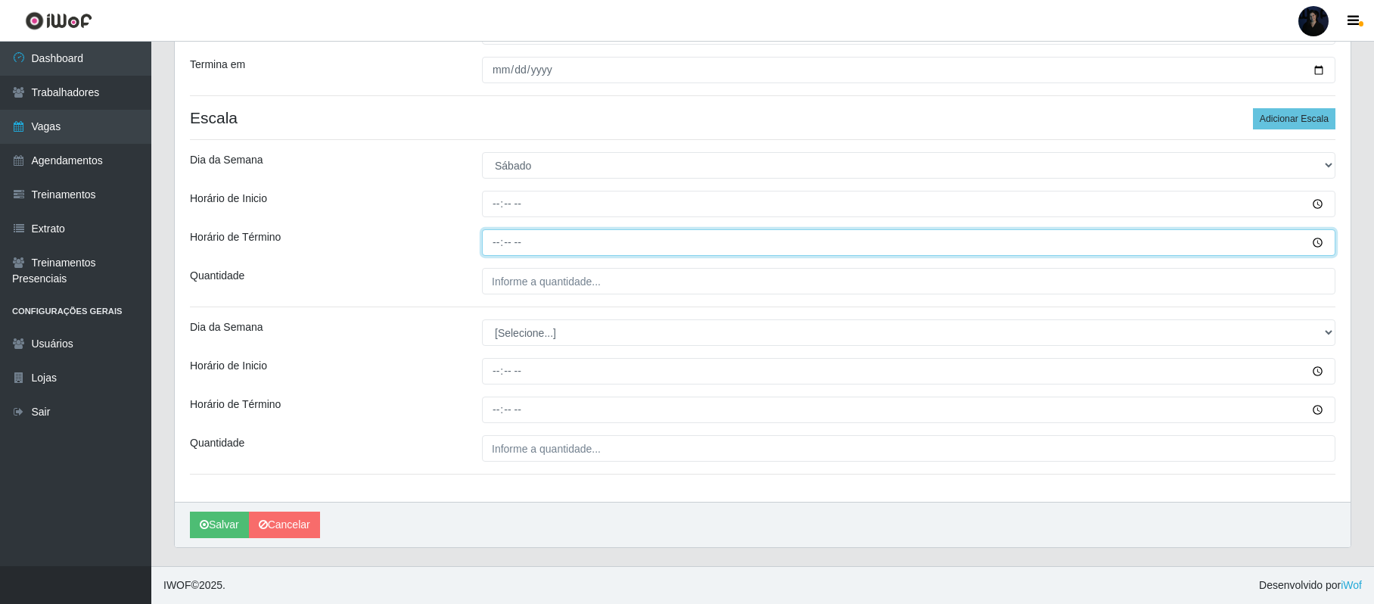
click at [499, 237] on input "Horário de Término" at bounding box center [908, 242] width 853 height 26
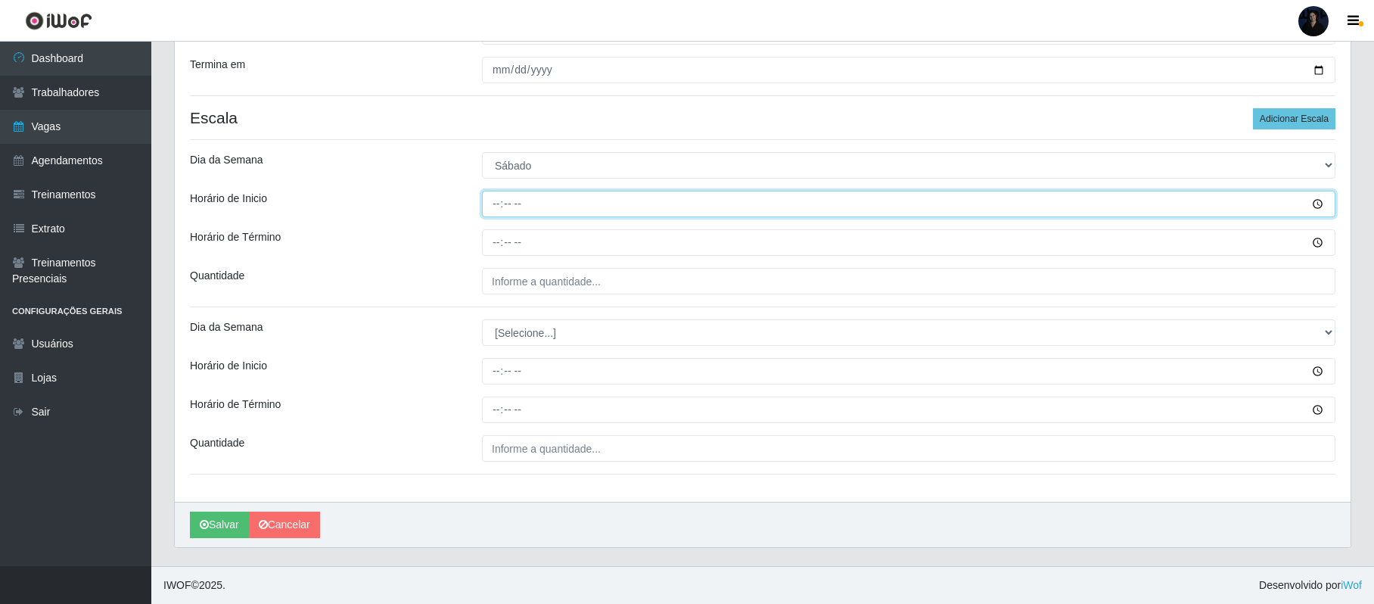
click at [491, 204] on input "Horário de Inicio" at bounding box center [908, 204] width 853 height 26
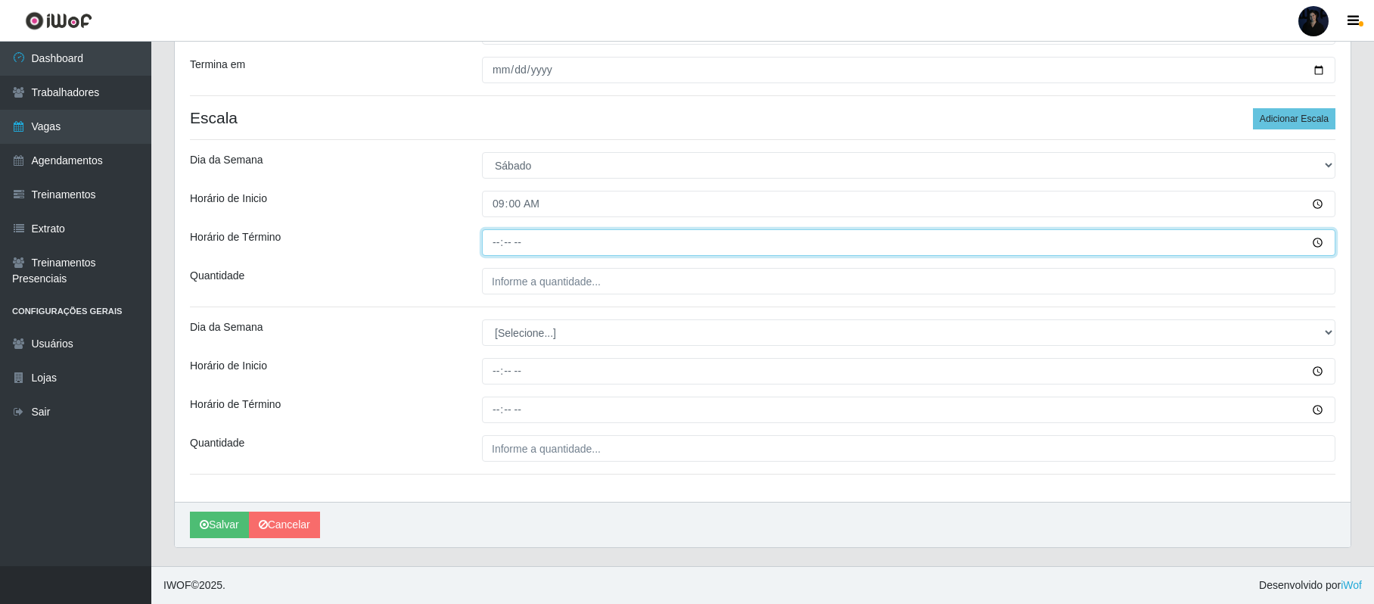
click at [490, 241] on input "Horário de Término" at bounding box center [908, 242] width 853 height 26
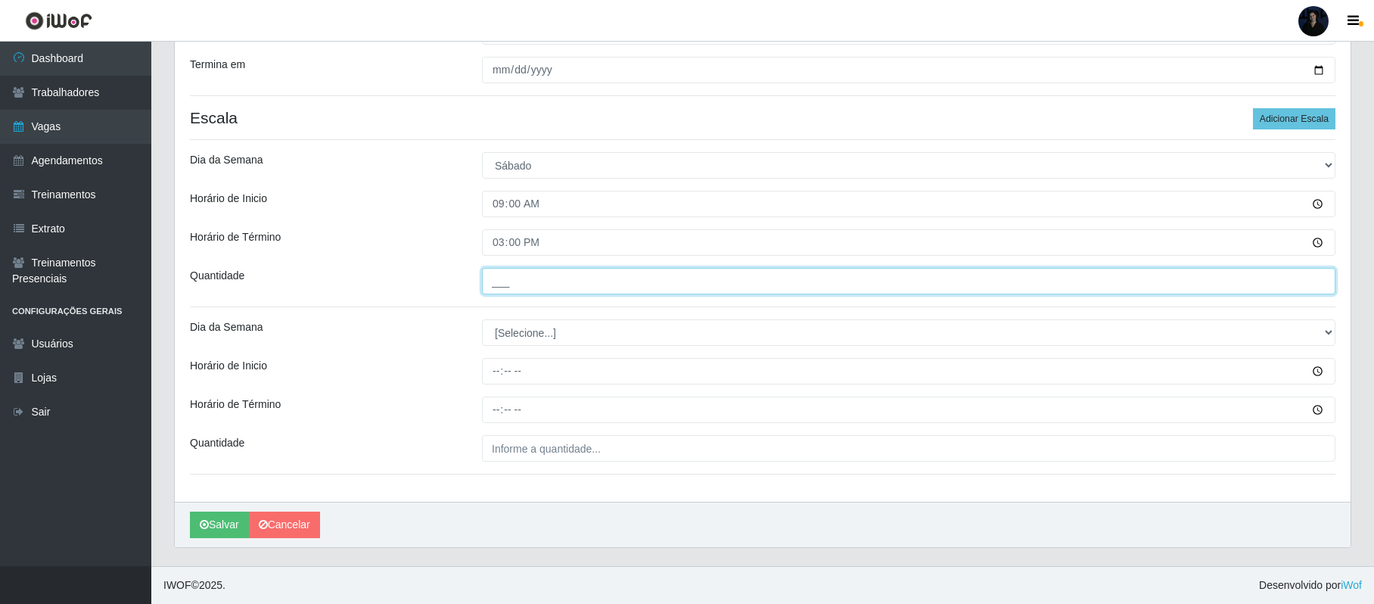
click at [495, 272] on input "___" at bounding box center [908, 281] width 853 height 26
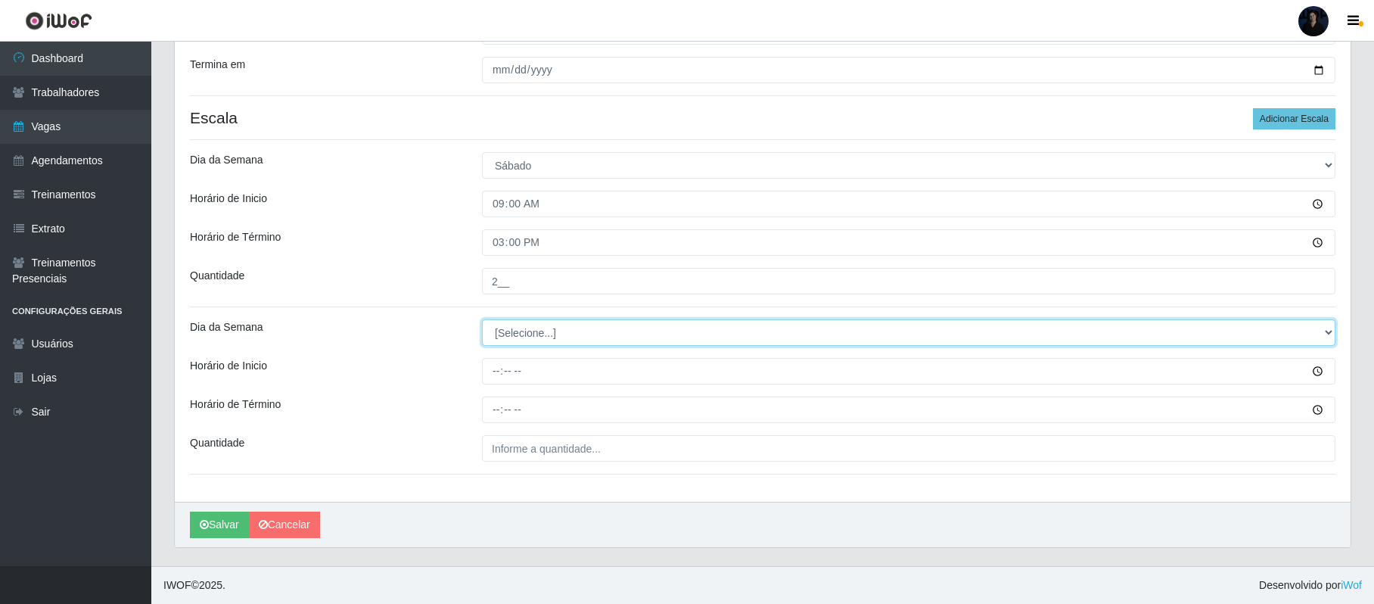
click at [495, 327] on select "[Selecione...] Segunda Terça Quarta Quinta Sexta Sábado Domingo" at bounding box center [908, 332] width 853 height 26
click at [482, 319] on select "[Selecione...] Segunda Terça Quarta Quinta Sexta Sábado Domingo" at bounding box center [908, 332] width 853 height 26
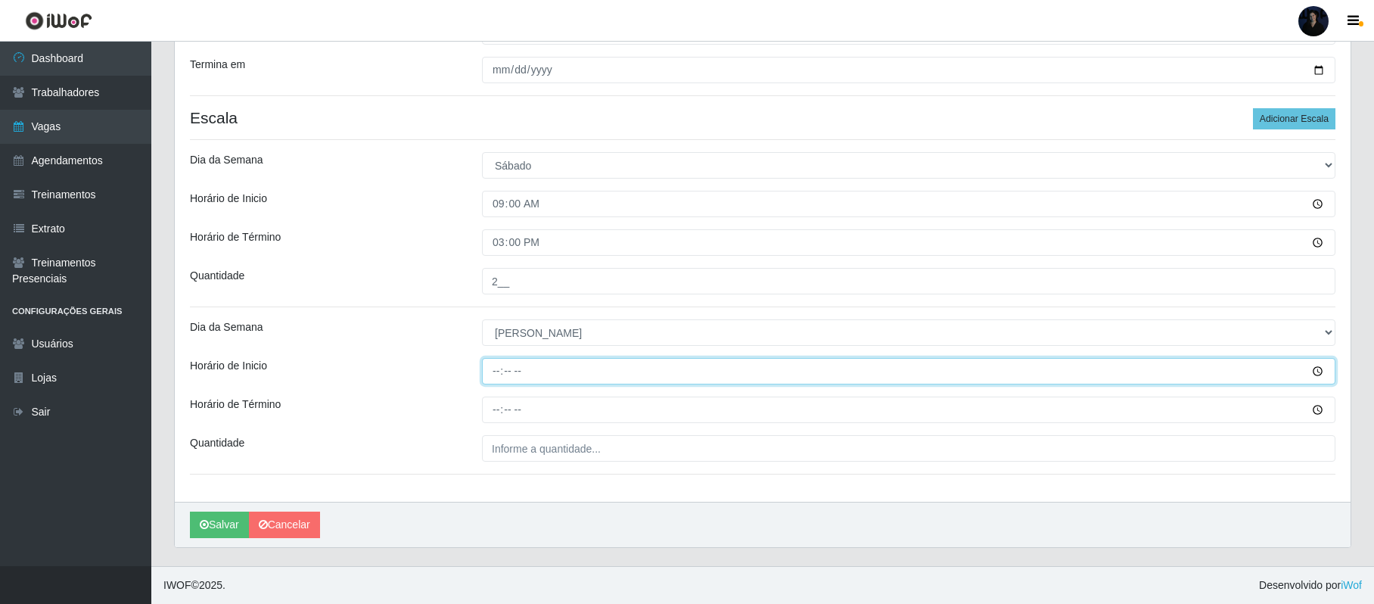
click at [491, 374] on input "Horário de Inicio" at bounding box center [908, 371] width 853 height 26
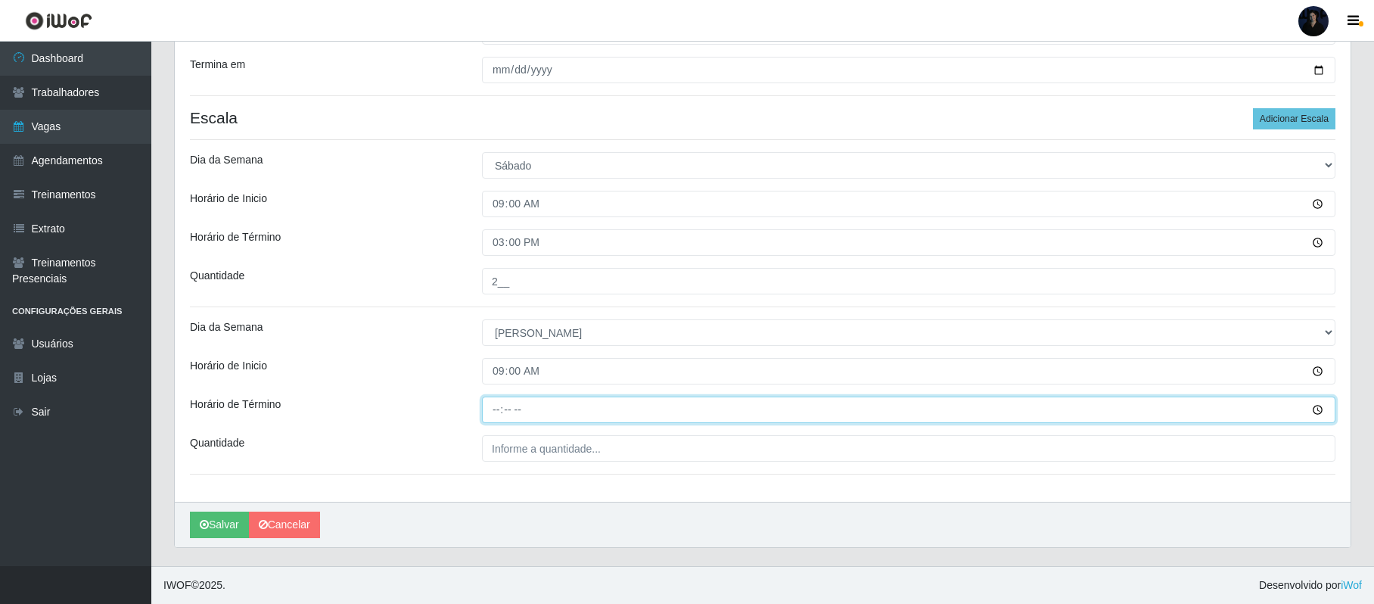
click at [491, 412] on input "Horário de Término" at bounding box center [908, 409] width 853 height 26
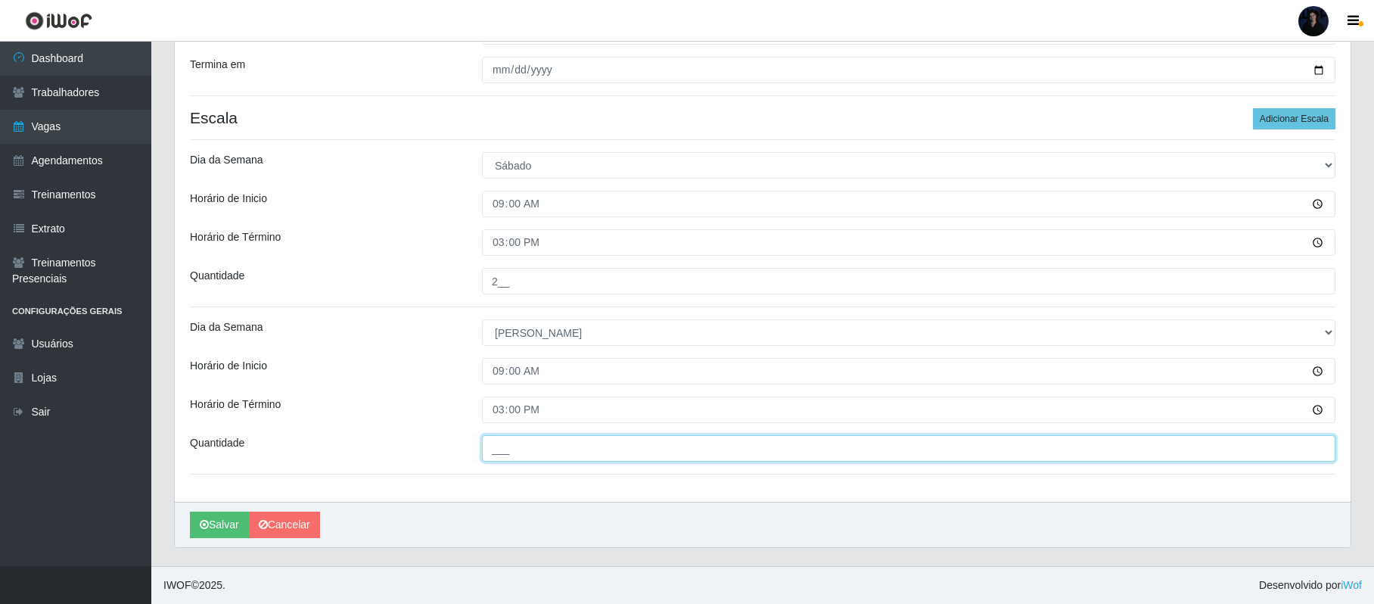
click at [494, 445] on input "___" at bounding box center [908, 448] width 853 height 26
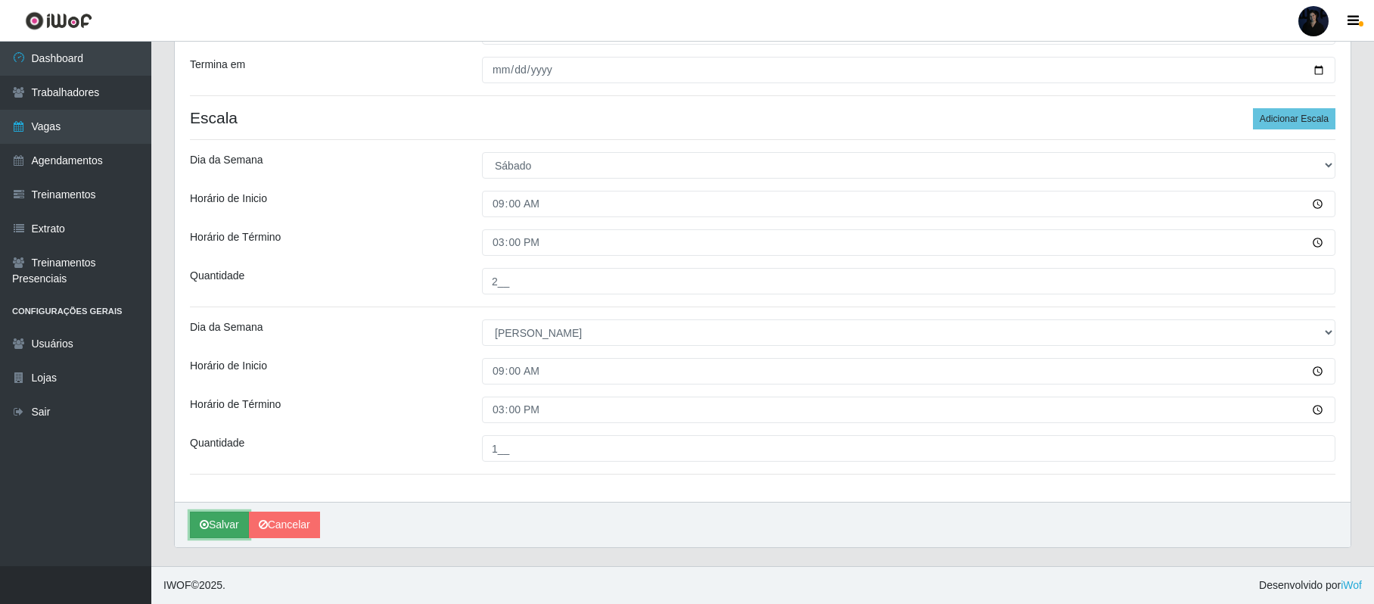
click at [206, 522] on icon "submit" at bounding box center [204, 524] width 9 height 11
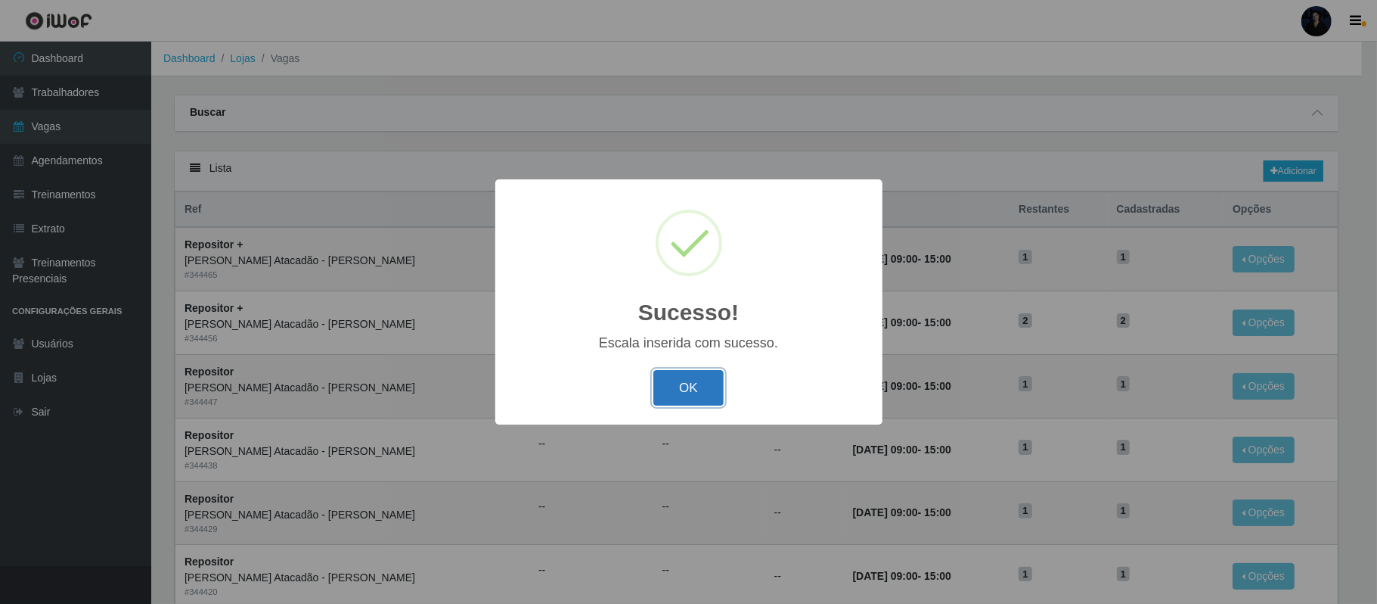
click at [688, 394] on button "OK" at bounding box center [688, 388] width 70 height 36
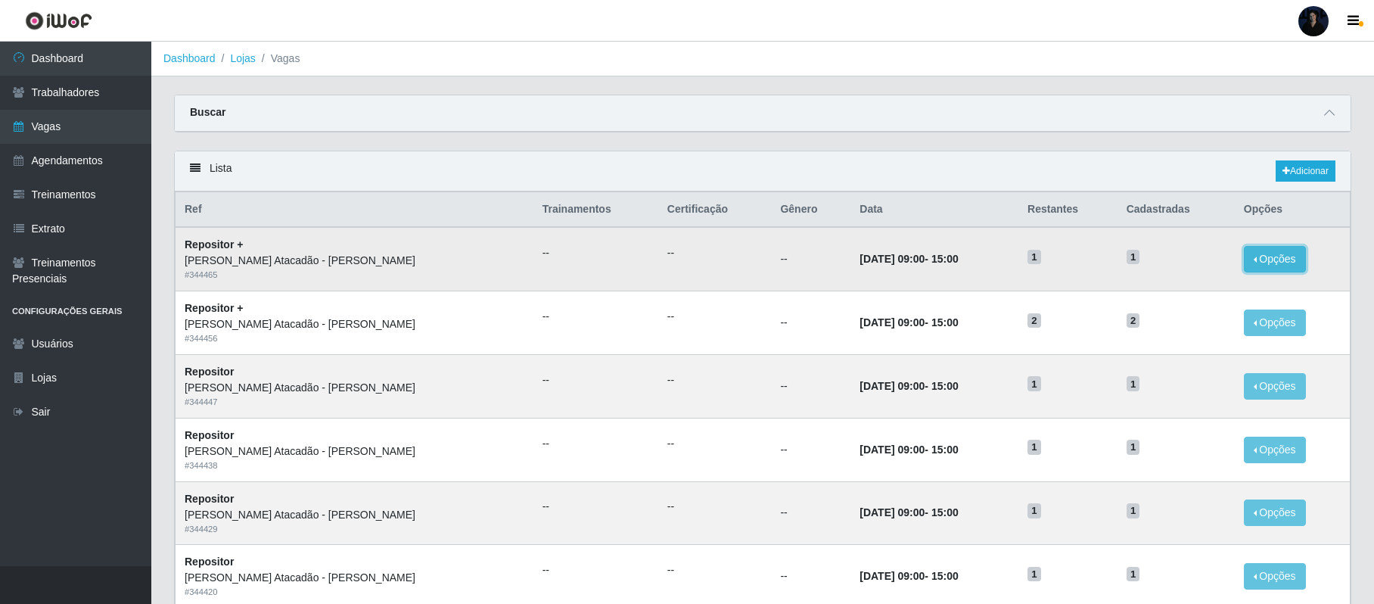
click at [1248, 262] on button "Opções" at bounding box center [1274, 259] width 62 height 26
click at [1156, 261] on link "Editar" at bounding box center [1158, 262] width 43 height 12
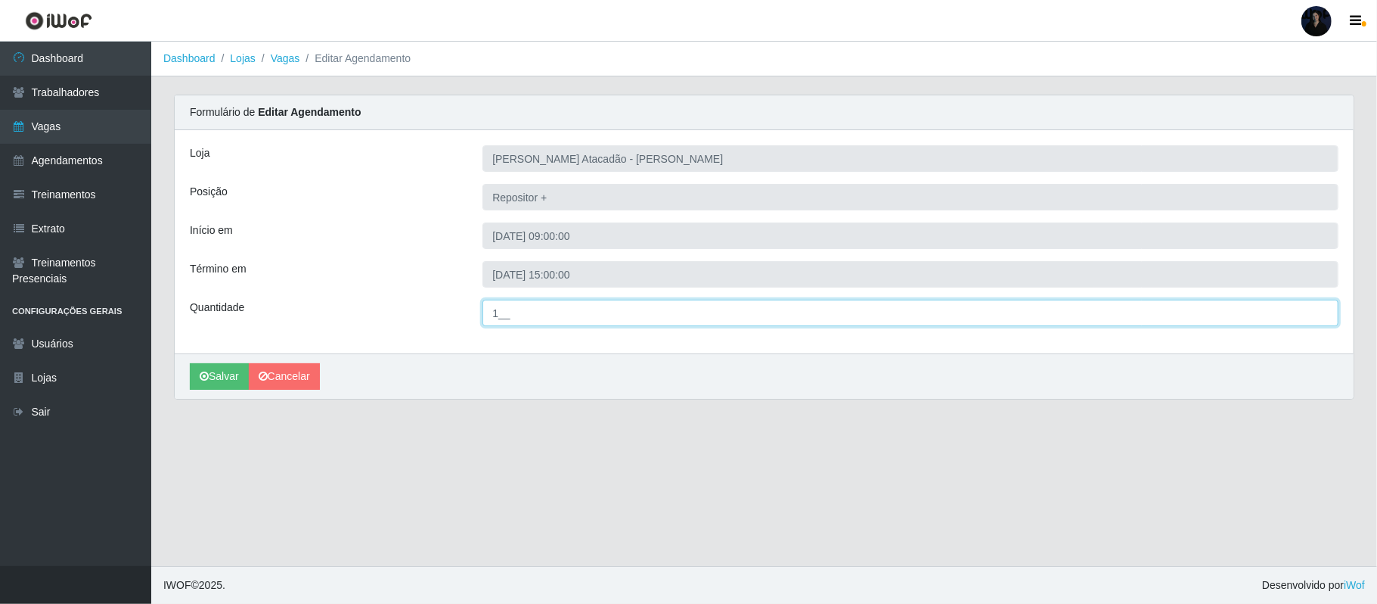
click at [498, 318] on input "1__" at bounding box center [911, 313] width 856 height 26
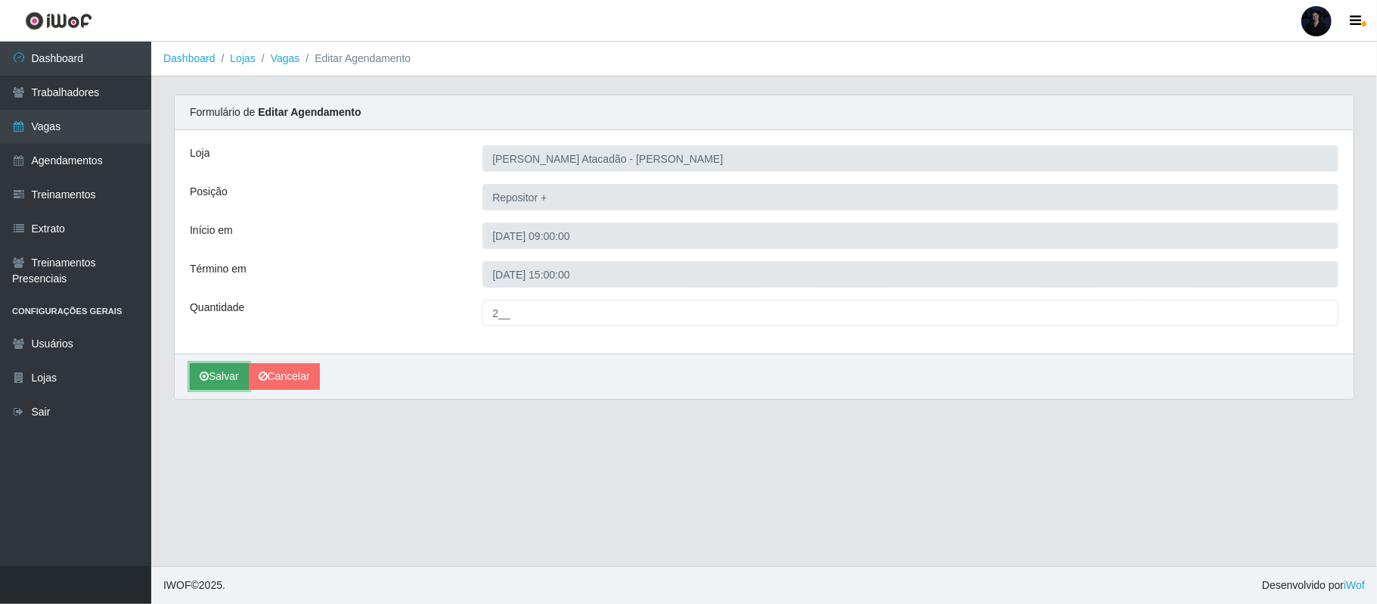
click at [212, 374] on button "Salvar" at bounding box center [219, 376] width 59 height 26
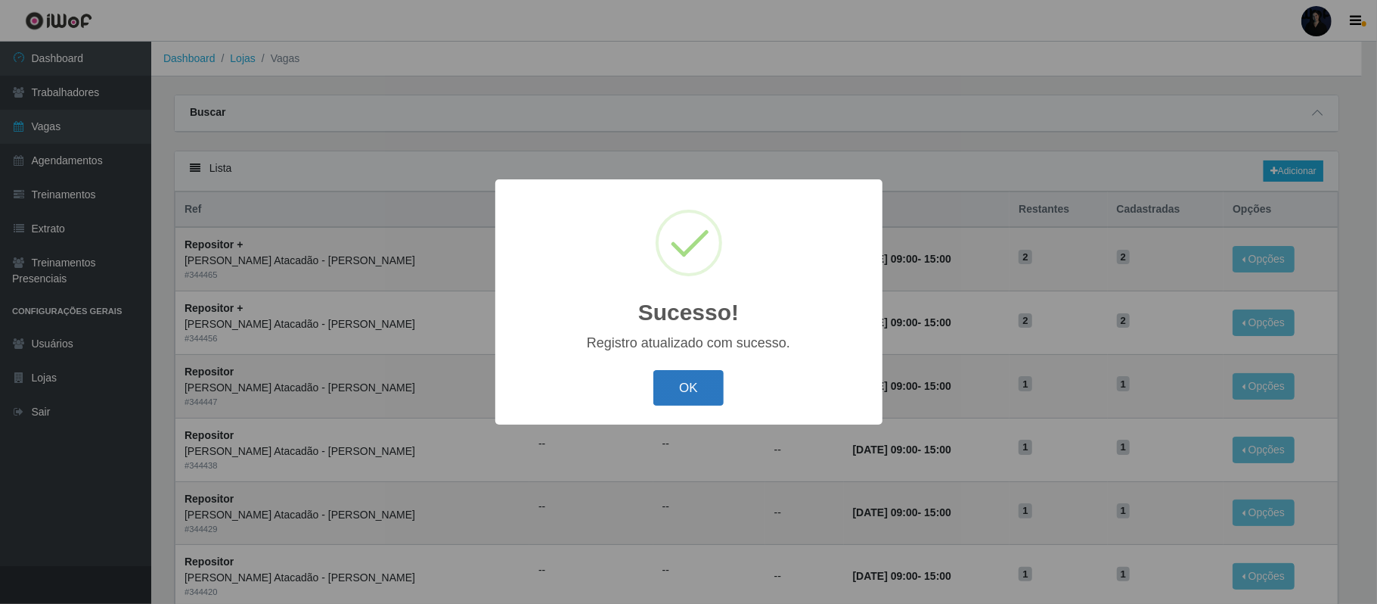
click at [681, 382] on button "OK" at bounding box center [688, 388] width 70 height 36
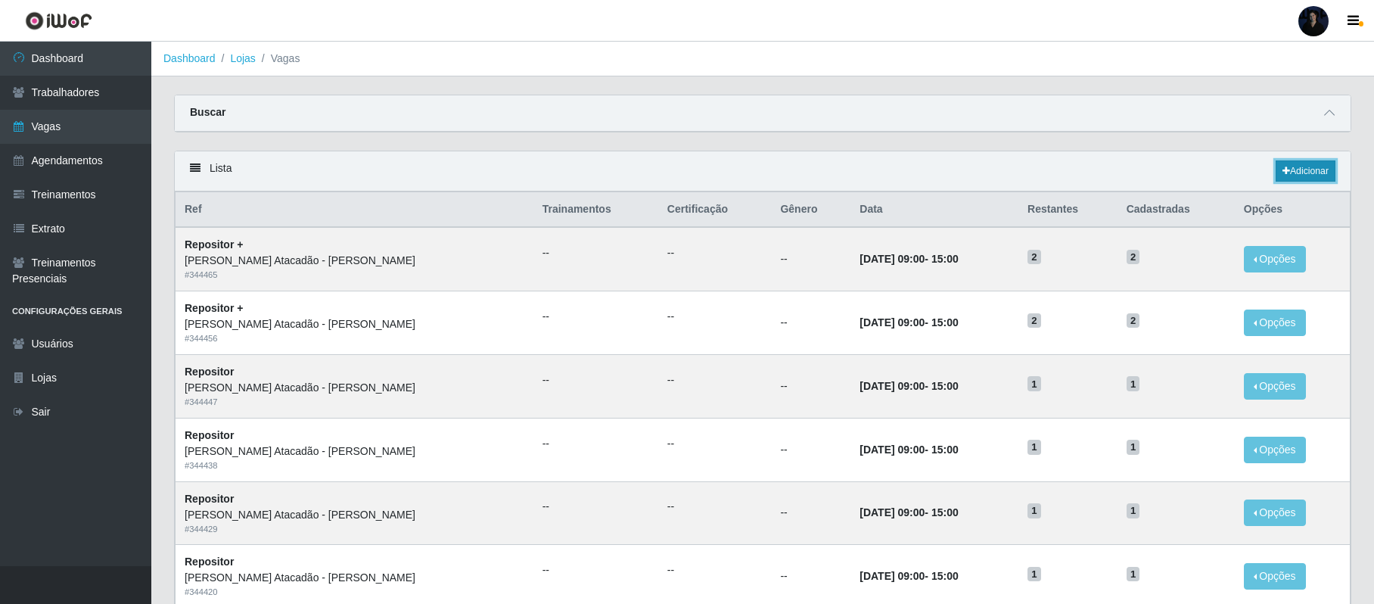
click at [1305, 168] on link "Adicionar" at bounding box center [1305, 170] width 60 height 21
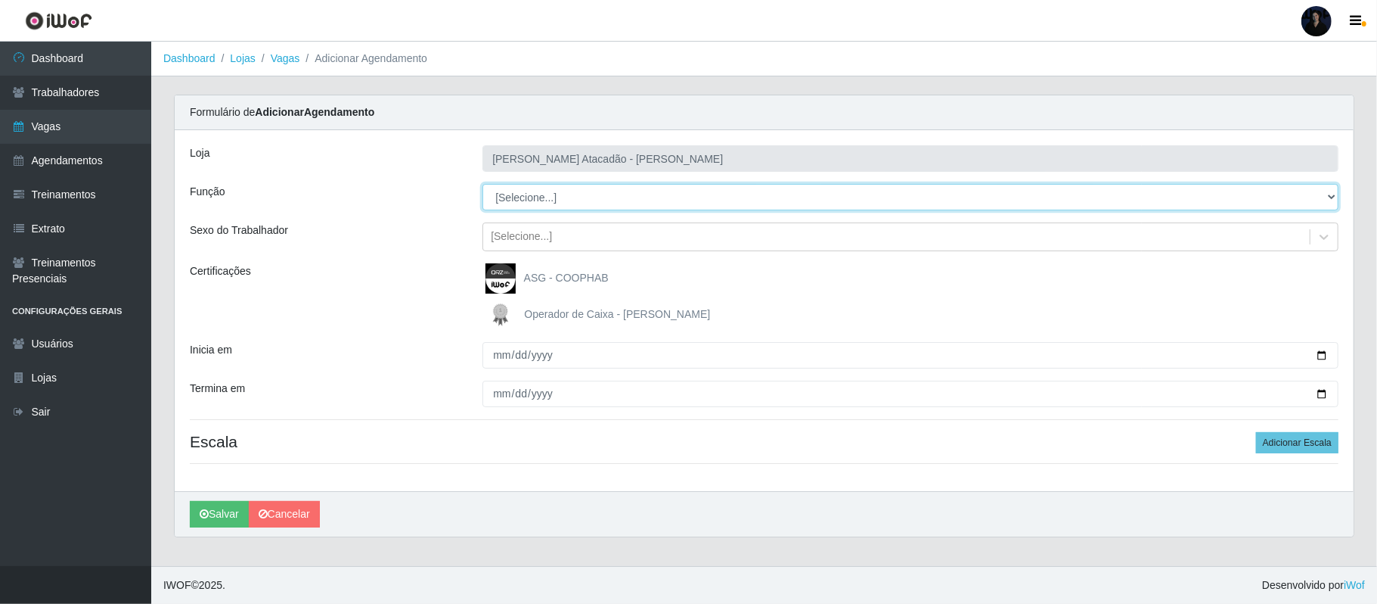
click at [542, 201] on select "[Selecione...] Embalador Embalador + Embalador ++ Repositor Repositor + Reposit…" at bounding box center [911, 197] width 856 height 26
click at [483, 185] on select "[Selecione...] Embalador Embalador + Embalador ++ Repositor Repositor + Reposit…" at bounding box center [911, 197] width 856 height 26
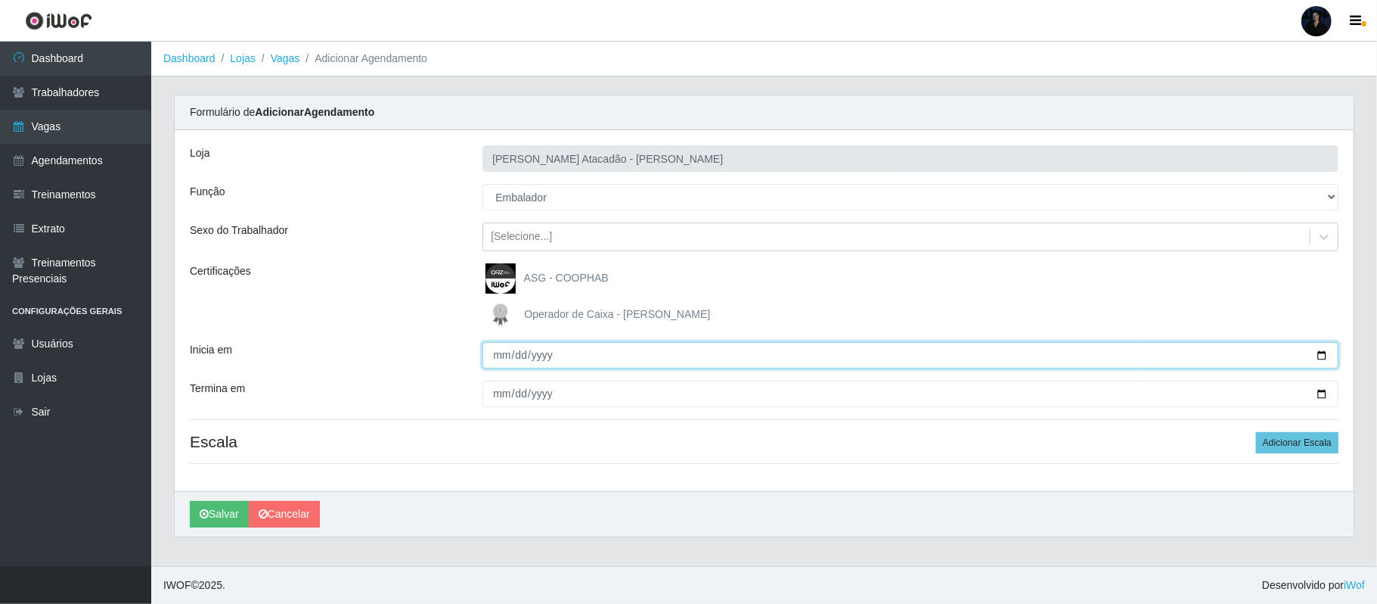
click at [1320, 354] on input "Inicia em" at bounding box center [911, 355] width 856 height 26
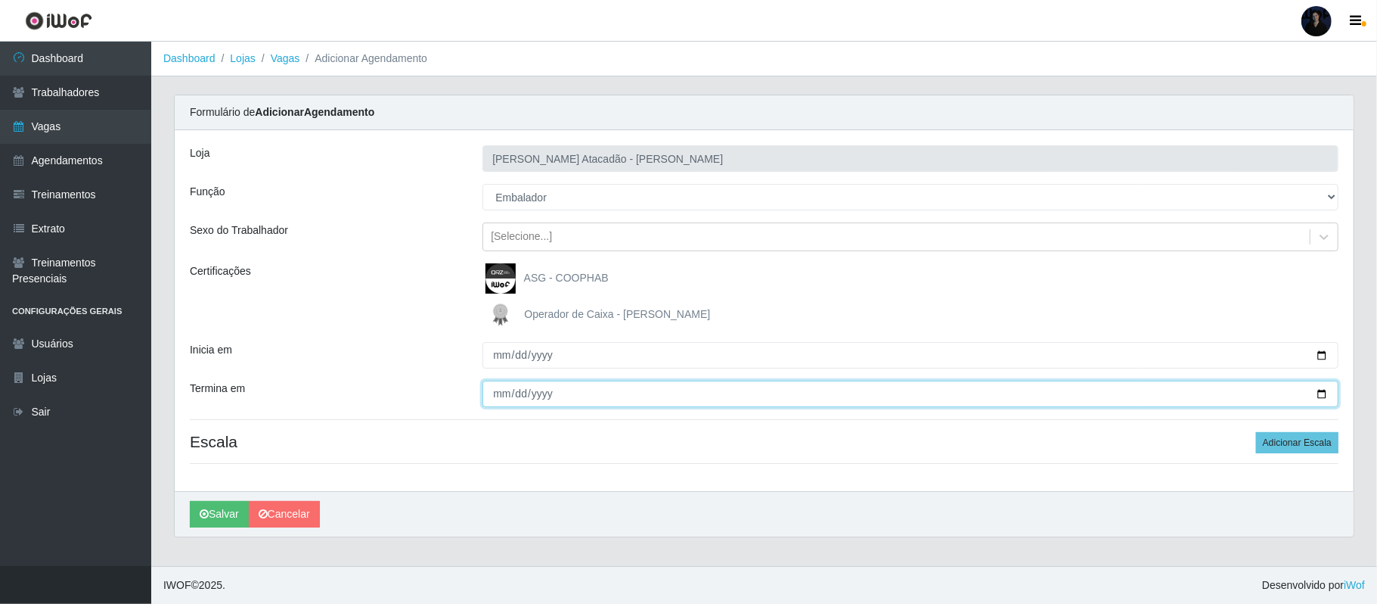
click at [1323, 394] on input "Termina em" at bounding box center [911, 393] width 856 height 26
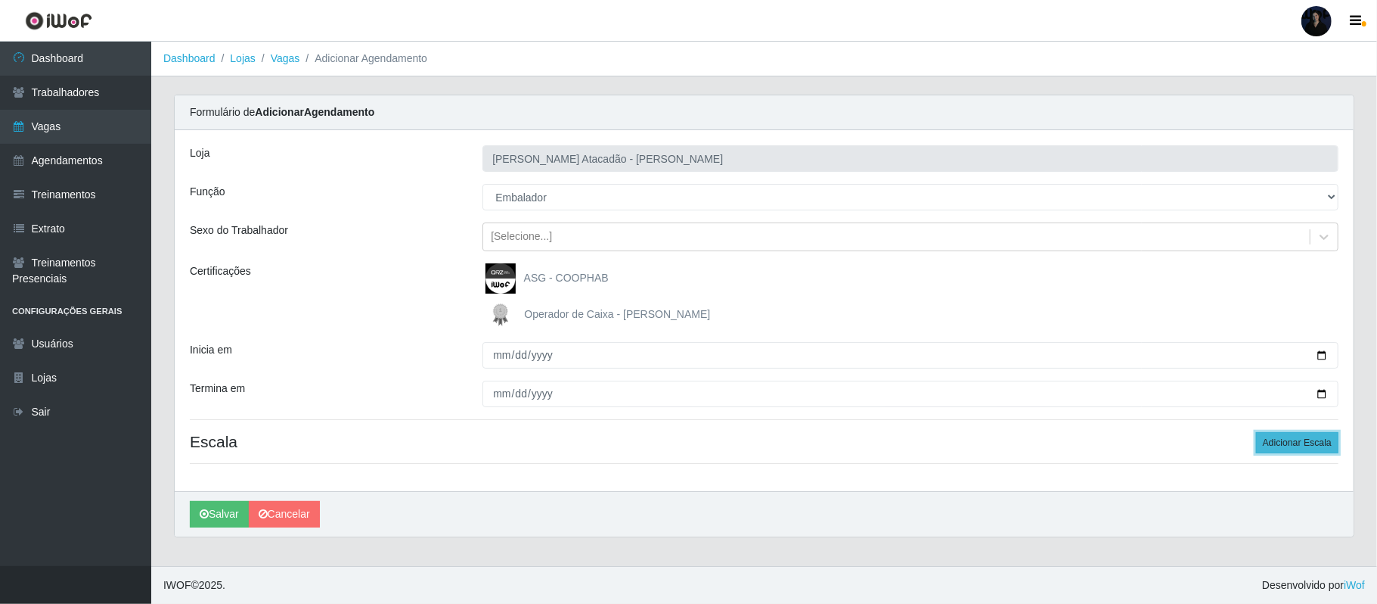
click at [1286, 443] on button "Adicionar Escala" at bounding box center [1297, 442] width 82 height 21
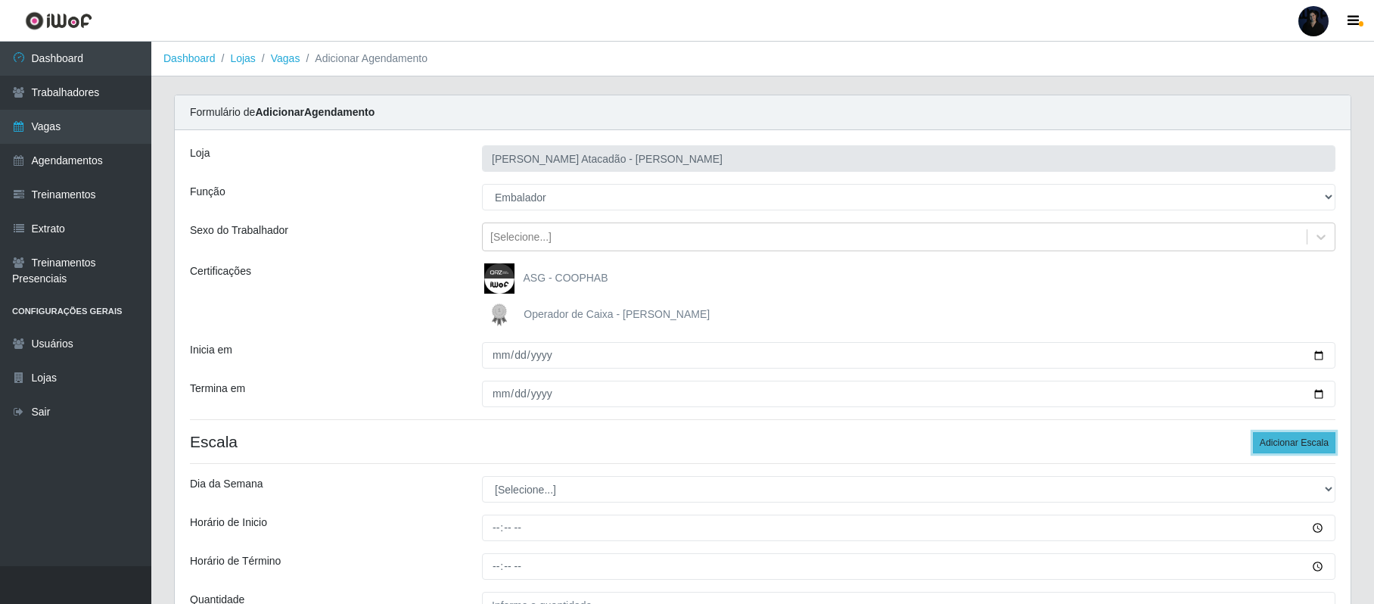
click at [1286, 443] on button "Adicionar Escala" at bounding box center [1293, 442] width 82 height 21
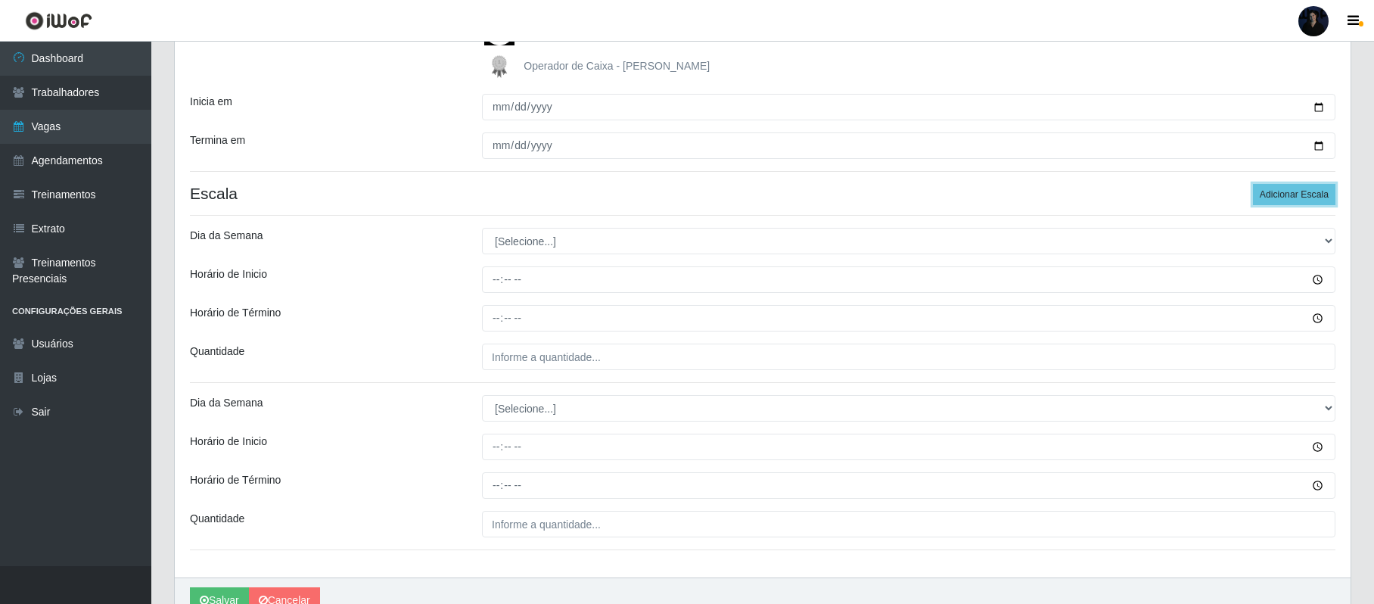
scroll to position [327, 0]
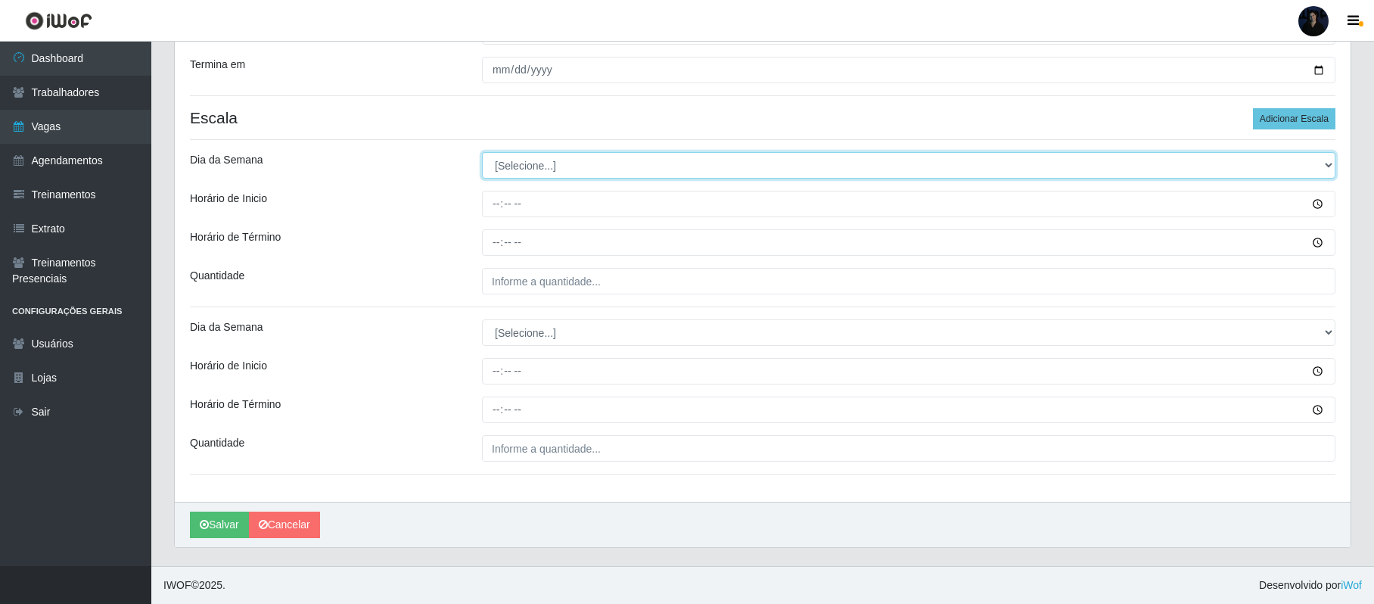
click at [529, 162] on select "[Selecione...] Segunda Terça Quarta Quinta Sexta Sábado Domingo" at bounding box center [908, 165] width 853 height 26
click at [482, 152] on select "[Selecione...] Segunda Terça Quarta Quinta Sexta Sábado Domingo" at bounding box center [908, 165] width 853 height 26
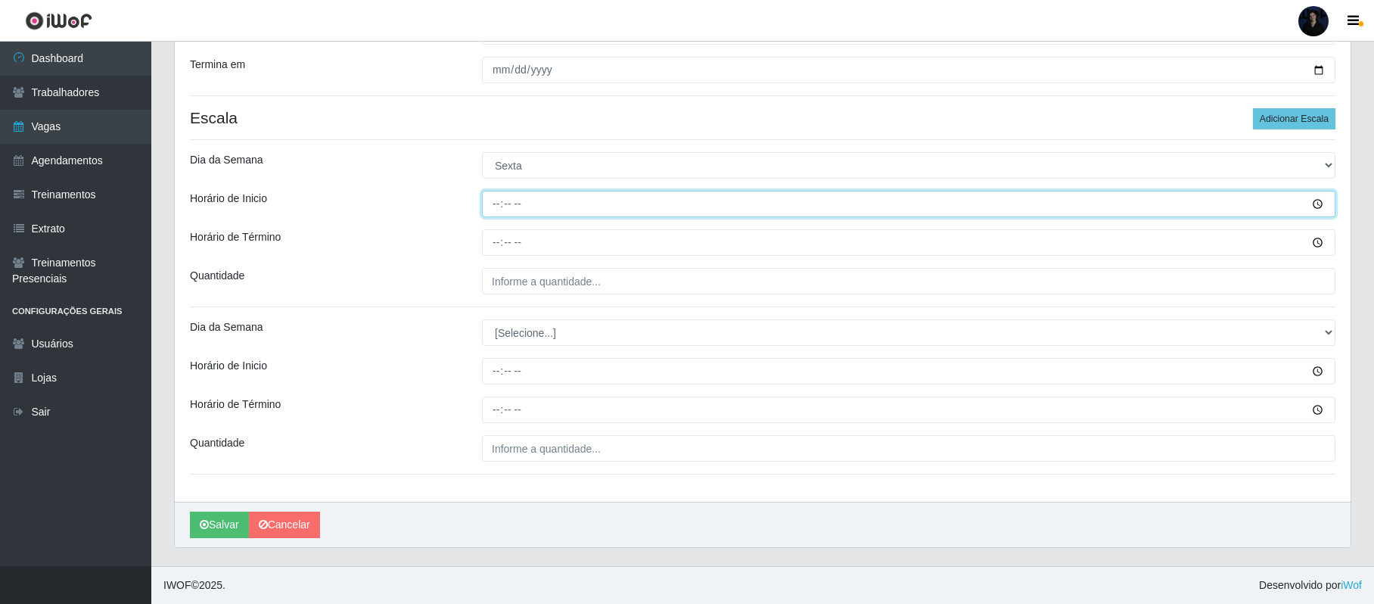
click at [489, 213] on input "Horário de Inicio" at bounding box center [908, 204] width 853 height 26
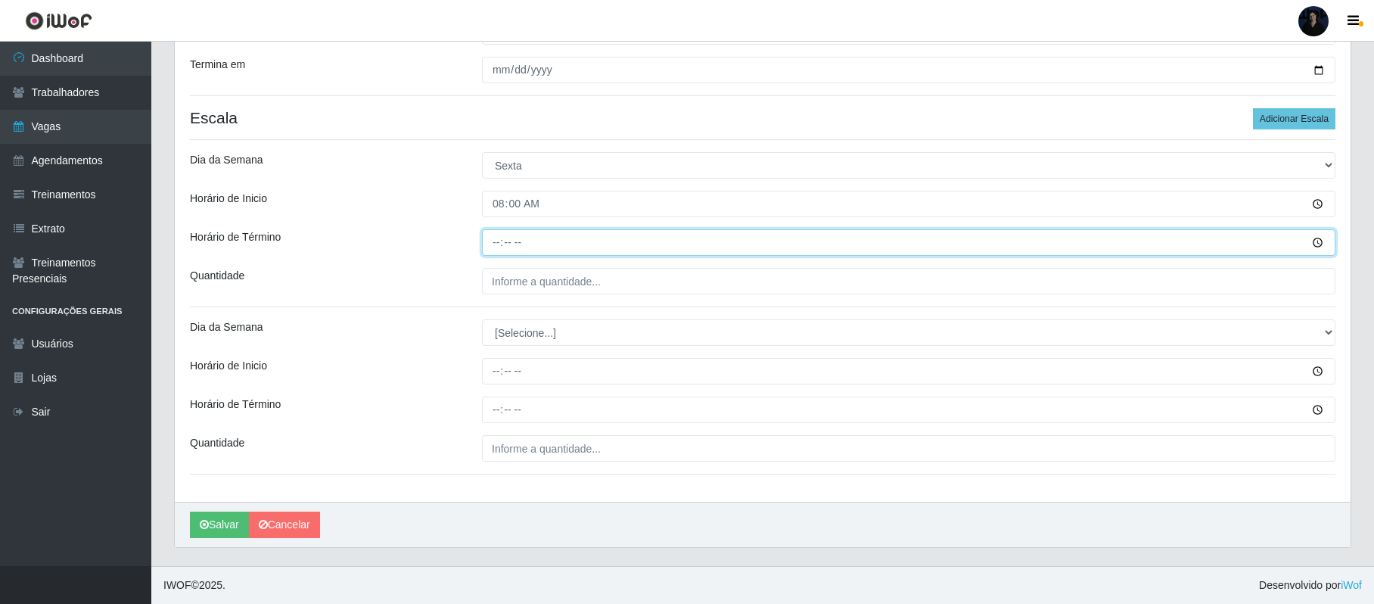
click at [495, 237] on input "Horário de Término" at bounding box center [908, 242] width 853 height 26
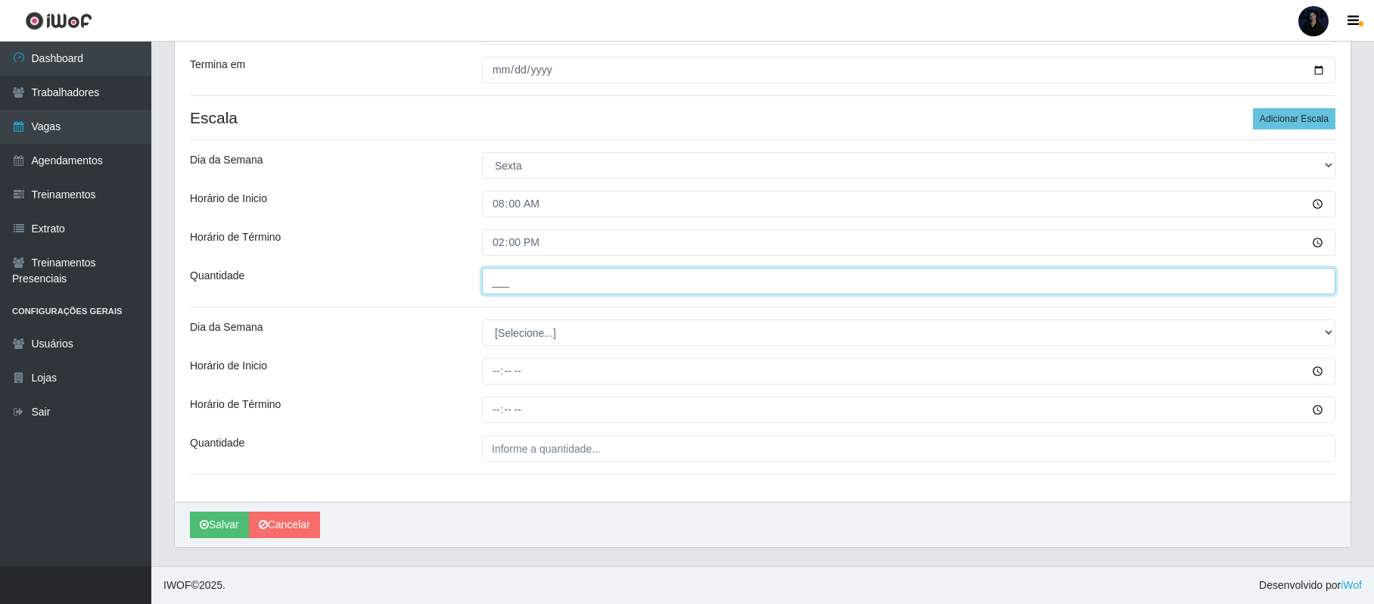
click at [498, 278] on input "___" at bounding box center [908, 281] width 853 height 26
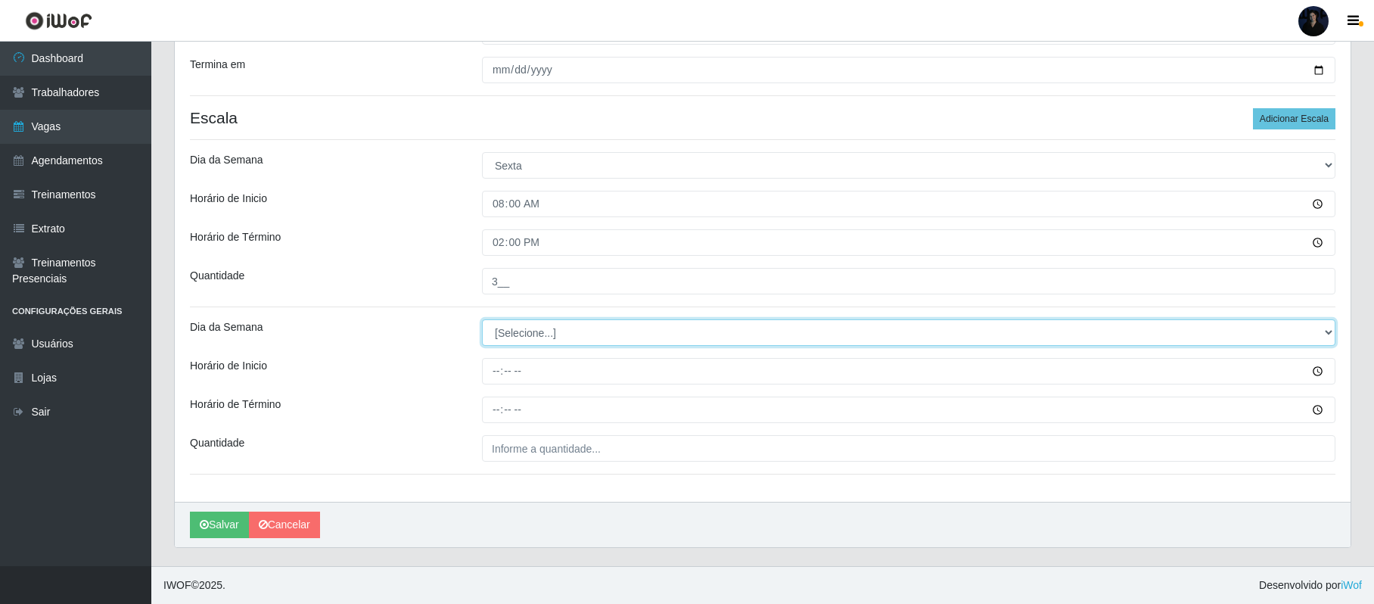
click at [496, 331] on select "[Selecione...] Segunda Terça Quarta Quinta Sexta Sábado Domingo" at bounding box center [908, 332] width 853 height 26
drag, startPoint x: 513, startPoint y: 325, endPoint x: 513, endPoint y: 339, distance: 13.6
click at [513, 325] on select "[Selecione...] Segunda Terça Quarta Quinta Sexta Sábado Domingo" at bounding box center [908, 332] width 853 height 26
click at [482, 319] on select "[Selecione...] Segunda Terça Quarta Quinta Sexta Sábado Domingo" at bounding box center [908, 332] width 853 height 26
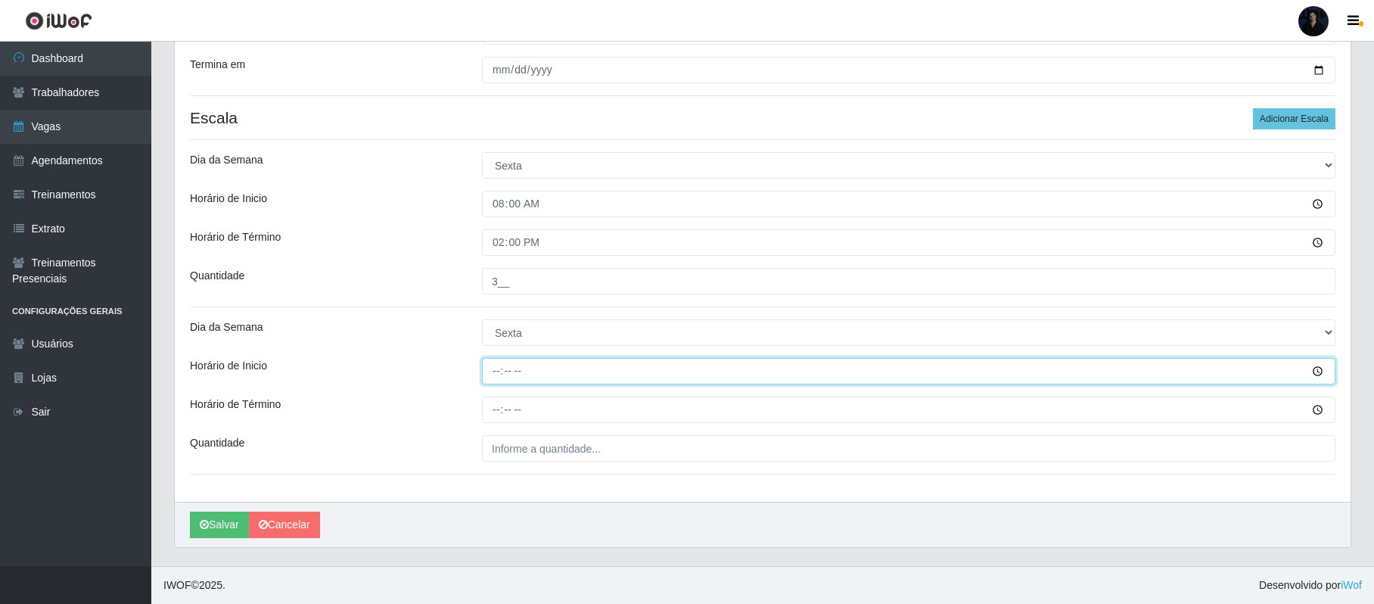
click at [495, 373] on input "Horário de Inicio" at bounding box center [908, 371] width 853 height 26
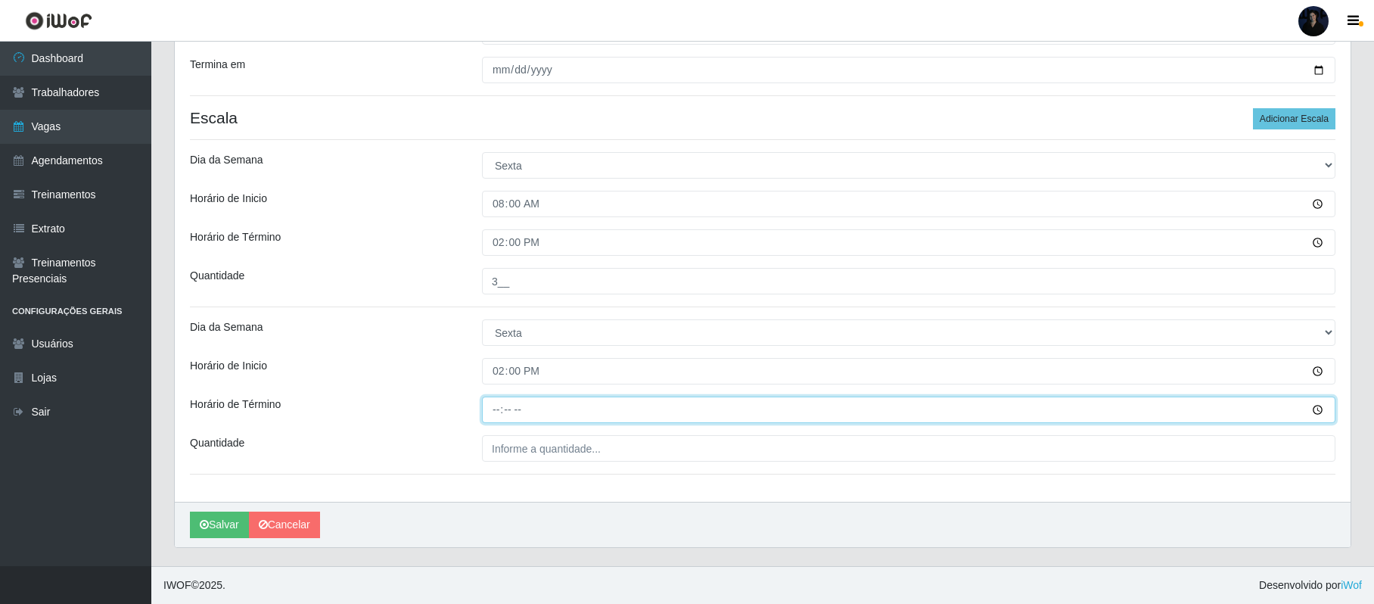
click at [496, 412] on input "Horário de Término" at bounding box center [908, 409] width 853 height 26
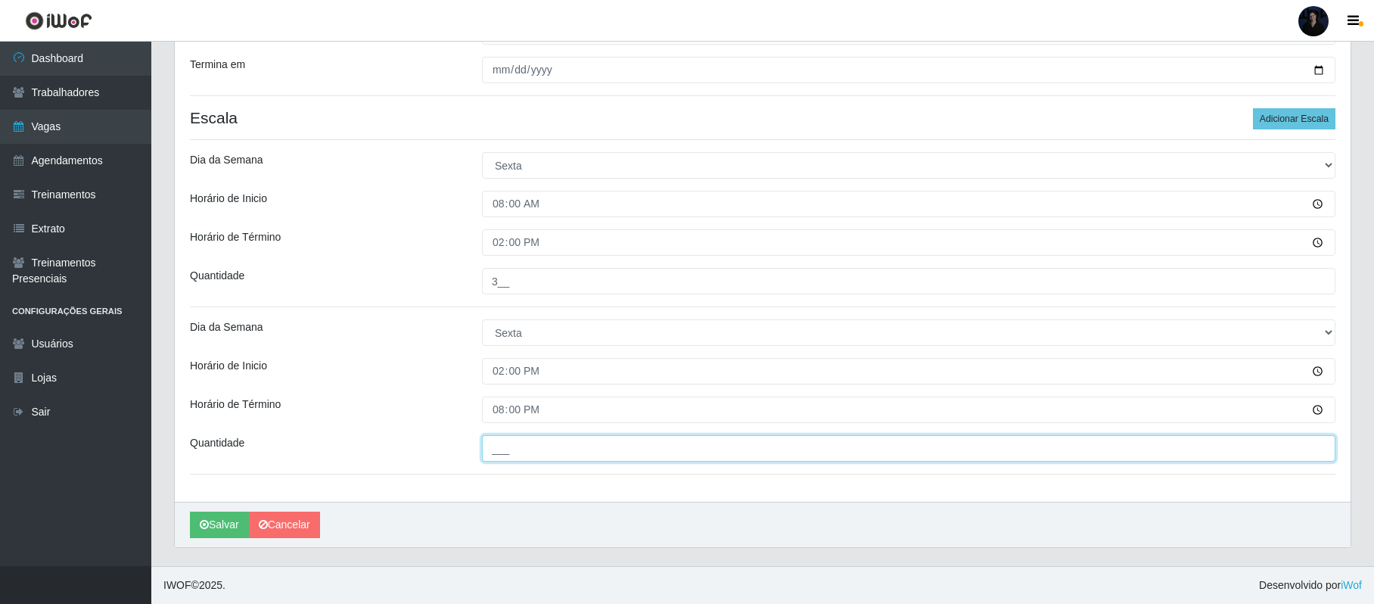
click at [497, 451] on input "___" at bounding box center [908, 448] width 853 height 26
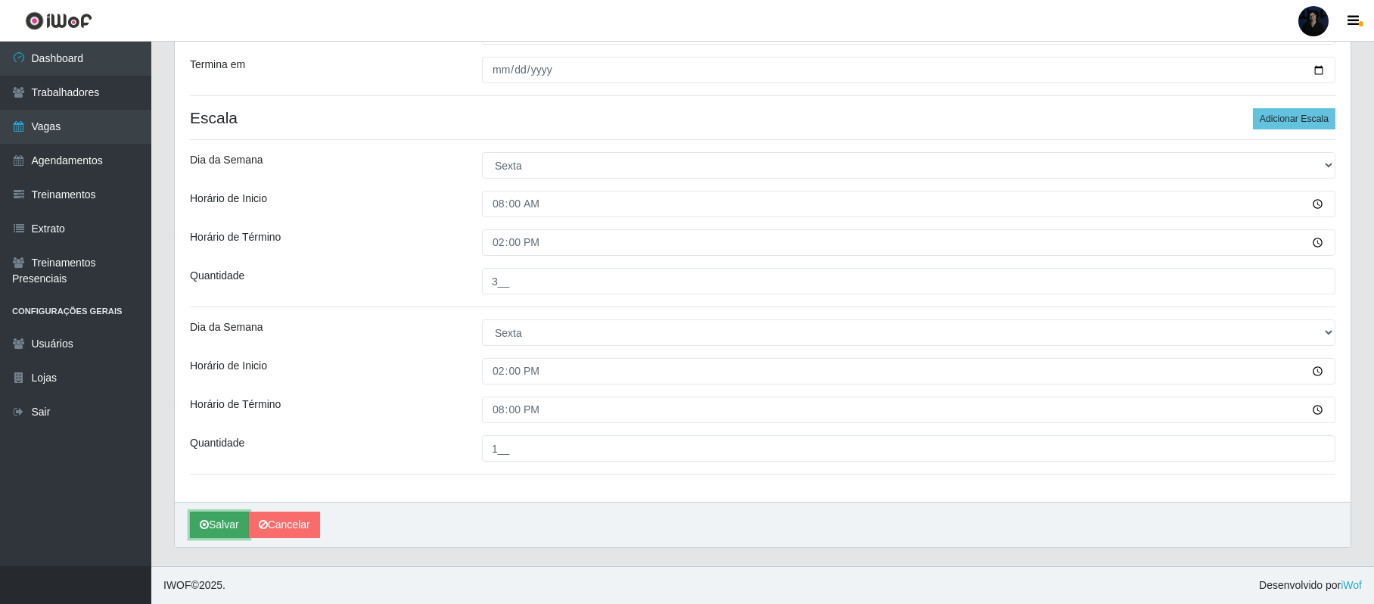
click at [207, 530] on button "Salvar" at bounding box center [219, 524] width 59 height 26
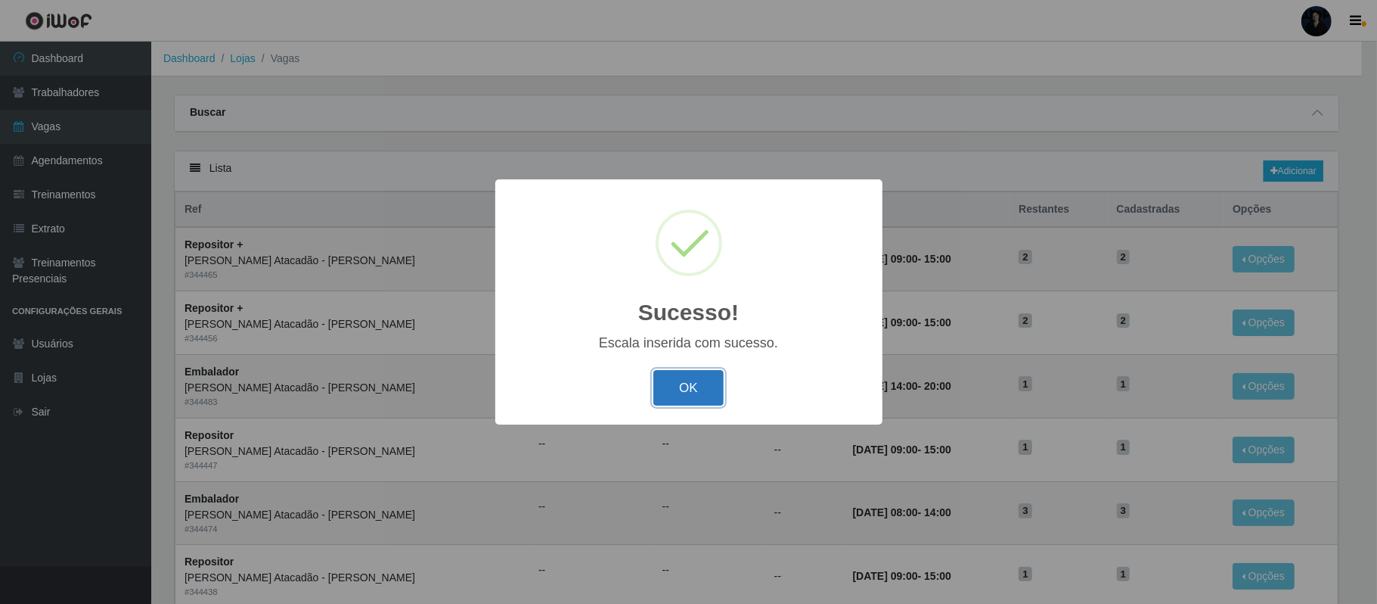
click at [687, 391] on button "OK" at bounding box center [688, 388] width 70 height 36
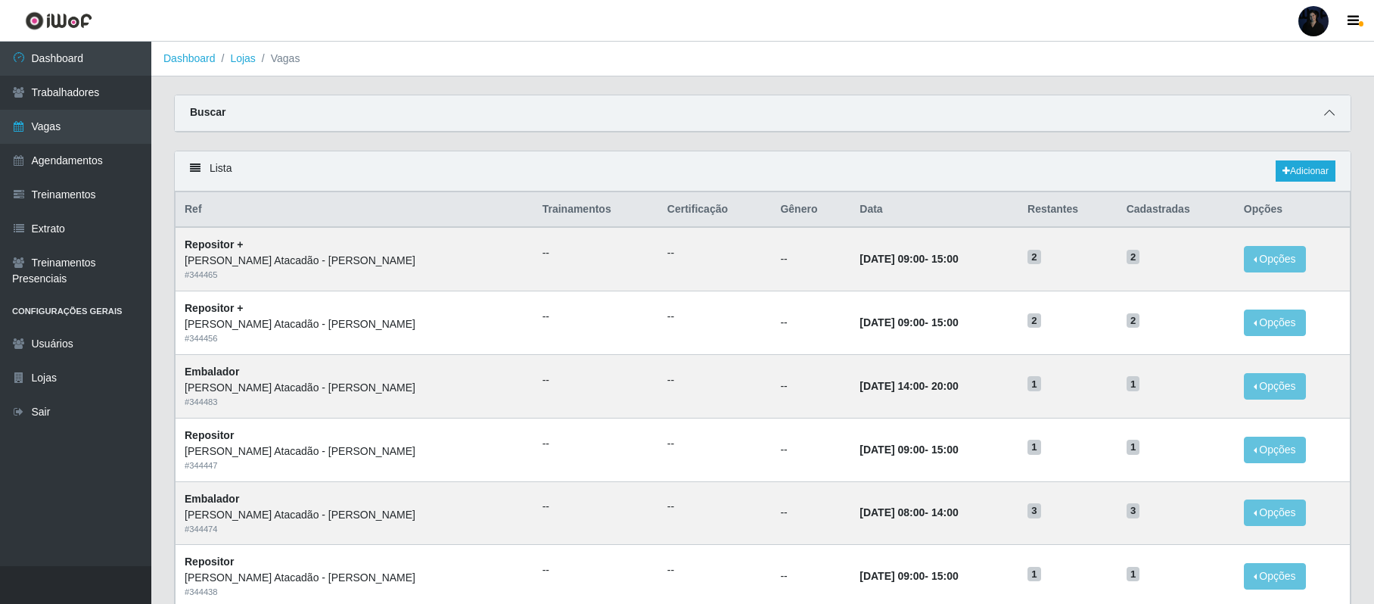
click at [1324, 110] on icon at bounding box center [1329, 112] width 11 height 11
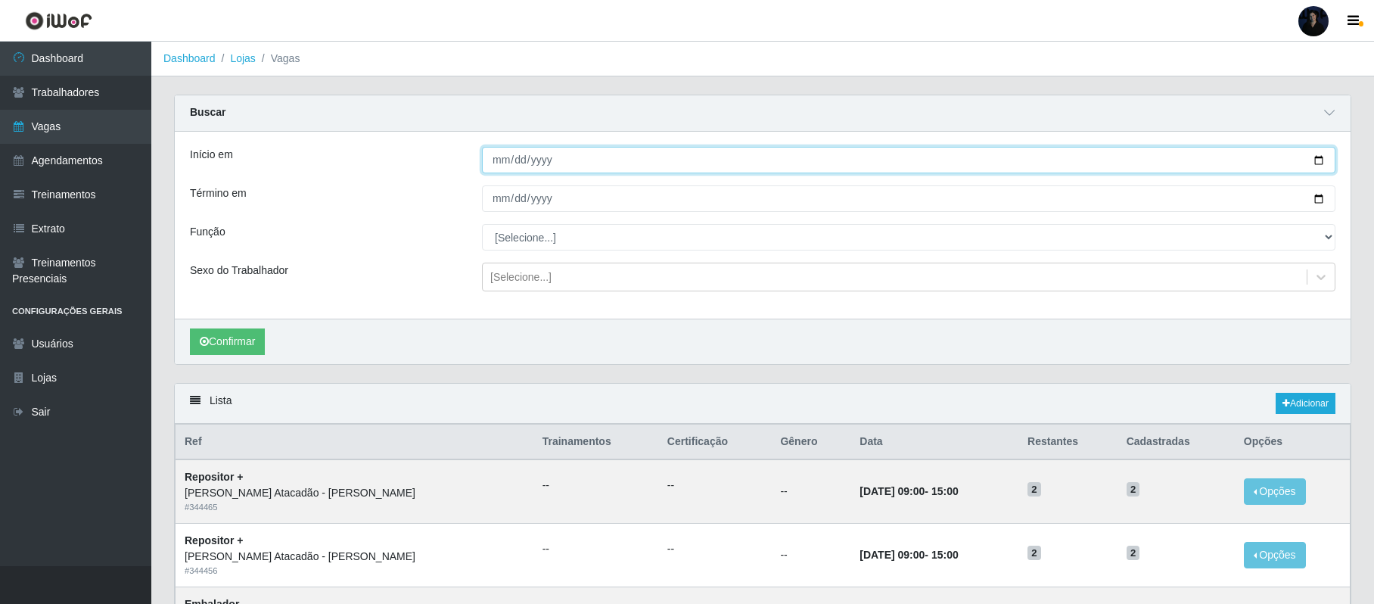
drag, startPoint x: 1319, startPoint y: 161, endPoint x: 1293, endPoint y: 159, distance: 26.6
click at [1318, 161] on input "Início em" at bounding box center [908, 160] width 853 height 26
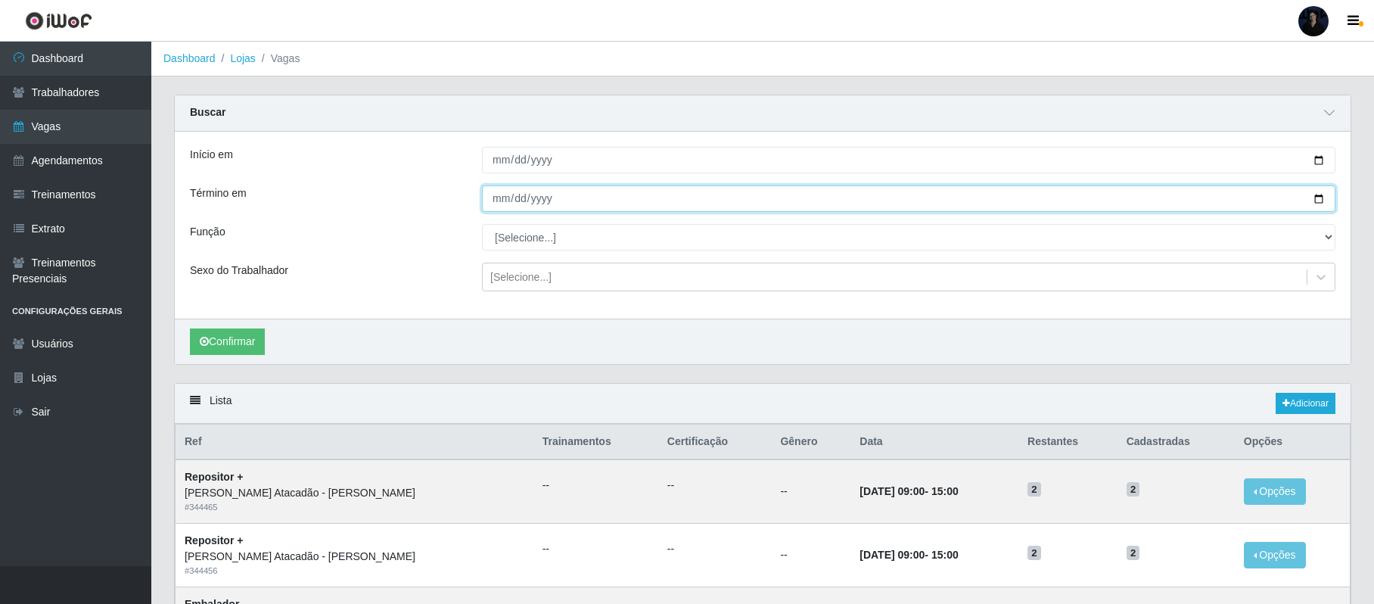
click at [1319, 197] on input "Término em" at bounding box center [908, 198] width 853 height 26
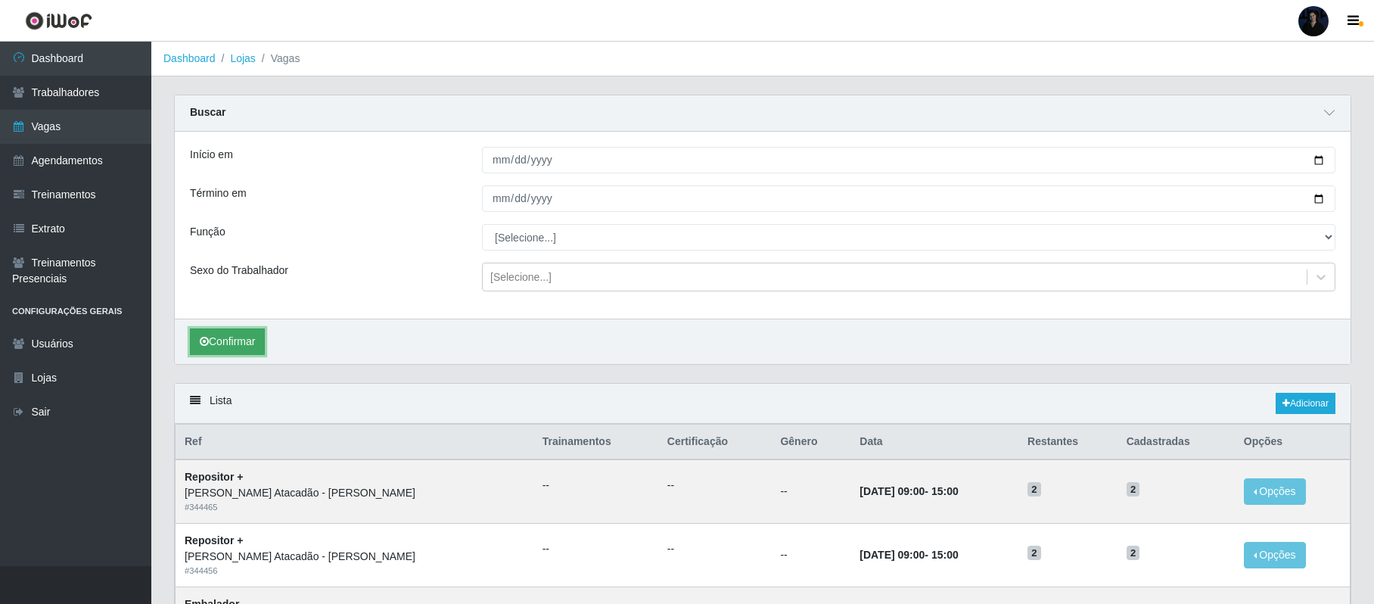
click at [240, 333] on button "Confirmar" at bounding box center [227, 341] width 75 height 26
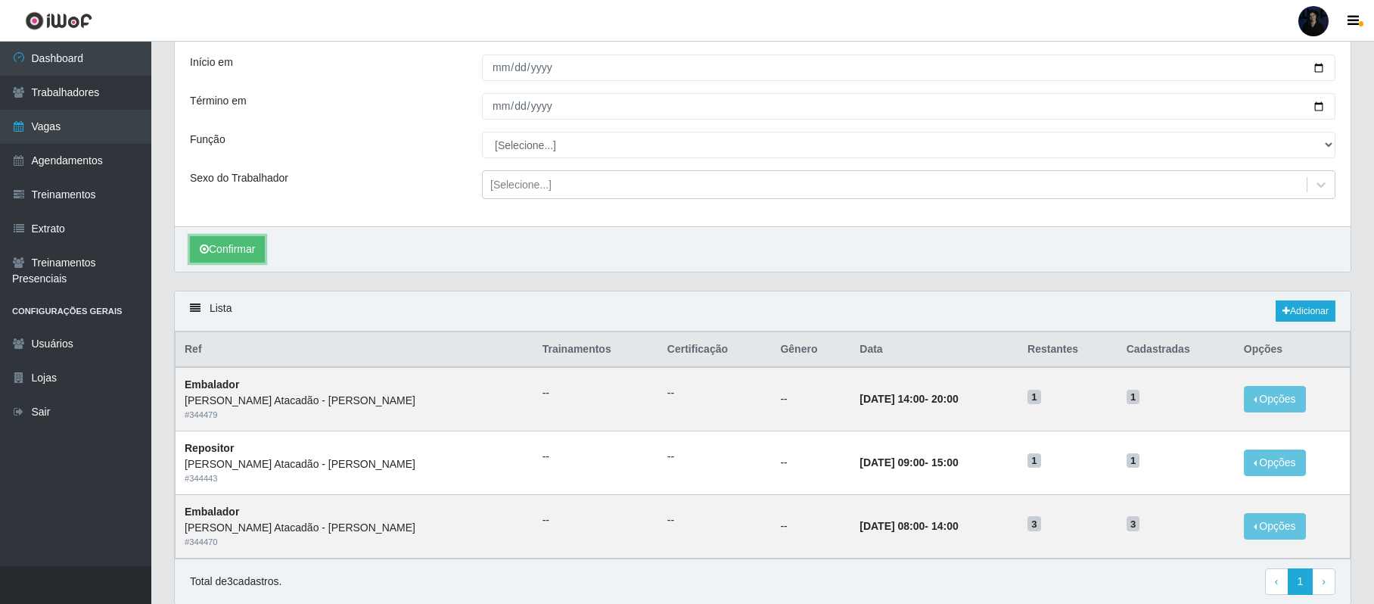
scroll to position [154, 0]
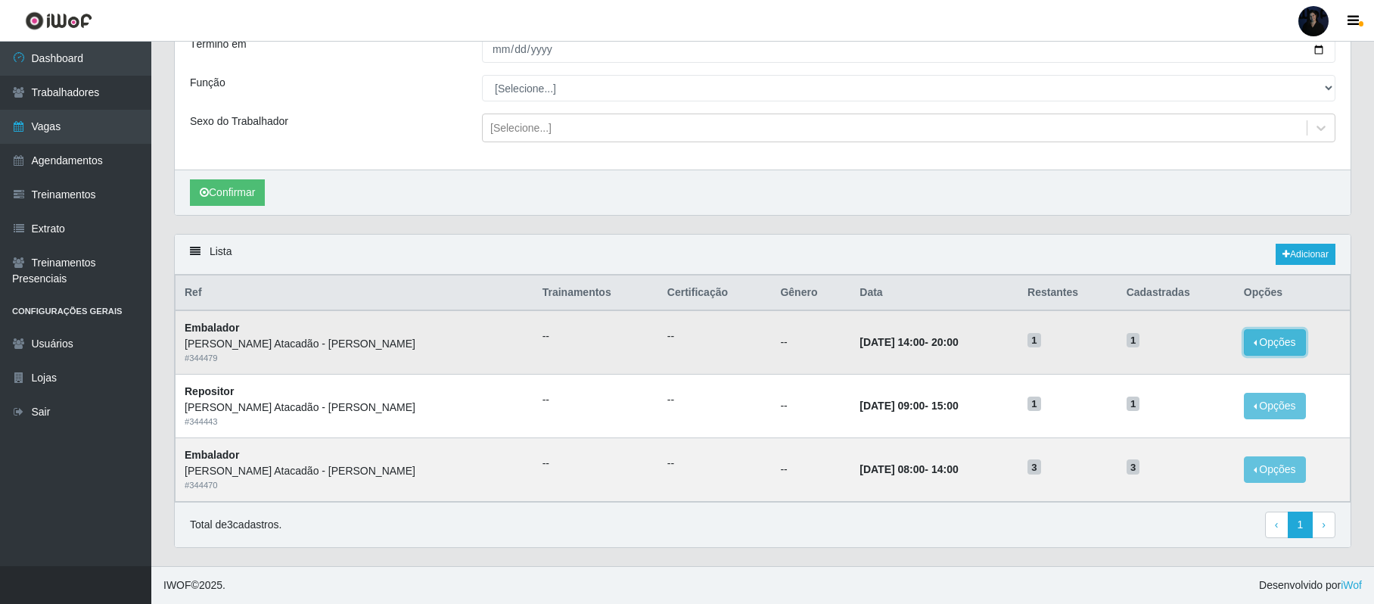
click at [1272, 334] on button "Opções" at bounding box center [1274, 342] width 62 height 26
click at [1153, 346] on link "Editar" at bounding box center [1158, 345] width 43 height 12
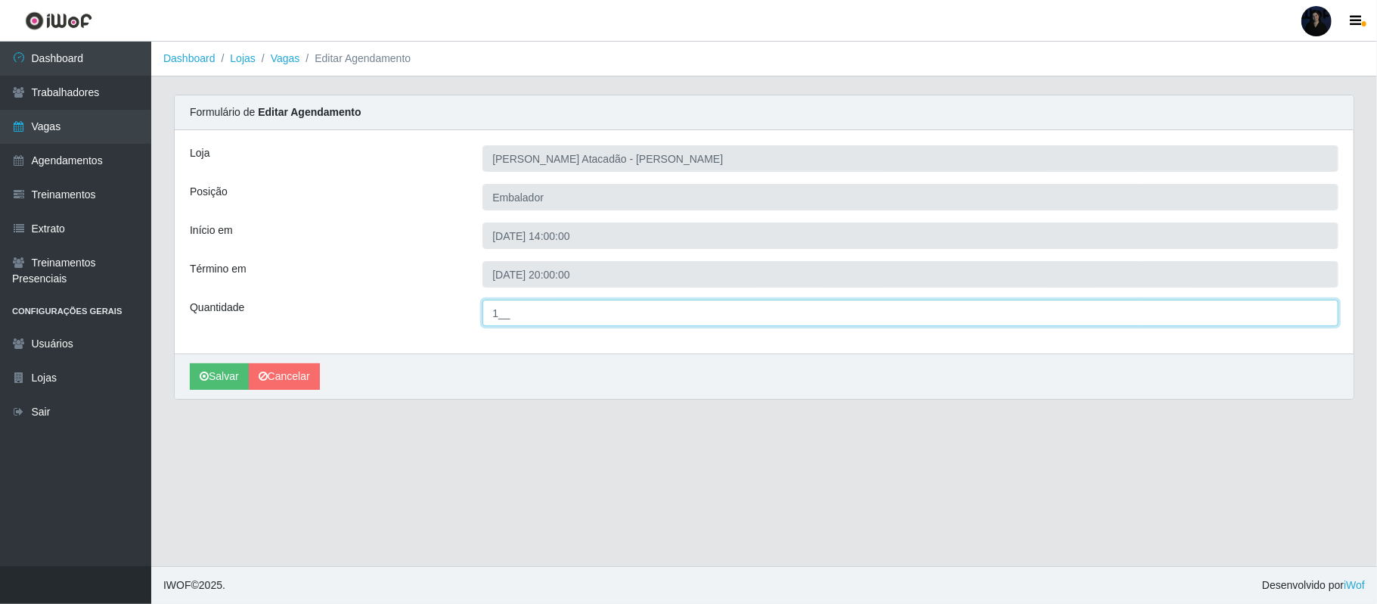
click at [492, 318] on input "1__" at bounding box center [911, 313] width 856 height 26
click at [500, 315] on input "1__" at bounding box center [911, 313] width 856 height 26
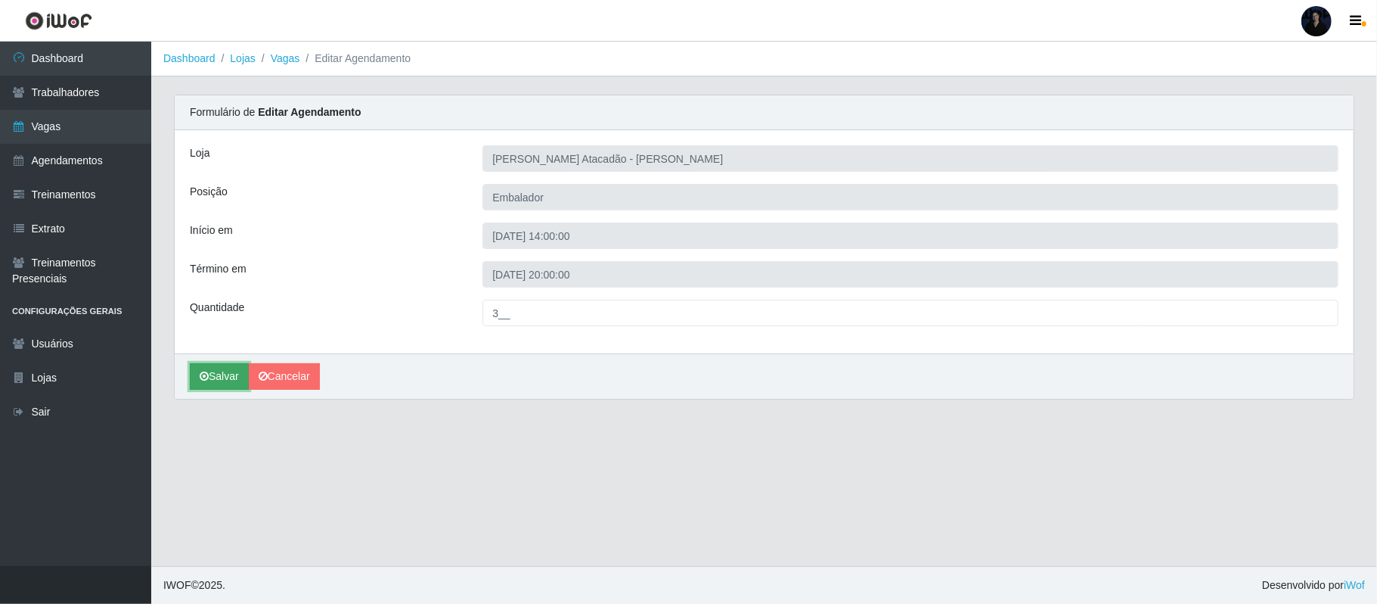
click at [218, 381] on button "Salvar" at bounding box center [219, 376] width 59 height 26
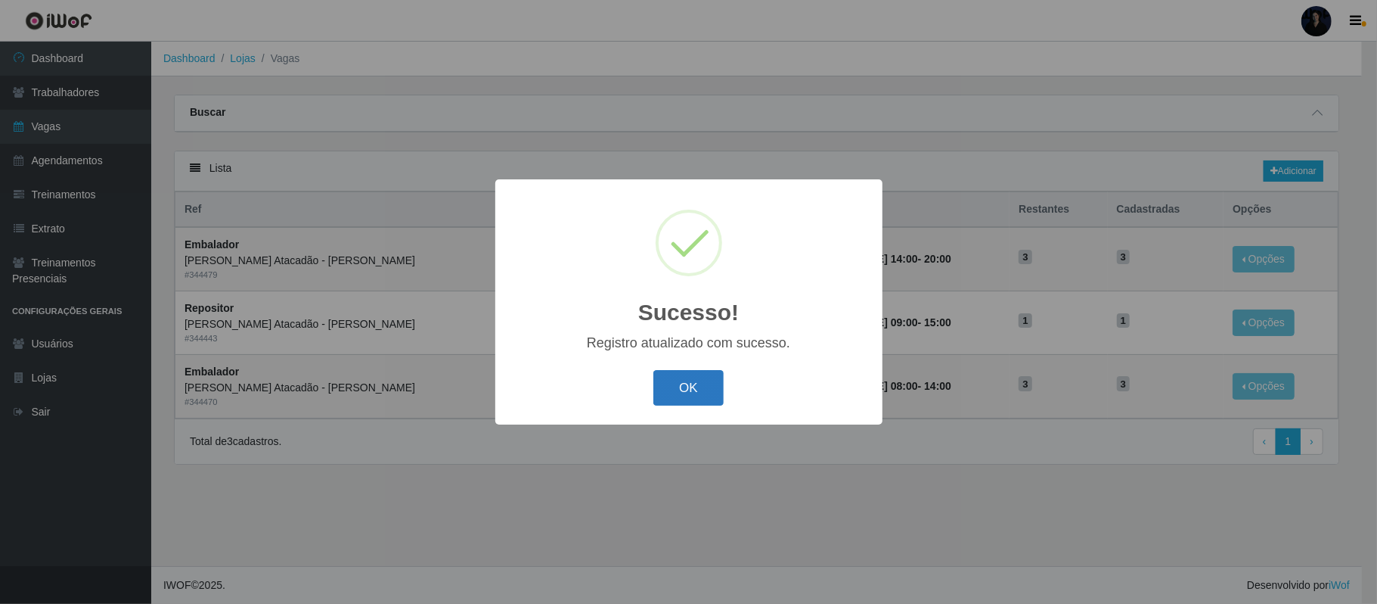
click at [669, 375] on button "OK" at bounding box center [688, 388] width 70 height 36
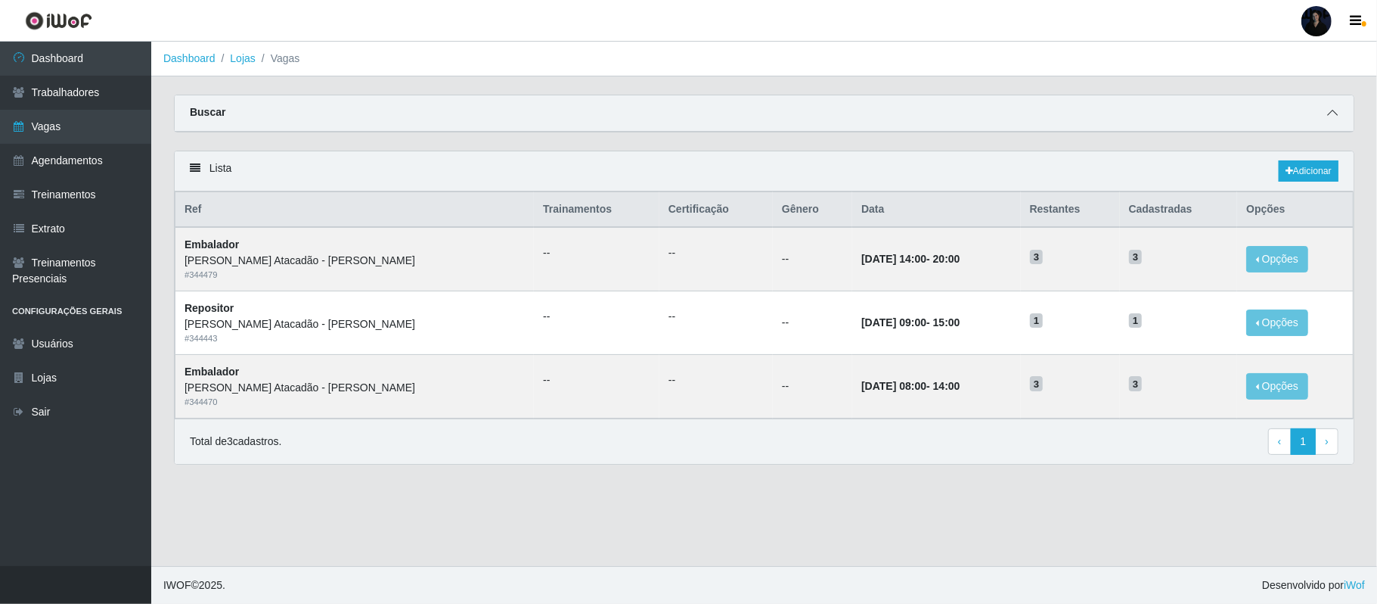
click at [1333, 115] on icon at bounding box center [1332, 112] width 11 height 11
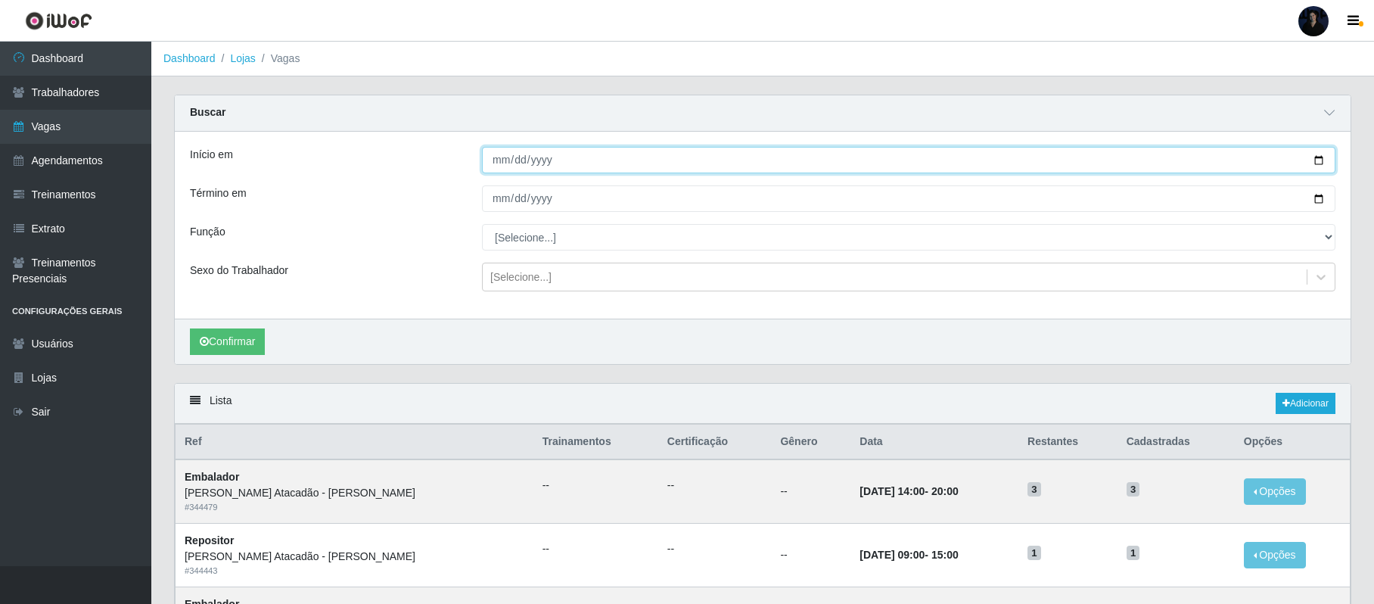
click at [1318, 161] on input "2025-10-31" at bounding box center [908, 160] width 853 height 26
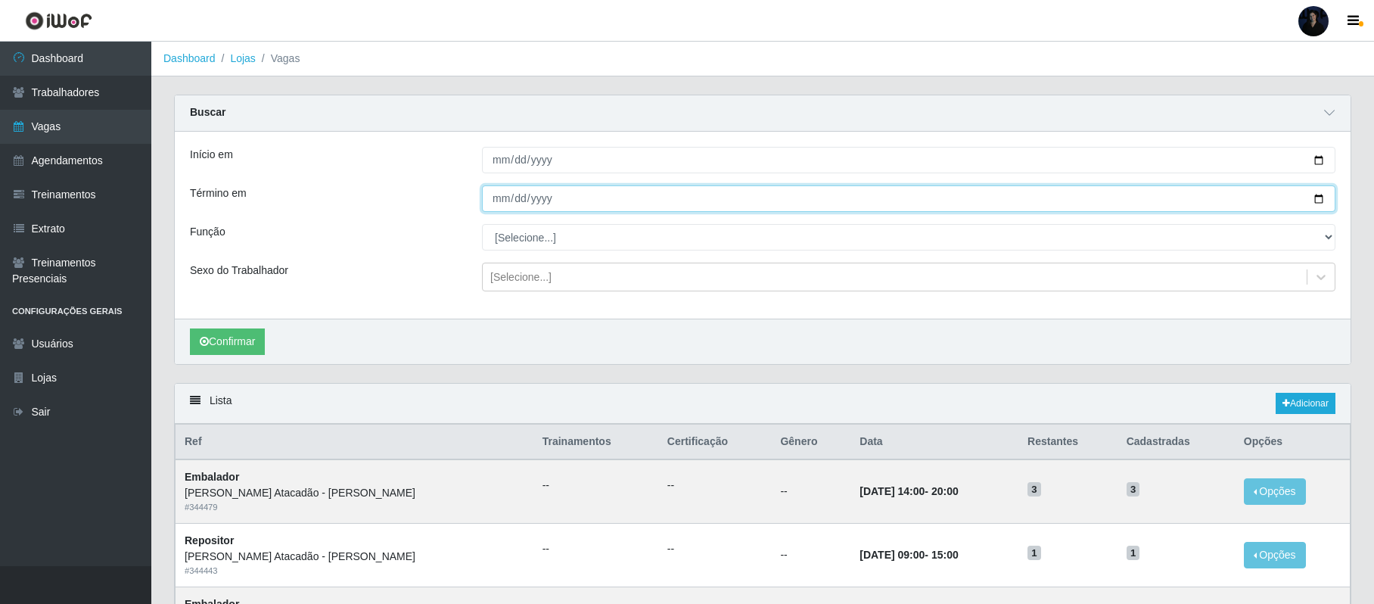
click at [1315, 200] on input "2025-10-31" at bounding box center [908, 198] width 853 height 26
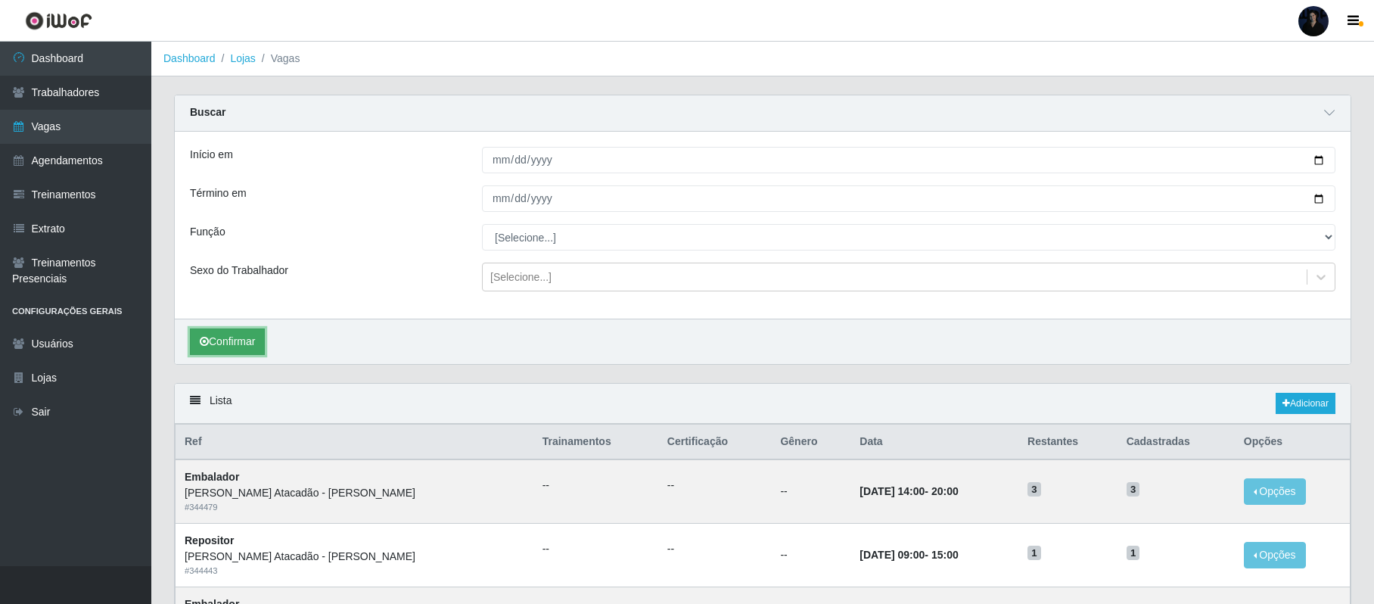
click at [231, 346] on button "Confirmar" at bounding box center [227, 341] width 75 height 26
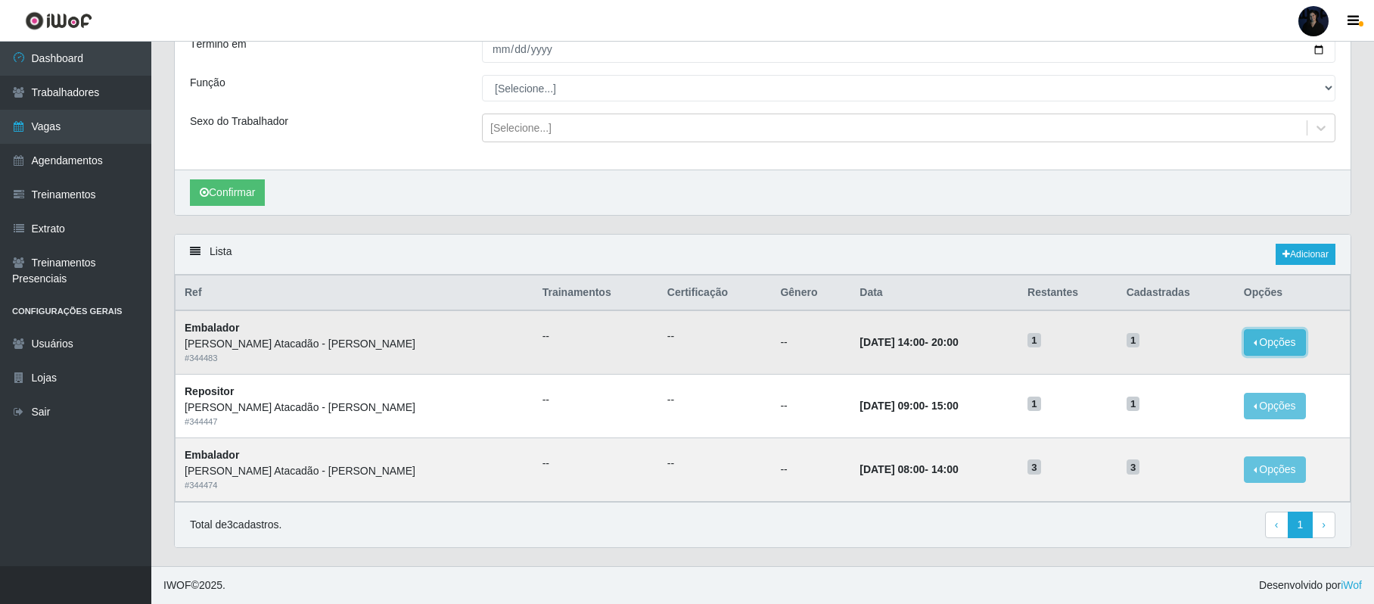
click at [1265, 333] on button "Opções" at bounding box center [1274, 342] width 62 height 26
click at [1156, 343] on link "Editar" at bounding box center [1158, 345] width 43 height 12
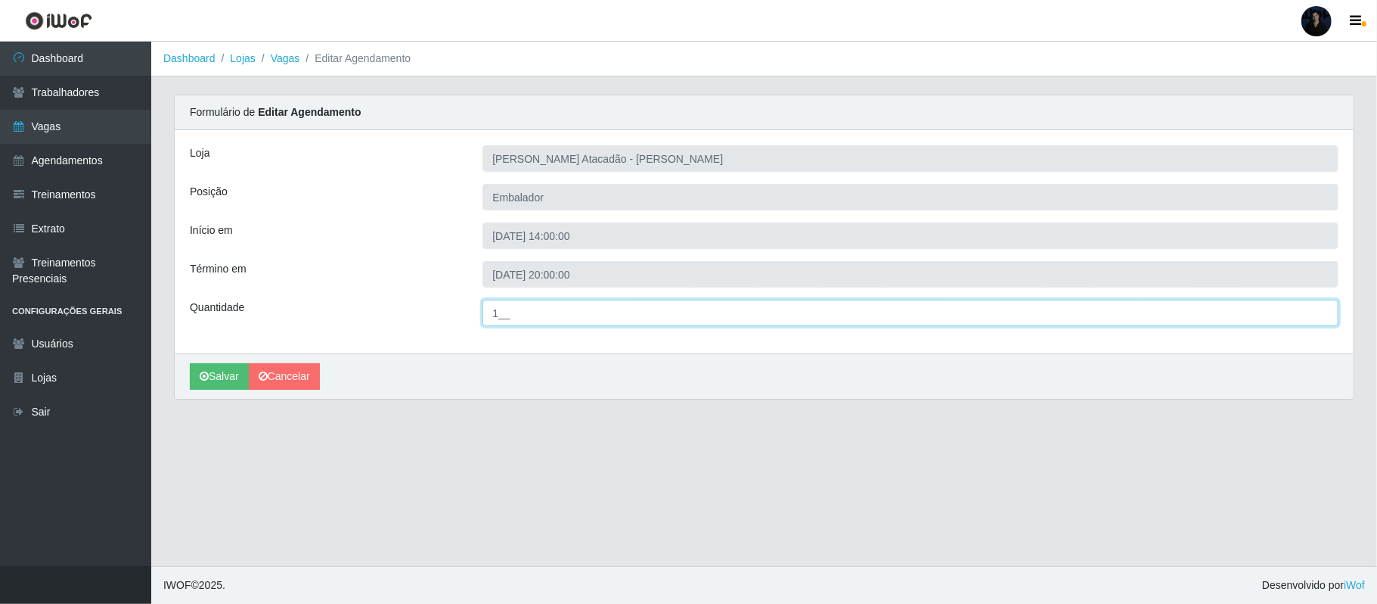
click at [497, 315] on input "1__" at bounding box center [911, 313] width 856 height 26
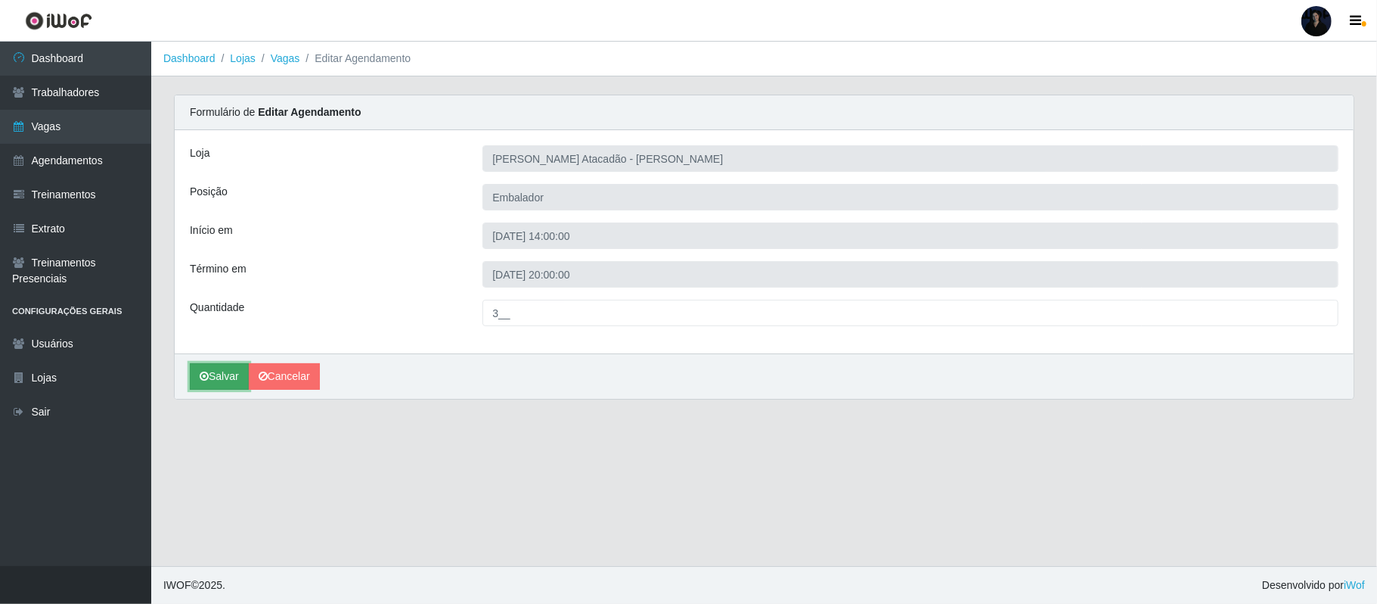
click at [237, 376] on button "Salvar" at bounding box center [219, 376] width 59 height 26
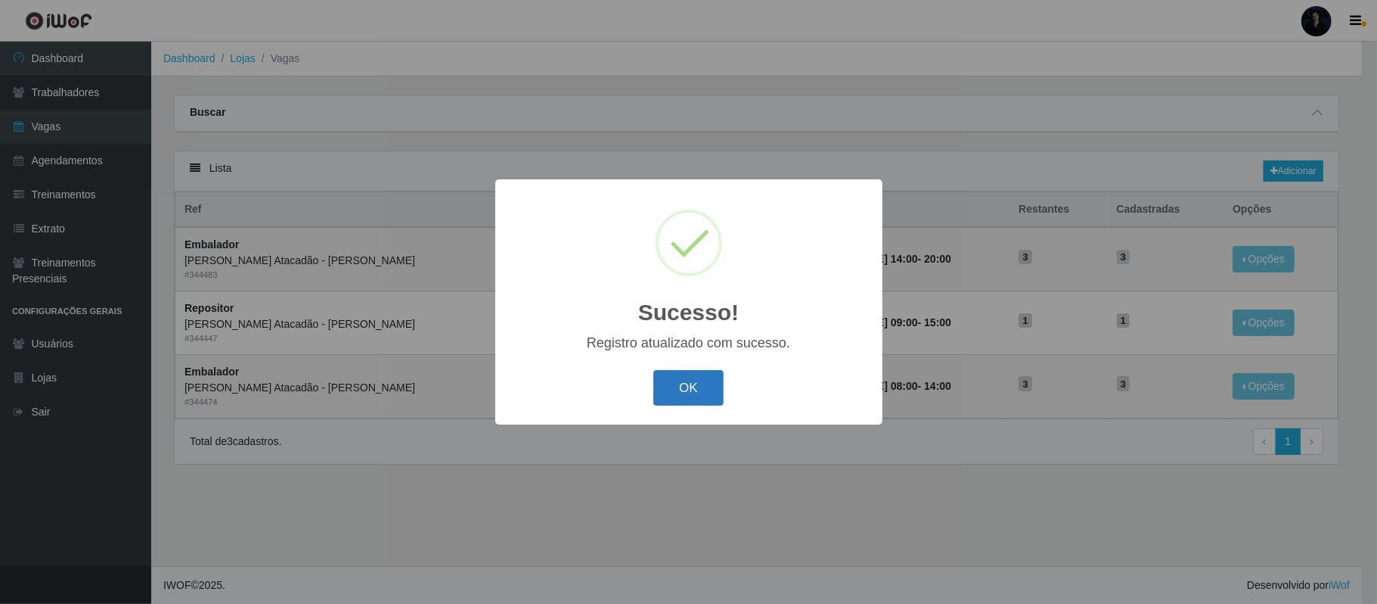
click at [699, 390] on button "OK" at bounding box center [688, 388] width 70 height 36
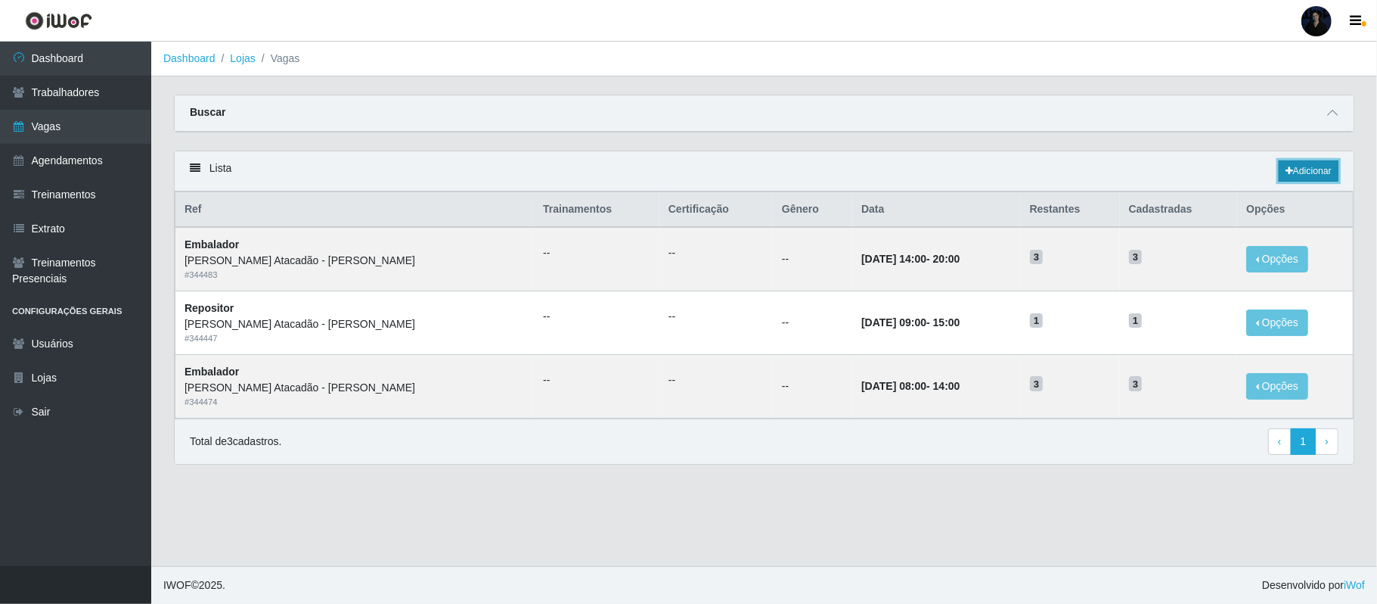
click at [1299, 167] on link "Adicionar" at bounding box center [1309, 170] width 60 height 21
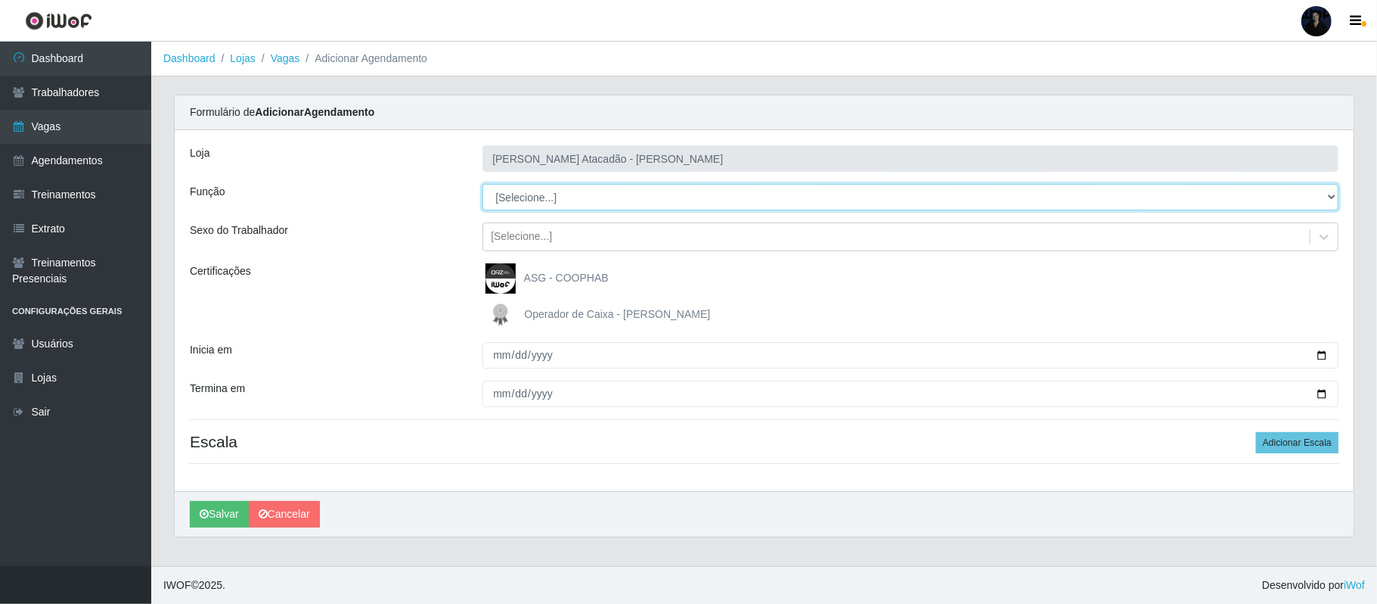
click at [533, 200] on select "[Selecione...] Embalador Embalador + Embalador ++ Repositor Repositor + Reposit…" at bounding box center [911, 197] width 856 height 26
click at [483, 185] on select "[Selecione...] Embalador Embalador + Embalador ++ Repositor Repositor + Reposit…" at bounding box center [911, 197] width 856 height 26
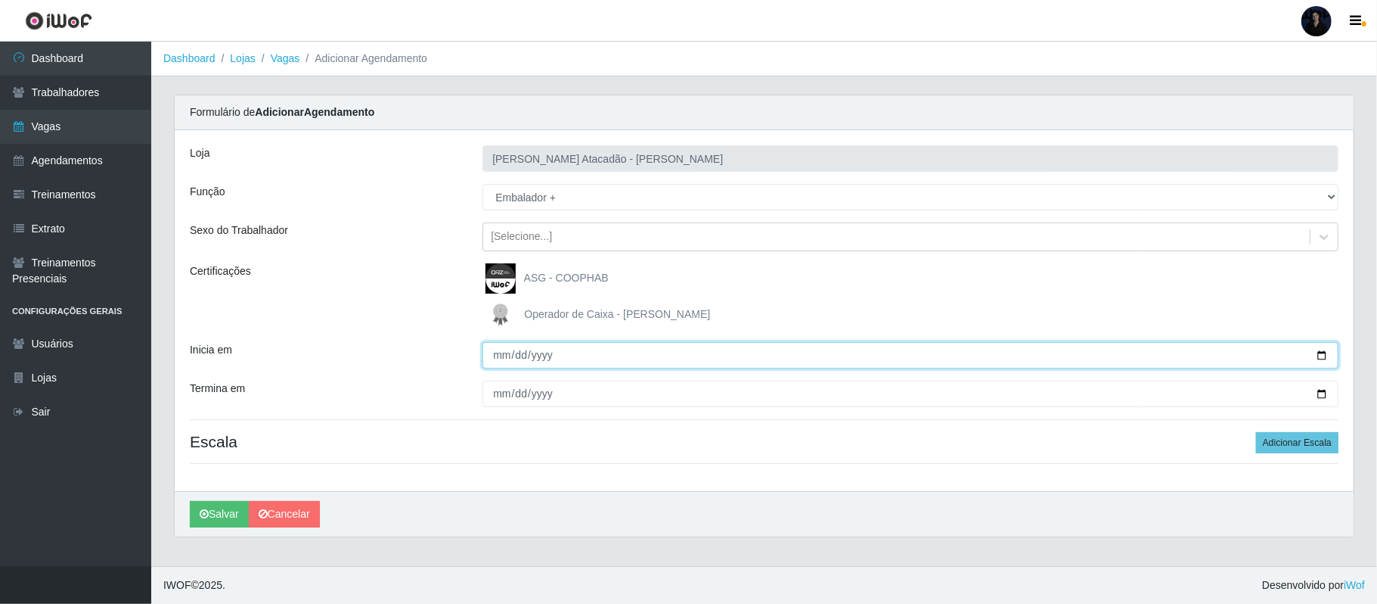
click at [1321, 355] on input "Inicia em" at bounding box center [911, 355] width 856 height 26
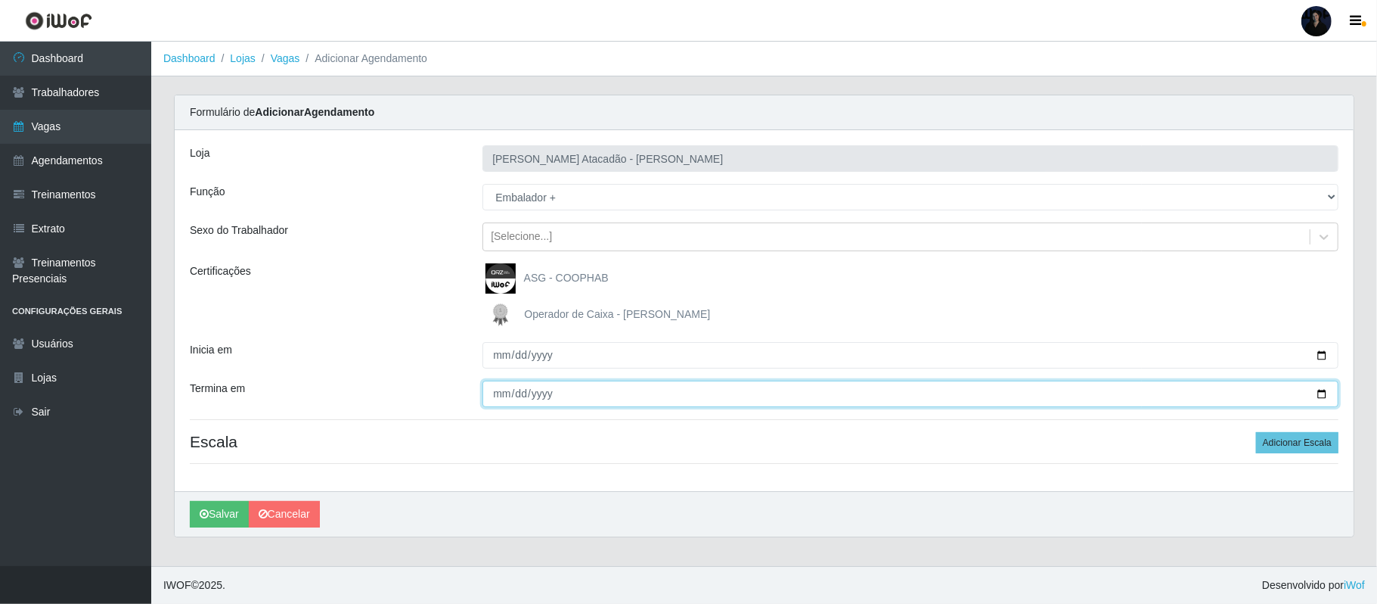
click at [1322, 394] on input "Termina em" at bounding box center [911, 393] width 856 height 26
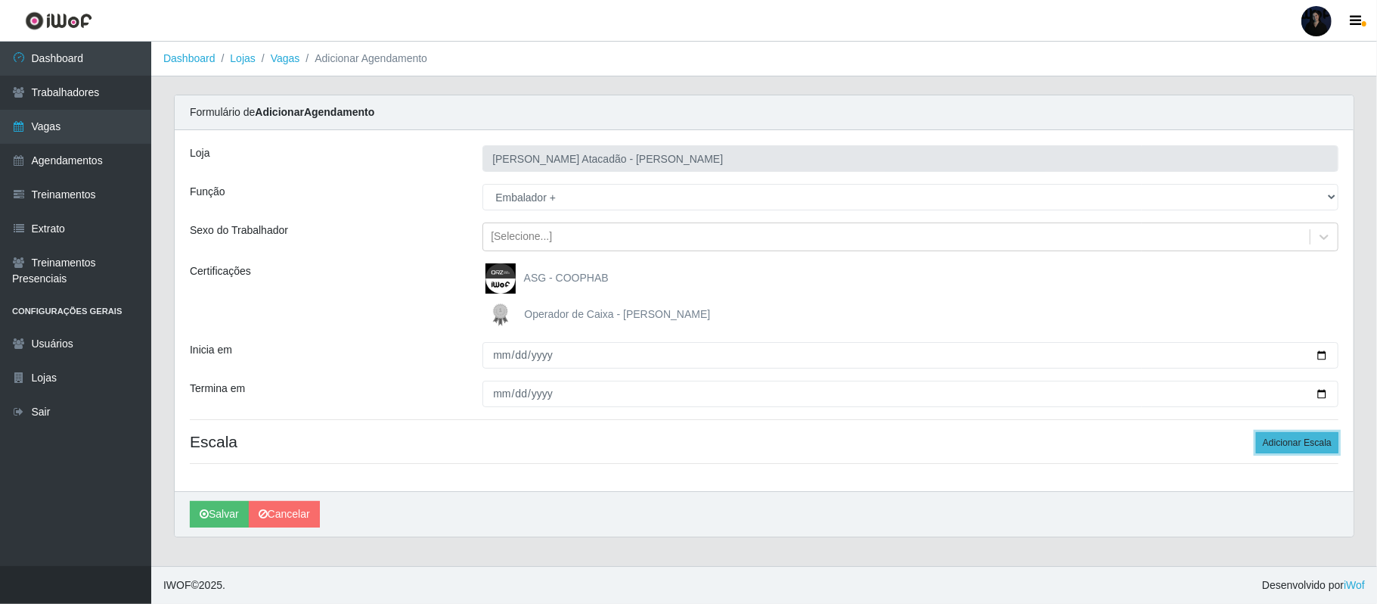
click at [1274, 442] on button "Adicionar Escala" at bounding box center [1297, 442] width 82 height 21
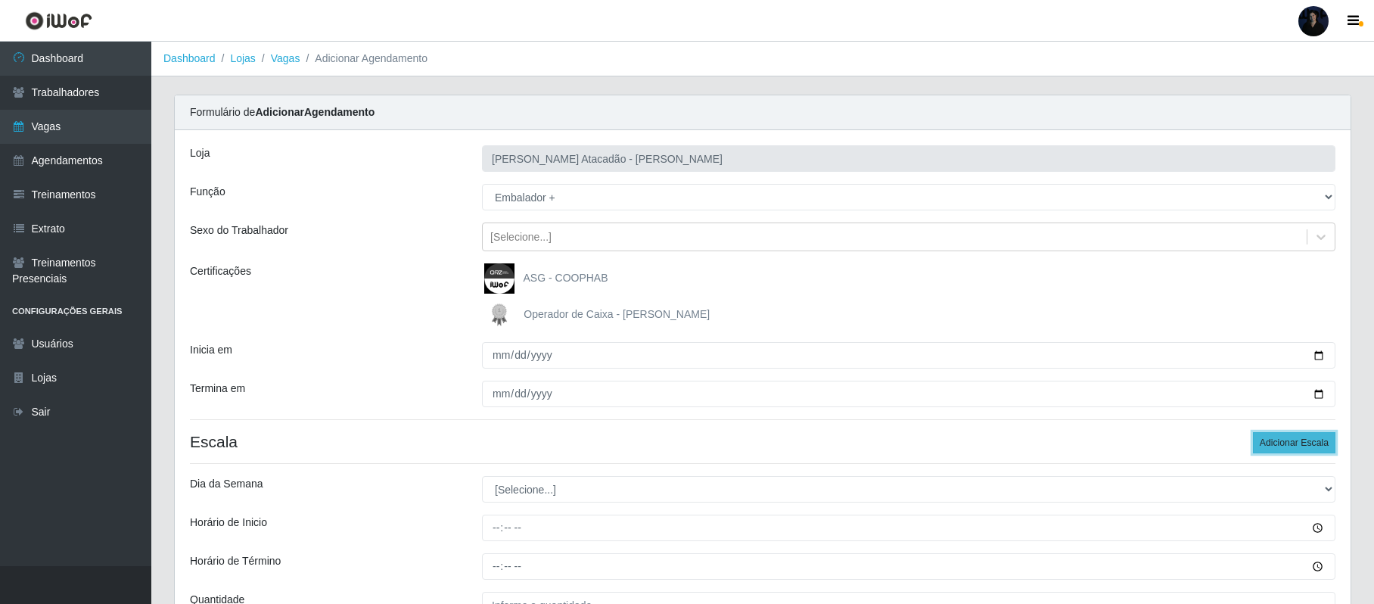
click at [1274, 442] on button "Adicionar Escala" at bounding box center [1293, 442] width 82 height 21
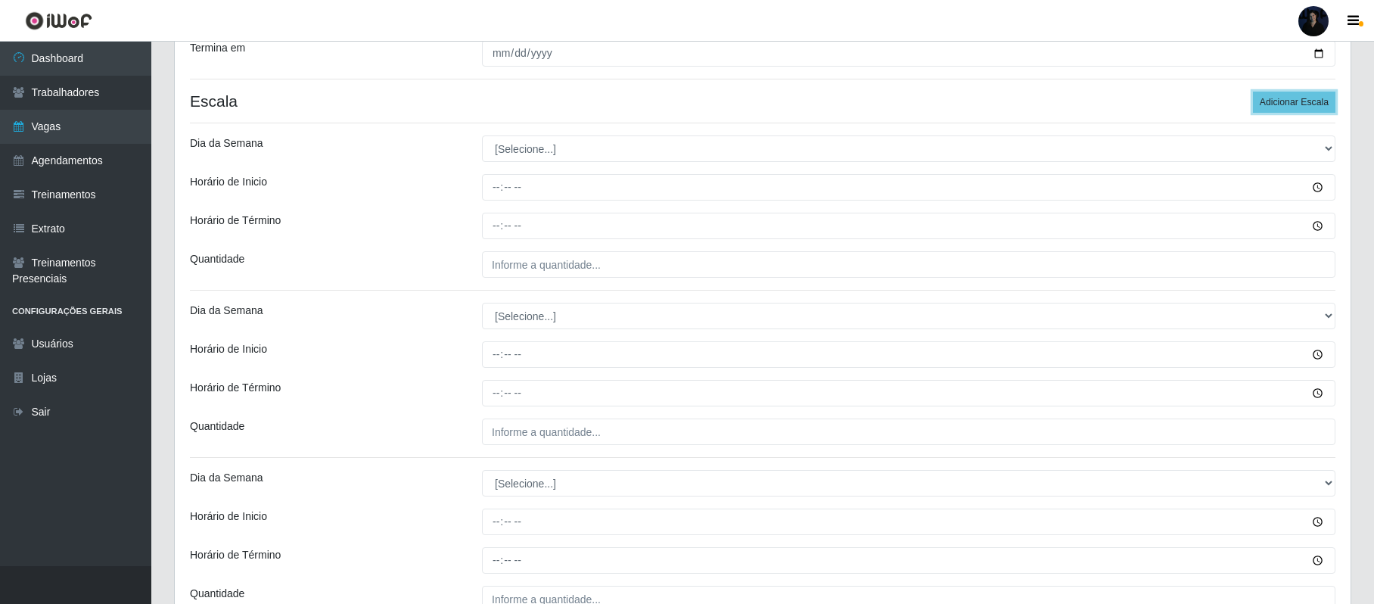
scroll to position [403, 0]
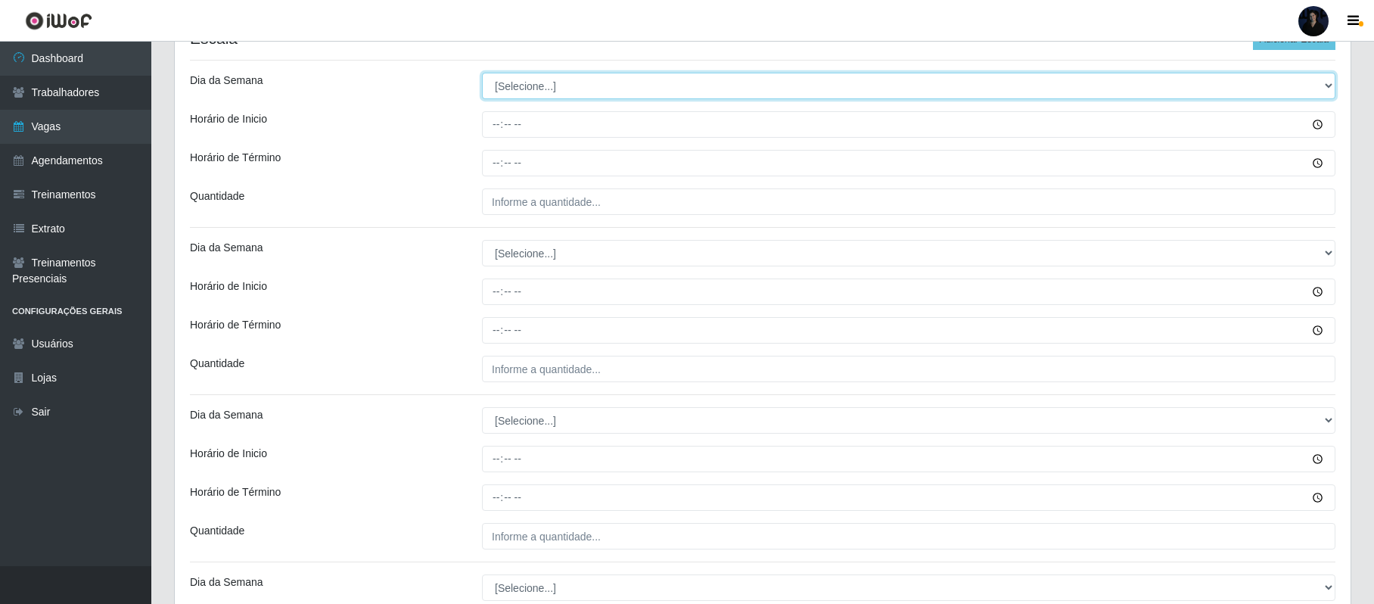
click at [506, 88] on select "[Selecione...] Segunda Terça Quarta Quinta Sexta Sábado Domingo" at bounding box center [908, 86] width 853 height 26
click at [482, 74] on select "[Selecione...] Segunda Terça Quarta Quinta Sexta Sábado Domingo" at bounding box center [908, 86] width 853 height 26
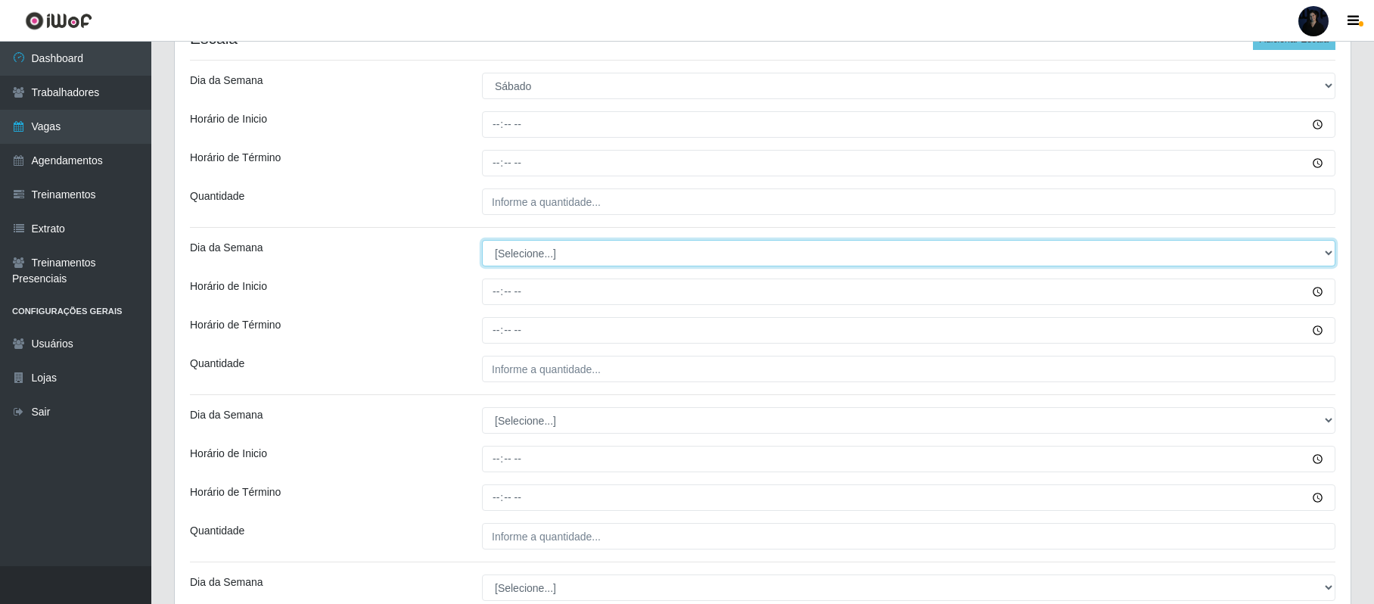
click at [514, 259] on select "[Selecione...] Segunda Terça Quarta Quinta Sexta Sábado Domingo" at bounding box center [908, 253] width 853 height 26
click at [482, 241] on select "[Selecione...] Segunda Terça Quarta Quinta Sexta Sábado Domingo" at bounding box center [908, 253] width 853 height 26
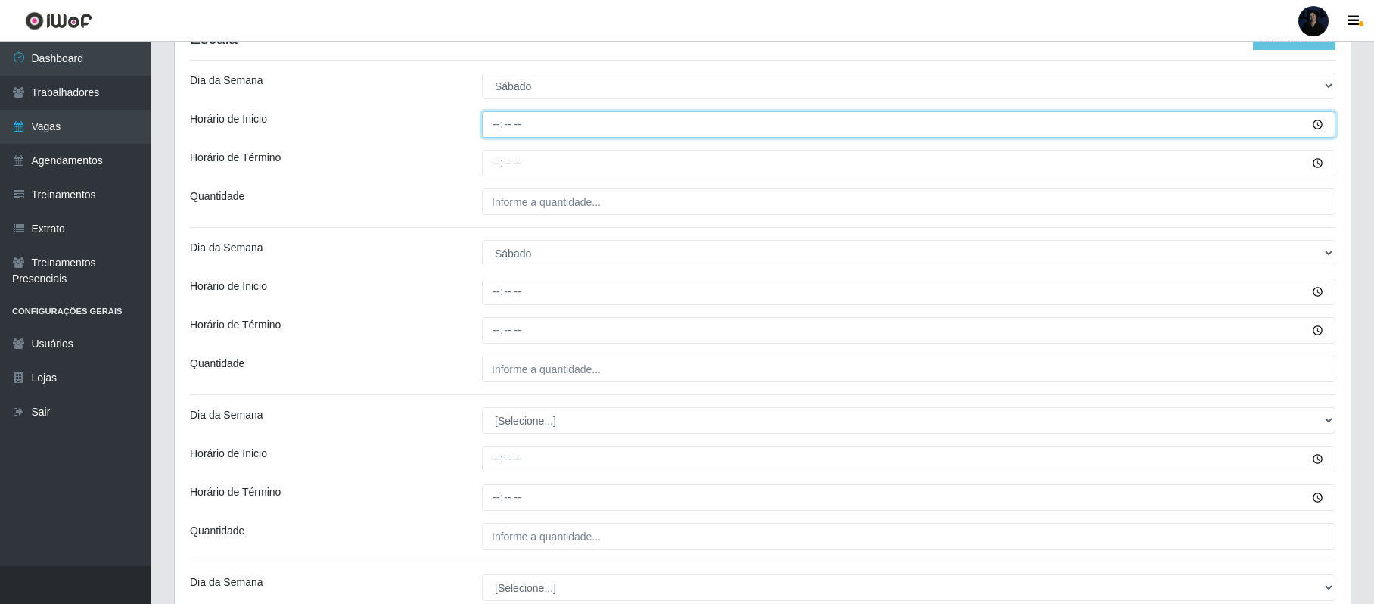
click at [487, 134] on input "Horário de Inicio" at bounding box center [908, 124] width 853 height 26
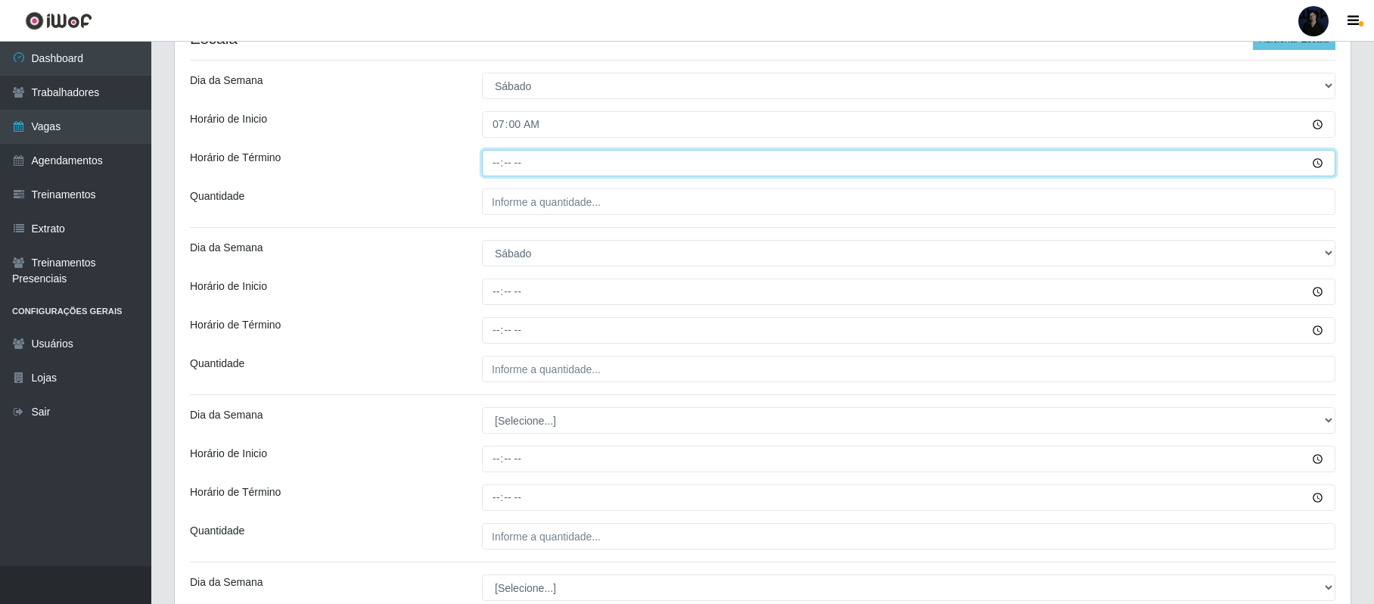
click at [497, 165] on input "Horário de Término" at bounding box center [908, 163] width 853 height 26
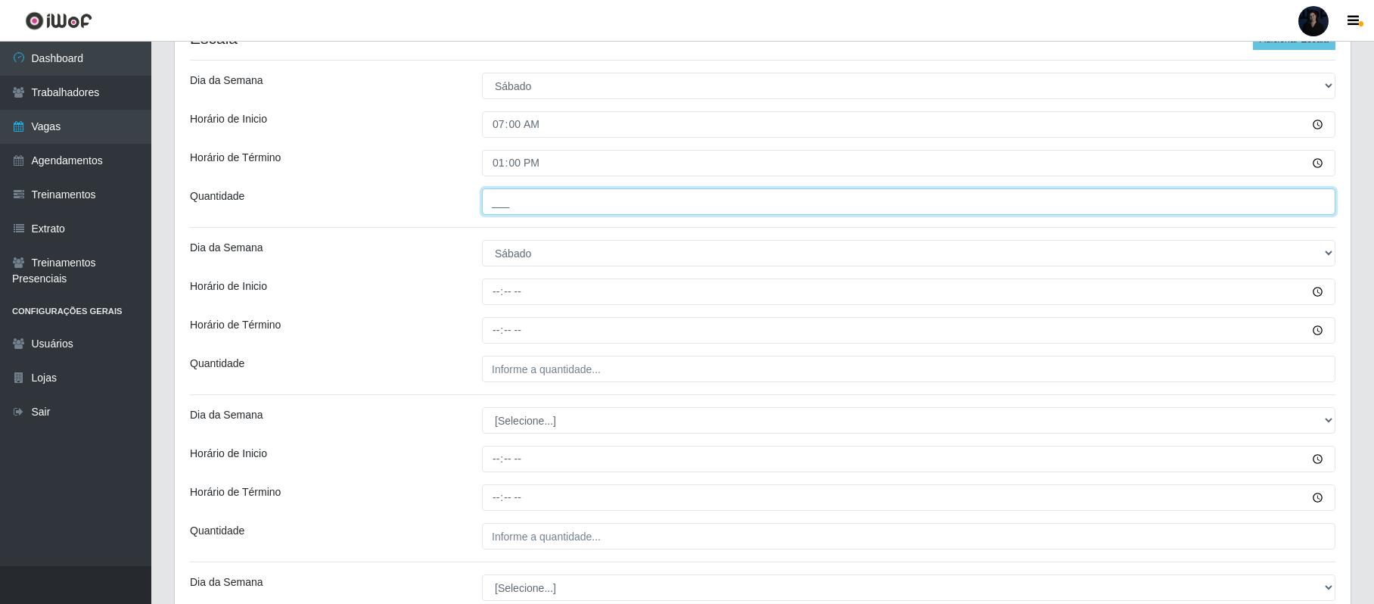
click at [498, 203] on input "___" at bounding box center [908, 201] width 853 height 26
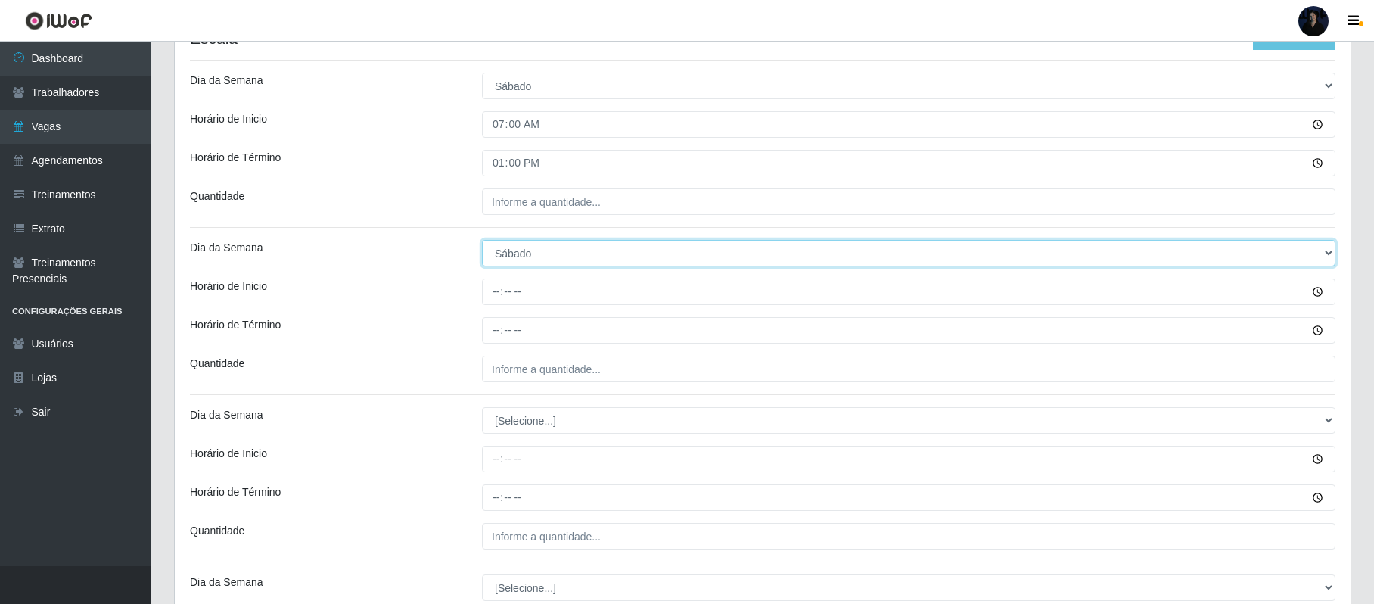
click at [512, 248] on select "[Selecione...] Segunda Terça Quarta Quinta Sexta Sábado Domingo" at bounding box center [908, 253] width 853 height 26
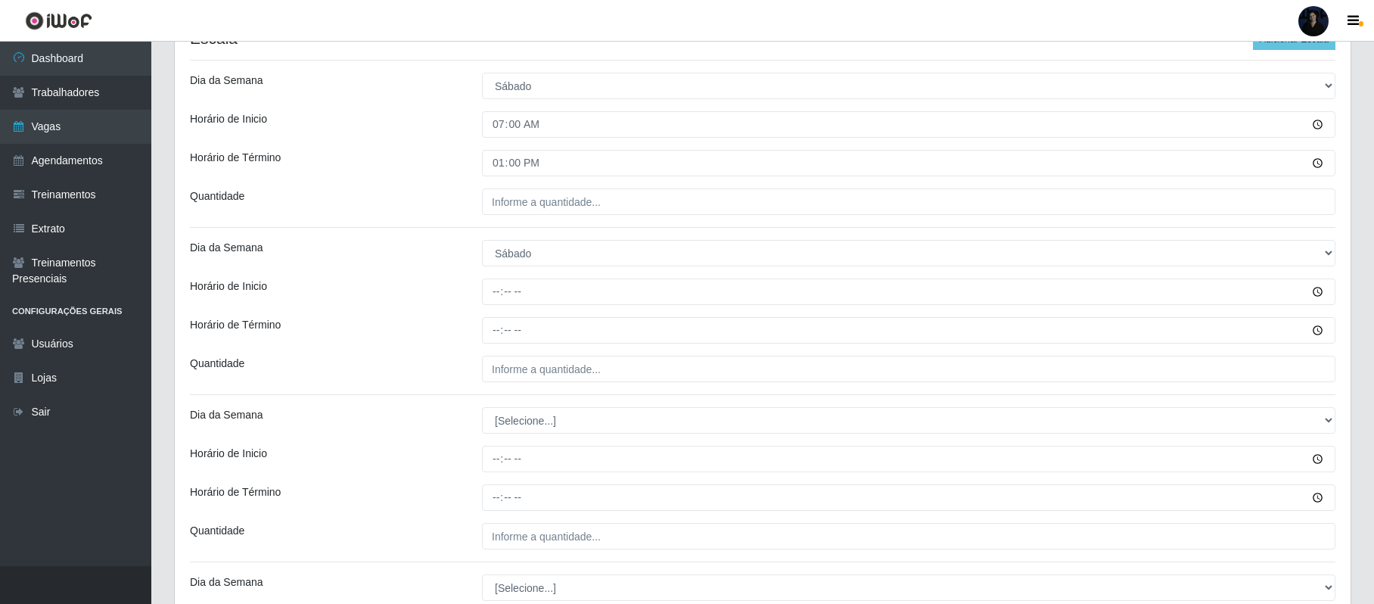
click at [452, 255] on div "Dia da Semana" at bounding box center [324, 253] width 292 height 26
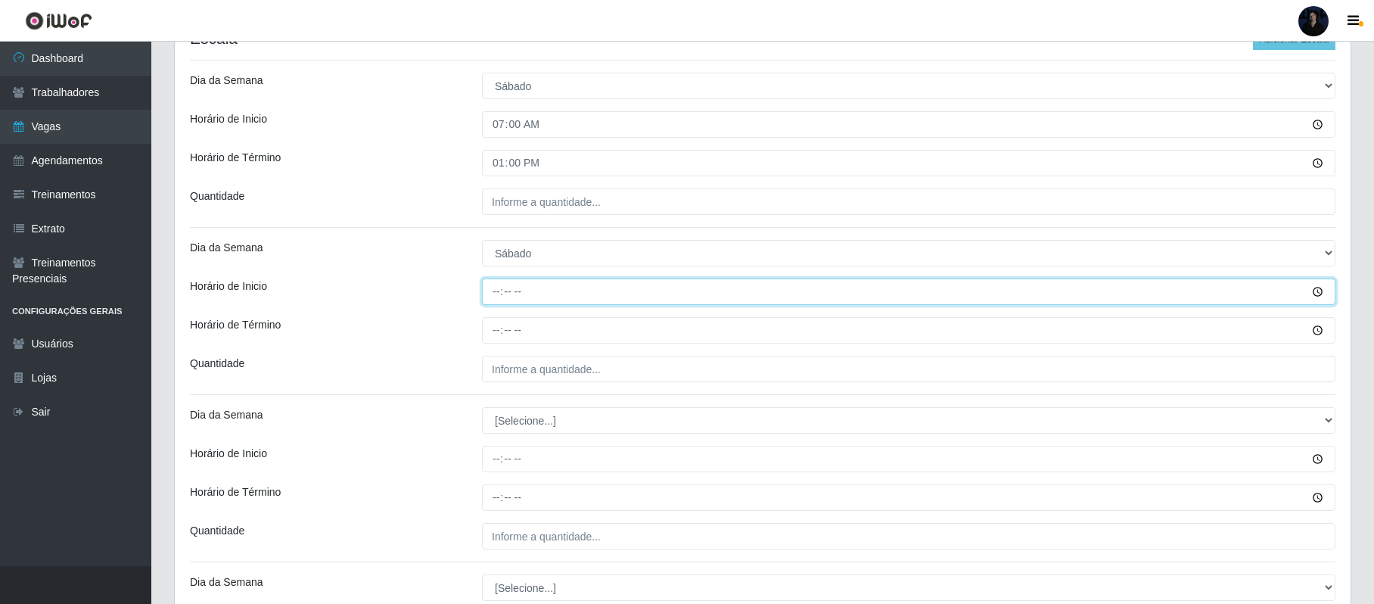
click at [494, 291] on input "Horário de Inicio" at bounding box center [908, 291] width 853 height 26
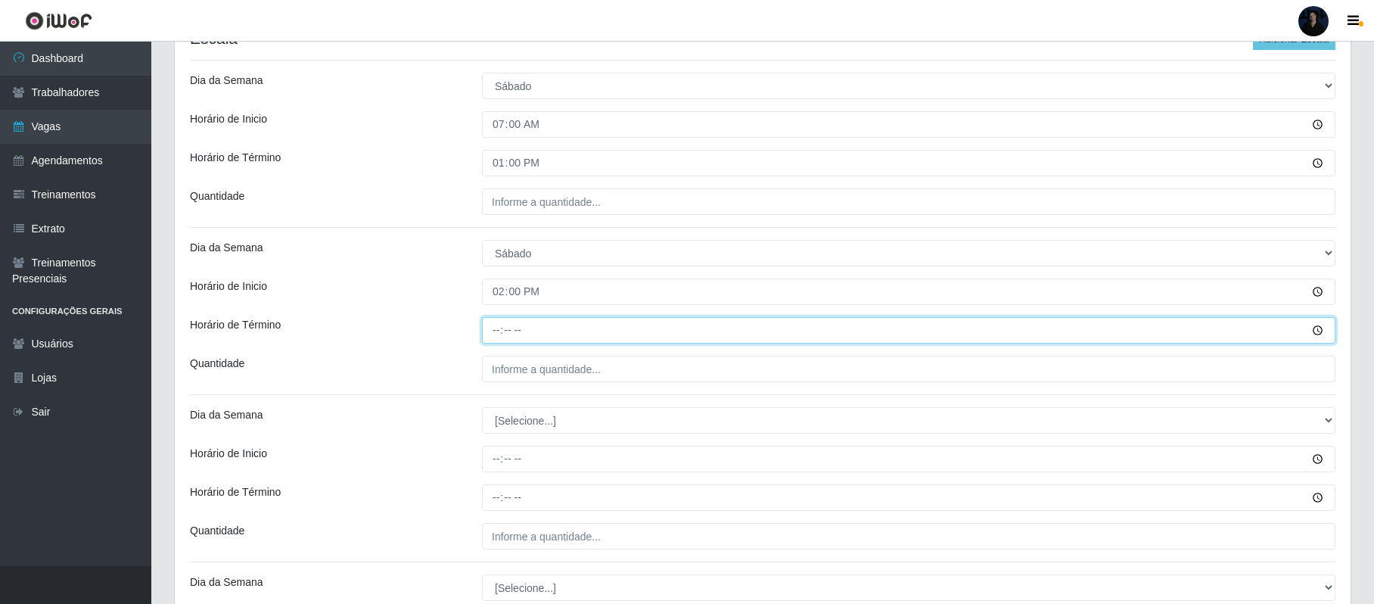
click at [489, 331] on input "Horário de Término" at bounding box center [908, 330] width 853 height 26
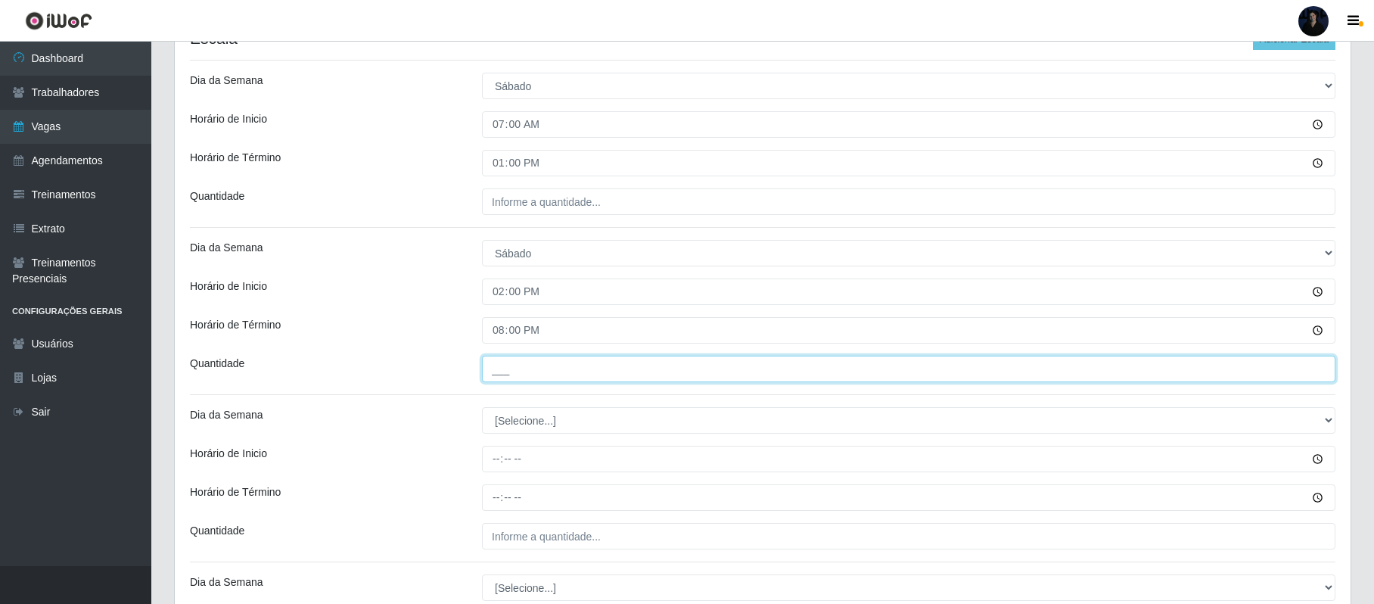
click at [499, 379] on input "___" at bounding box center [908, 368] width 853 height 26
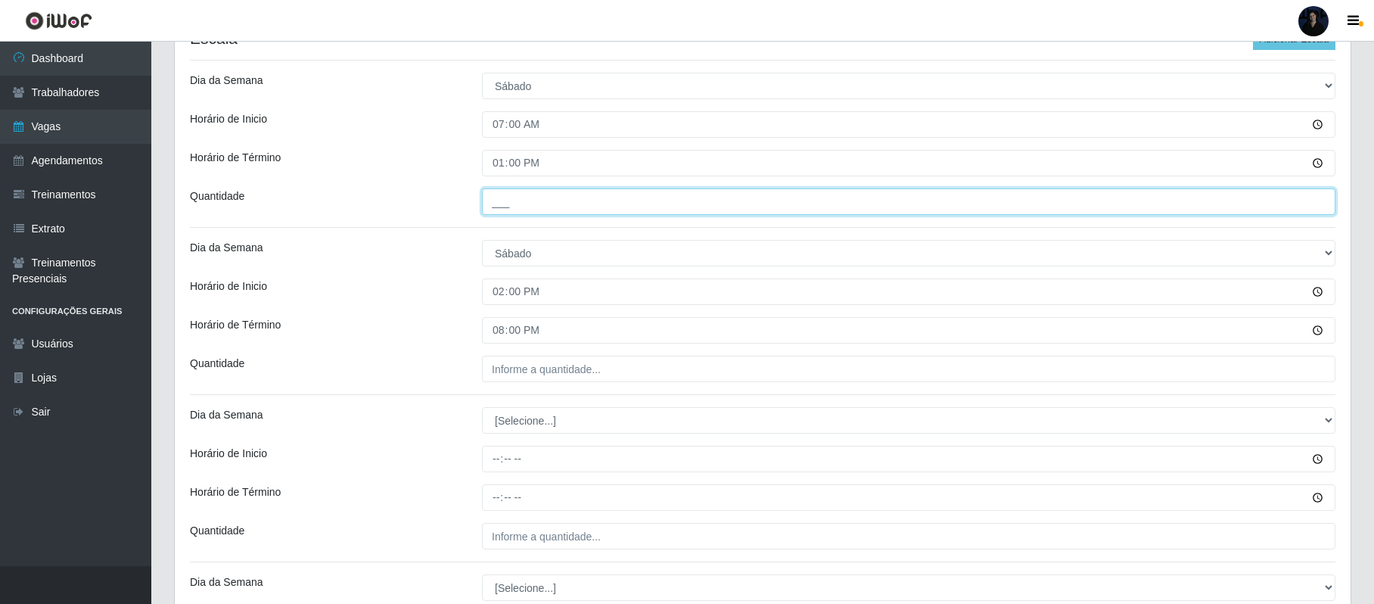
click at [492, 210] on input "___" at bounding box center [908, 201] width 853 height 26
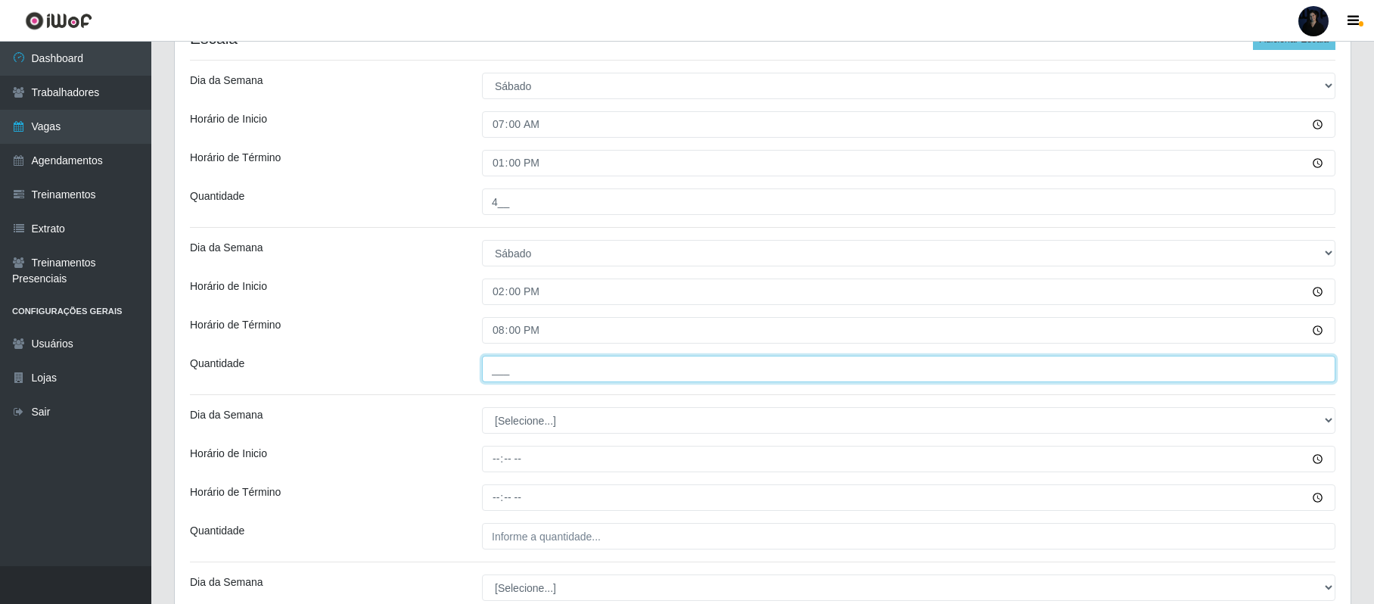
click at [503, 370] on input "___" at bounding box center [908, 368] width 853 height 26
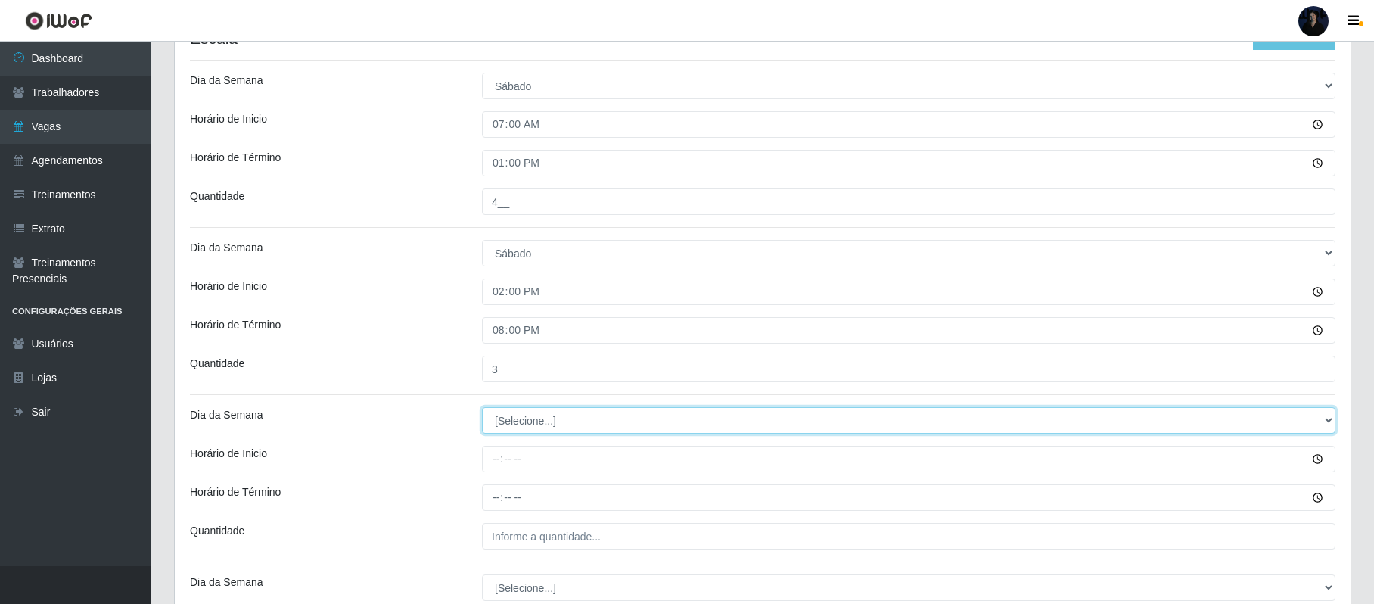
click at [503, 421] on select "[Selecione...] Segunda Terça Quarta Quinta Sexta Sábado Domingo" at bounding box center [908, 420] width 853 height 26
click at [482, 408] on select "[Selecione...] Segunda Terça Quarta Quinta Sexta Sábado Domingo" at bounding box center [908, 420] width 853 height 26
click at [529, 418] on select "[Selecione...] Segunda Terça Quarta Quinta Sexta Sábado Domingo" at bounding box center [908, 420] width 853 height 26
click at [482, 408] on select "[Selecione...] Segunda Terça Quarta Quinta Sexta Sábado Domingo" at bounding box center [908, 420] width 853 height 26
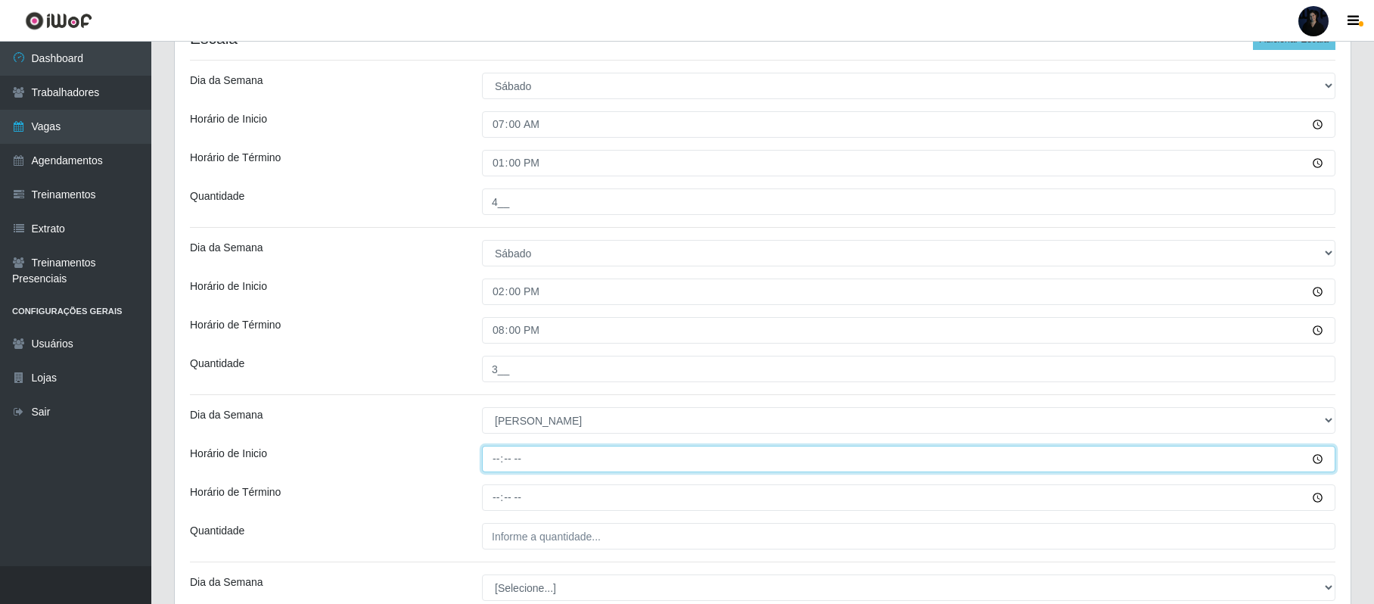
click at [502, 458] on input "Horário de Inicio" at bounding box center [908, 458] width 853 height 26
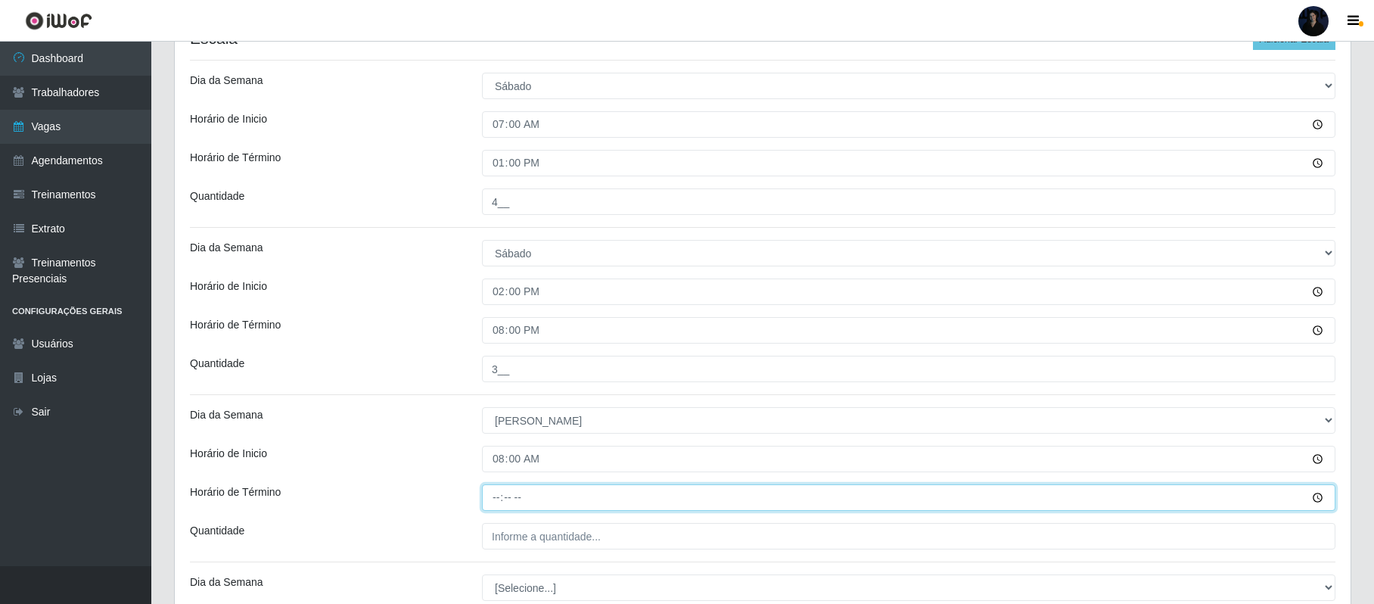
click at [499, 498] on input "Horário de Término" at bounding box center [908, 497] width 853 height 26
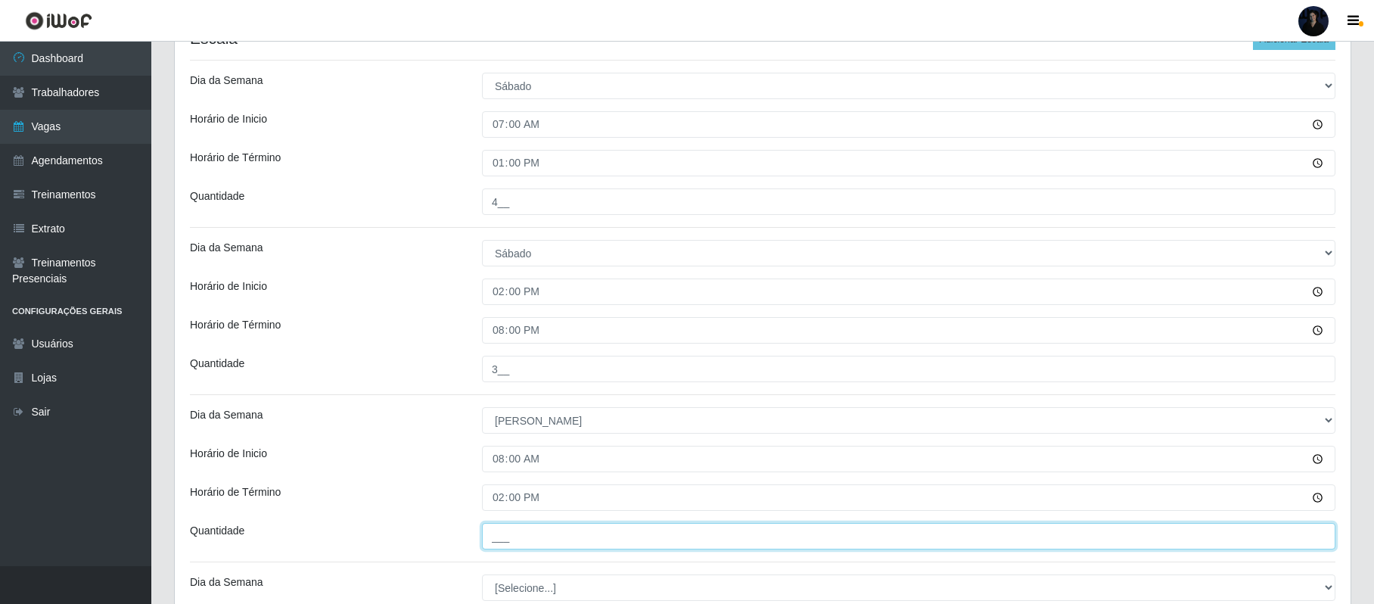
click at [499, 537] on input "___" at bounding box center [908, 536] width 853 height 26
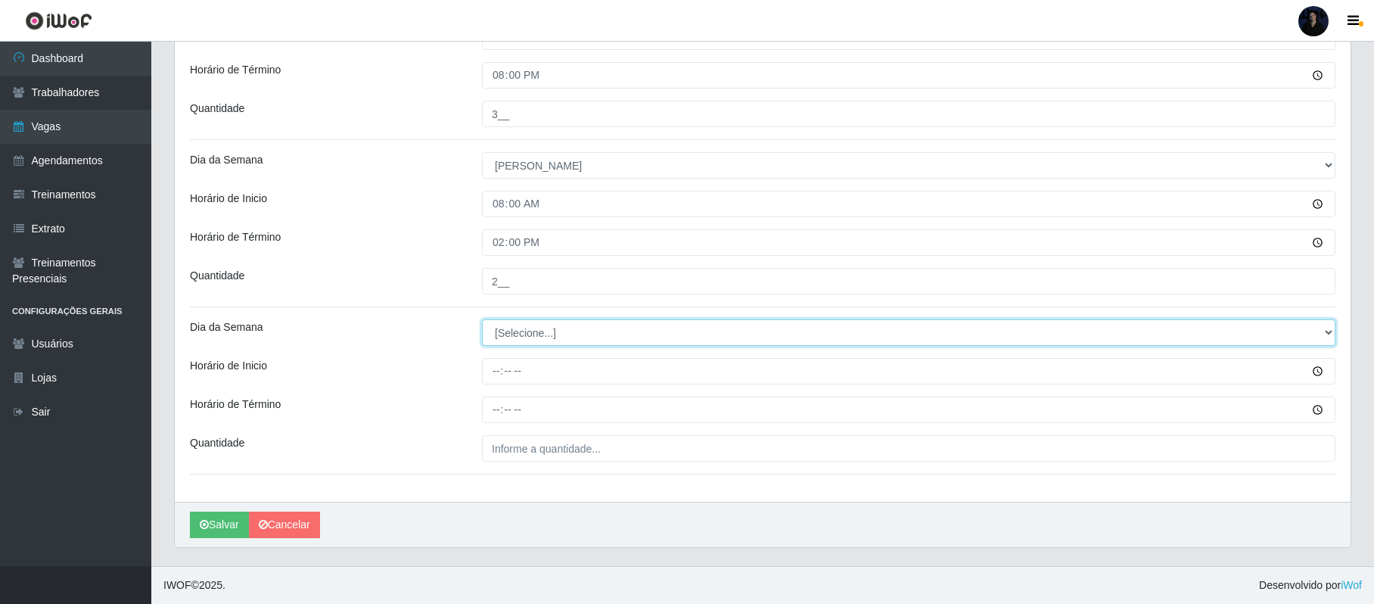
click at [519, 330] on select "[Selecione...] Segunda Terça Quarta Quinta Sexta Sábado Domingo" at bounding box center [908, 332] width 853 height 26
click at [482, 319] on select "[Selecione...] Segunda Terça Quarta Quinta Sexta Sábado Domingo" at bounding box center [908, 332] width 853 height 26
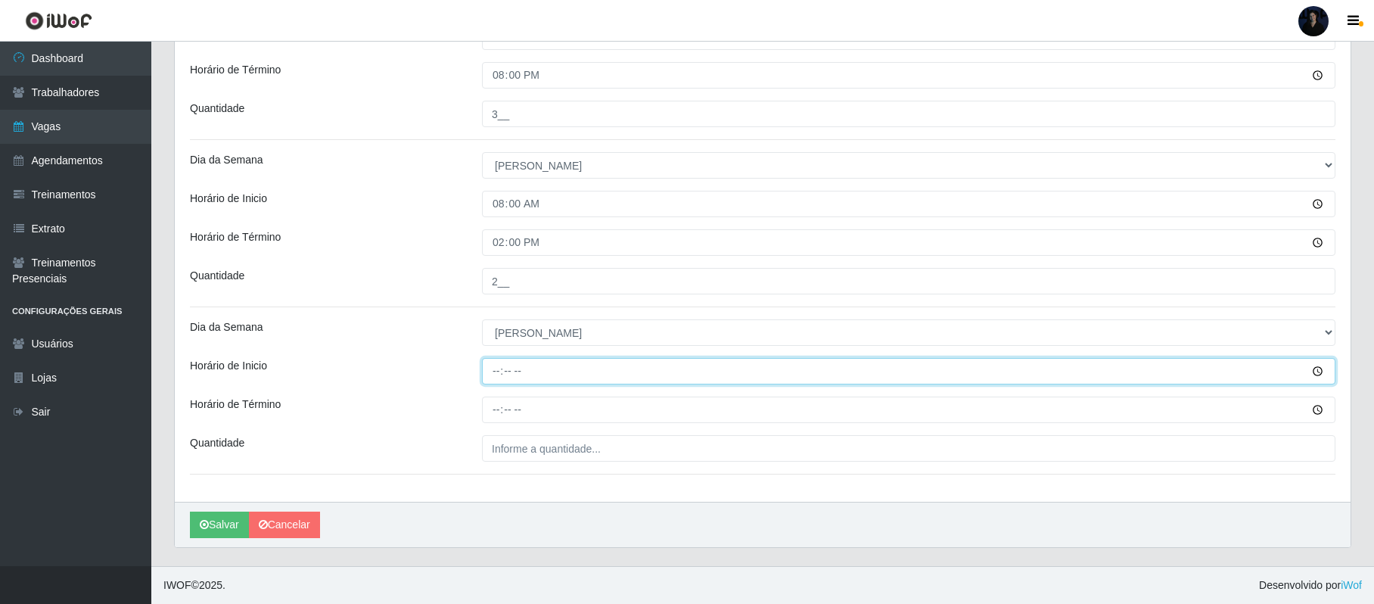
click at [493, 367] on input "Horário de Inicio" at bounding box center [908, 371] width 853 height 26
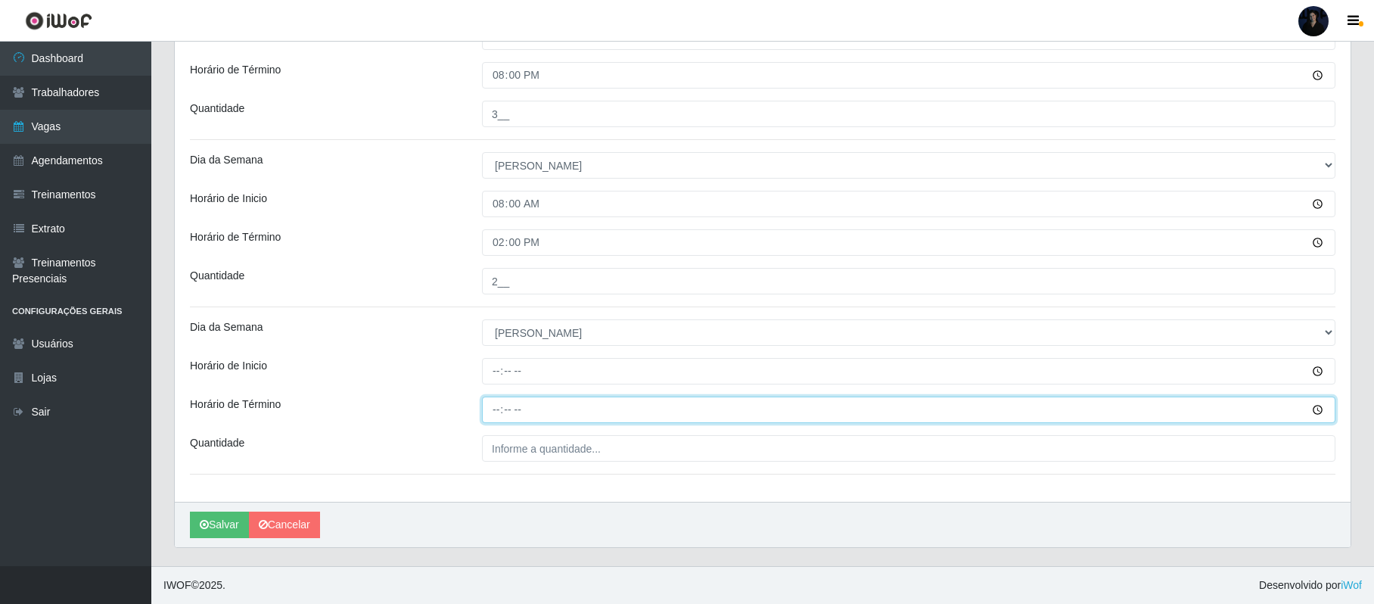
click at [493, 399] on input "Horário de Término" at bounding box center [908, 409] width 853 height 26
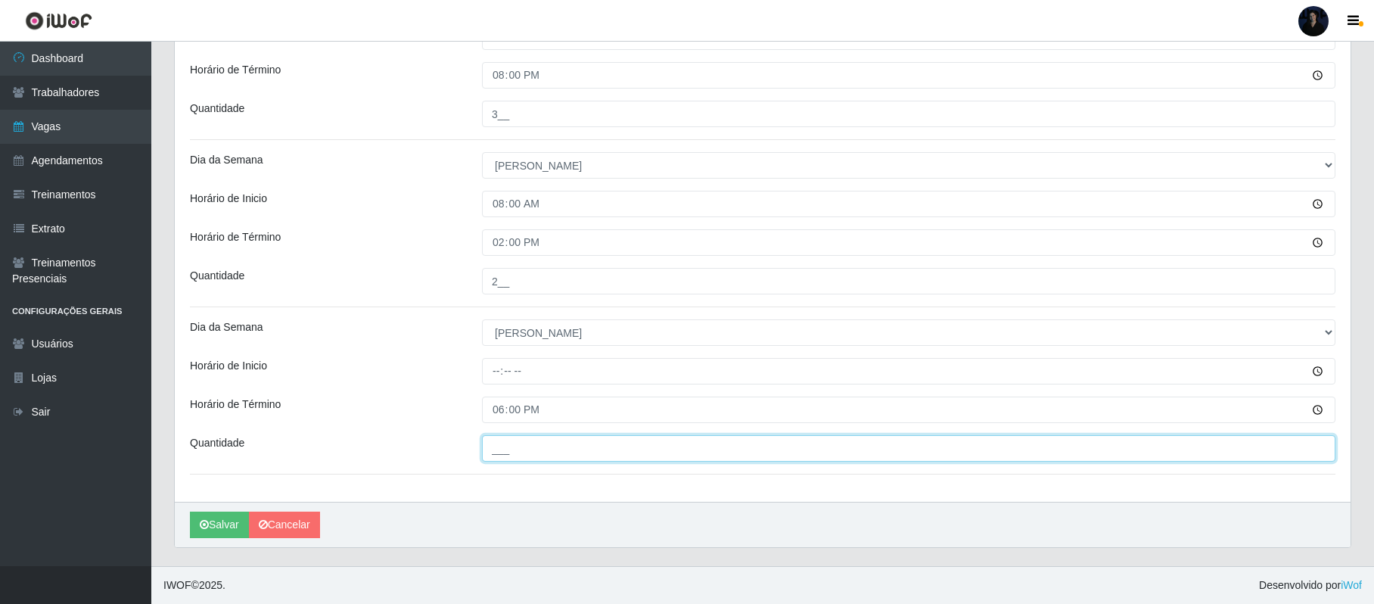
click at [497, 443] on input "___" at bounding box center [908, 448] width 853 height 26
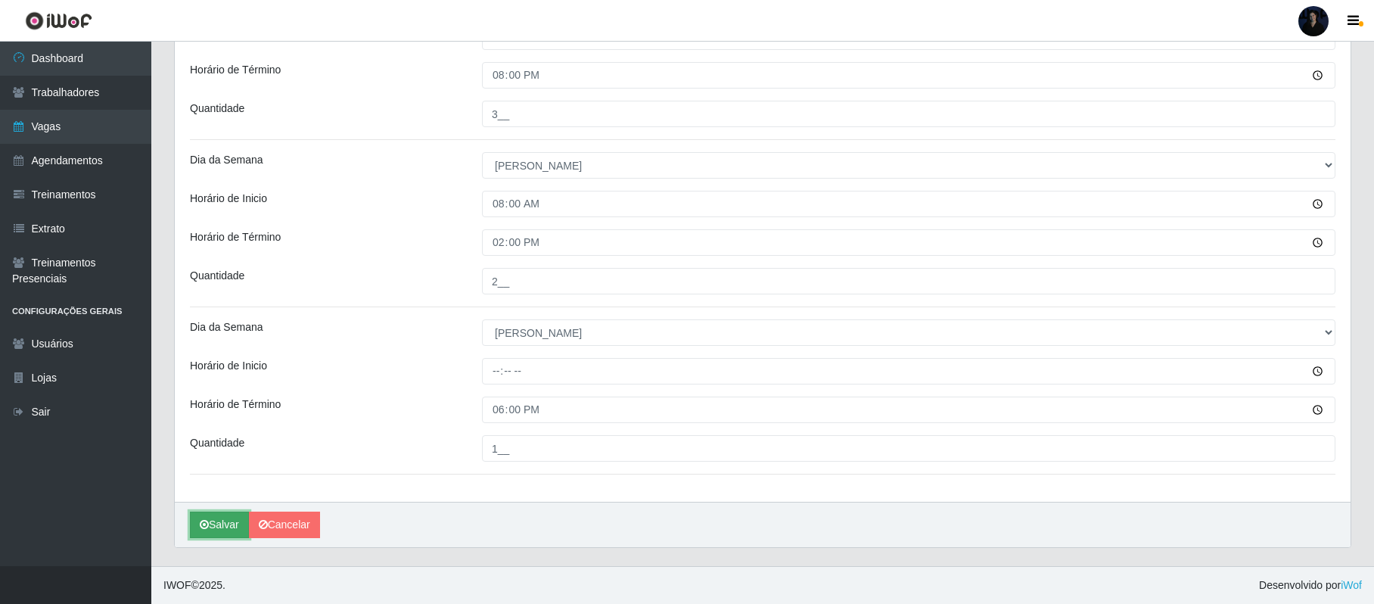
click at [215, 523] on button "Salvar" at bounding box center [219, 524] width 59 height 26
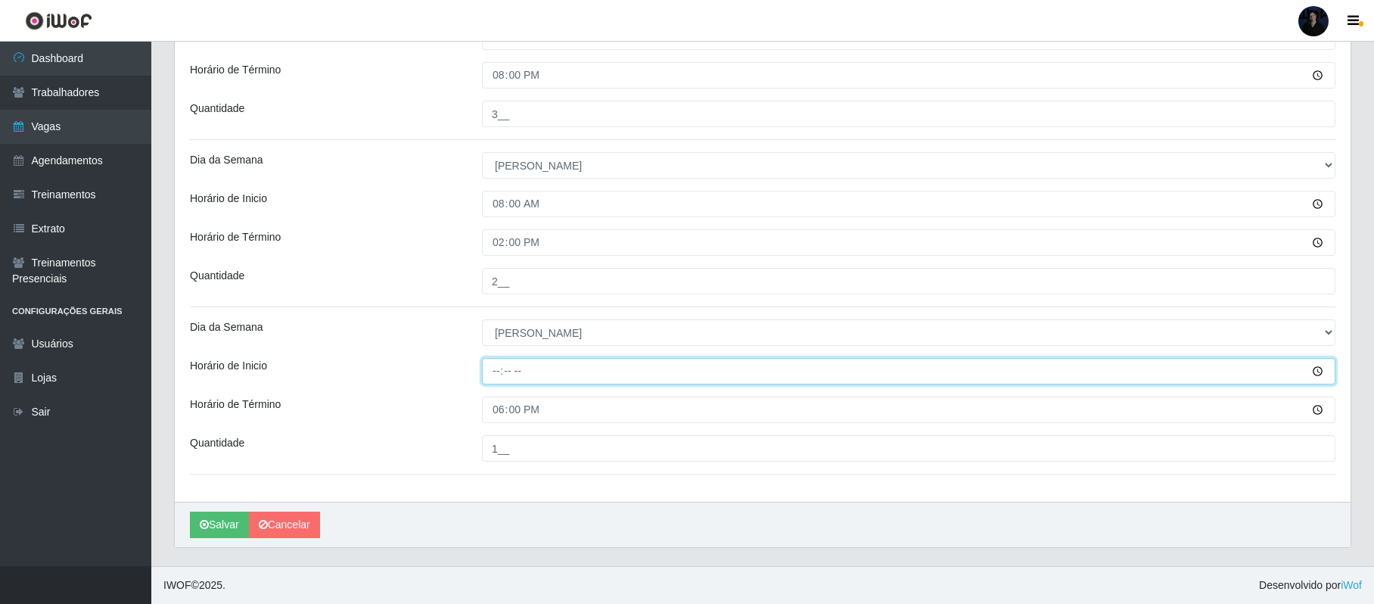
click at [517, 364] on input "Horário de Inicio" at bounding box center [908, 371] width 853 height 26
click at [512, 367] on input "Horário de Inicio" at bounding box center [908, 371] width 853 height 26
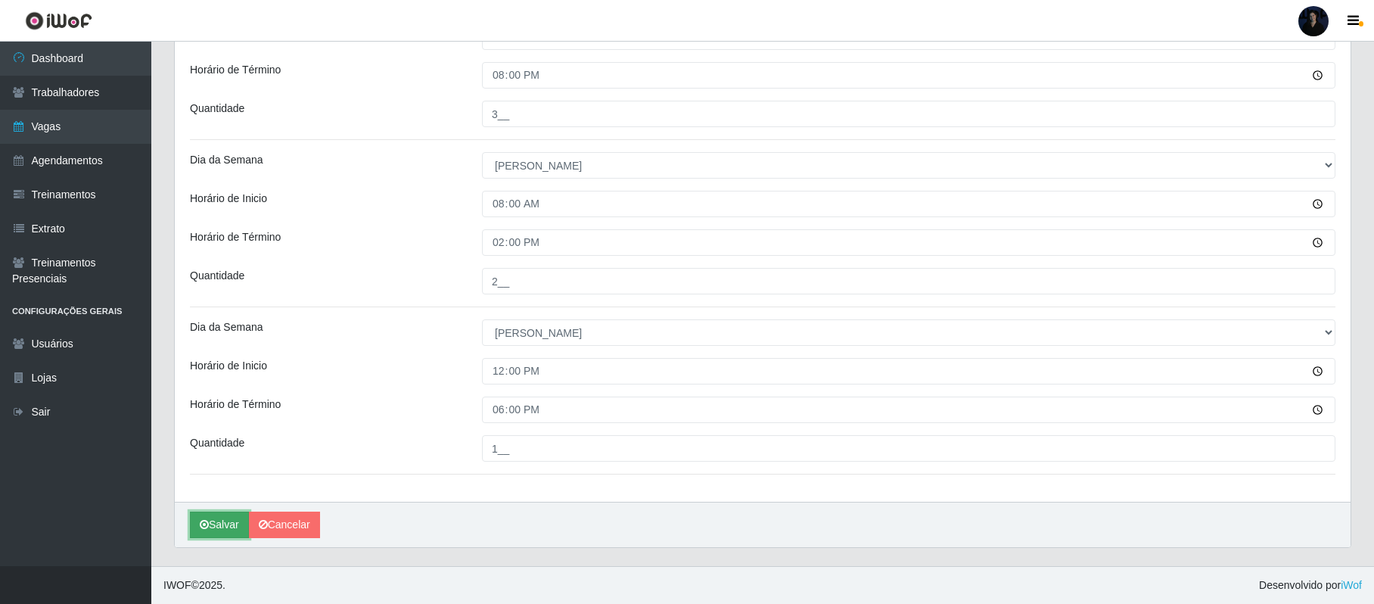
click at [230, 524] on button "Salvar" at bounding box center [219, 524] width 59 height 26
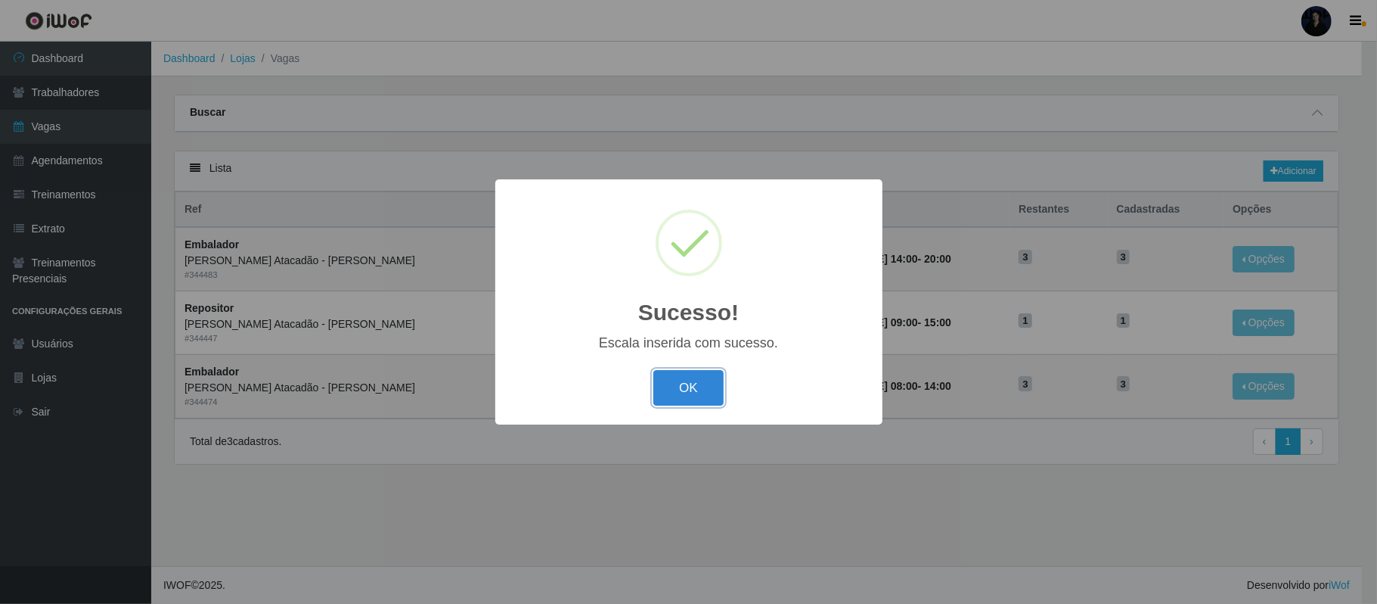
drag, startPoint x: 699, startPoint y: 388, endPoint x: 724, endPoint y: 367, distance: 32.7
click at [699, 387] on button "OK" at bounding box center [688, 388] width 70 height 36
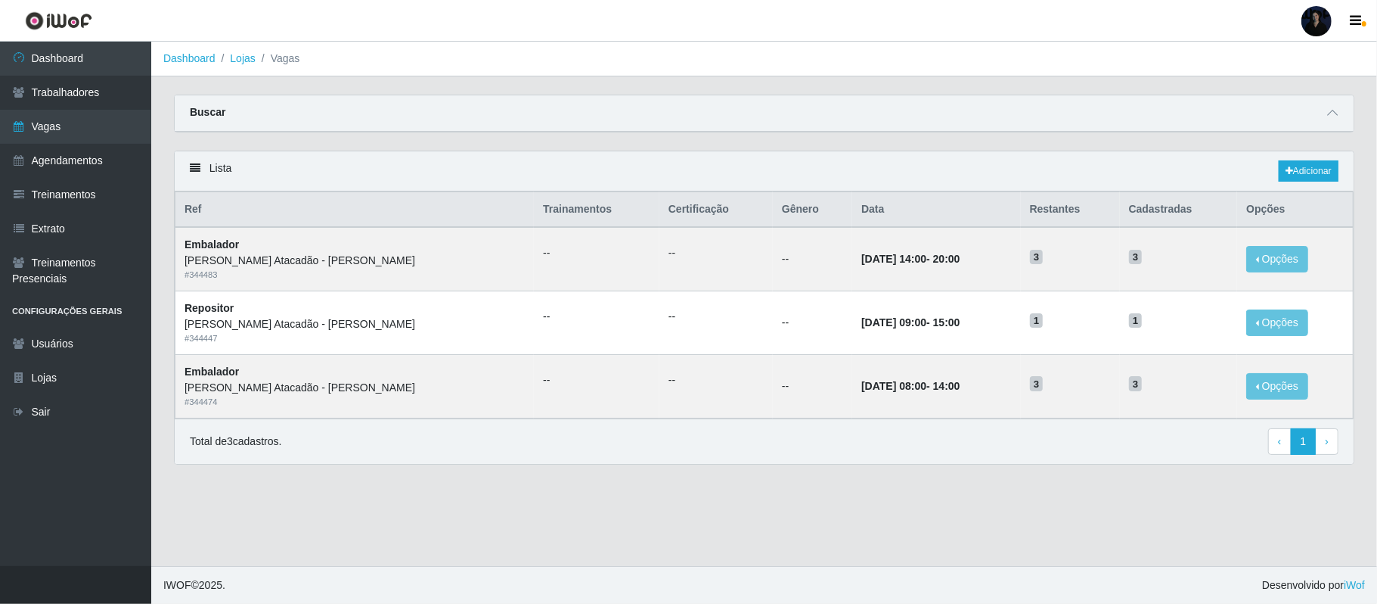
click at [1322, 112] on div "Buscar" at bounding box center [764, 113] width 1179 height 36
click at [1336, 110] on icon at bounding box center [1332, 112] width 11 height 11
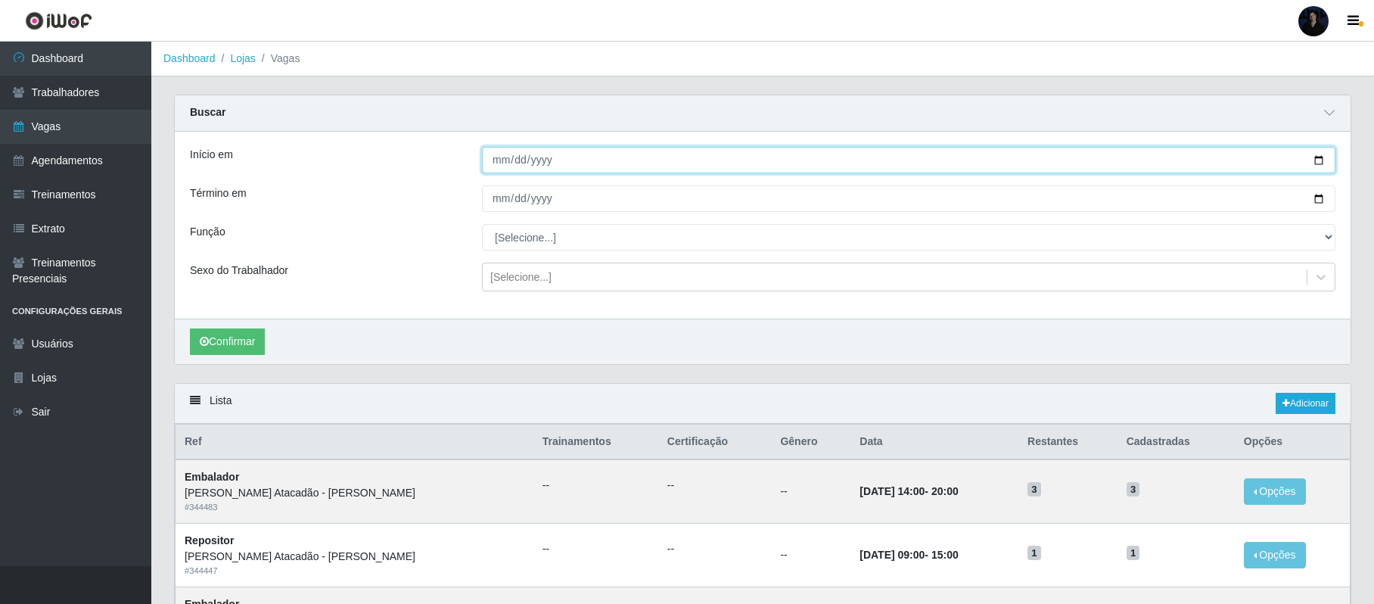
click at [1319, 154] on input "2025-11-28" at bounding box center [908, 160] width 853 height 26
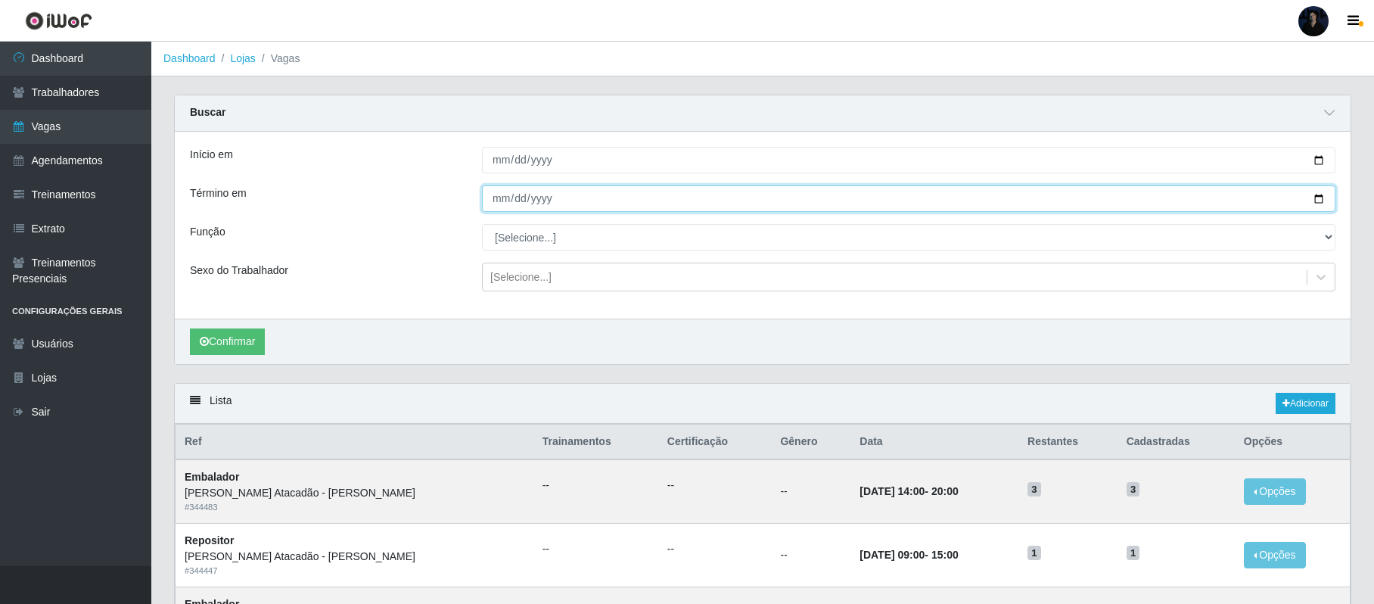
click at [1321, 197] on input "2025-11-28" at bounding box center [908, 198] width 853 height 26
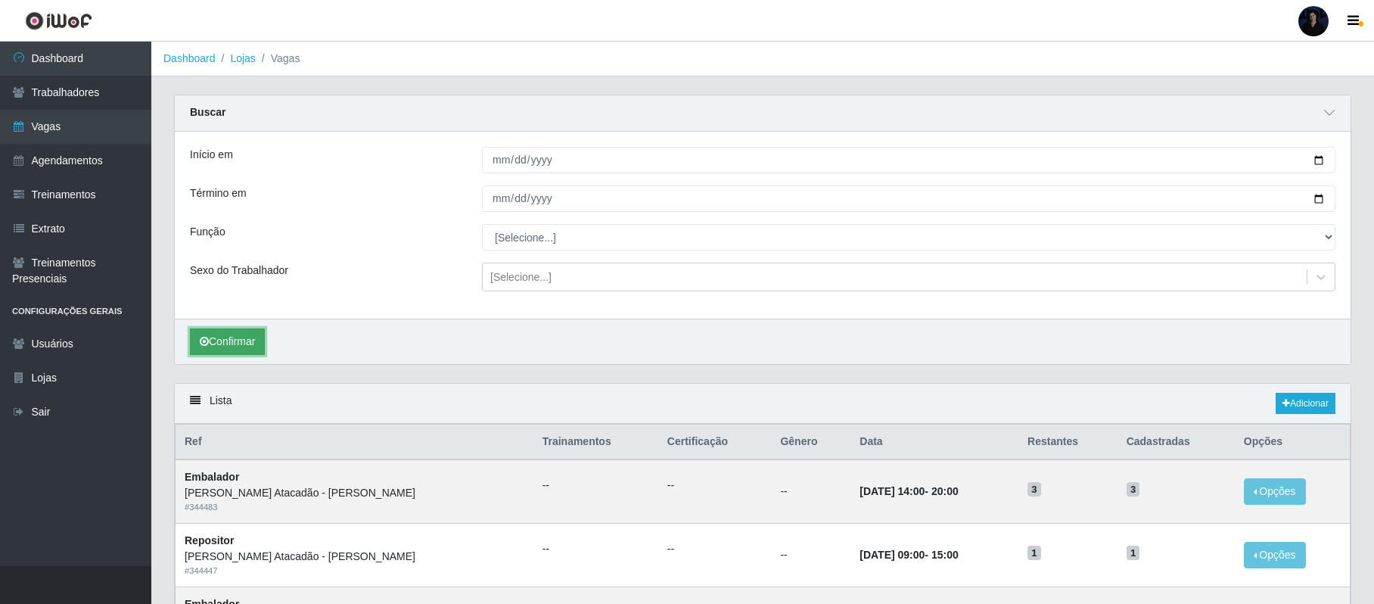
click at [249, 340] on button "Confirmar" at bounding box center [227, 341] width 75 height 26
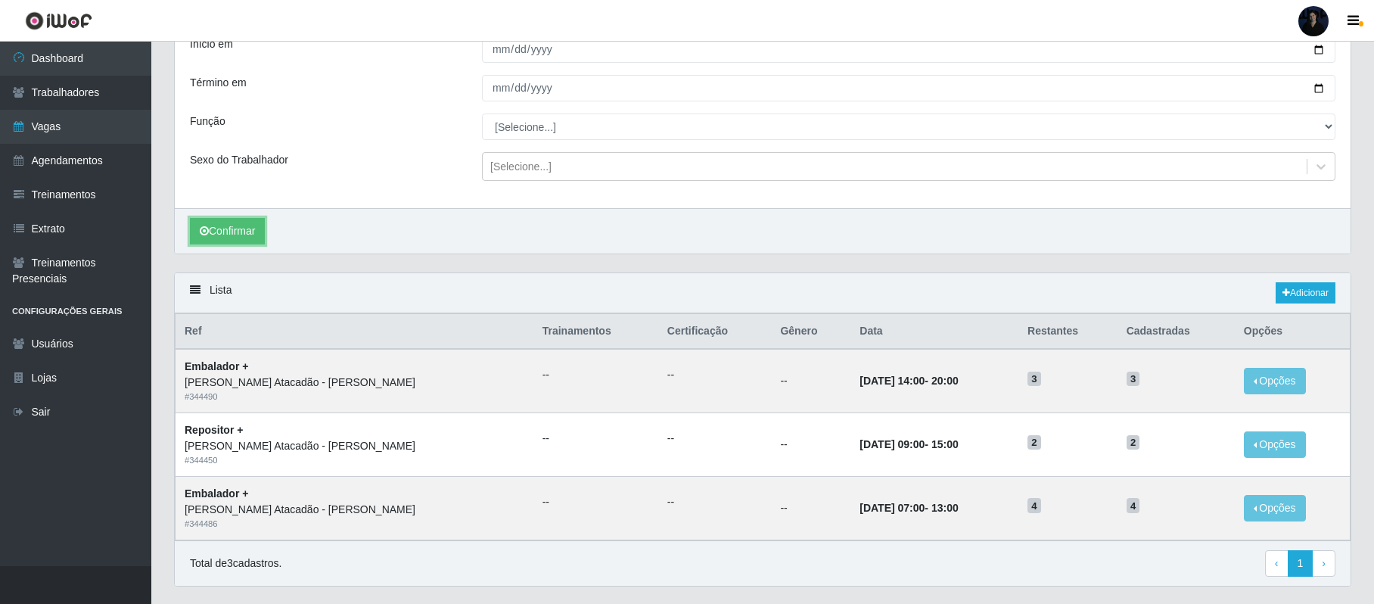
scroll to position [154, 0]
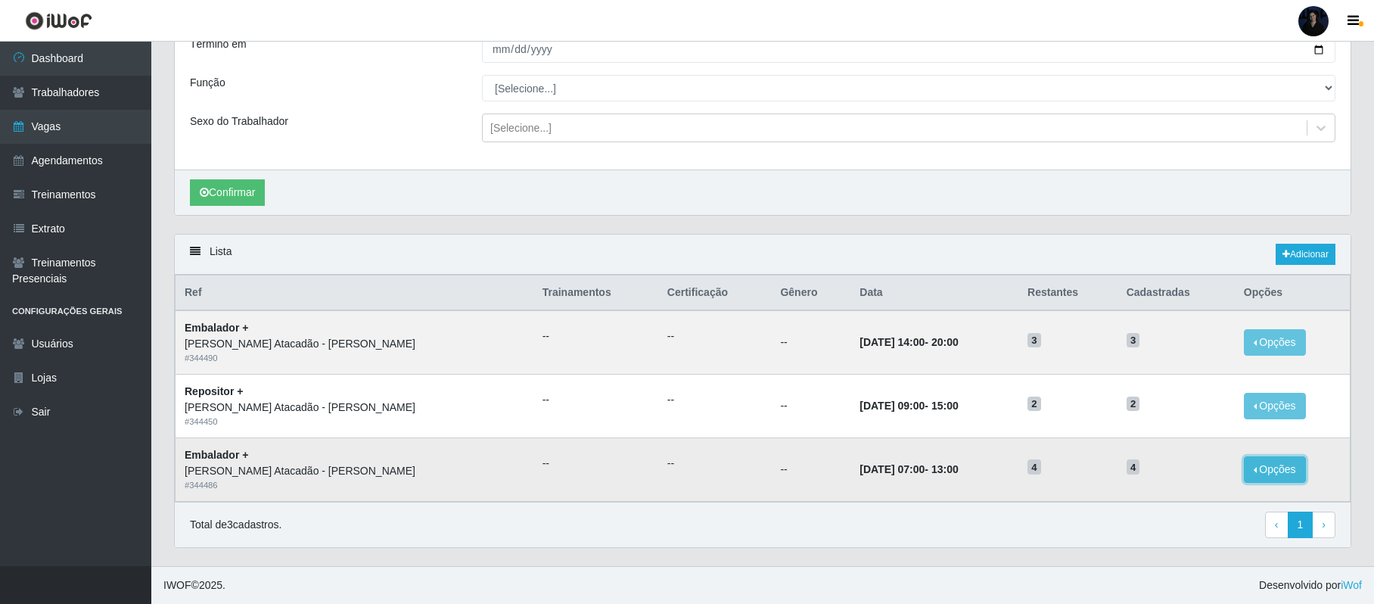
click at [1260, 472] on button "Opções" at bounding box center [1274, 469] width 62 height 26
click at [1156, 449] on link "Editar" at bounding box center [1158, 449] width 43 height 12
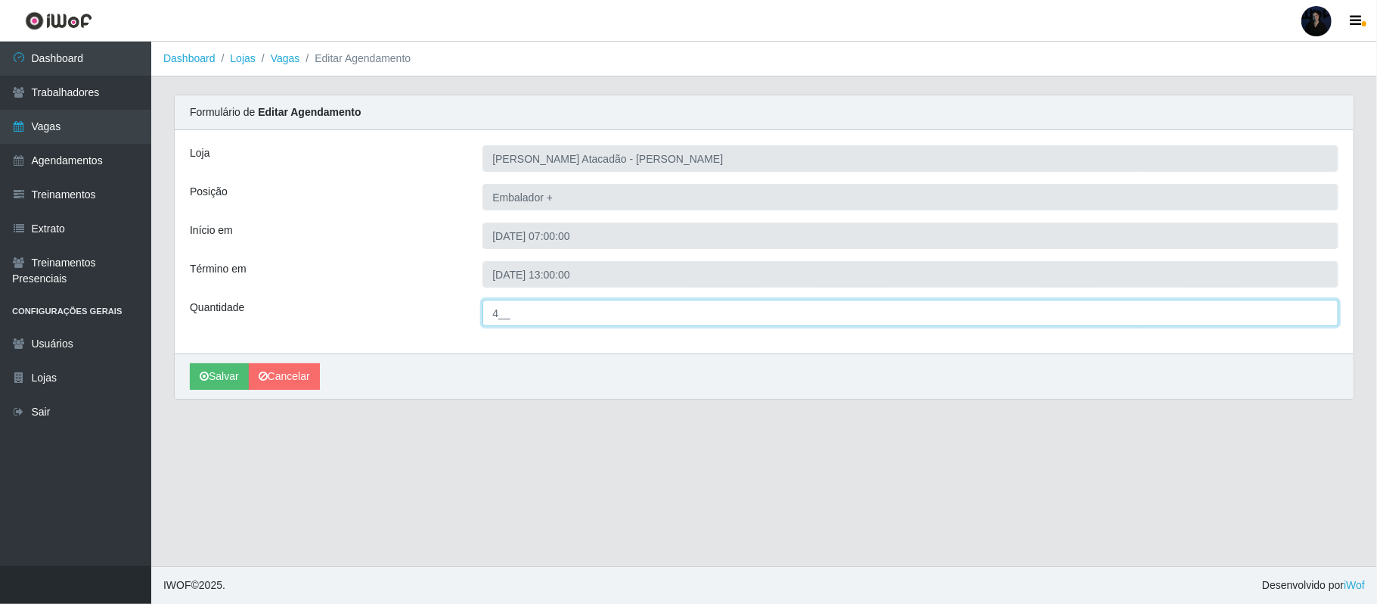
click at [498, 309] on input "4__" at bounding box center [911, 313] width 856 height 26
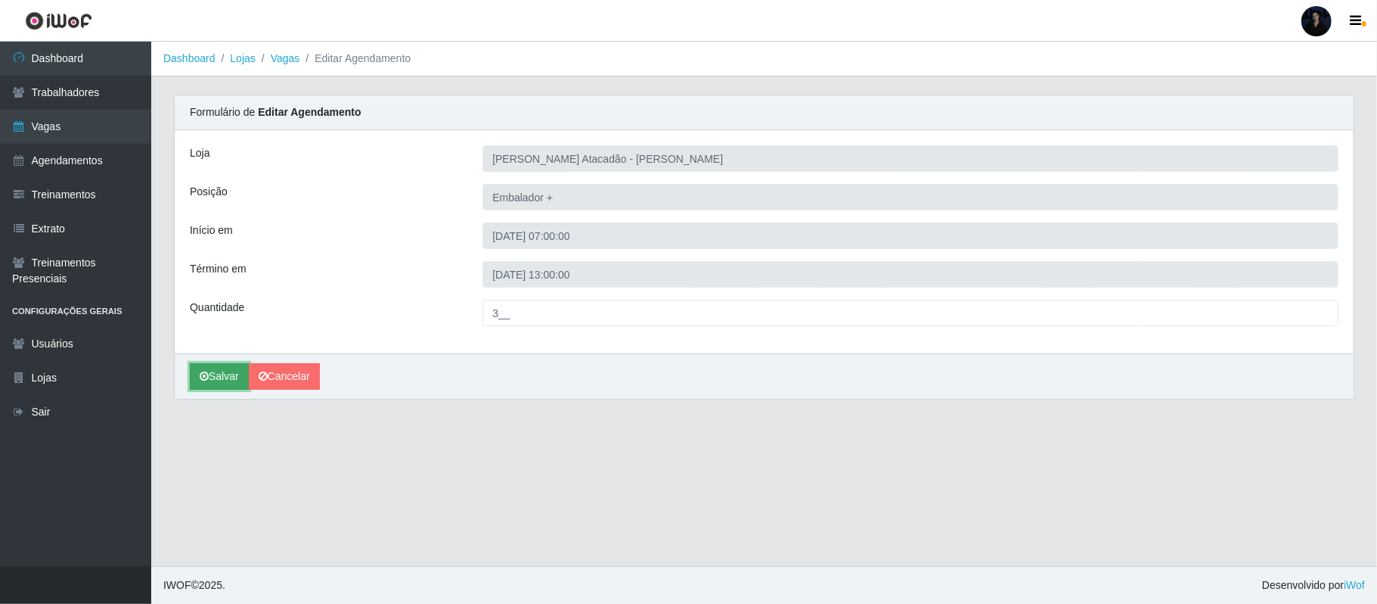
click at [215, 383] on button "Salvar" at bounding box center [219, 376] width 59 height 26
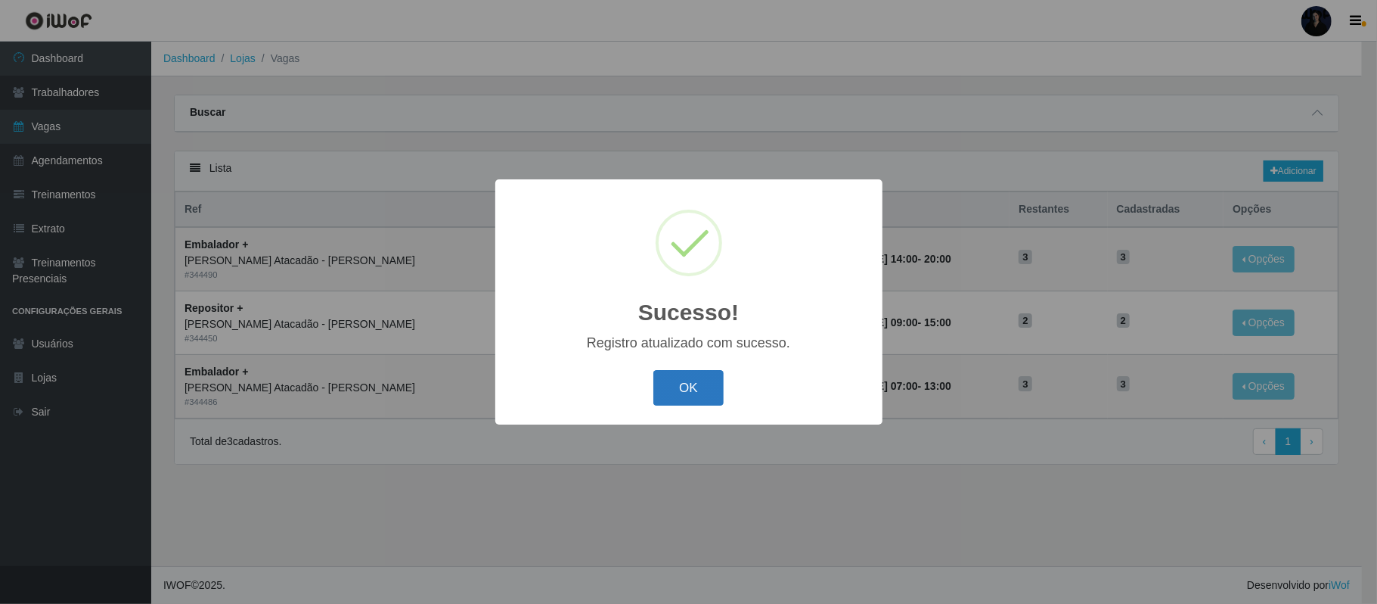
click at [672, 388] on button "OK" at bounding box center [688, 388] width 70 height 36
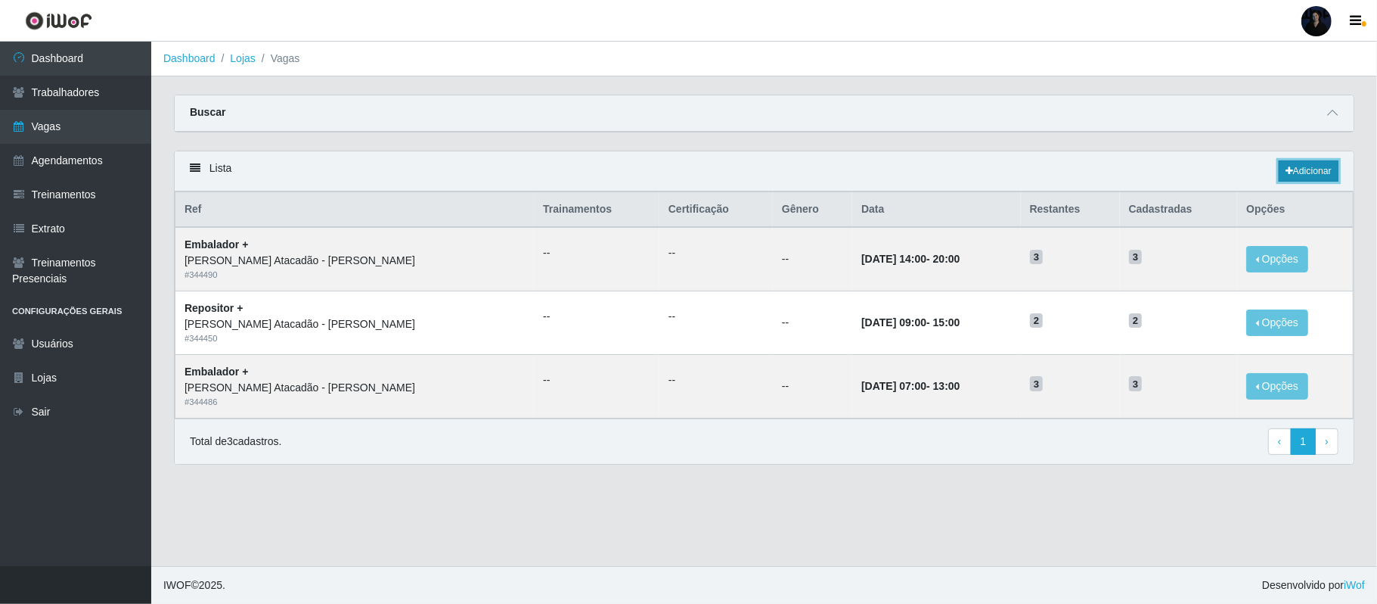
click at [1305, 174] on link "Adicionar" at bounding box center [1309, 170] width 60 height 21
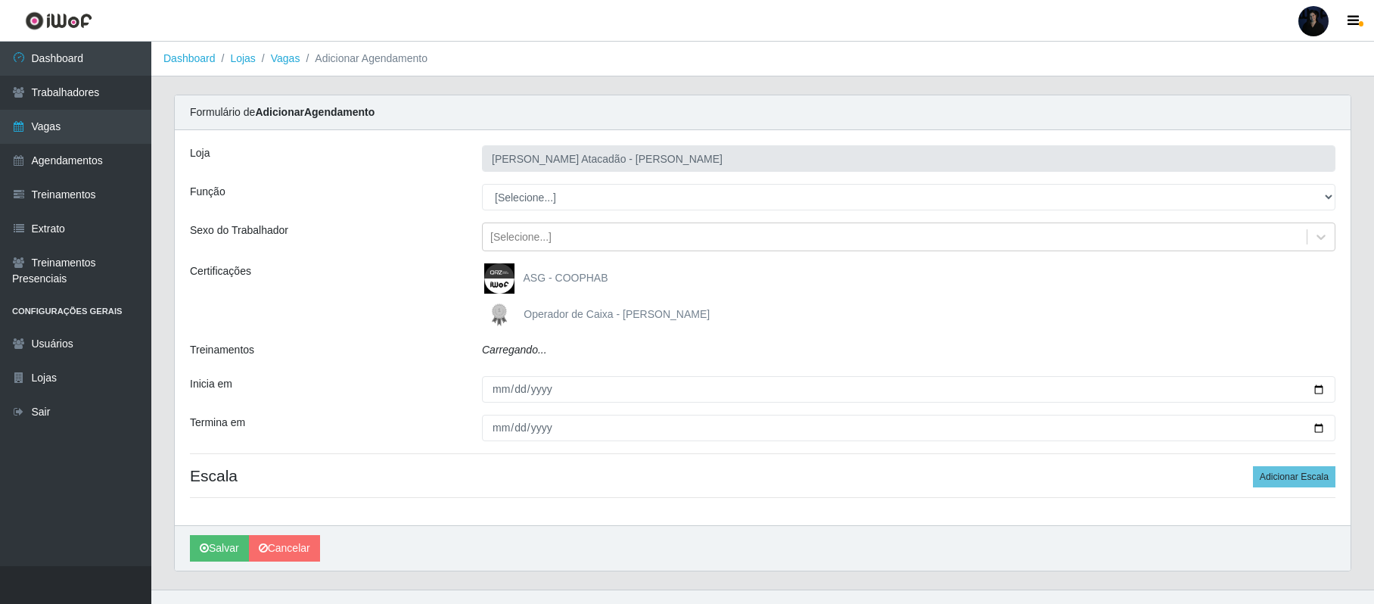
click at [522, 206] on select "[Selecione...] Embalador Embalador + Embalador ++ Repositor Repositor + Reposit…" at bounding box center [908, 197] width 853 height 26
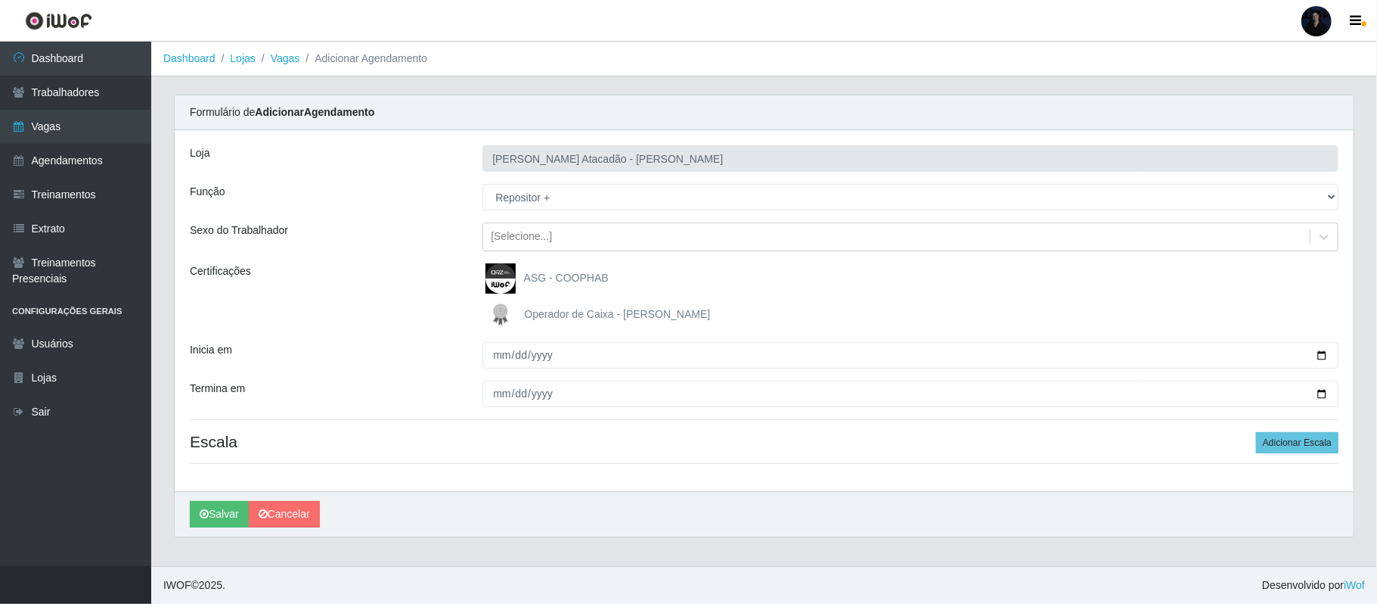
click at [483, 185] on select "[Selecione...] Embalador Embalador + Embalador ++ Repositor Repositor + Reposit…" at bounding box center [911, 197] width 856 height 26
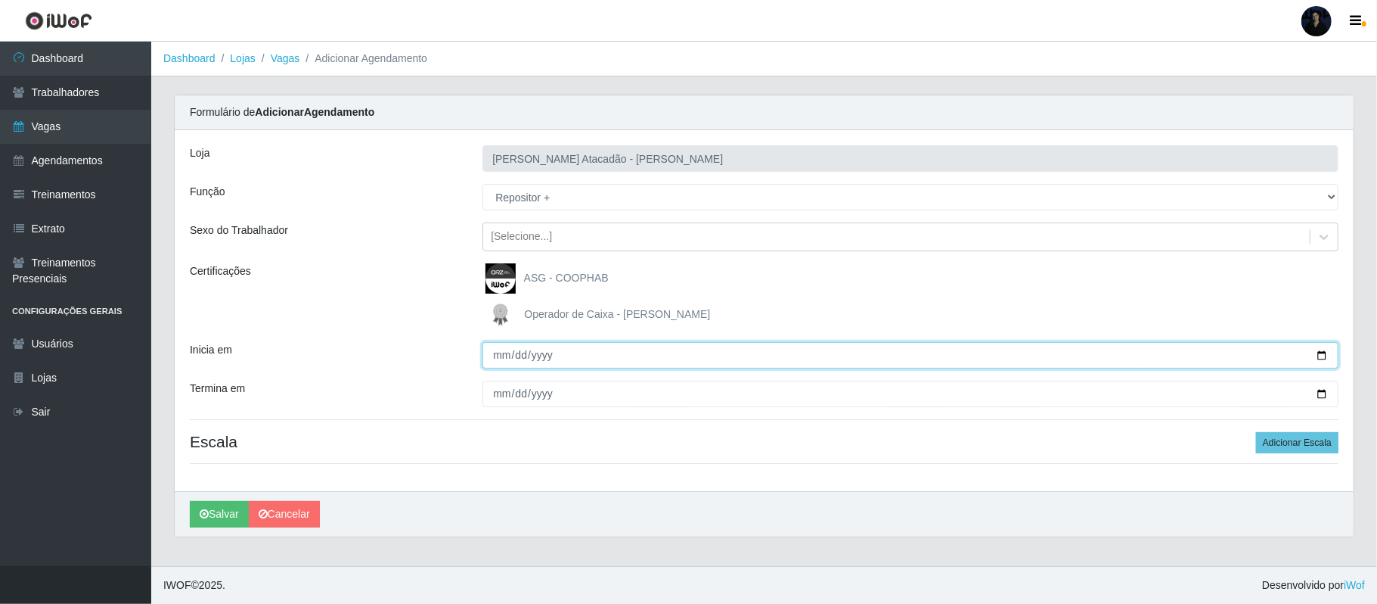
click at [1324, 352] on input "Inicia em" at bounding box center [911, 355] width 856 height 26
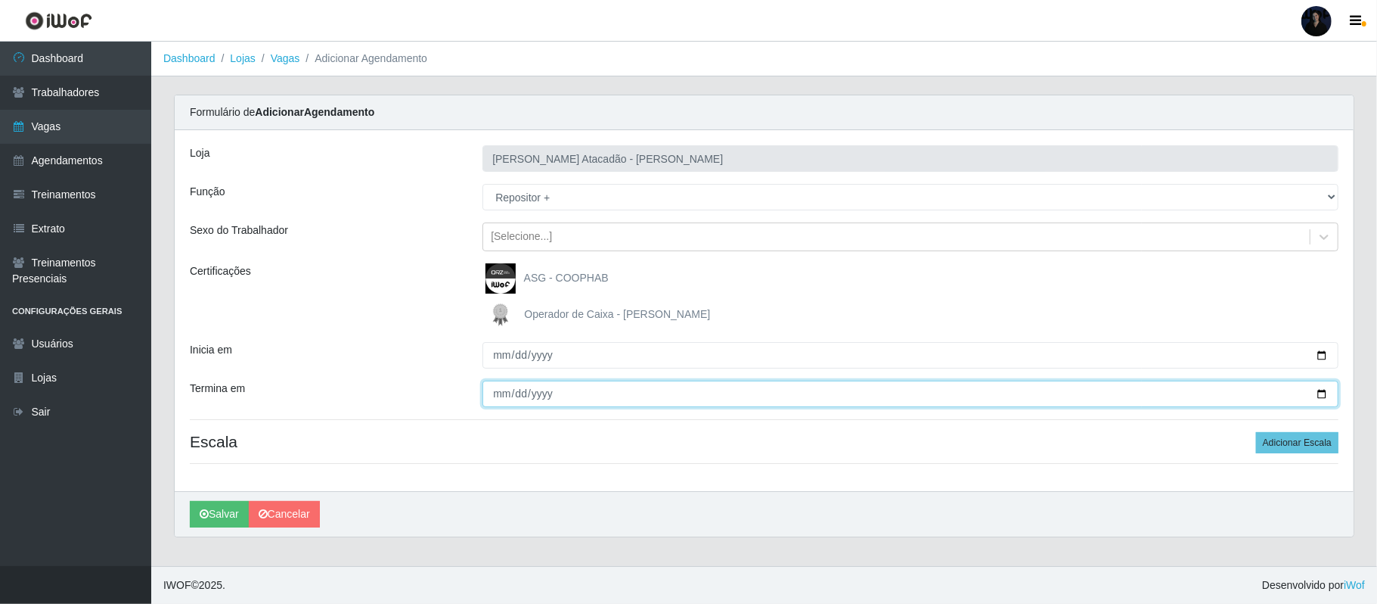
click at [1321, 392] on input "Termina em" at bounding box center [911, 393] width 856 height 26
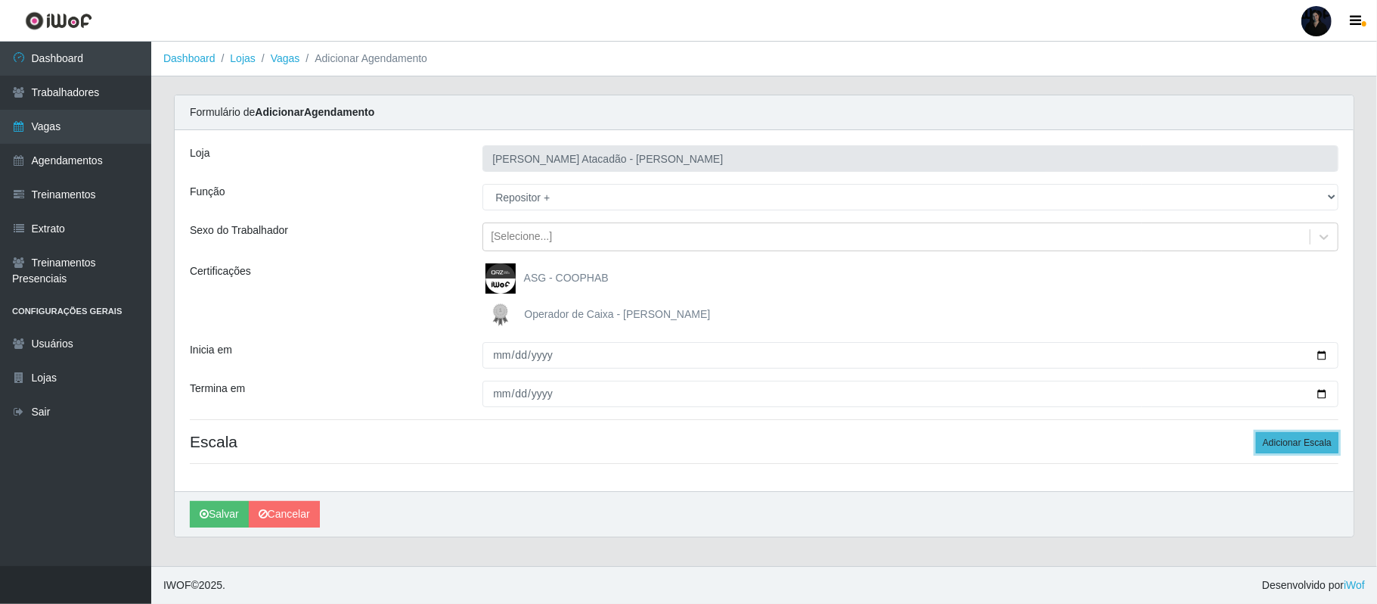
click at [1293, 445] on button "Adicionar Escala" at bounding box center [1297, 442] width 82 height 21
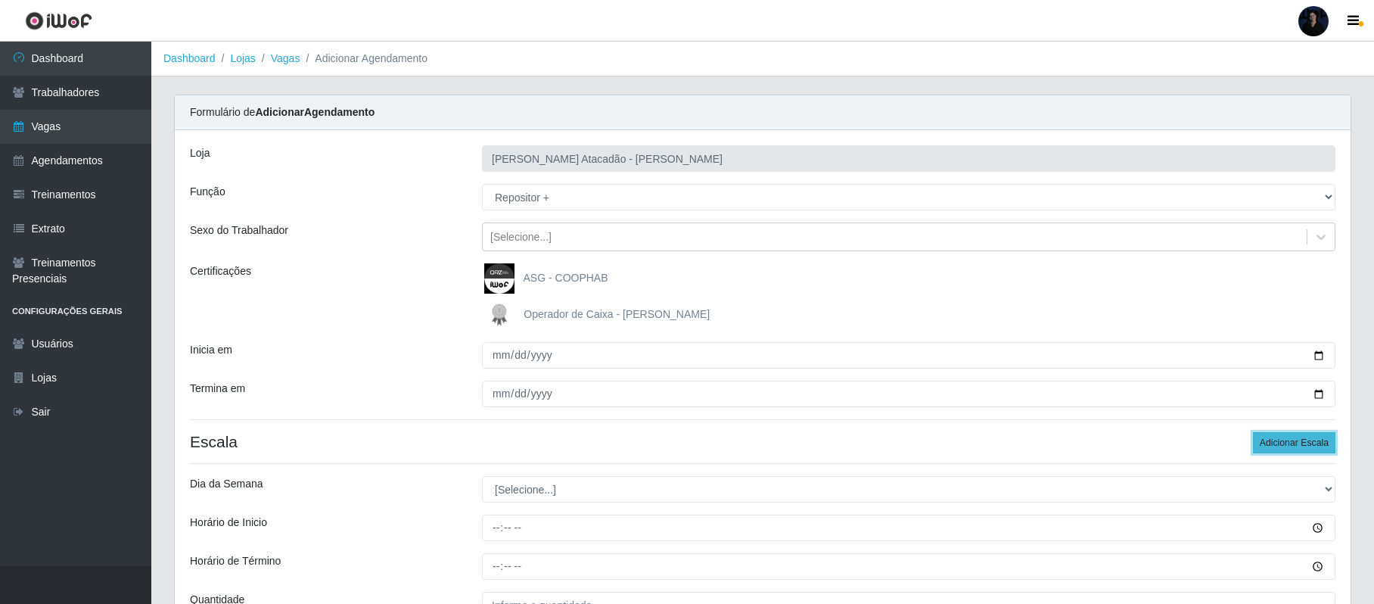
click at [1293, 445] on button "Adicionar Escala" at bounding box center [1293, 442] width 82 height 21
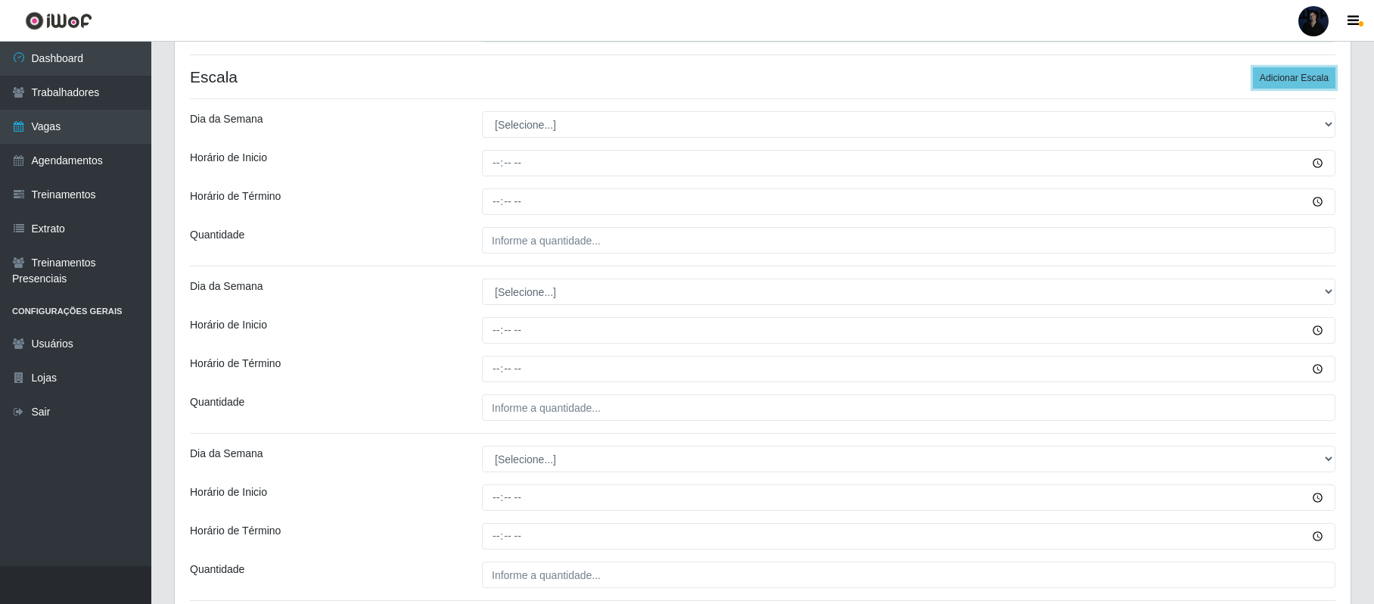
scroll to position [368, 0]
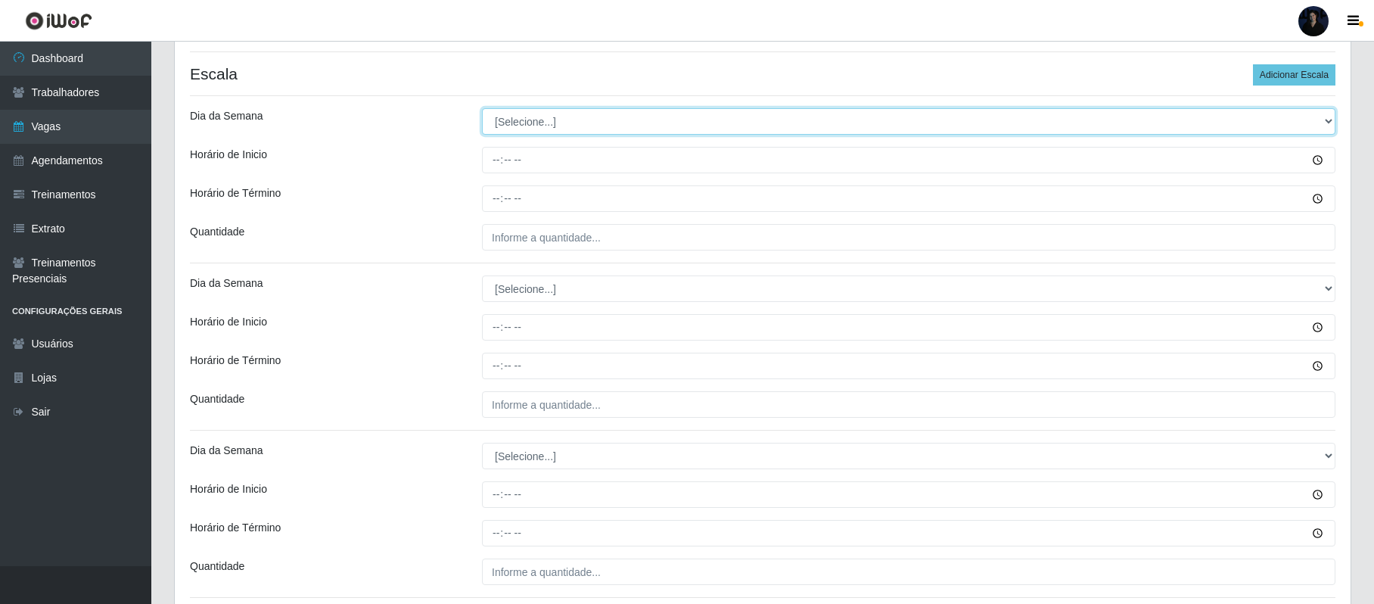
click at [496, 130] on select "[Selecione...] Segunda Terça Quarta Quinta Sexta Sábado Domingo" at bounding box center [908, 121] width 853 height 26
click at [482, 109] on select "[Selecione...] Segunda Terça Quarta Quinta Sexta Sábado Domingo" at bounding box center [908, 121] width 853 height 26
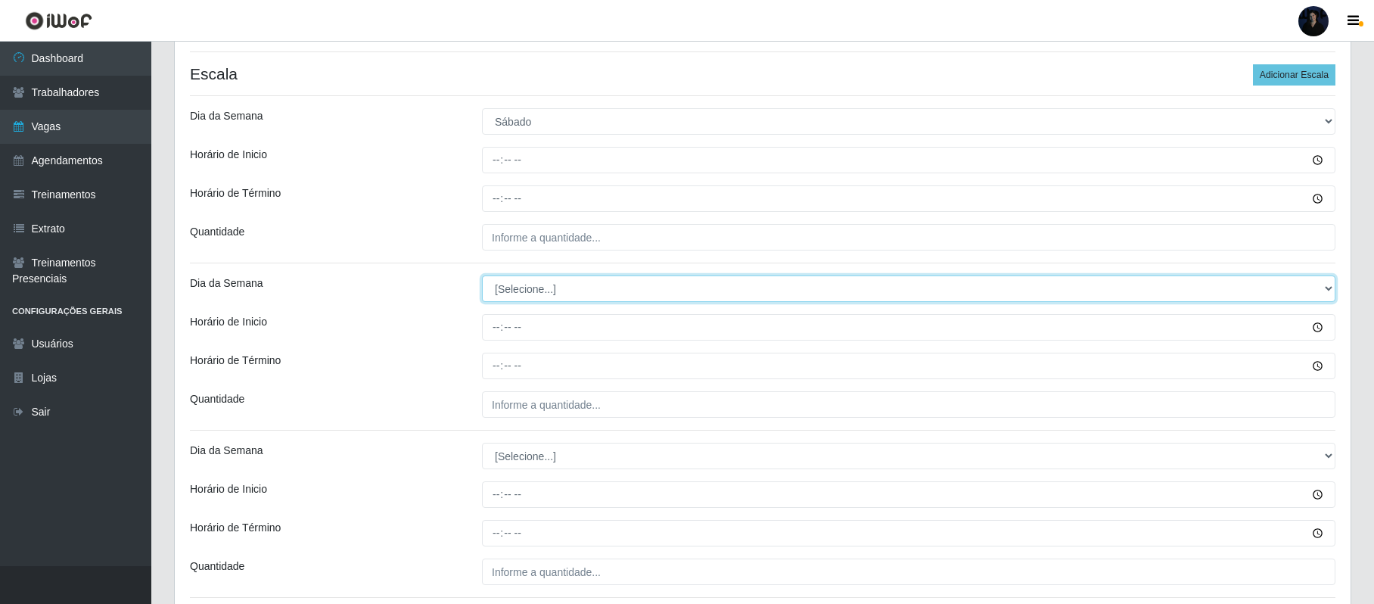
click at [519, 290] on select "[Selecione...] Segunda Terça Quarta Quinta Sexta Sábado Domingo" at bounding box center [908, 288] width 853 height 26
click at [482, 277] on select "[Selecione...] Segunda Terça Quarta Quinta Sexta Sábado Domingo" at bounding box center [908, 288] width 853 height 26
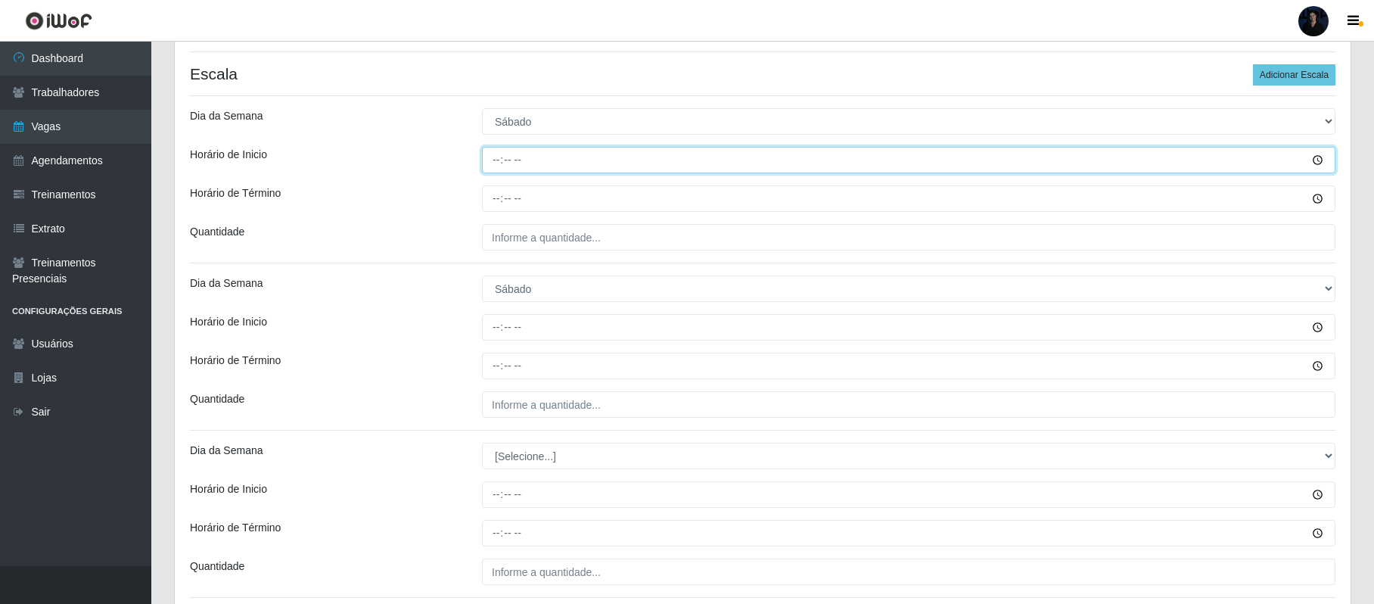
click at [492, 160] on input "Horário de Inicio" at bounding box center [908, 160] width 853 height 26
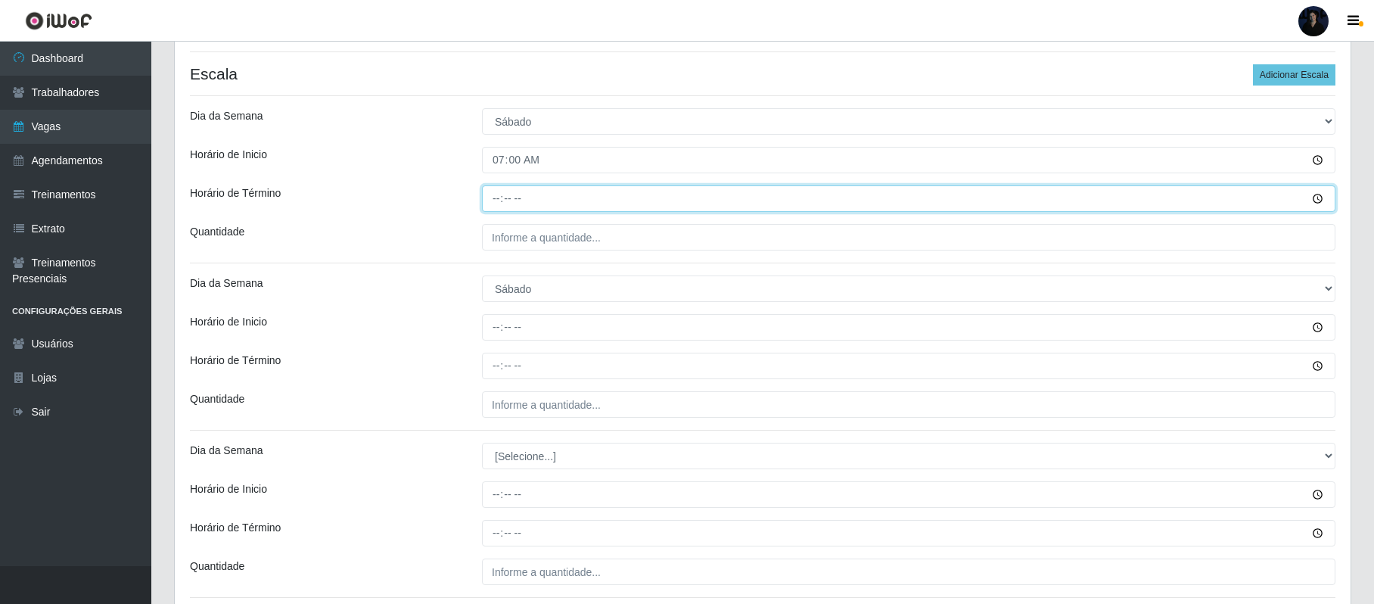
click at [492, 188] on input "Horário de Término" at bounding box center [908, 198] width 853 height 26
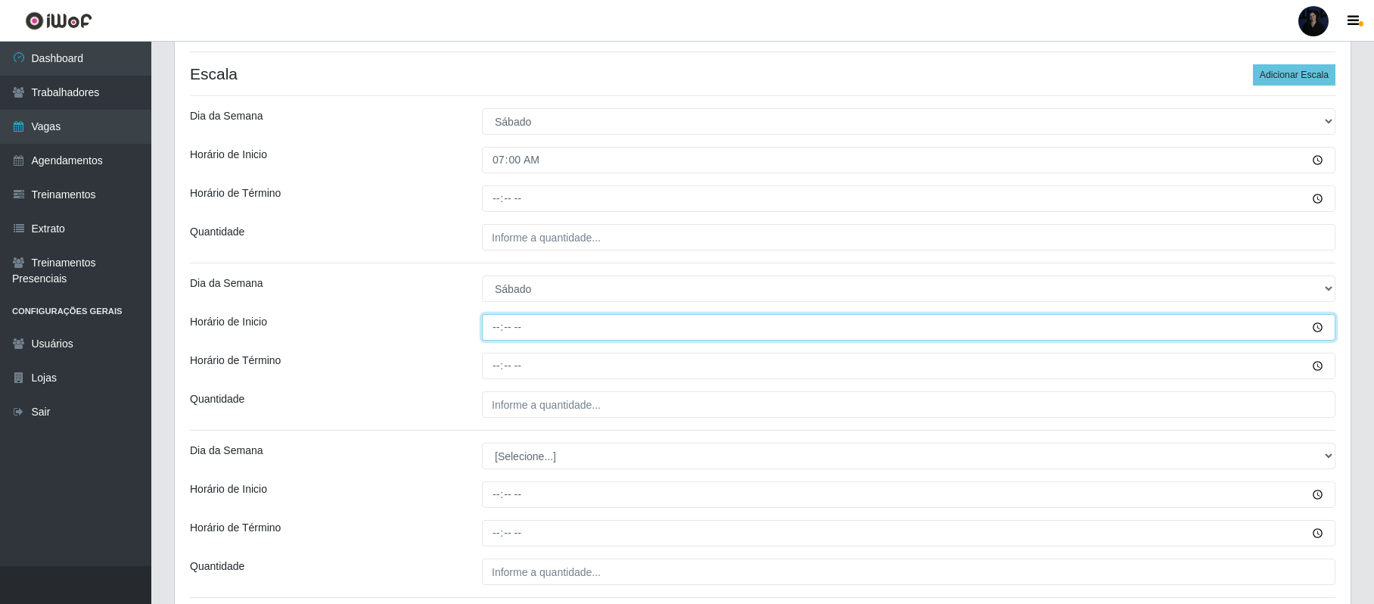
click at [495, 334] on input "Horário de Inicio" at bounding box center [908, 327] width 853 height 26
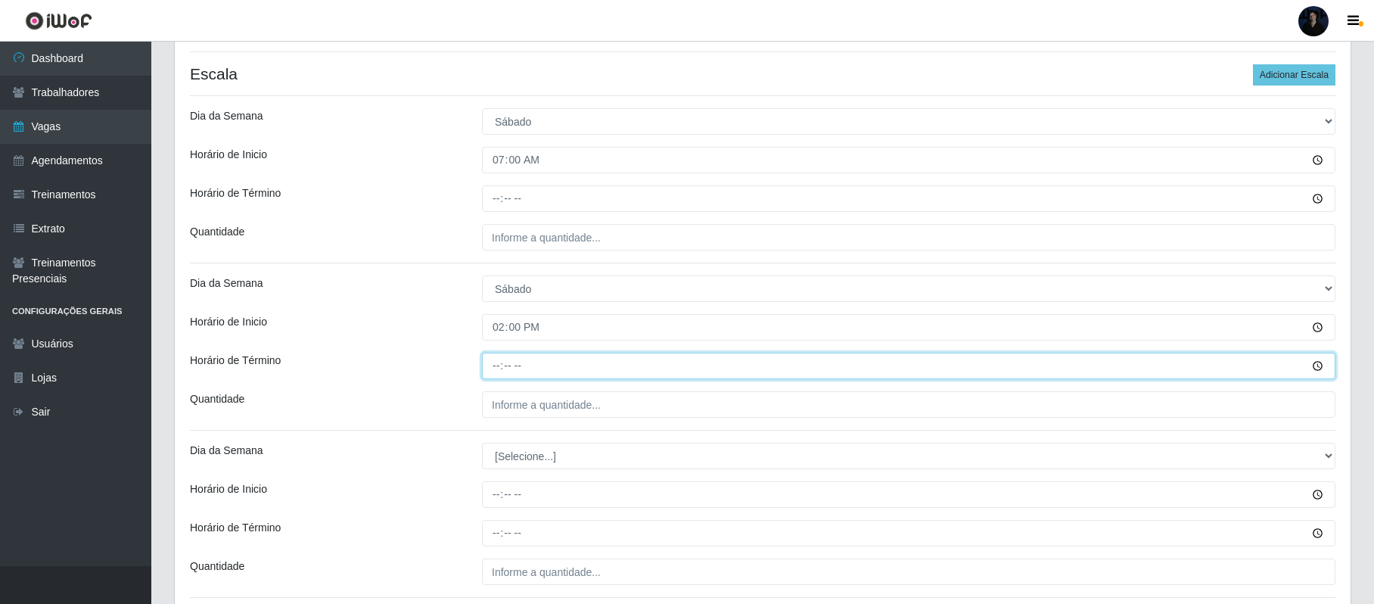
click at [499, 370] on input "Horário de Término" at bounding box center [908, 365] width 853 height 26
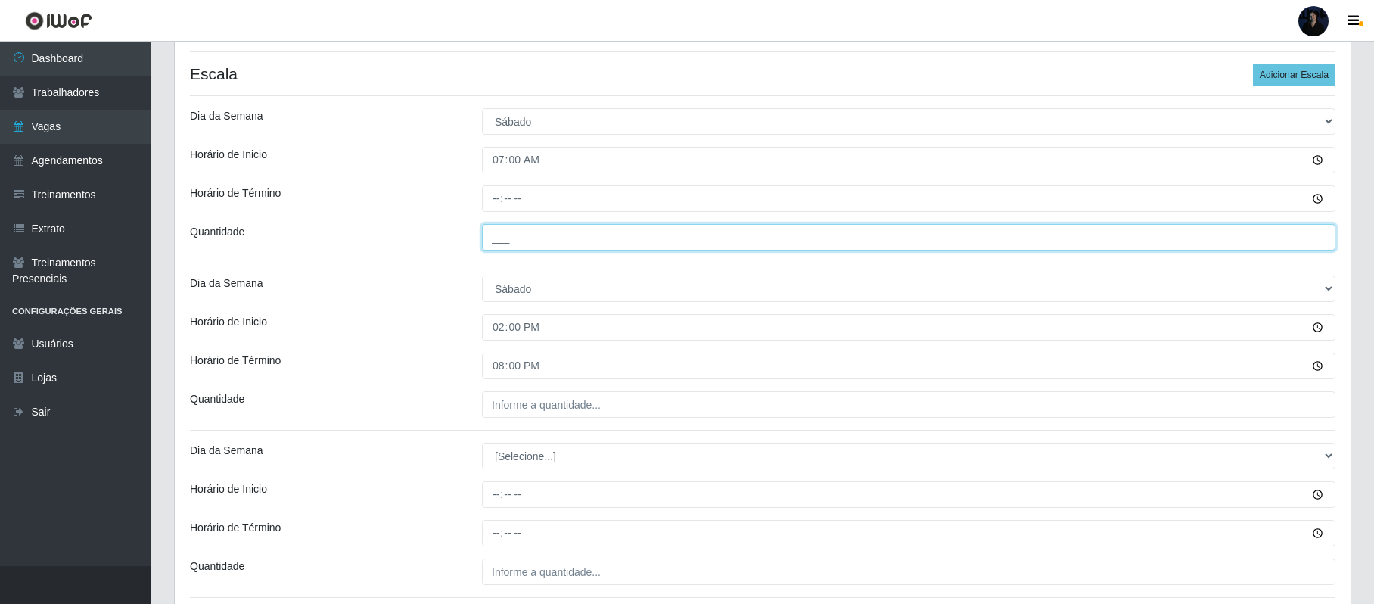
click at [489, 245] on input "___" at bounding box center [908, 237] width 853 height 26
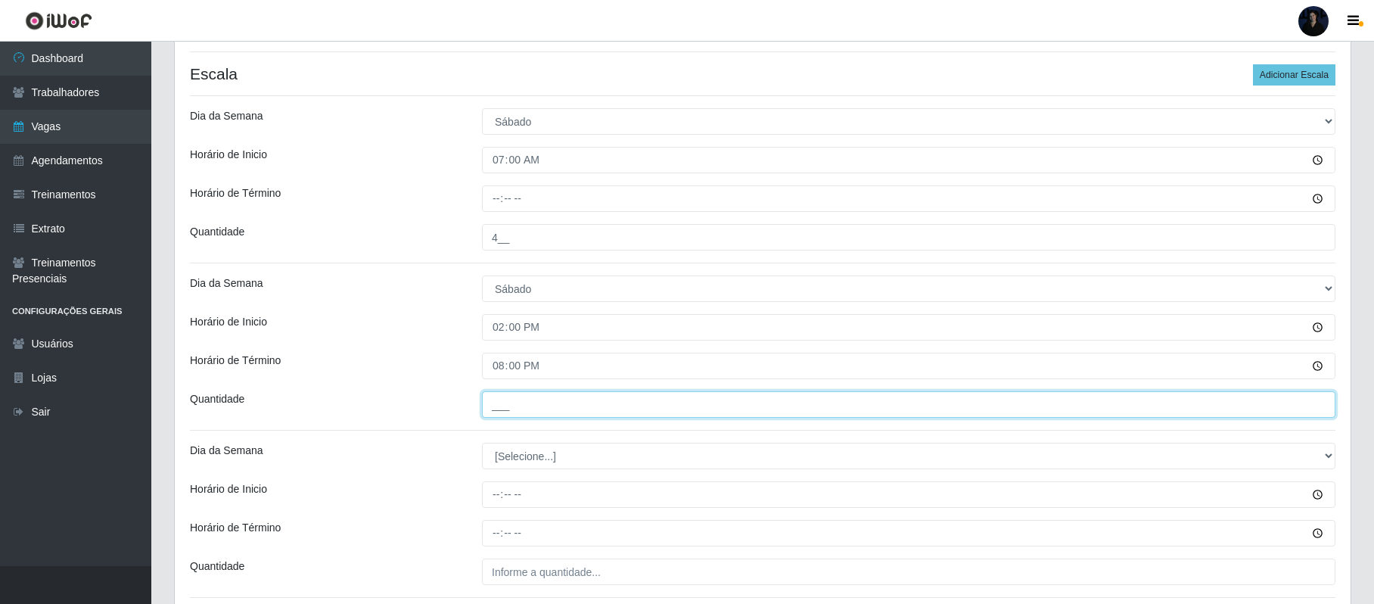
click at [492, 405] on input "___" at bounding box center [908, 404] width 853 height 26
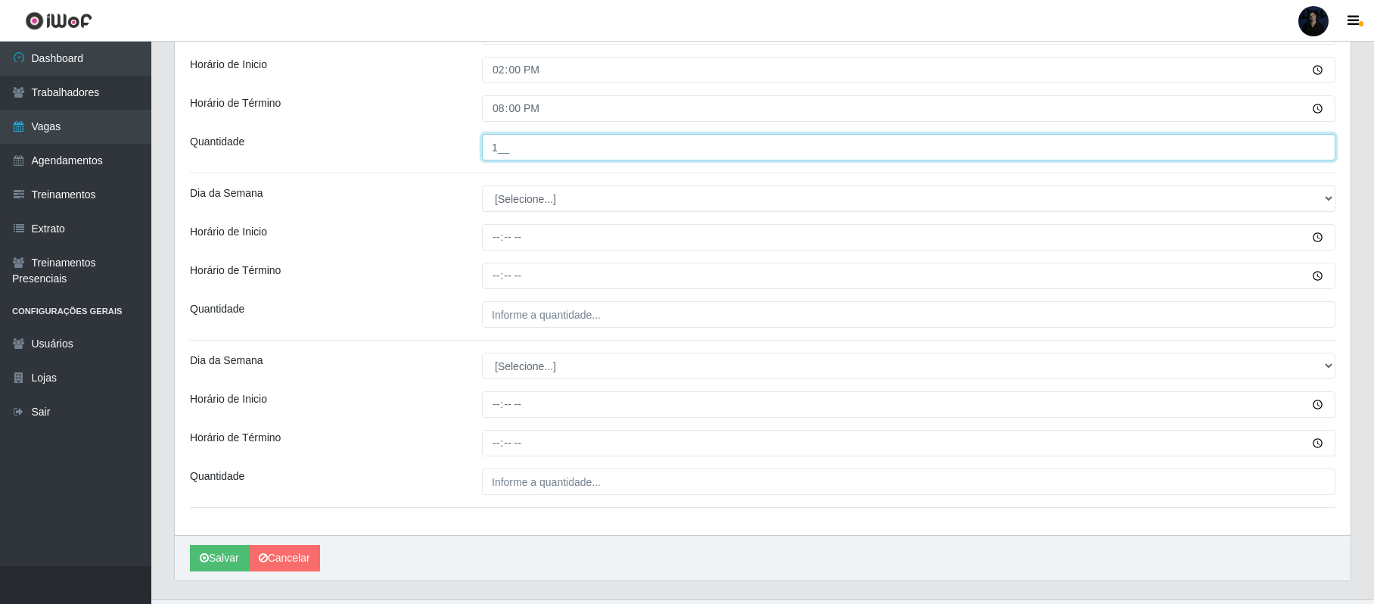
scroll to position [661, 0]
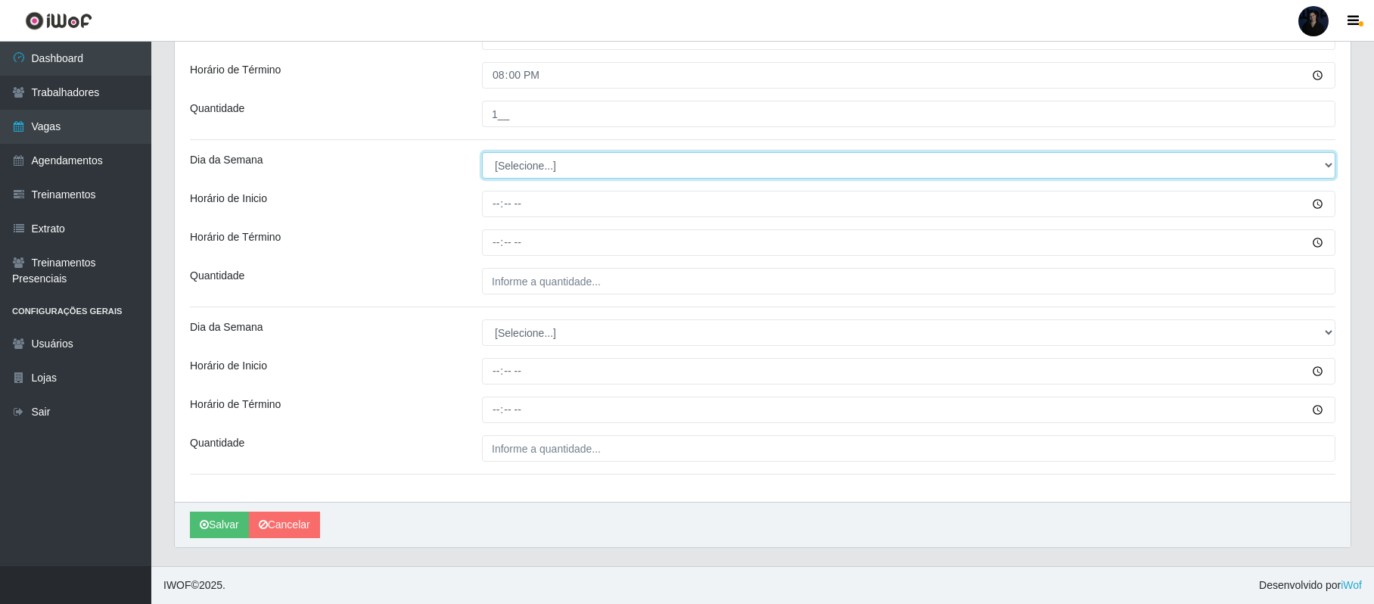
click at [543, 160] on select "[Selecione...] Segunda Terça Quarta Quinta Sexta Sábado Domingo" at bounding box center [908, 165] width 853 height 26
click at [482, 152] on select "[Selecione...] Segunda Terça Quarta Quinta Sexta Sábado Domingo" at bounding box center [908, 165] width 853 height 26
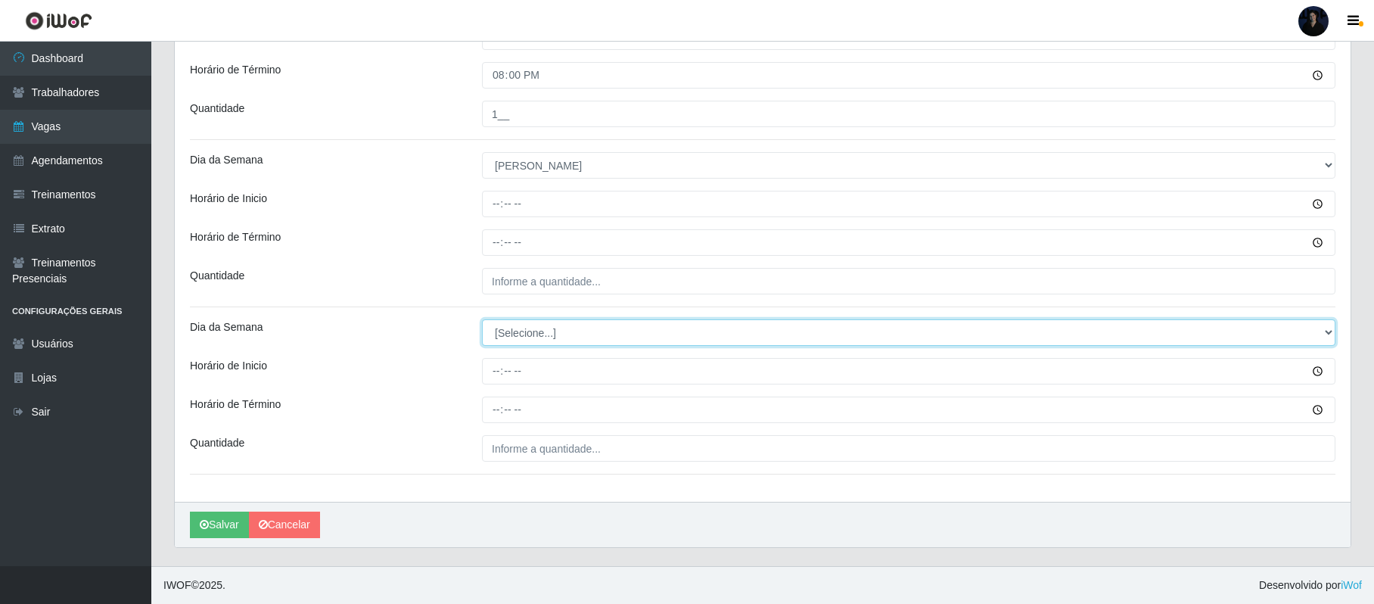
click at [517, 337] on select "[Selecione...] Segunda Terça Quarta Quinta Sexta Sábado Domingo" at bounding box center [908, 332] width 853 height 26
click at [482, 319] on select "[Selecione...] Segunda Terça Quarta Quinta Sexta Sábado Domingo" at bounding box center [908, 332] width 853 height 26
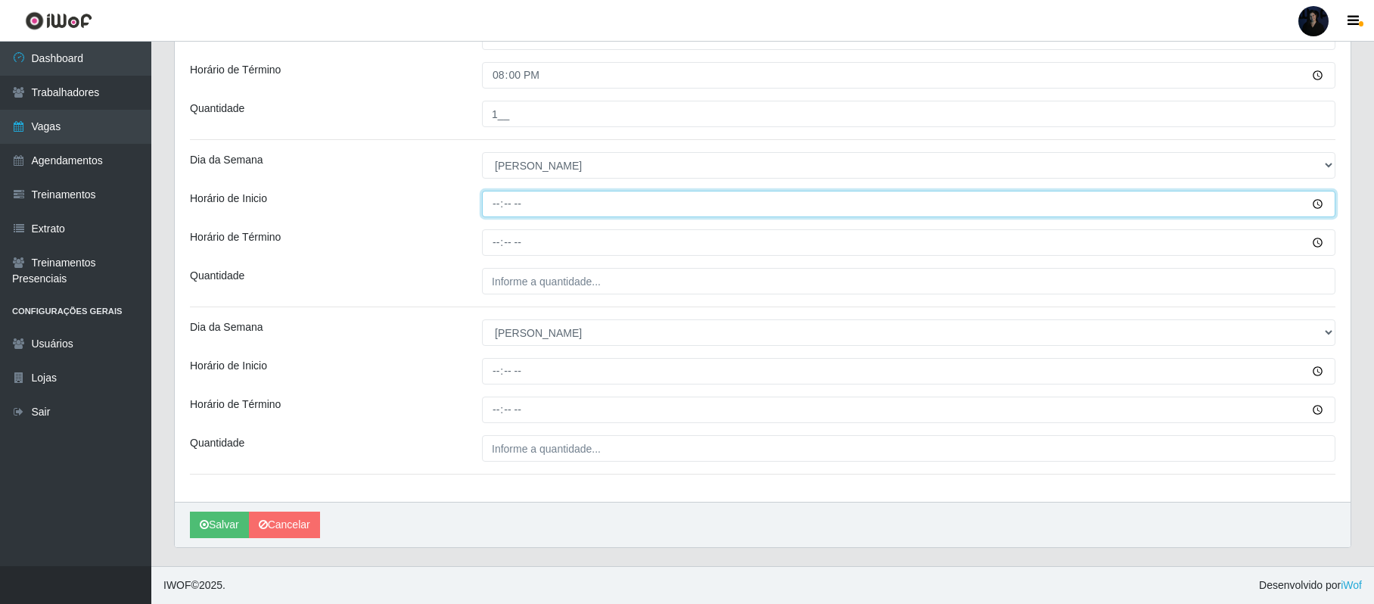
click at [504, 200] on input "Horário de Inicio" at bounding box center [908, 204] width 853 height 26
click at [496, 198] on input "Horário de Inicio" at bounding box center [908, 204] width 853 height 26
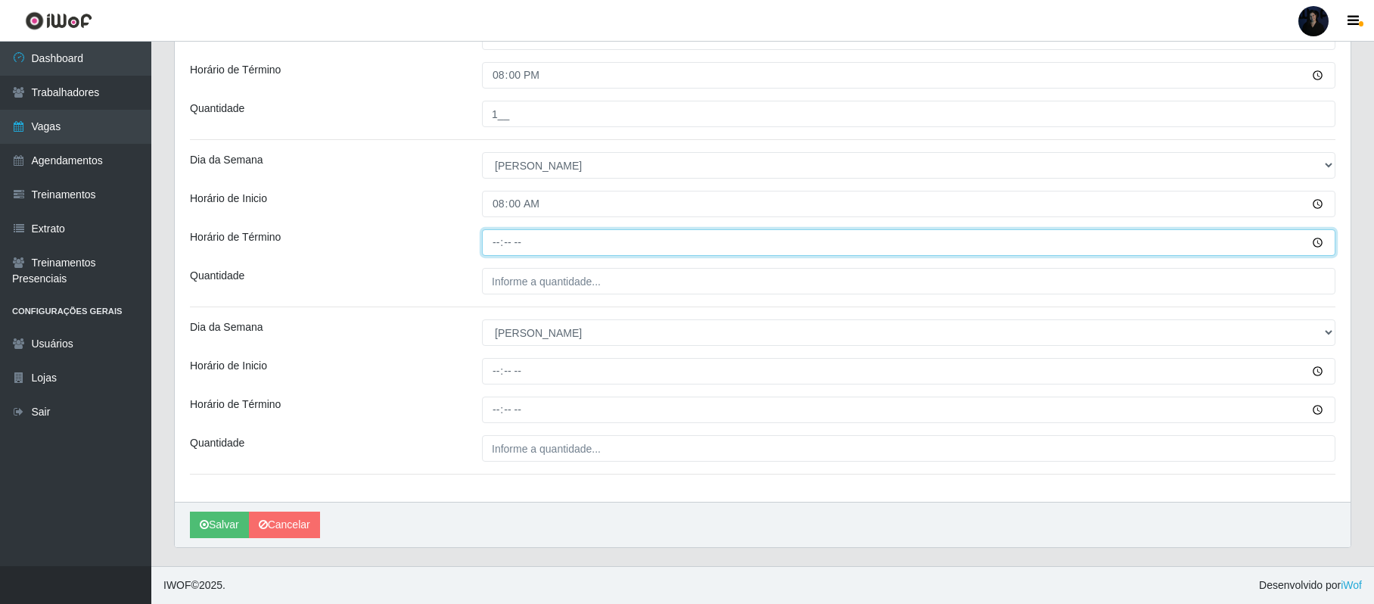
click at [497, 234] on input "Horário de Término" at bounding box center [908, 242] width 853 height 26
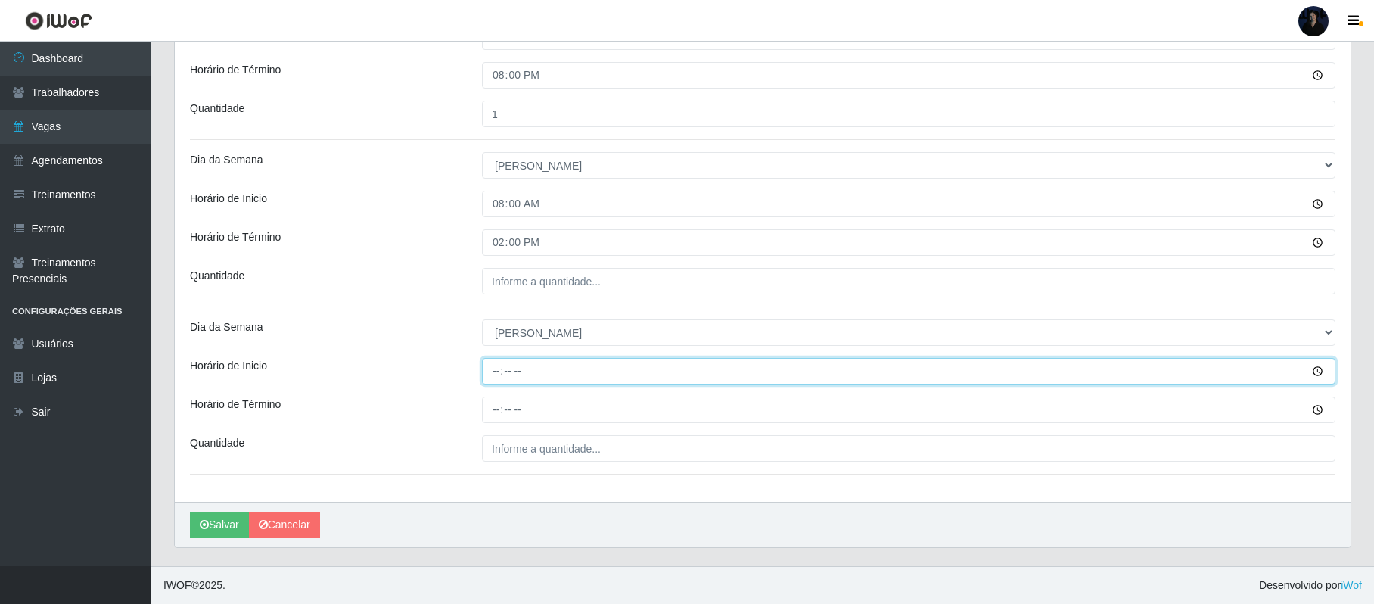
click at [498, 373] on input "Horário de Inicio" at bounding box center [908, 371] width 853 height 26
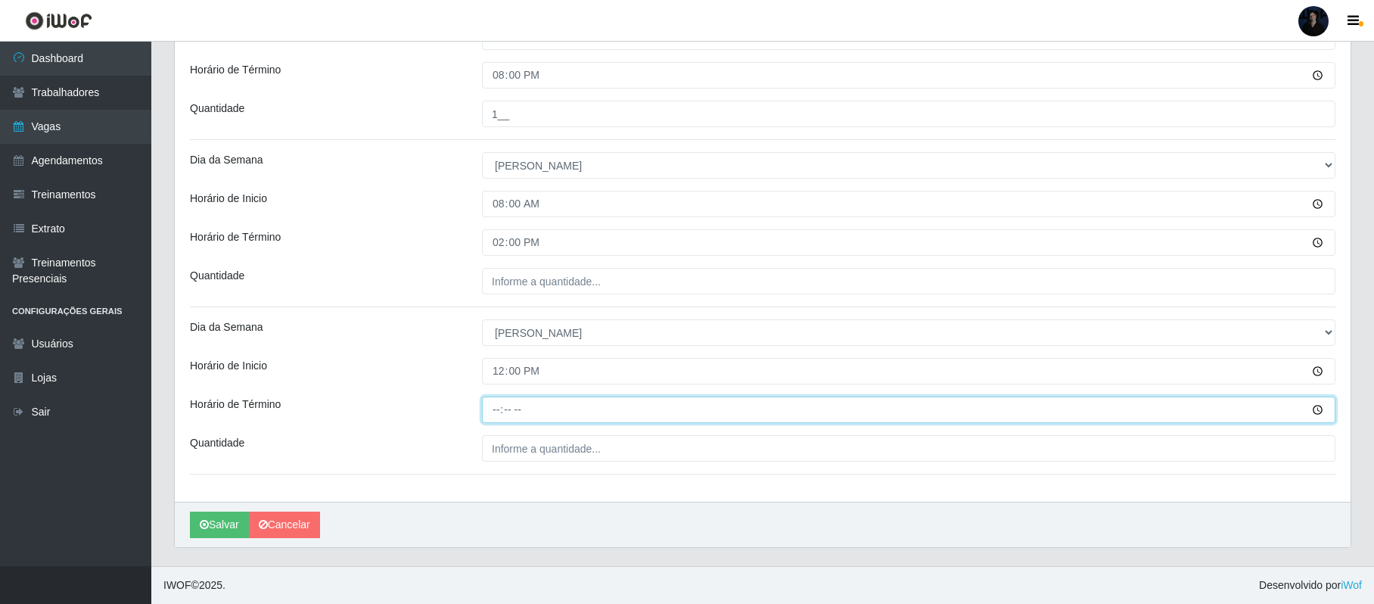
click at [495, 405] on input "Horário de Término" at bounding box center [908, 409] width 853 height 26
click at [493, 403] on input "Horário de Término" at bounding box center [908, 409] width 853 height 26
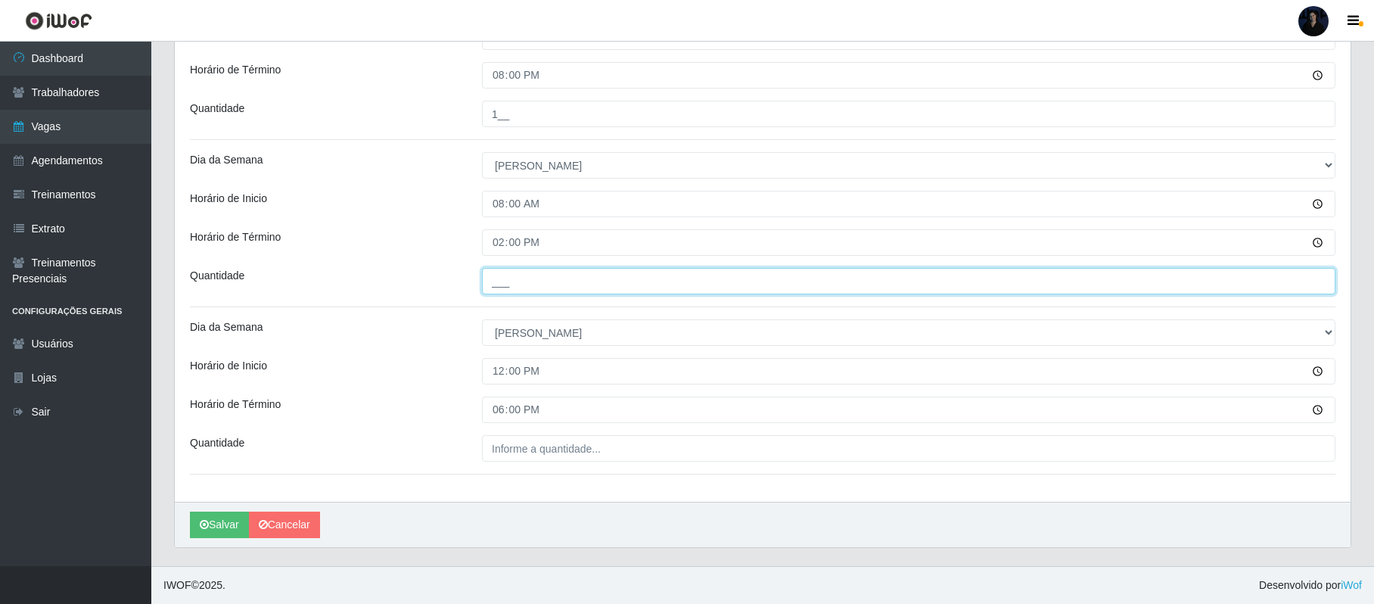
click at [492, 278] on input "___" at bounding box center [908, 281] width 853 height 26
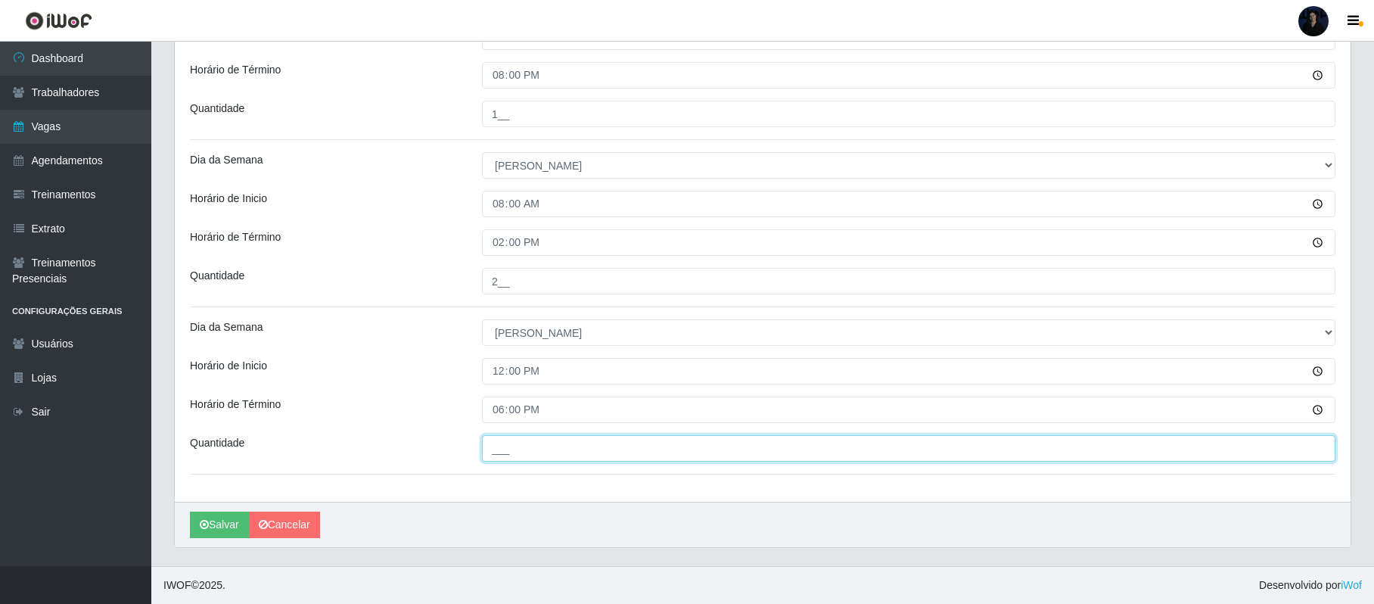
click at [491, 445] on input "___" at bounding box center [908, 448] width 853 height 26
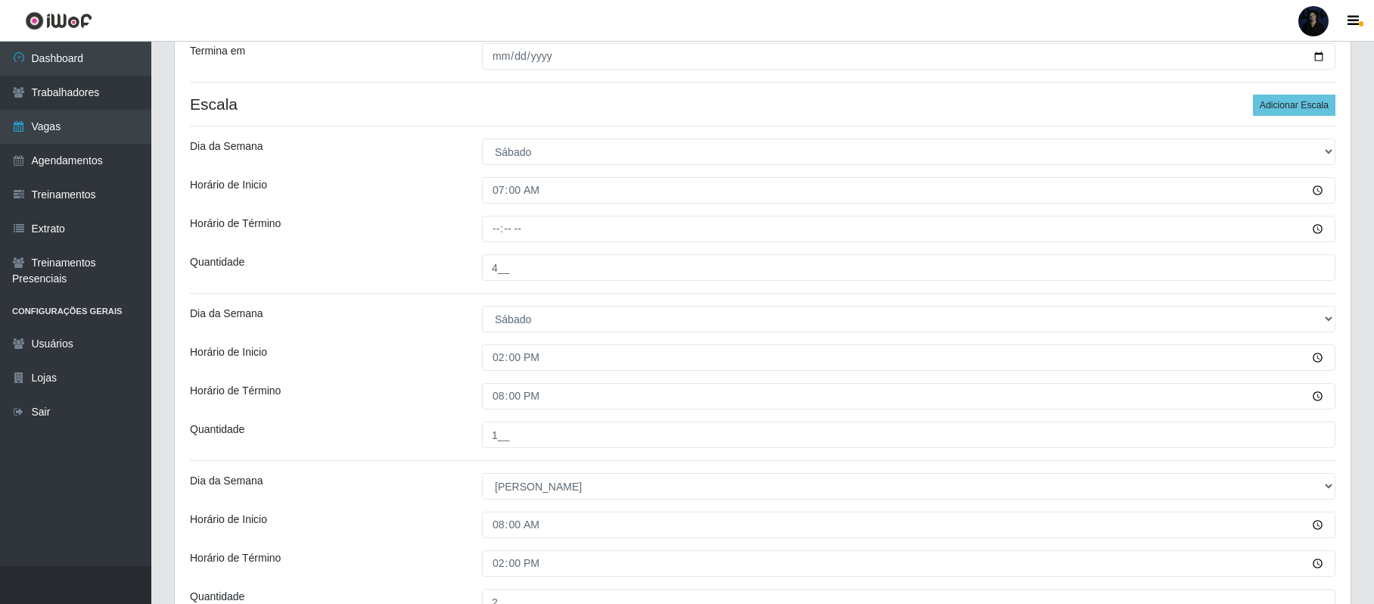
scroll to position [349, 0]
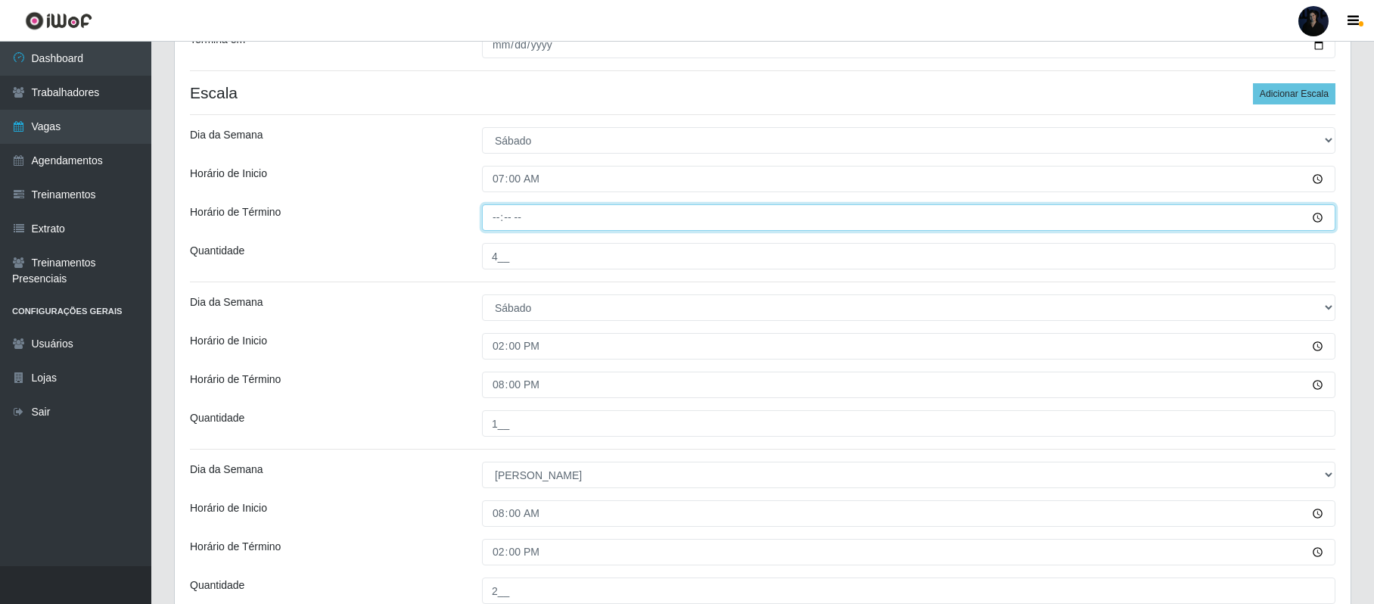
click at [515, 218] on input "Horário de Término" at bounding box center [908, 217] width 853 height 26
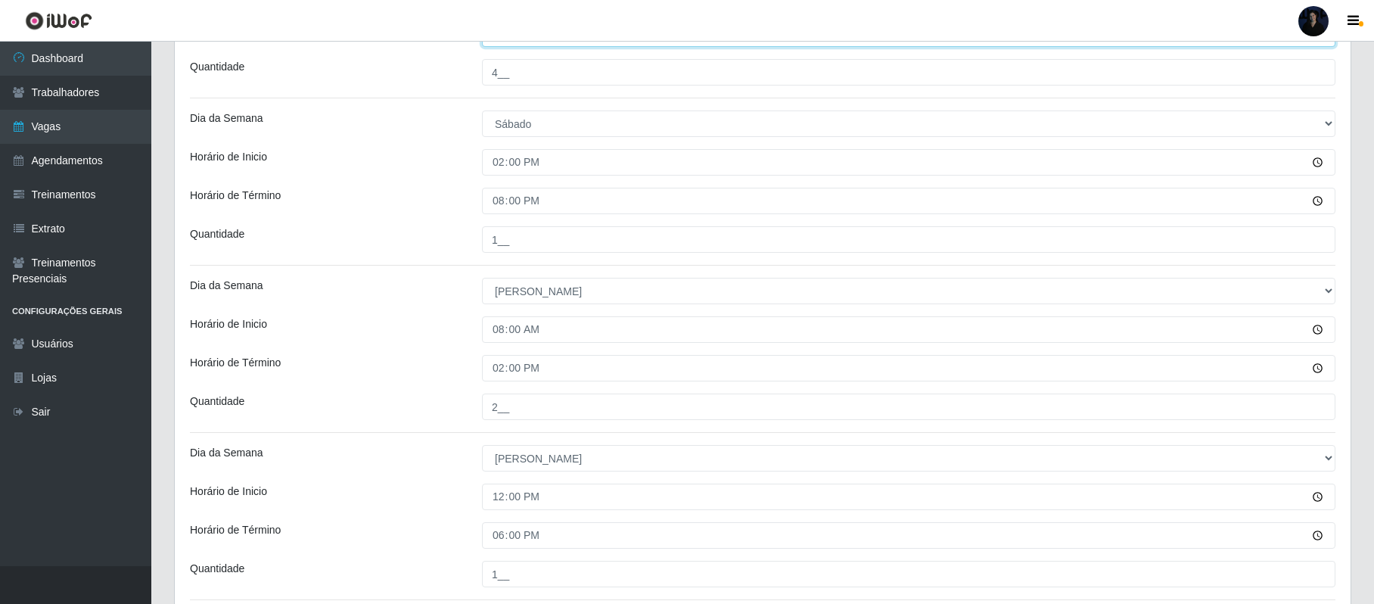
scroll to position [661, 0]
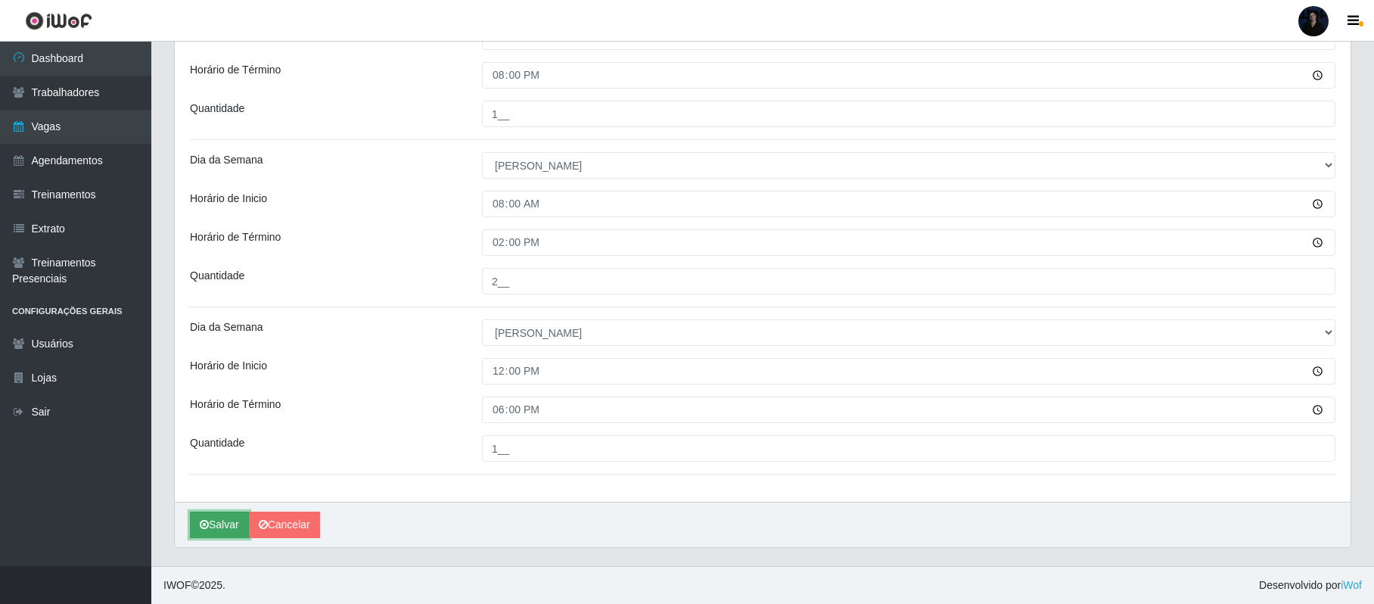
click at [206, 528] on icon "submit" at bounding box center [204, 524] width 9 height 11
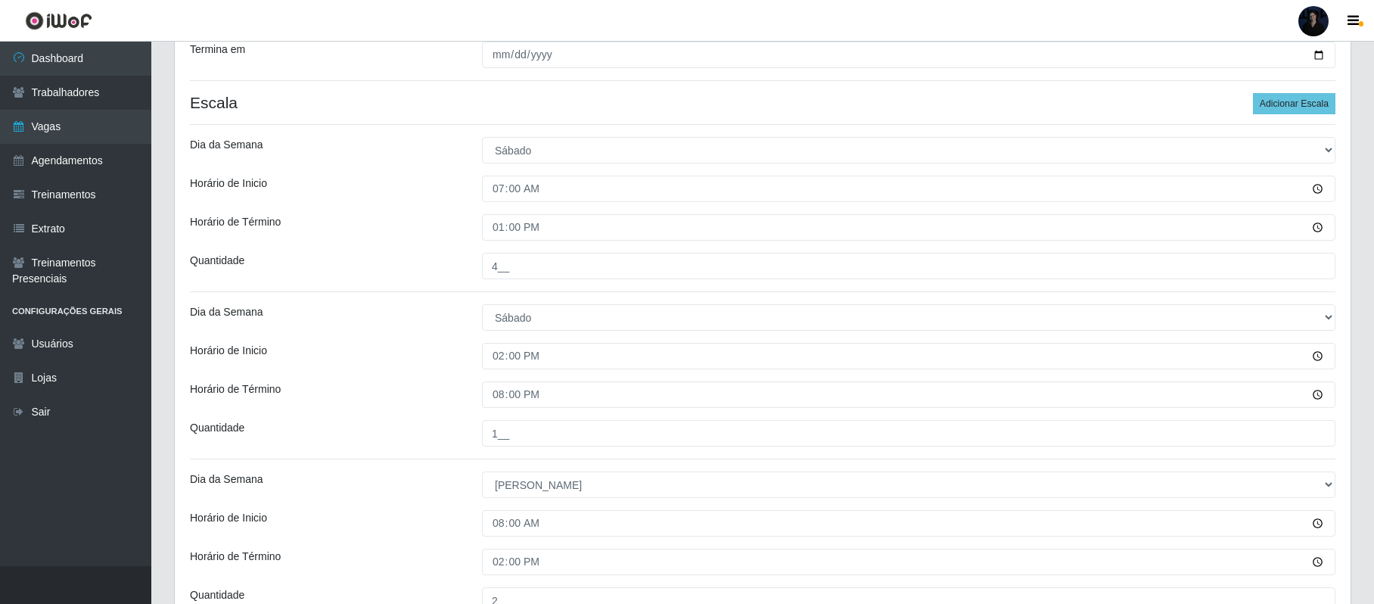
scroll to position [340, 0]
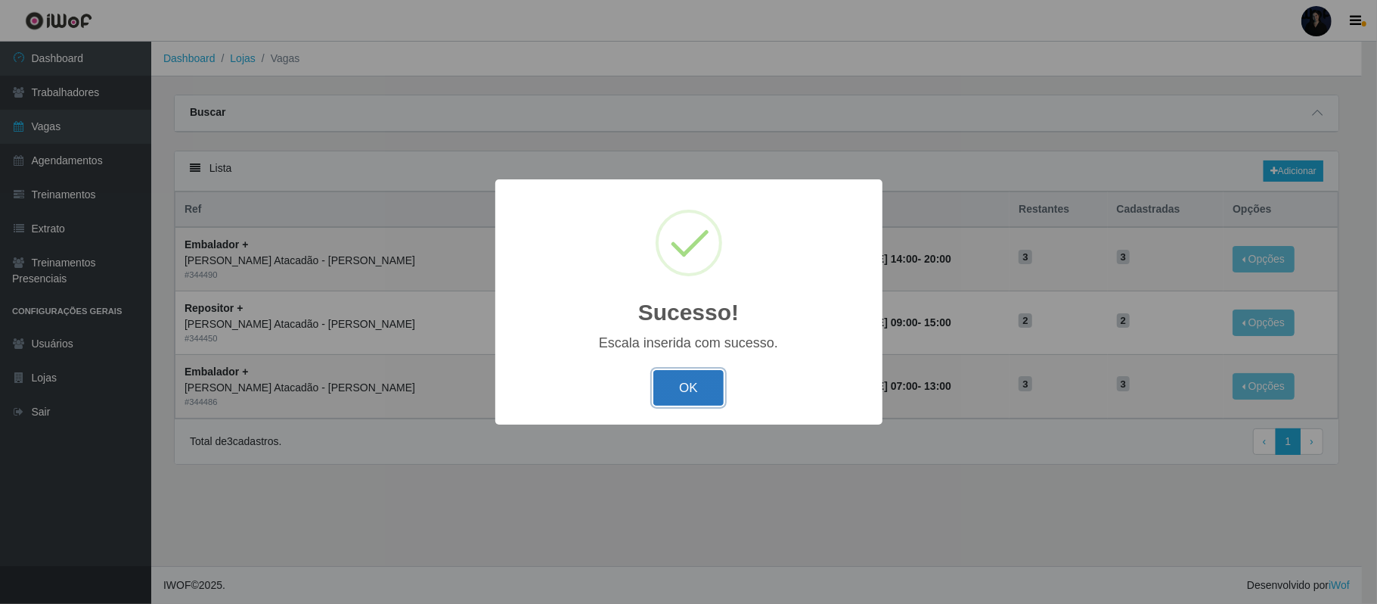
click at [691, 383] on button "OK" at bounding box center [688, 388] width 70 height 36
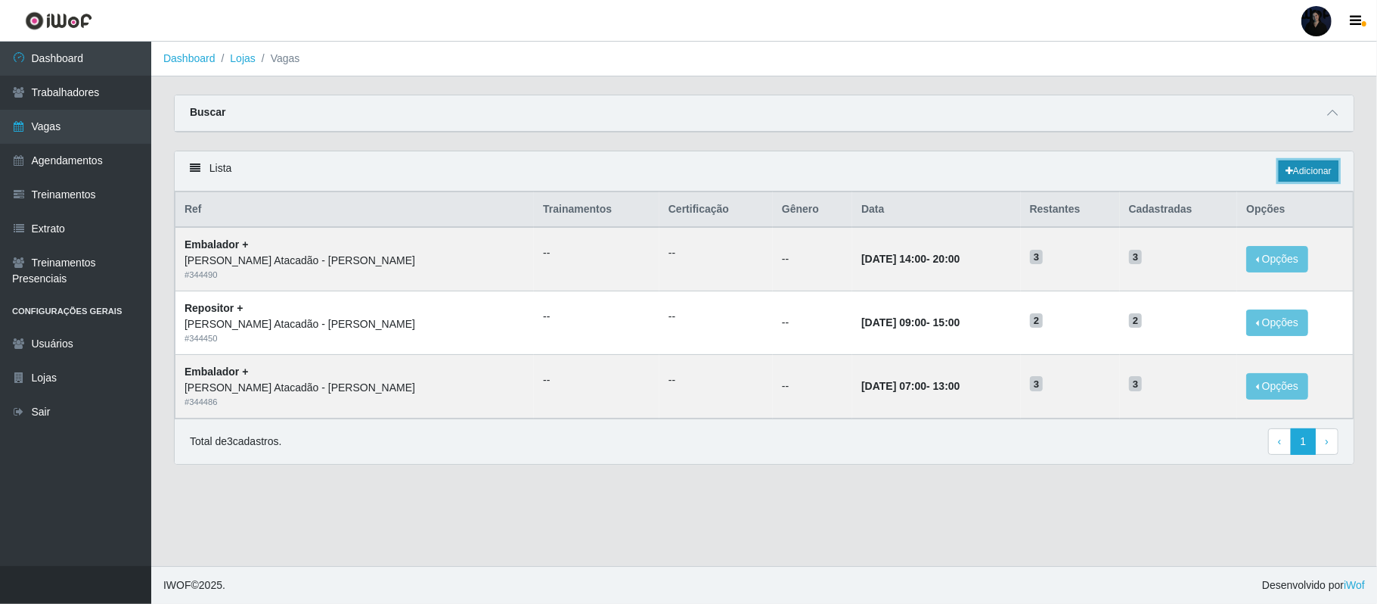
click at [1287, 175] on icon at bounding box center [1290, 170] width 8 height 9
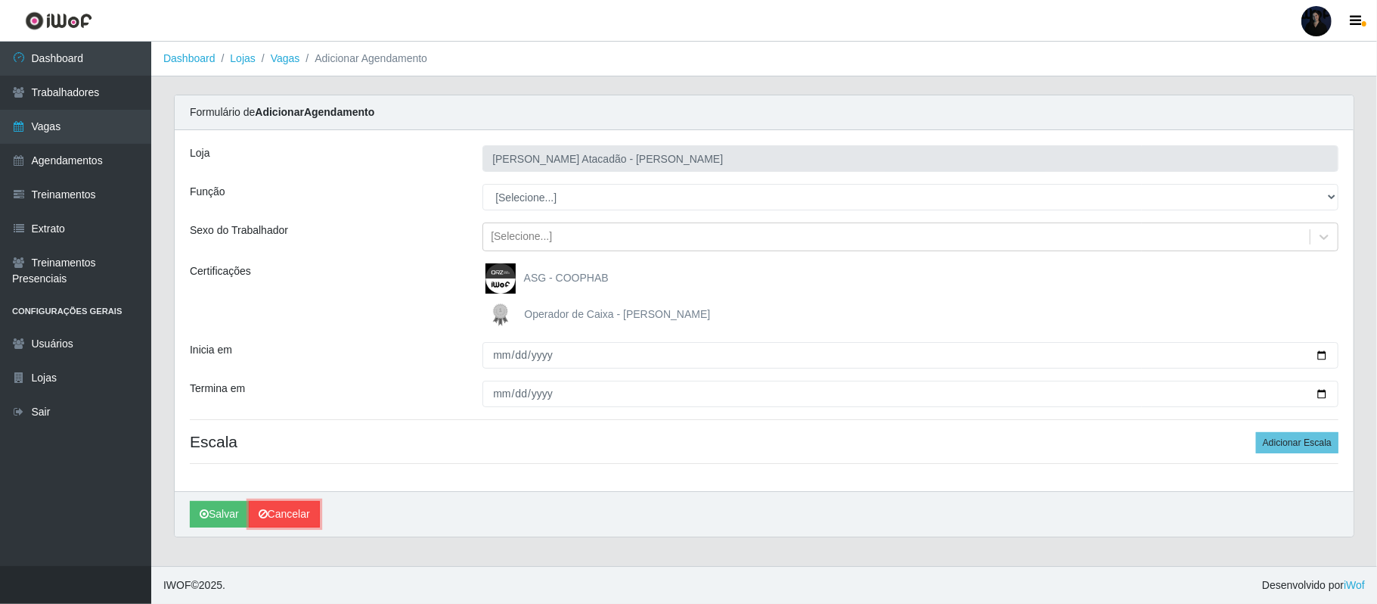
click at [294, 512] on link "Cancelar" at bounding box center [284, 514] width 71 height 26
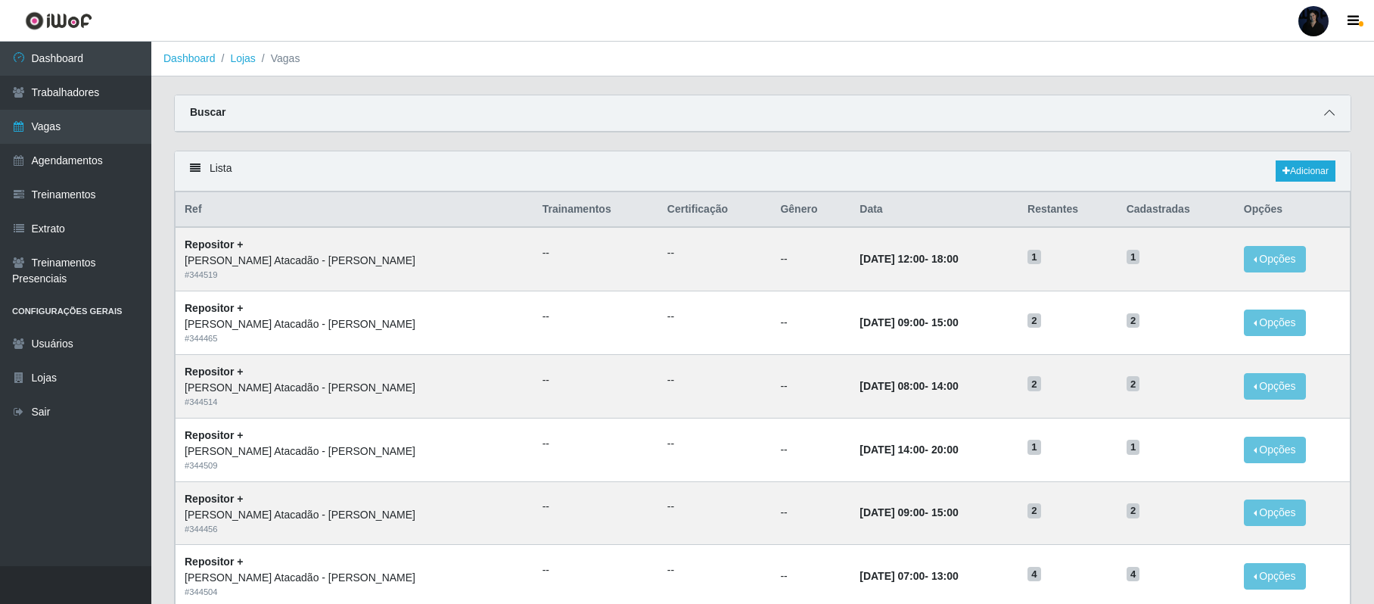
click at [1327, 107] on icon at bounding box center [1329, 112] width 11 height 11
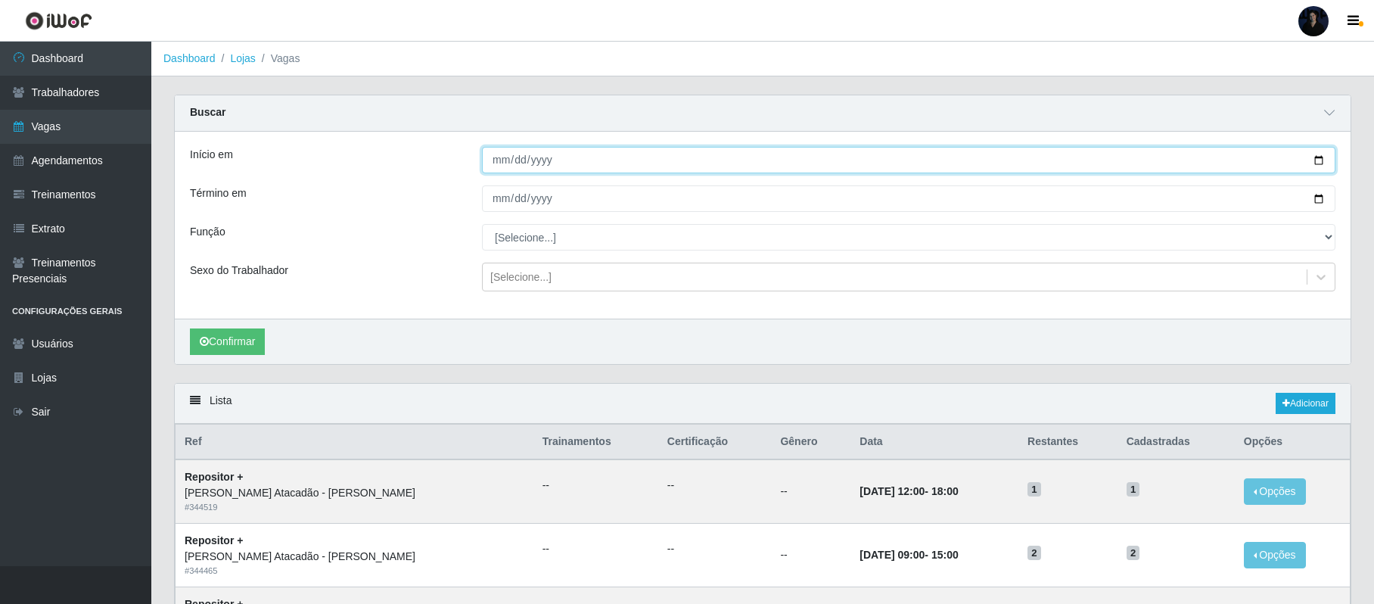
click at [1316, 160] on input "Início em" at bounding box center [908, 160] width 853 height 26
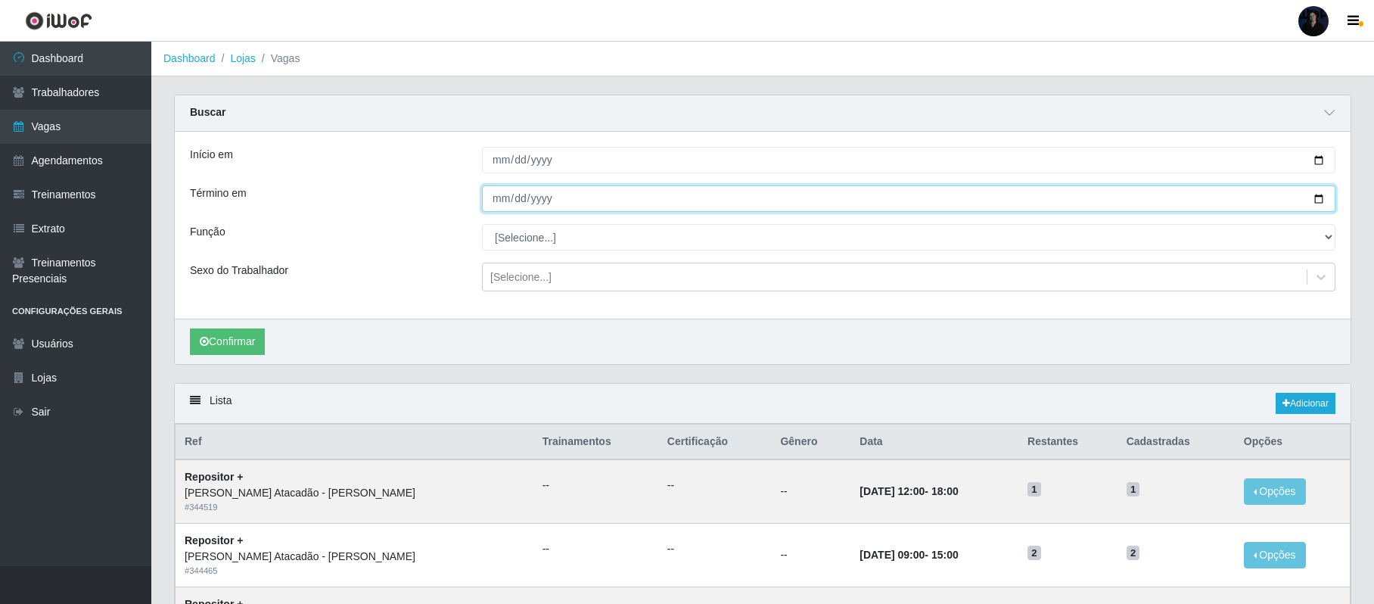
click at [1320, 198] on input "Término em" at bounding box center [908, 198] width 853 height 26
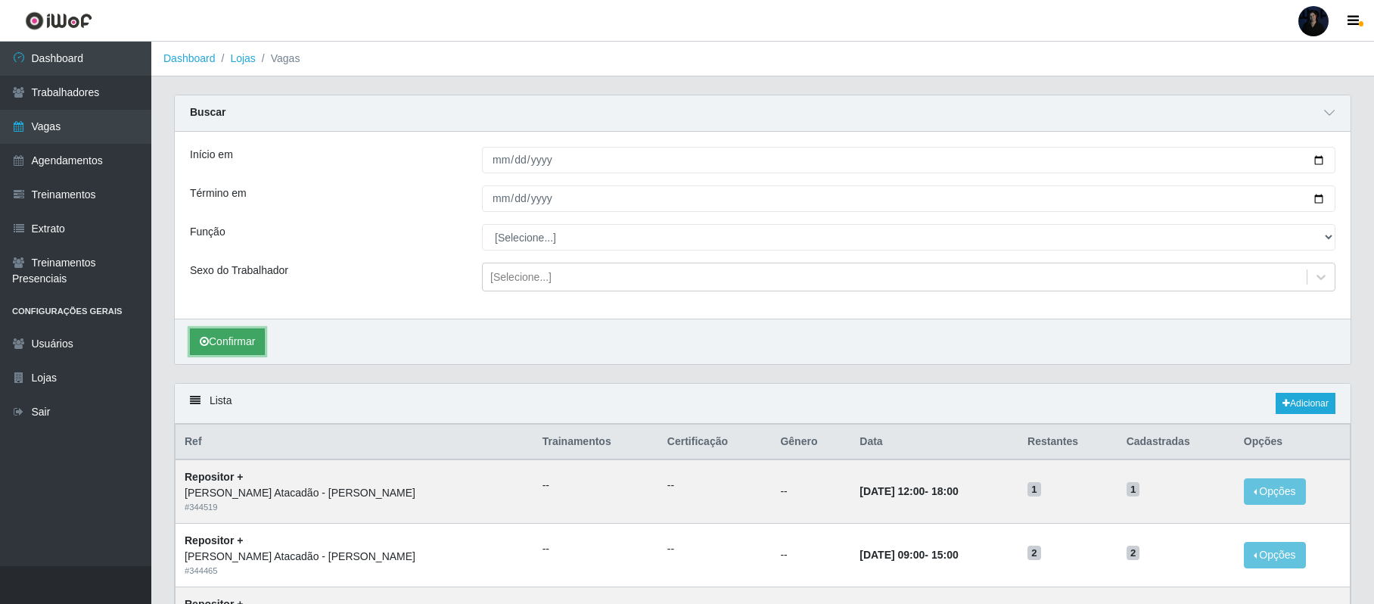
click at [236, 349] on button "Confirmar" at bounding box center [227, 341] width 75 height 26
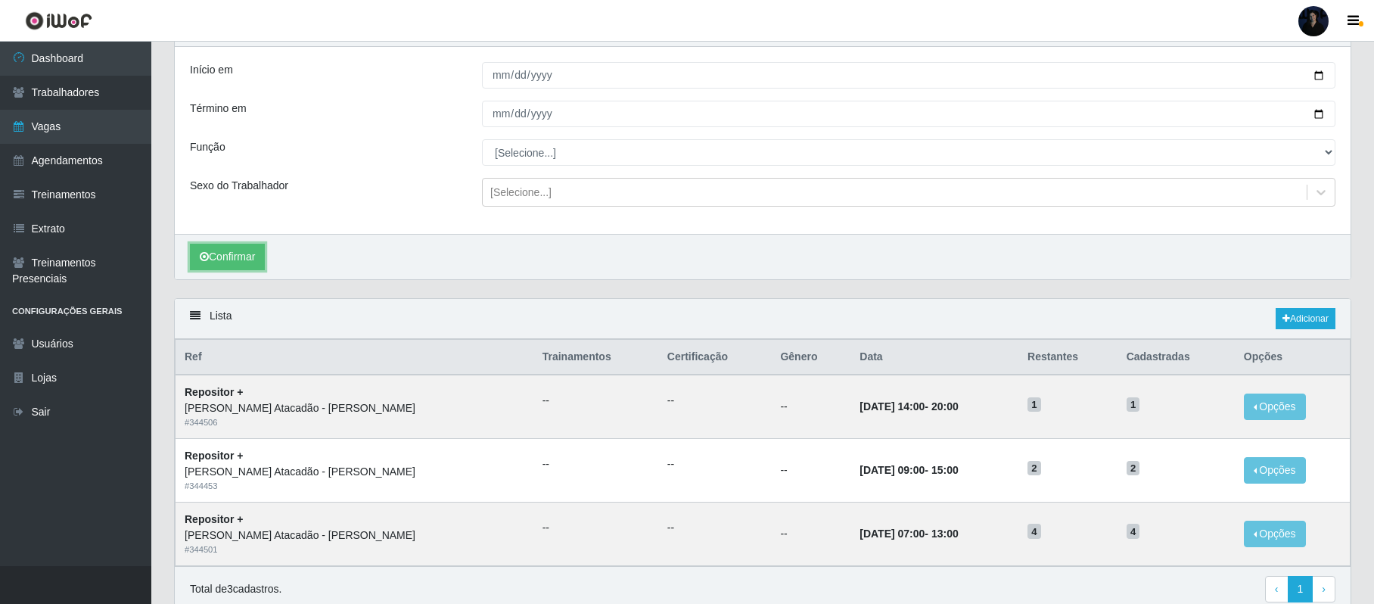
scroll to position [154, 0]
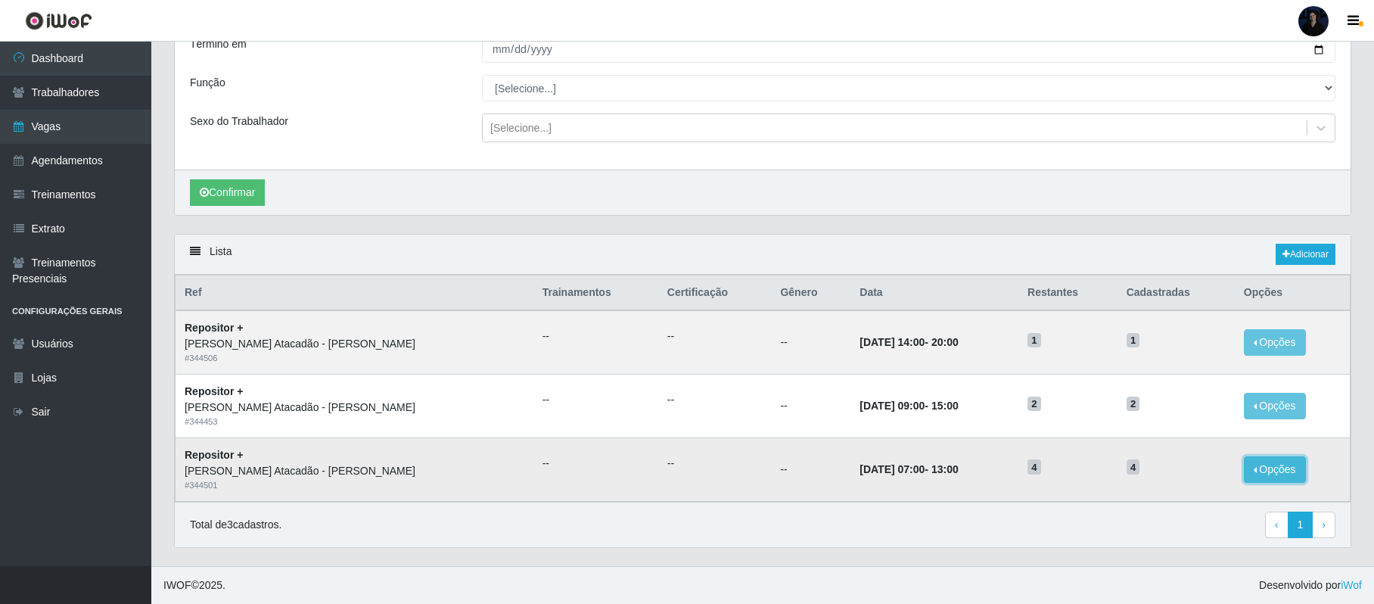
click at [1254, 457] on button "Opções" at bounding box center [1274, 469] width 62 height 26
click at [1147, 445] on link "Editar" at bounding box center [1158, 449] width 43 height 12
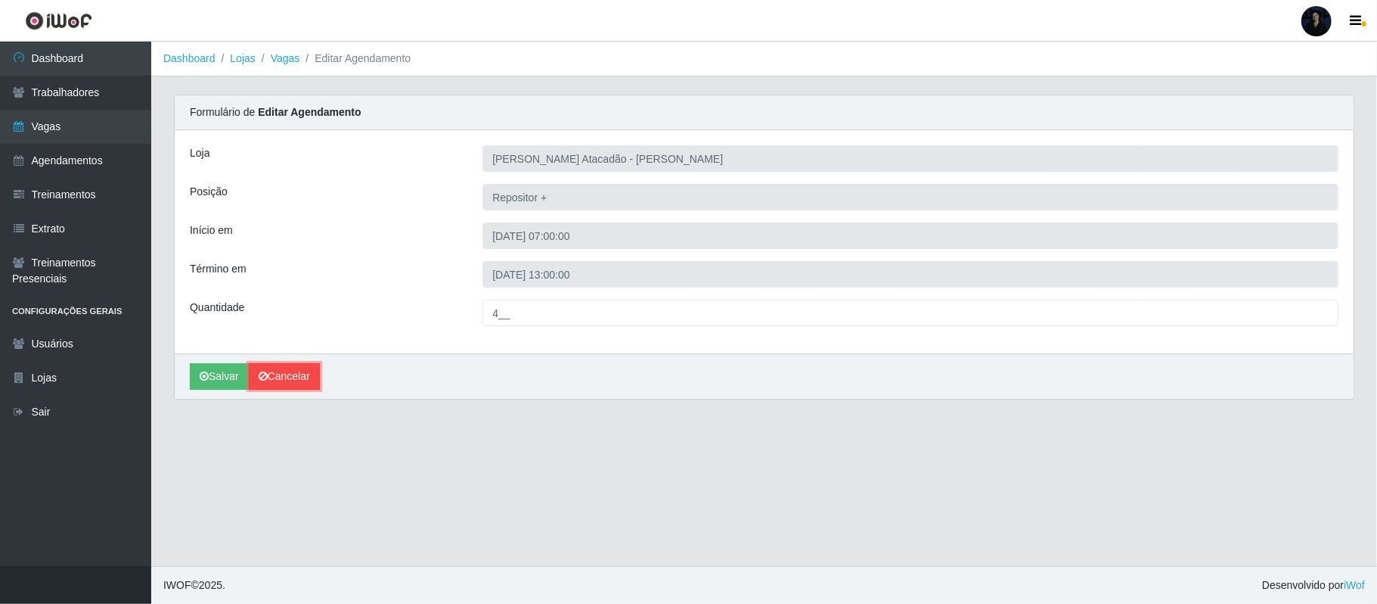
click at [288, 378] on link "Cancelar" at bounding box center [284, 376] width 71 height 26
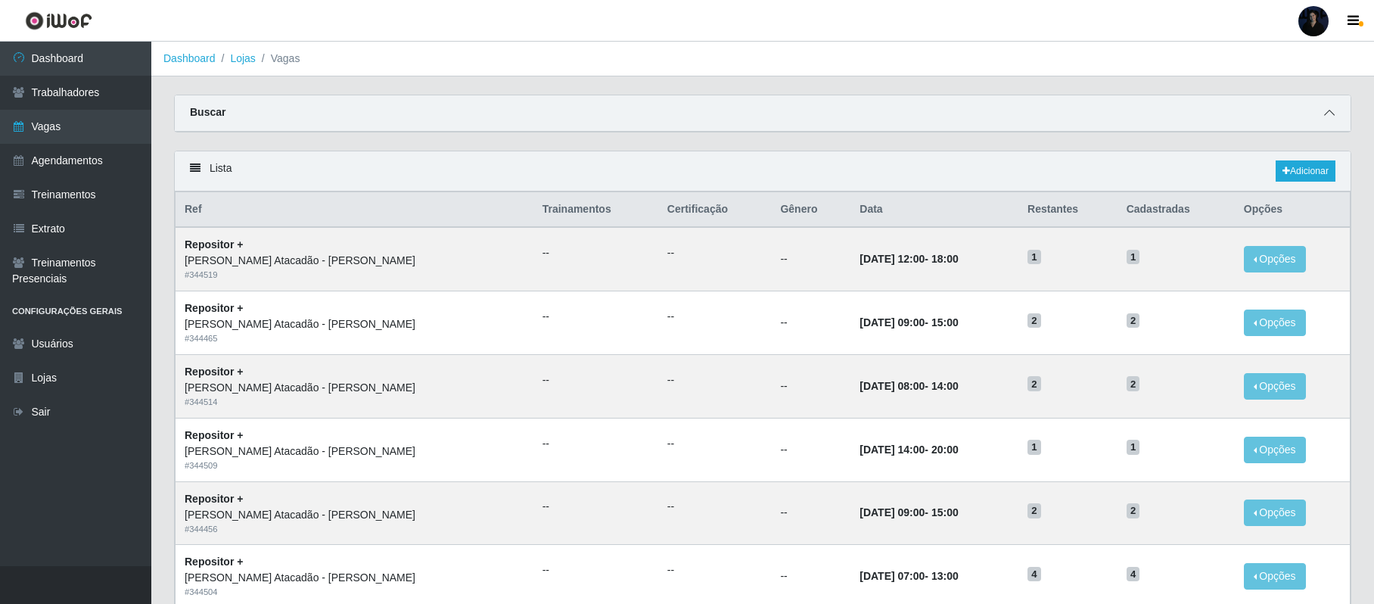
click at [1324, 112] on icon at bounding box center [1329, 112] width 11 height 11
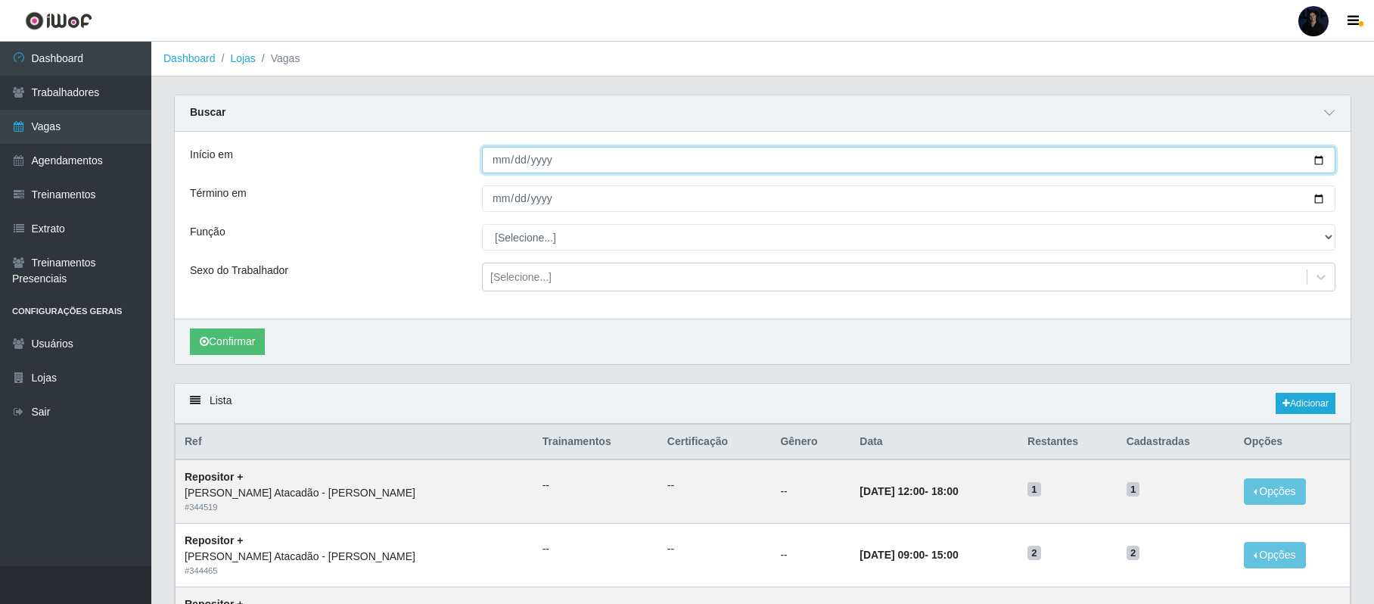
click at [1315, 161] on input "Início em" at bounding box center [908, 160] width 853 height 26
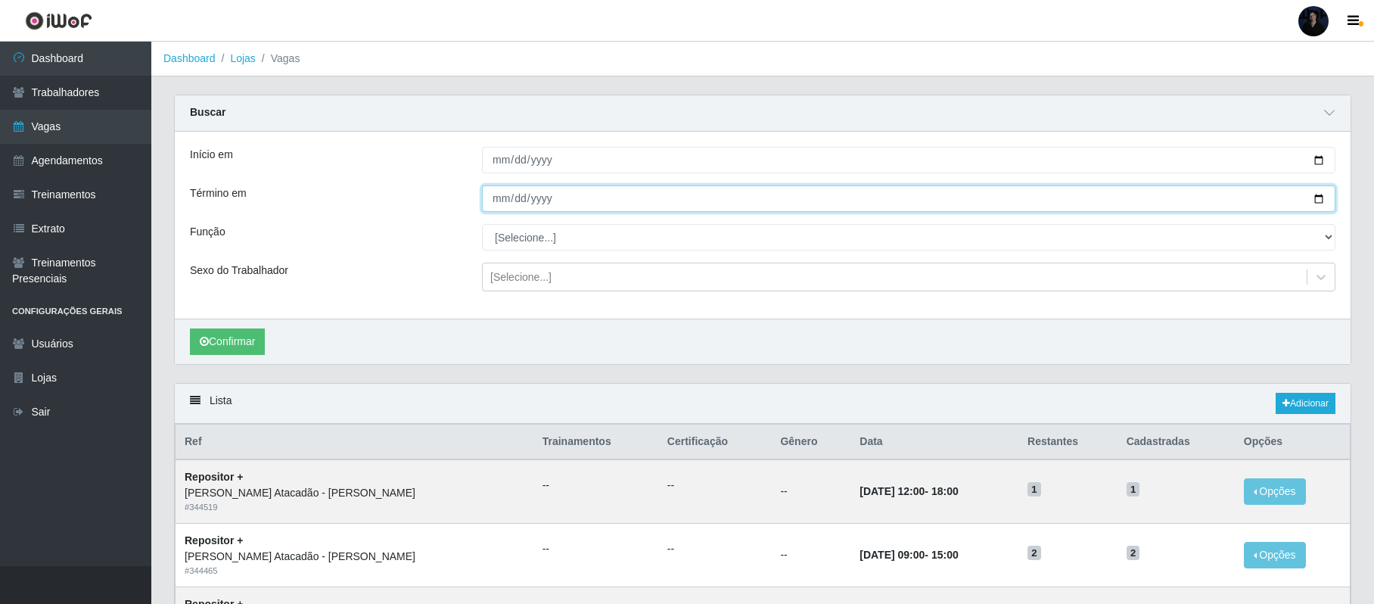
click at [1316, 200] on input "Término em" at bounding box center [908, 198] width 853 height 26
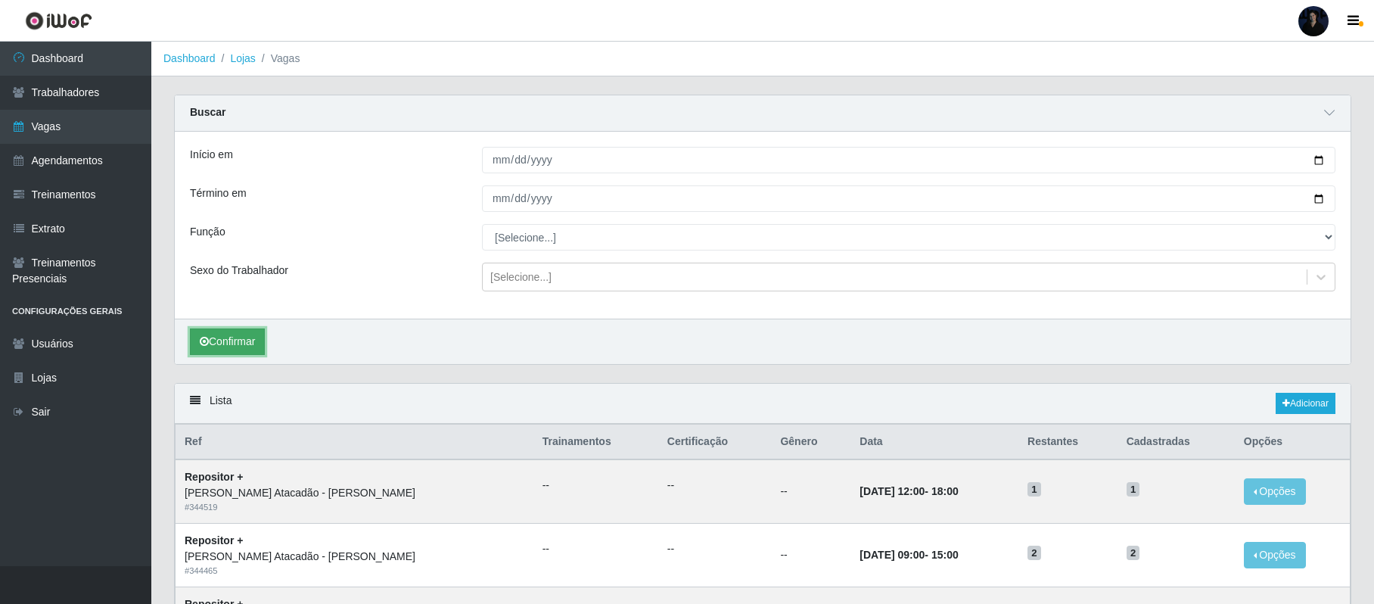
click at [234, 337] on button "Confirmar" at bounding box center [227, 341] width 75 height 26
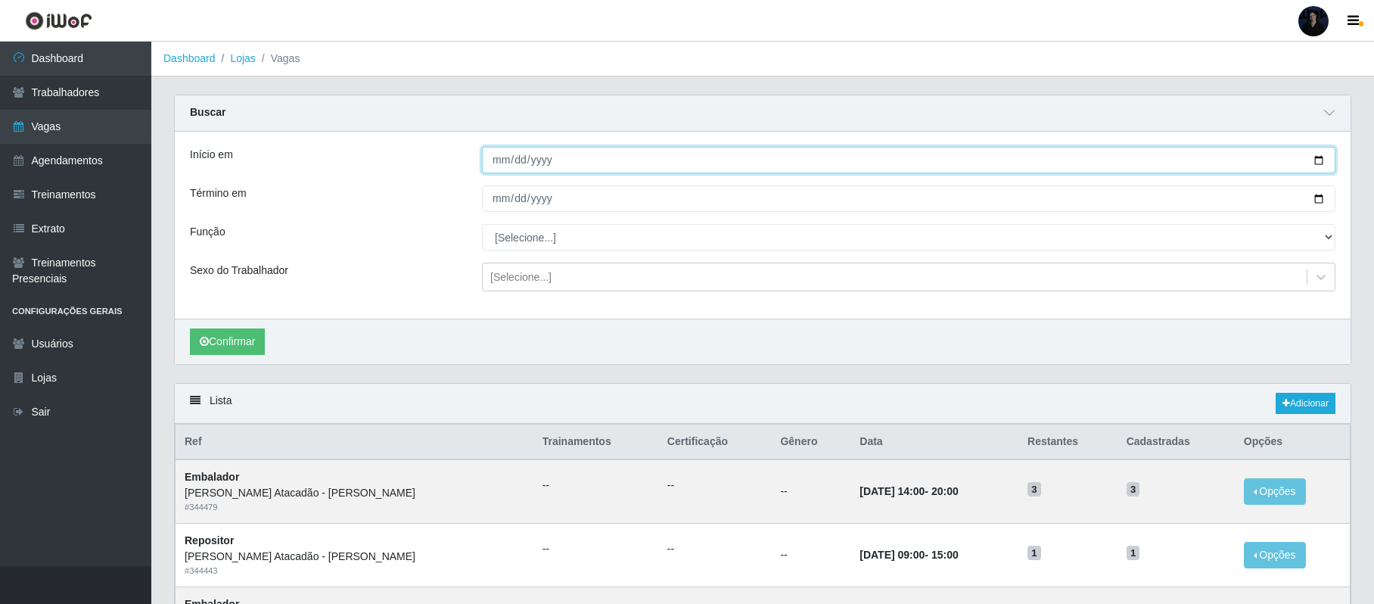
click at [1316, 158] on input "2025-10-01" at bounding box center [908, 160] width 853 height 26
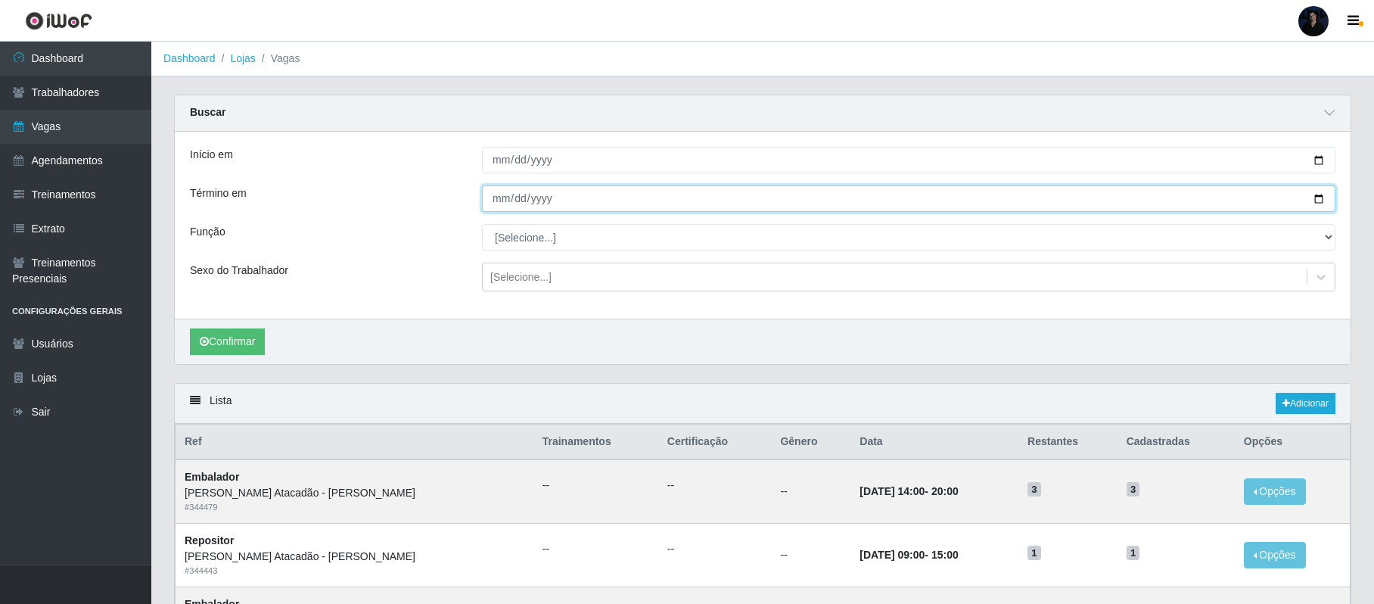
click at [1315, 198] on input "2025-10-31" at bounding box center [908, 198] width 853 height 26
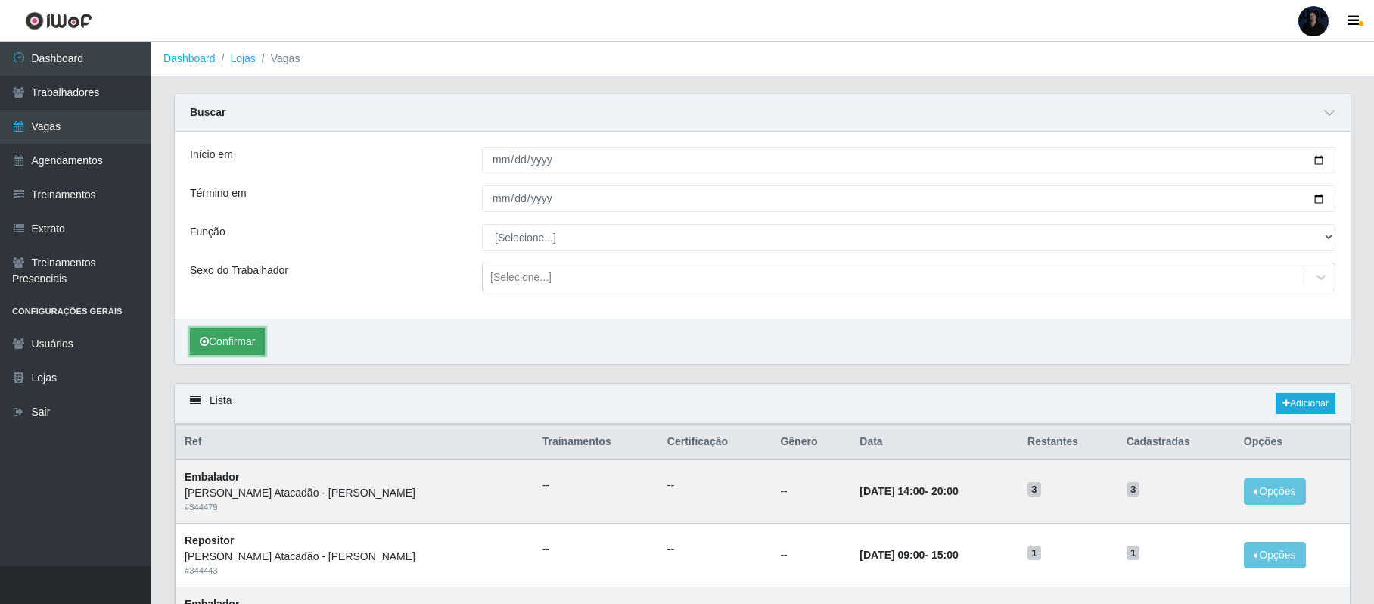
click at [221, 343] on button "Confirmar" at bounding box center [227, 341] width 75 height 26
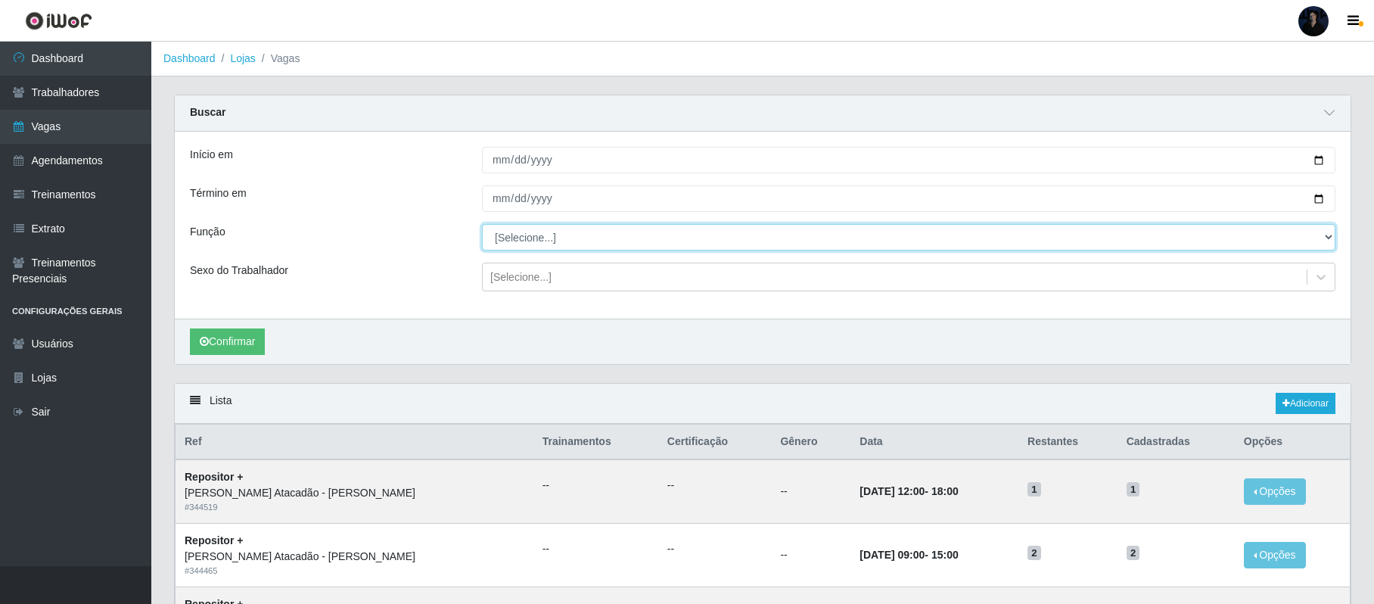
click at [561, 246] on select "[Selecione...] Embalador Embalador + Embalador ++ Repositor Repositor + Reposit…" at bounding box center [908, 237] width 853 height 26
click at [482, 225] on select "[Selecione...] Embalador Embalador + Embalador ++ Repositor Repositor + Reposit…" at bounding box center [908, 237] width 853 height 26
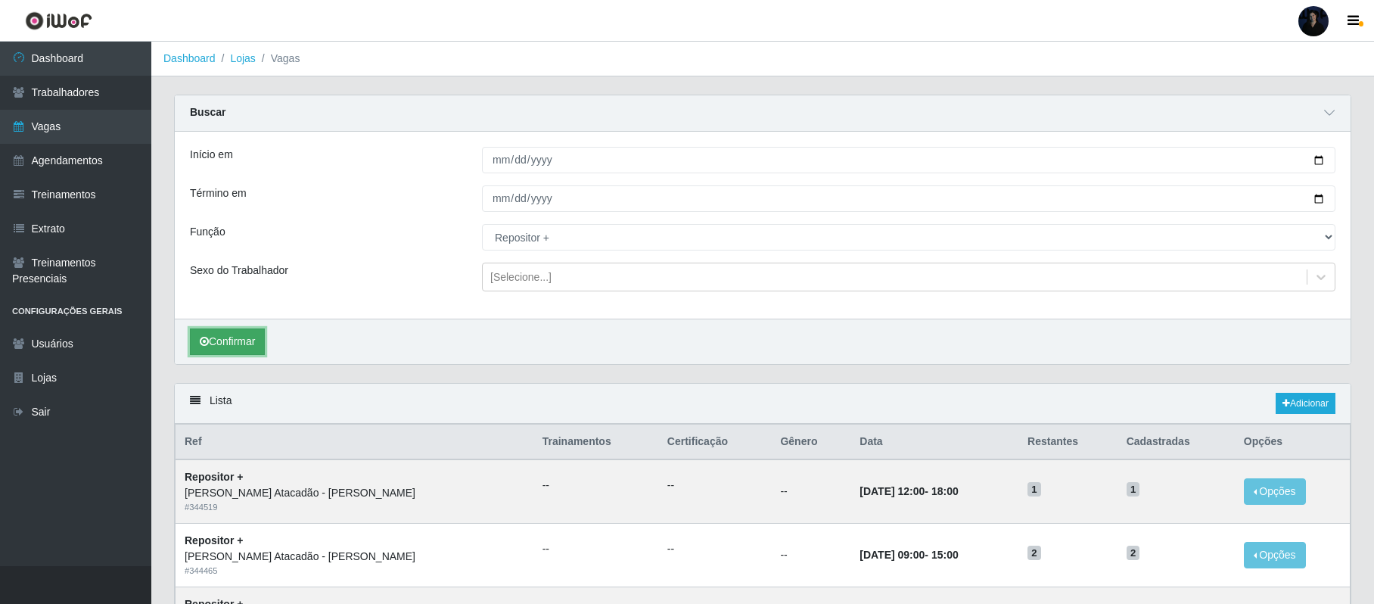
click at [222, 349] on button "Confirmar" at bounding box center [227, 341] width 75 height 26
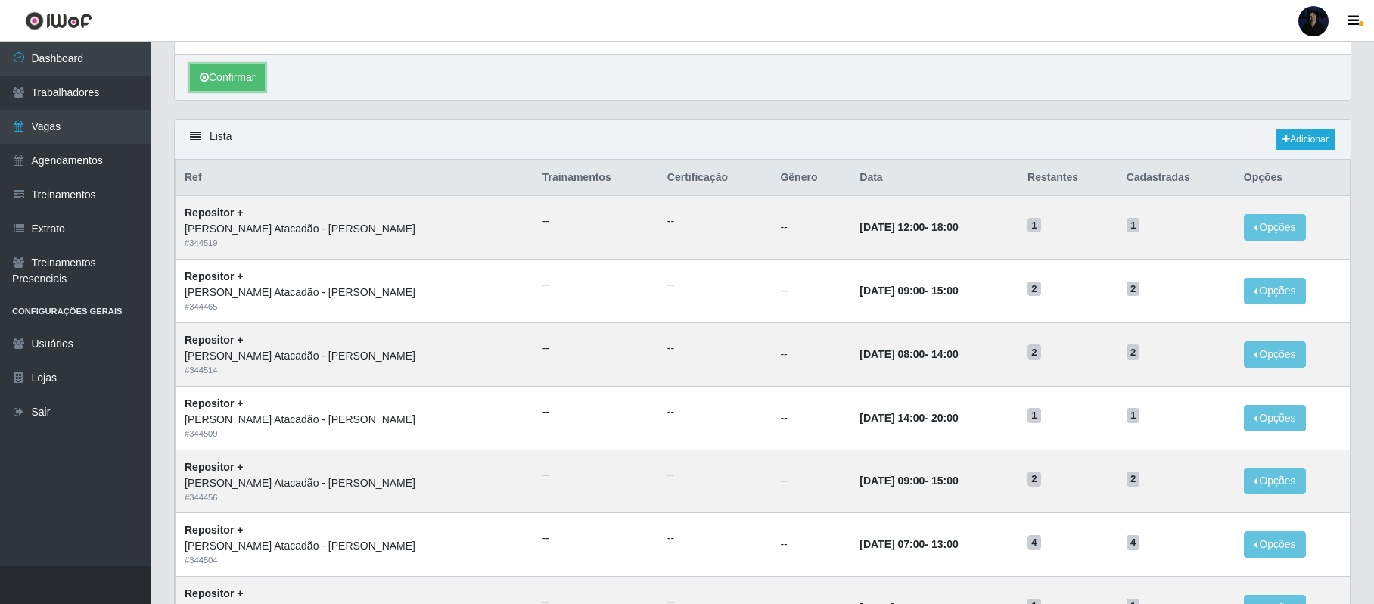
scroll to position [292, 0]
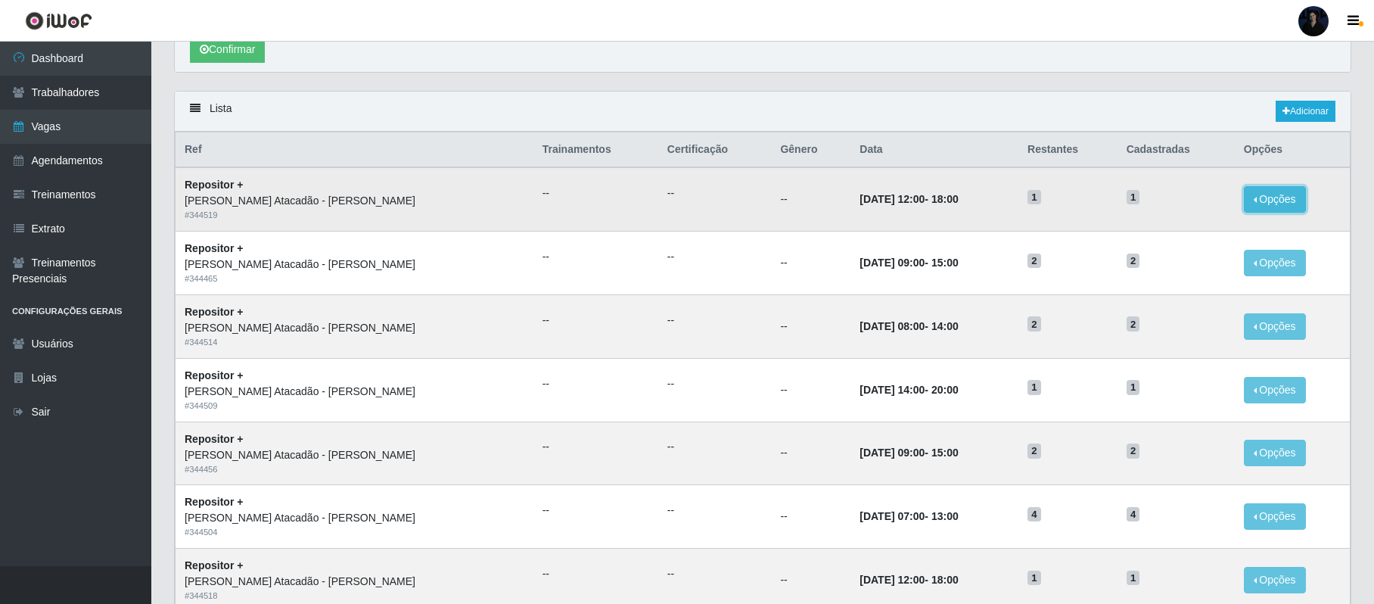
click at [1265, 197] on button "Opções" at bounding box center [1274, 199] width 62 height 26
click at [1148, 206] on link "Editar" at bounding box center [1158, 202] width 43 height 12
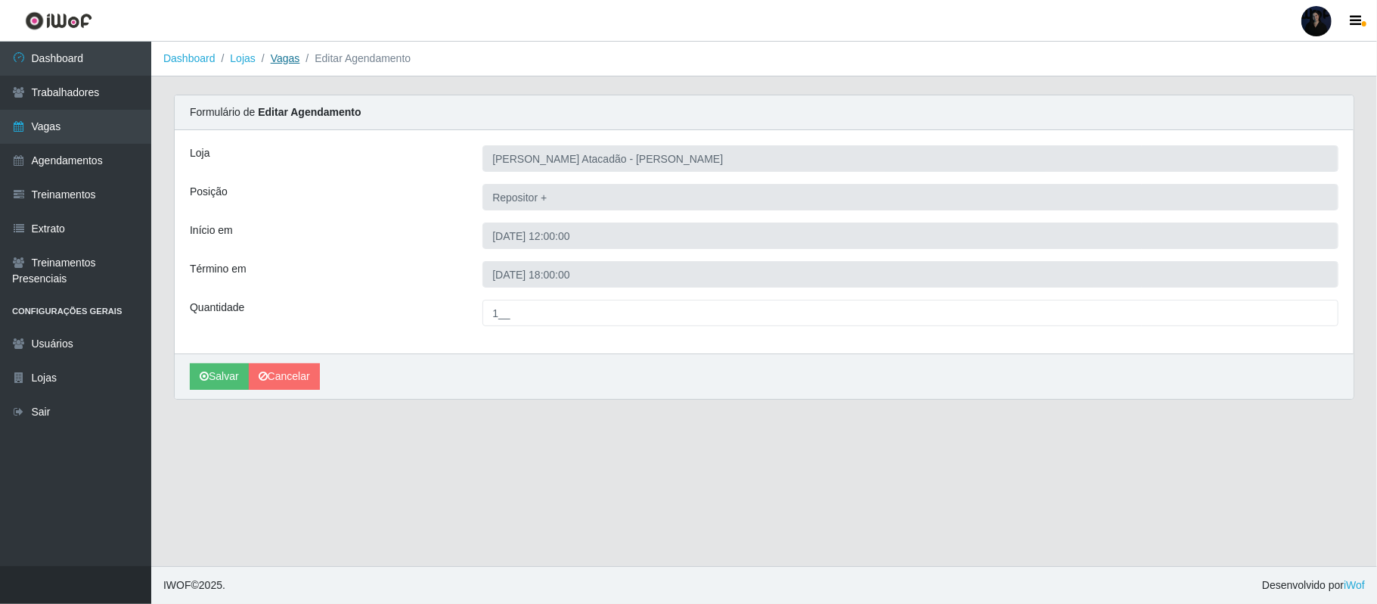
click at [279, 54] on link "Vagas" at bounding box center [285, 58] width 29 height 12
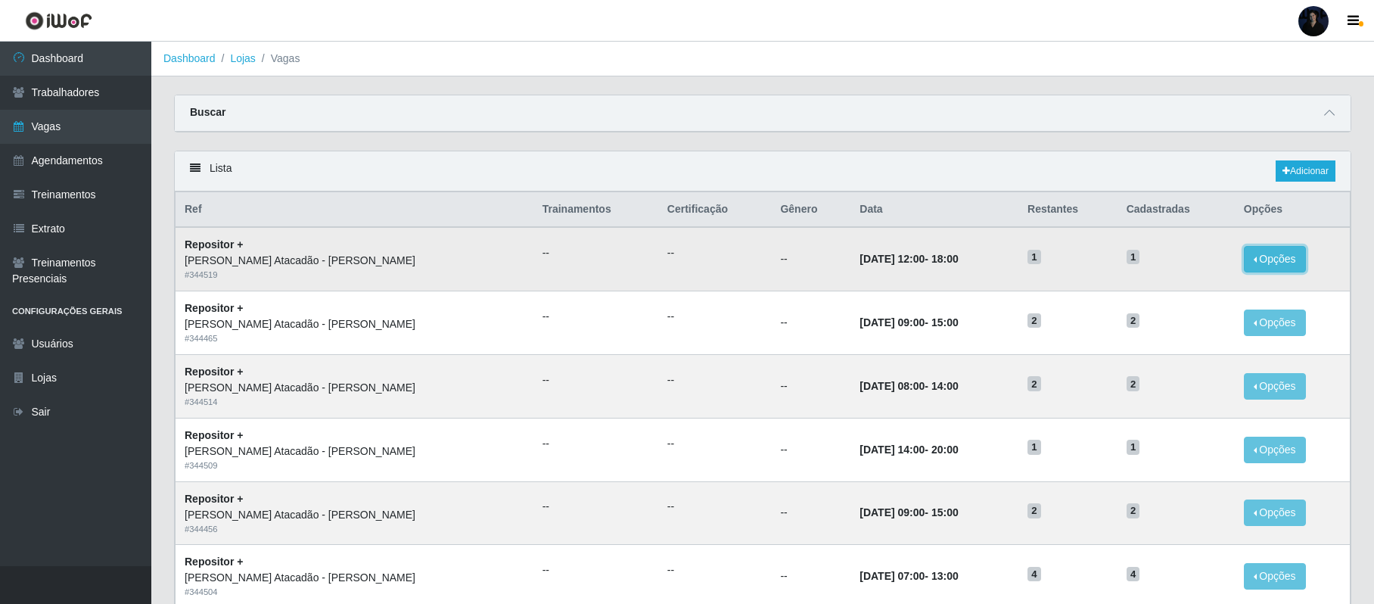
click at [1262, 262] on button "Opções" at bounding box center [1274, 259] width 62 height 26
click at [1150, 293] on div "Deletar" at bounding box center [1181, 294] width 89 height 16
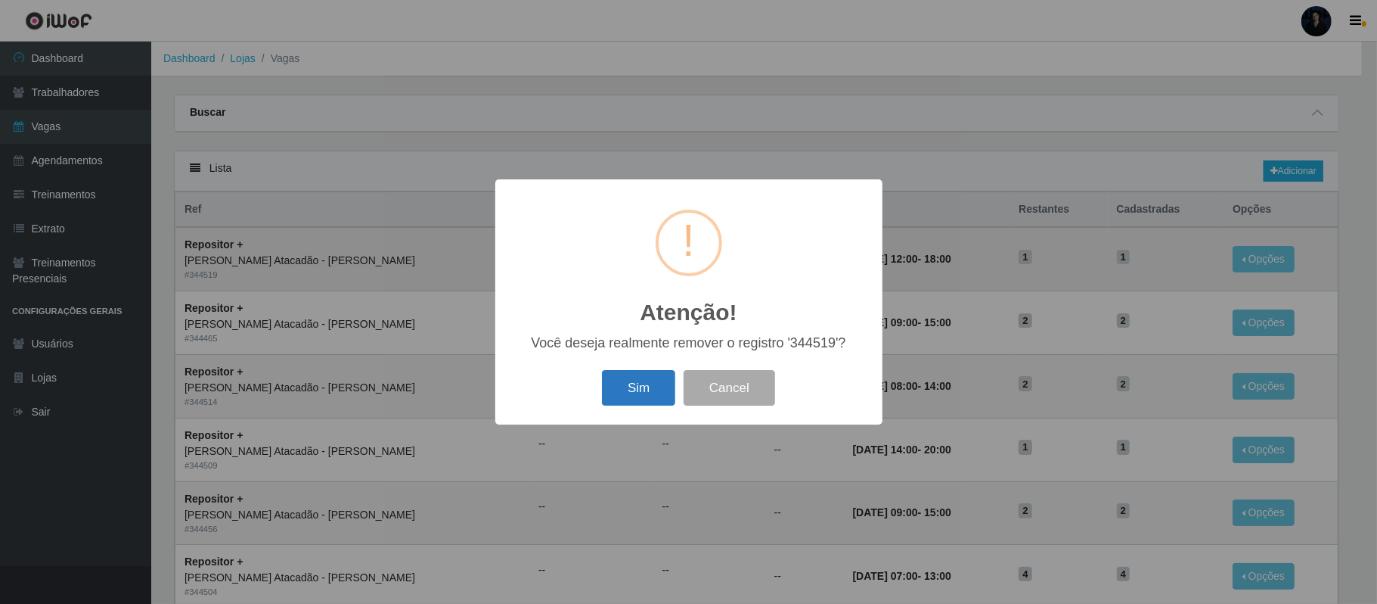
click at [635, 389] on button "Sim" at bounding box center [638, 388] width 73 height 36
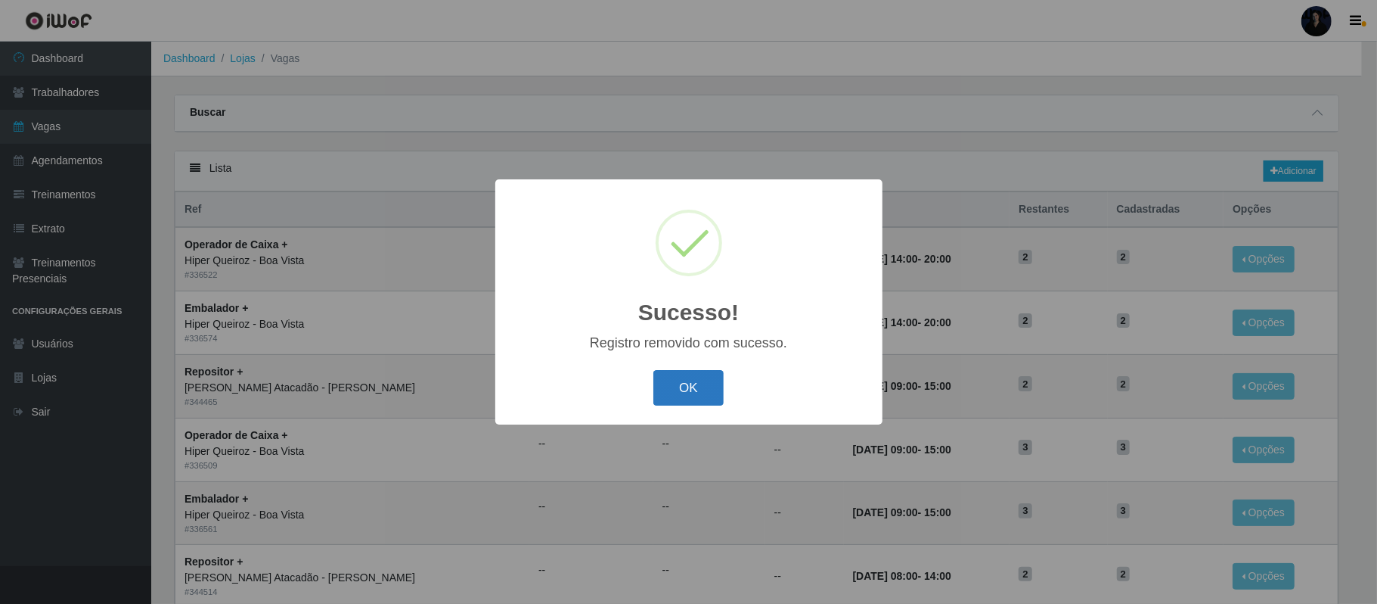
click at [679, 380] on button "OK" at bounding box center [688, 388] width 70 height 36
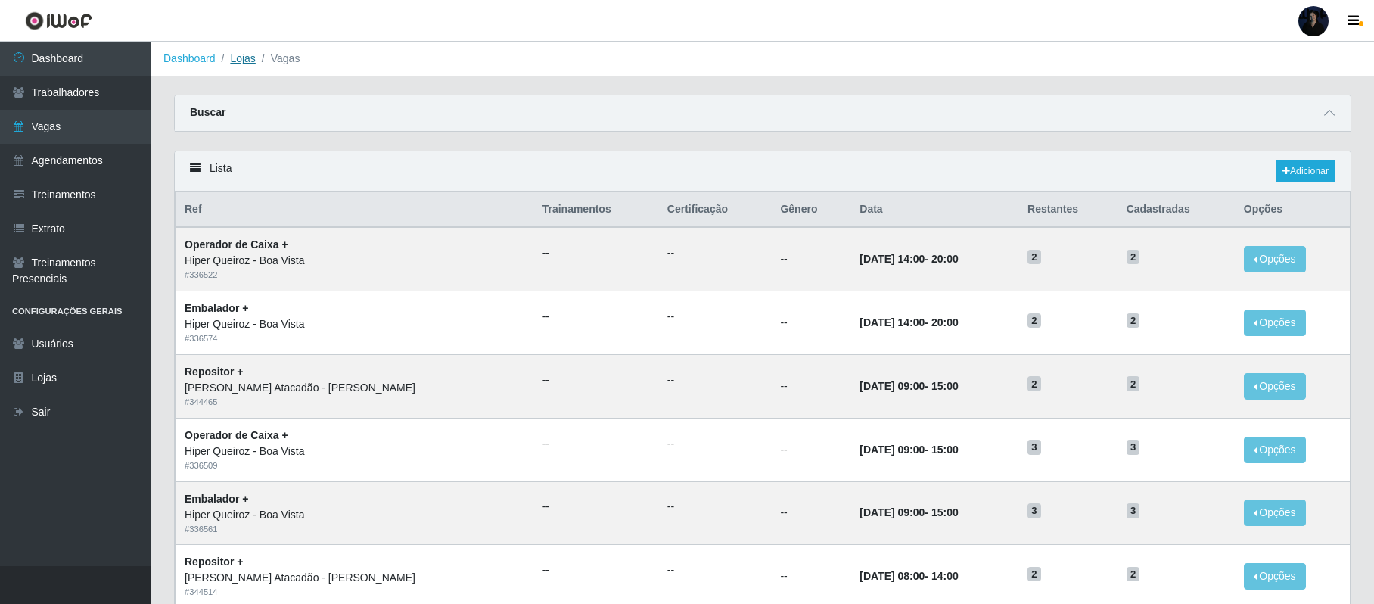
click at [243, 61] on link "Lojas" at bounding box center [242, 58] width 25 height 12
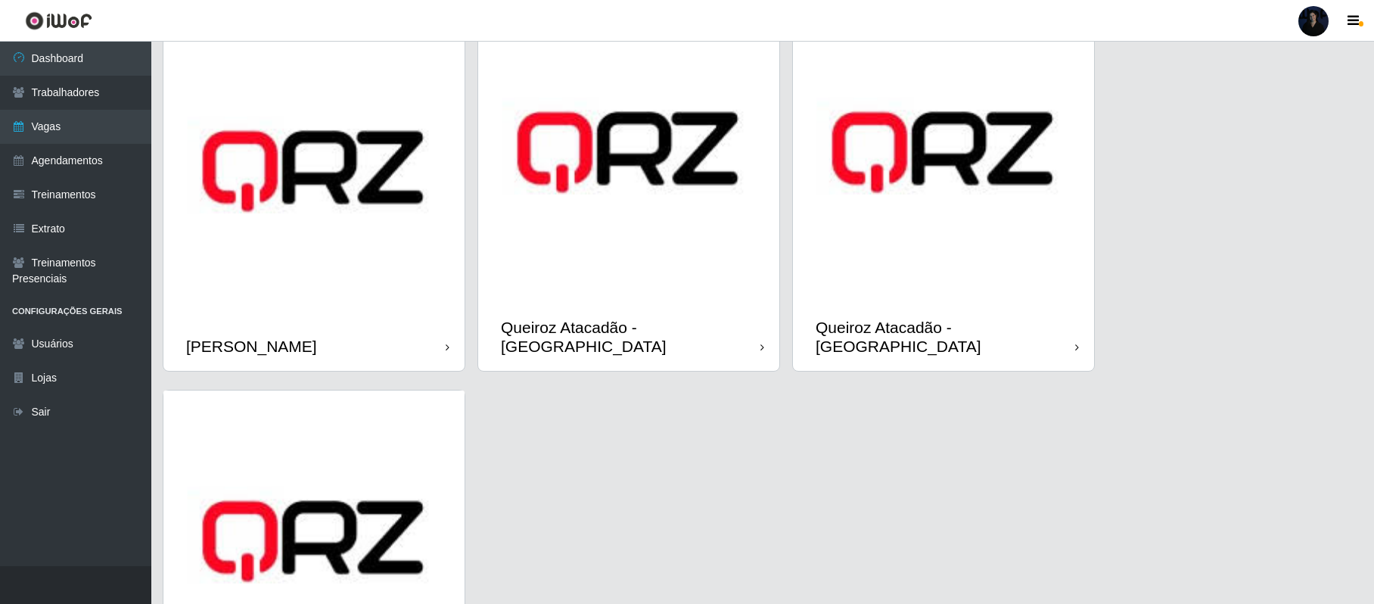
scroll to position [874, 0]
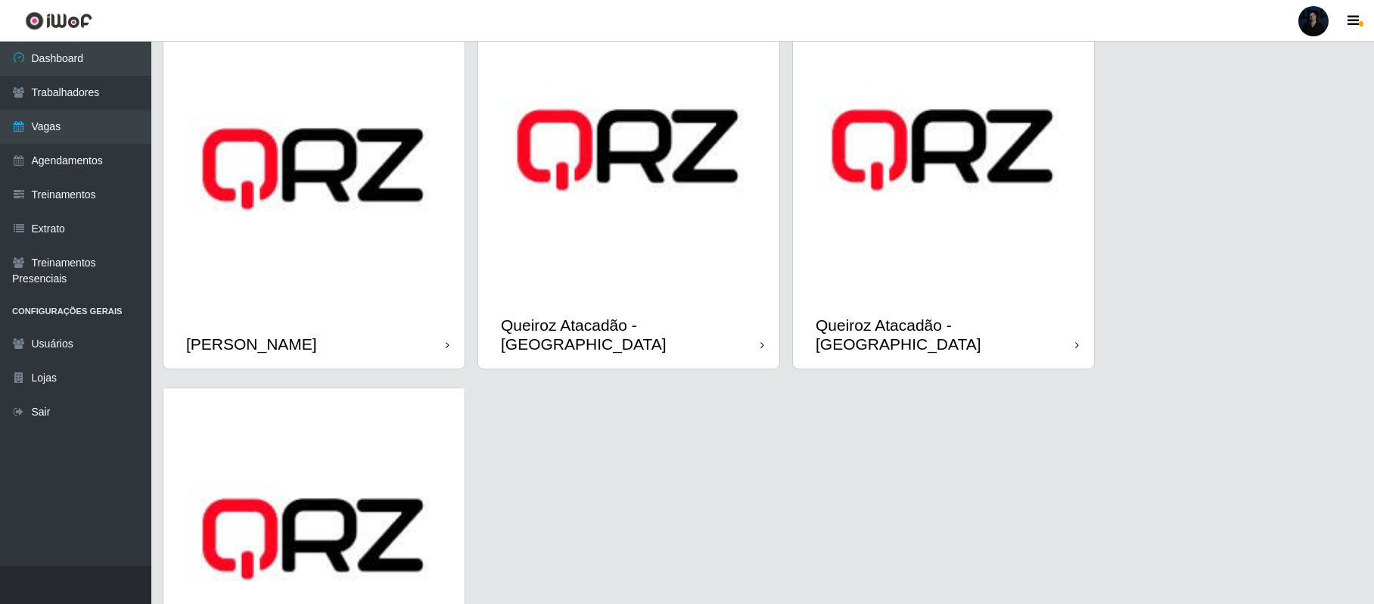
click at [252, 216] on img at bounding box center [313, 168] width 301 height 301
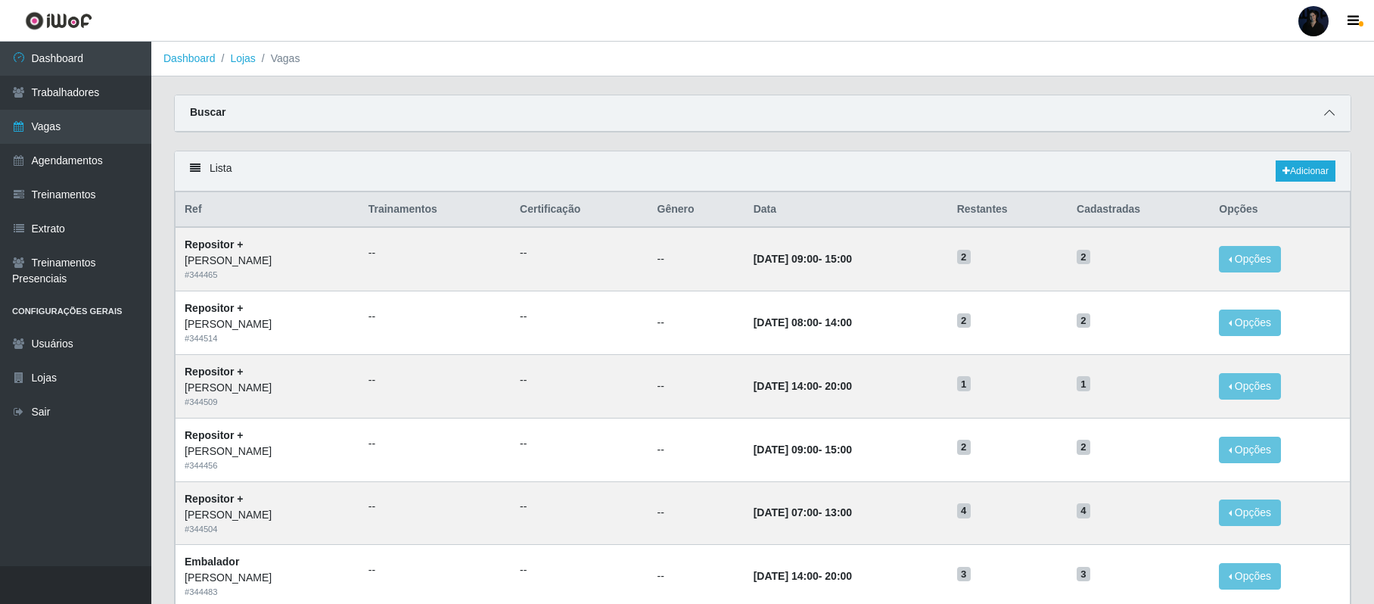
click at [1330, 112] on icon at bounding box center [1329, 112] width 11 height 11
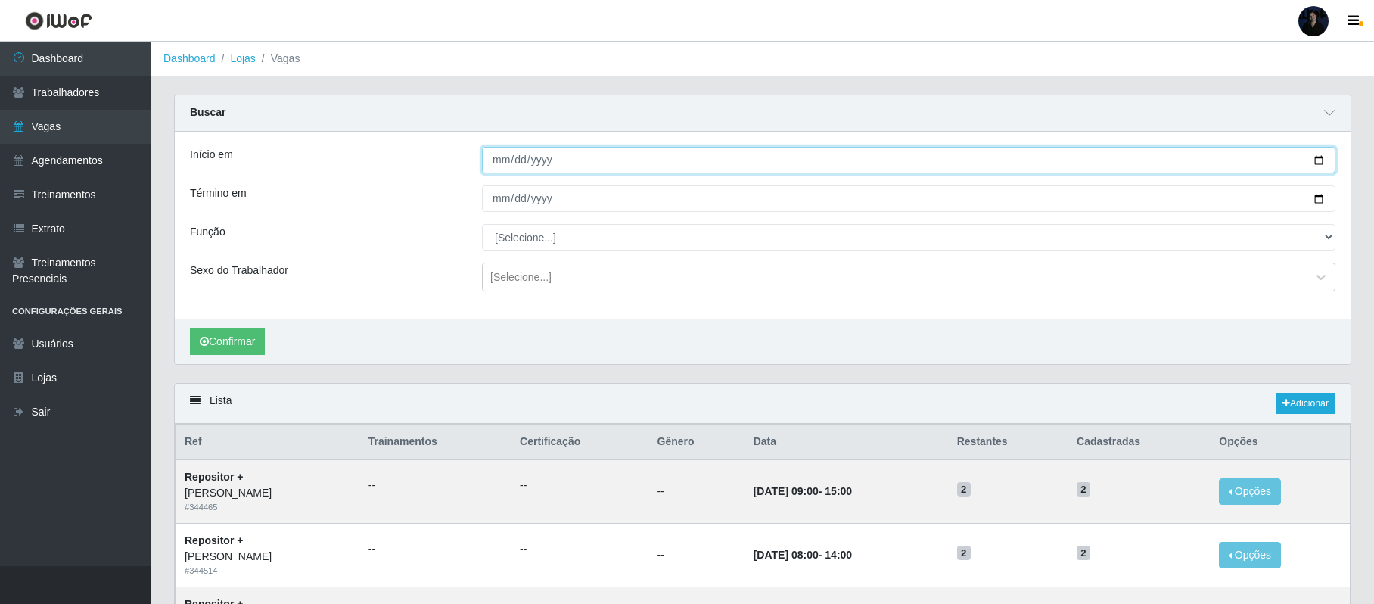
click at [1321, 162] on input "Início em" at bounding box center [908, 160] width 853 height 26
type input "[DATE]"
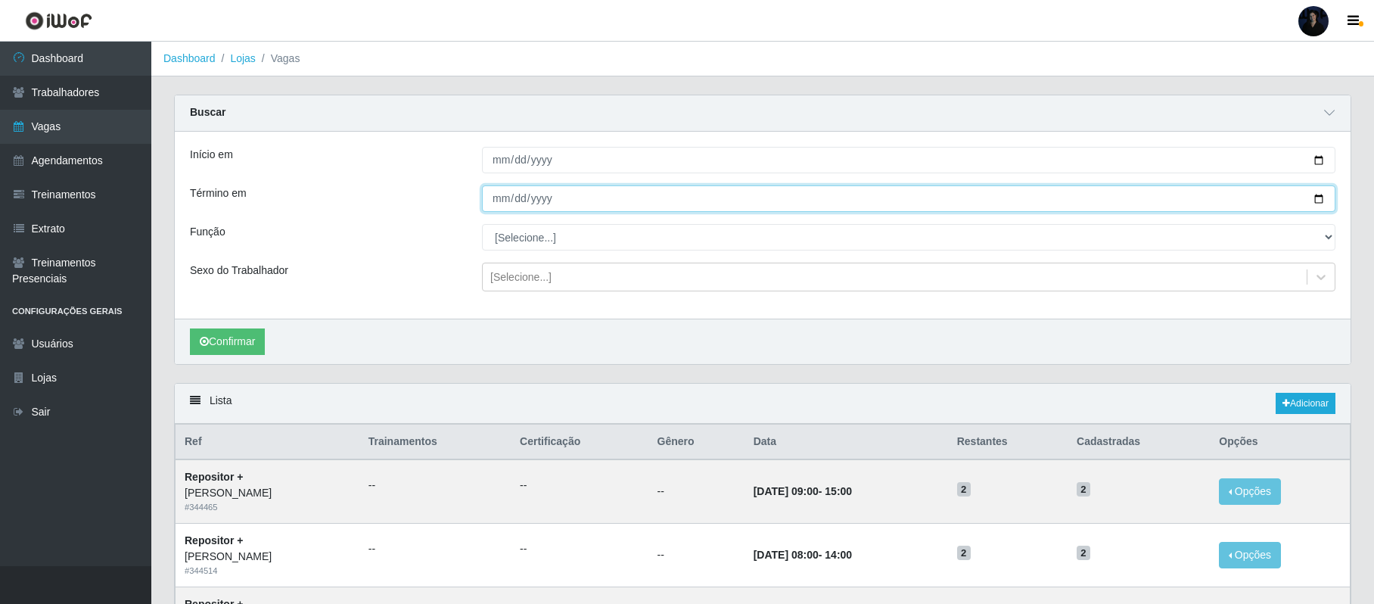
click at [1315, 198] on input "Término em" at bounding box center [908, 198] width 853 height 26
type input "[DATE]"
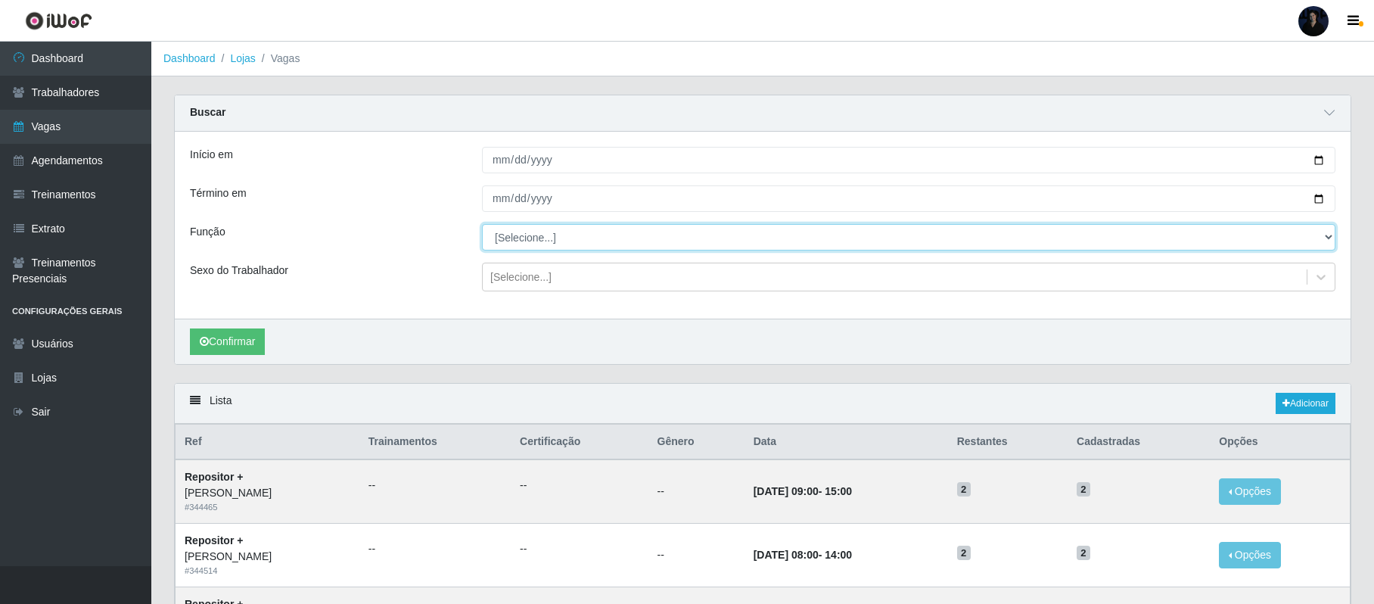
click at [515, 244] on select "[Selecione...] Embalador Embalador + Embalador ++ Repositor Repositor + Reposit…" at bounding box center [908, 237] width 853 height 26
select select "82"
click at [482, 225] on select "[Selecione...] Embalador Embalador + Embalador ++ Repositor Repositor + Reposit…" at bounding box center [908, 237] width 853 height 26
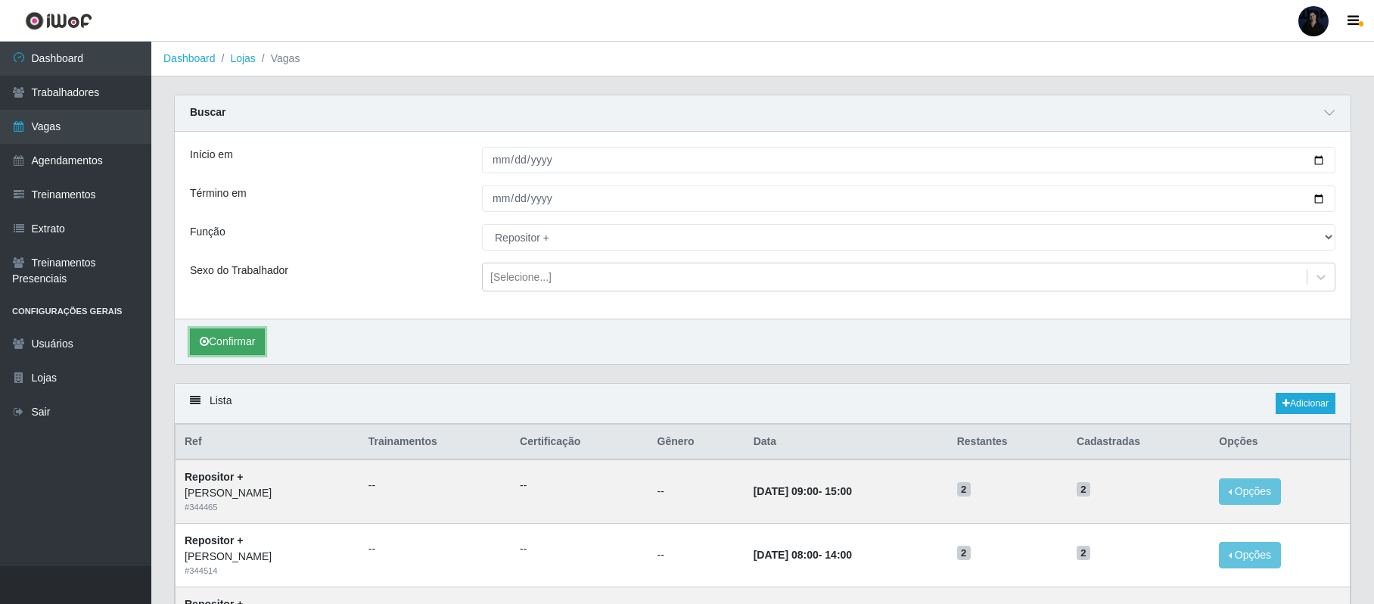
click at [224, 352] on button "Confirmar" at bounding box center [227, 341] width 75 height 26
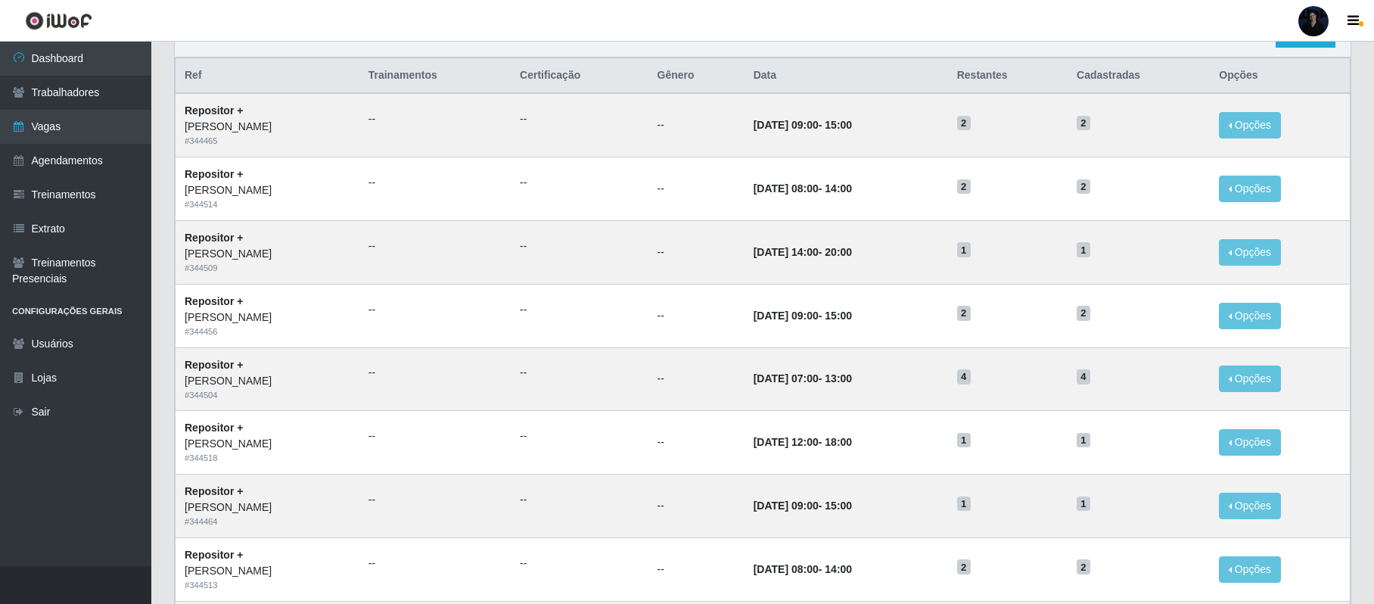
scroll to position [369, 0]
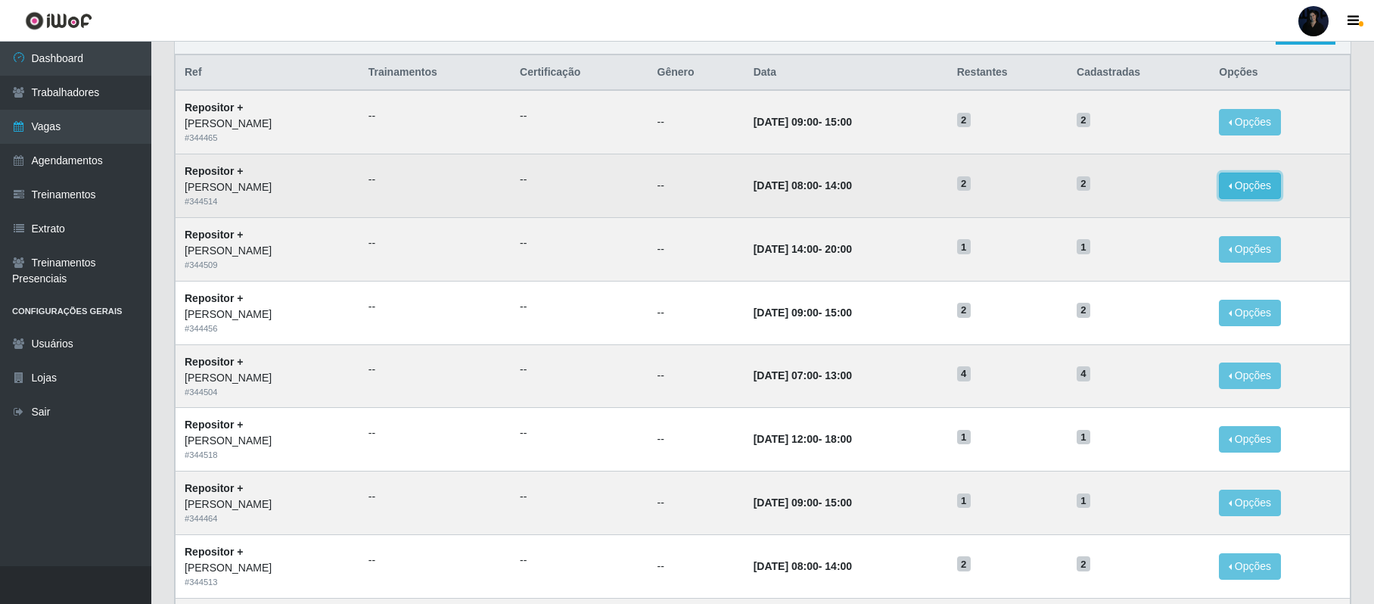
click at [1257, 188] on button "Opções" at bounding box center [1249, 185] width 62 height 26
click at [1160, 225] on div "Deletar" at bounding box center [1156, 221] width 89 height 16
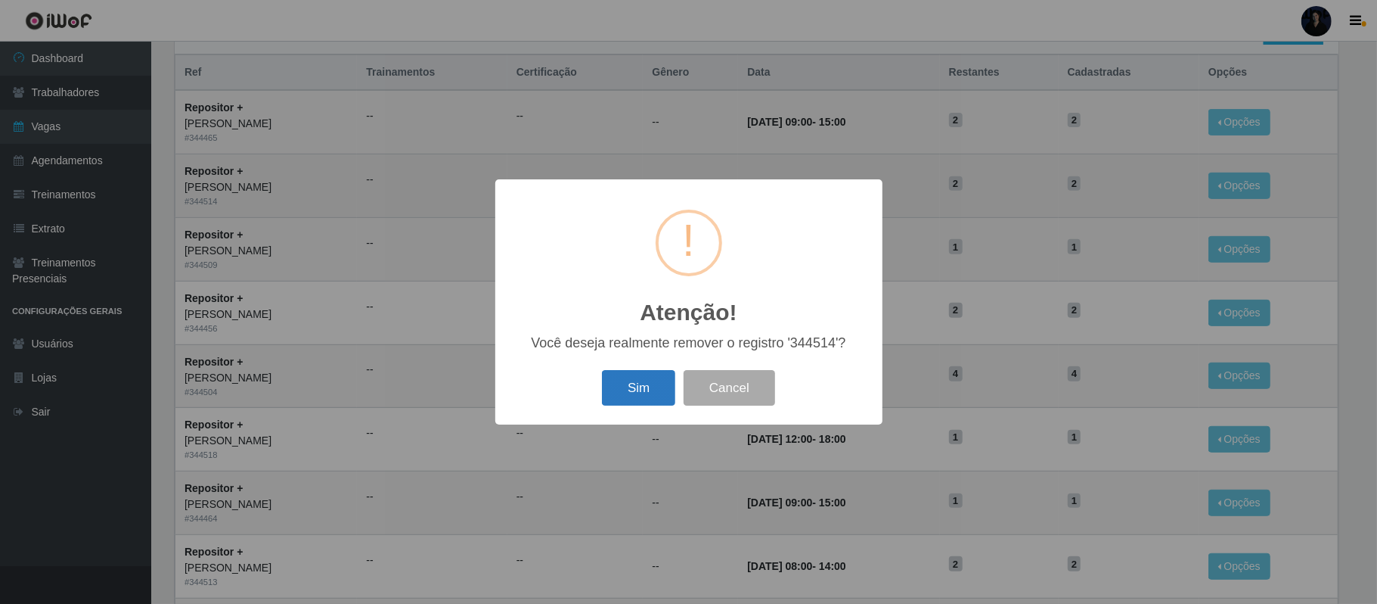
click at [646, 398] on button "Sim" at bounding box center [638, 388] width 73 height 36
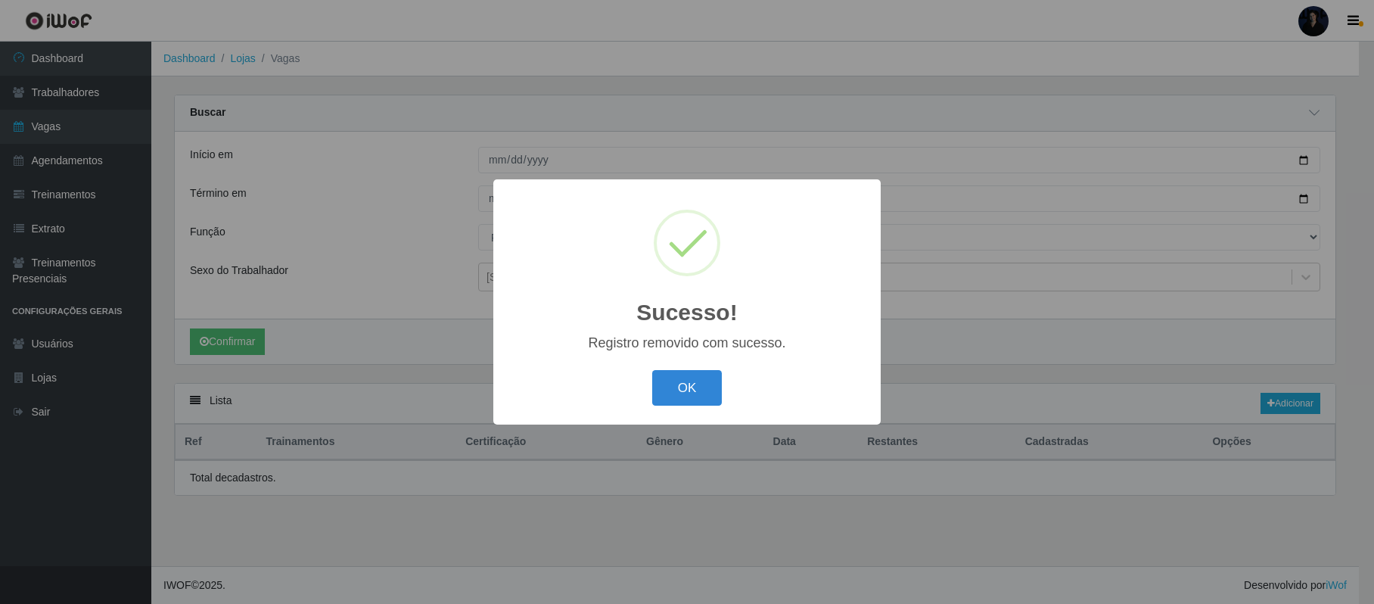
scroll to position [0, 0]
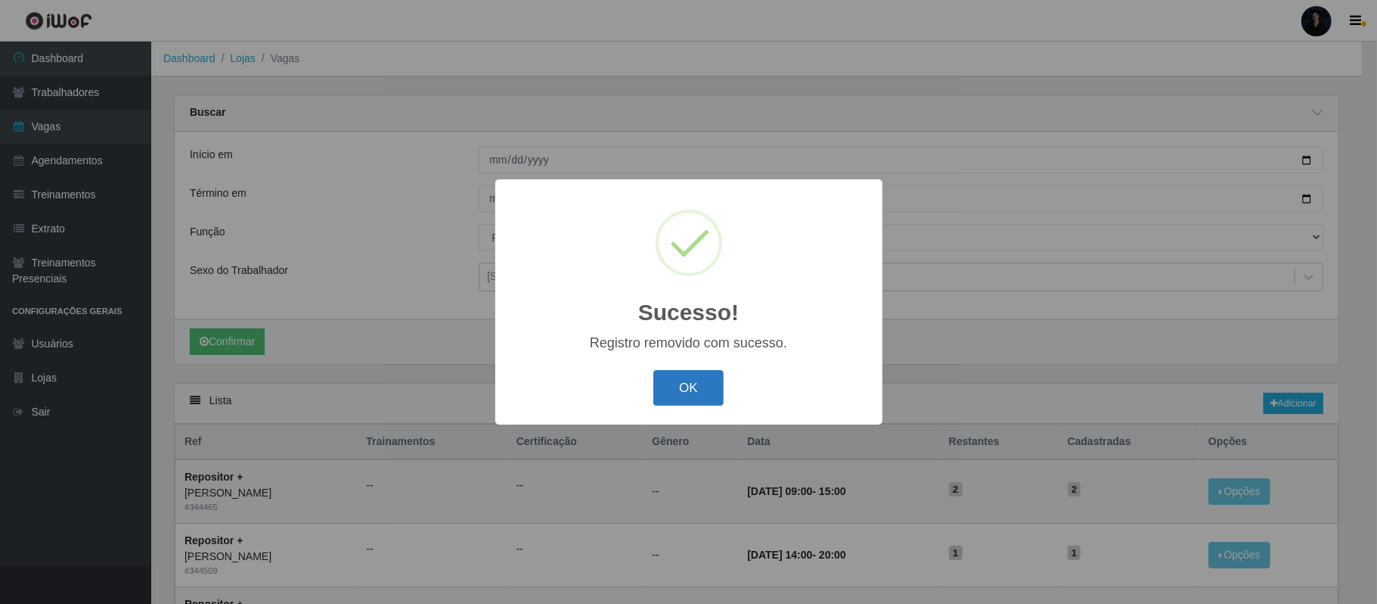
click at [673, 385] on button "OK" at bounding box center [688, 388] width 70 height 36
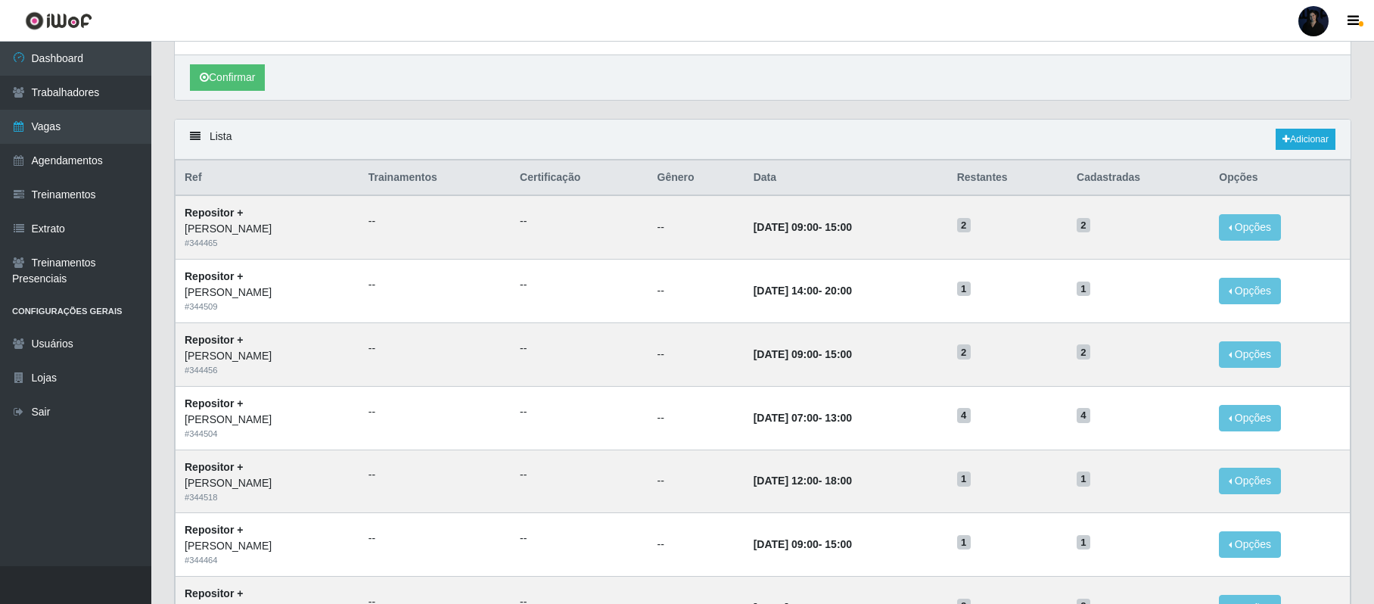
scroll to position [373, 0]
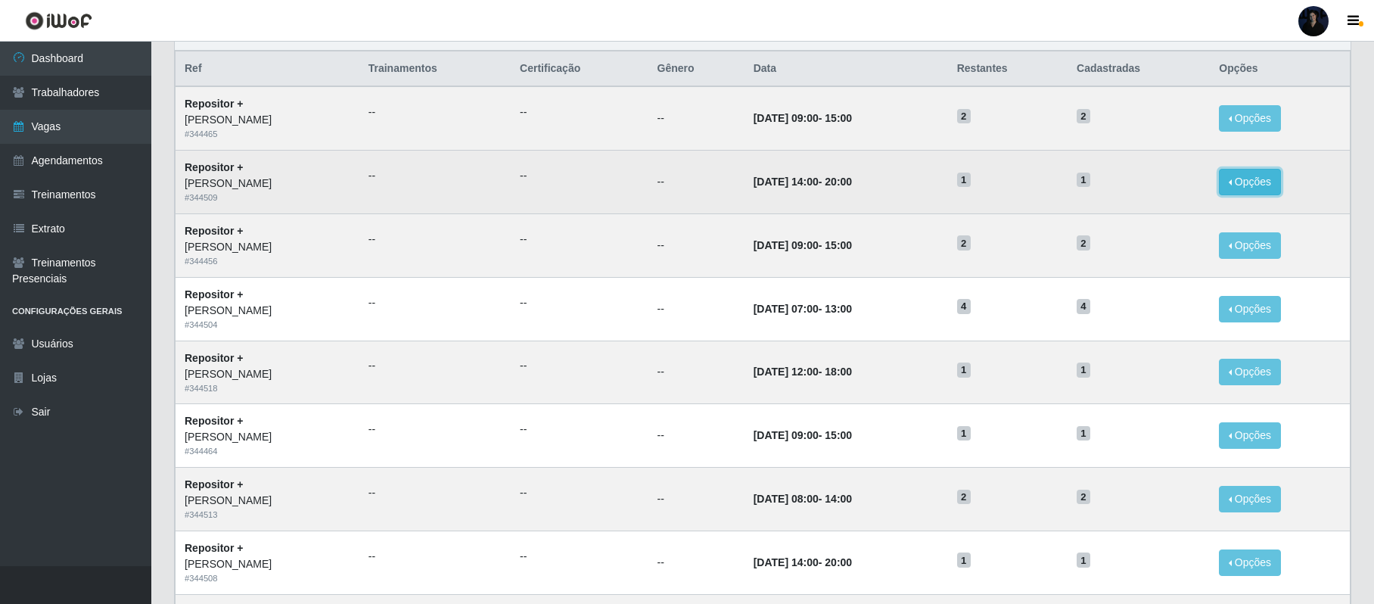
click at [1262, 180] on button "Opções" at bounding box center [1249, 182] width 62 height 26
click at [1166, 224] on div "Deletar" at bounding box center [1156, 217] width 89 height 16
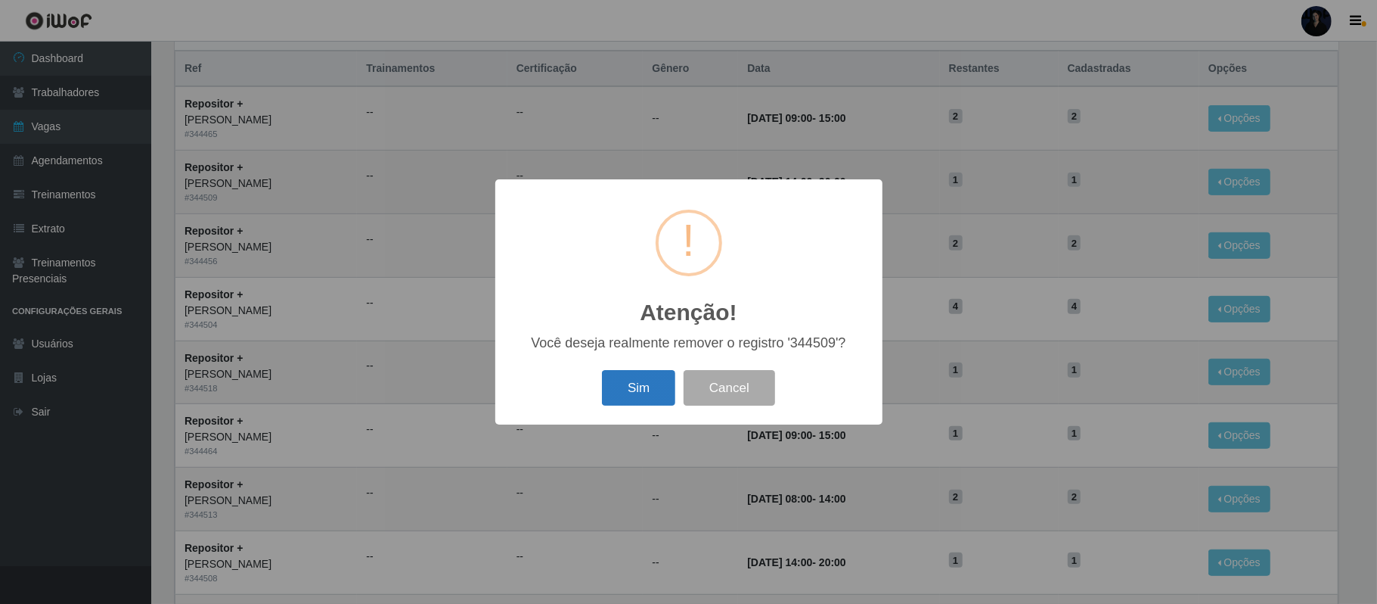
click at [623, 388] on button "Sim" at bounding box center [638, 388] width 73 height 36
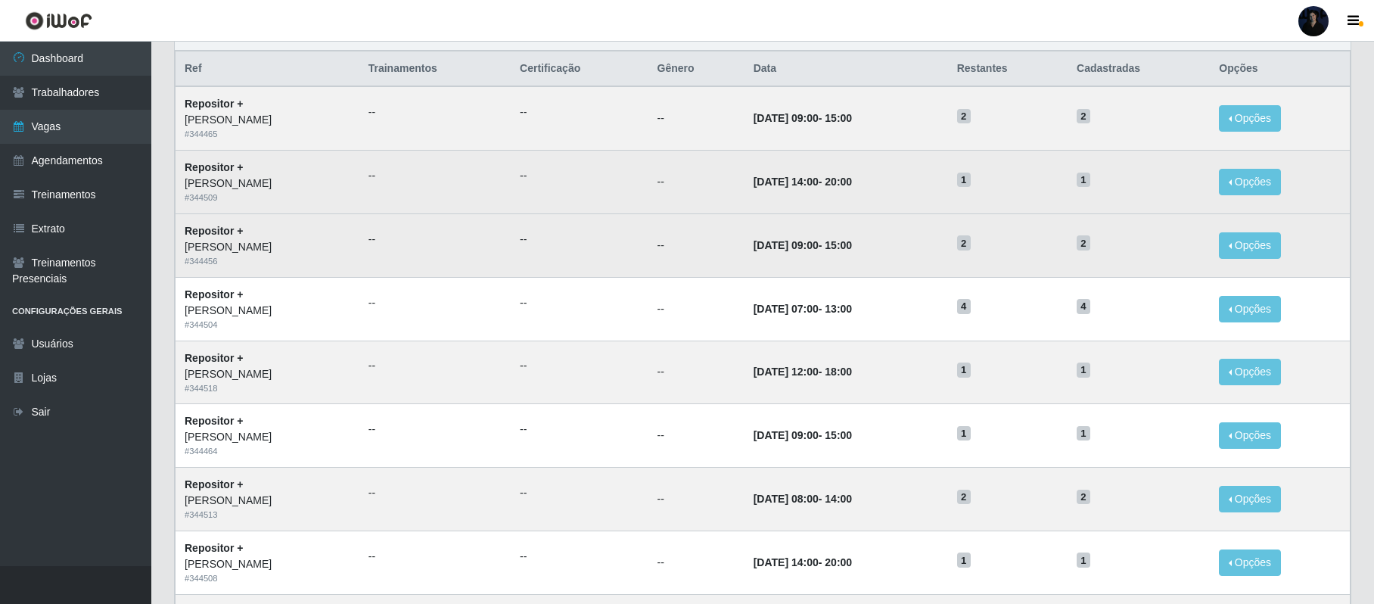
scroll to position [0, 0]
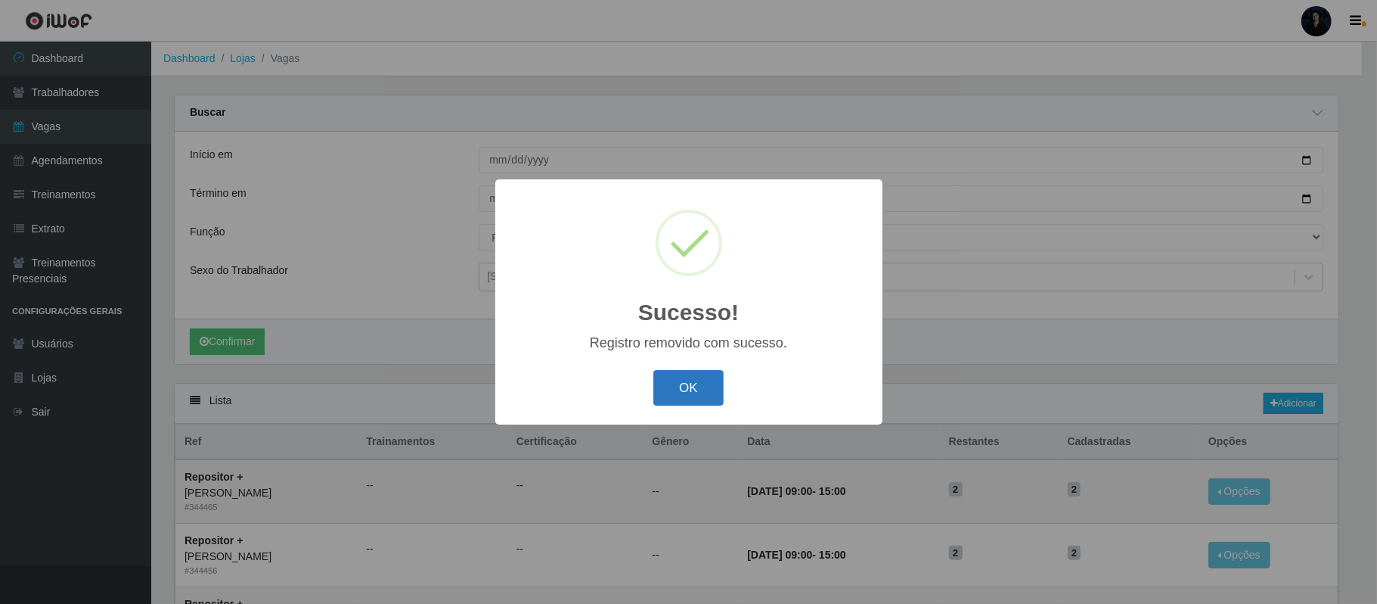
click at [691, 399] on button "OK" at bounding box center [688, 388] width 70 height 36
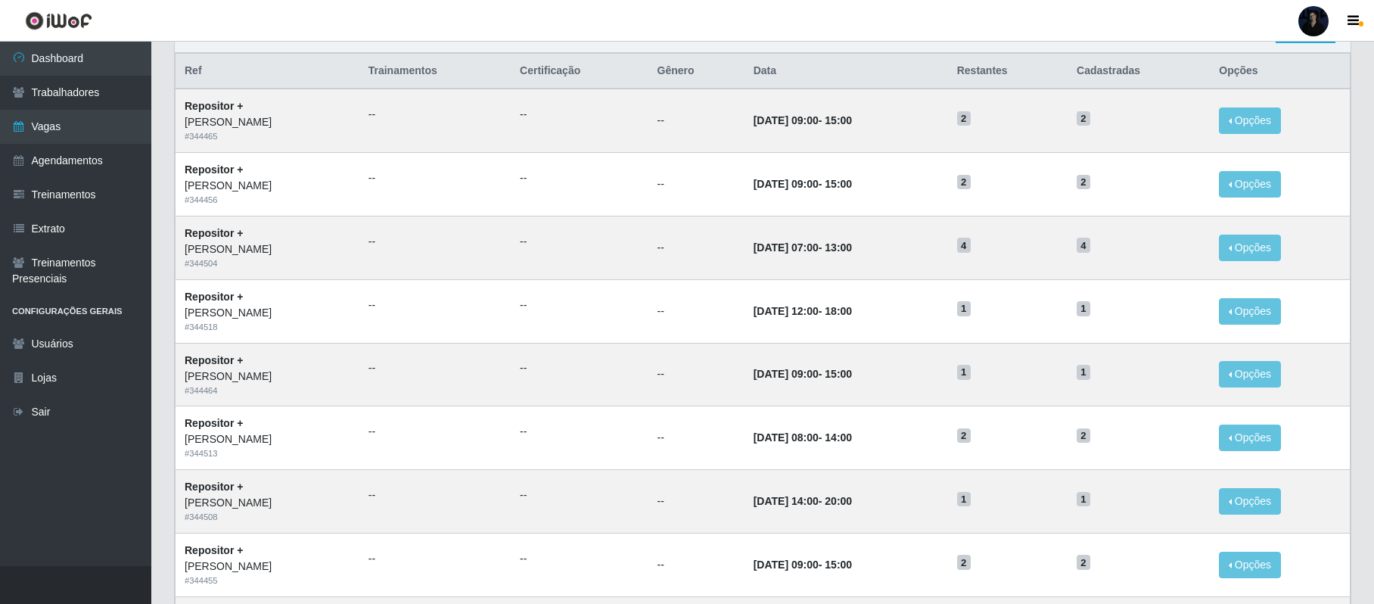
scroll to position [363, 0]
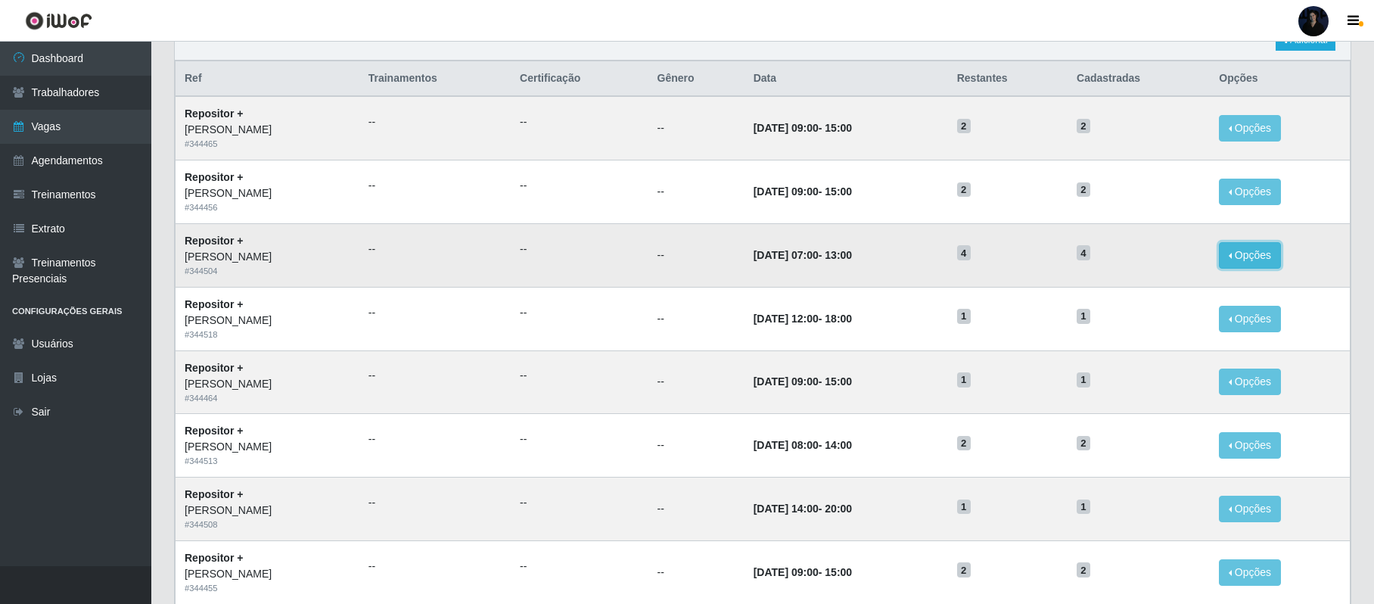
click at [1260, 262] on button "Opções" at bounding box center [1249, 255] width 62 height 26
click at [1153, 291] on div "Deletar" at bounding box center [1156, 290] width 89 height 16
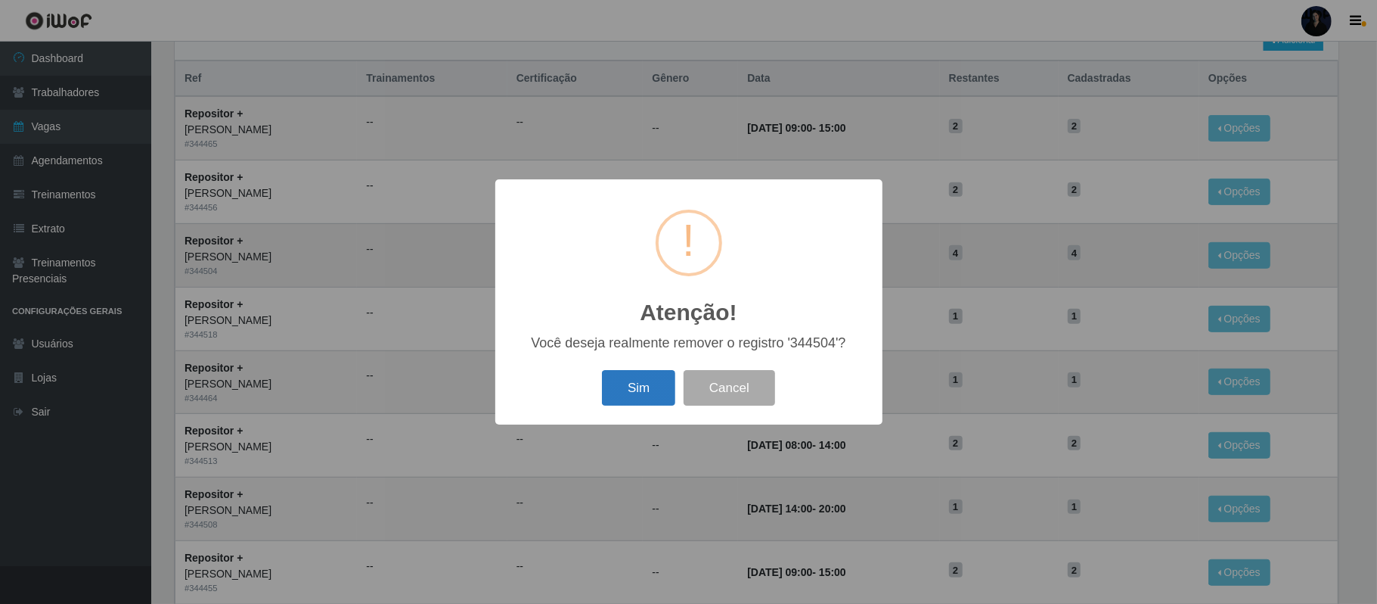
click at [641, 387] on button "Sim" at bounding box center [638, 388] width 73 height 36
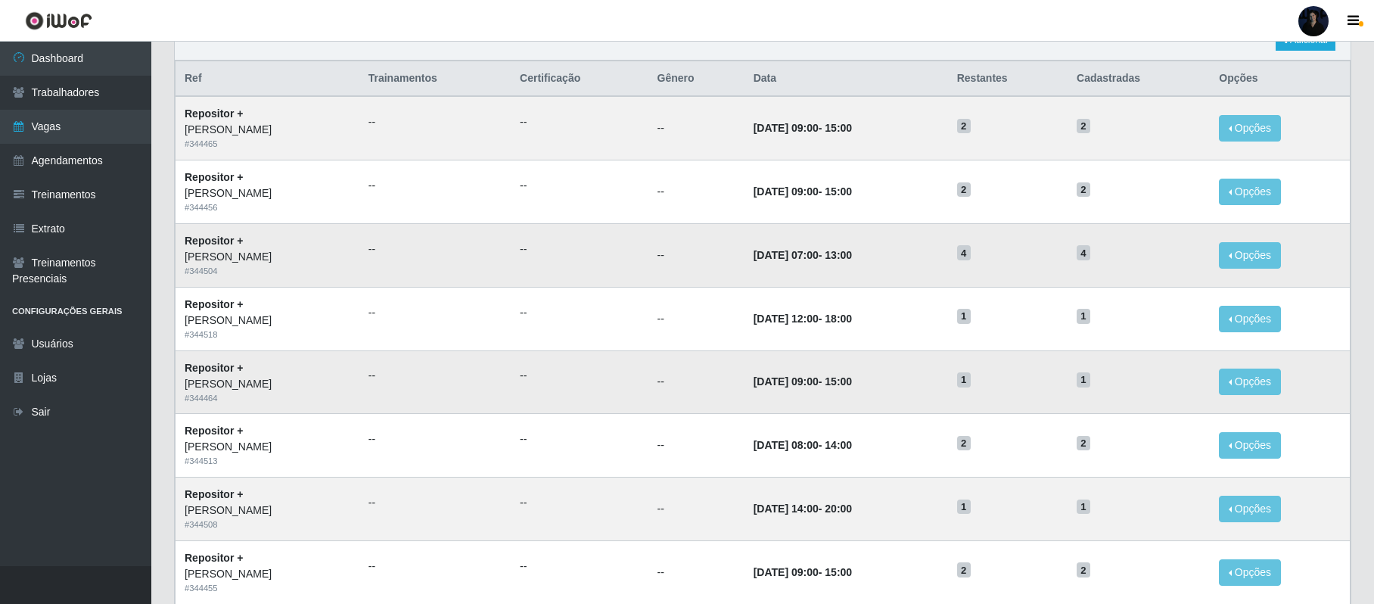
scroll to position [0, 0]
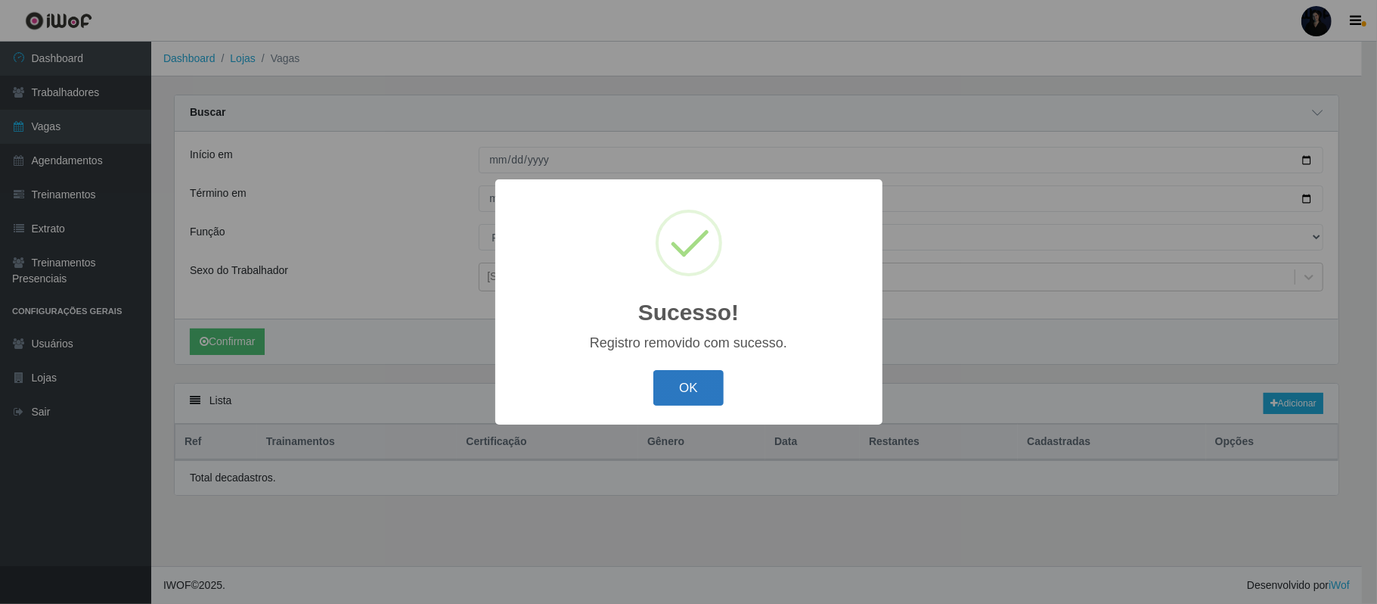
click at [663, 375] on button "OK" at bounding box center [688, 388] width 70 height 36
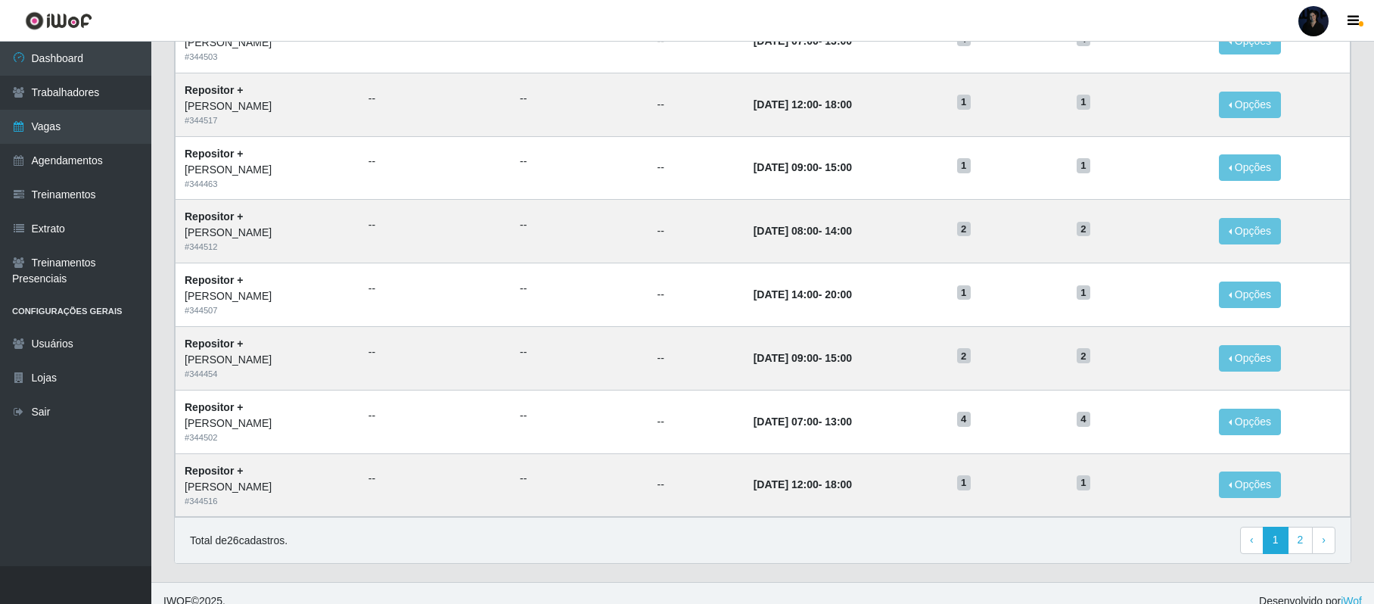
scroll to position [917, 0]
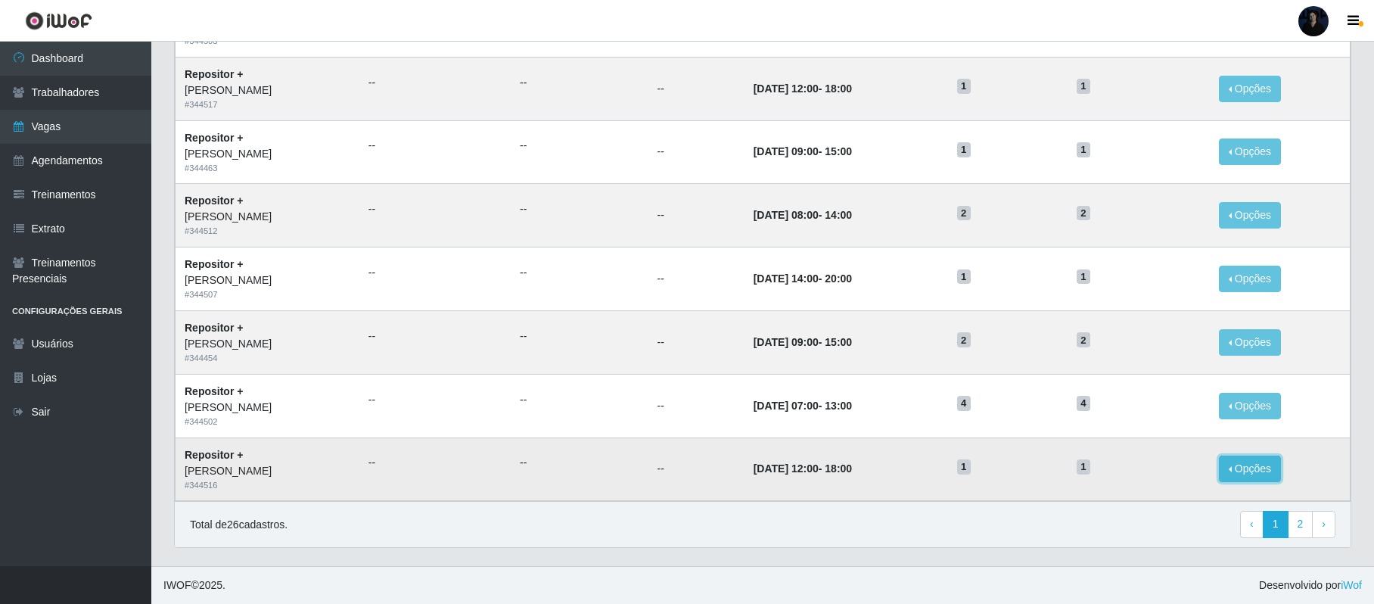
click at [1256, 473] on button "Opções" at bounding box center [1249, 468] width 62 height 26
click at [1141, 482] on div "Deletar" at bounding box center [1156, 481] width 89 height 16
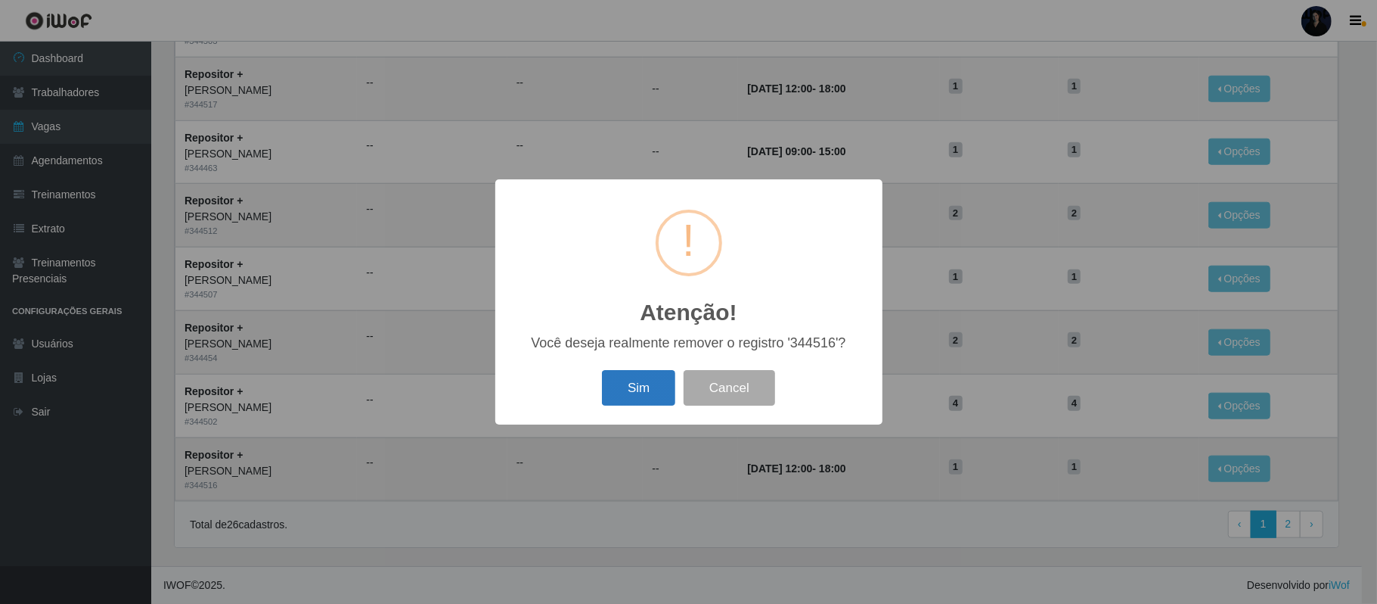
click at [635, 387] on button "Sim" at bounding box center [638, 388] width 73 height 36
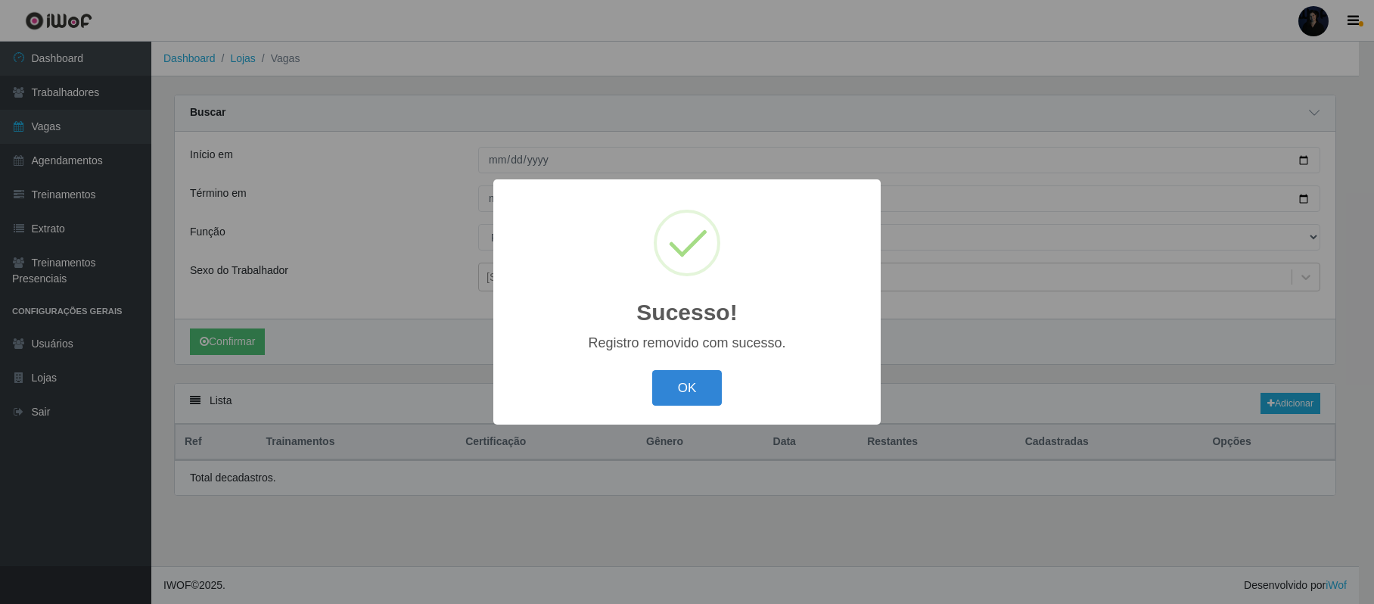
scroll to position [0, 0]
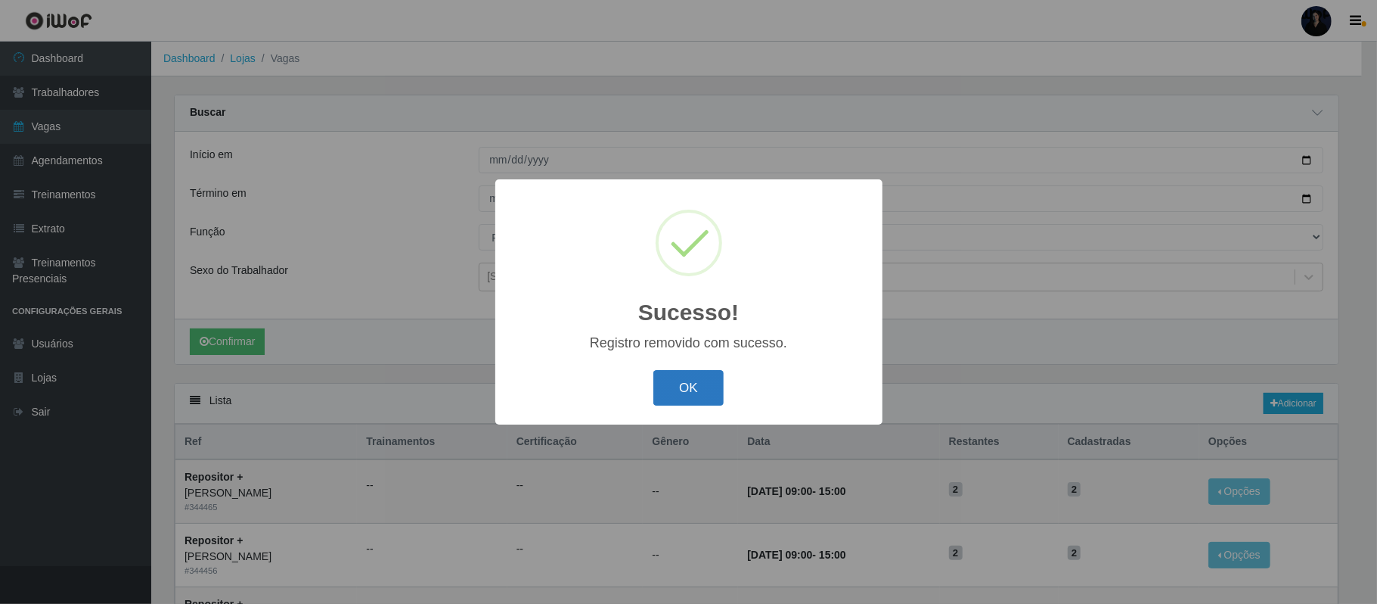
click at [697, 392] on button "OK" at bounding box center [688, 388] width 70 height 36
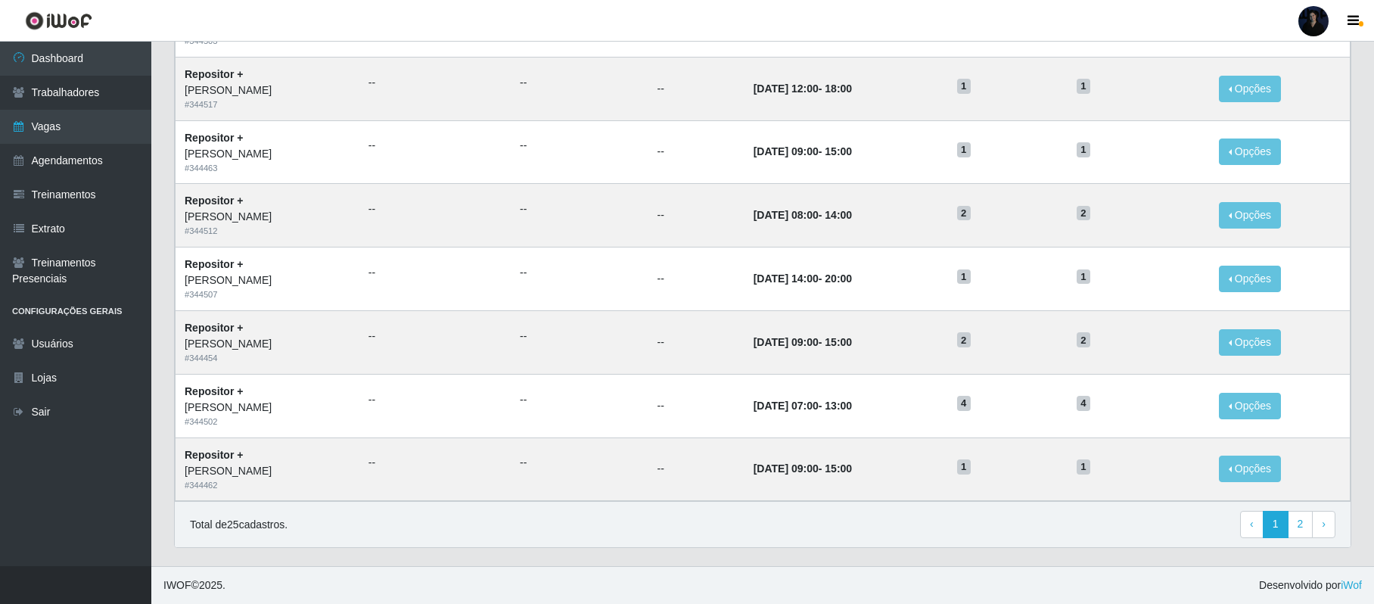
scroll to position [917, 0]
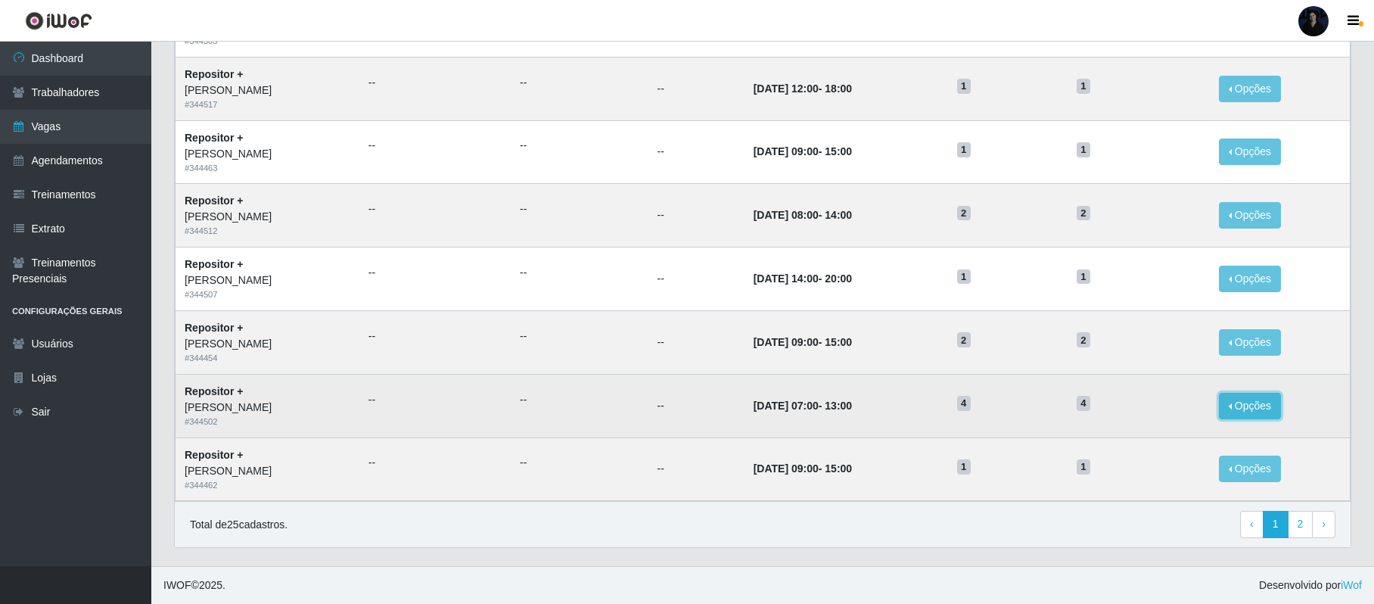
click at [1247, 401] on button "Opções" at bounding box center [1249, 406] width 62 height 26
click at [1154, 439] on div "Deletar" at bounding box center [1156, 441] width 89 height 16
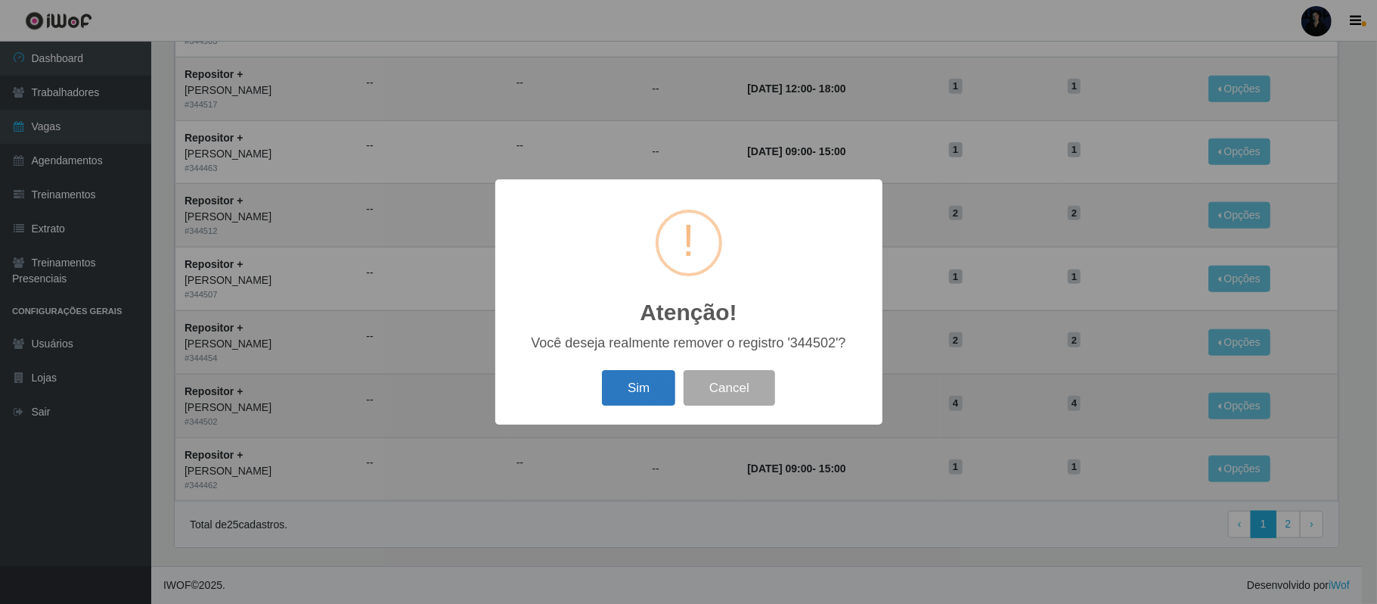
click at [634, 396] on button "Sim" at bounding box center [638, 388] width 73 height 36
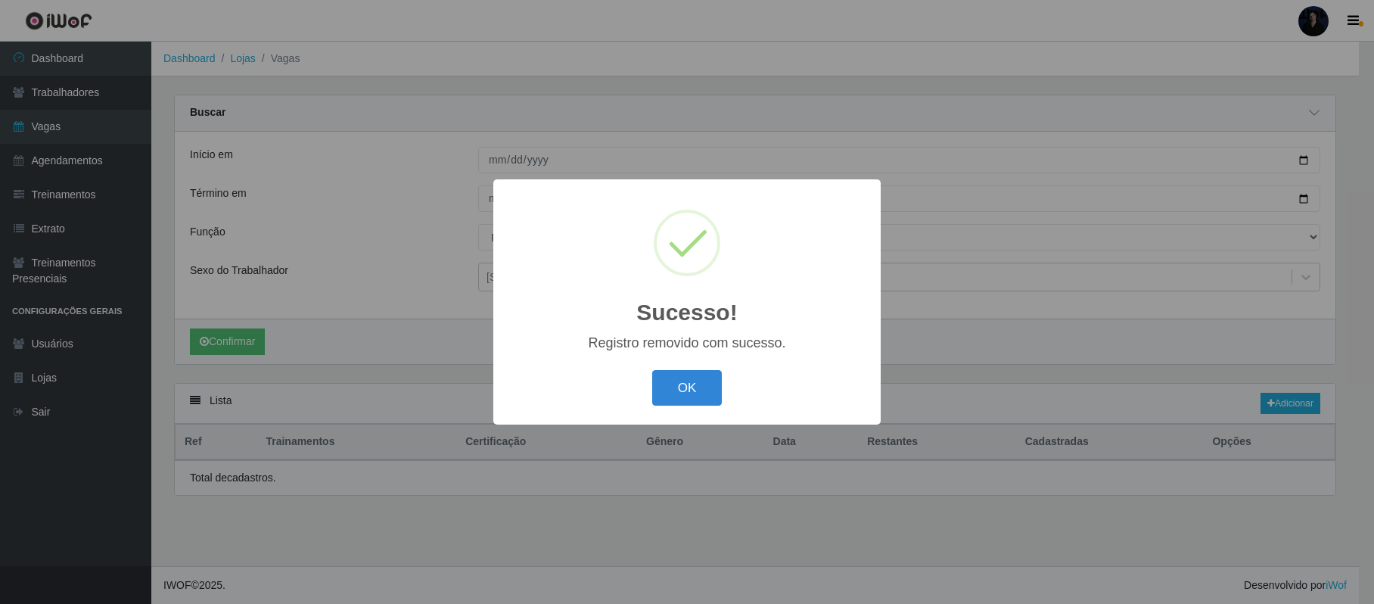
scroll to position [0, 0]
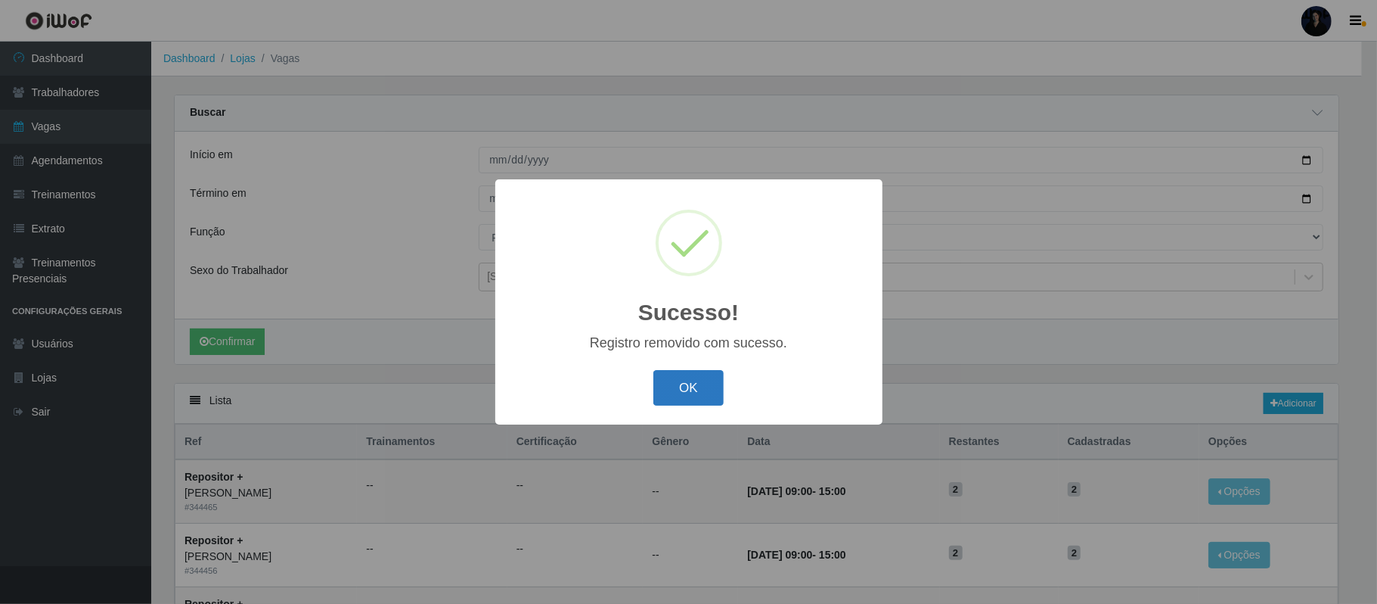
click at [684, 380] on button "OK" at bounding box center [688, 388] width 70 height 36
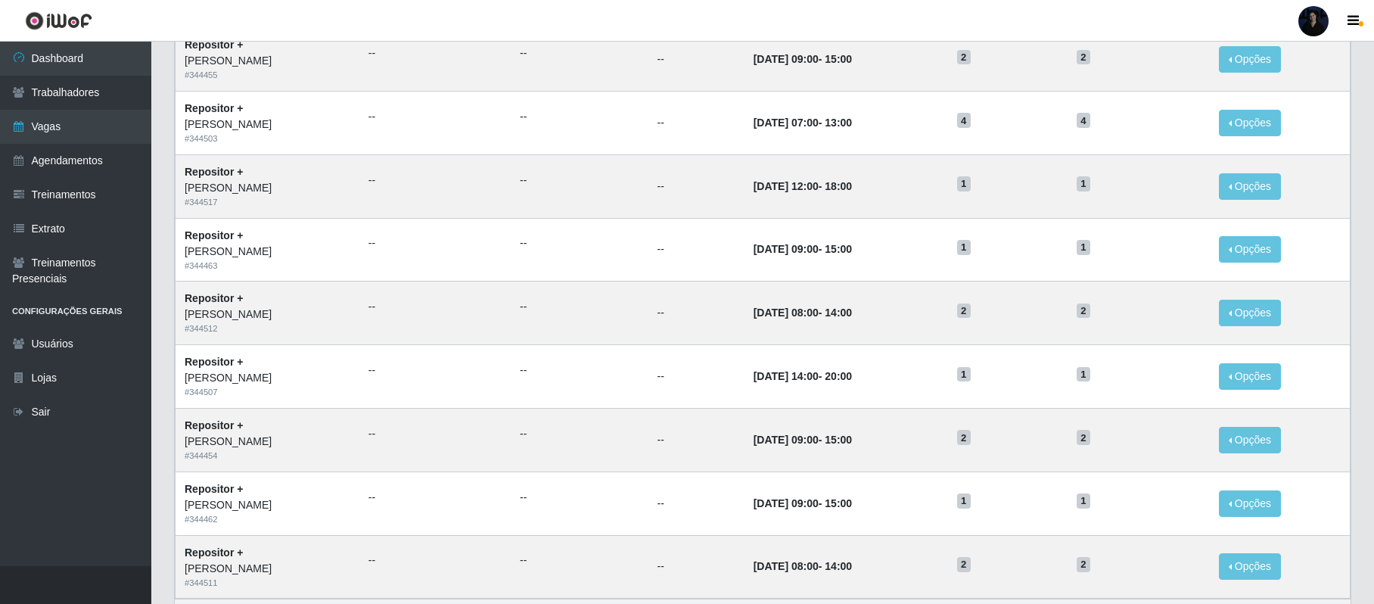
scroll to position [917, 0]
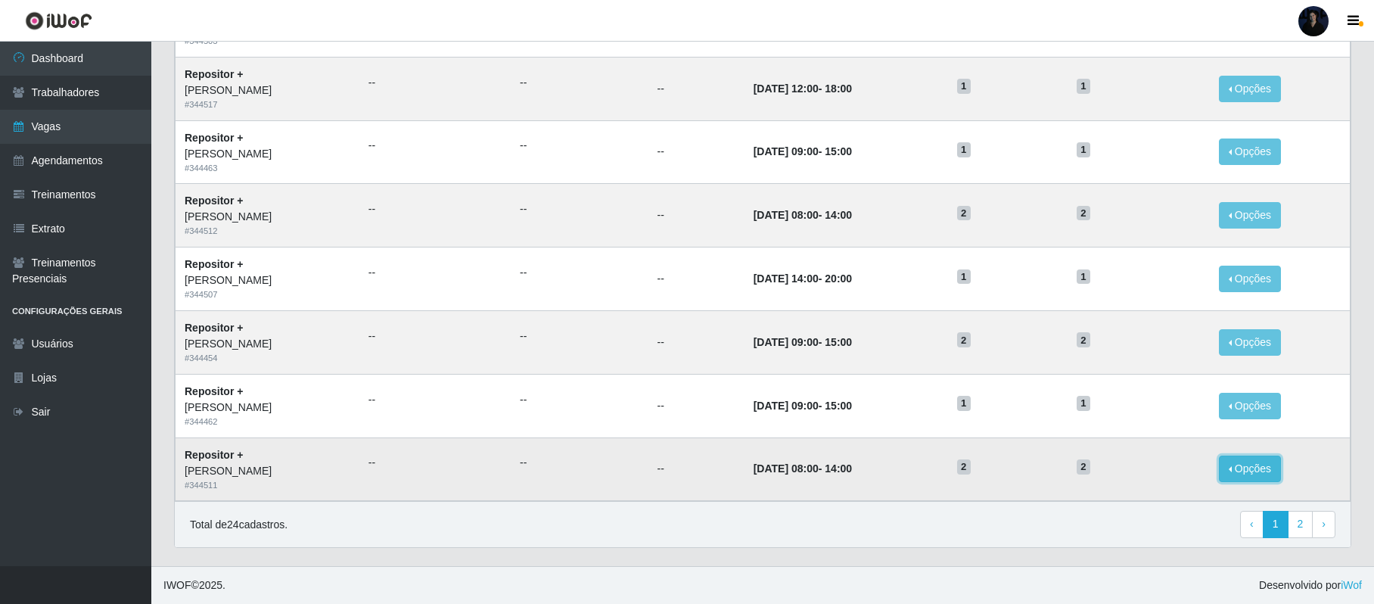
click at [1268, 461] on button "Opções" at bounding box center [1249, 468] width 62 height 26
click at [1150, 476] on div "Deletar" at bounding box center [1156, 481] width 89 height 16
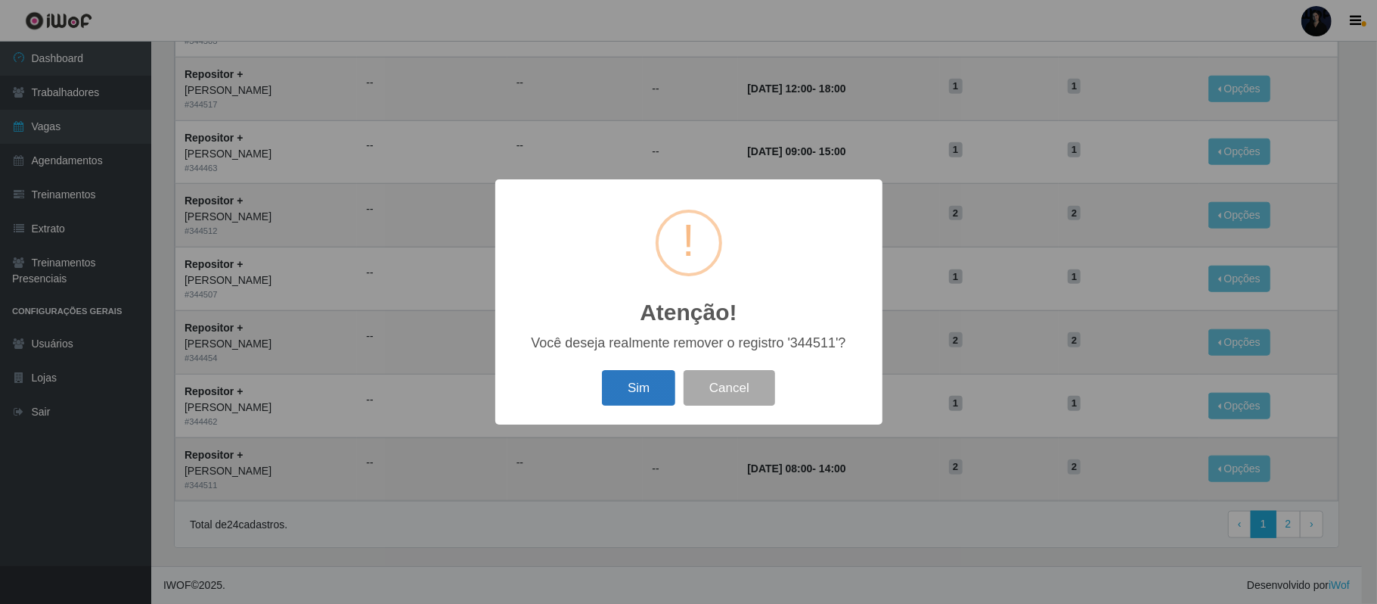
click at [637, 387] on button "Sim" at bounding box center [638, 388] width 73 height 36
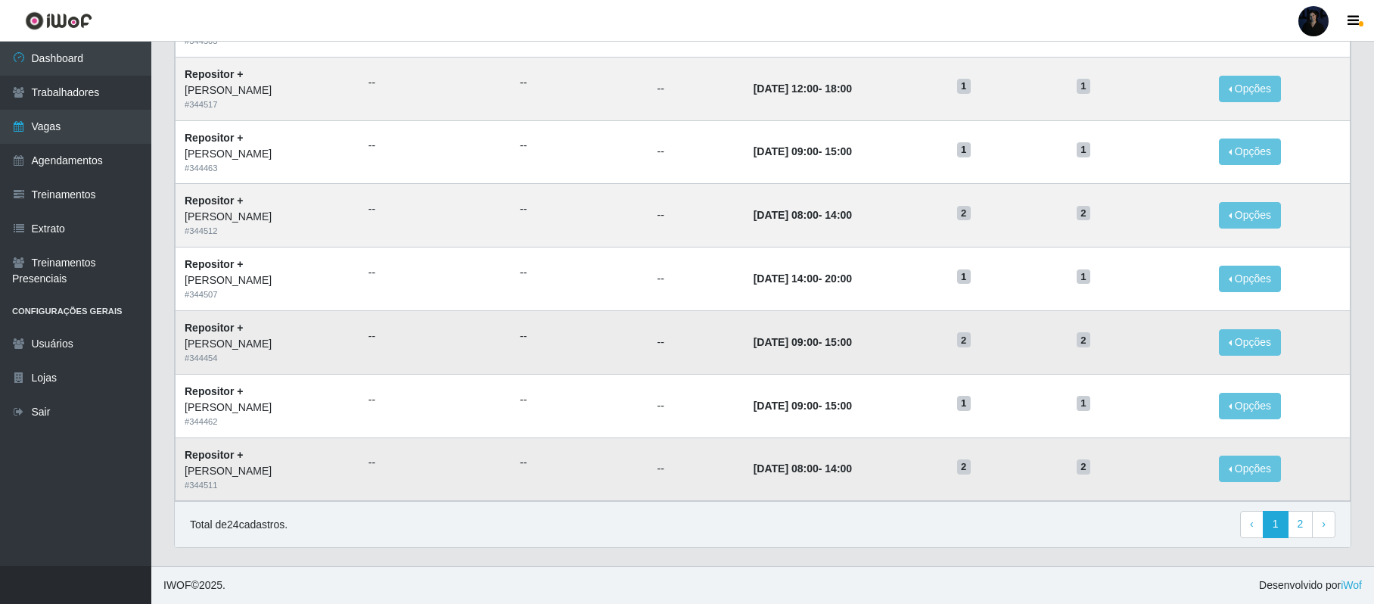
scroll to position [0, 0]
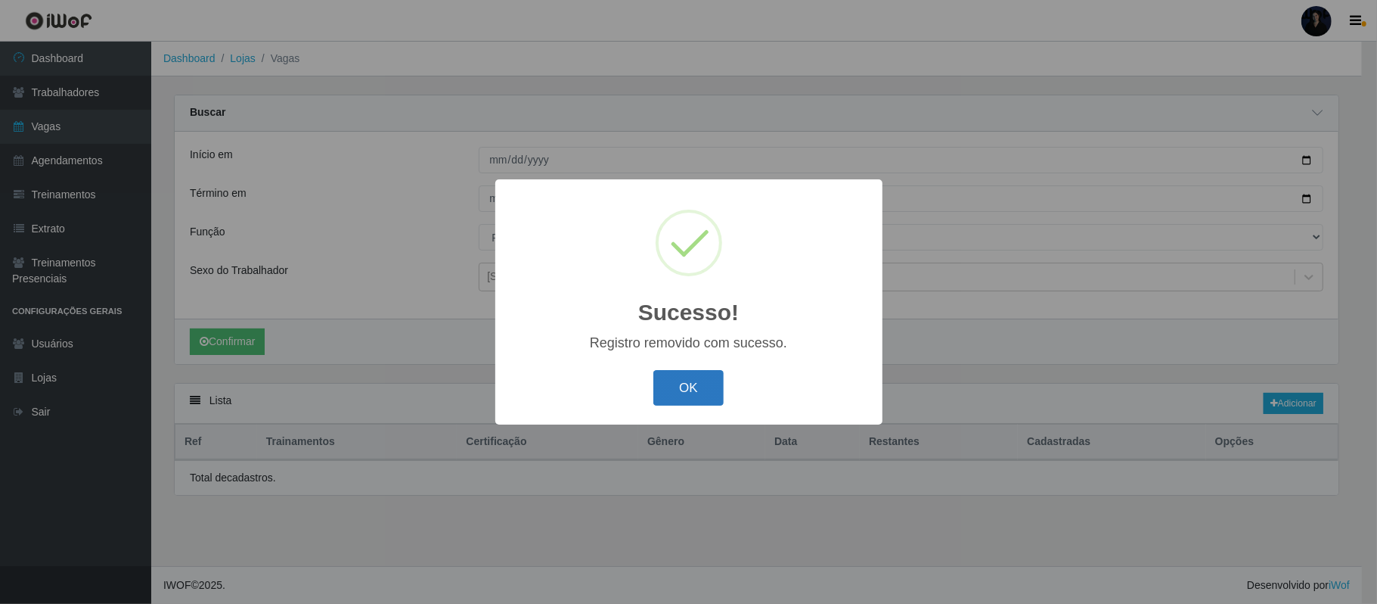
click at [678, 385] on button "OK" at bounding box center [688, 388] width 70 height 36
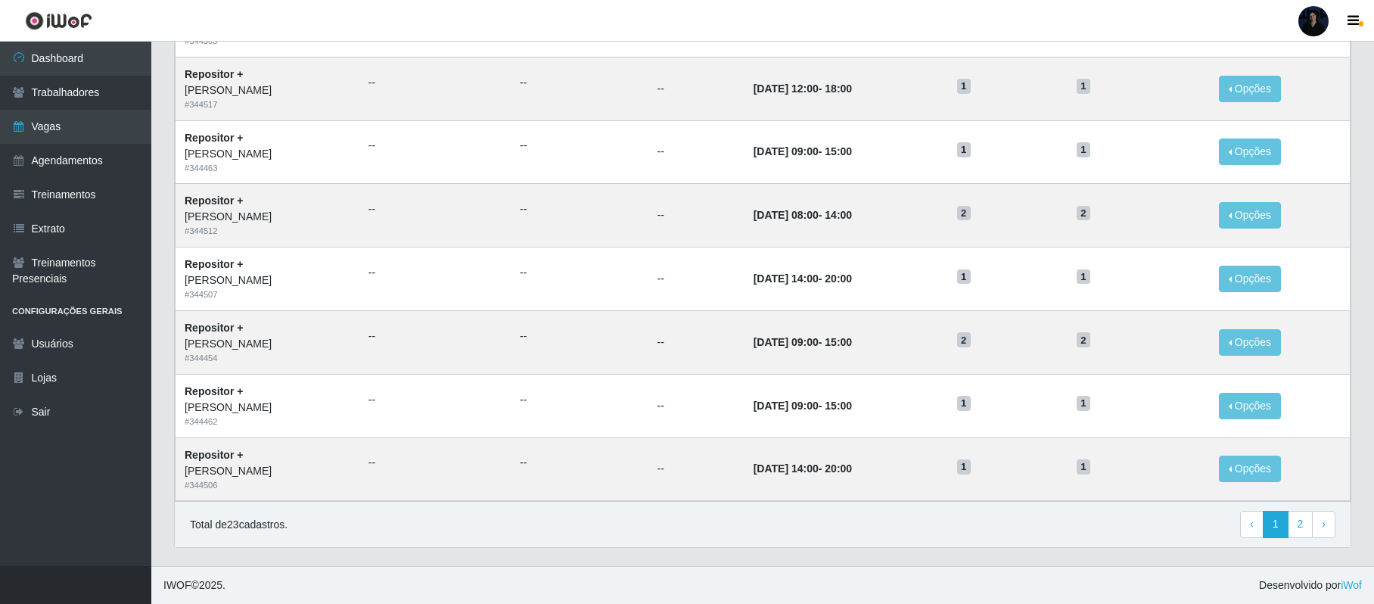
scroll to position [917, 0]
click at [1265, 476] on button "Opções" at bounding box center [1249, 468] width 62 height 26
click at [1159, 478] on div "Deletar" at bounding box center [1156, 481] width 89 height 16
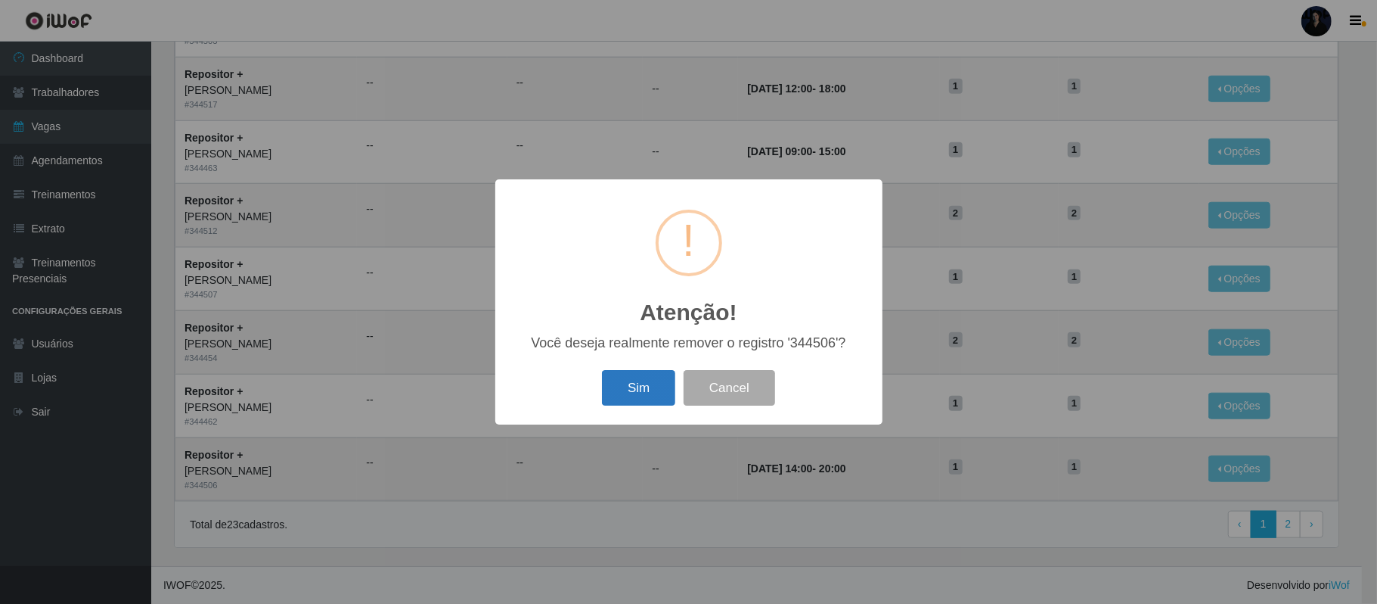
click at [657, 379] on button "Sim" at bounding box center [638, 388] width 73 height 36
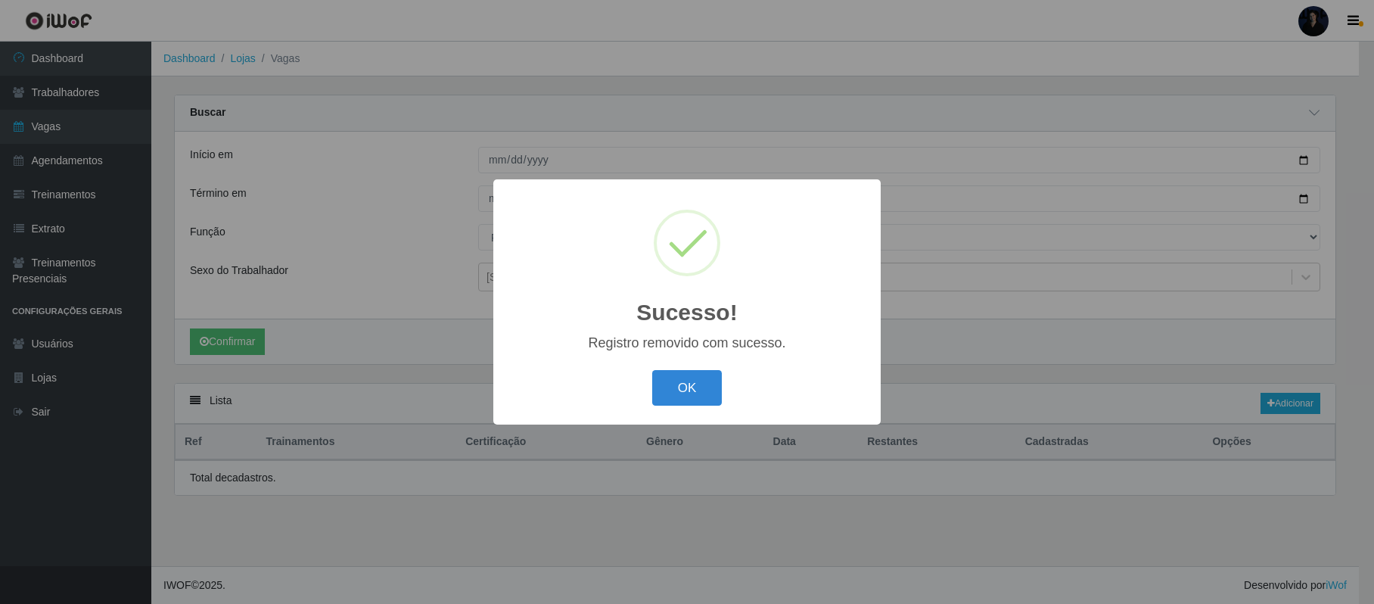
scroll to position [0, 0]
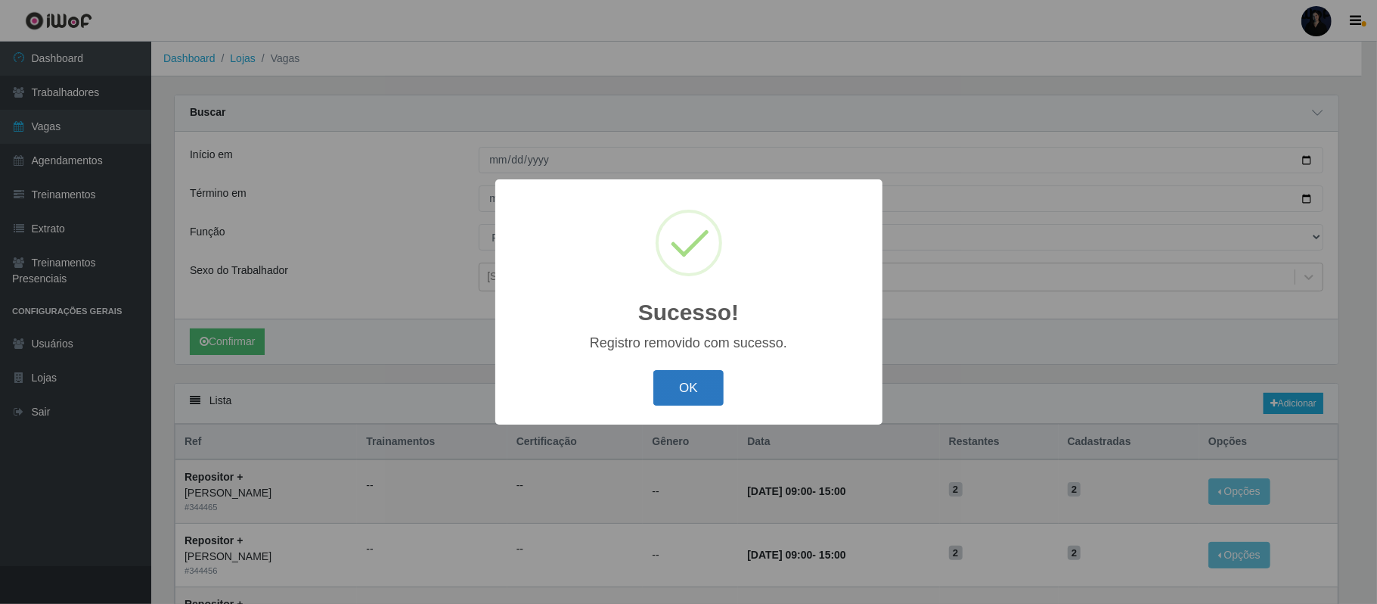
click at [688, 382] on button "OK" at bounding box center [688, 388] width 70 height 36
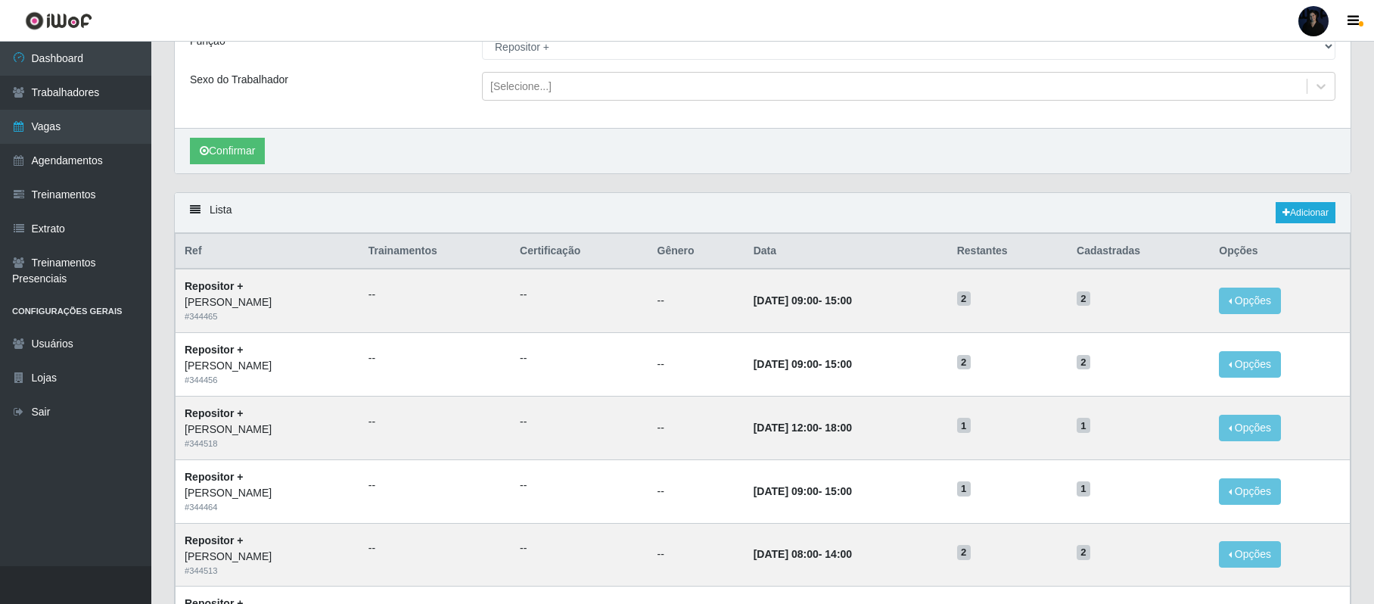
scroll to position [324, 0]
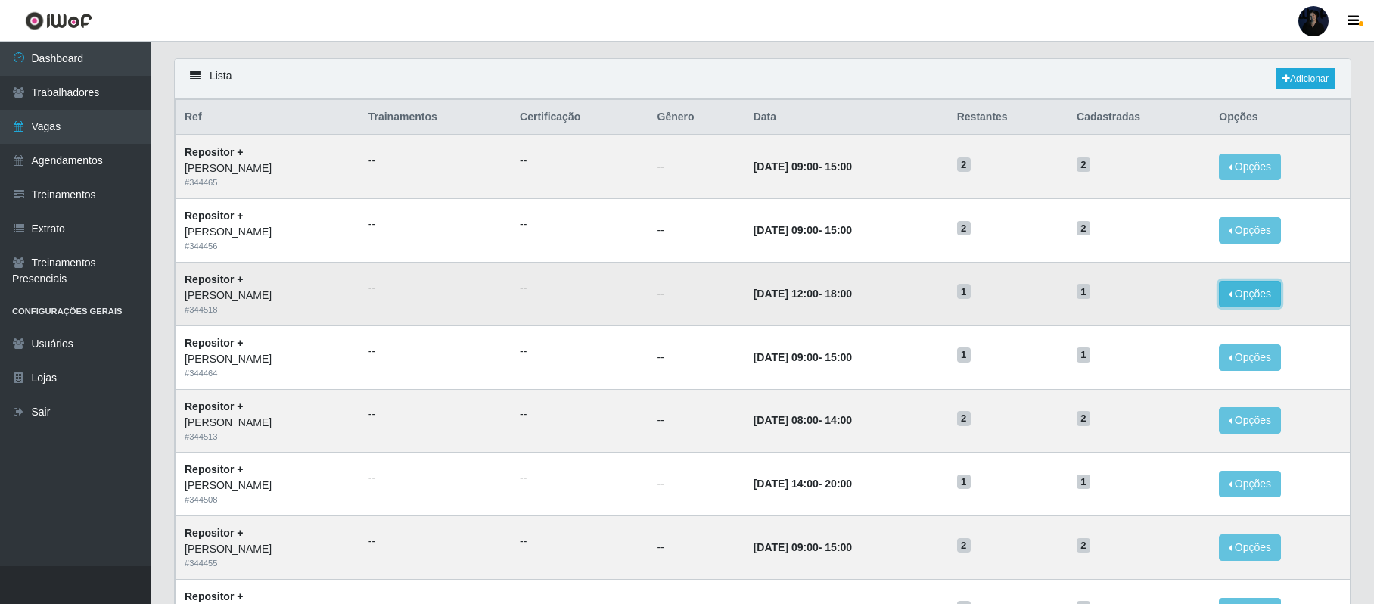
click at [1262, 291] on button "Opções" at bounding box center [1249, 294] width 62 height 26
click at [1153, 327] on div "Deletar" at bounding box center [1156, 329] width 89 height 16
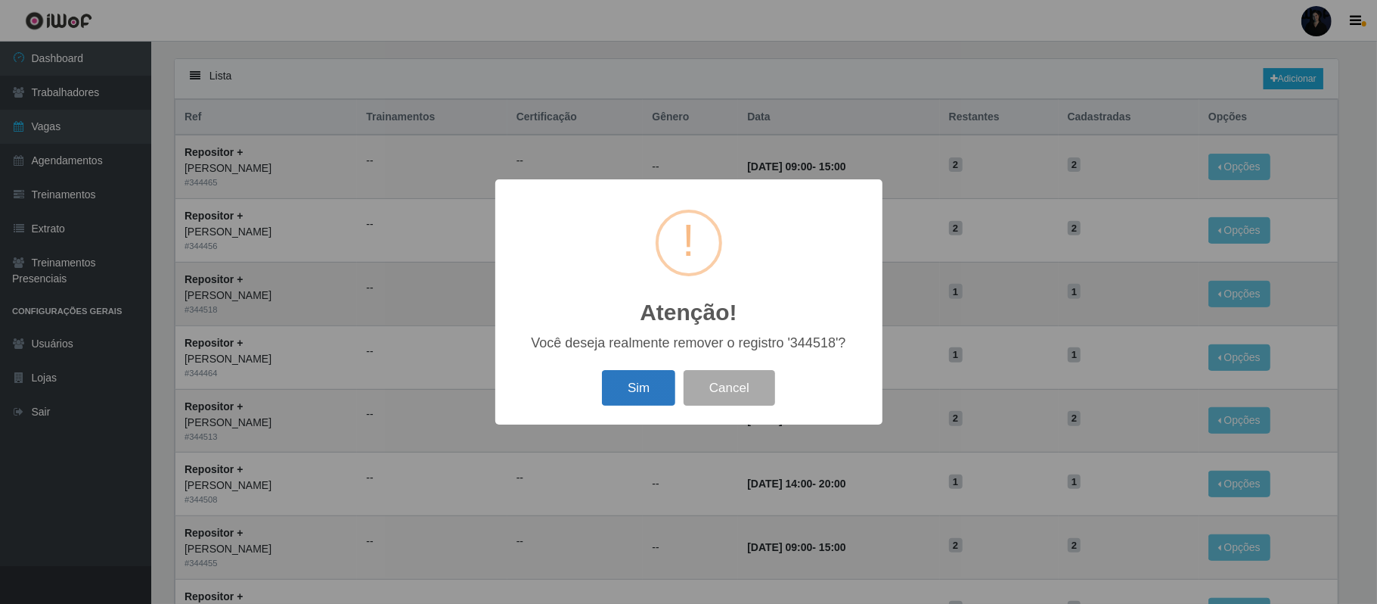
click at [638, 380] on button "Sim" at bounding box center [638, 388] width 73 height 36
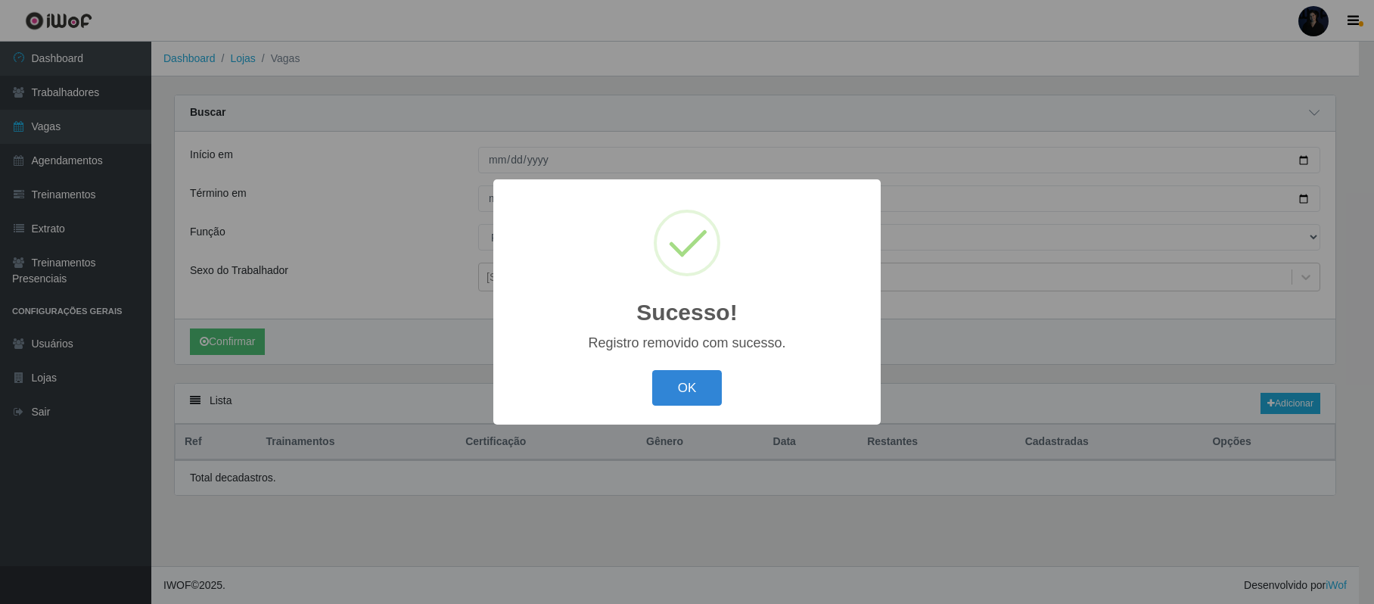
scroll to position [0, 0]
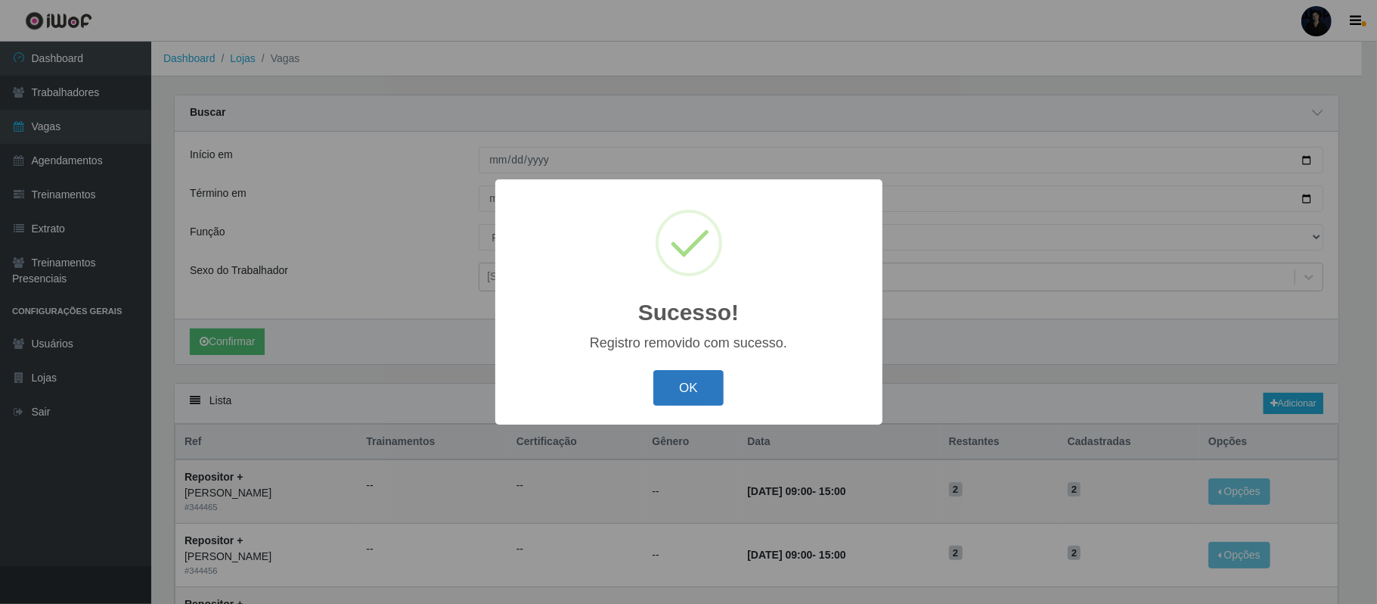
click at [678, 389] on button "OK" at bounding box center [688, 388] width 70 height 36
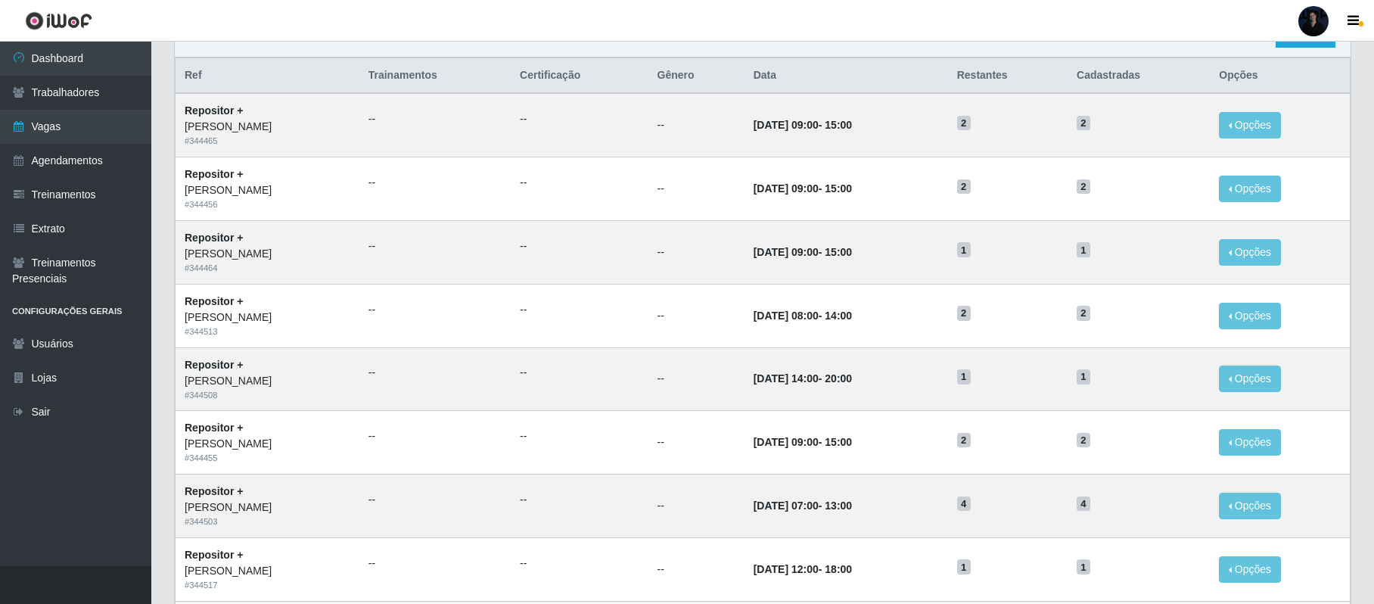
scroll to position [406, 0]
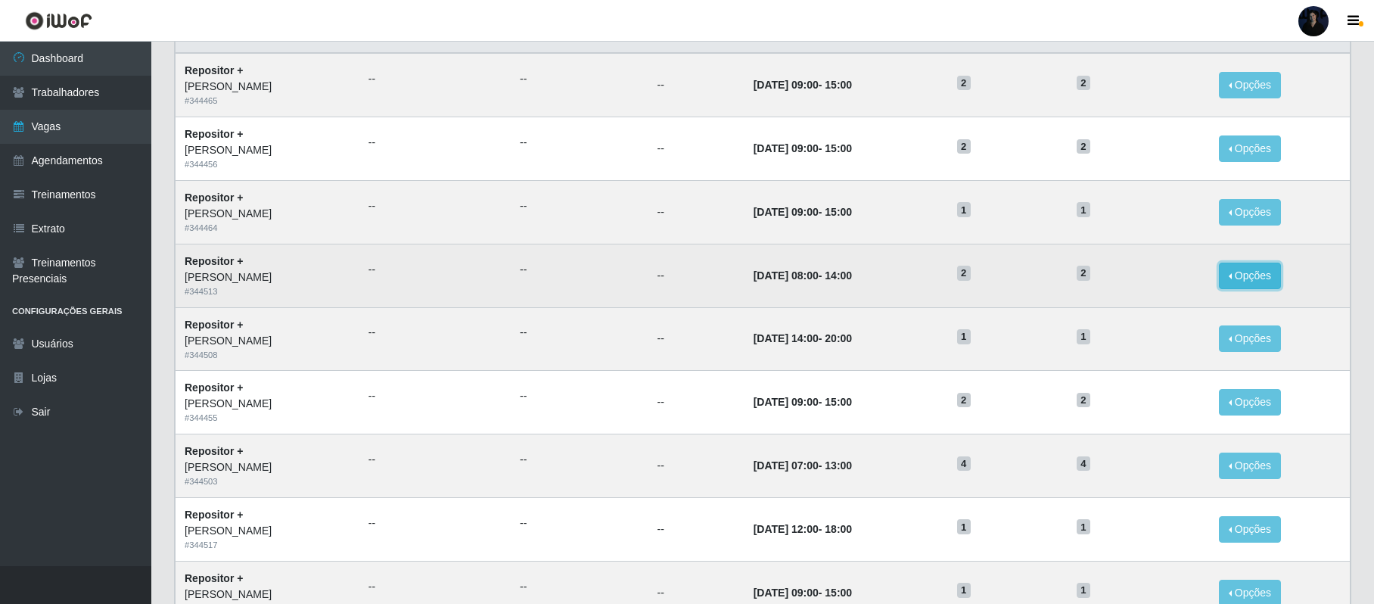
click at [1271, 278] on button "Opções" at bounding box center [1249, 275] width 62 height 26
click at [1166, 313] on div "Deletar" at bounding box center [1156, 311] width 89 height 16
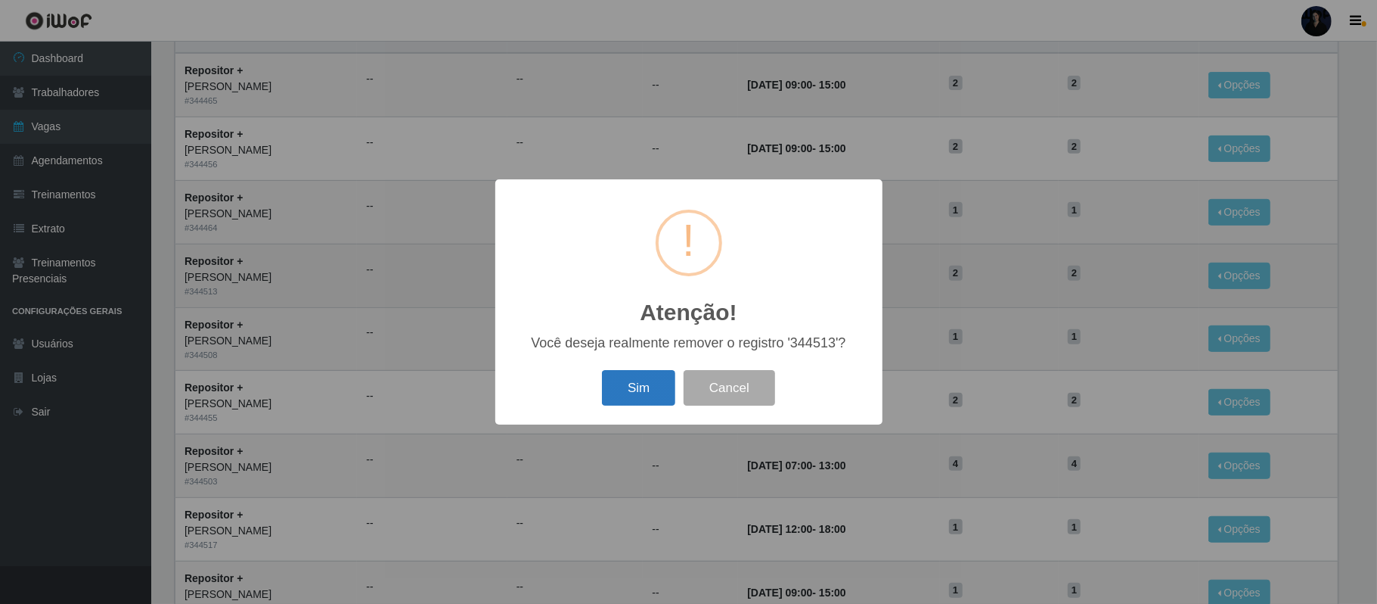
click at [641, 387] on button "Sim" at bounding box center [638, 388] width 73 height 36
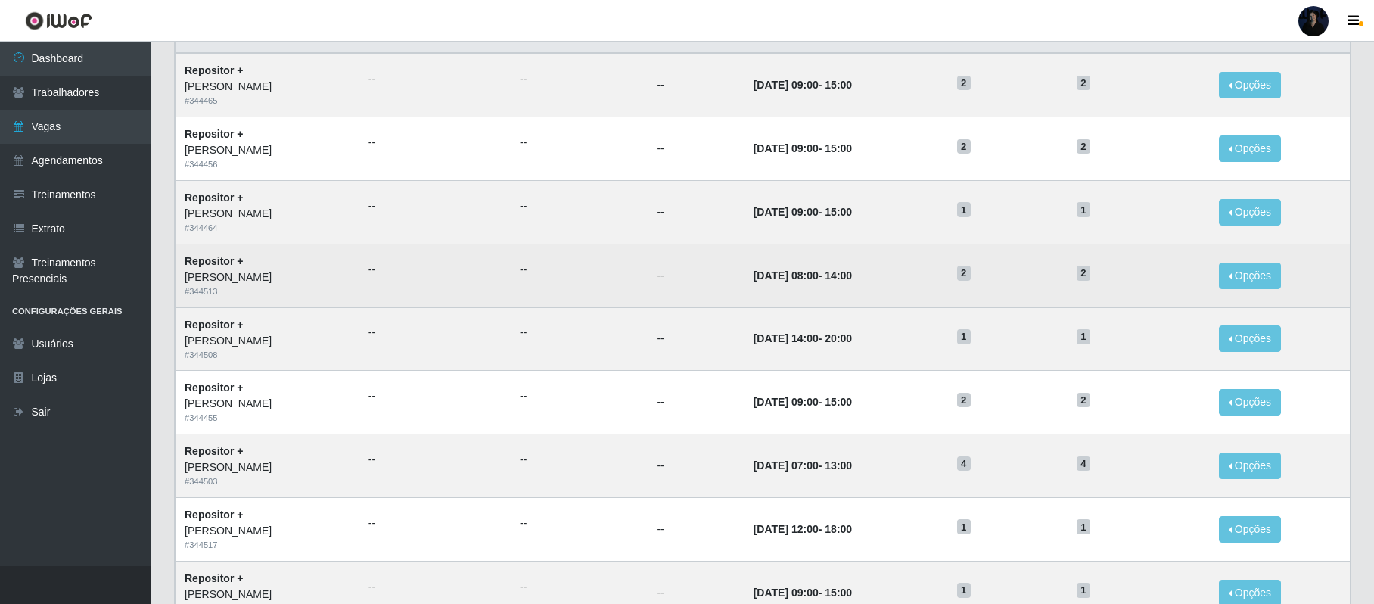
scroll to position [0, 0]
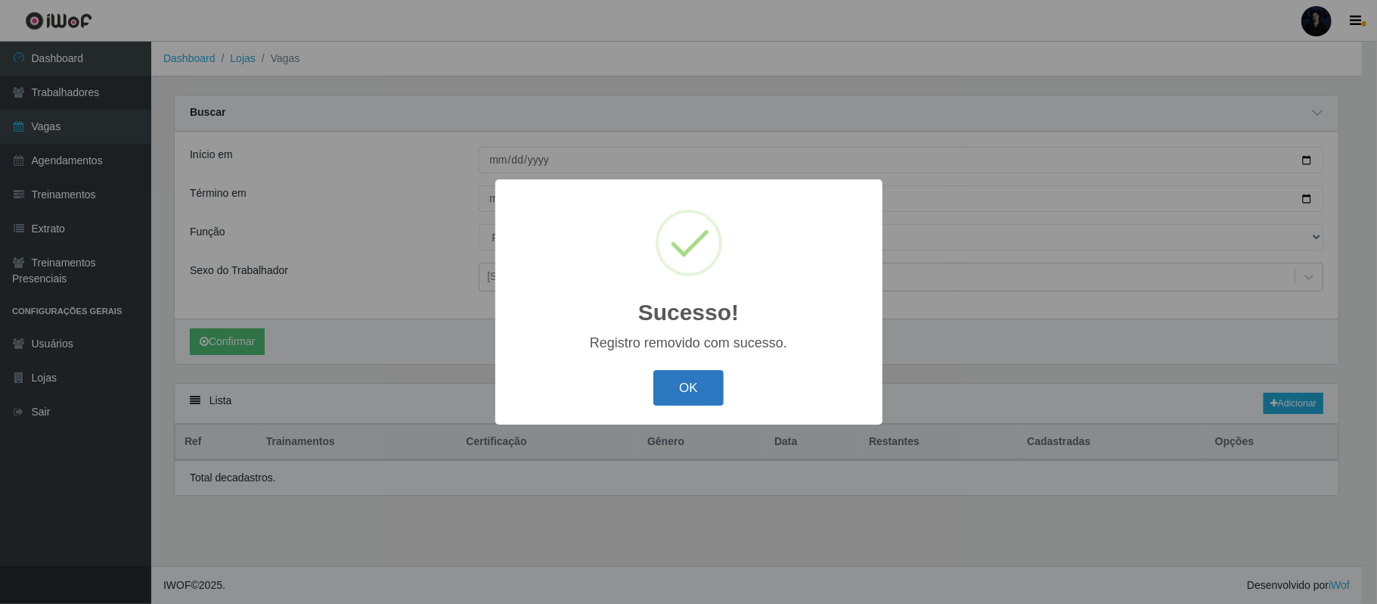
click at [694, 391] on button "OK" at bounding box center [688, 388] width 70 height 36
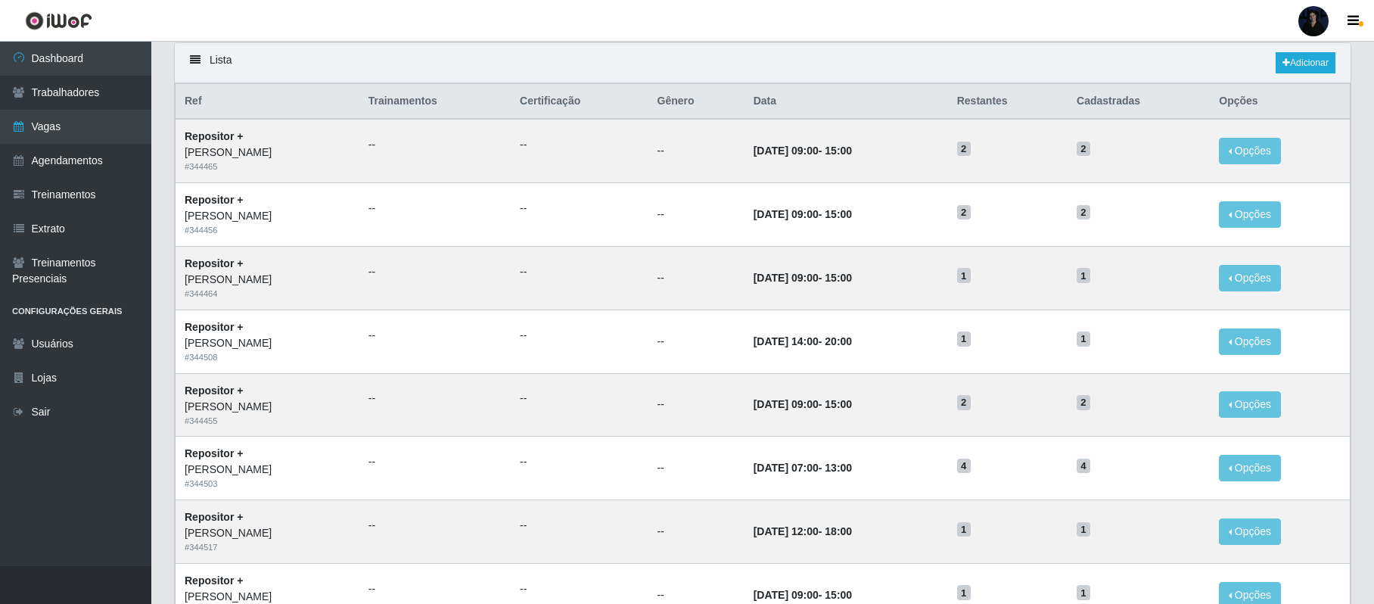
scroll to position [364, 0]
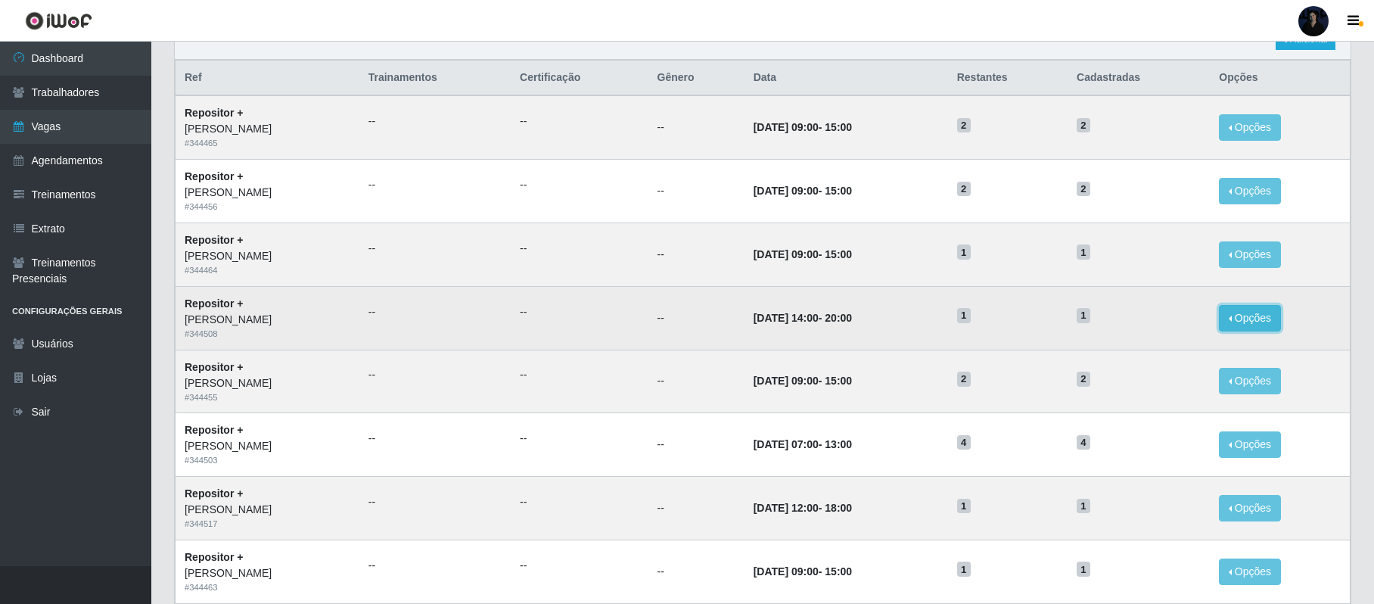
click at [1280, 318] on button "Opções" at bounding box center [1249, 318] width 62 height 26
click at [1159, 357] on div "Deletar" at bounding box center [1156, 353] width 89 height 16
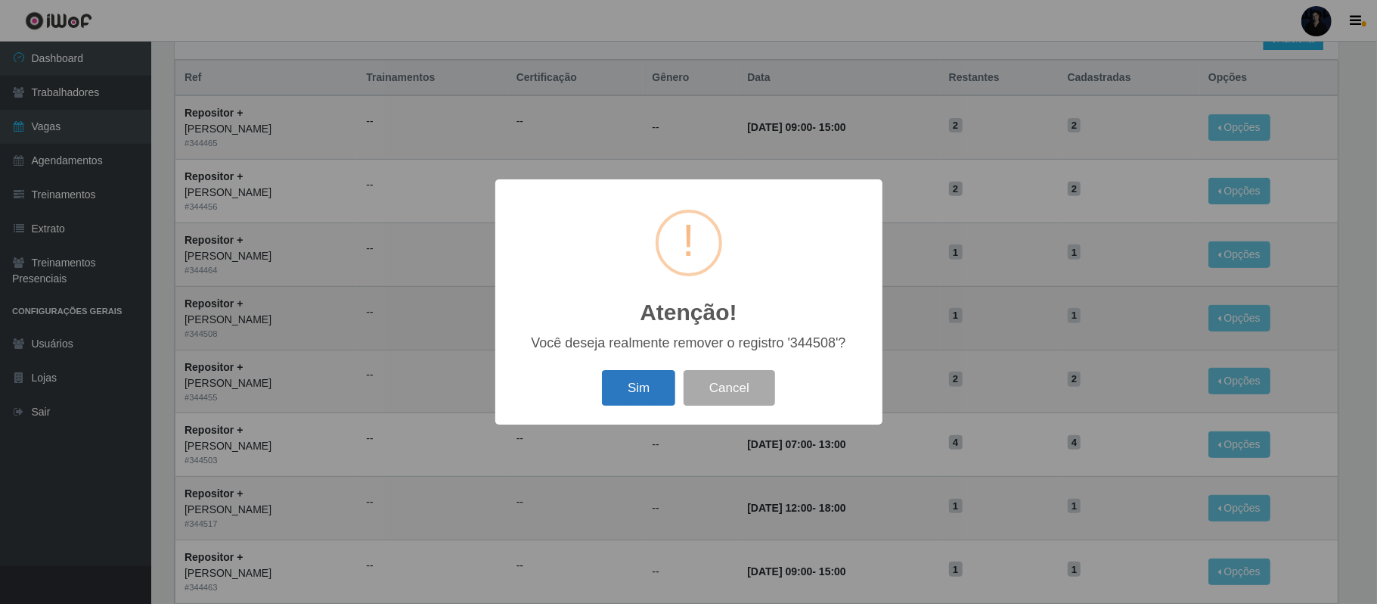
click at [635, 385] on button "Sim" at bounding box center [638, 388] width 73 height 36
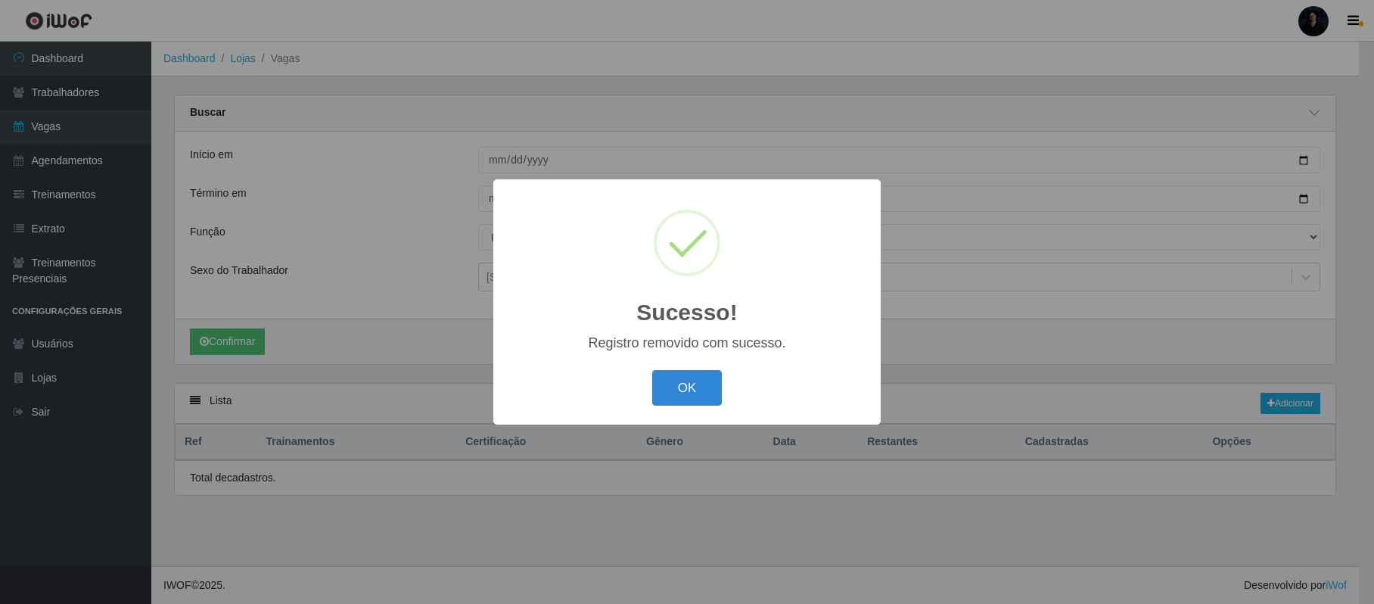
scroll to position [0, 0]
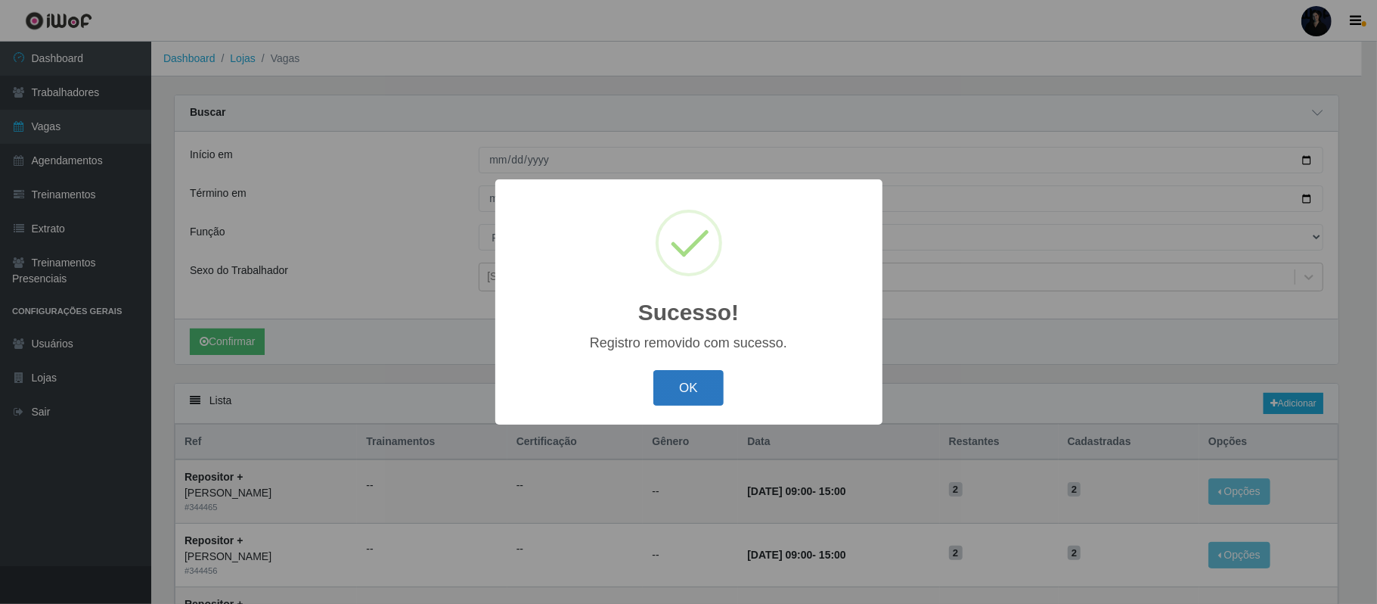
click at [678, 388] on button "OK" at bounding box center [688, 388] width 70 height 36
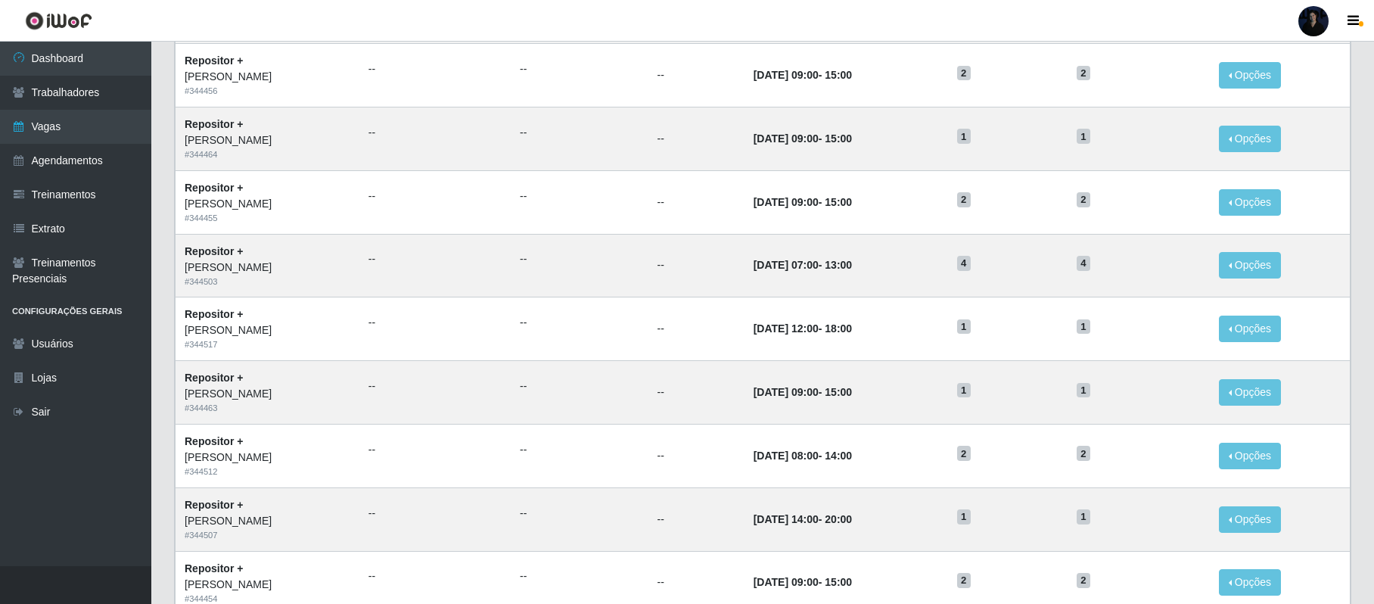
scroll to position [490, 0]
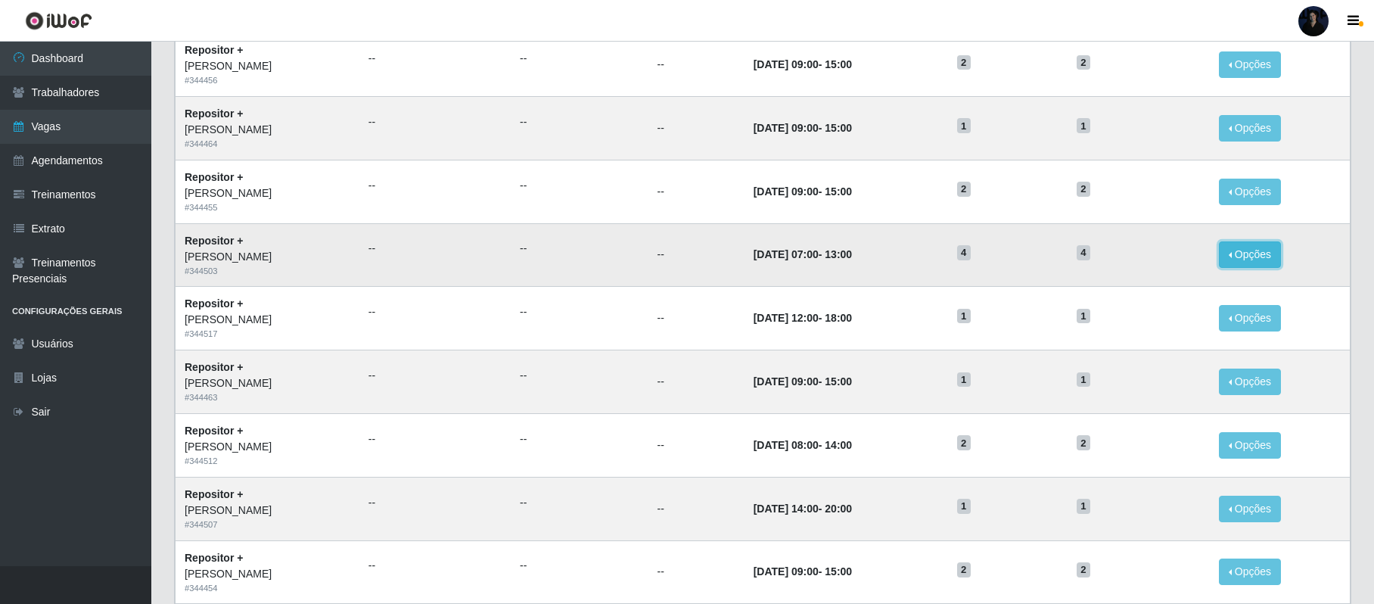
click at [1246, 259] on button "Opções" at bounding box center [1249, 254] width 62 height 26
click at [1147, 287] on div "Deletar" at bounding box center [1156, 289] width 89 height 16
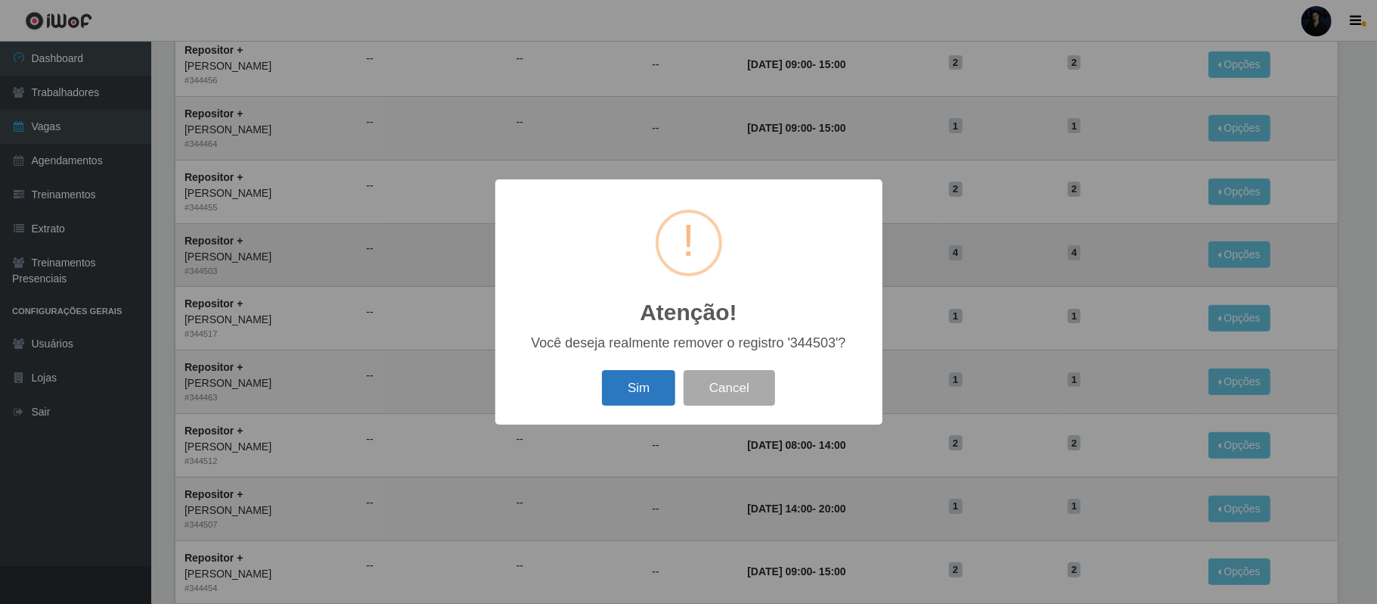
click at [616, 382] on button "Sim" at bounding box center [638, 388] width 73 height 36
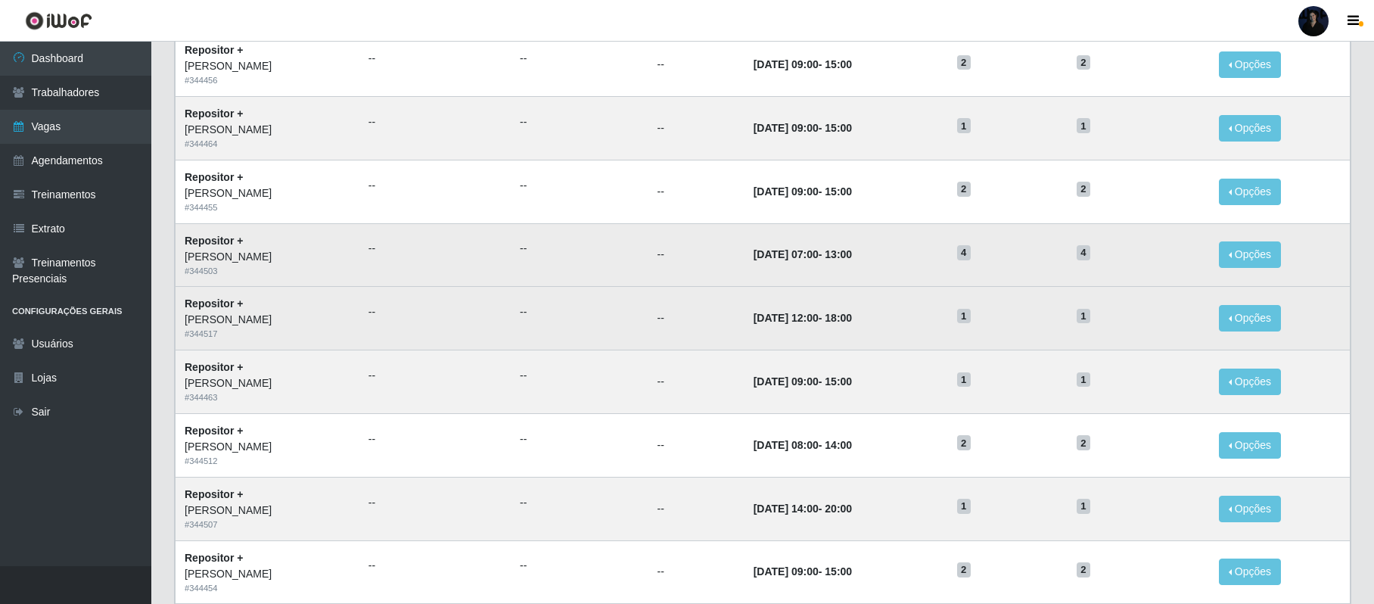
scroll to position [0, 0]
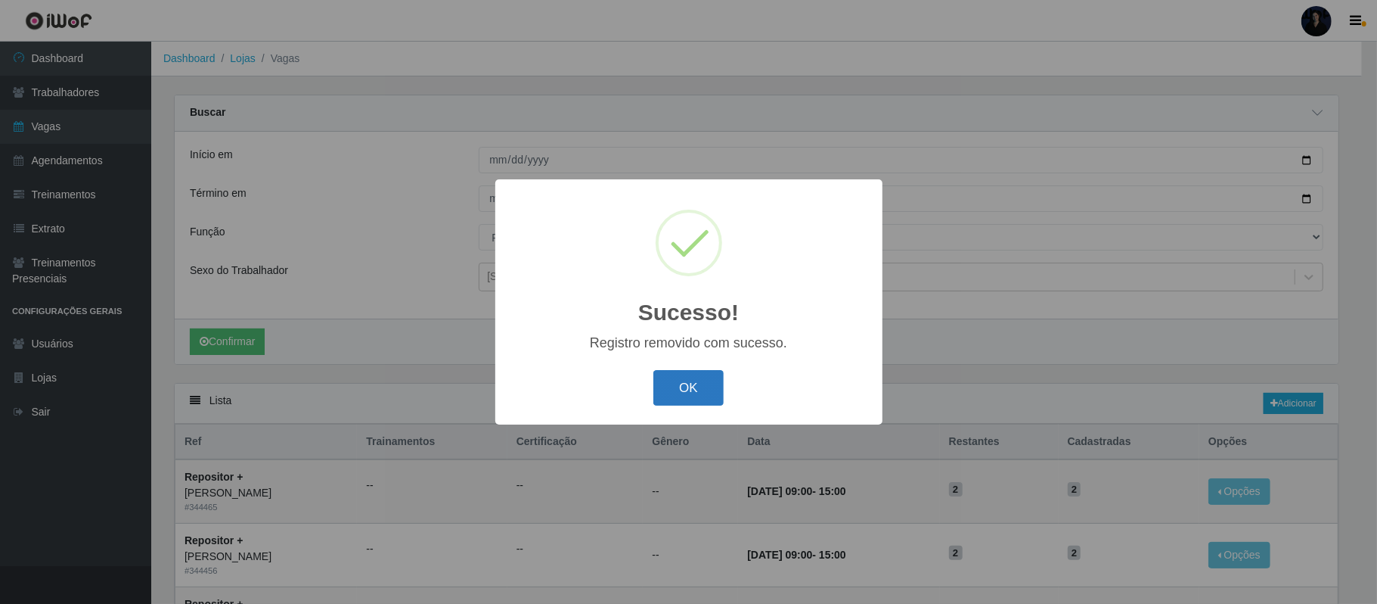
click at [688, 382] on button "OK" at bounding box center [688, 388] width 70 height 36
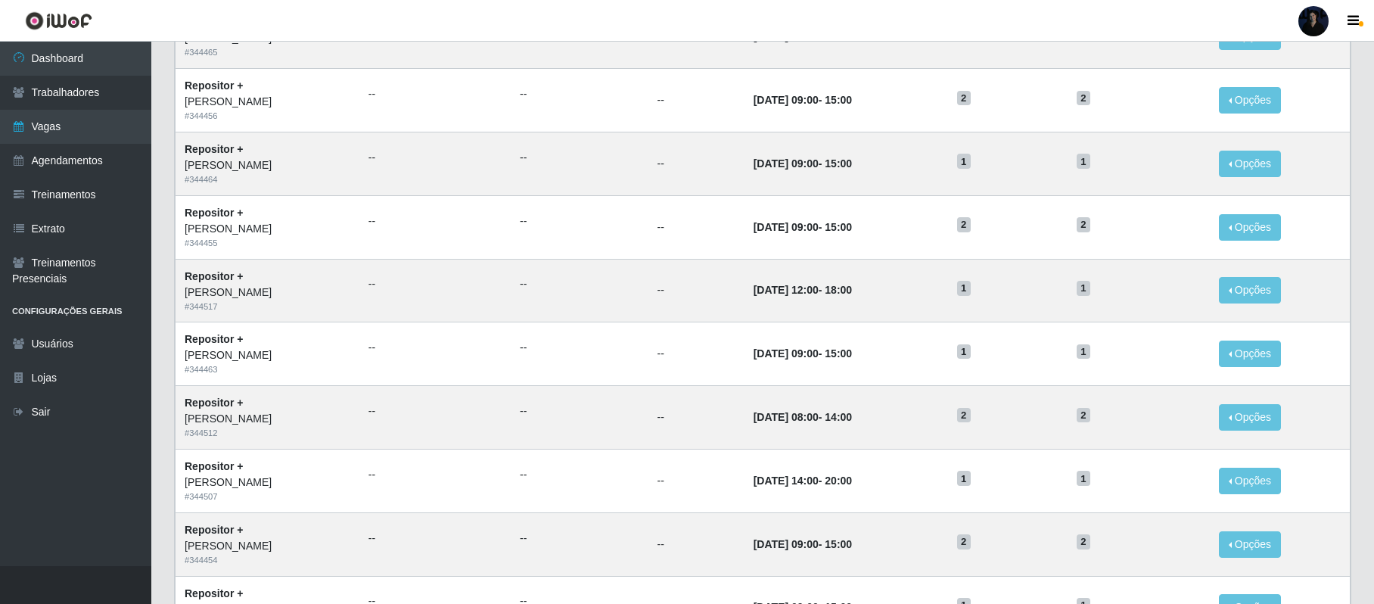
scroll to position [470, 0]
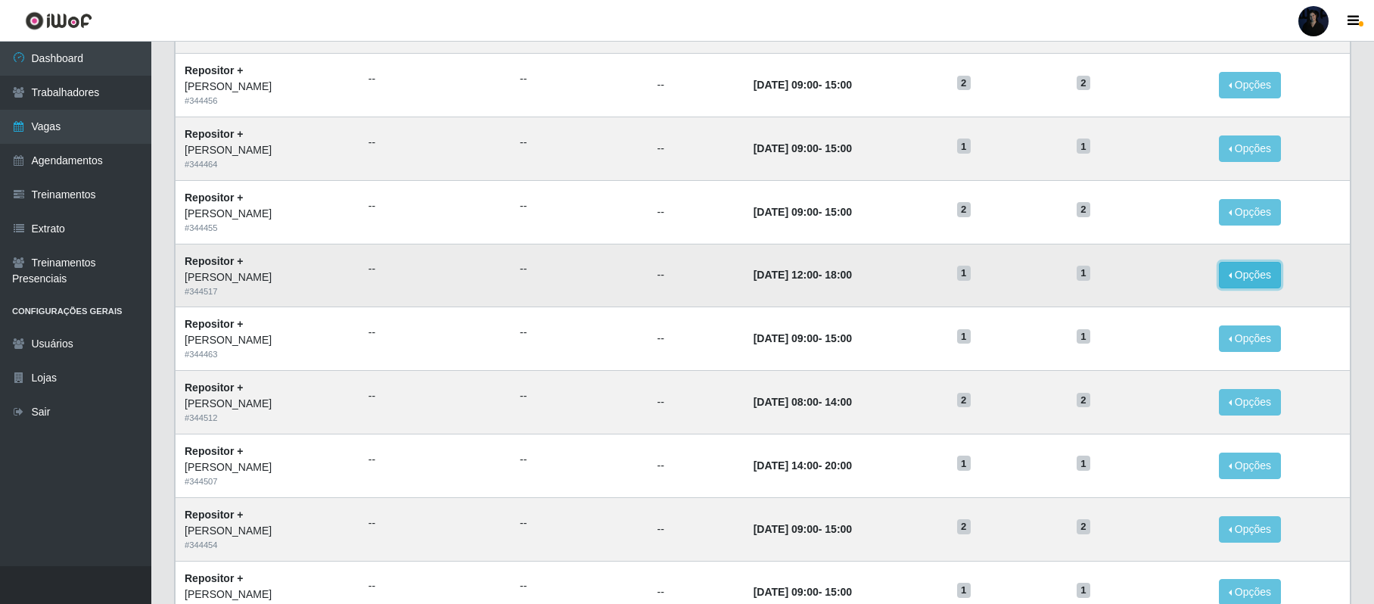
click at [1248, 281] on button "Opções" at bounding box center [1249, 275] width 62 height 26
click at [1172, 312] on div "Deletar" at bounding box center [1156, 310] width 89 height 16
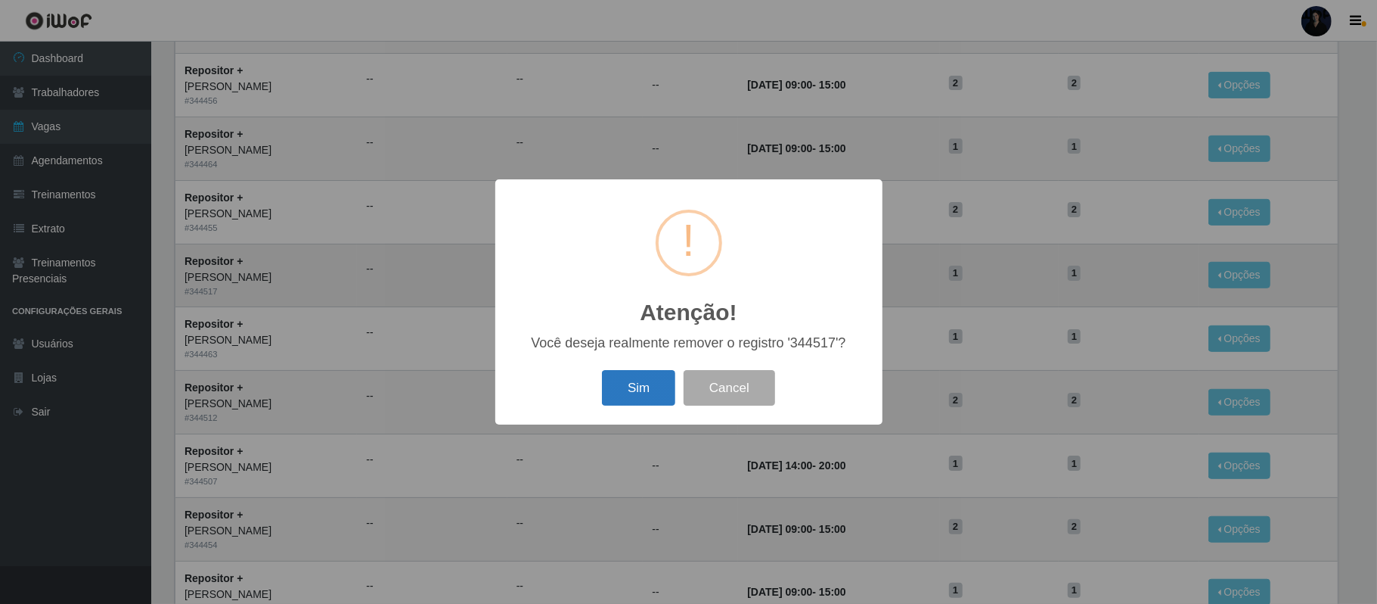
click at [617, 392] on button "Sim" at bounding box center [638, 388] width 73 height 36
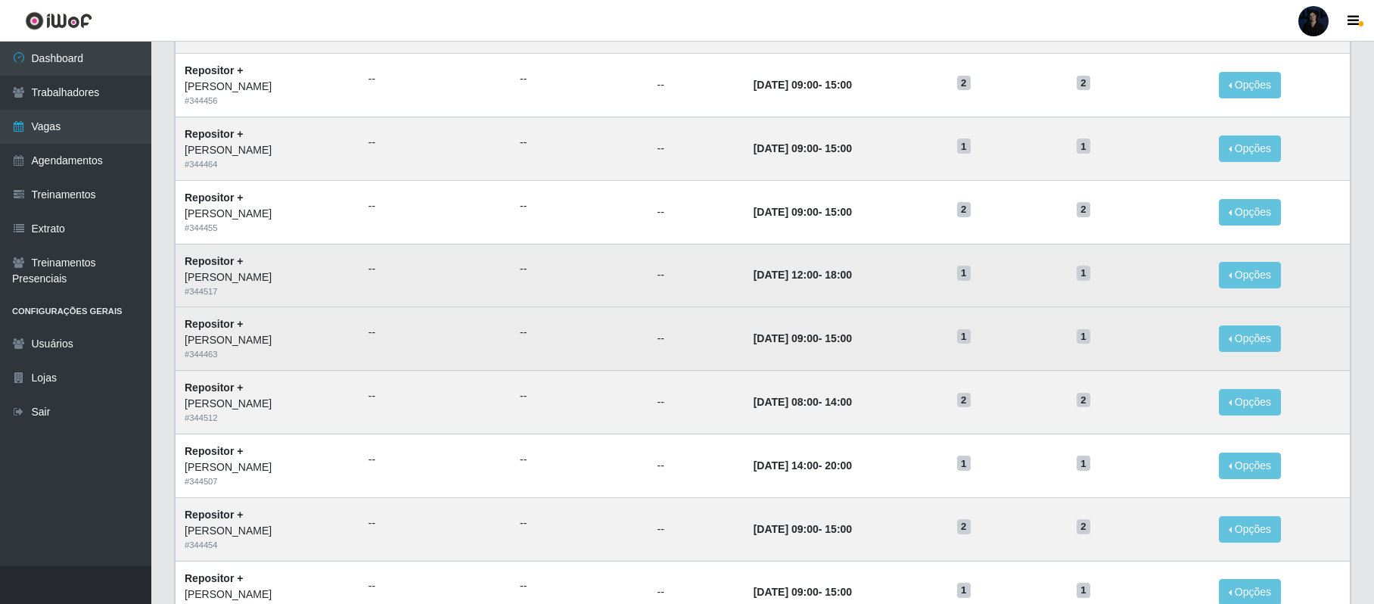
scroll to position [0, 0]
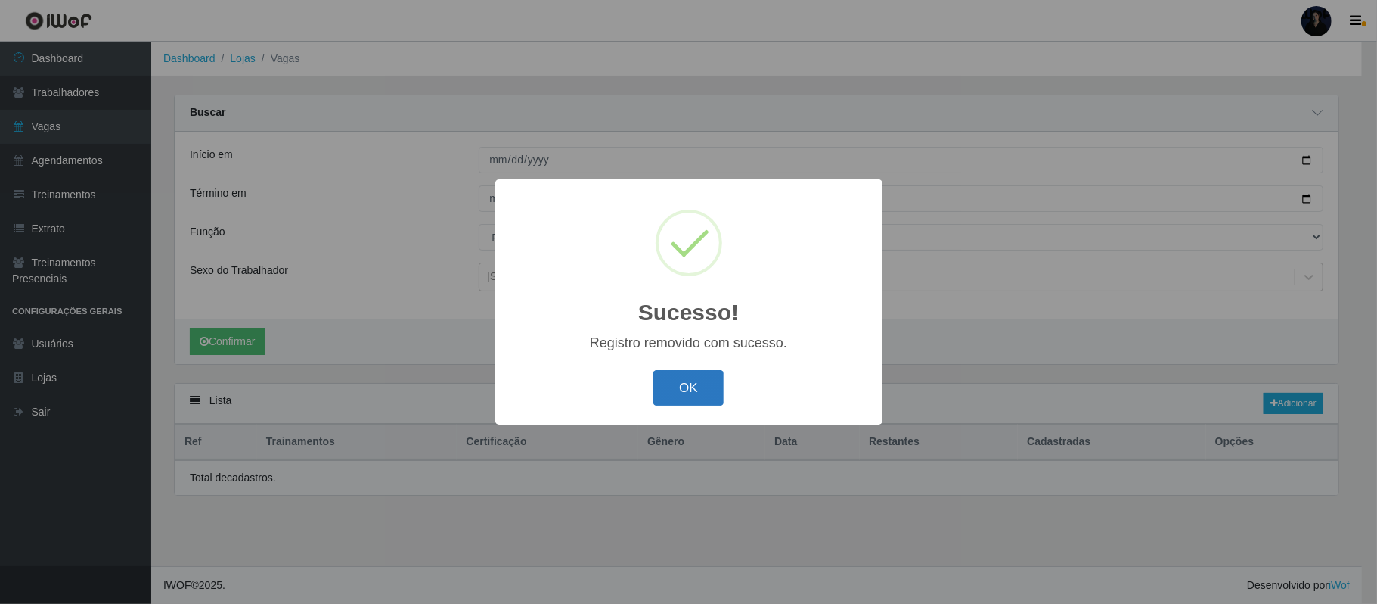
click at [666, 392] on button "OK" at bounding box center [688, 388] width 70 height 36
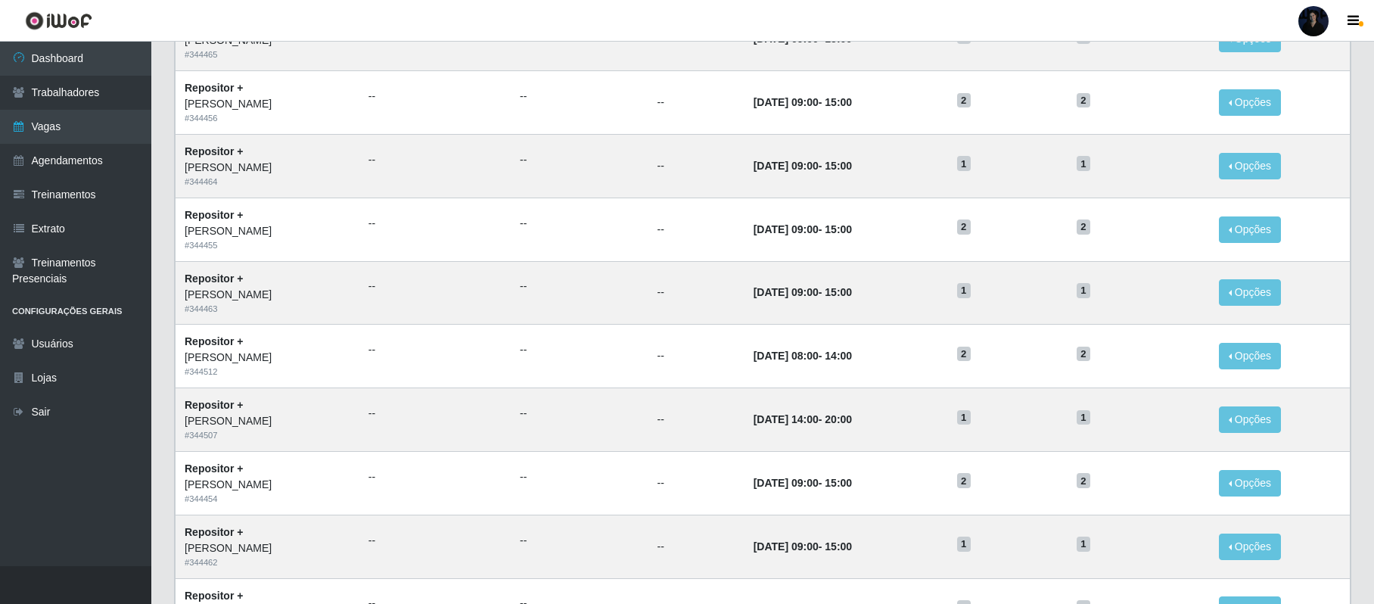
scroll to position [455, 0]
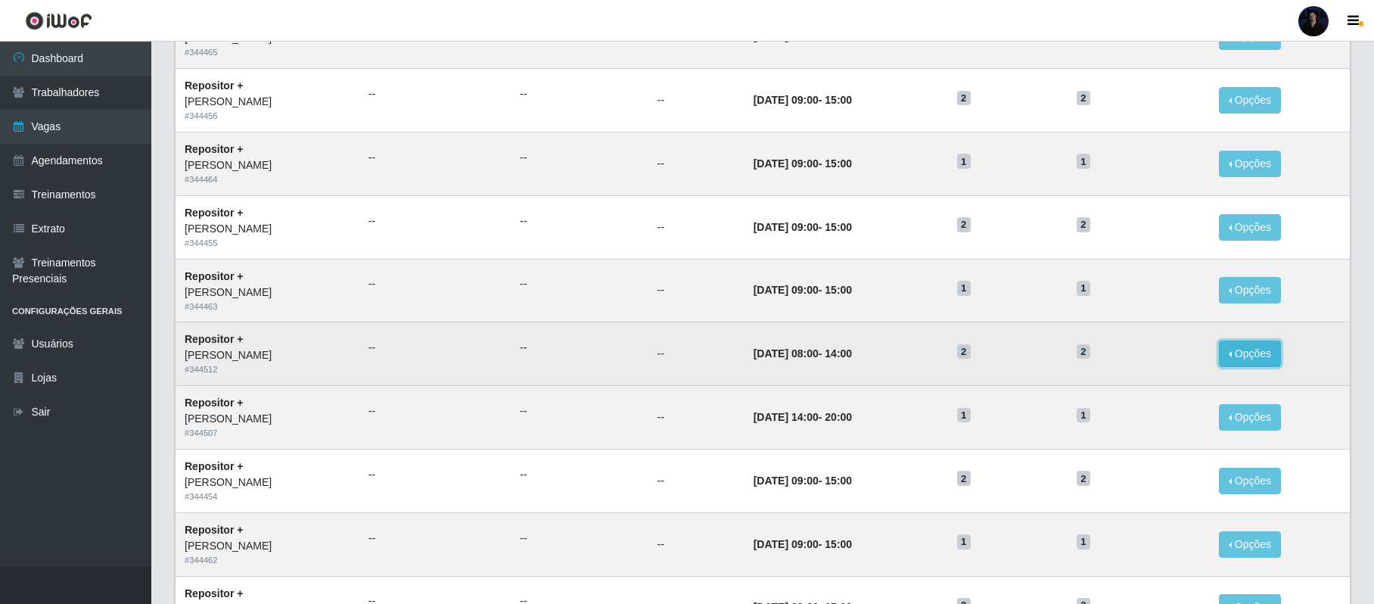
click at [1254, 354] on button "Opções" at bounding box center [1249, 353] width 62 height 26
click at [1159, 393] on div "Deletar" at bounding box center [1156, 388] width 89 height 16
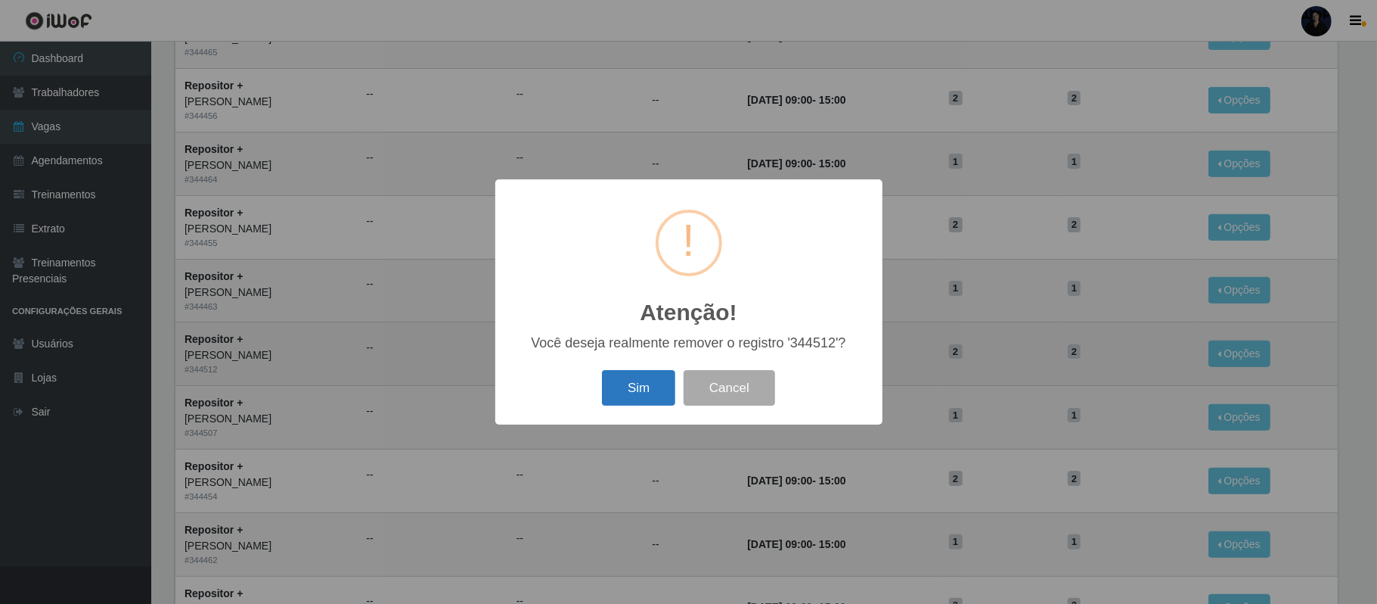
click at [610, 386] on button "Sim" at bounding box center [638, 388] width 73 height 36
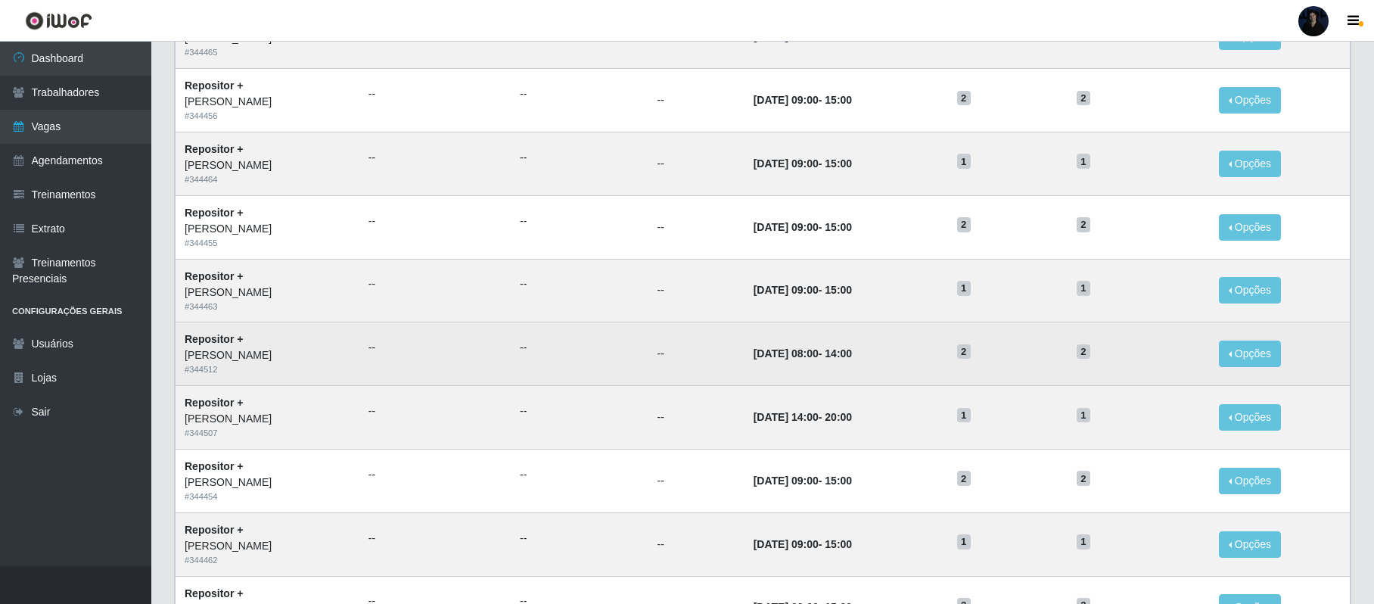
scroll to position [0, 0]
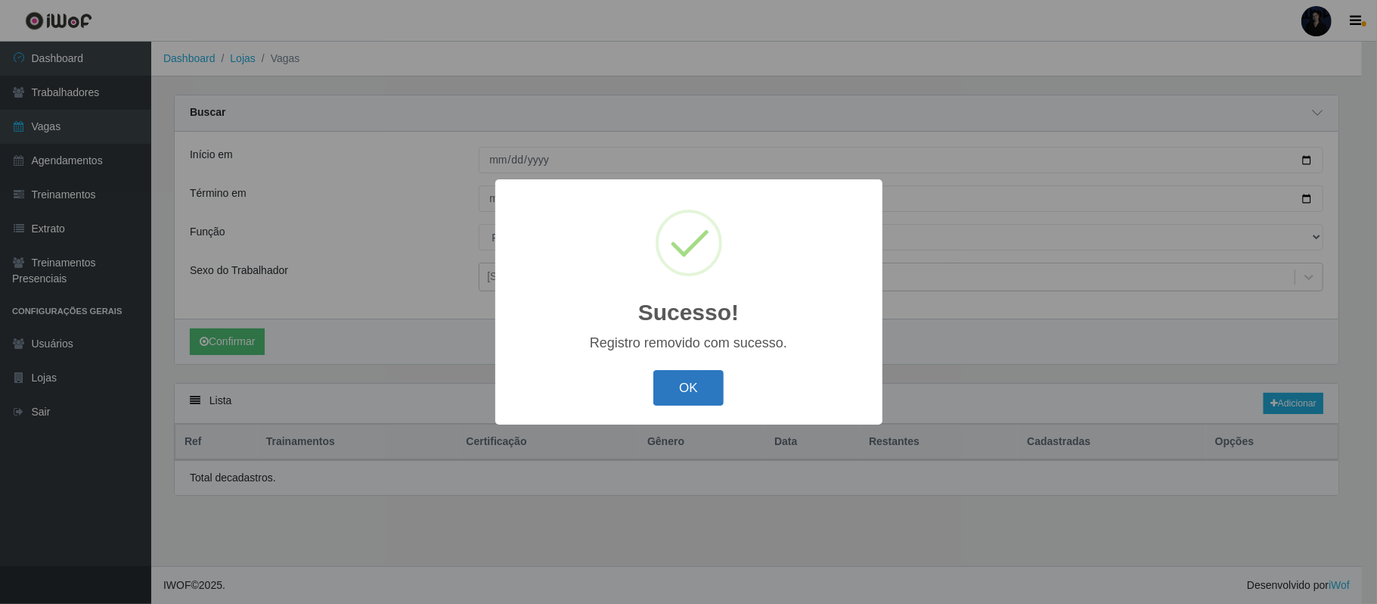
click at [684, 397] on button "OK" at bounding box center [688, 388] width 70 height 36
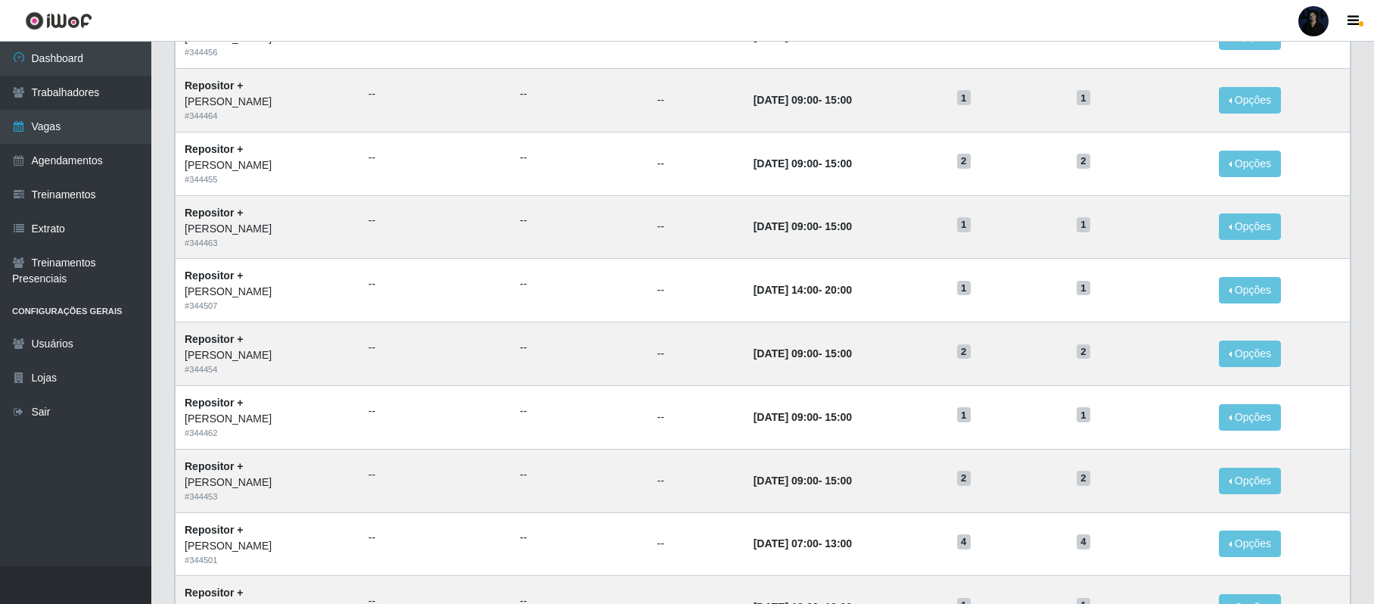
scroll to position [521, 0]
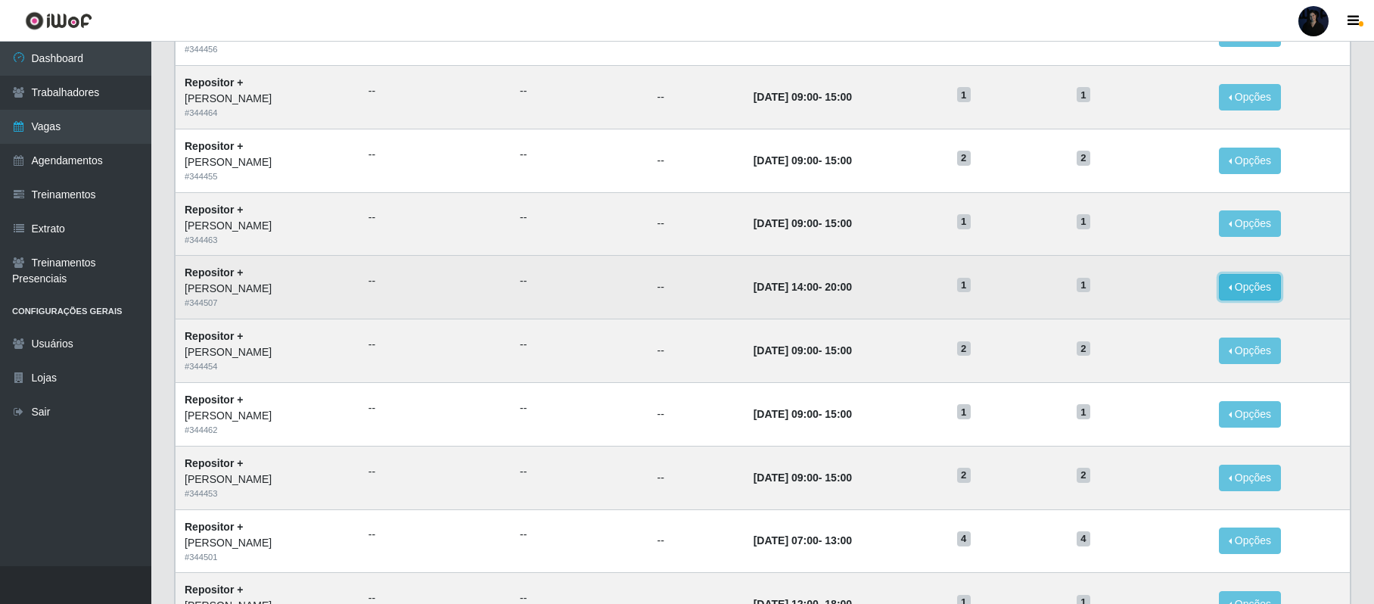
click at [1265, 296] on button "Opções" at bounding box center [1249, 287] width 62 height 26
click at [1156, 327] on div "Deletar" at bounding box center [1156, 322] width 89 height 16
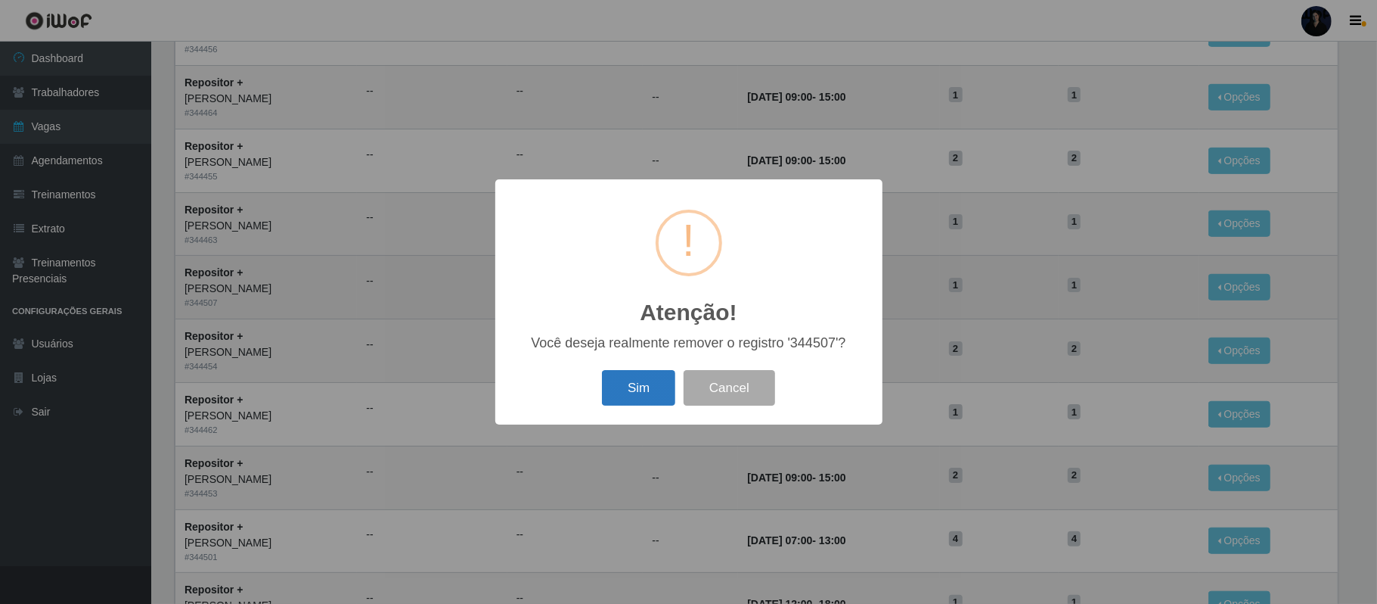
click at [655, 388] on button "Sim" at bounding box center [638, 388] width 73 height 36
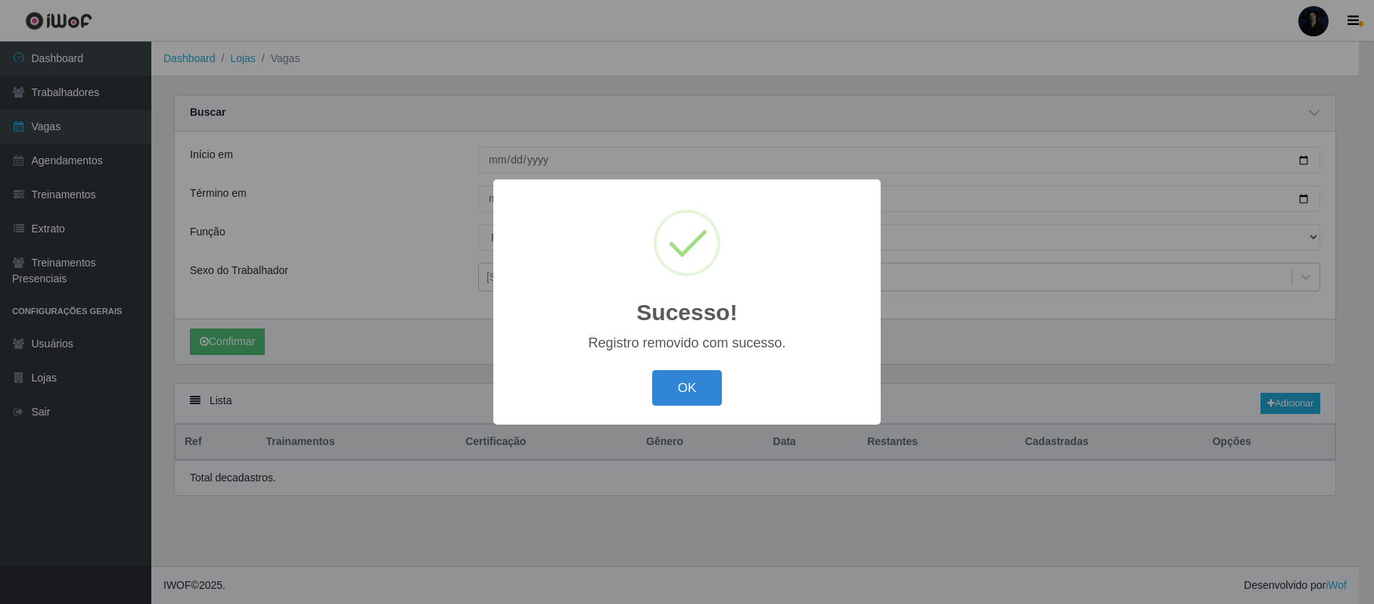
scroll to position [0, 0]
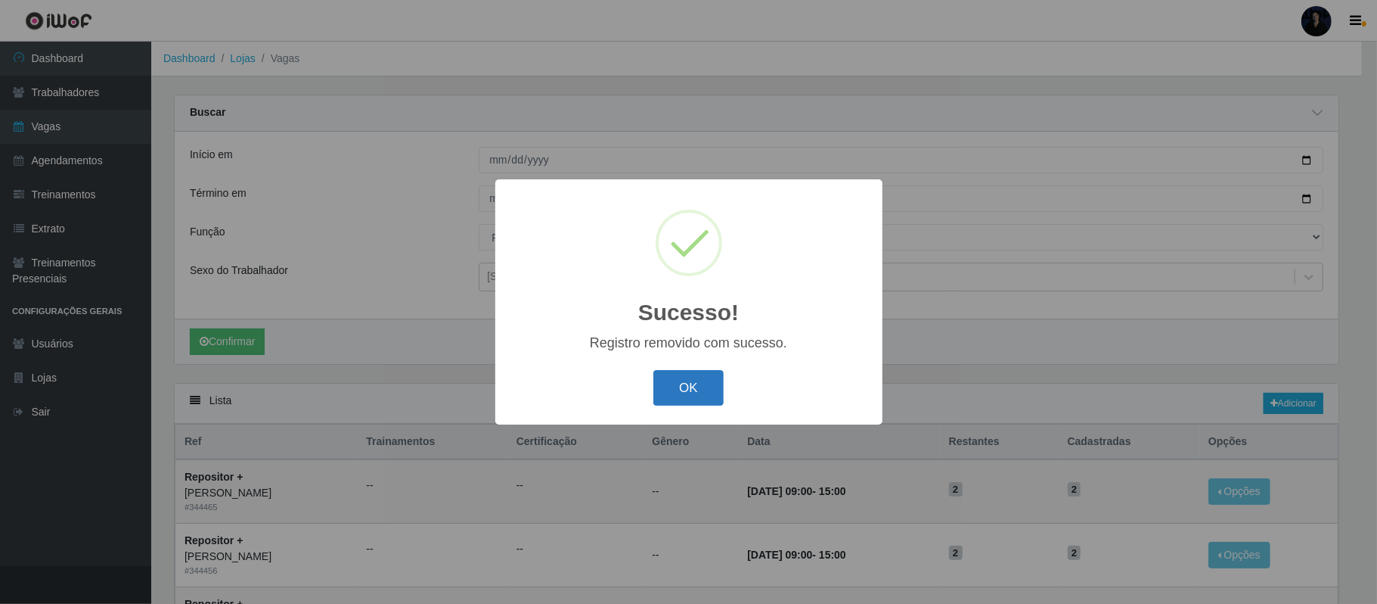
click at [675, 386] on button "OK" at bounding box center [688, 388] width 70 height 36
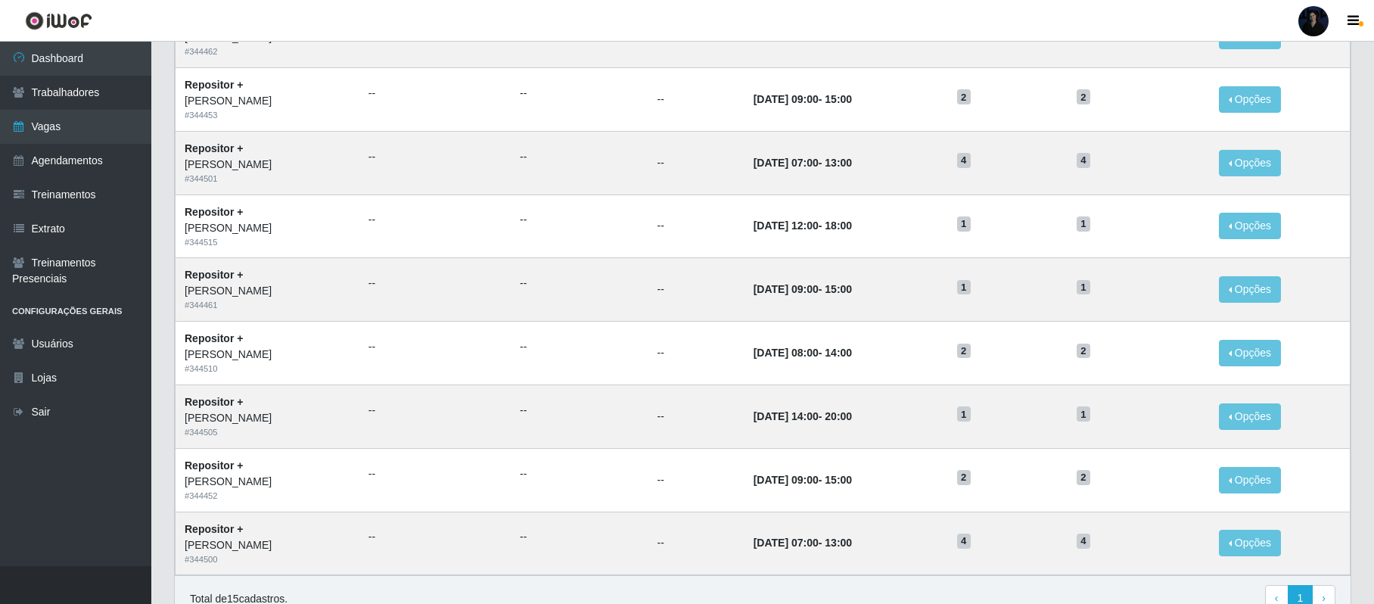
scroll to position [917, 0]
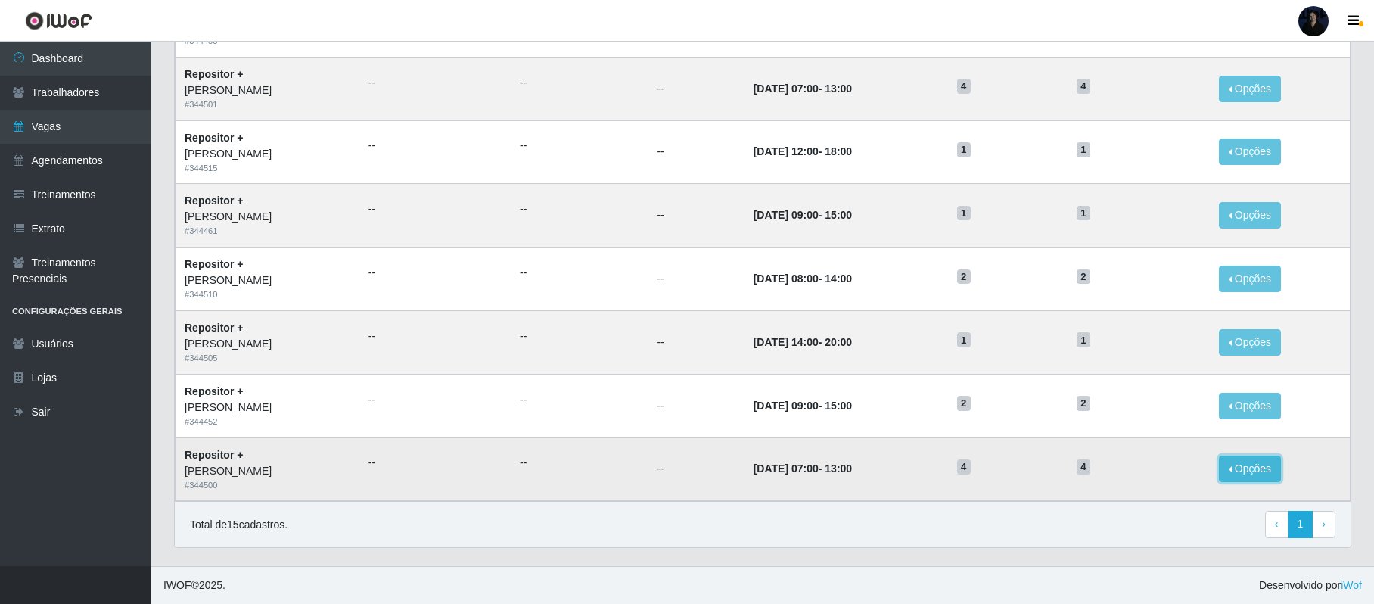
click at [1268, 472] on button "Opções" at bounding box center [1249, 468] width 62 height 26
click at [1150, 479] on div "Deletar" at bounding box center [1156, 481] width 89 height 16
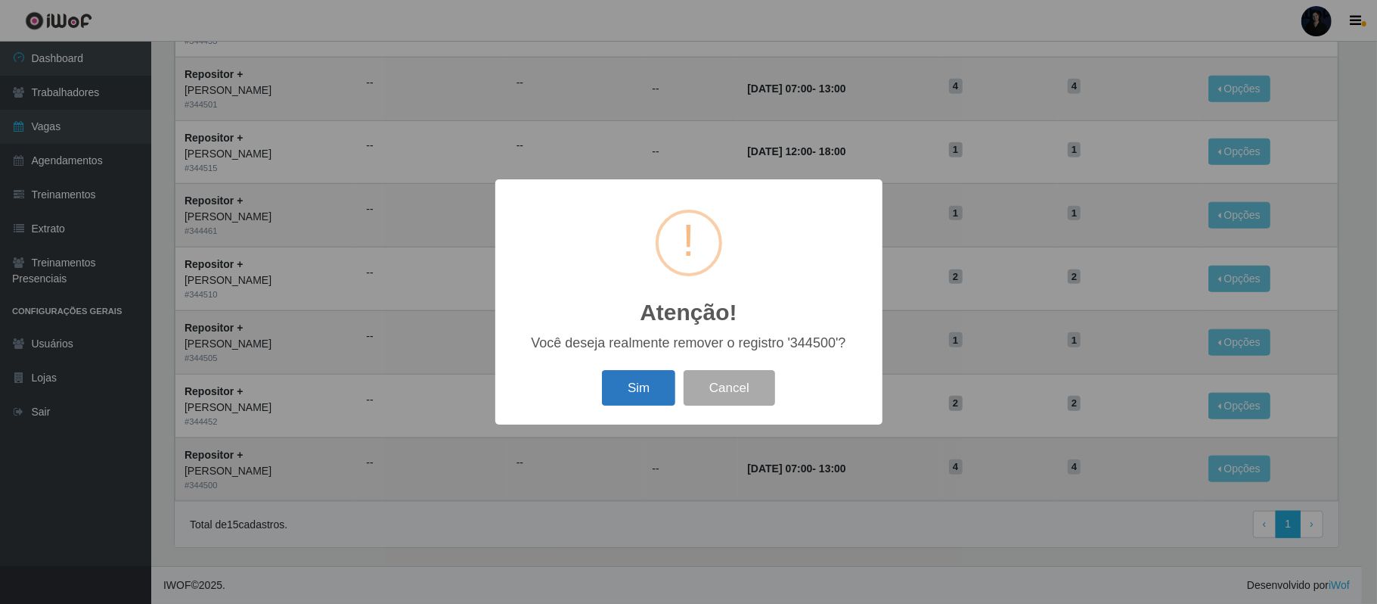
click at [651, 378] on button "Sim" at bounding box center [638, 388] width 73 height 36
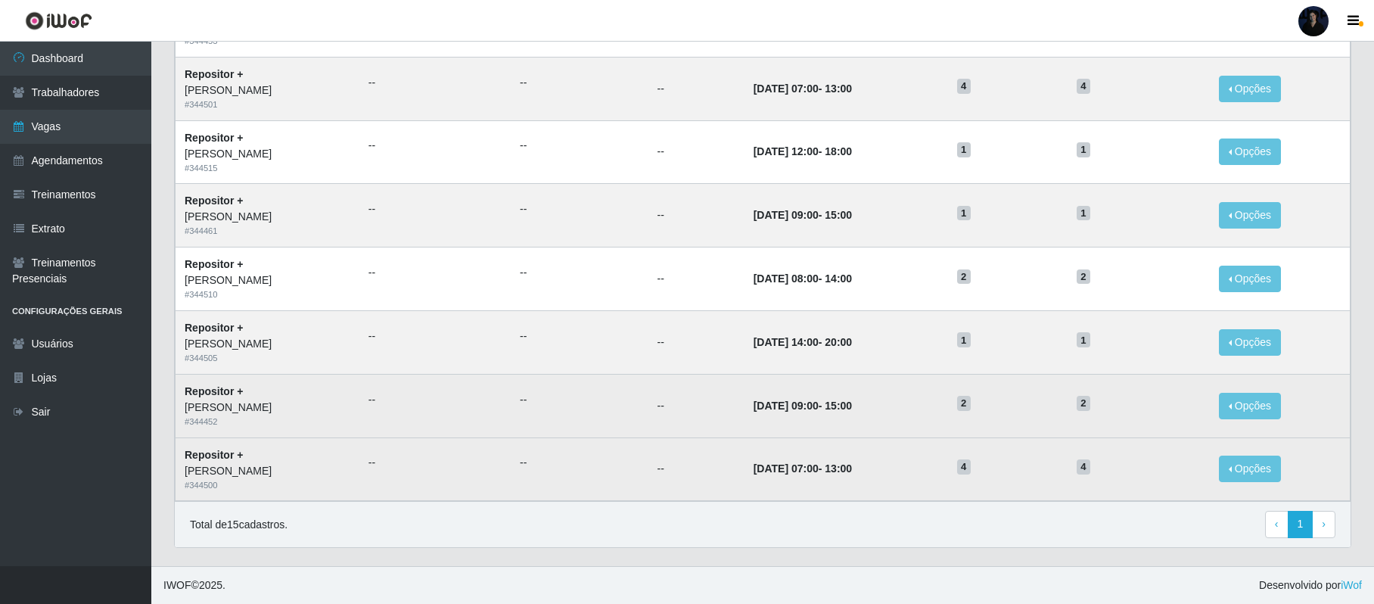
scroll to position [0, 0]
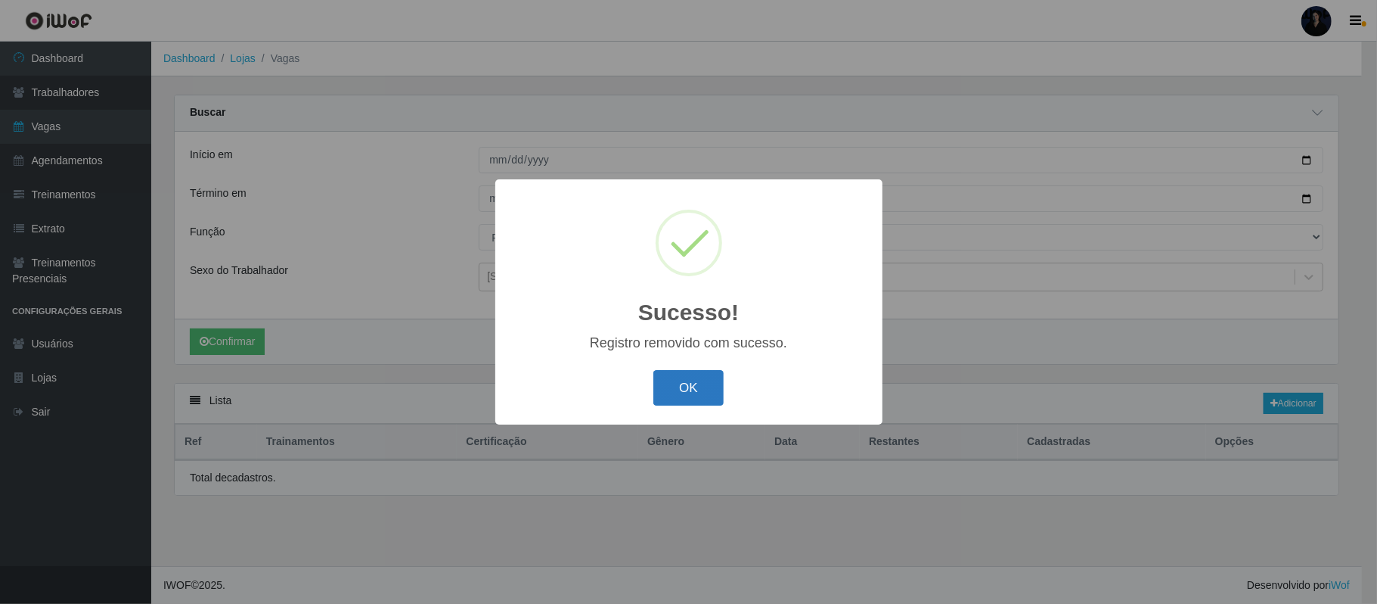
click at [703, 382] on button "OK" at bounding box center [688, 388] width 70 height 36
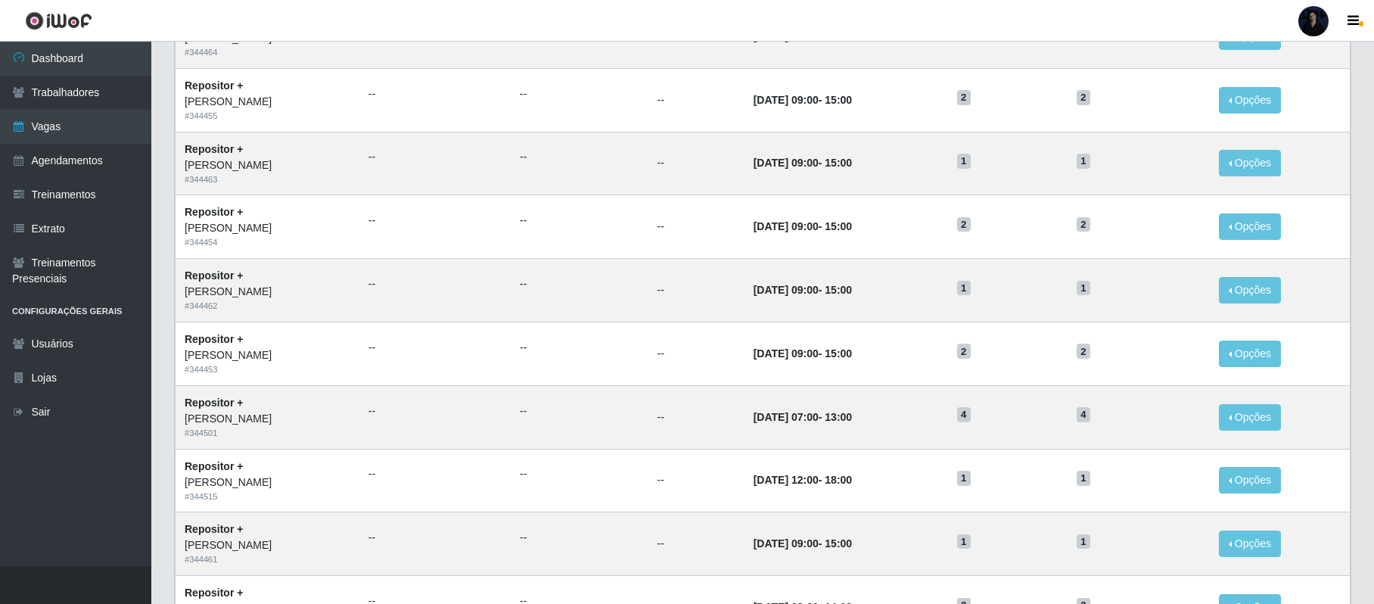
scroll to position [854, 0]
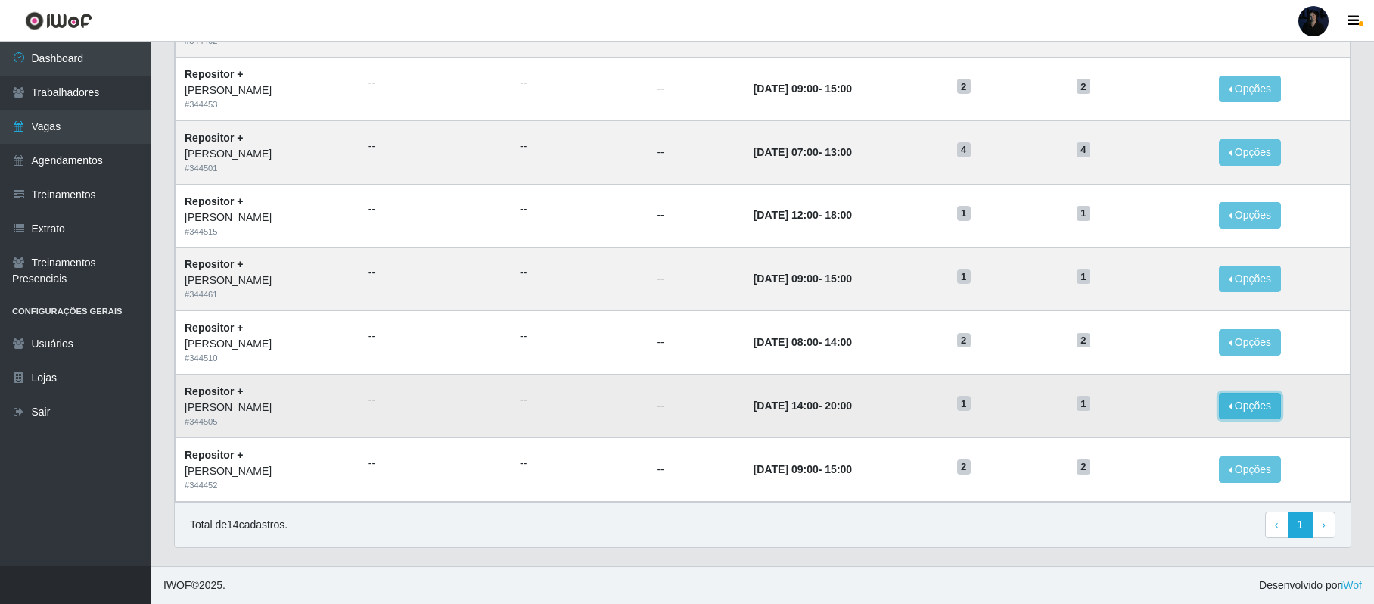
click at [1263, 402] on button "Opções" at bounding box center [1249, 406] width 62 height 26
click at [1150, 443] on div "Deletar" at bounding box center [1156, 441] width 89 height 16
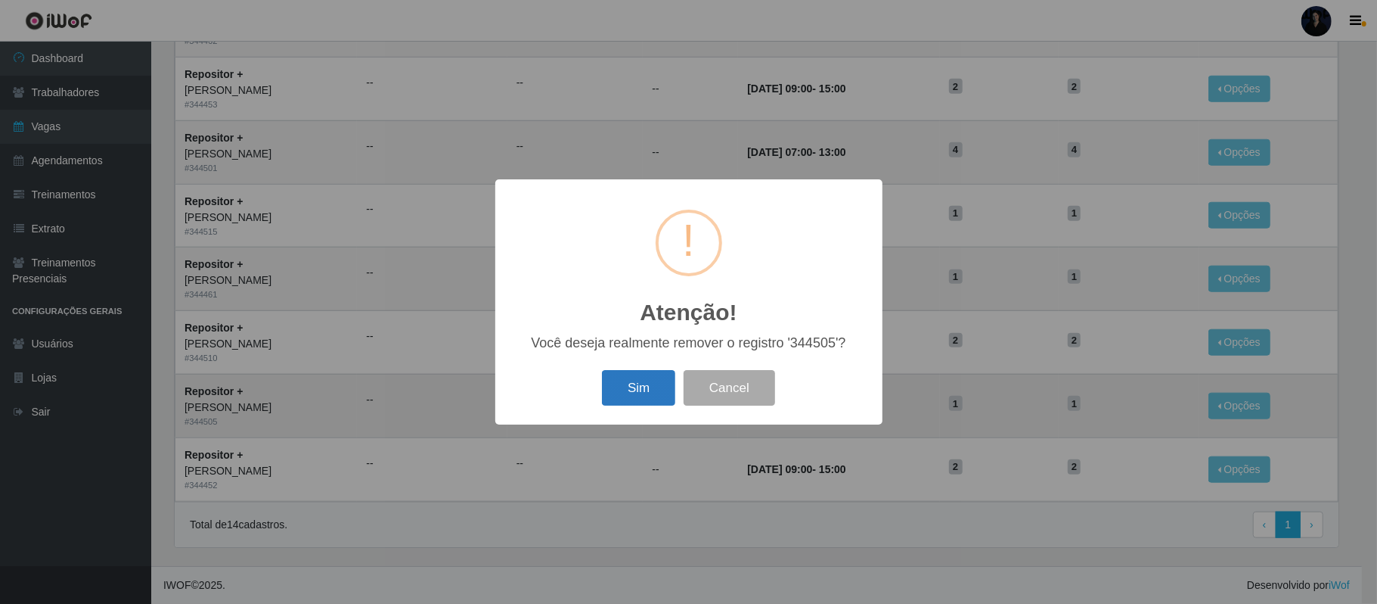
click at [648, 383] on button "Sim" at bounding box center [638, 388] width 73 height 36
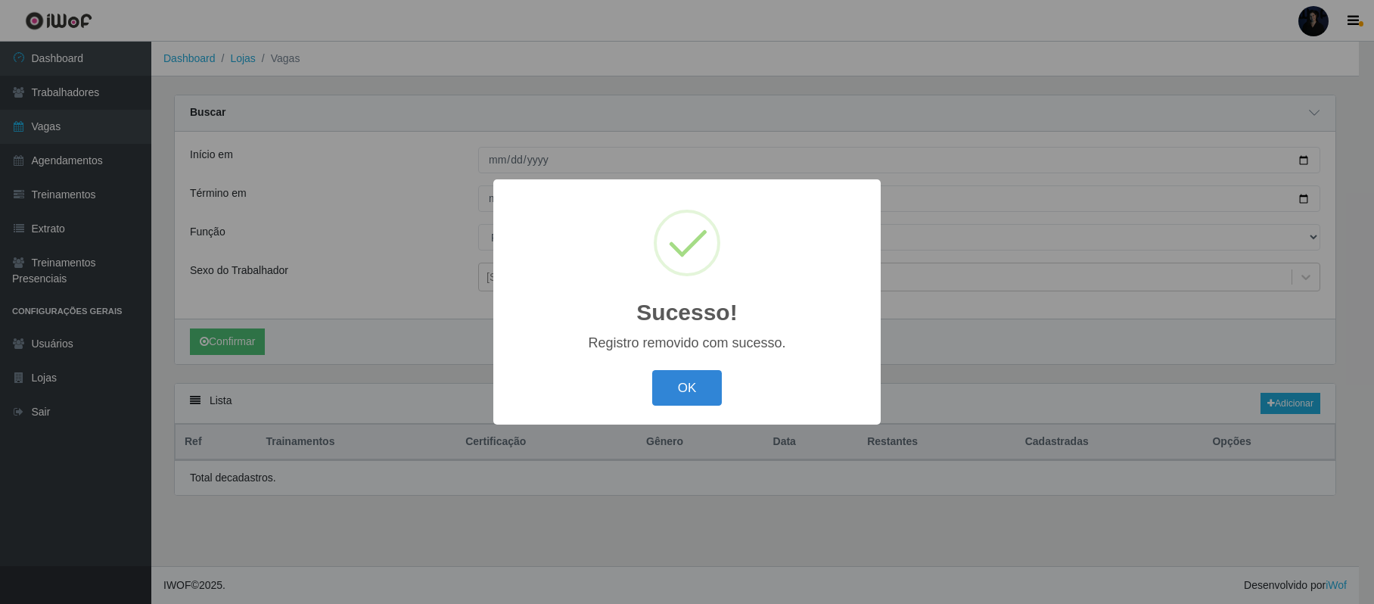
scroll to position [0, 0]
click at [684, 384] on button "OK" at bounding box center [688, 388] width 70 height 36
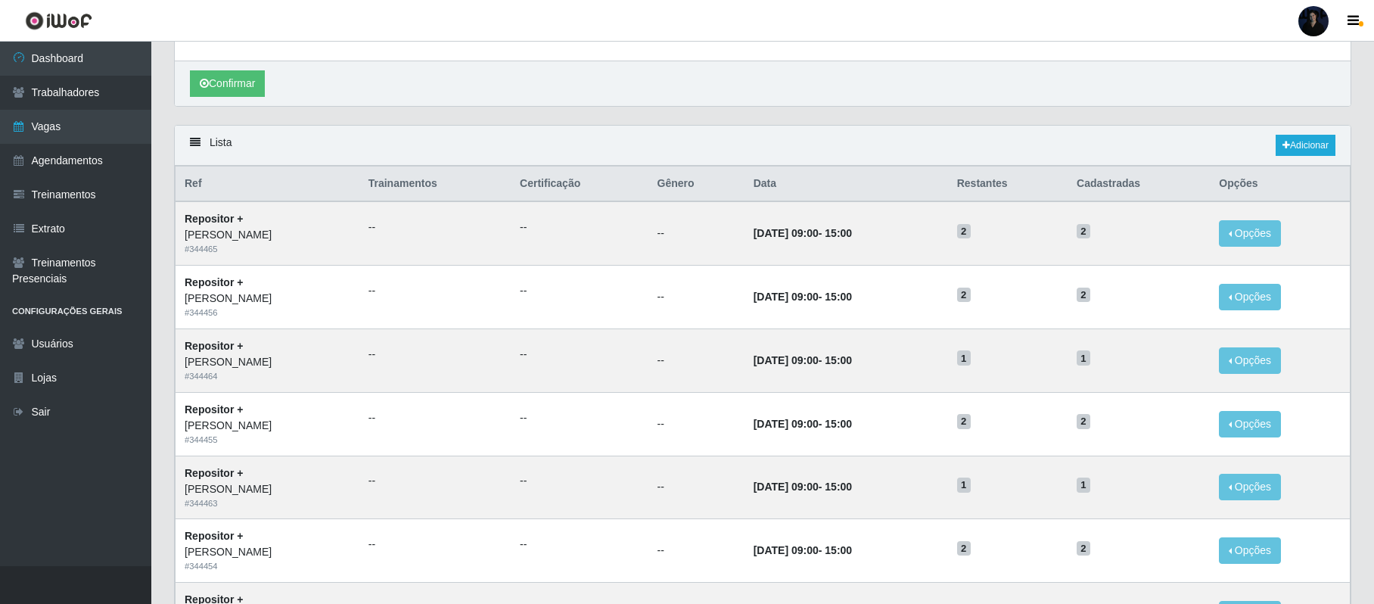
scroll to position [790, 0]
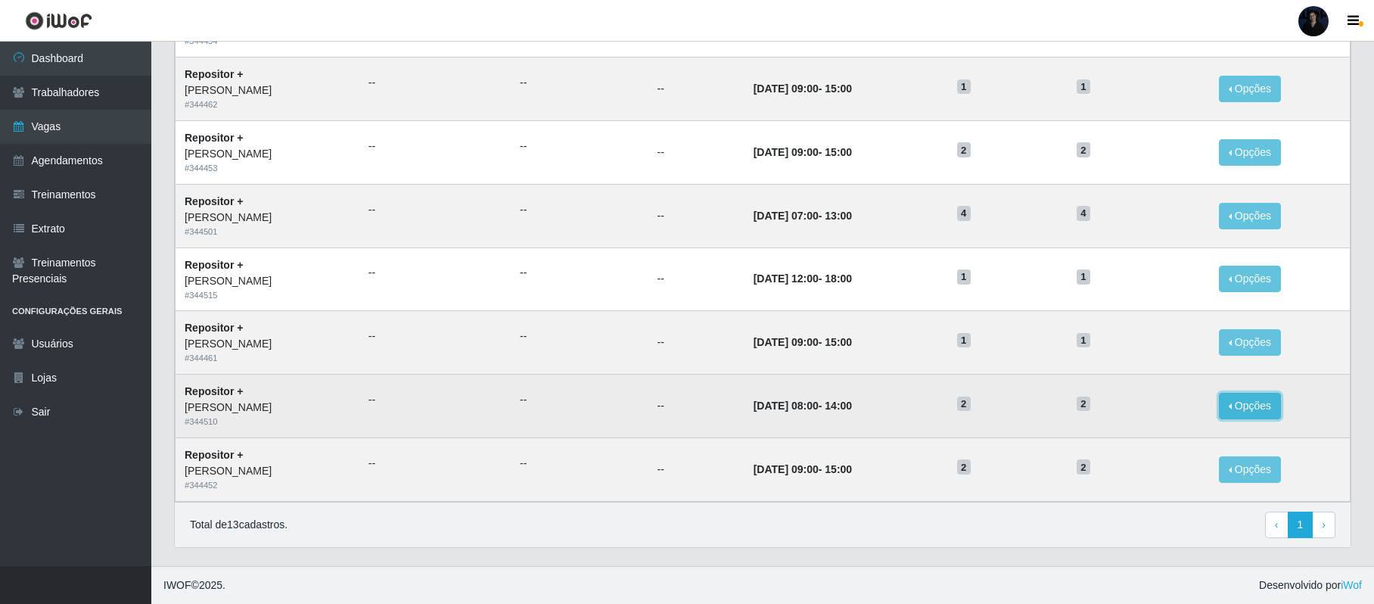
click at [1268, 401] on button "Opções" at bounding box center [1249, 406] width 62 height 26
click at [1148, 445] on div "Deletar" at bounding box center [1156, 441] width 89 height 16
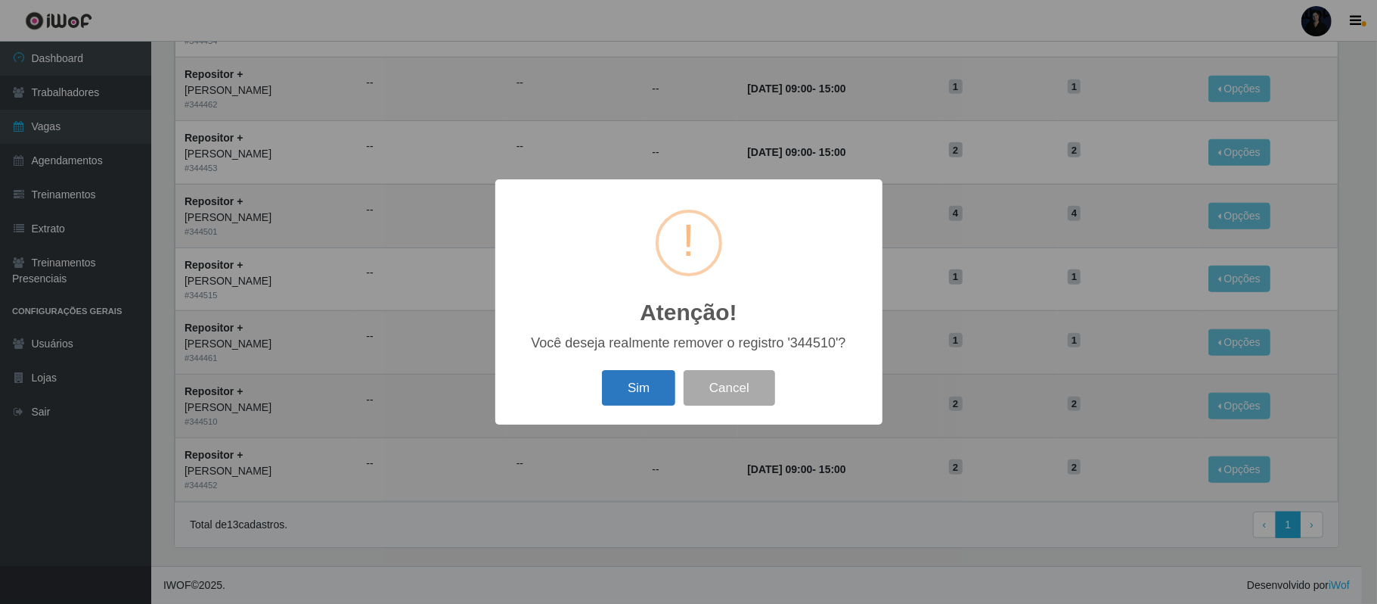
click at [621, 383] on button "Sim" at bounding box center [638, 388] width 73 height 36
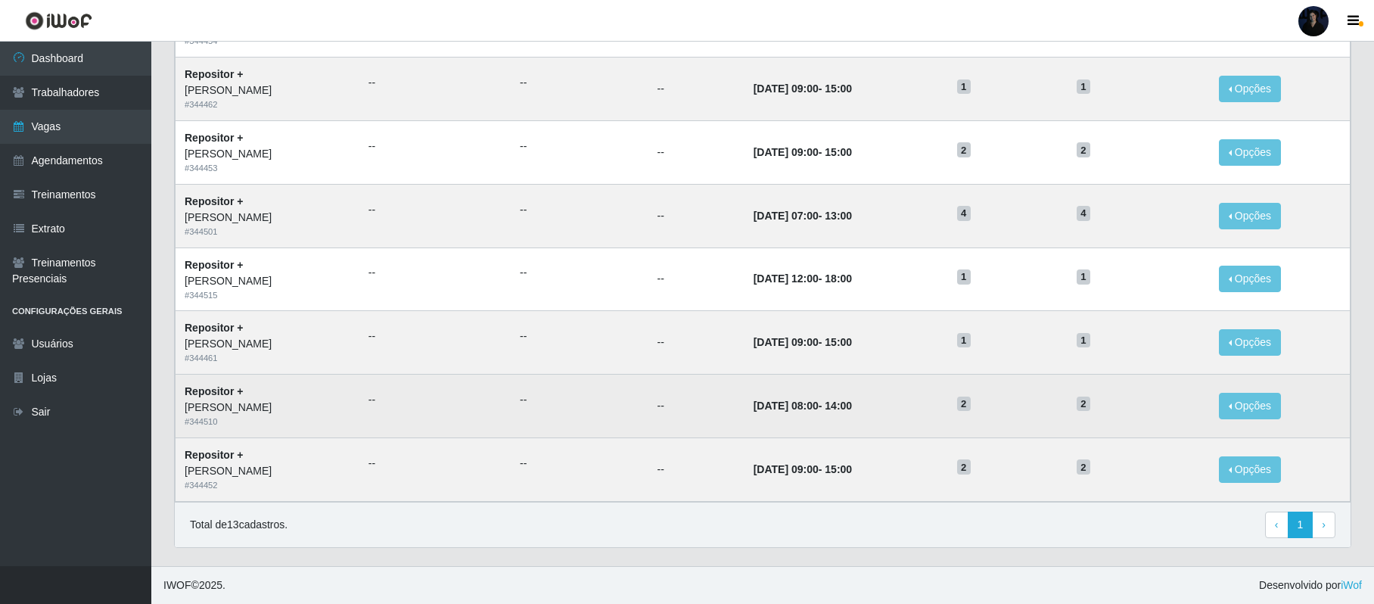
scroll to position [0, 0]
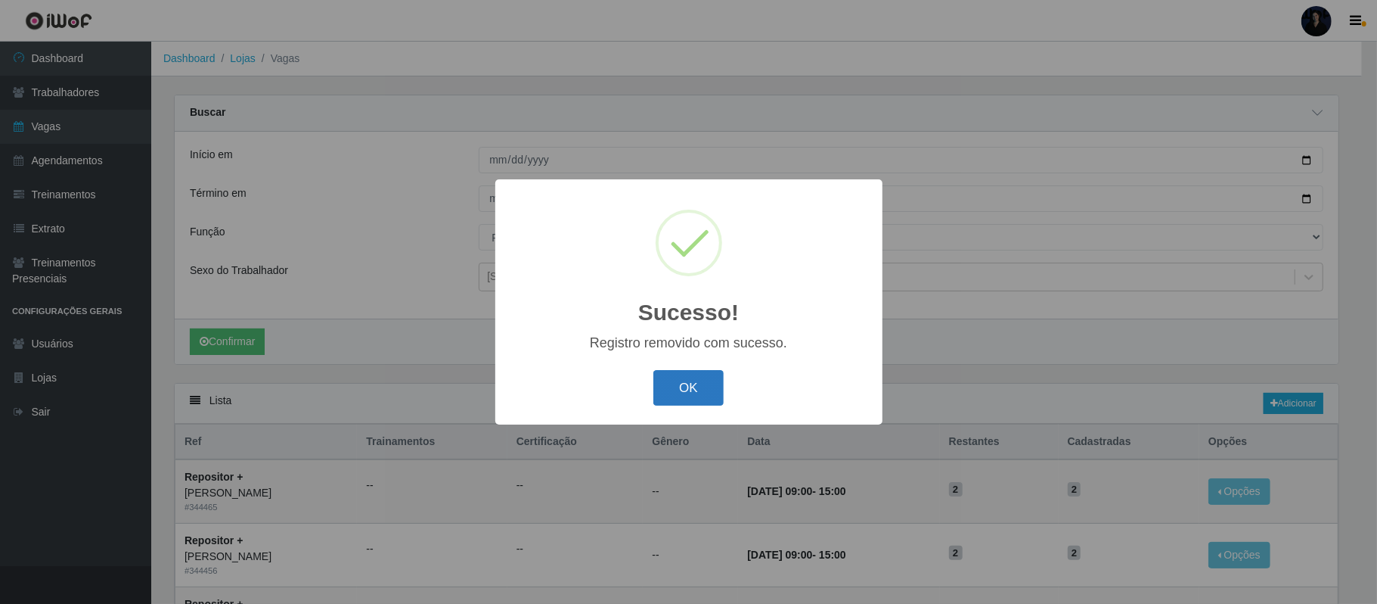
click at [684, 389] on button "OK" at bounding box center [688, 388] width 70 height 36
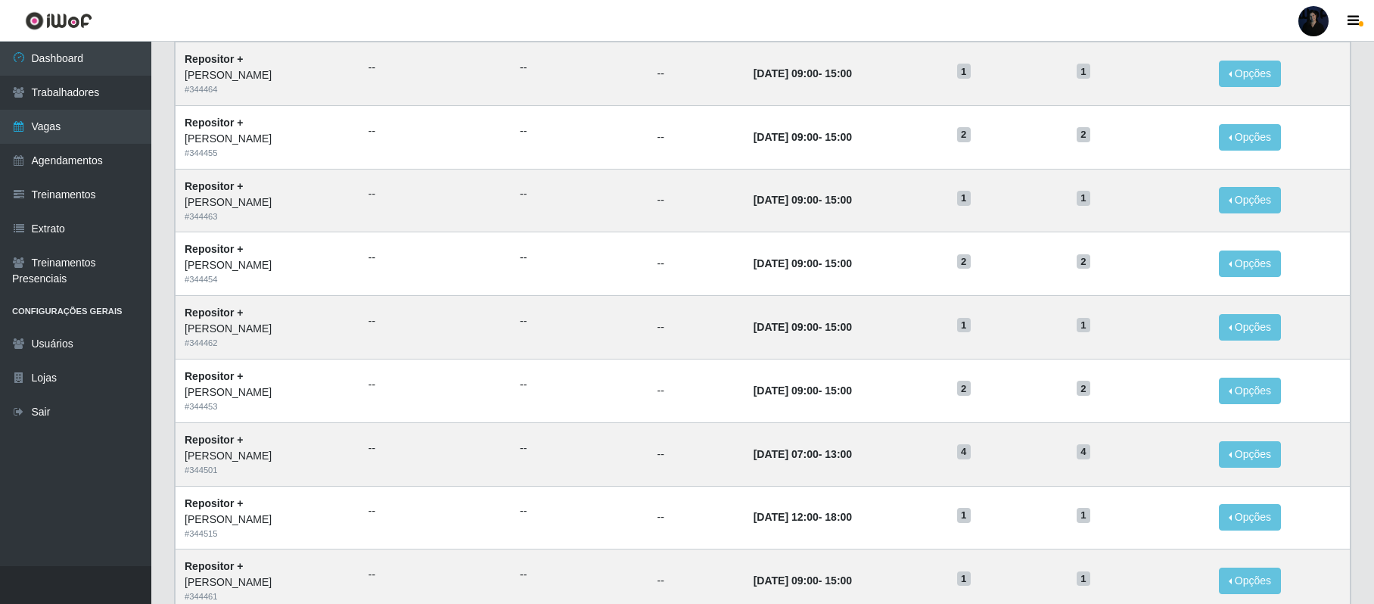
scroll to position [727, 0]
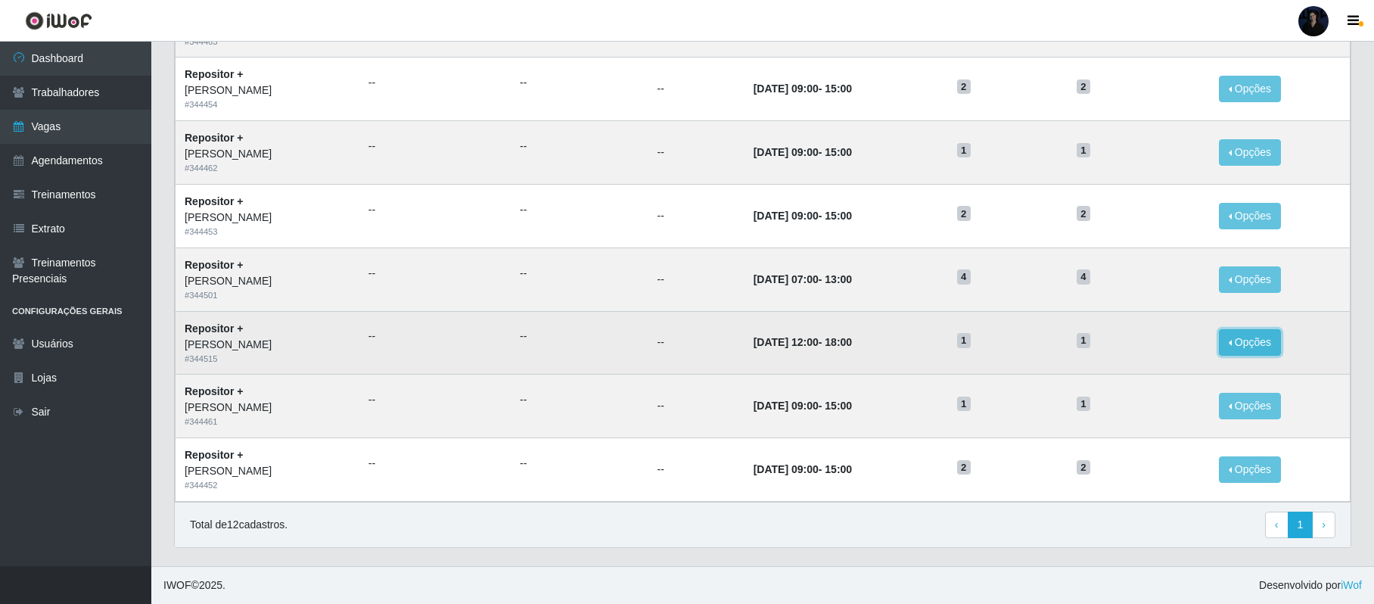
click at [1257, 334] on button "Opções" at bounding box center [1249, 342] width 62 height 26
click at [1153, 377] on div "Deletar" at bounding box center [1156, 377] width 89 height 16
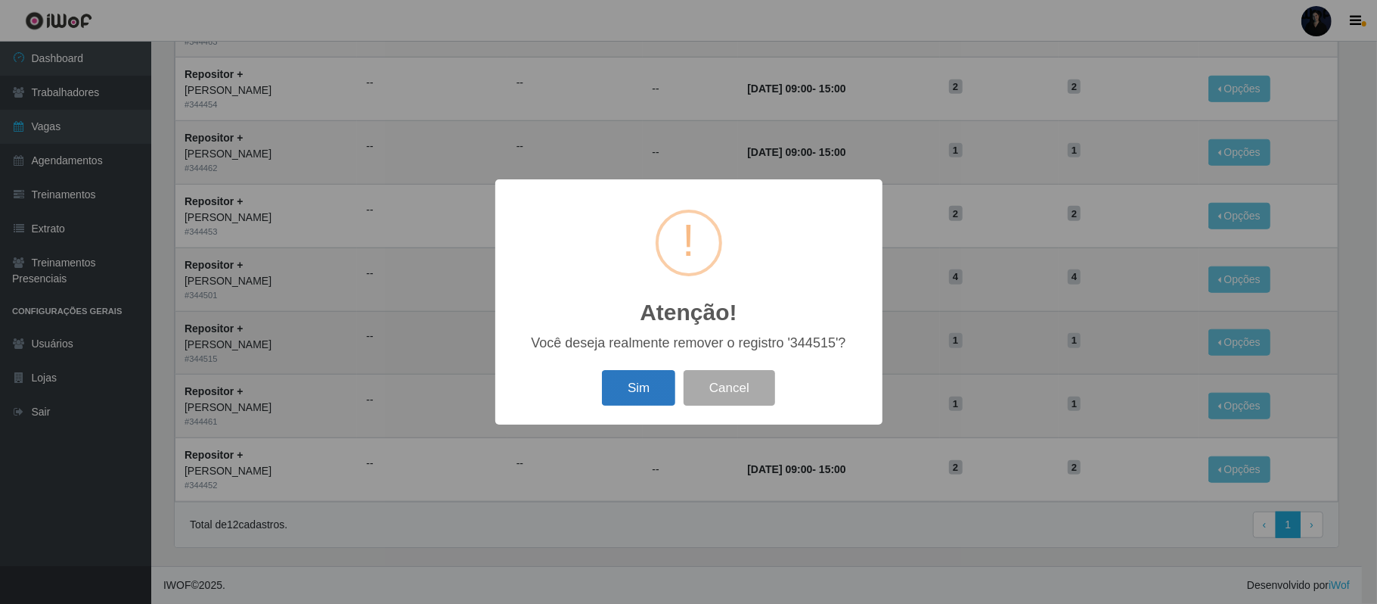
click at [642, 382] on button "Sim" at bounding box center [638, 388] width 73 height 36
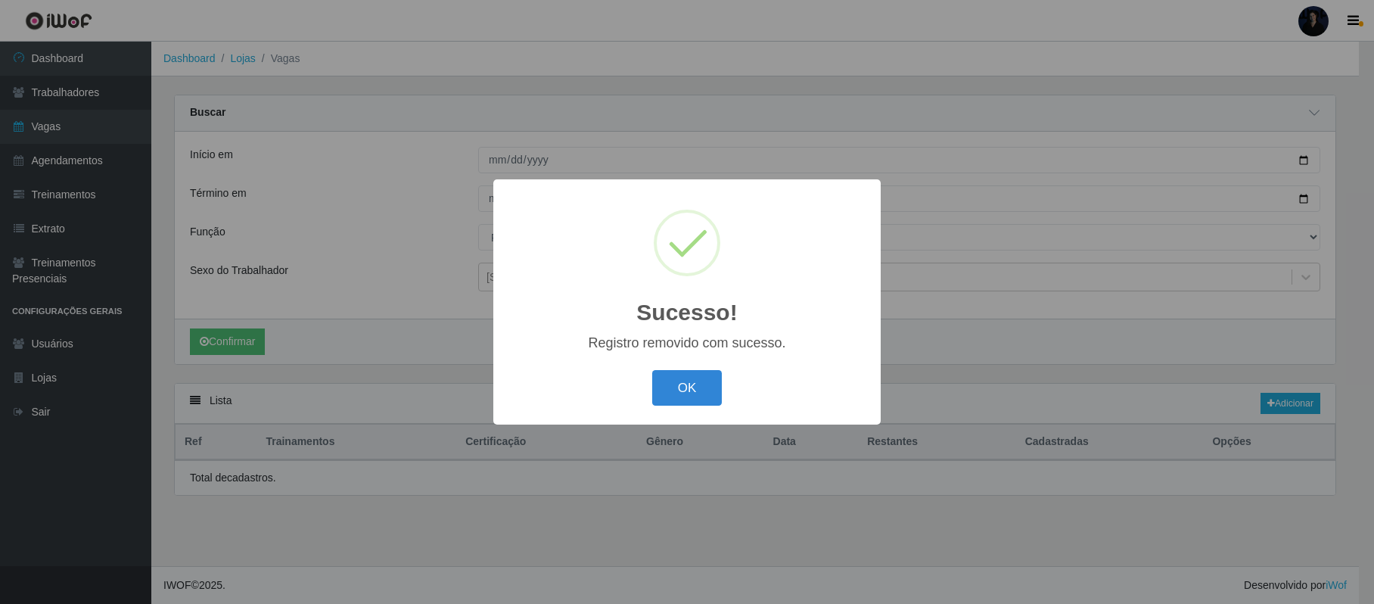
scroll to position [0, 0]
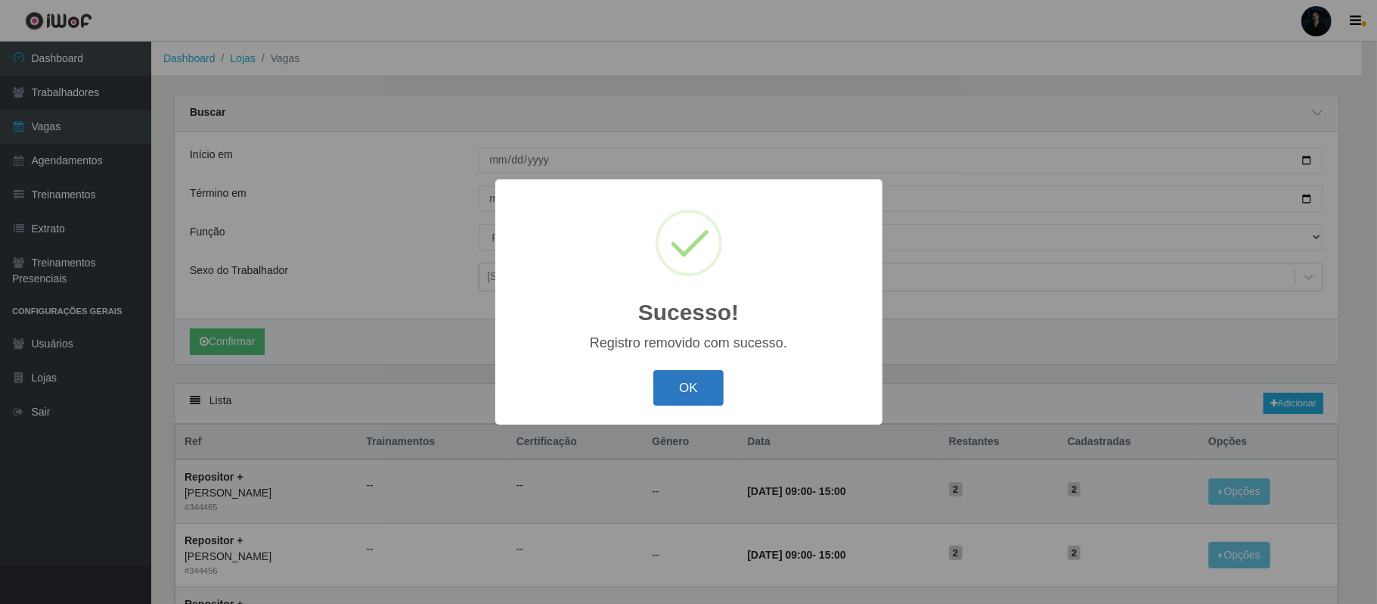
click at [675, 391] on button "OK" at bounding box center [688, 388] width 70 height 36
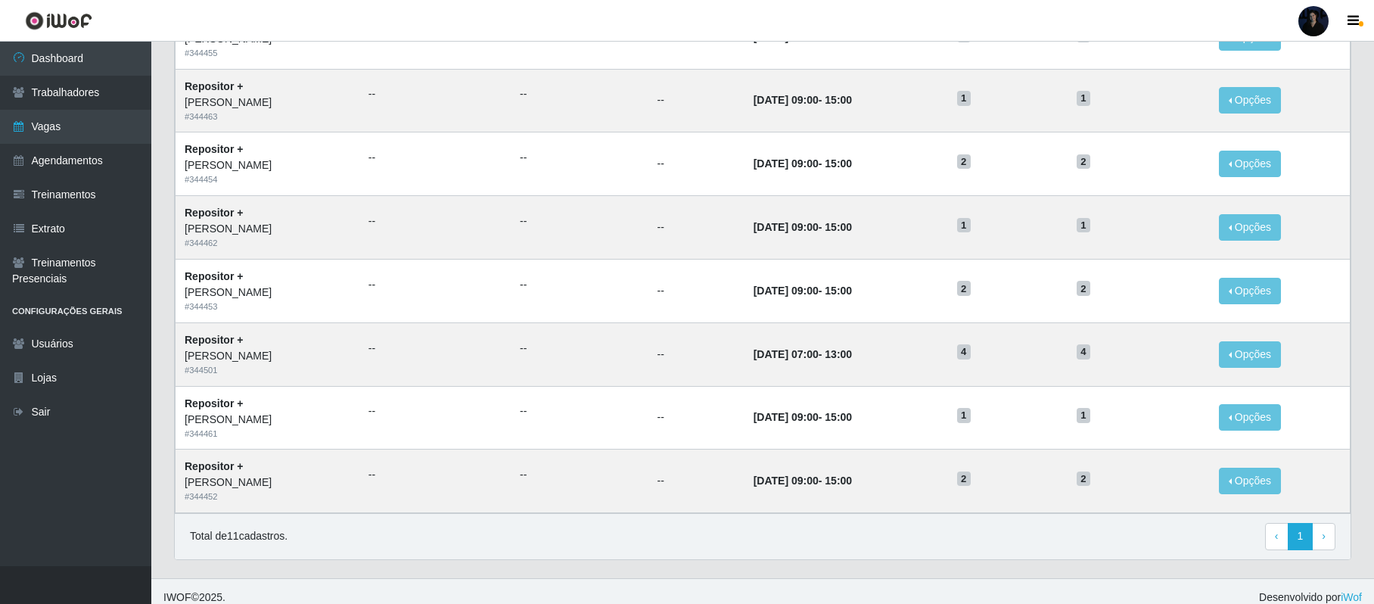
scroll to position [663, 0]
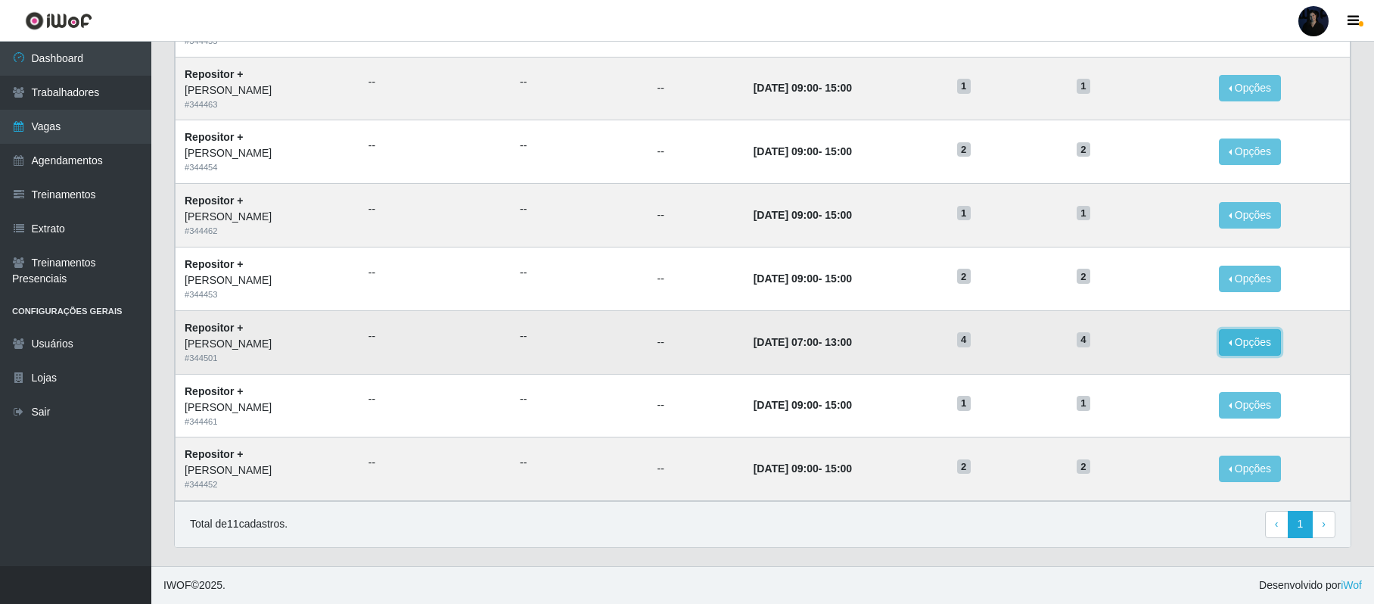
click at [1265, 343] on button "Opções" at bounding box center [1249, 342] width 62 height 26
click at [1144, 374] on div "Deletar" at bounding box center [1156, 377] width 89 height 16
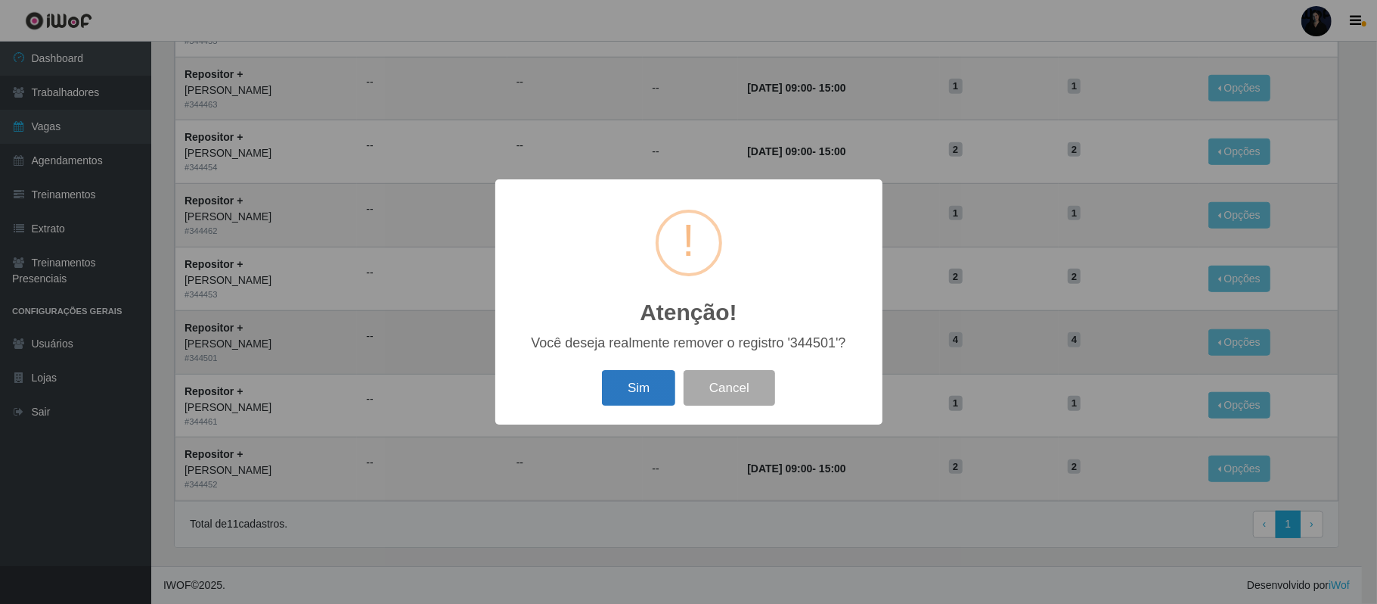
click at [630, 386] on button "Sim" at bounding box center [638, 388] width 73 height 36
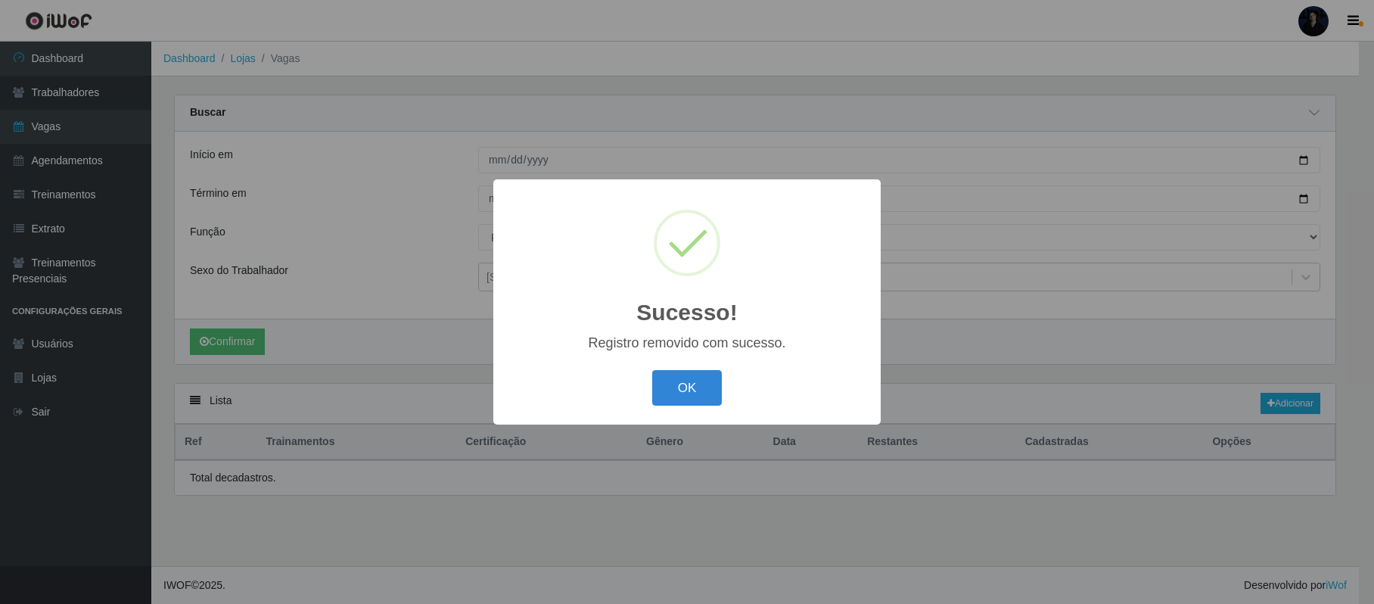
scroll to position [0, 0]
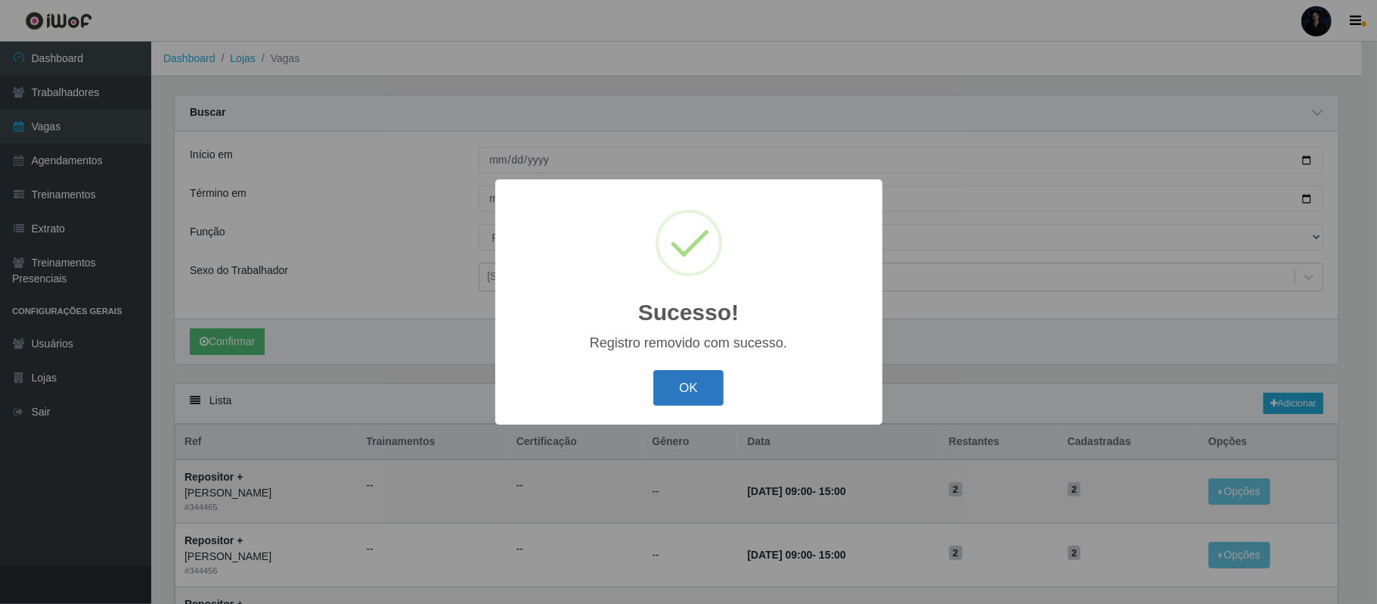
click at [675, 386] on button "OK" at bounding box center [688, 388] width 70 height 36
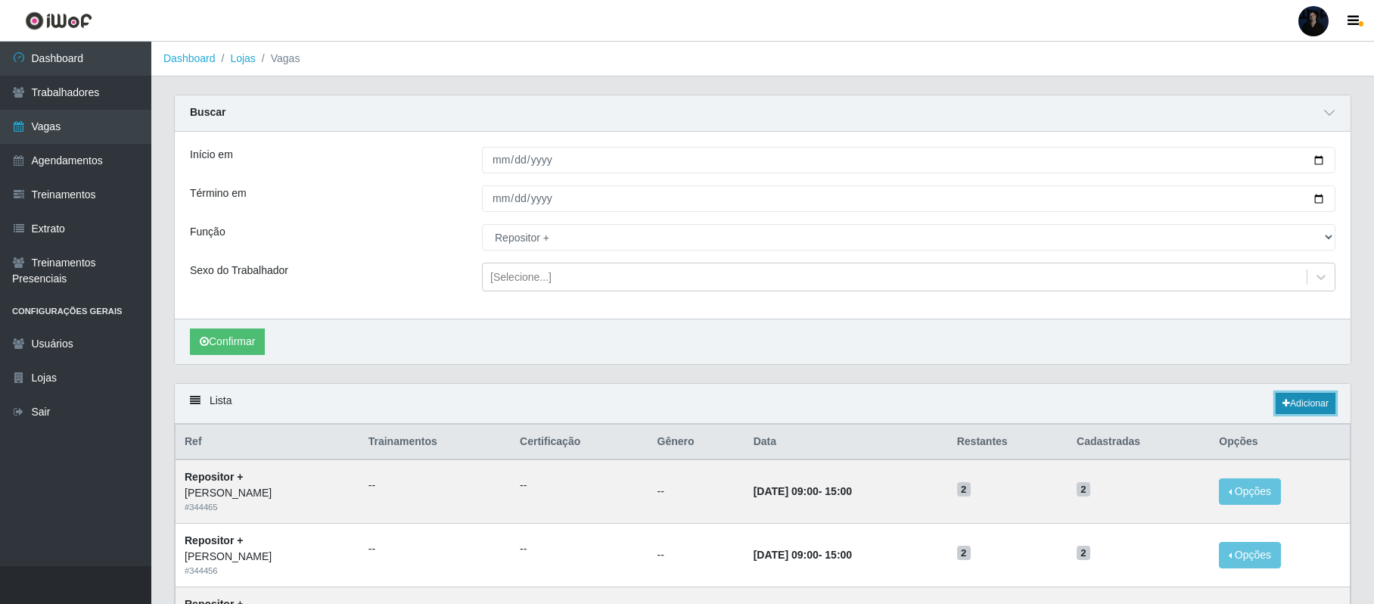
click at [1289, 407] on link "Adicionar" at bounding box center [1305, 403] width 60 height 21
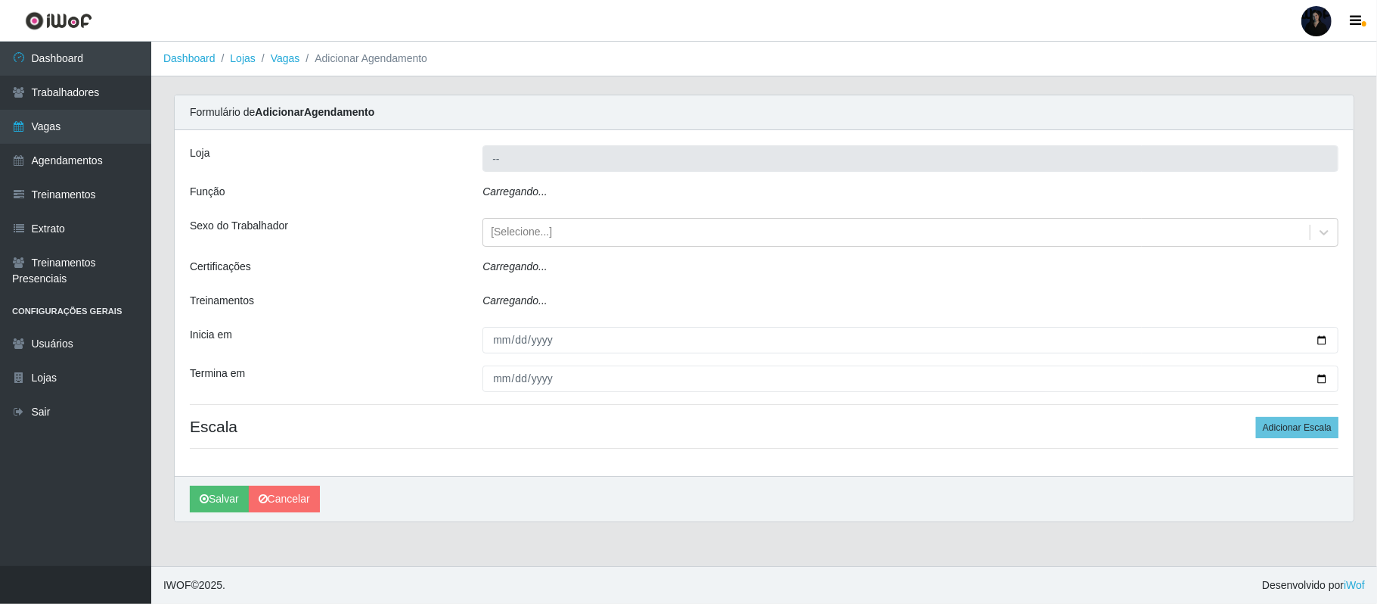
type input "[PERSON_NAME]"
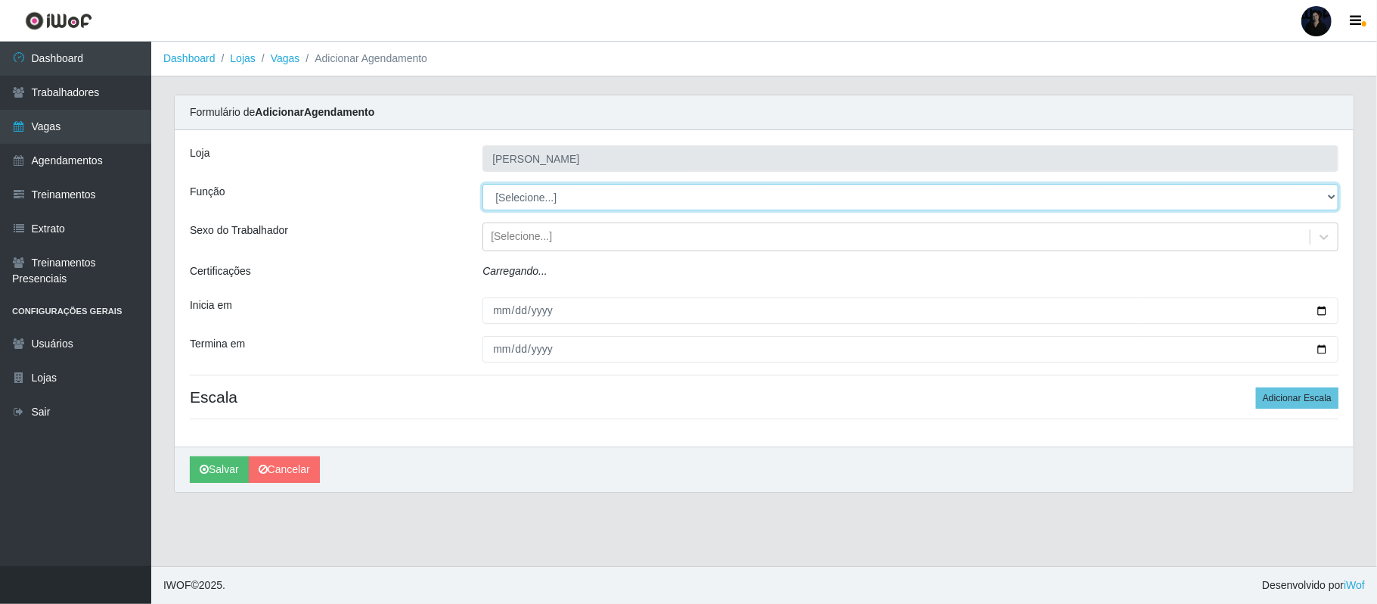
click at [535, 201] on select "[Selecione...] Embalador Embalador + Embalador ++ Repositor Repositor + Reposit…" at bounding box center [911, 197] width 856 height 26
select select "70"
click at [483, 185] on select "[Selecione...] Embalador Embalador + Embalador ++ Repositor Repositor + Reposit…" at bounding box center [911, 197] width 856 height 26
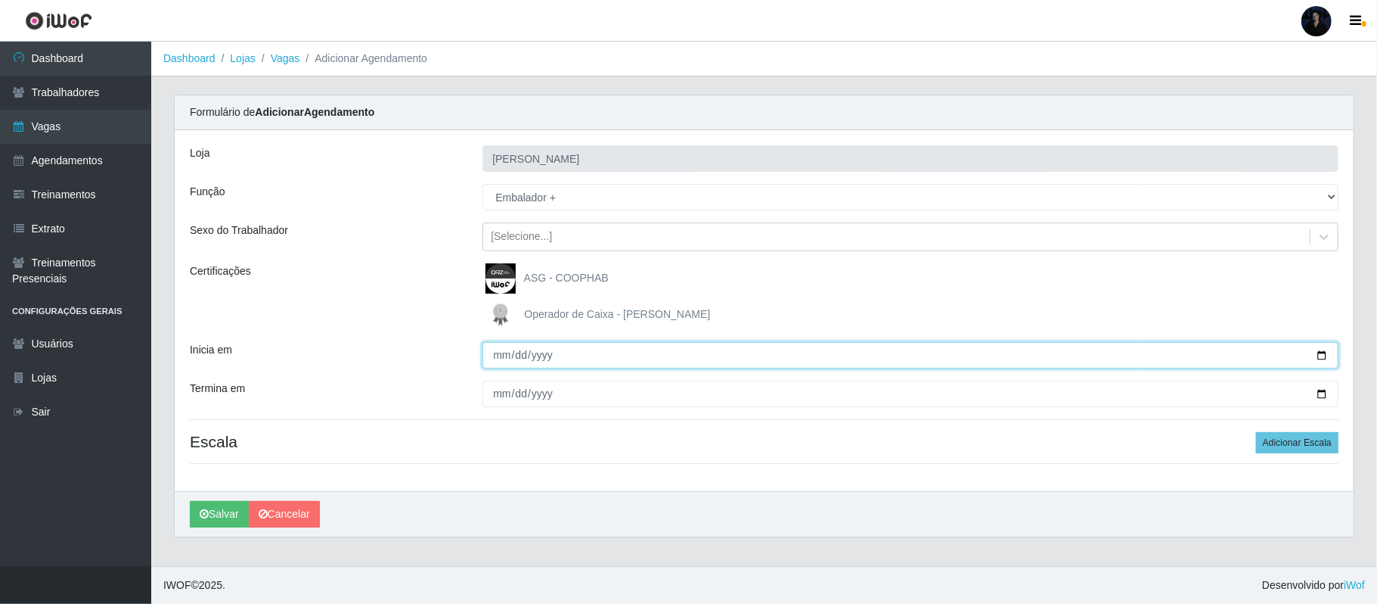
click at [1326, 355] on input "Inicia em" at bounding box center [911, 355] width 856 height 26
type input "[DATE]"
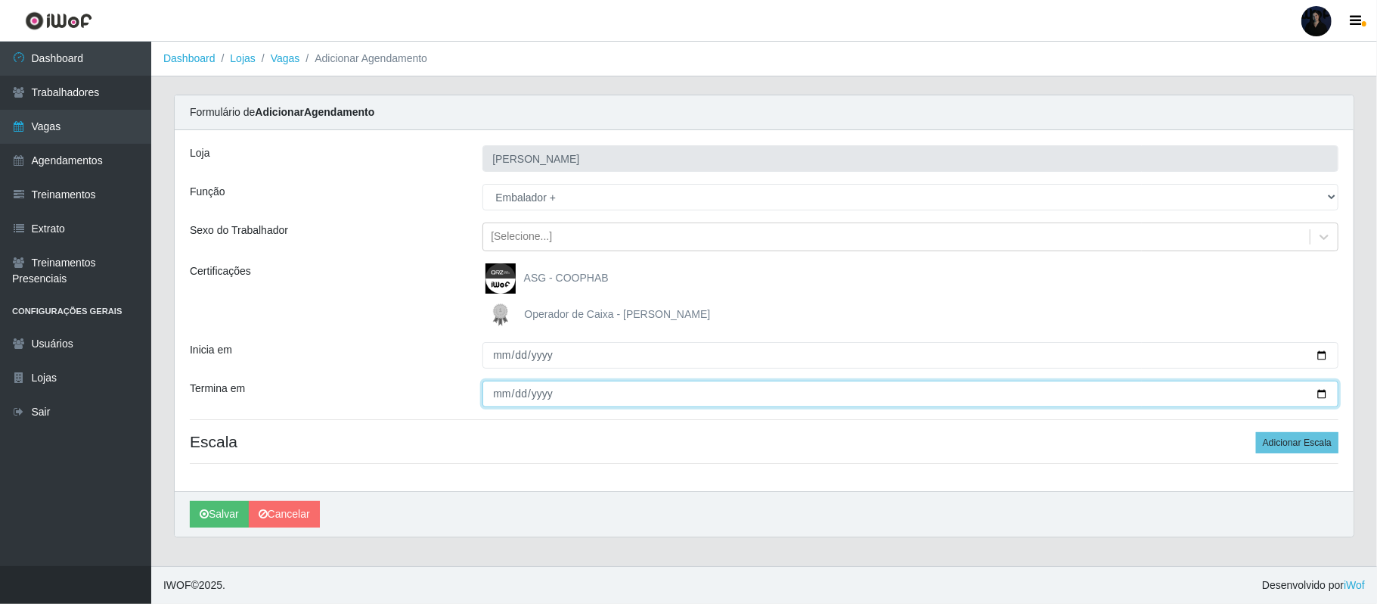
click at [1328, 391] on input "Termina em" at bounding box center [911, 393] width 856 height 26
type input "[DATE]"
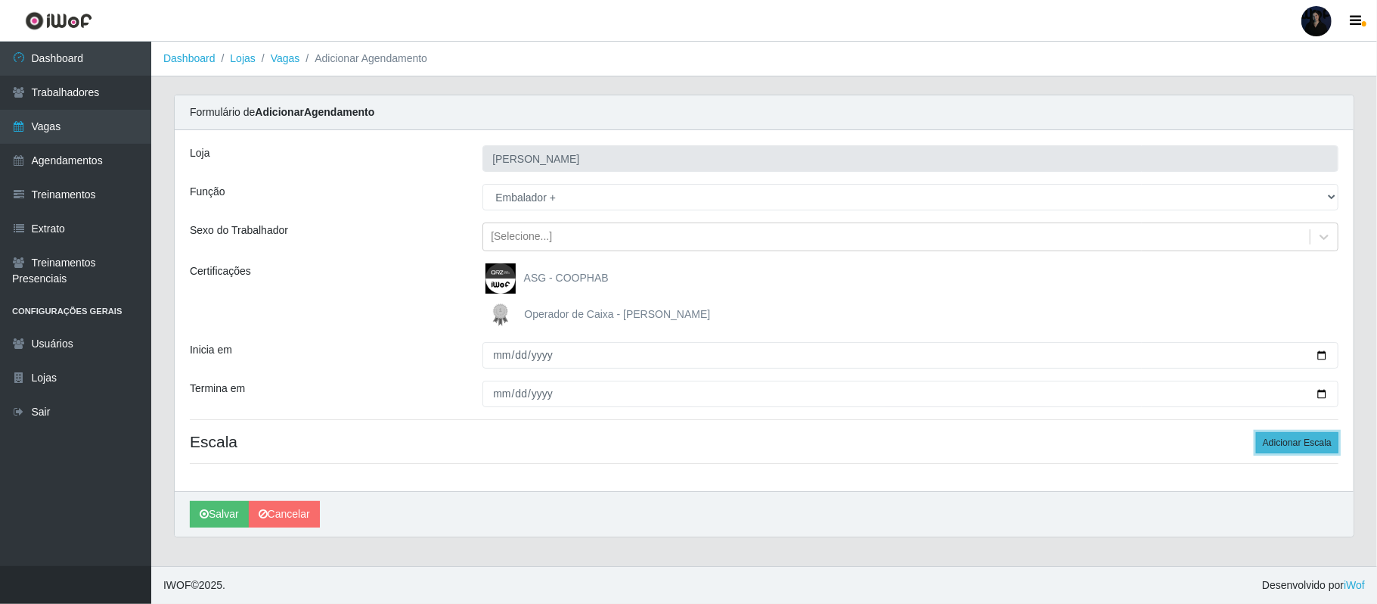
click at [1287, 440] on button "Adicionar Escala" at bounding box center [1297, 442] width 82 height 21
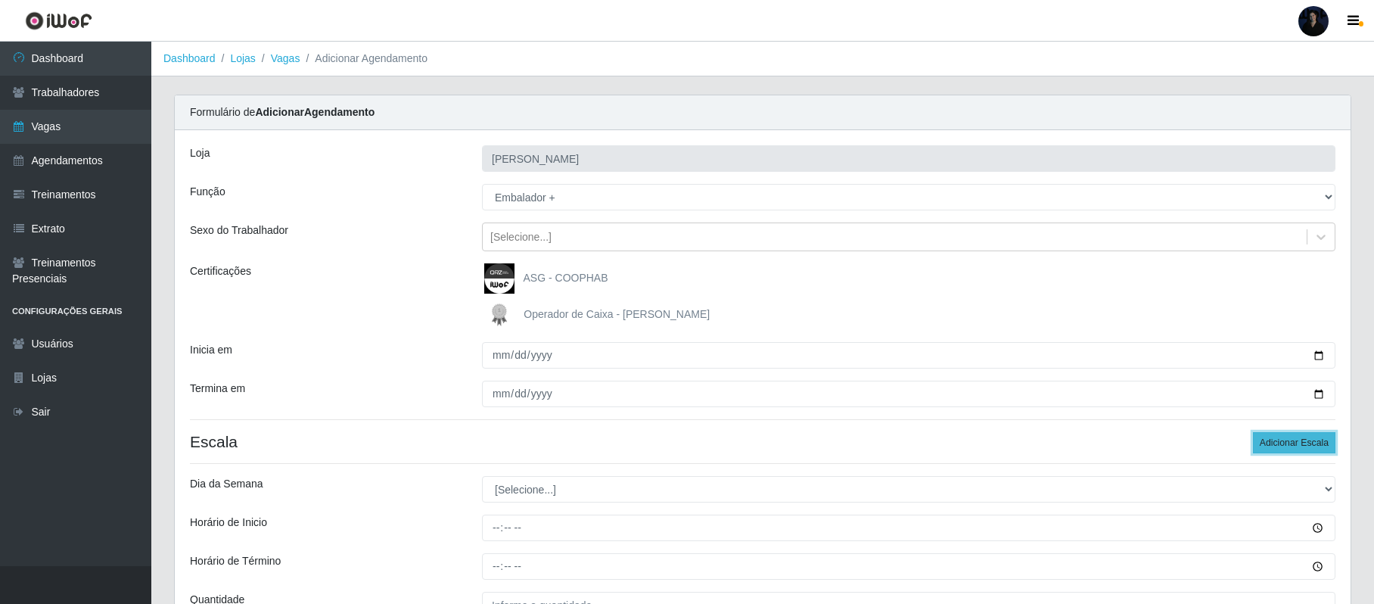
click at [1287, 440] on button "Adicionar Escala" at bounding box center [1293, 442] width 82 height 21
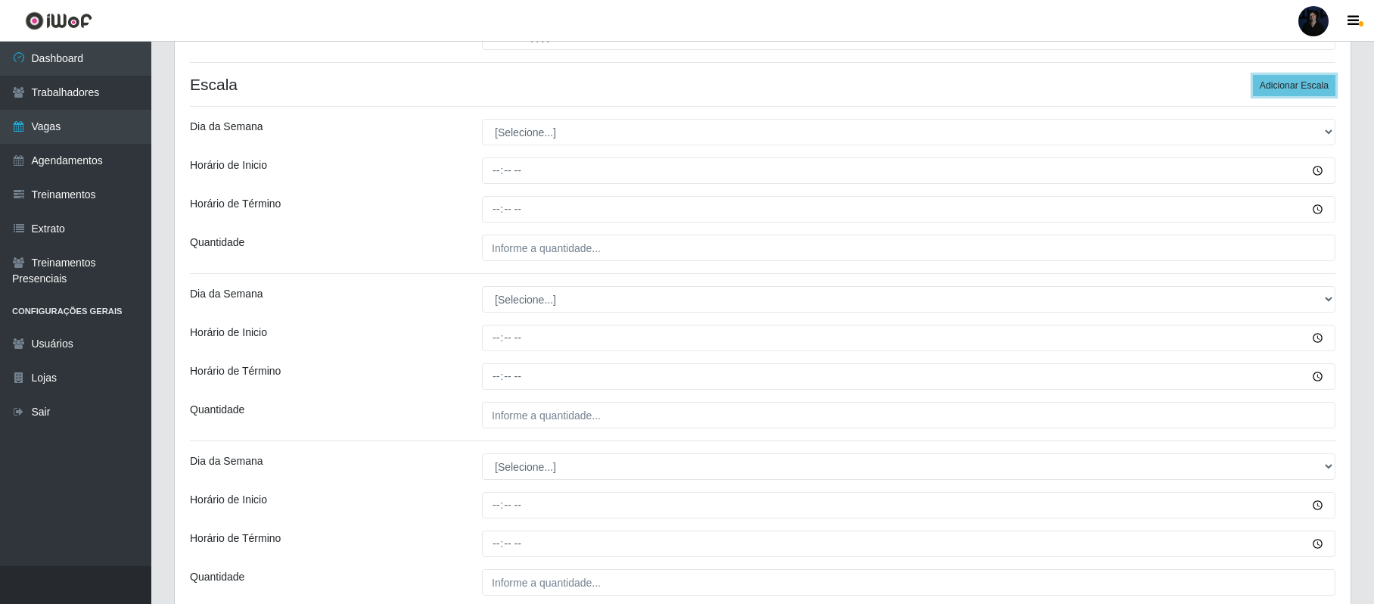
scroll to position [361, 0]
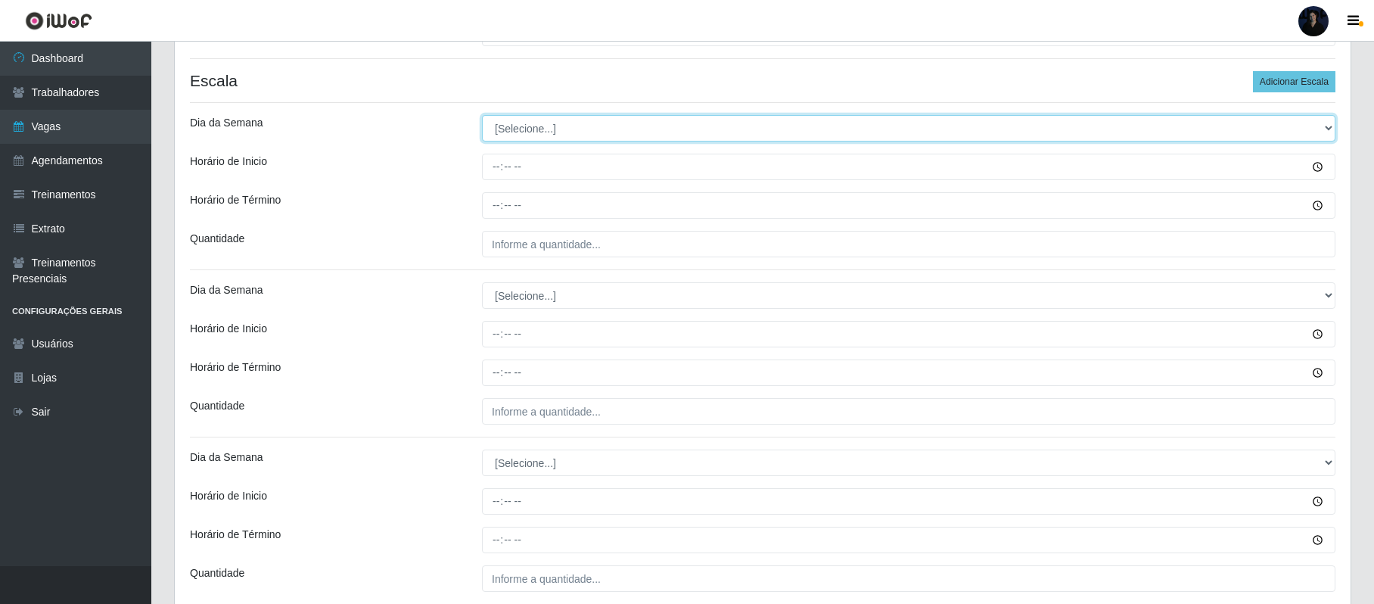
click at [497, 128] on select "[Selecione...] Segunda Terça Quarta Quinta Sexta Sábado Domingo" at bounding box center [908, 128] width 853 height 26
select select "6"
click at [482, 116] on select "[Selecione...] Segunda Terça Quarta Quinta Sexta Sábado Domingo" at bounding box center [908, 128] width 853 height 26
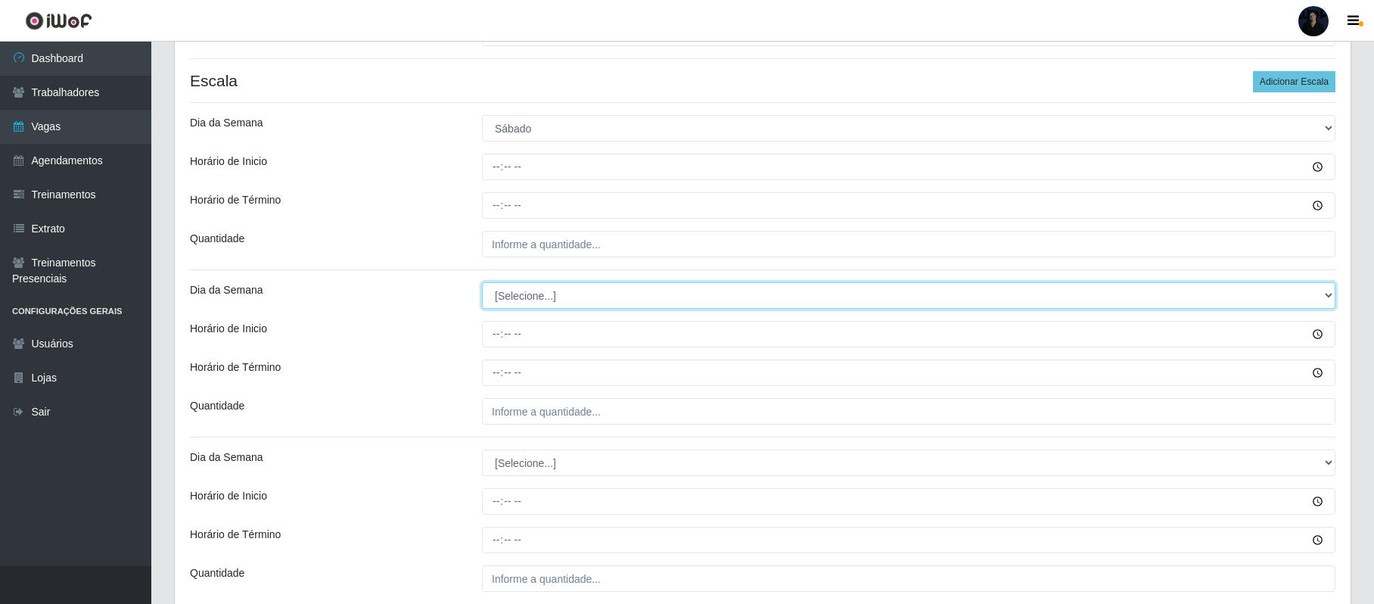
click at [514, 297] on select "[Selecione...] Segunda Terça Quarta Quinta Sexta Sábado Domingo" at bounding box center [908, 295] width 853 height 26
select select "6"
click at [482, 284] on select "[Selecione...] Segunda Terça Quarta Quinta Sexta Sábado Domingo" at bounding box center [908, 295] width 853 height 26
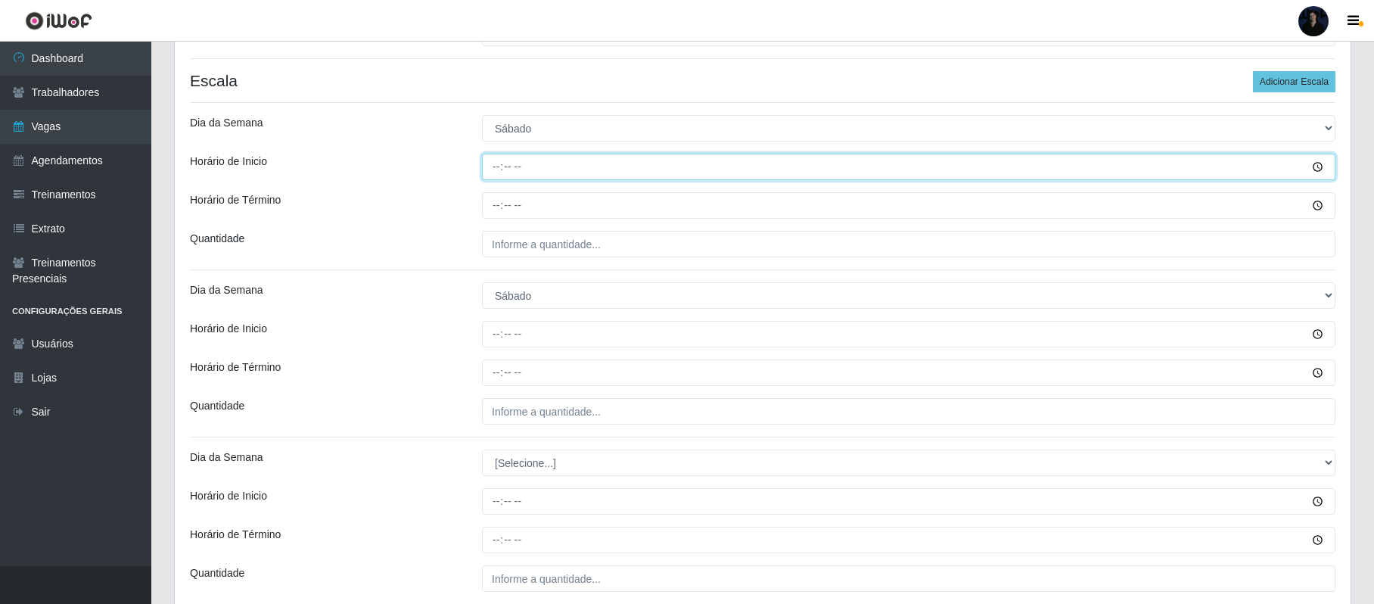
click at [488, 167] on input "Horário de Inicio" at bounding box center [908, 167] width 853 height 26
type input "07:00"
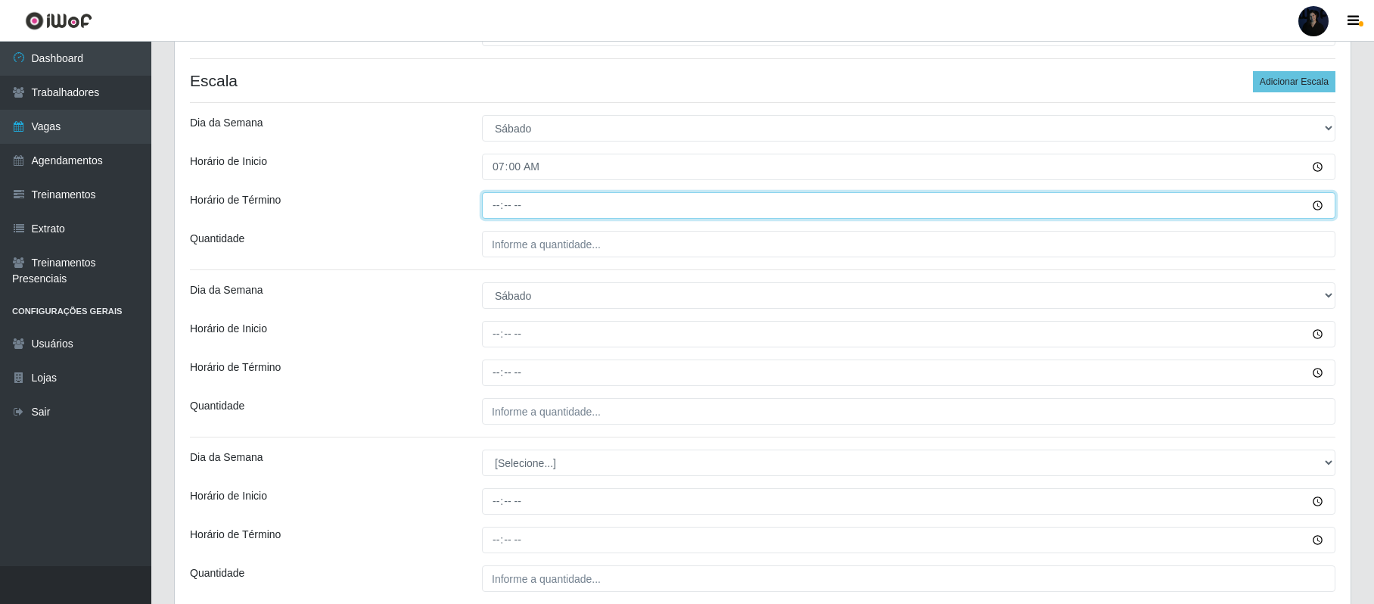
click at [495, 207] on input "Horário de Término" at bounding box center [908, 205] width 853 height 26
type input "13:00"
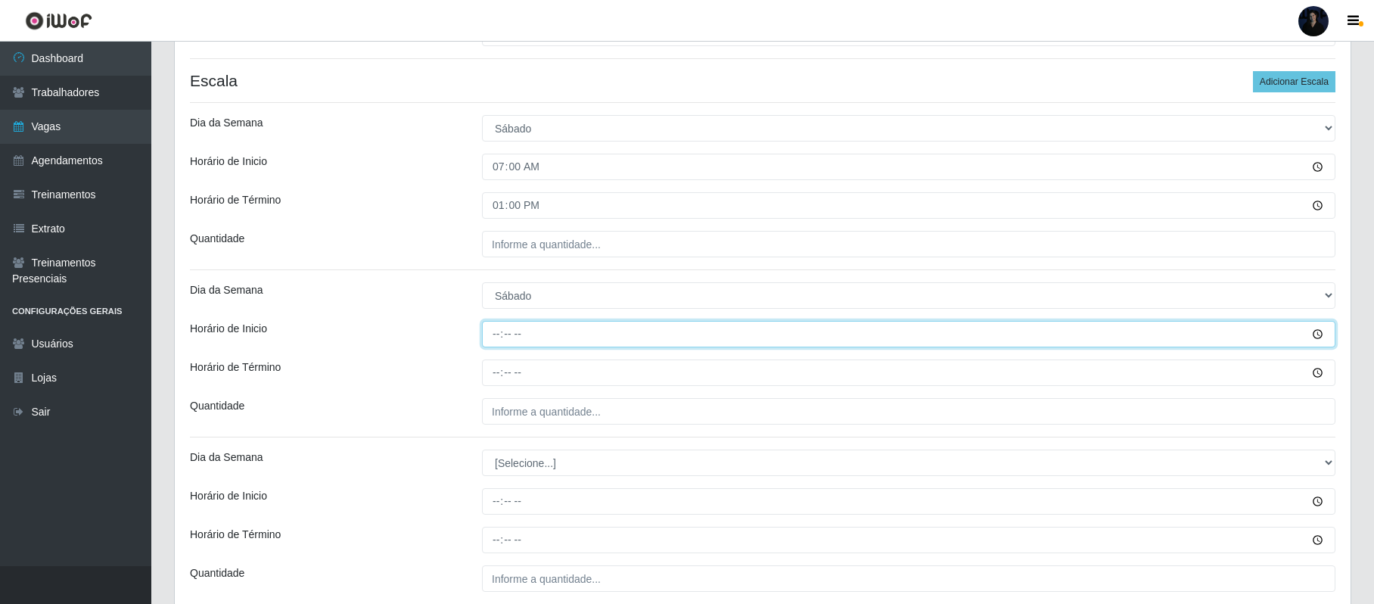
click at [490, 340] on input "Horário de Inicio" at bounding box center [908, 334] width 853 height 26
type input "14:00"
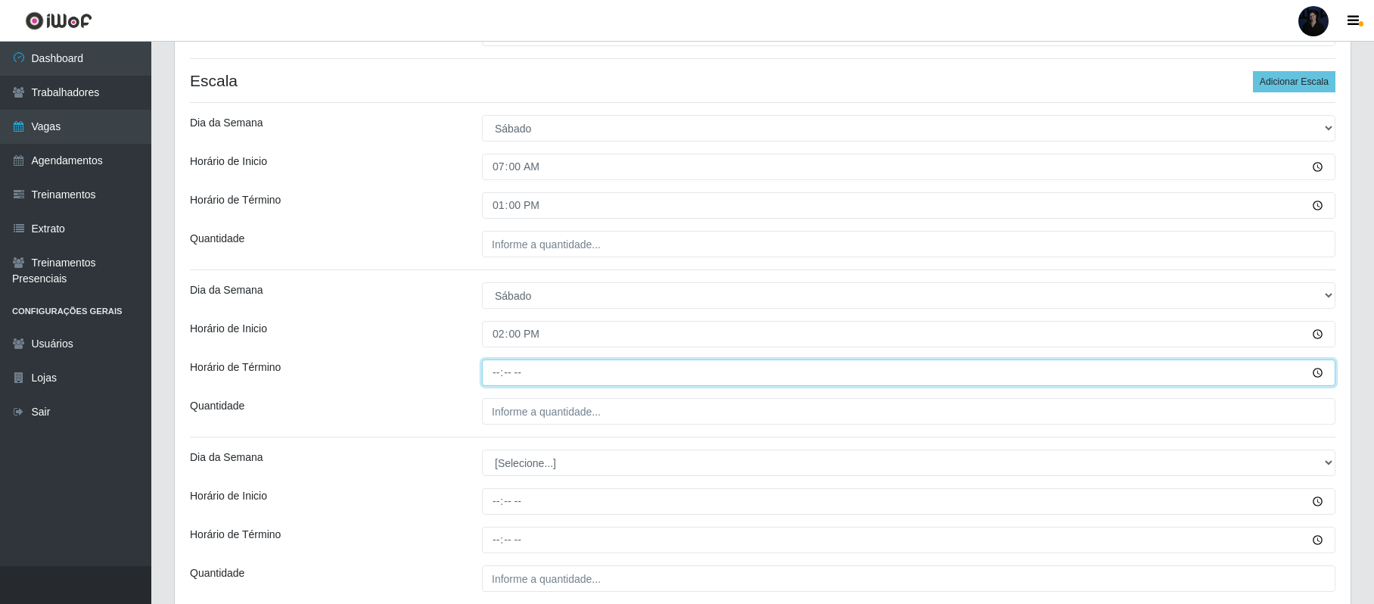
click at [492, 378] on input "Horário de Término" at bounding box center [908, 372] width 853 height 26
type input "20:00"
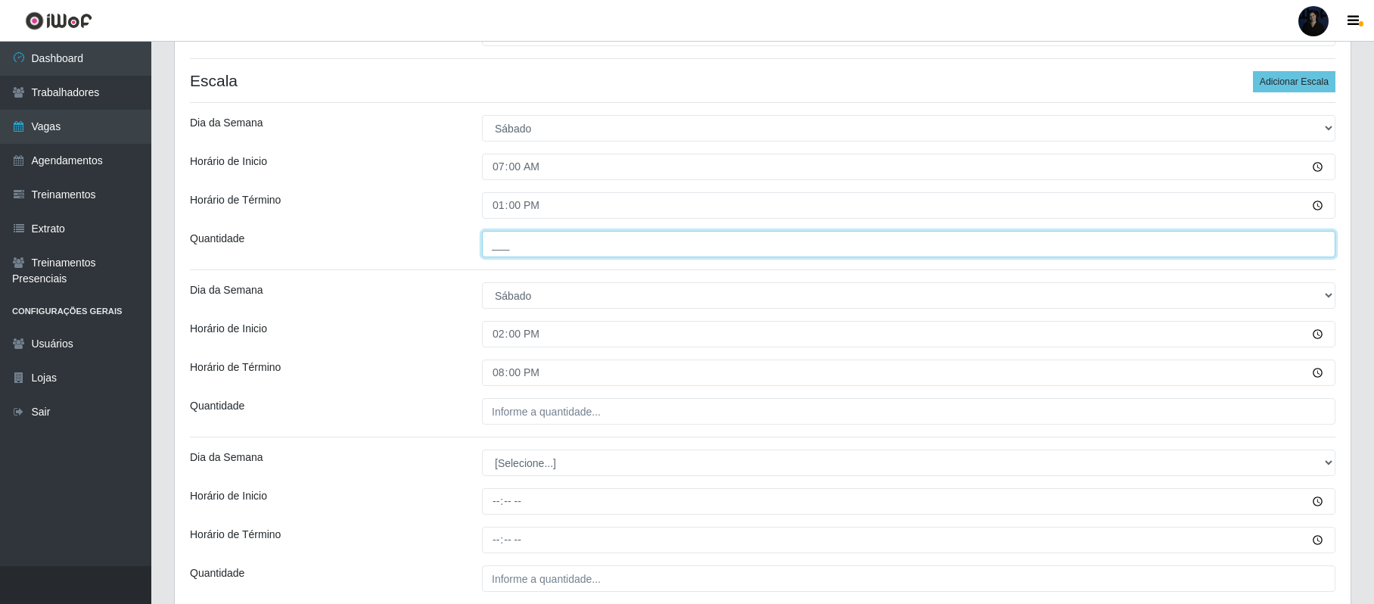
click at [497, 248] on input "___" at bounding box center [908, 244] width 853 height 26
type input "4__"
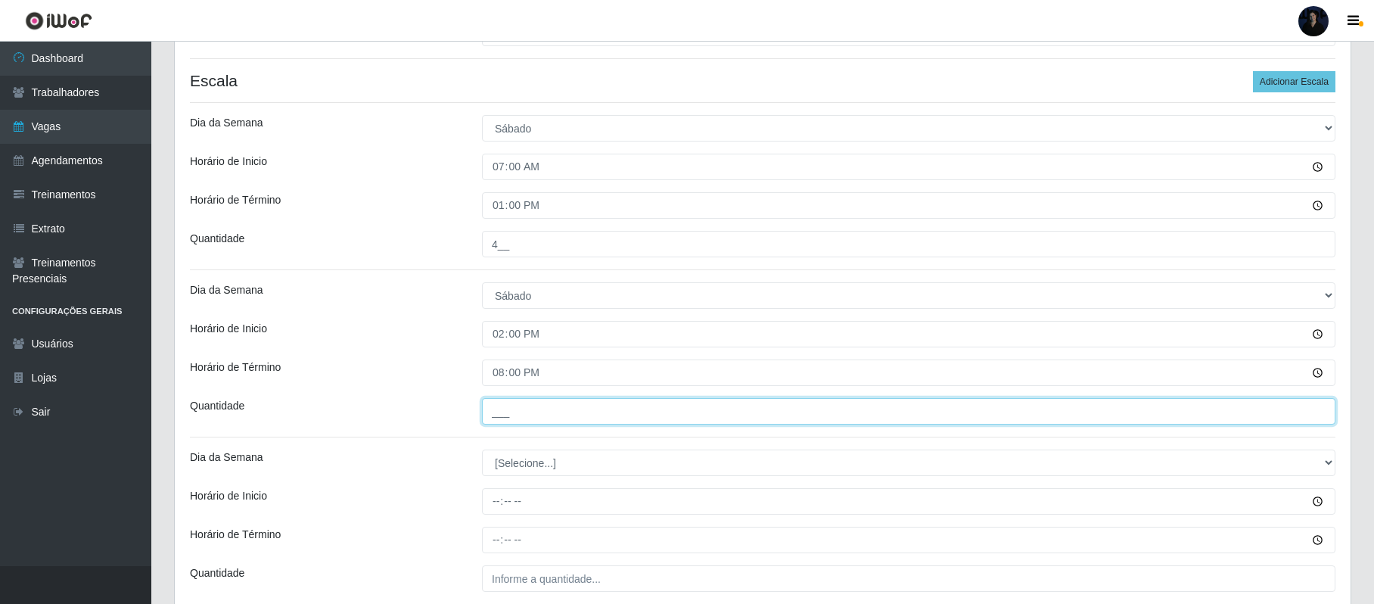
click at [501, 408] on input "___" at bounding box center [908, 411] width 853 height 26
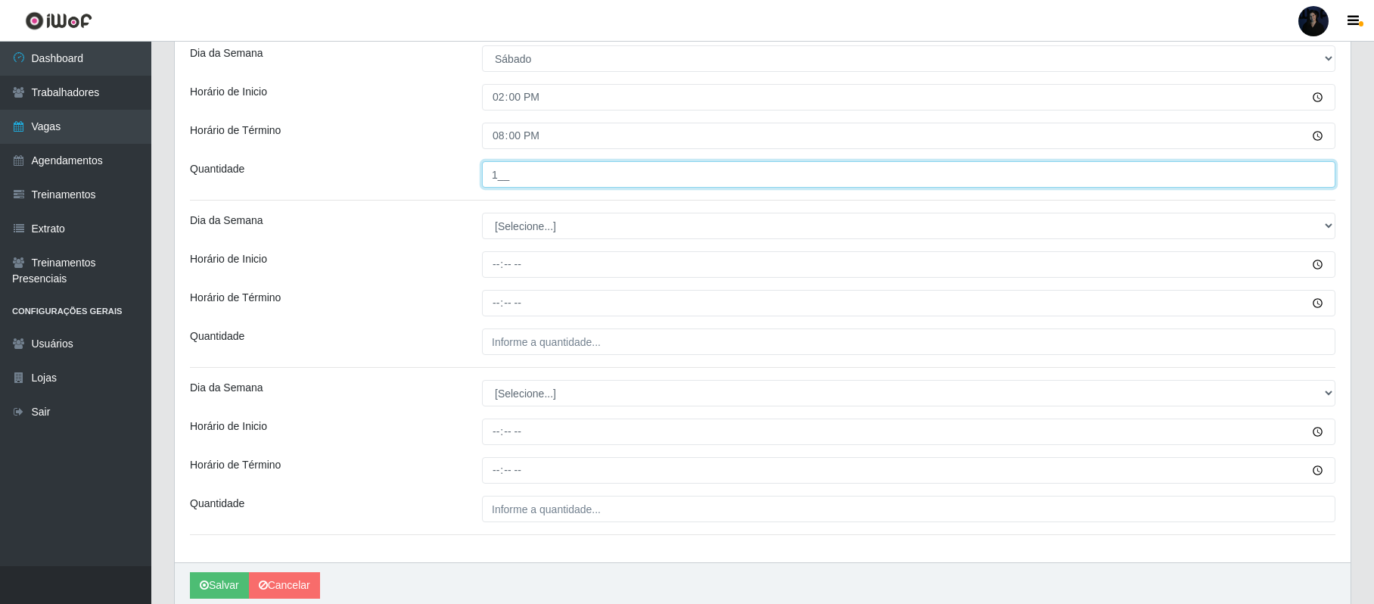
scroll to position [661, 0]
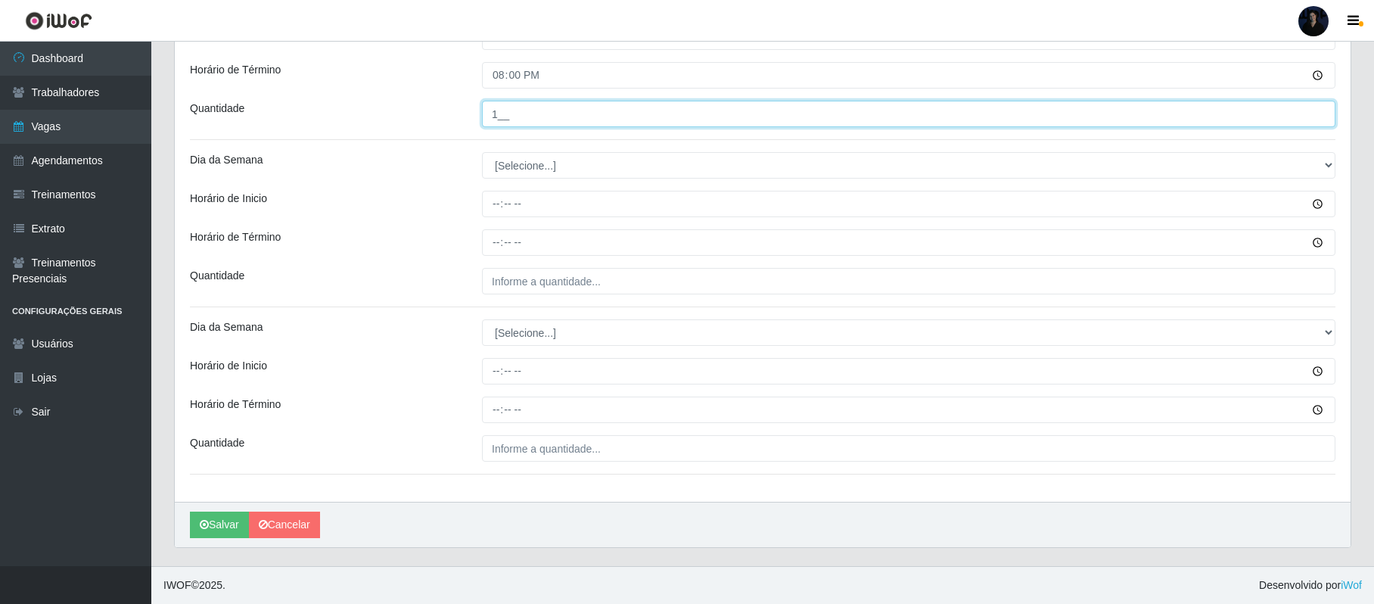
type input "1__"
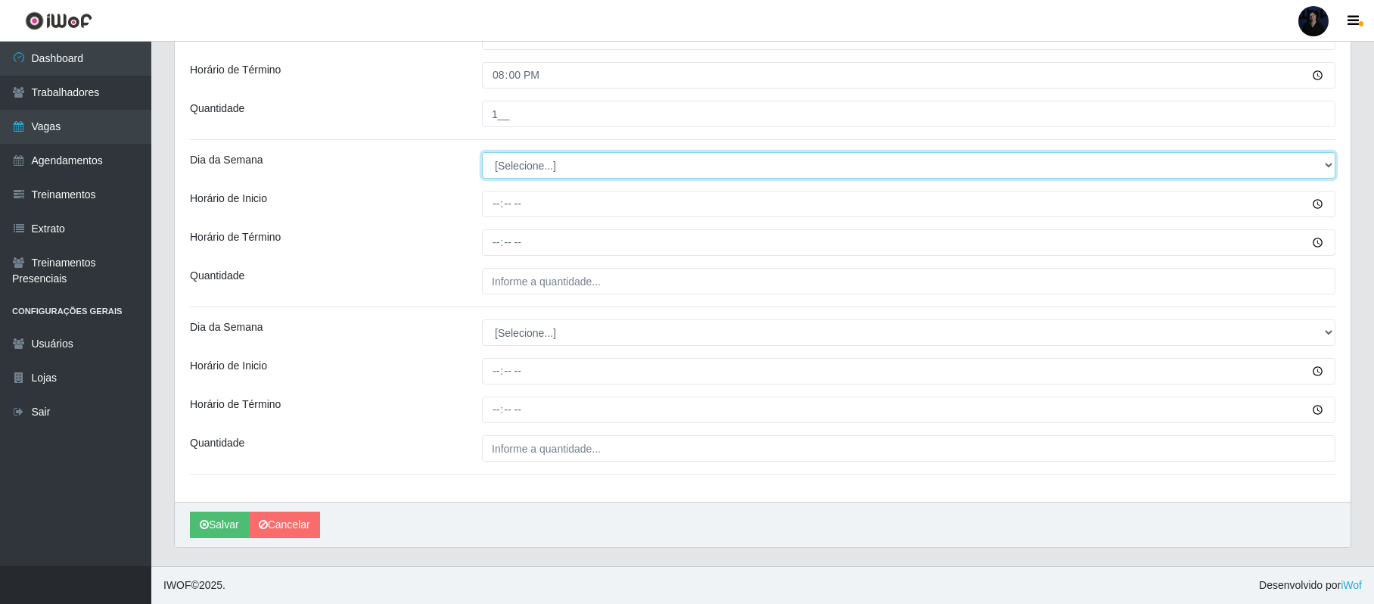
click at [505, 155] on select "[Selecione...] Segunda Terça Quarta Quinta Sexta Sábado Domingo" at bounding box center [908, 165] width 853 height 26
select select "0"
click at [482, 152] on select "[Selecione...] Segunda Terça Quarta Quinta Sexta Sábado Domingo" at bounding box center [908, 165] width 853 height 26
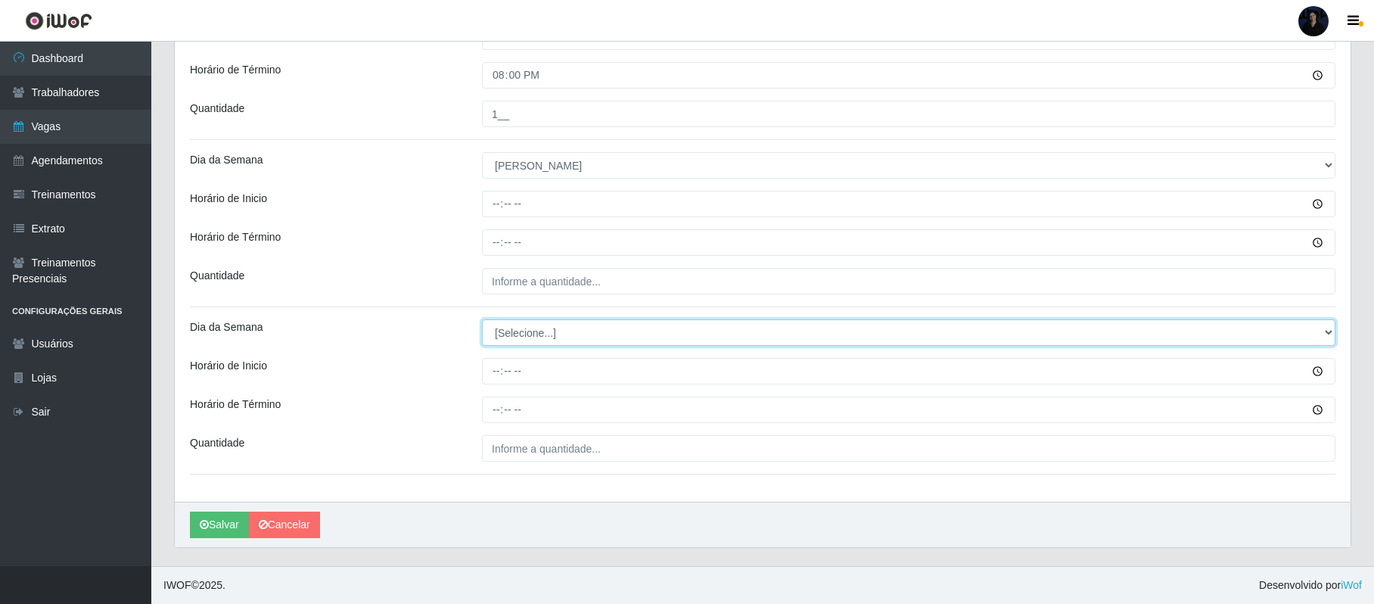
click at [504, 340] on select "[Selecione...] Segunda Terça Quarta Quinta Sexta Sábado Domingo" at bounding box center [908, 332] width 853 height 26
select select "0"
click at [482, 319] on select "[Selecione...] Segunda Terça Quarta Quinta Sexta Sábado Domingo" at bounding box center [908, 332] width 853 height 26
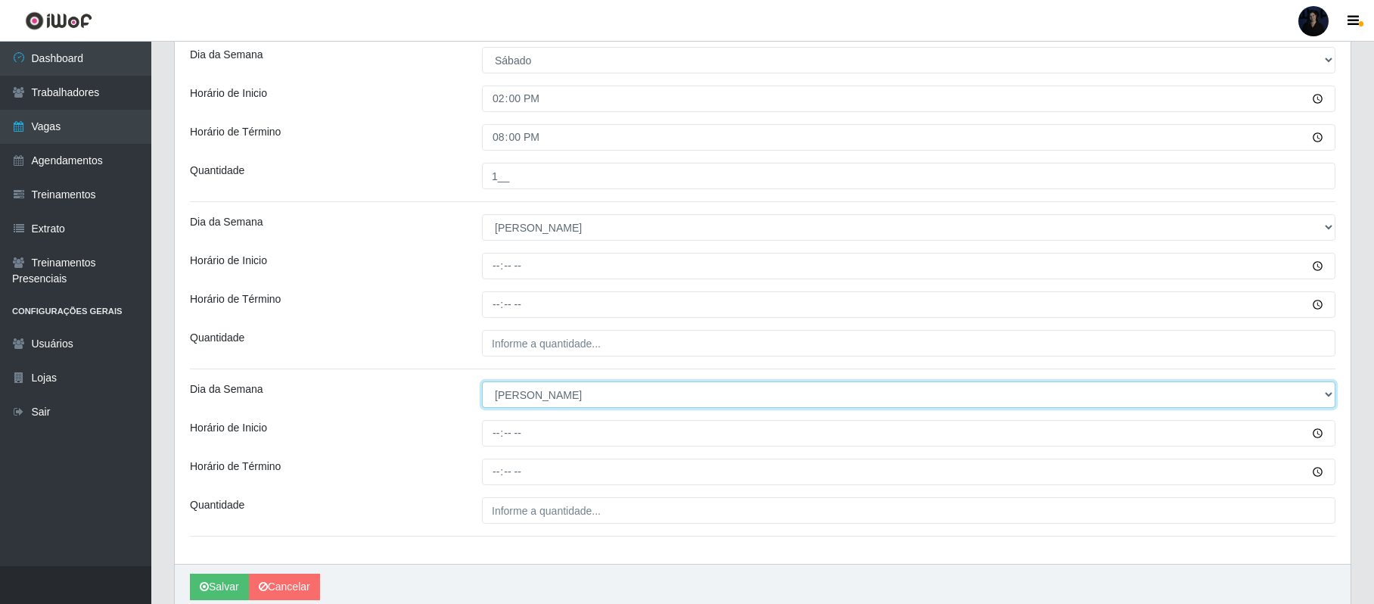
scroll to position [560, 0]
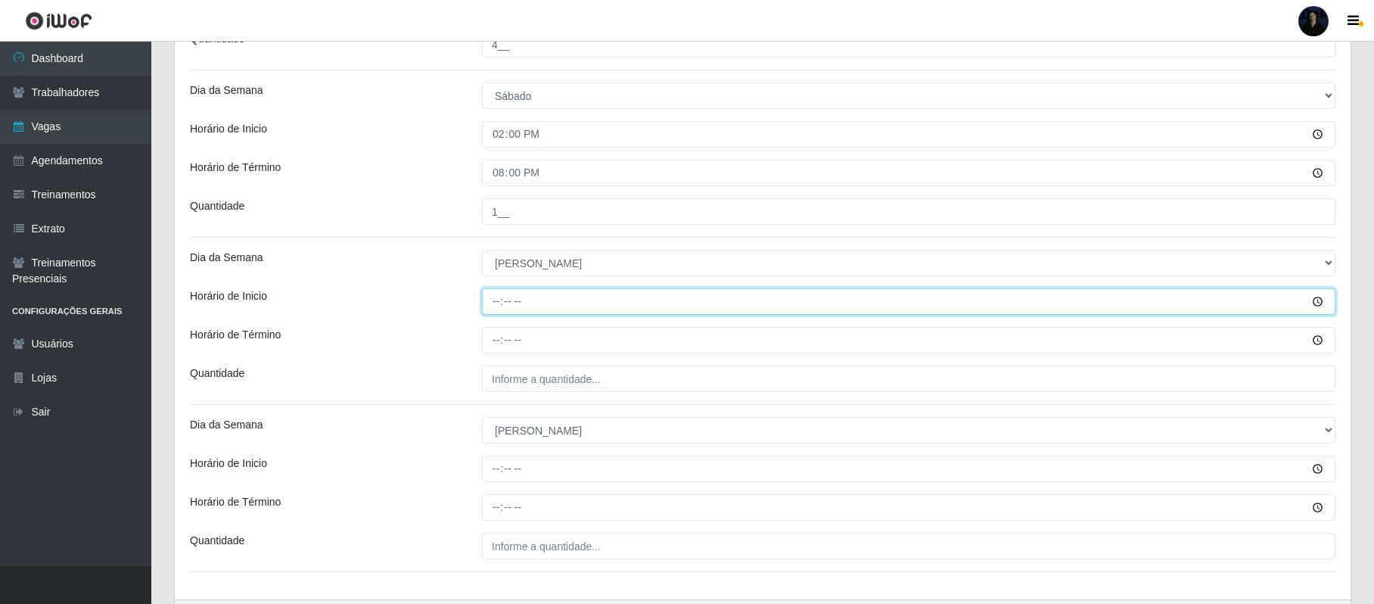
click at [497, 303] on input "Horário de Inicio" at bounding box center [908, 301] width 853 height 26
type input "08:00"
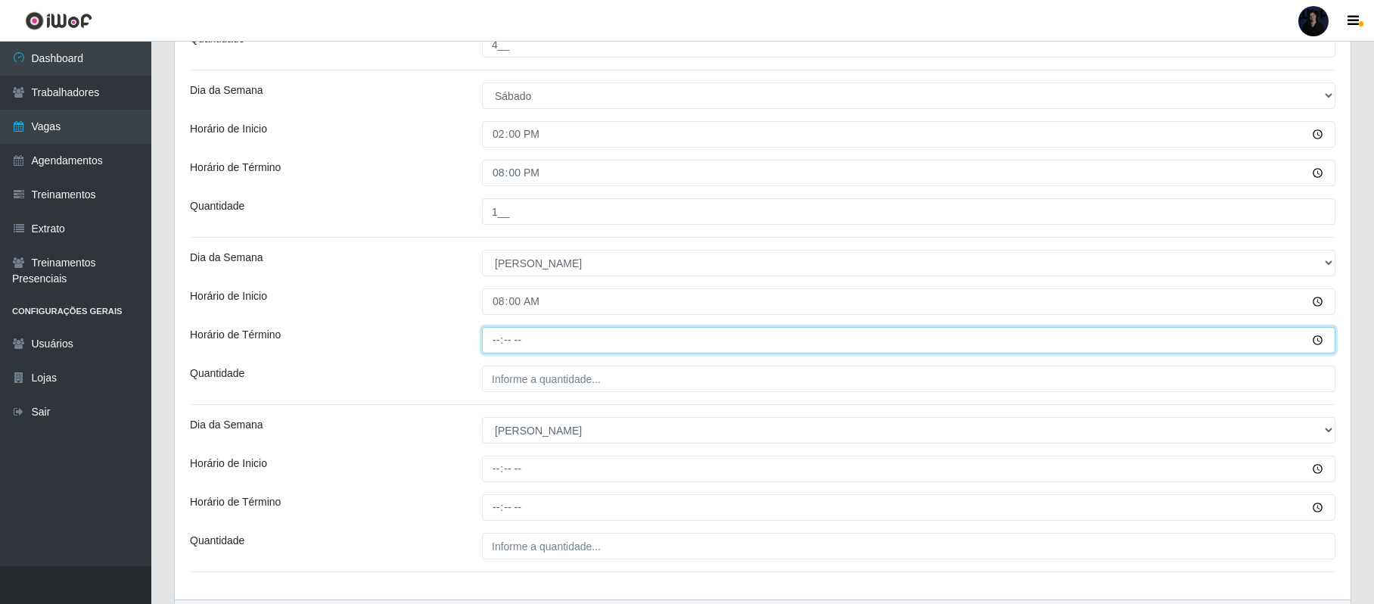
click at [491, 345] on input "Horário de Término" at bounding box center [908, 340] width 853 height 26
type input "14:00"
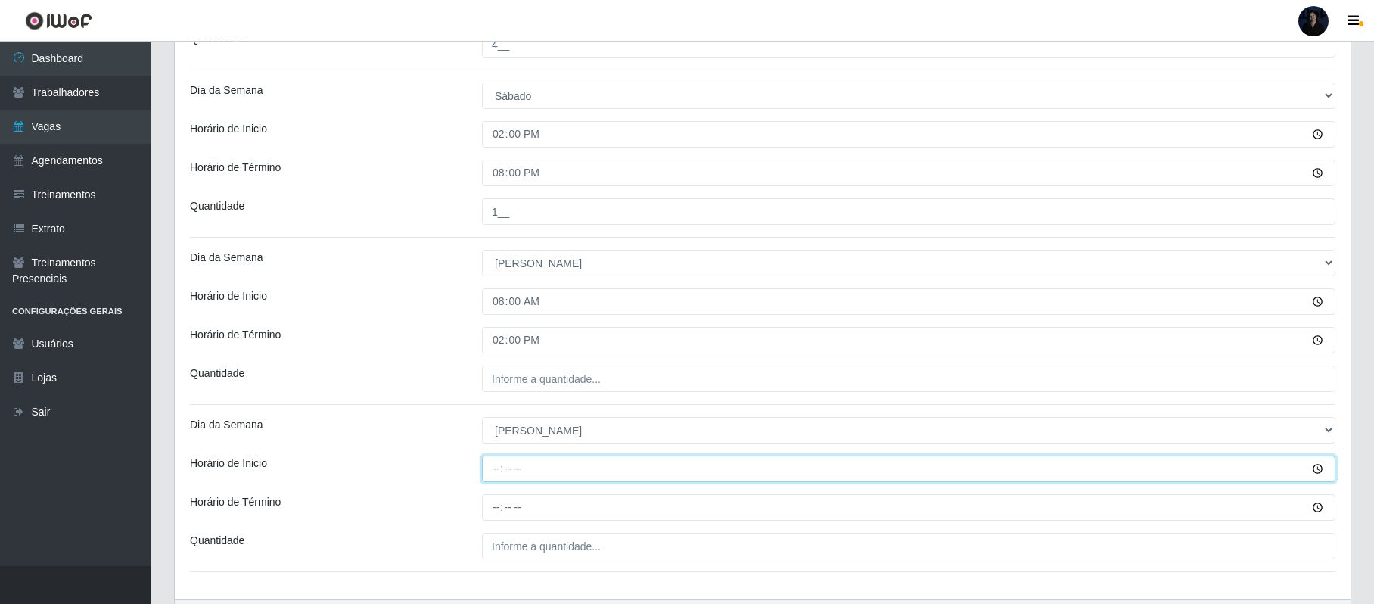
click at [495, 466] on input "Horário de Inicio" at bounding box center [908, 468] width 853 height 26
type input "12:00"
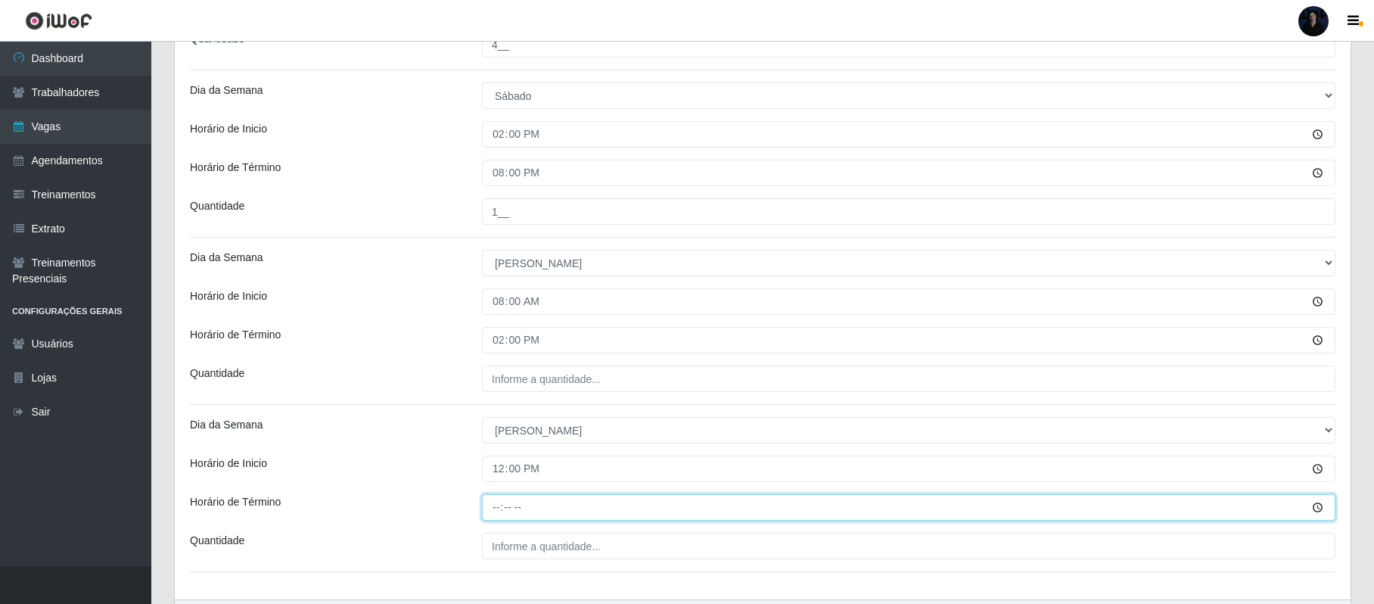
click at [496, 509] on input "Horário de Término" at bounding box center [908, 507] width 853 height 26
type input "18:00"
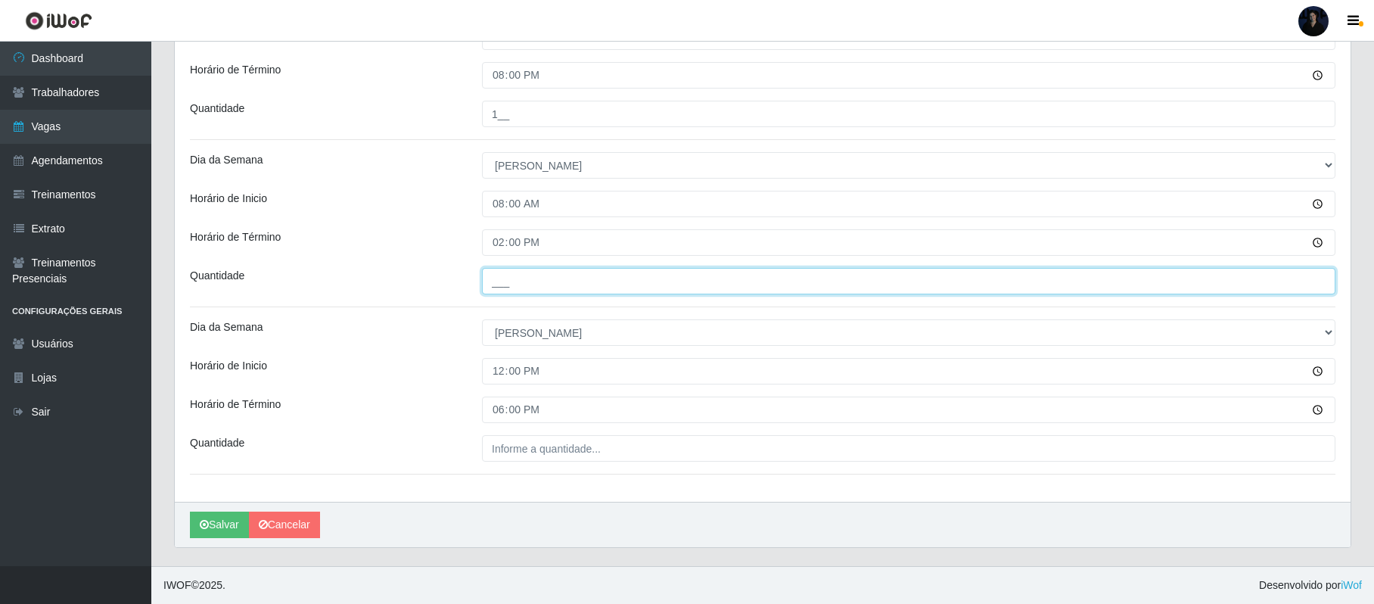
click at [511, 272] on input "___" at bounding box center [908, 281] width 853 height 26
type input "2__"
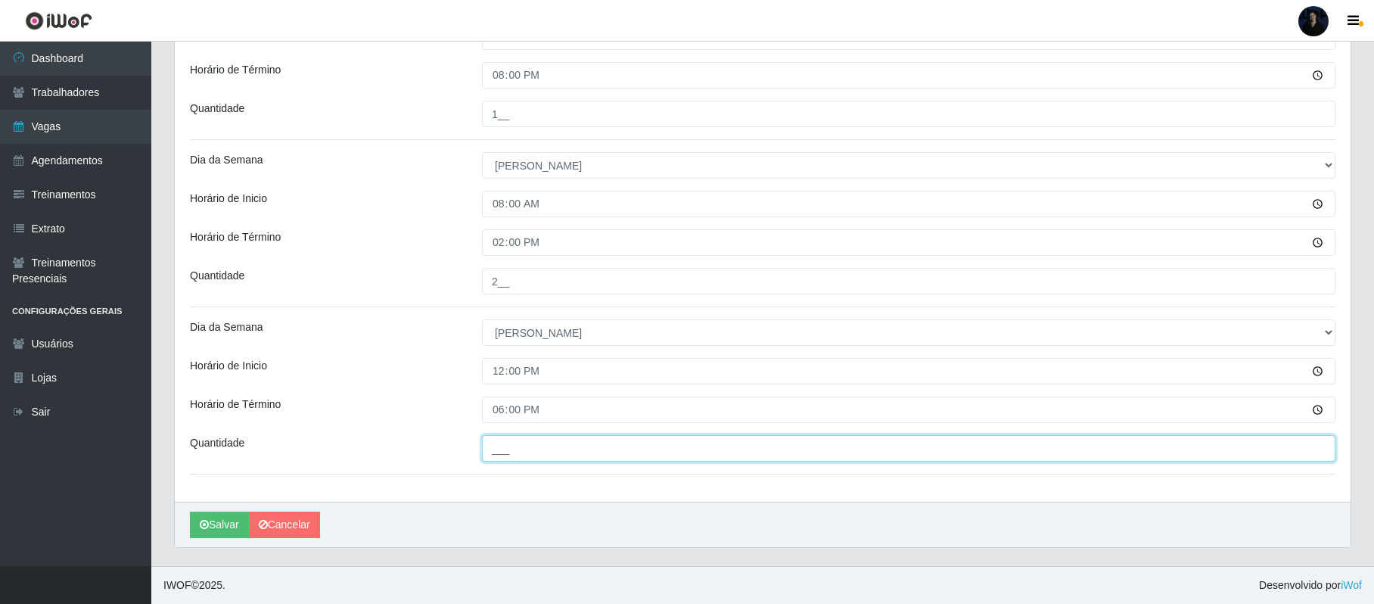
click at [502, 449] on input "___" at bounding box center [908, 448] width 853 height 26
type input "1__"
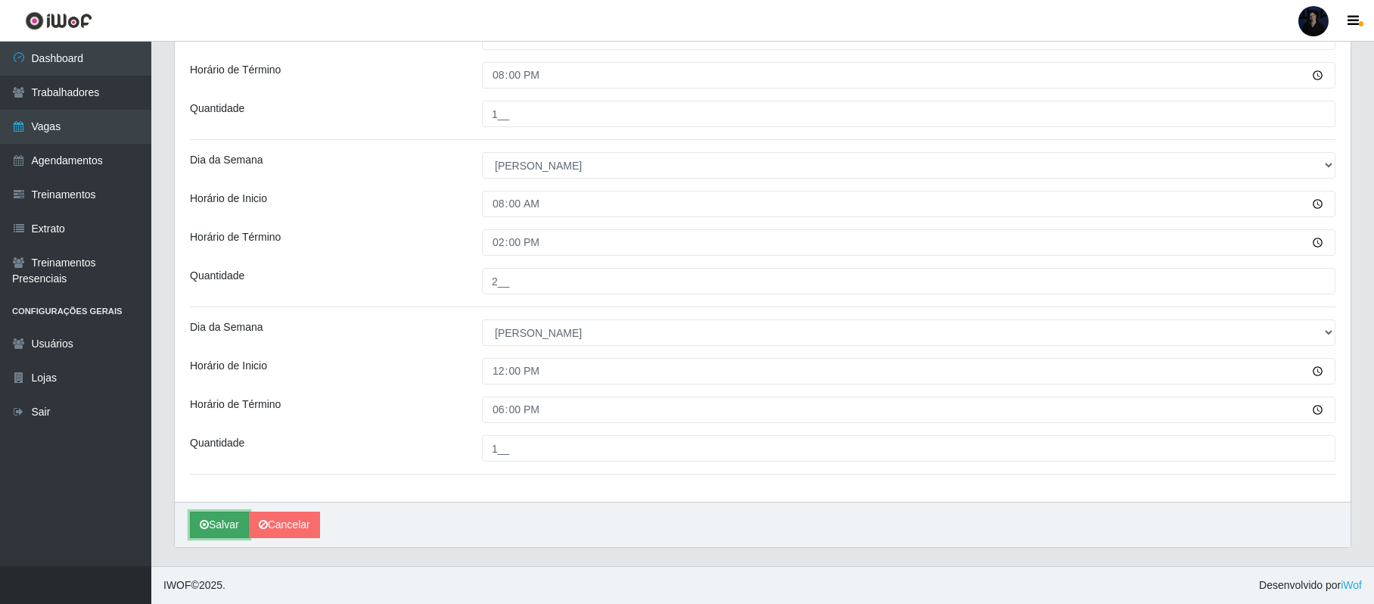
click at [197, 519] on button "Salvar" at bounding box center [219, 524] width 59 height 26
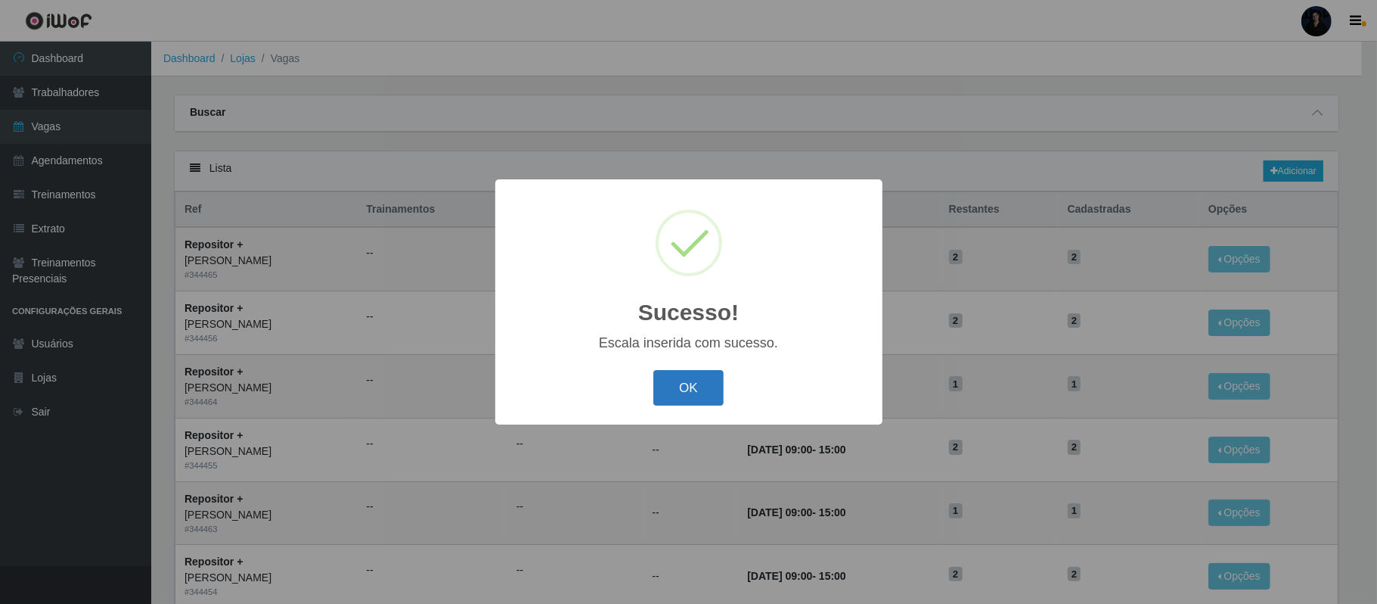
click at [694, 395] on button "OK" at bounding box center [688, 388] width 70 height 36
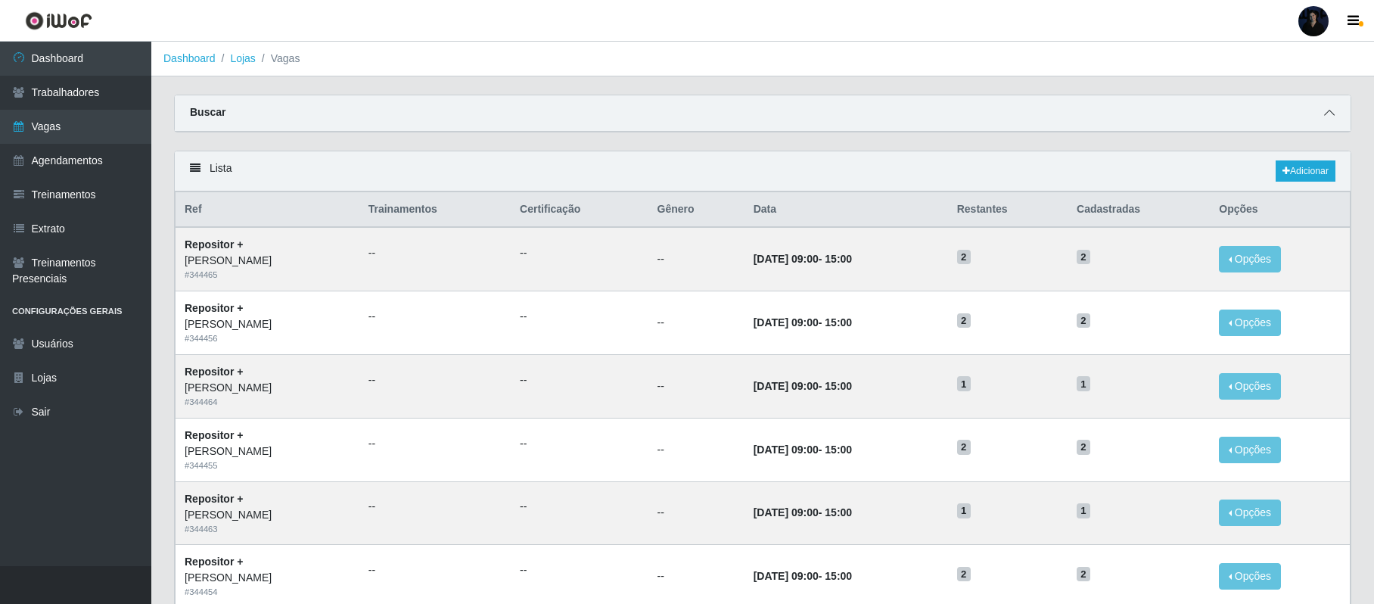
click at [1326, 110] on icon at bounding box center [1329, 112] width 11 height 11
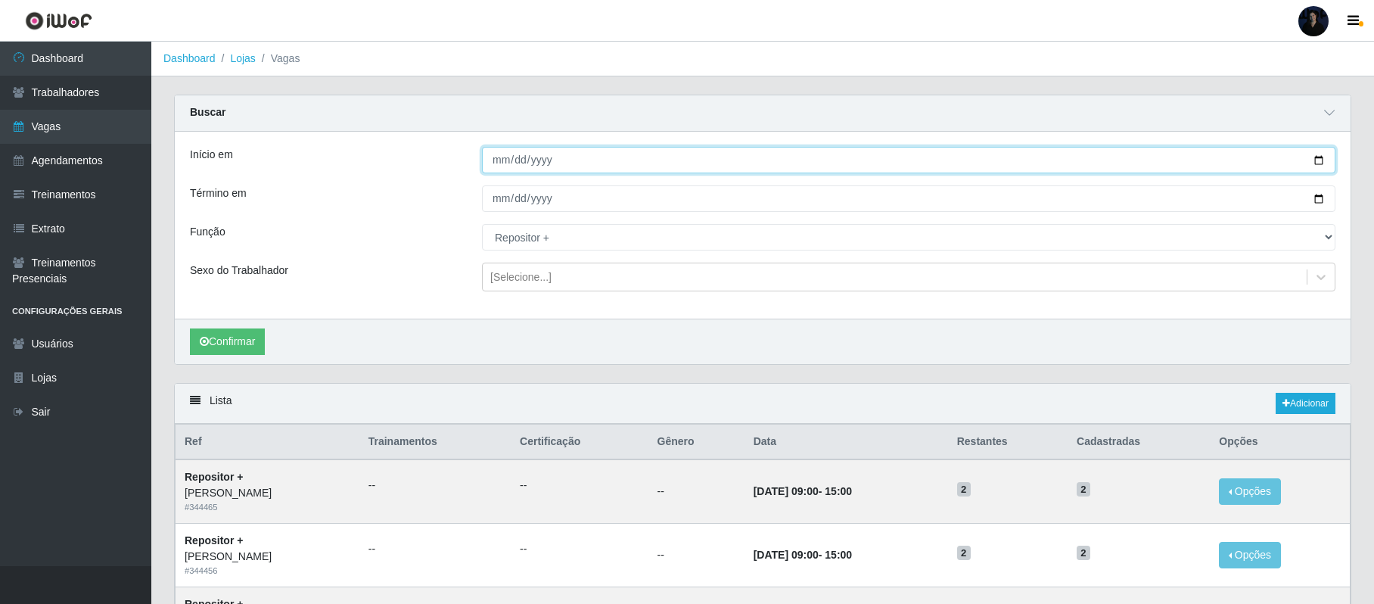
click at [1314, 157] on input "[DATE]" at bounding box center [908, 160] width 853 height 26
type input "[DATE]"
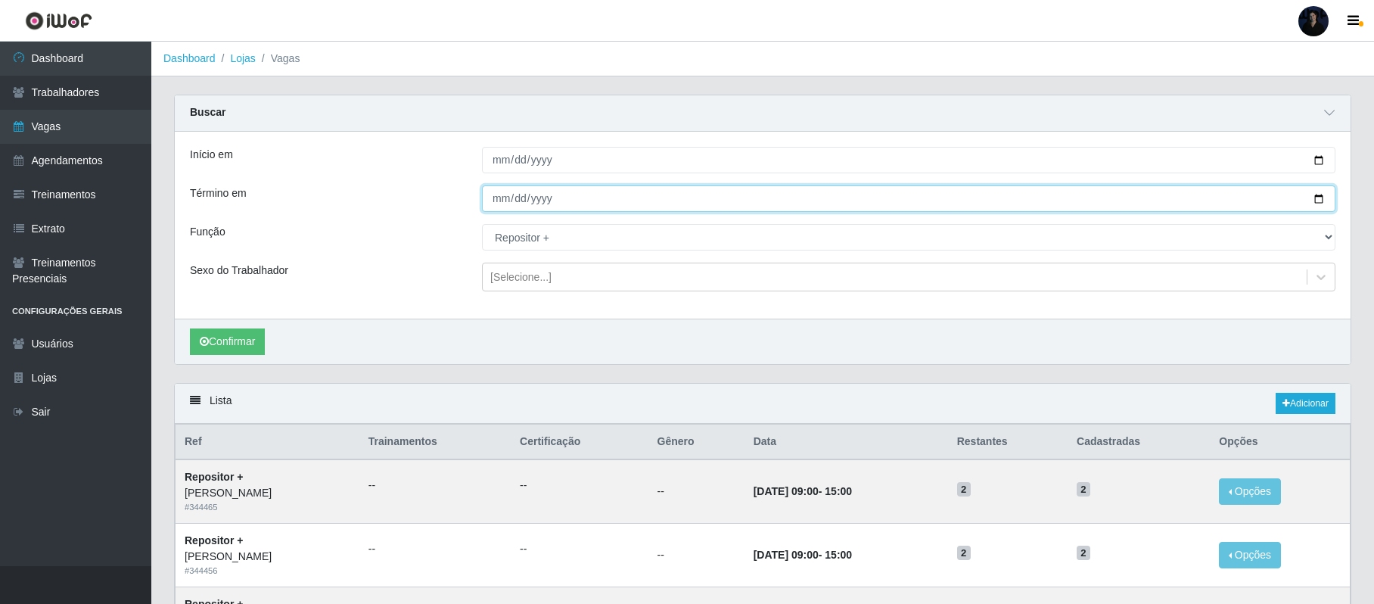
click at [1315, 203] on input "[DATE]" at bounding box center [908, 198] width 853 height 26
type input "[DATE]"
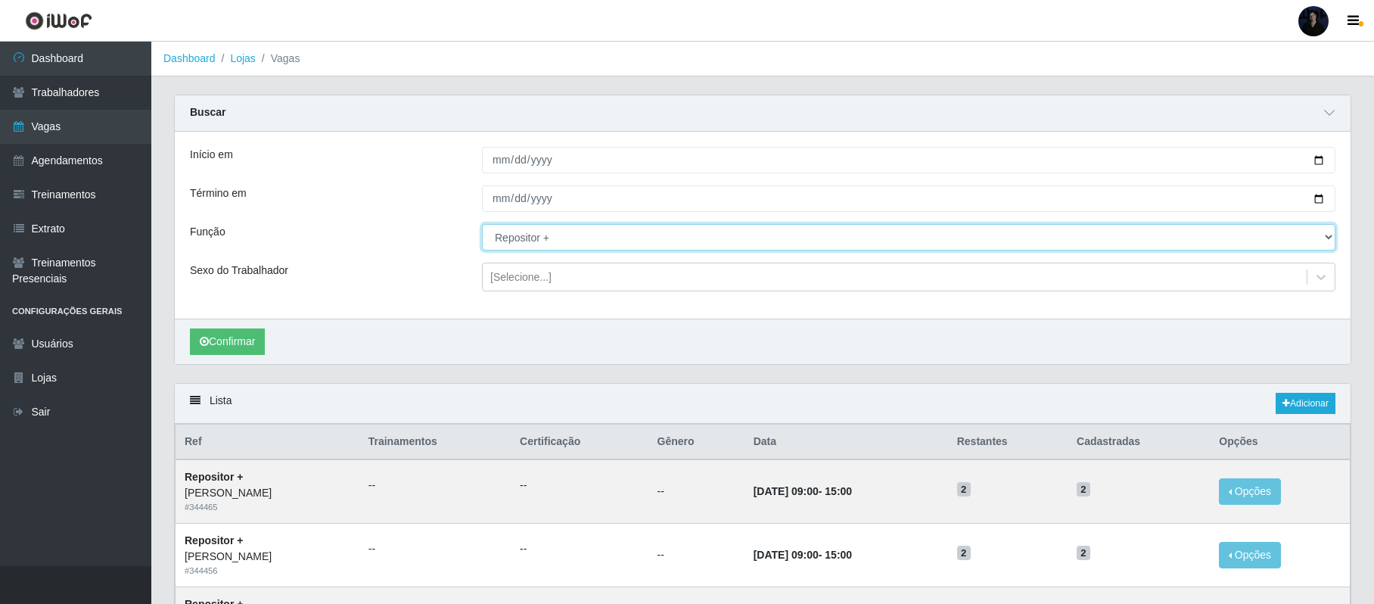
click at [515, 244] on select "[Selecione...] Embalador Embalador + Embalador ++ Repositor Repositor + Reposit…" at bounding box center [908, 237] width 853 height 26
select select "70"
click at [482, 225] on select "[Selecione...] Embalador Embalador + Embalador ++ Repositor Repositor + Reposit…" at bounding box center [908, 237] width 853 height 26
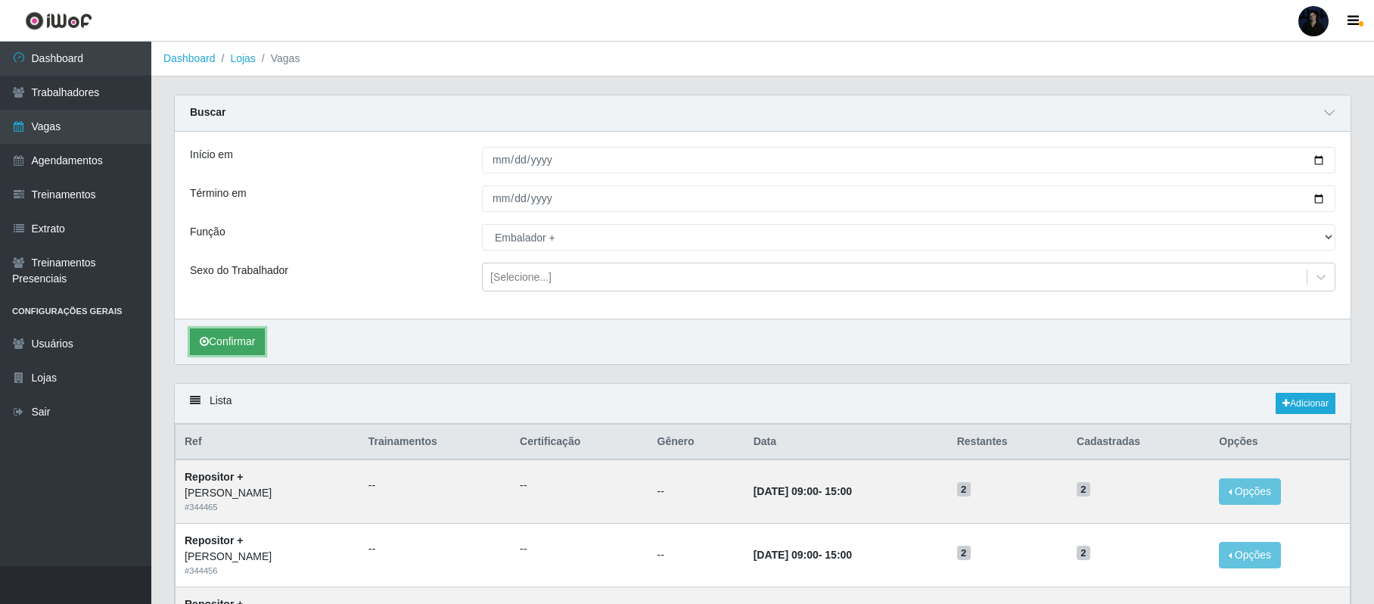
click at [239, 340] on button "Confirmar" at bounding box center [227, 341] width 75 height 26
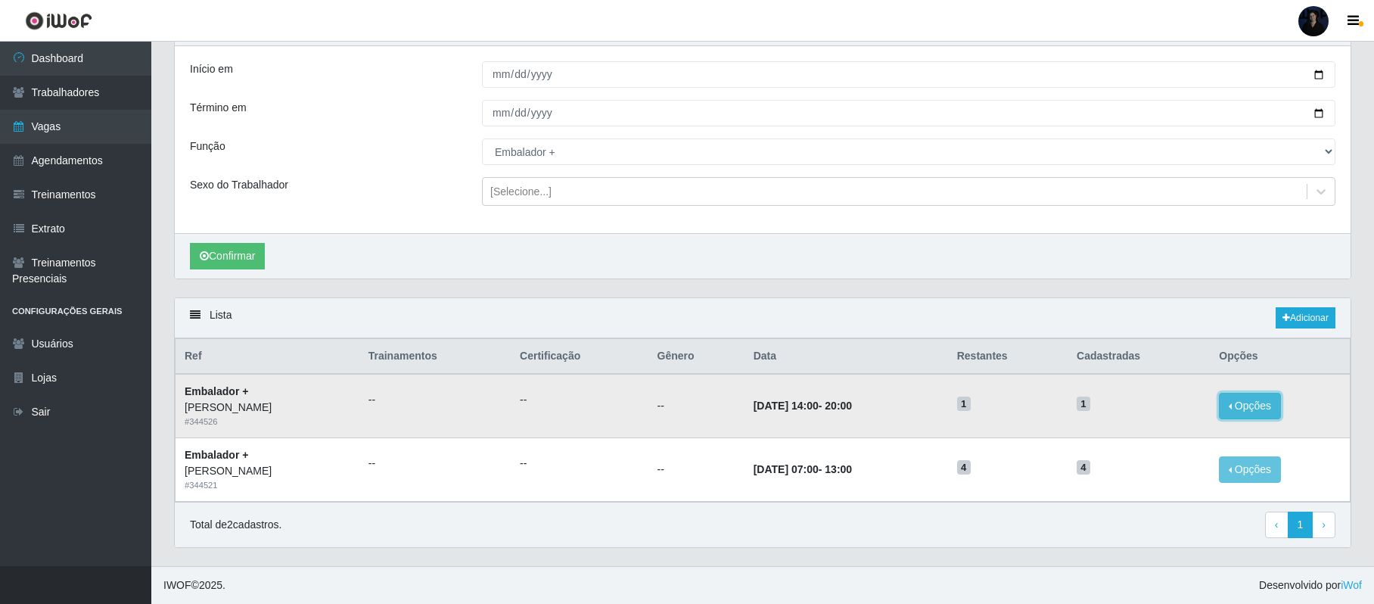
click at [1259, 402] on button "Opções" at bounding box center [1249, 406] width 62 height 26
click at [1150, 405] on link "Editar" at bounding box center [1133, 408] width 43 height 12
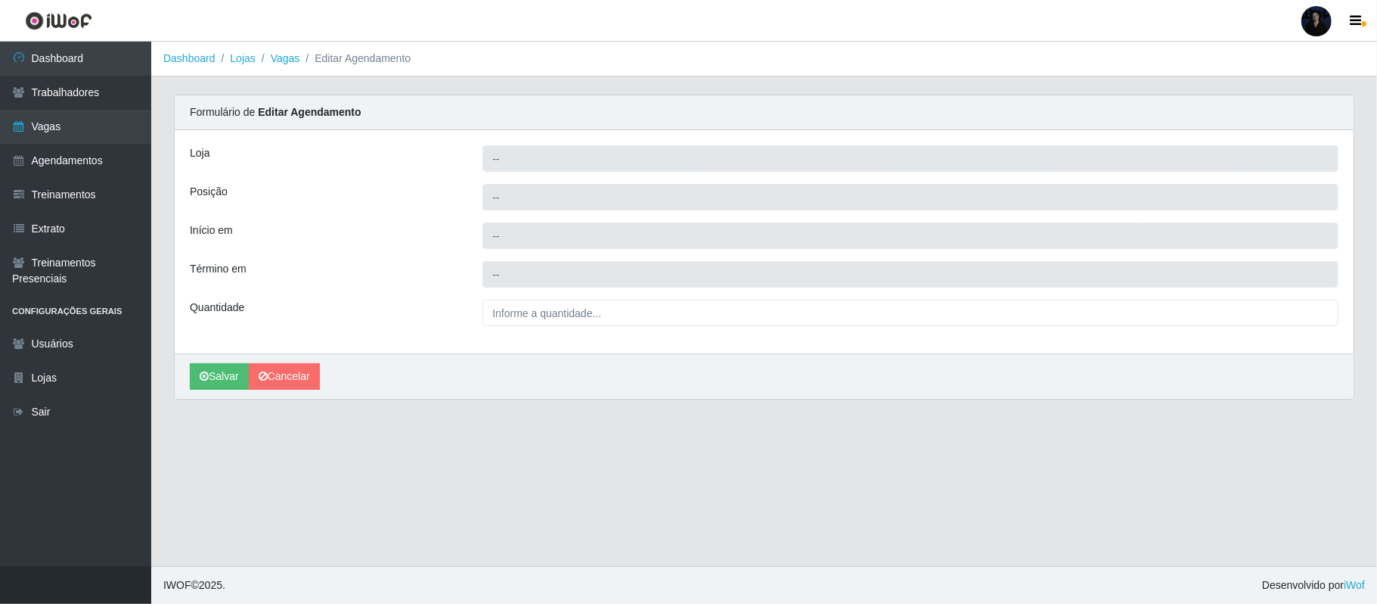
type input "[PERSON_NAME]"
type input "Embalador +"
type input "[DATE] 14:00:00"
type input "[DATE] 20:00:00"
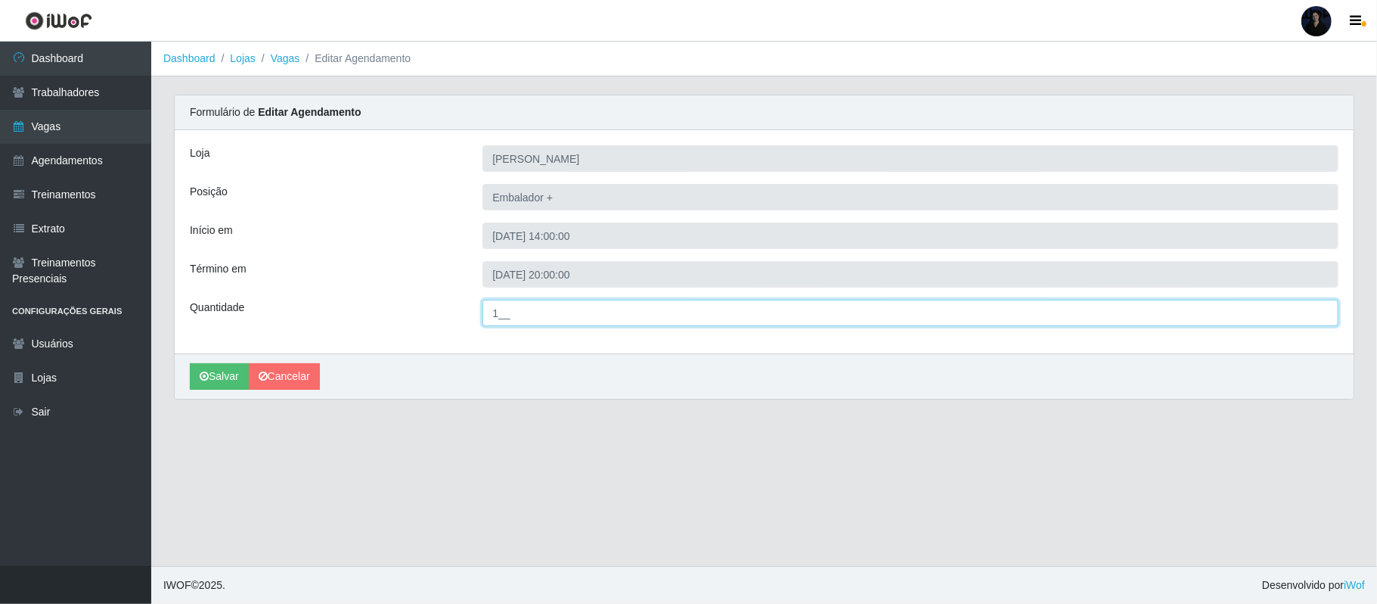
click at [498, 312] on input "1__" at bounding box center [911, 313] width 856 height 26
type input "3__"
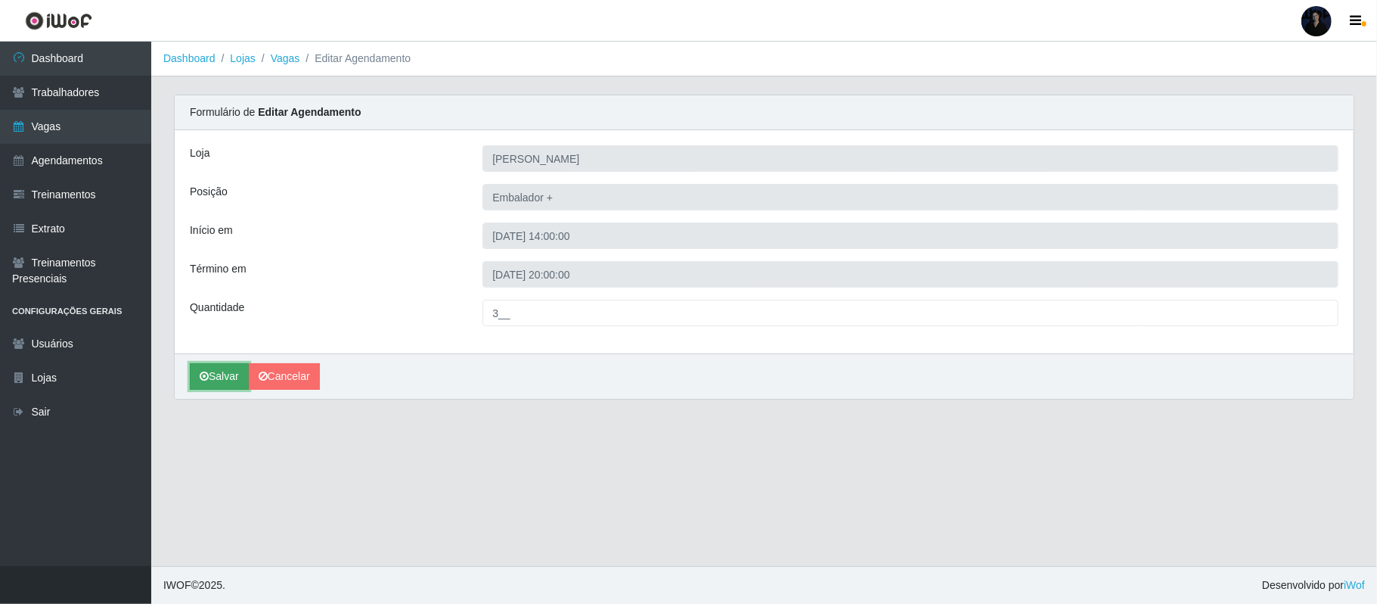
click at [222, 375] on button "Salvar" at bounding box center [219, 376] width 59 height 26
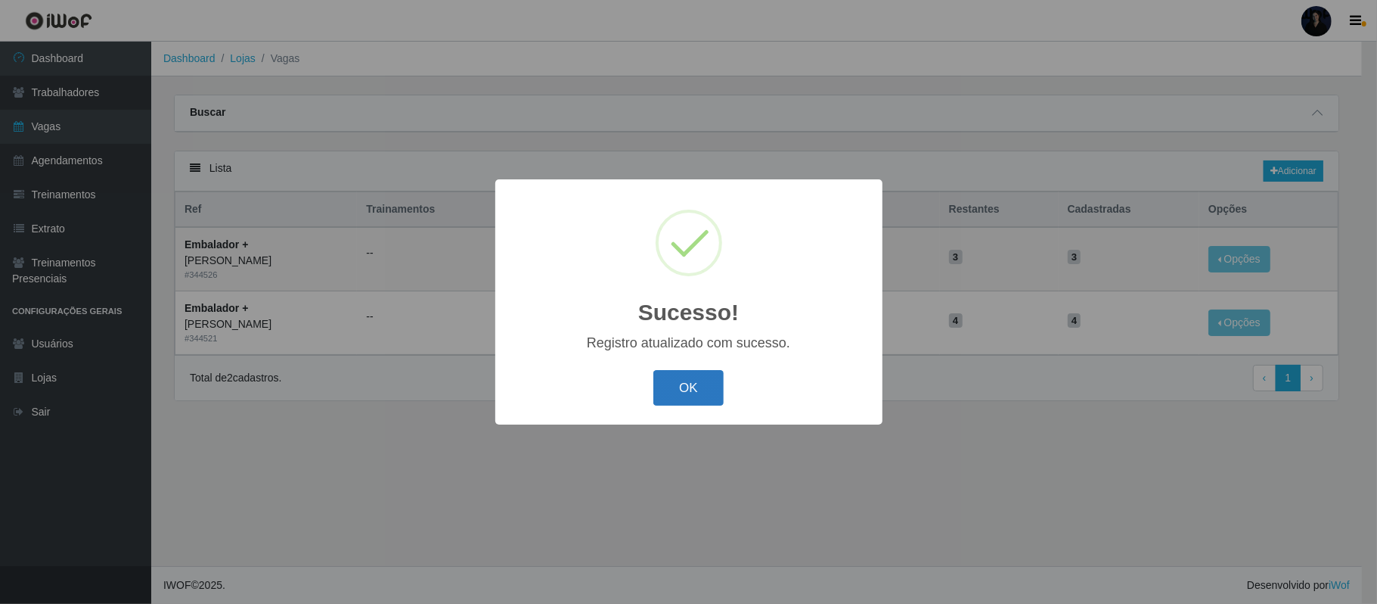
click at [688, 382] on button "OK" at bounding box center [688, 388] width 70 height 36
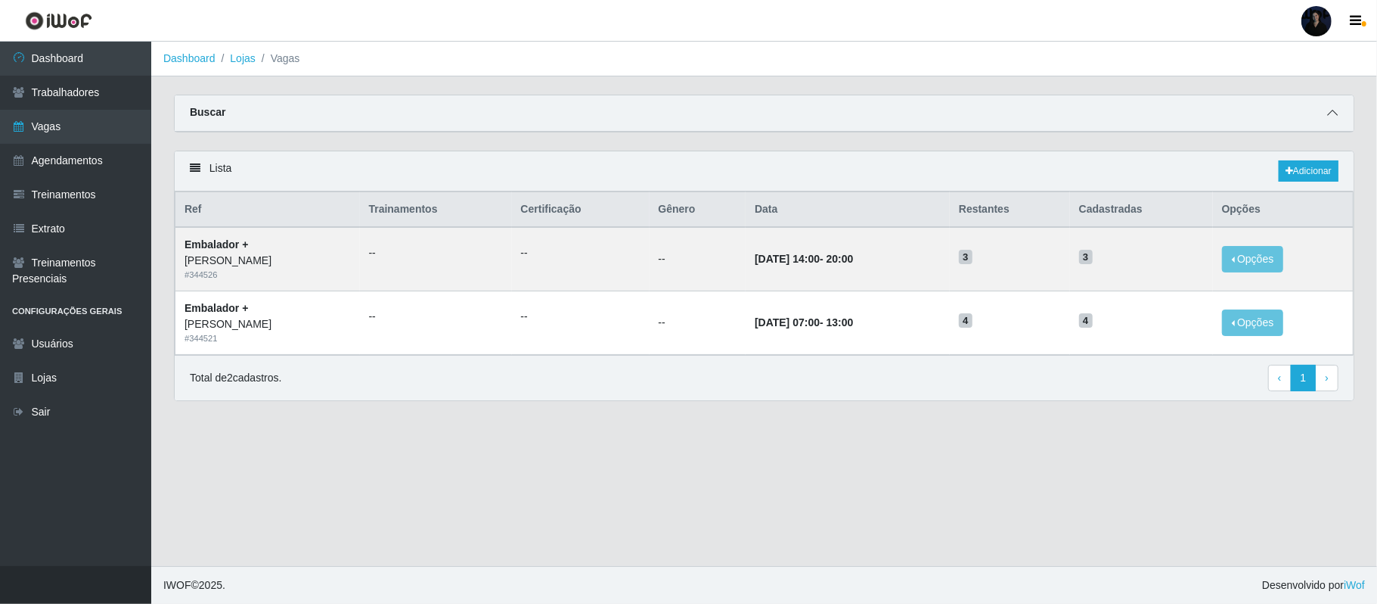
click at [1335, 122] on span at bounding box center [1333, 112] width 18 height 17
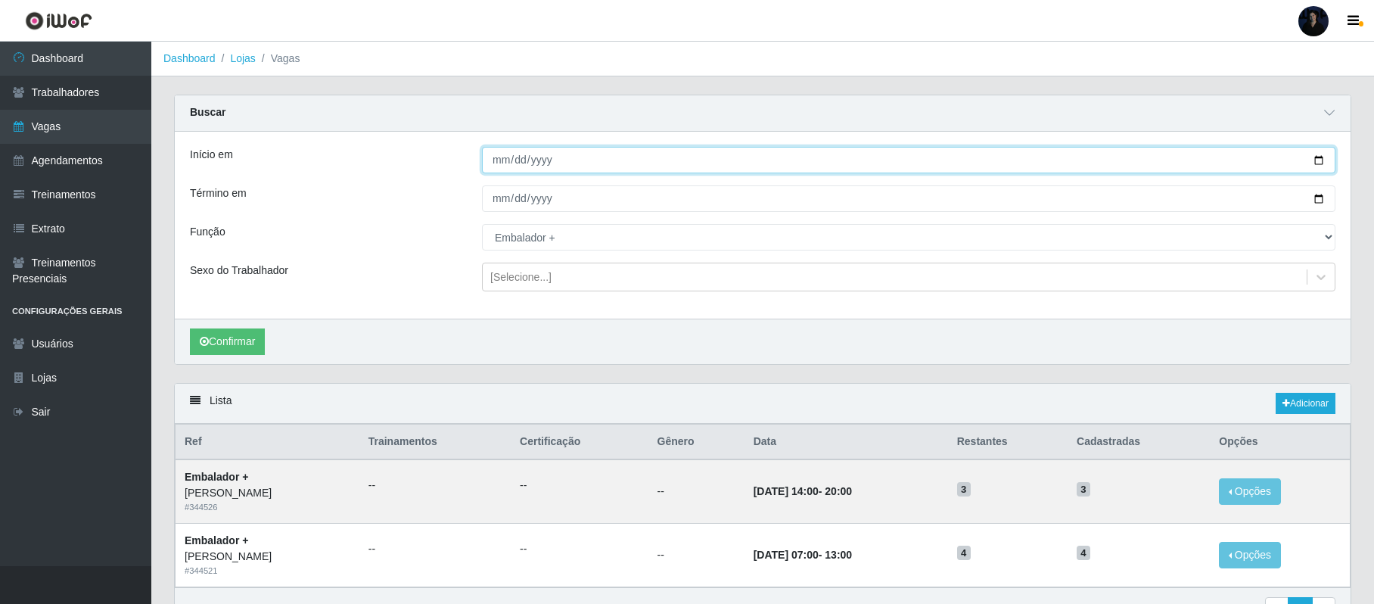
click at [1319, 161] on input "[DATE]" at bounding box center [908, 160] width 853 height 26
type input "[DATE]"
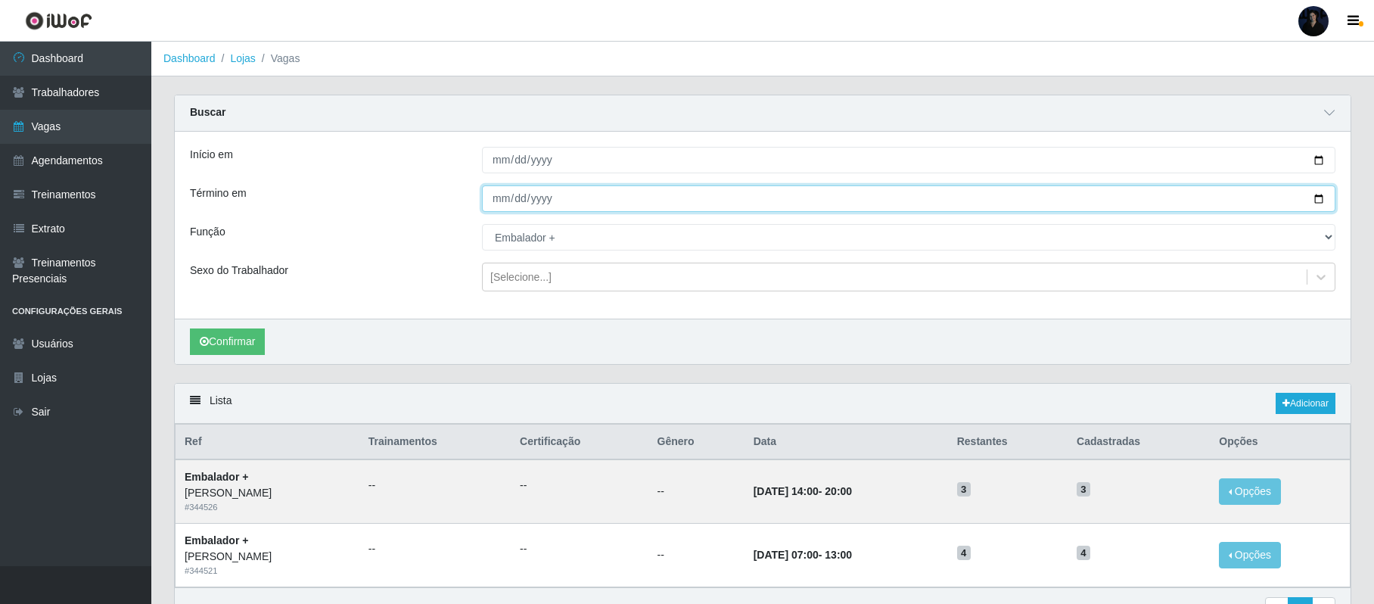
click at [1316, 201] on input "[DATE]" at bounding box center [908, 198] width 853 height 26
type input "[DATE]"
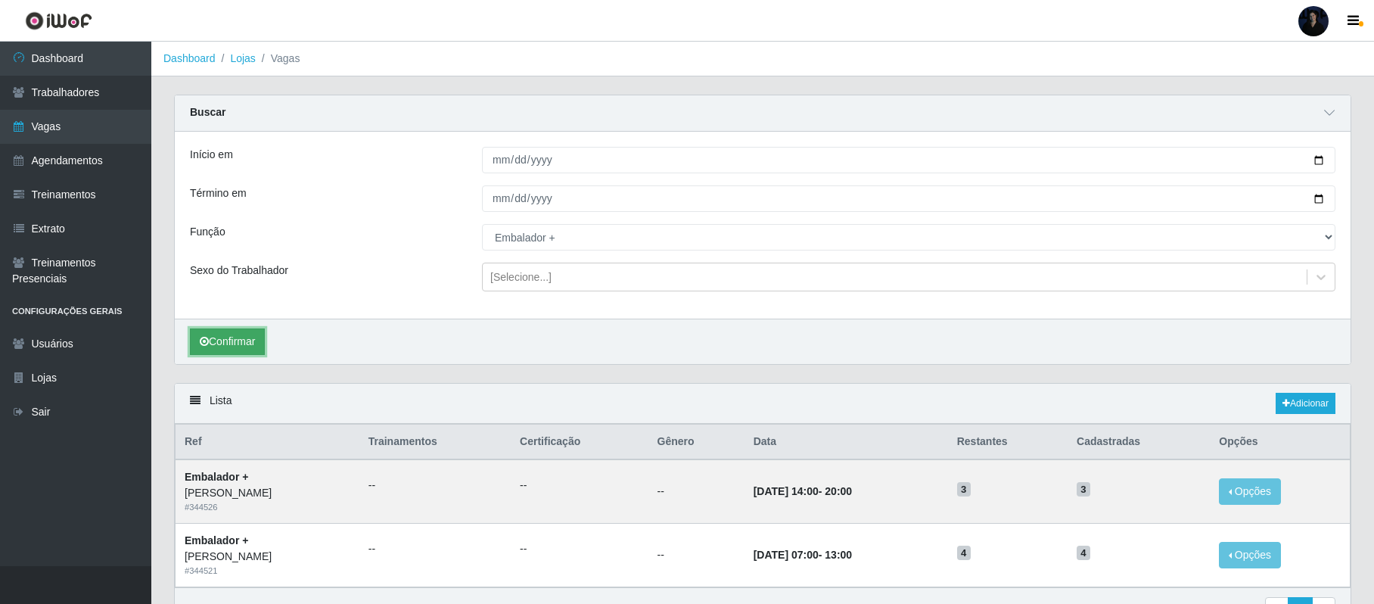
click at [228, 352] on button "Confirmar" at bounding box center [227, 341] width 75 height 26
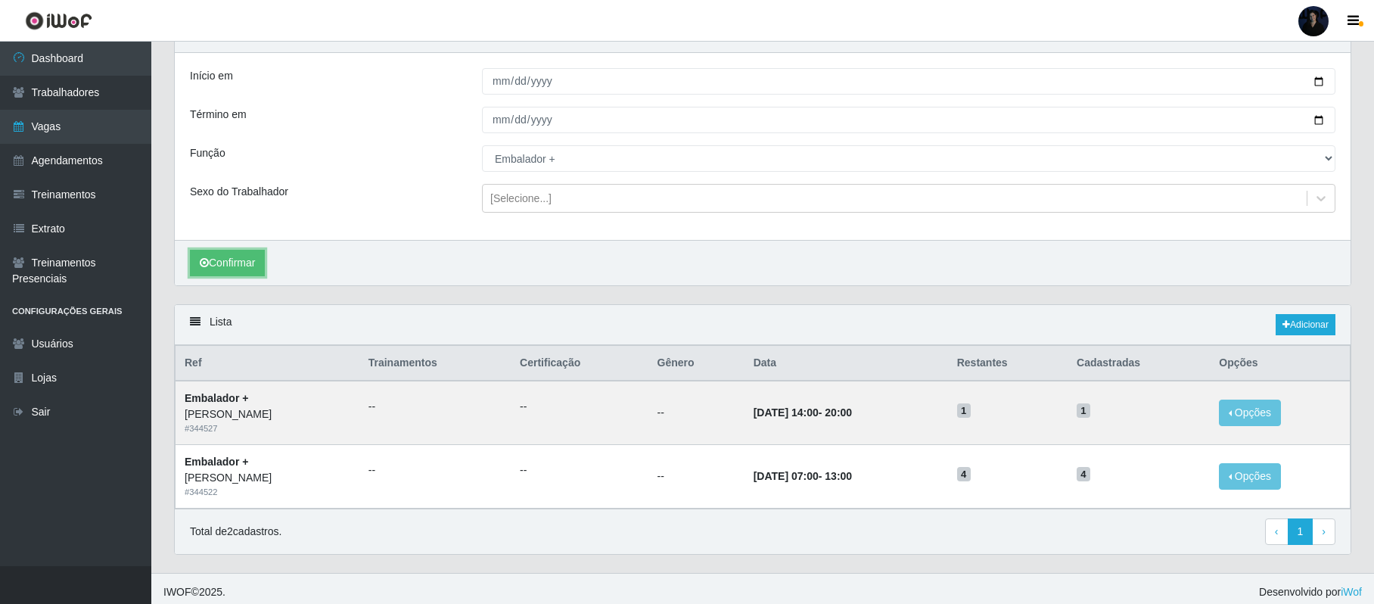
scroll to position [91, 0]
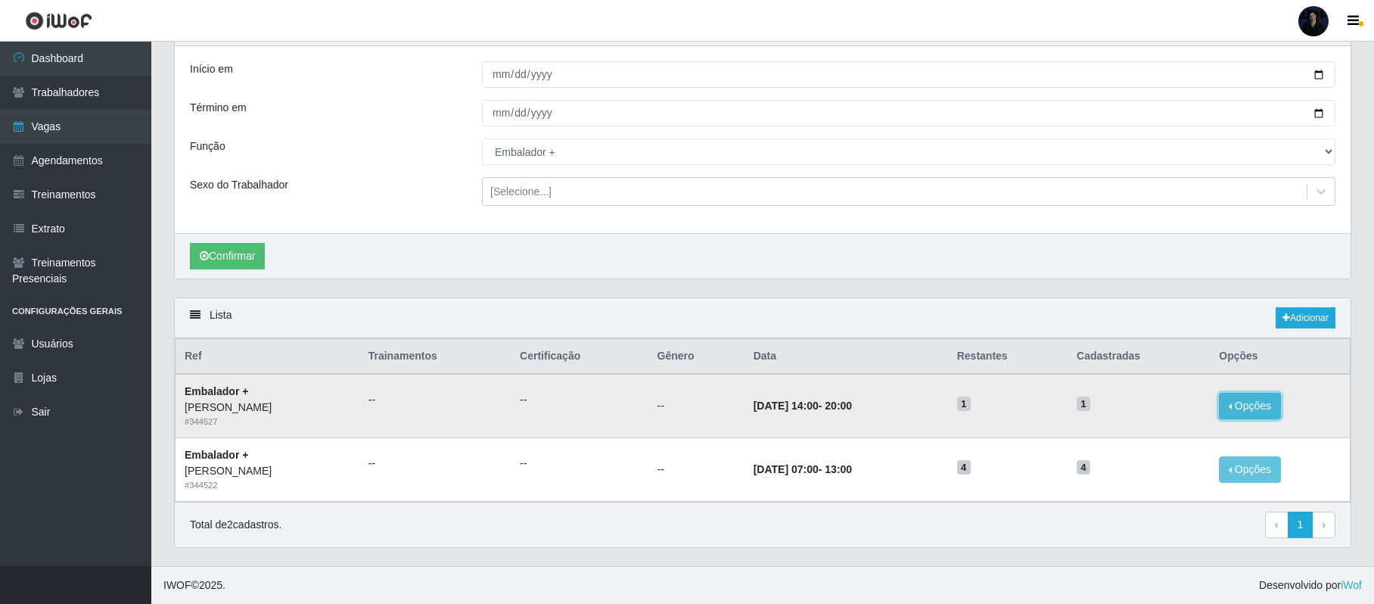
click at [1254, 407] on button "Opções" at bounding box center [1249, 406] width 62 height 26
click at [1155, 406] on link "Editar" at bounding box center [1133, 408] width 43 height 12
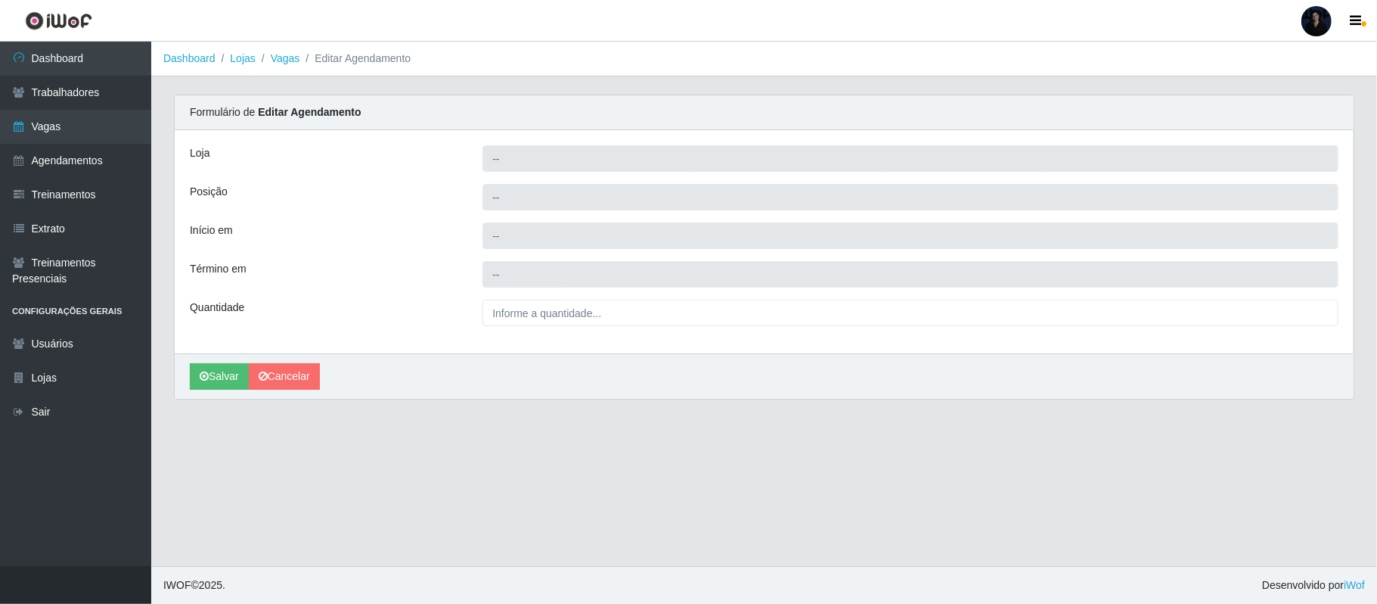
type input "[PERSON_NAME]"
type input "Embalador +"
type input "[DATE] 14:00:00"
type input "[DATE] 20:00:00"
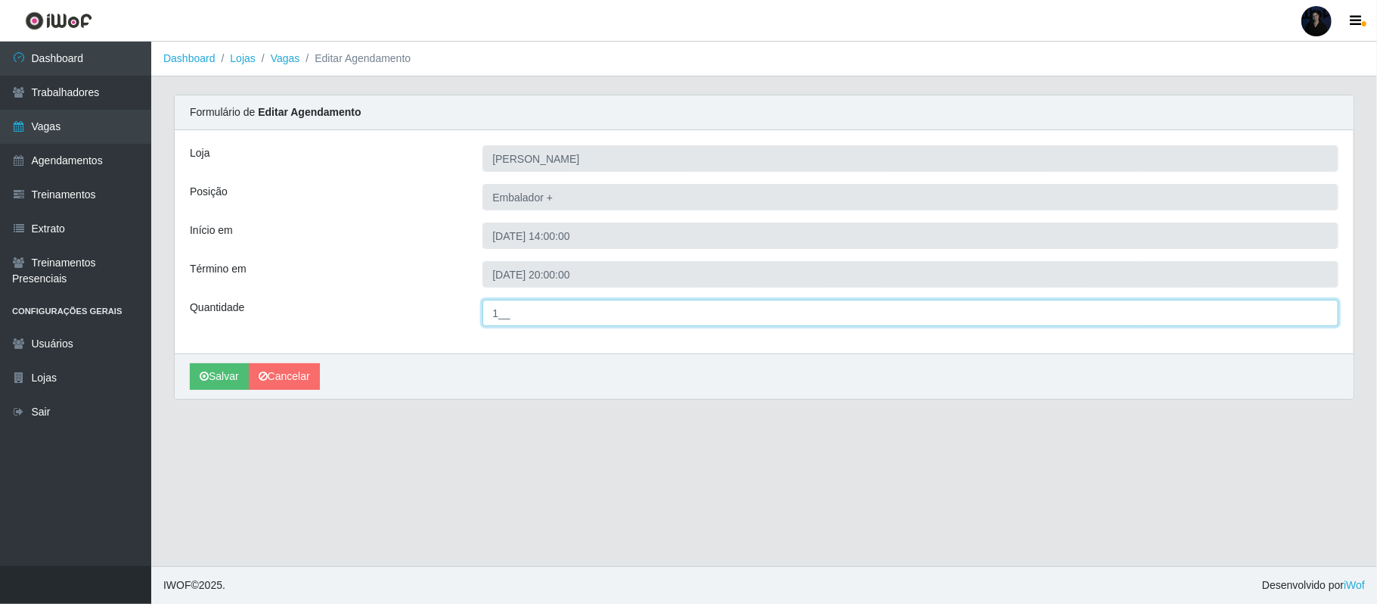
click at [494, 307] on input "1__" at bounding box center [911, 313] width 856 height 26
click at [500, 309] on input "1__" at bounding box center [911, 313] width 856 height 26
type input "3__"
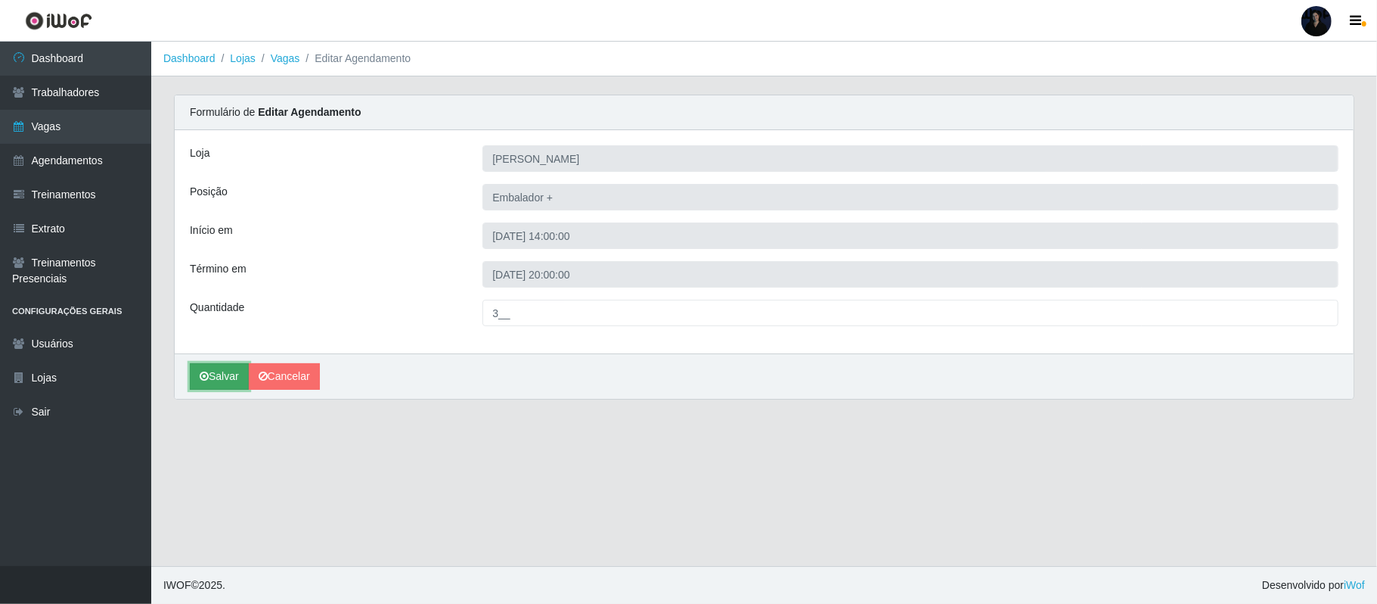
click at [206, 375] on icon "submit" at bounding box center [204, 376] width 9 height 11
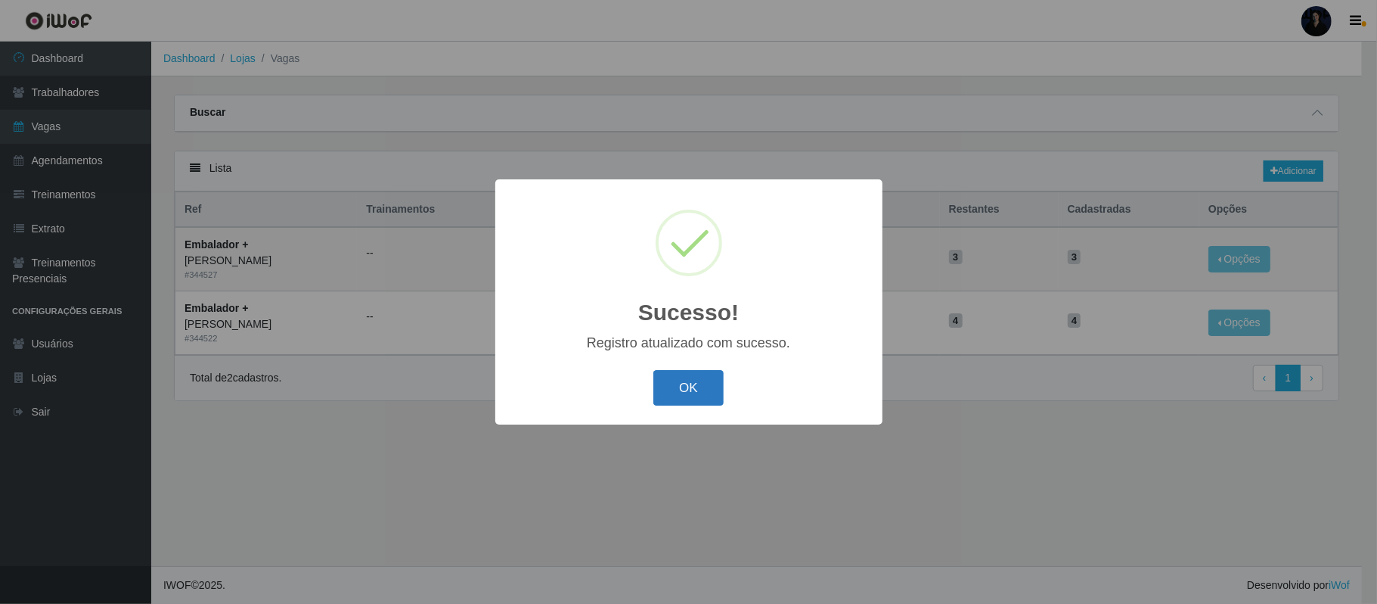
click at [658, 385] on button "OK" at bounding box center [688, 388] width 70 height 36
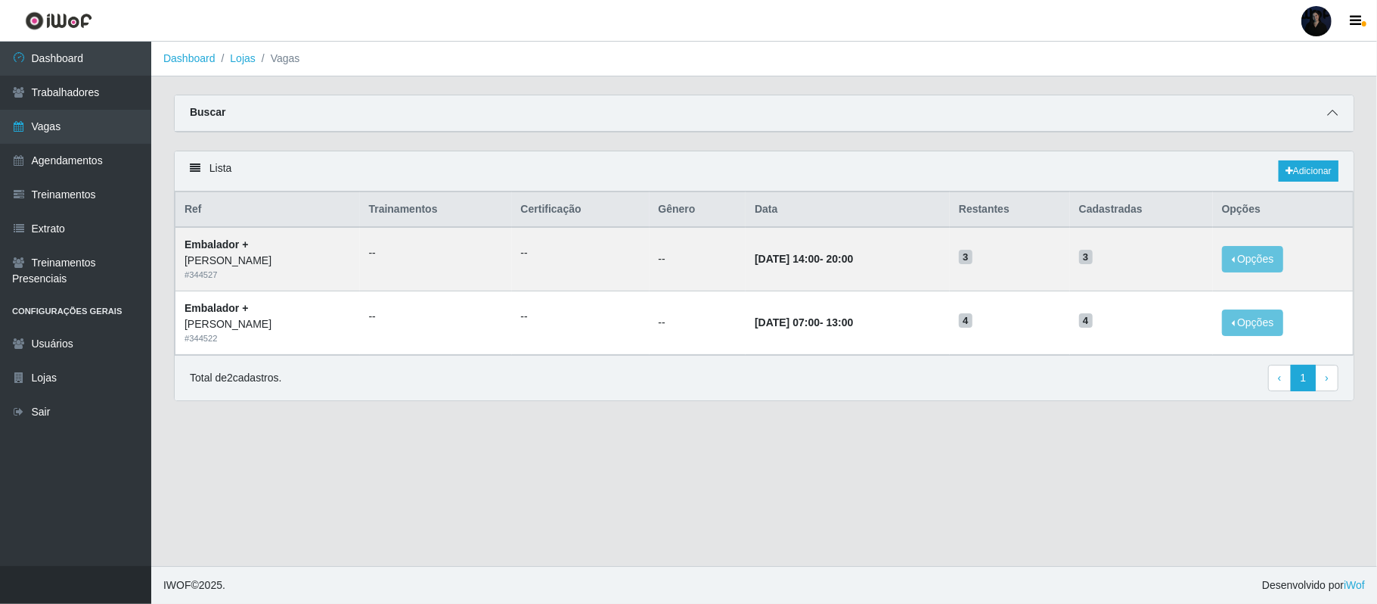
click at [1327, 113] on icon at bounding box center [1332, 112] width 11 height 11
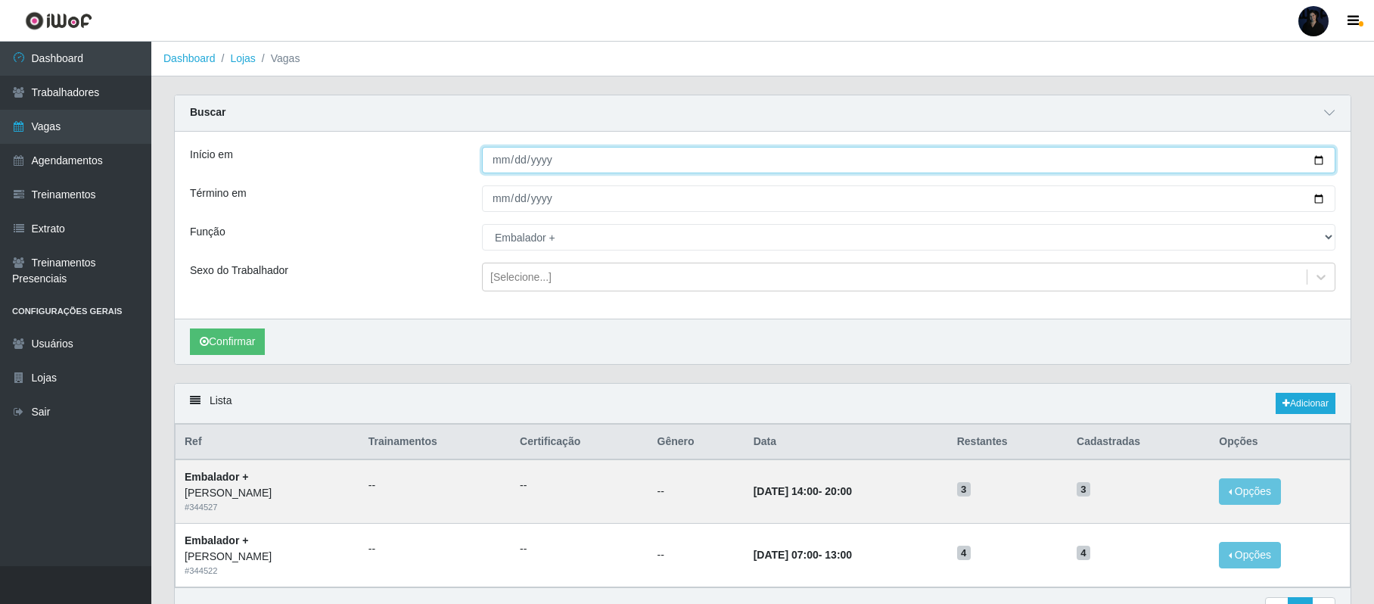
click at [1320, 160] on input "[DATE]" at bounding box center [908, 160] width 853 height 26
type input "[DATE]"
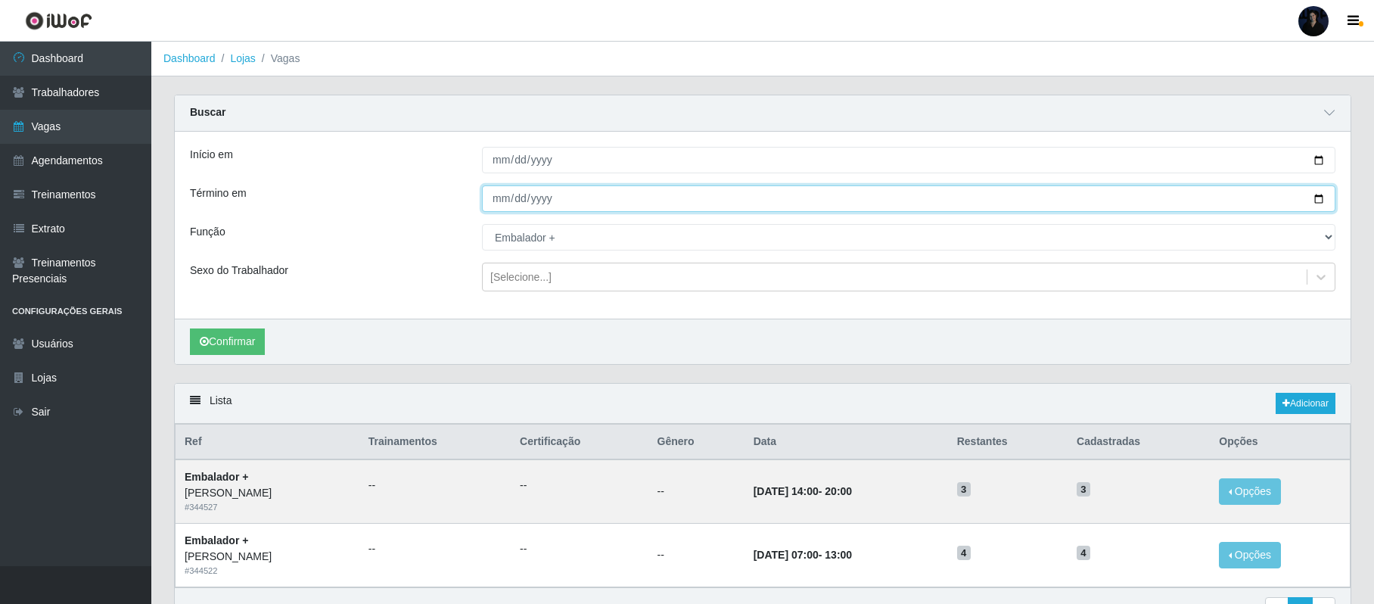
click at [1314, 203] on input "[DATE]" at bounding box center [908, 198] width 853 height 26
type input "[DATE]"
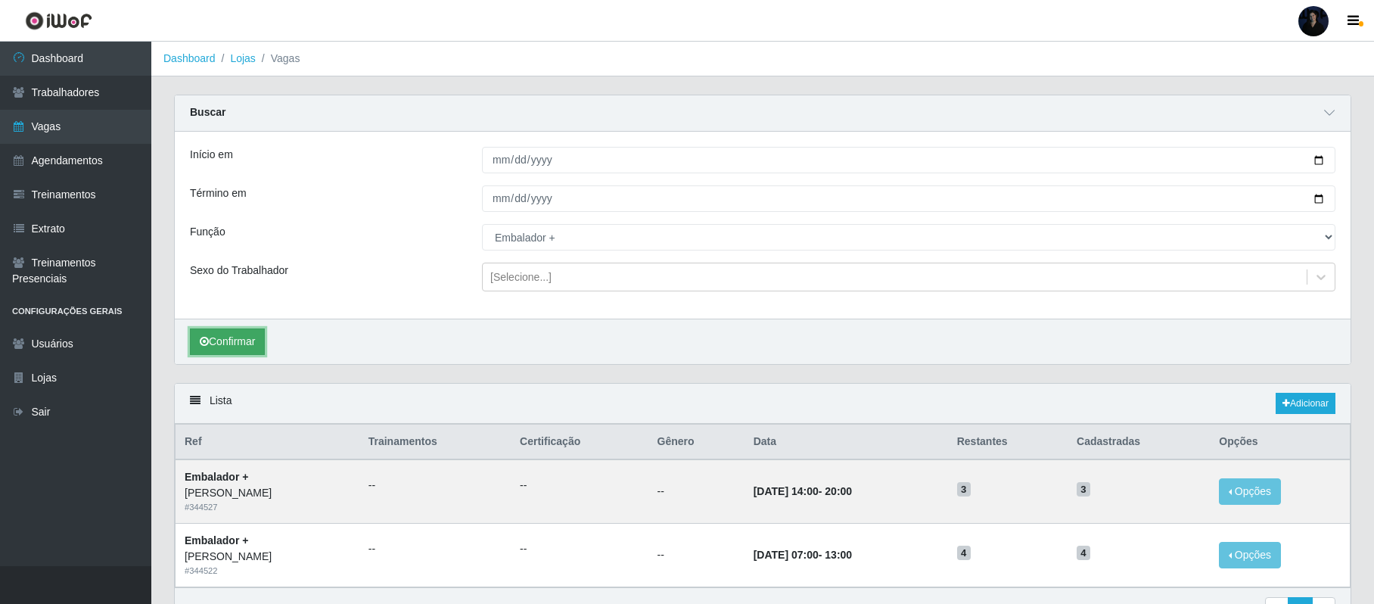
click at [242, 339] on button "Confirmar" at bounding box center [227, 341] width 75 height 26
click at [1249, 492] on button "Opções" at bounding box center [1249, 491] width 62 height 26
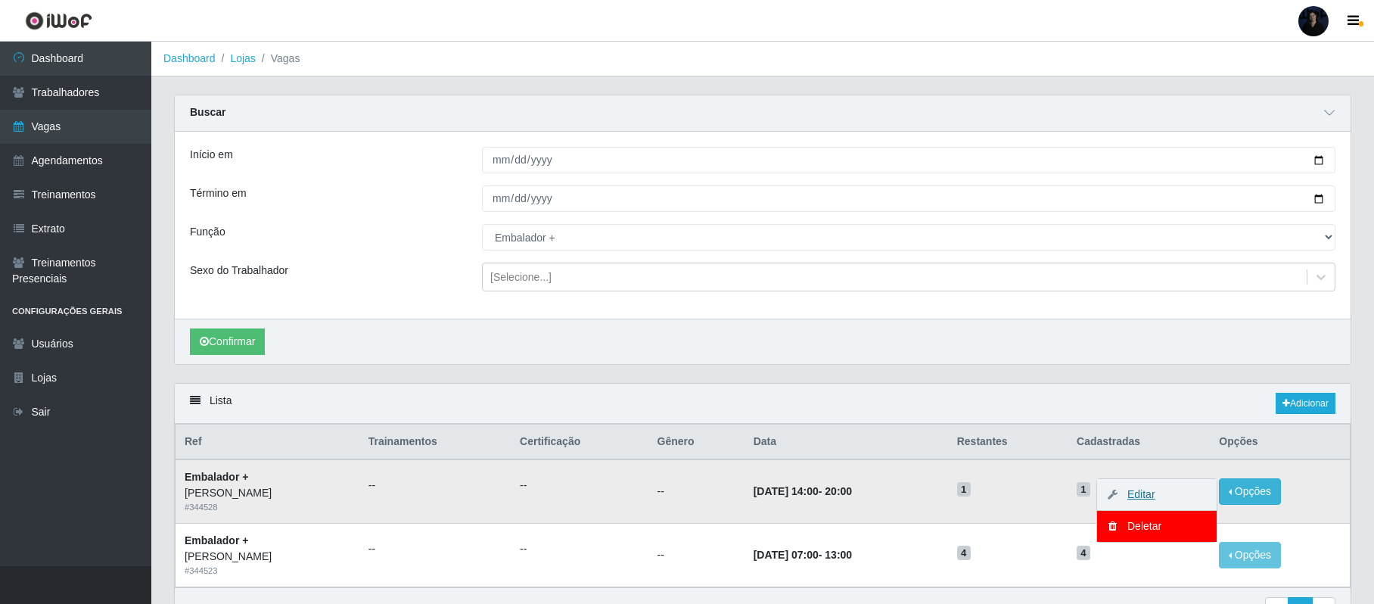
click at [1155, 500] on link "Editar" at bounding box center [1133, 494] width 43 height 12
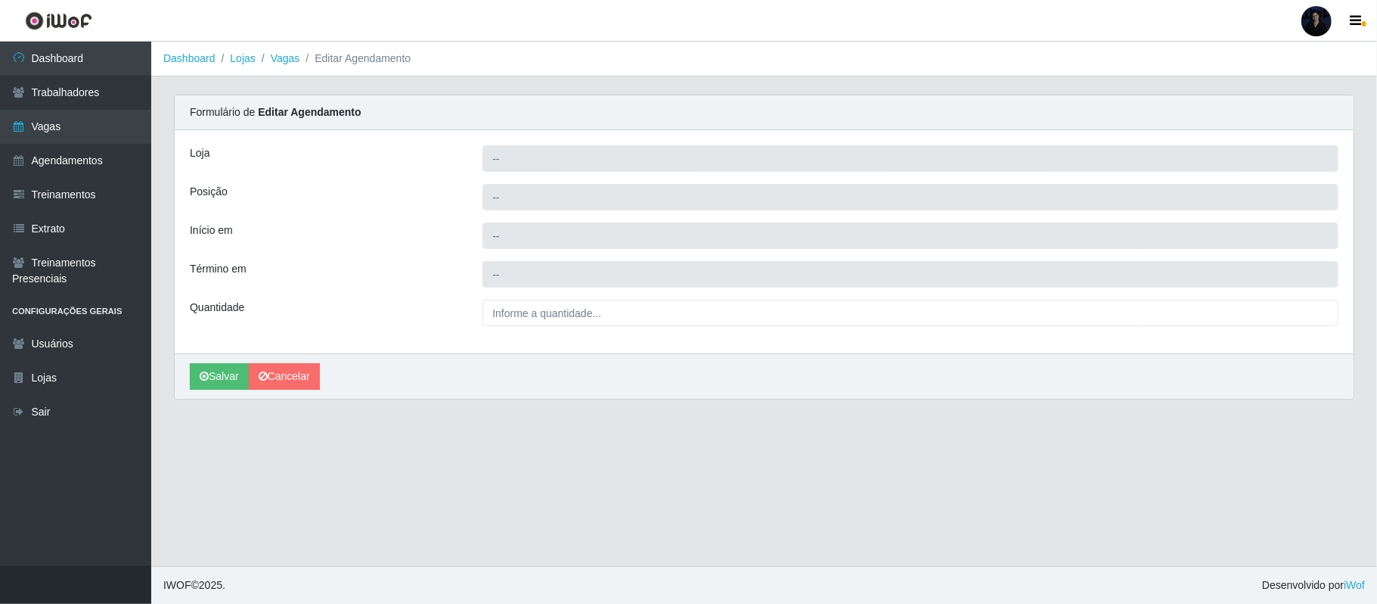
type input "[PERSON_NAME]"
type input "Embalador +"
type input "[DATE] 14:00:00"
type input "[DATE] 20:00:00"
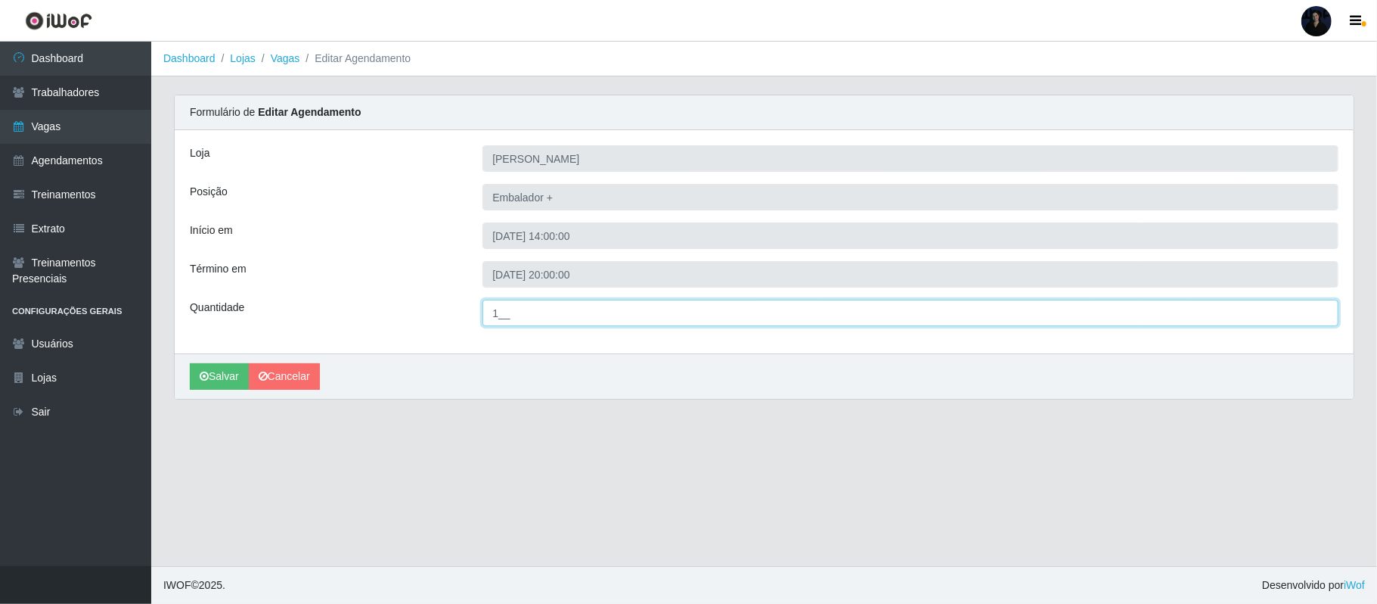
click at [500, 315] on input "1__" at bounding box center [911, 313] width 856 height 26
type input "3__"
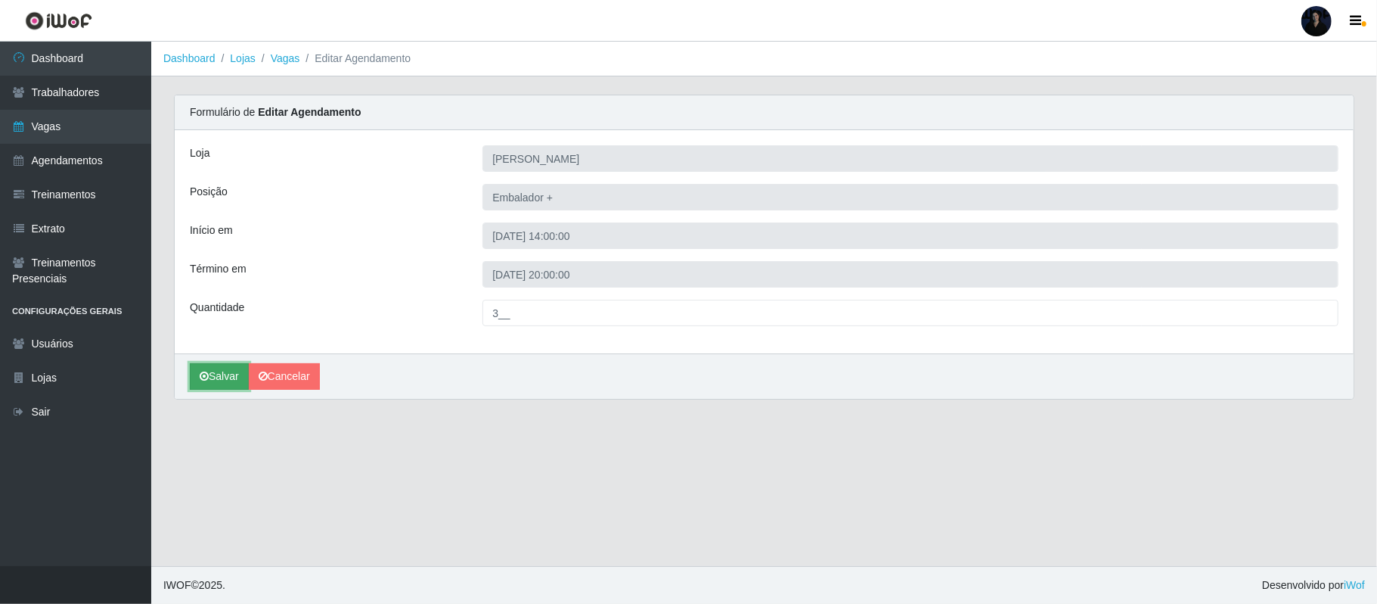
click at [219, 382] on button "Salvar" at bounding box center [219, 376] width 59 height 26
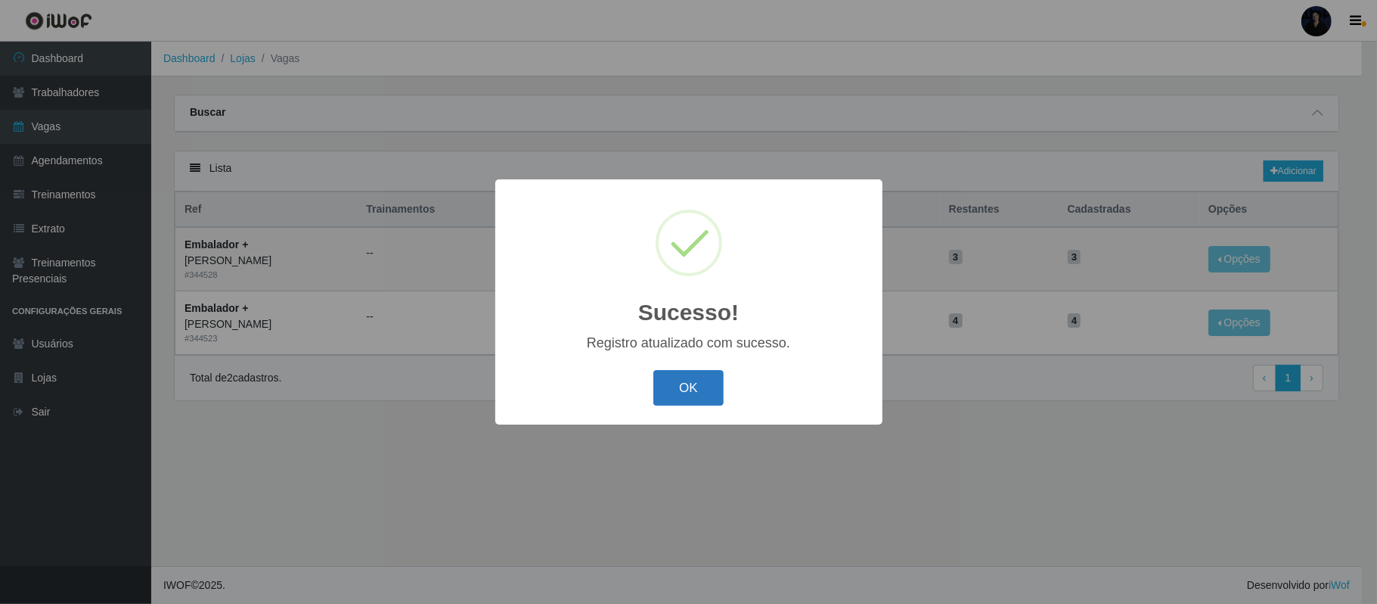
click at [706, 377] on button "OK" at bounding box center [688, 388] width 70 height 36
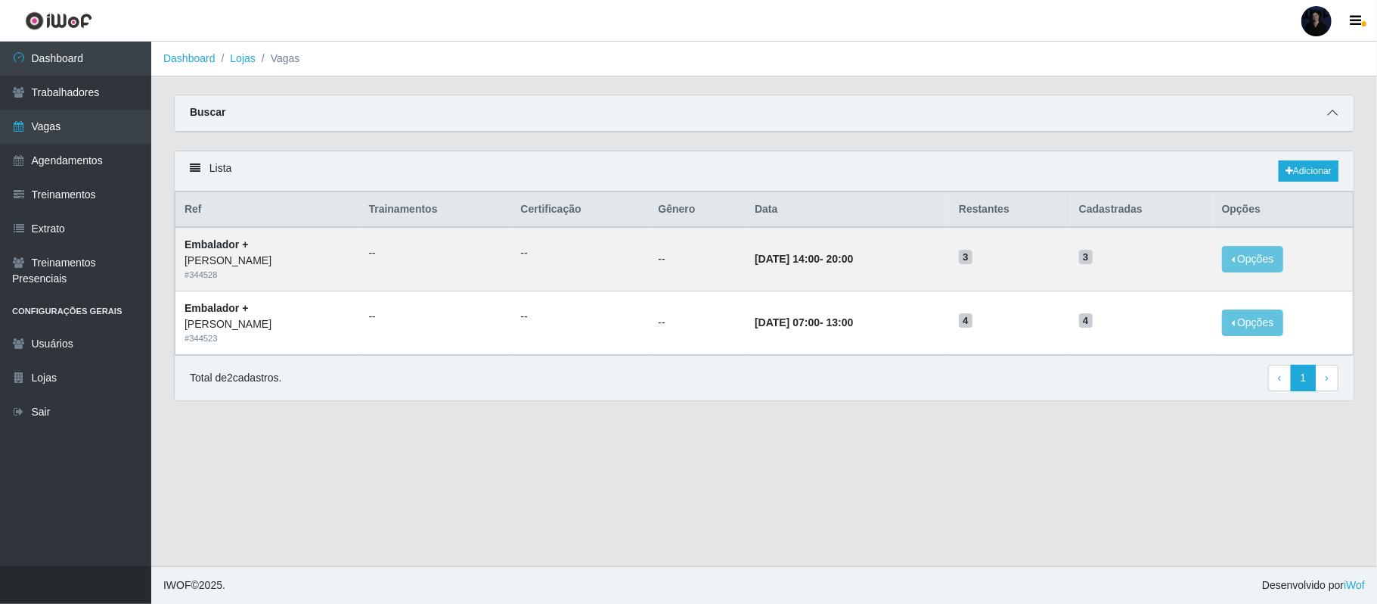
click at [1335, 106] on span at bounding box center [1333, 112] width 18 height 17
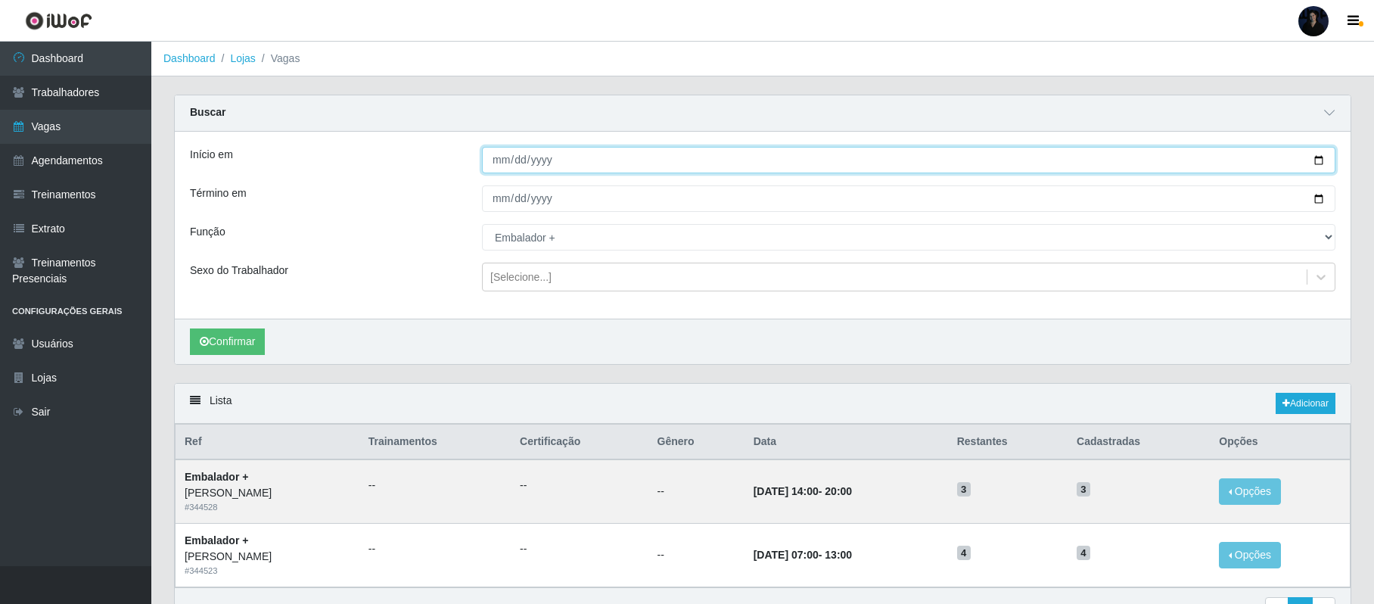
drag, startPoint x: 1315, startPoint y: 158, endPoint x: 1272, endPoint y: 165, distance: 42.9
click at [1314, 158] on input "[DATE]" at bounding box center [908, 160] width 853 height 26
type input "[DATE]"
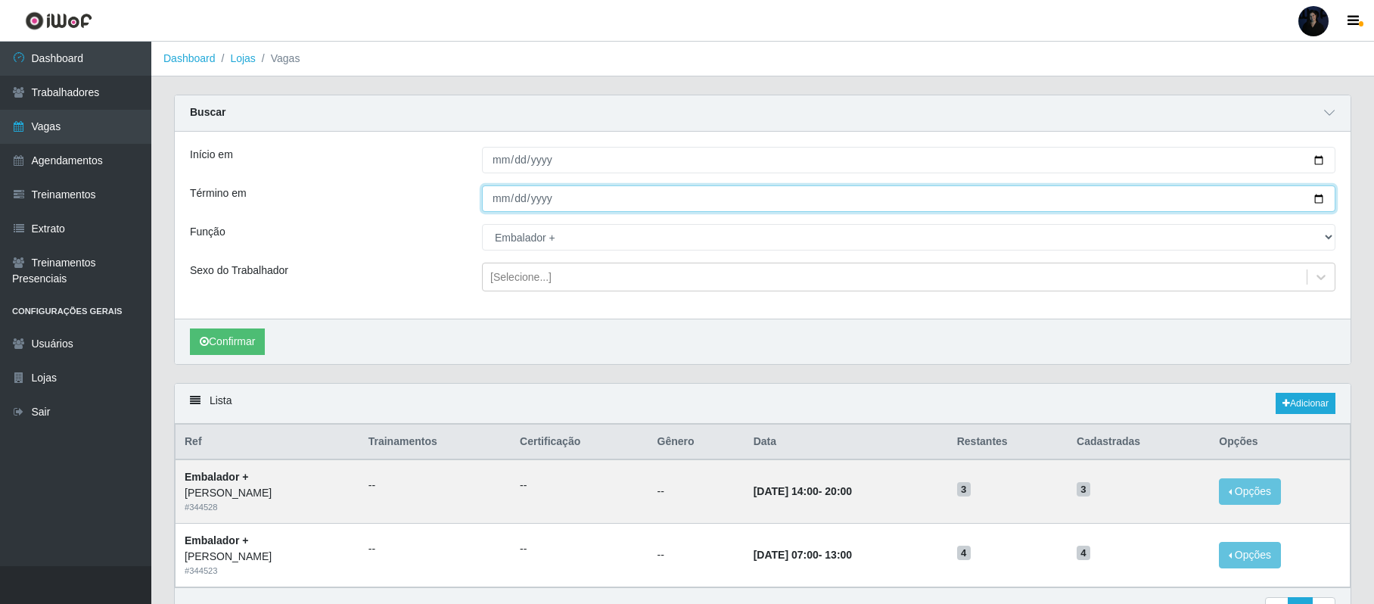
click at [1318, 200] on input "[DATE]" at bounding box center [908, 198] width 853 height 26
type input "[DATE]"
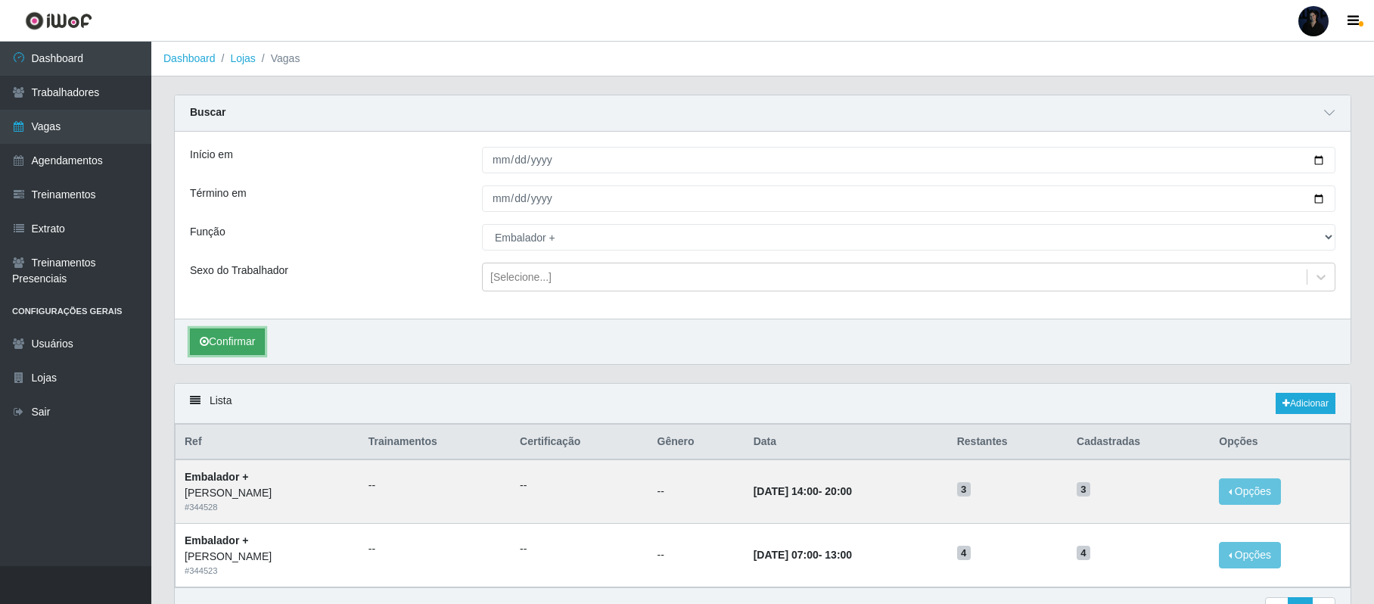
click at [221, 331] on button "Confirmar" at bounding box center [227, 341] width 75 height 26
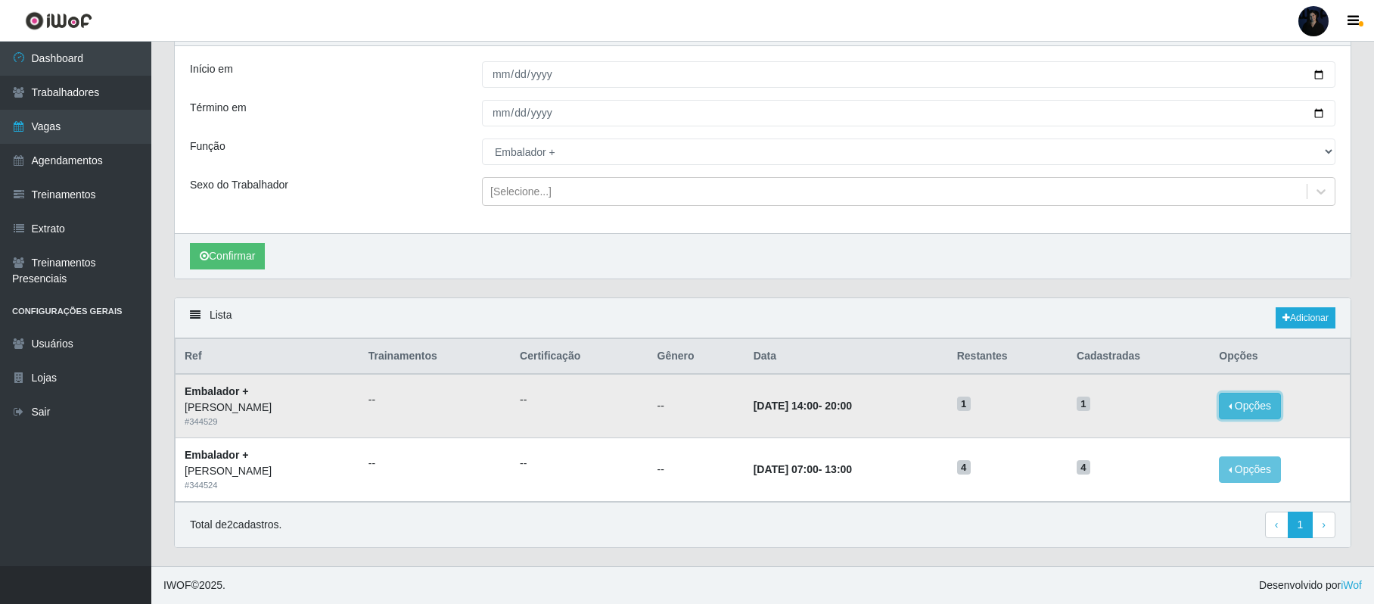
click at [1248, 398] on button "Opções" at bounding box center [1249, 406] width 62 height 26
click at [1141, 407] on link "Editar" at bounding box center [1133, 408] width 43 height 12
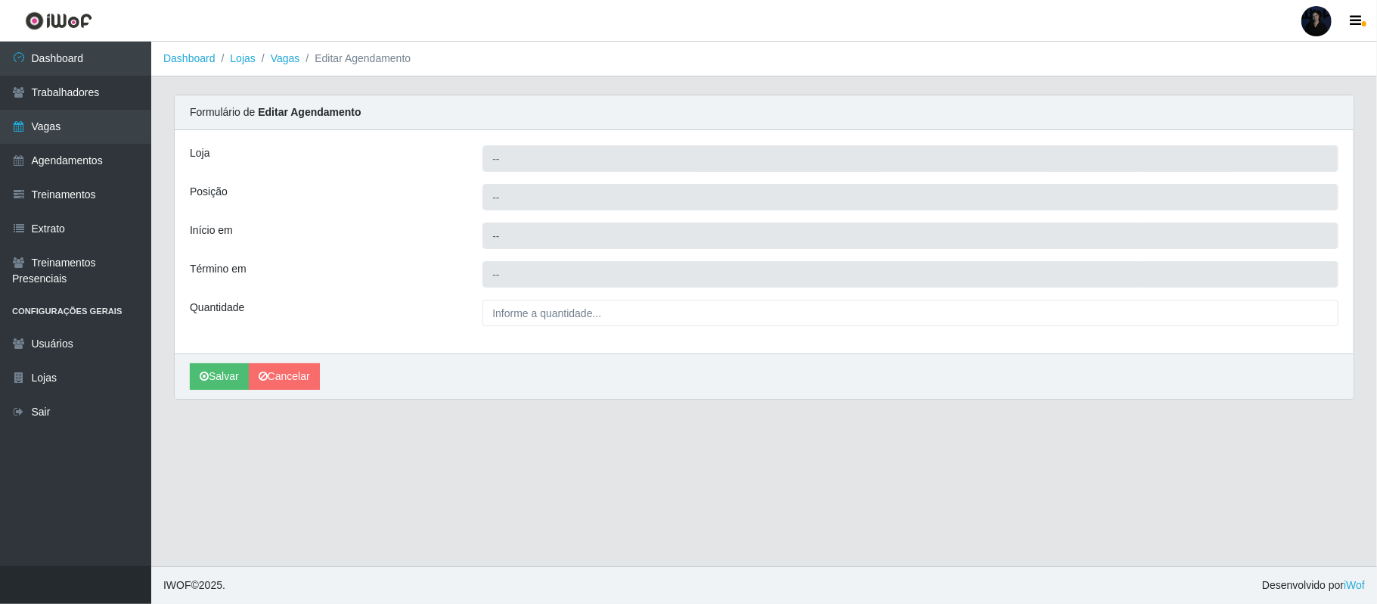
type input "[PERSON_NAME]"
type input "Embalador +"
type input "[DATE] 14:00:00"
type input "[DATE] 20:00:00"
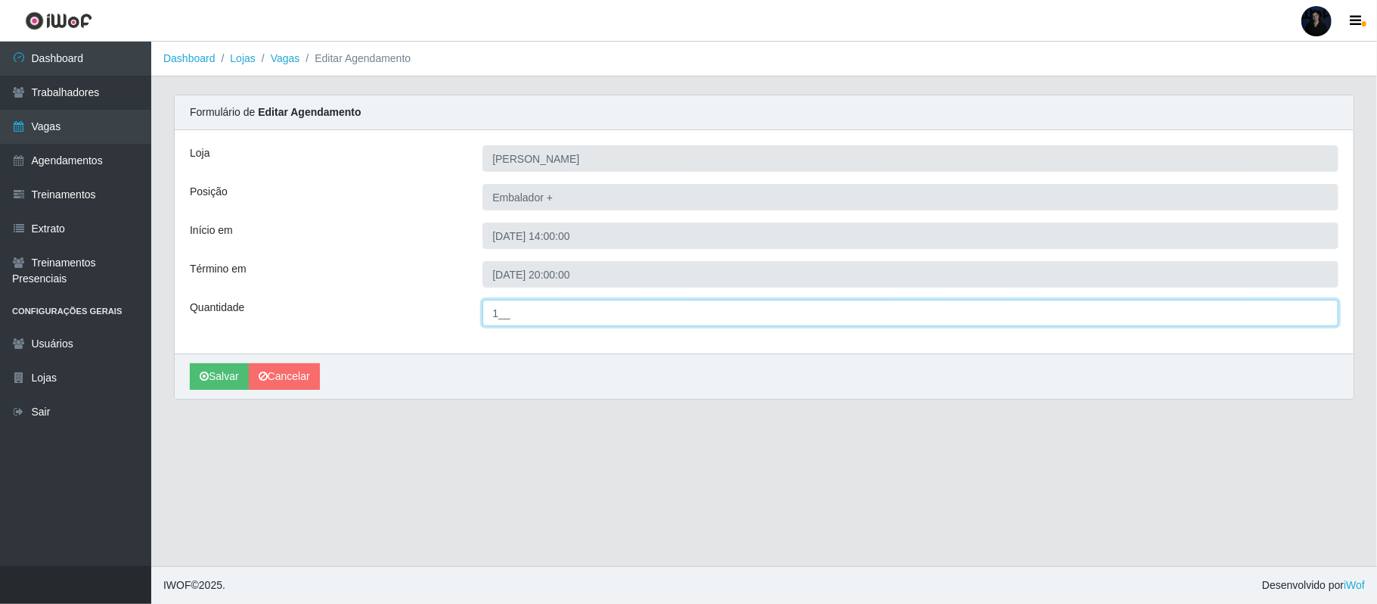
click at [499, 310] on input "1__" at bounding box center [911, 313] width 856 height 26
type input "4__"
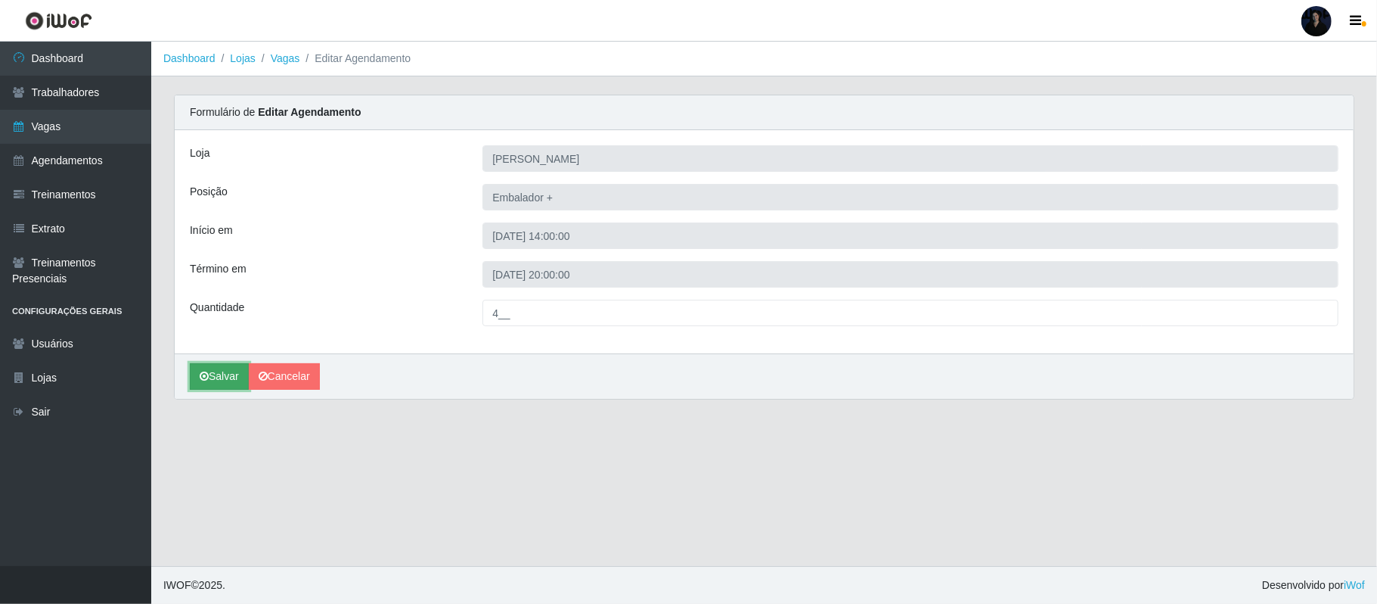
click at [222, 378] on button "Salvar" at bounding box center [219, 376] width 59 height 26
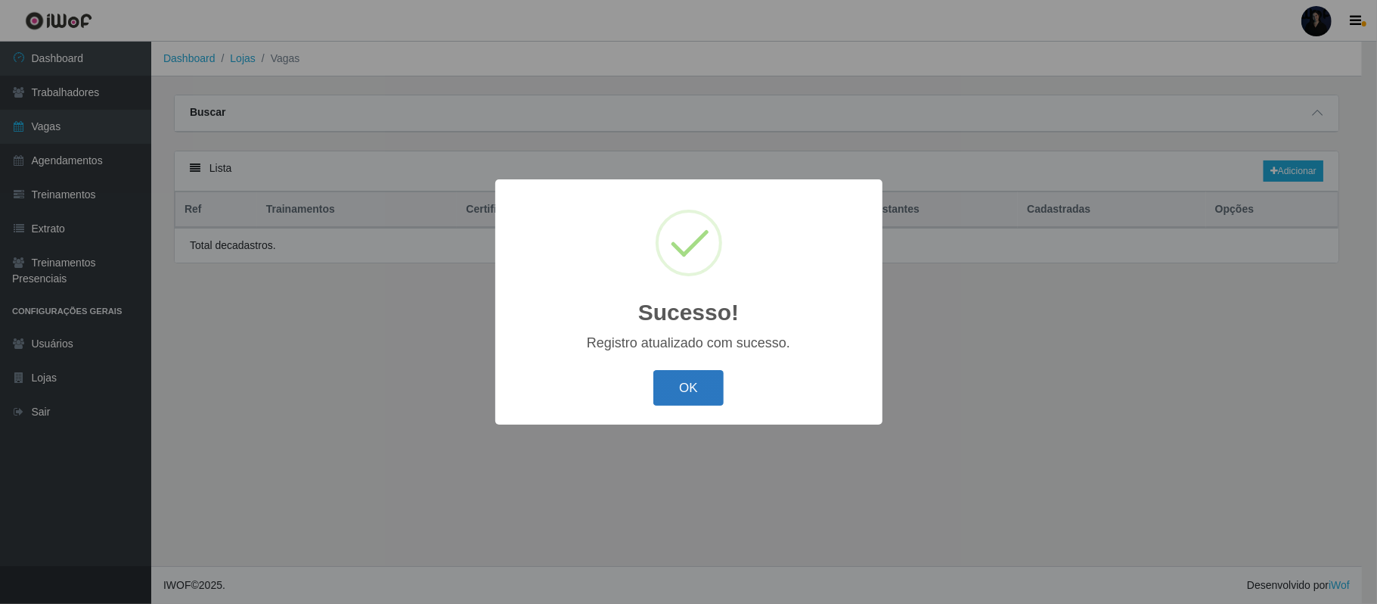
click at [703, 389] on button "OK" at bounding box center [688, 388] width 70 height 36
